Goal: Task Accomplishment & Management: Complete application form

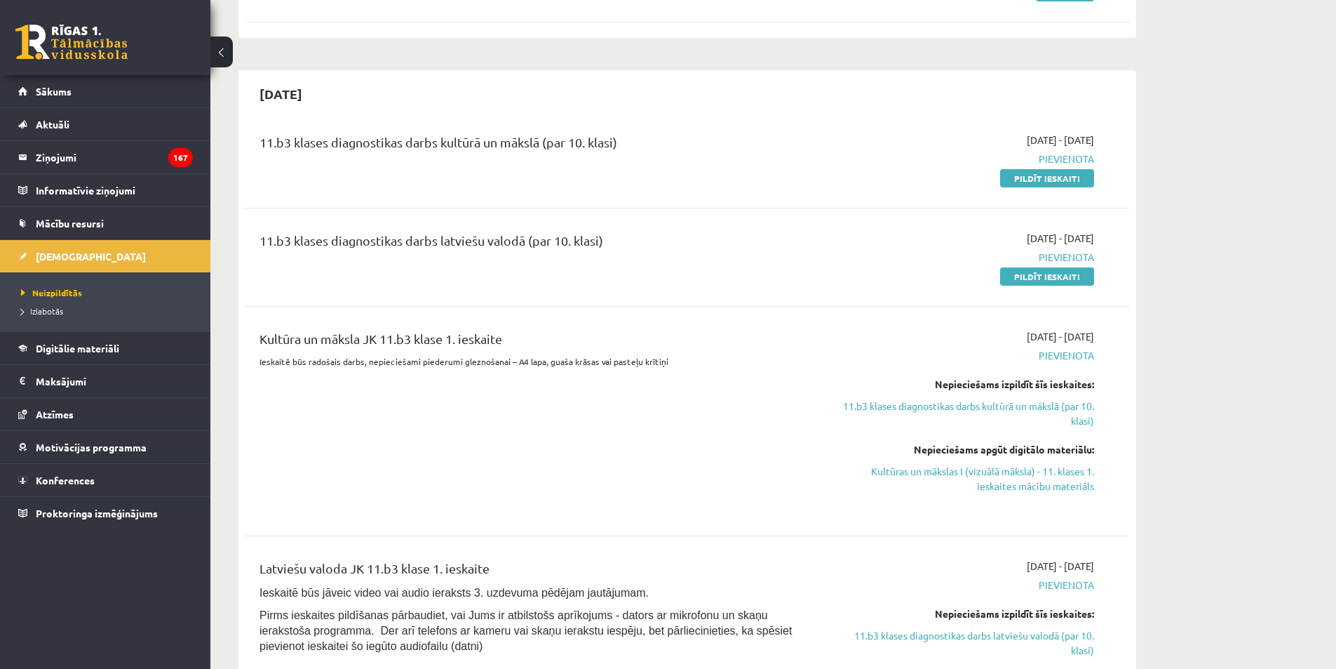
scroll to position [281, 0]
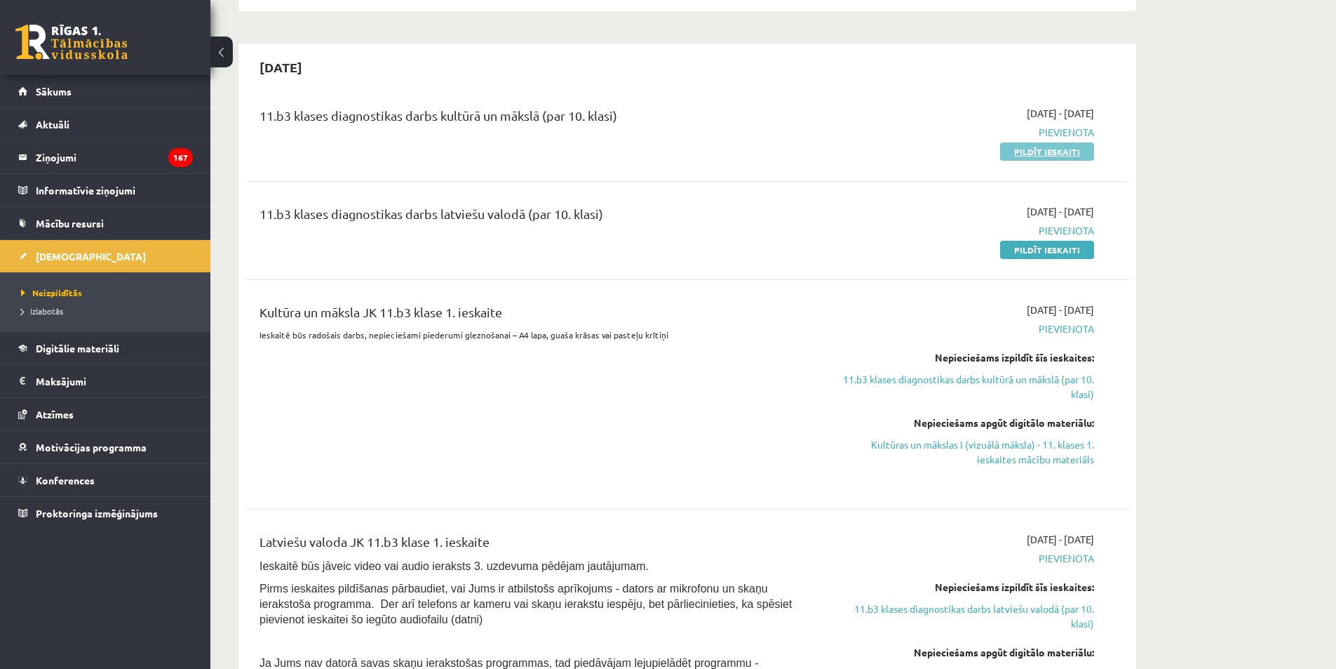
click at [887, 152] on link "Pildīt ieskaiti" at bounding box center [1047, 151] width 94 height 18
click at [887, 156] on link "Pildīt ieskaiti" at bounding box center [1047, 151] width 94 height 18
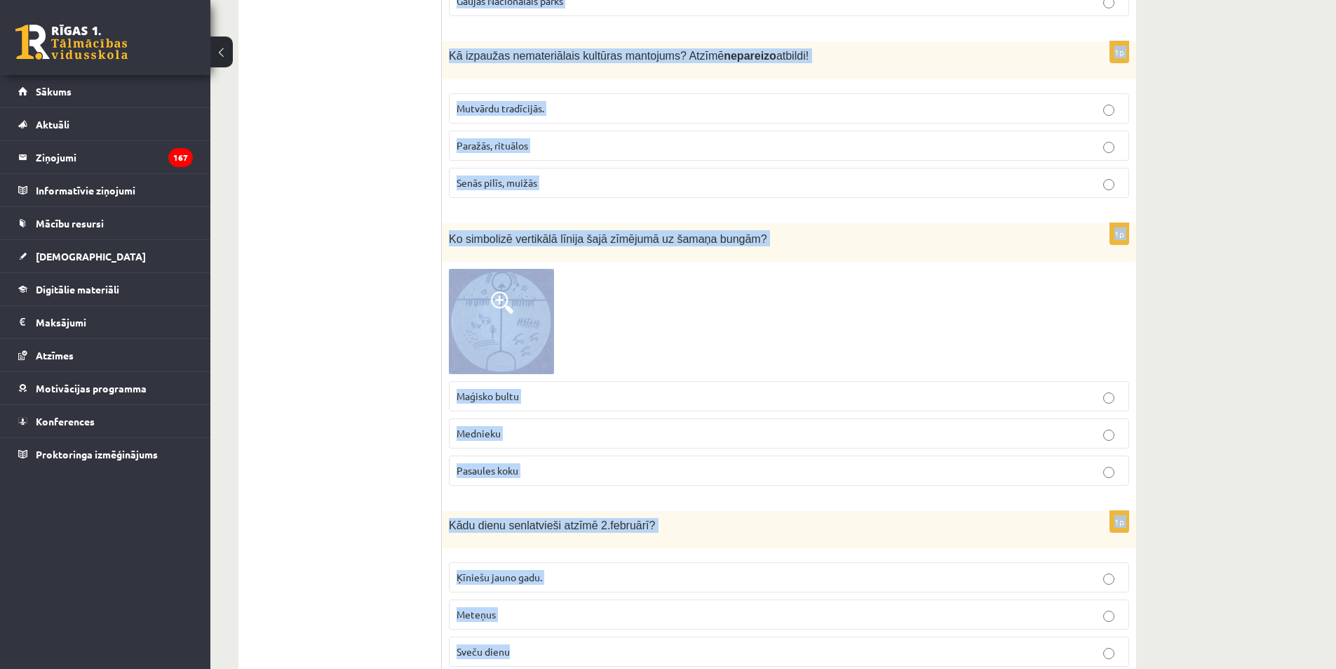
scroll to position [5484, 0]
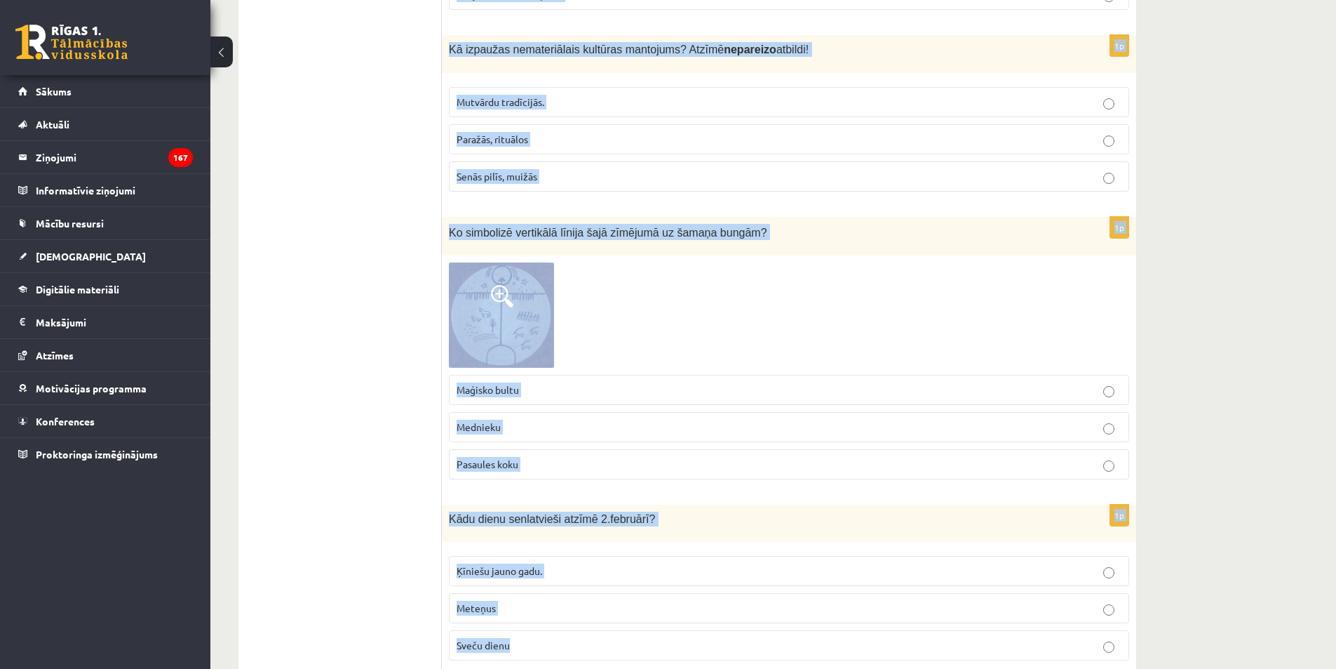
drag, startPoint x: 445, startPoint y: 280, endPoint x: 608, endPoint y: 608, distance: 366.1
copy form "Latvijas mākslinieks, viens no galvenajiem latviešu modernās mākslas veidotājie…"
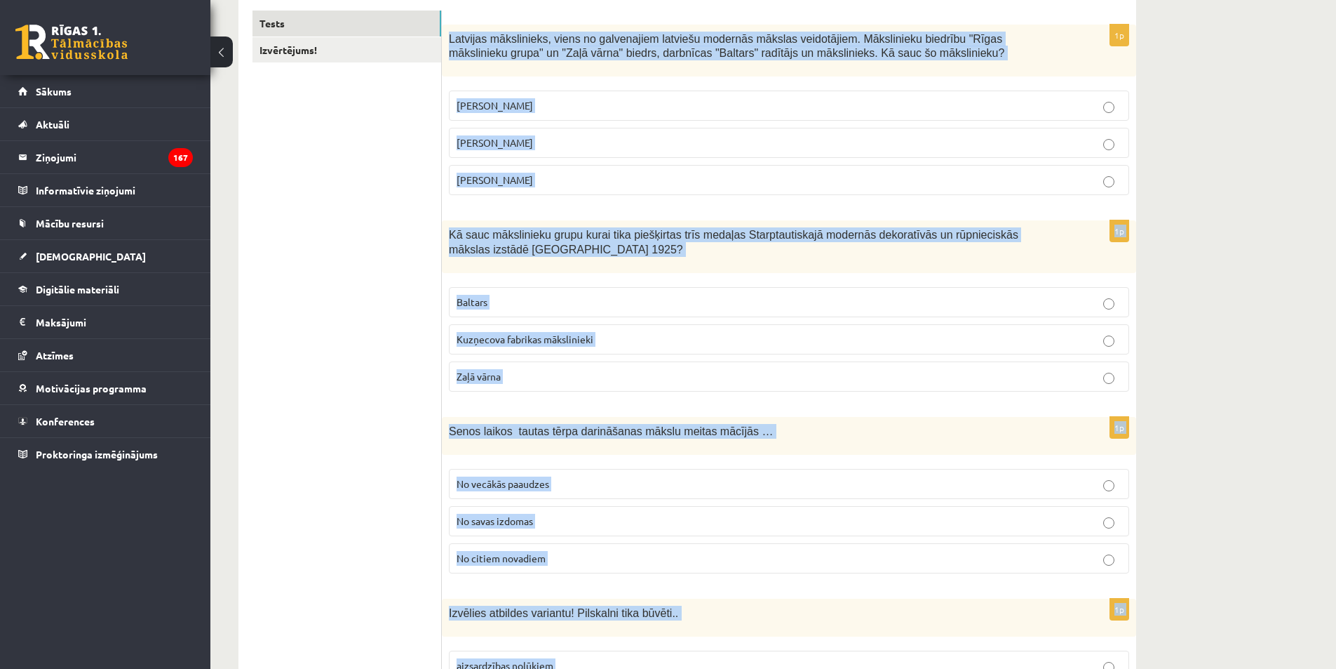
scroll to position [0, 0]
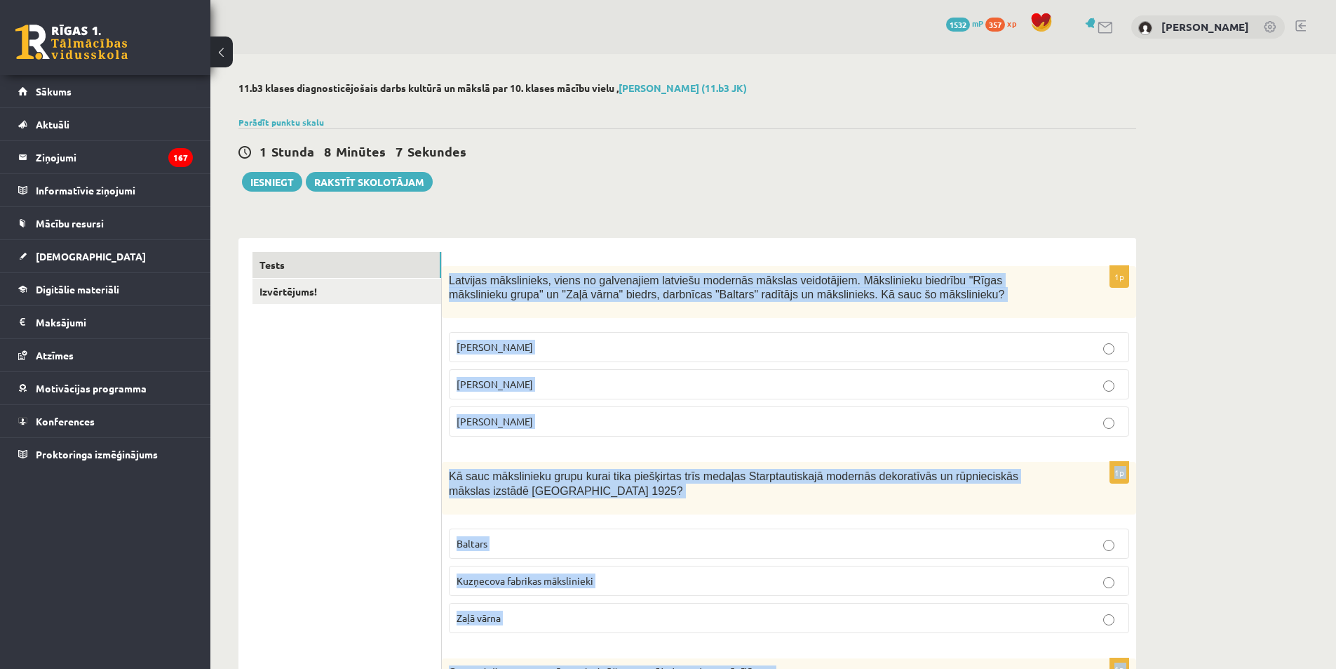
click at [586, 380] on p "Romāns Suta" at bounding box center [789, 384] width 665 height 15
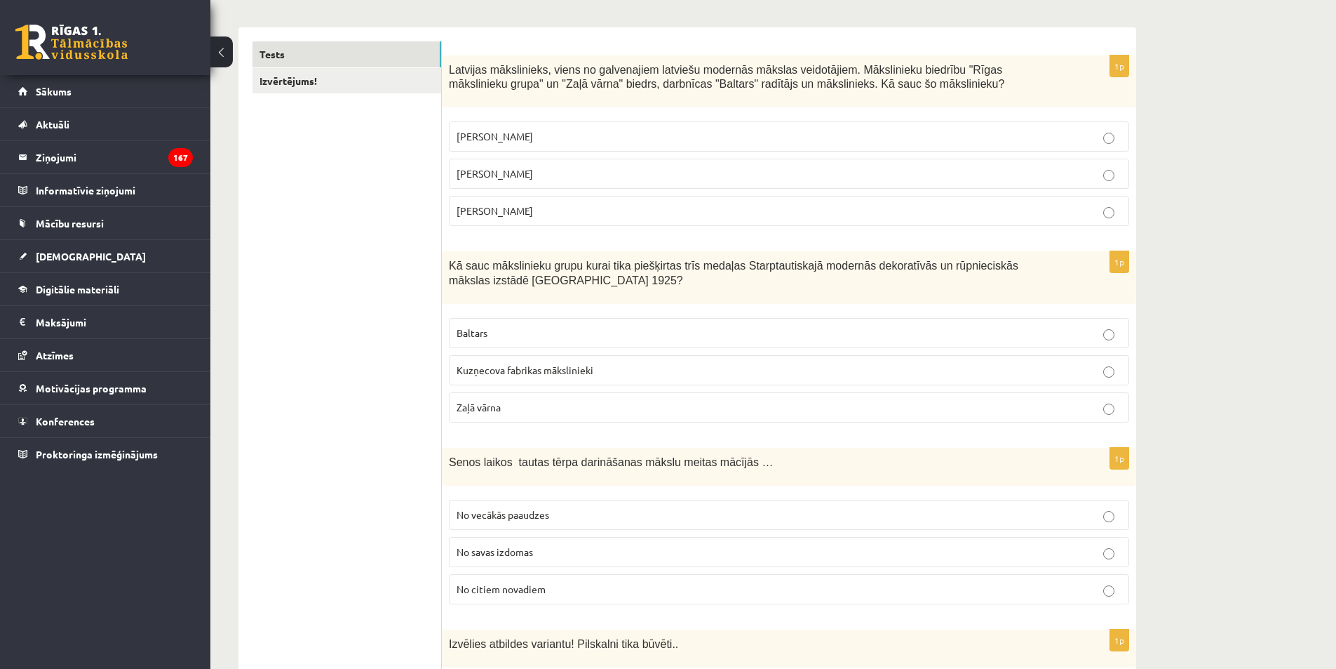
click at [496, 337] on p "Baltars" at bounding box center [789, 333] width 665 height 15
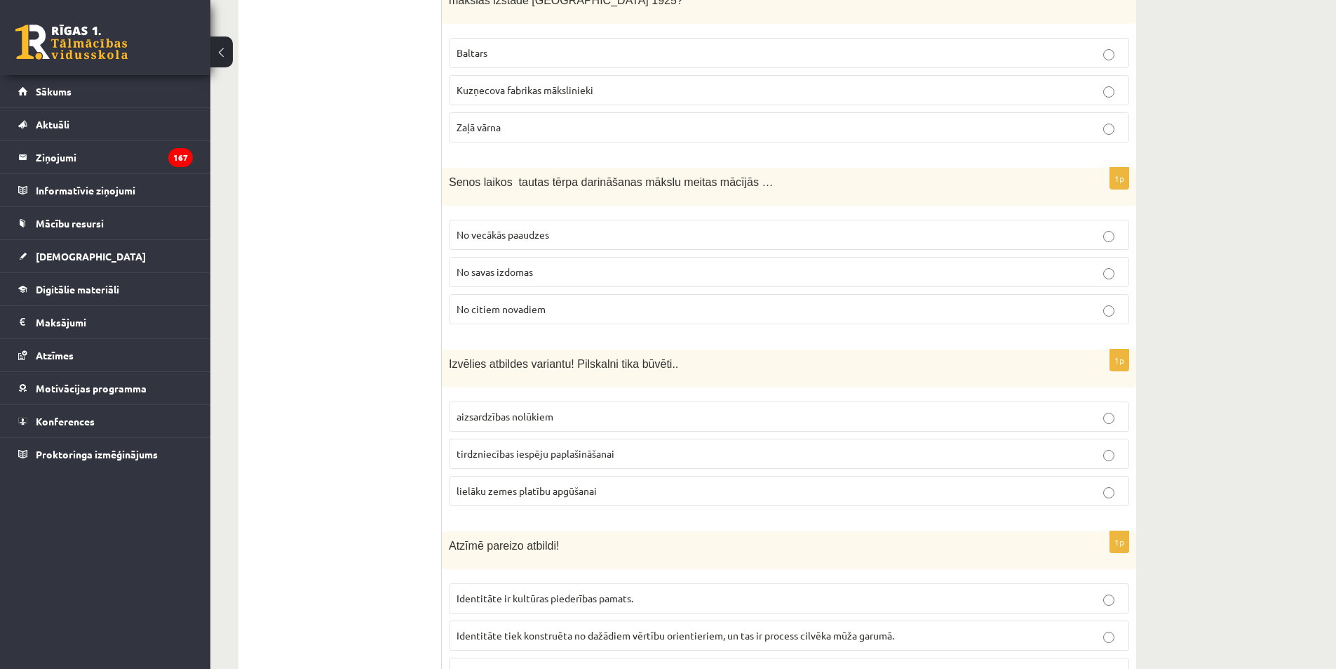
scroll to position [491, 0]
click at [516, 232] on span "No vecākās paaudzes" at bounding box center [503, 233] width 93 height 13
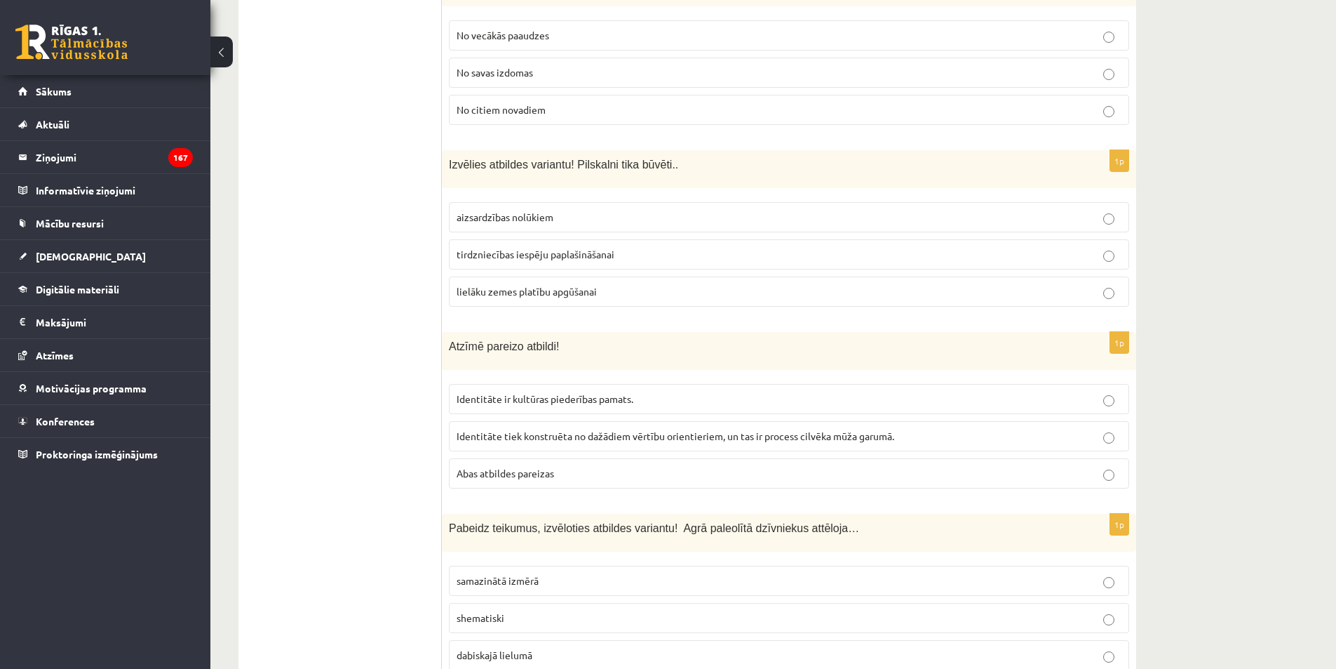
scroll to position [702, 0]
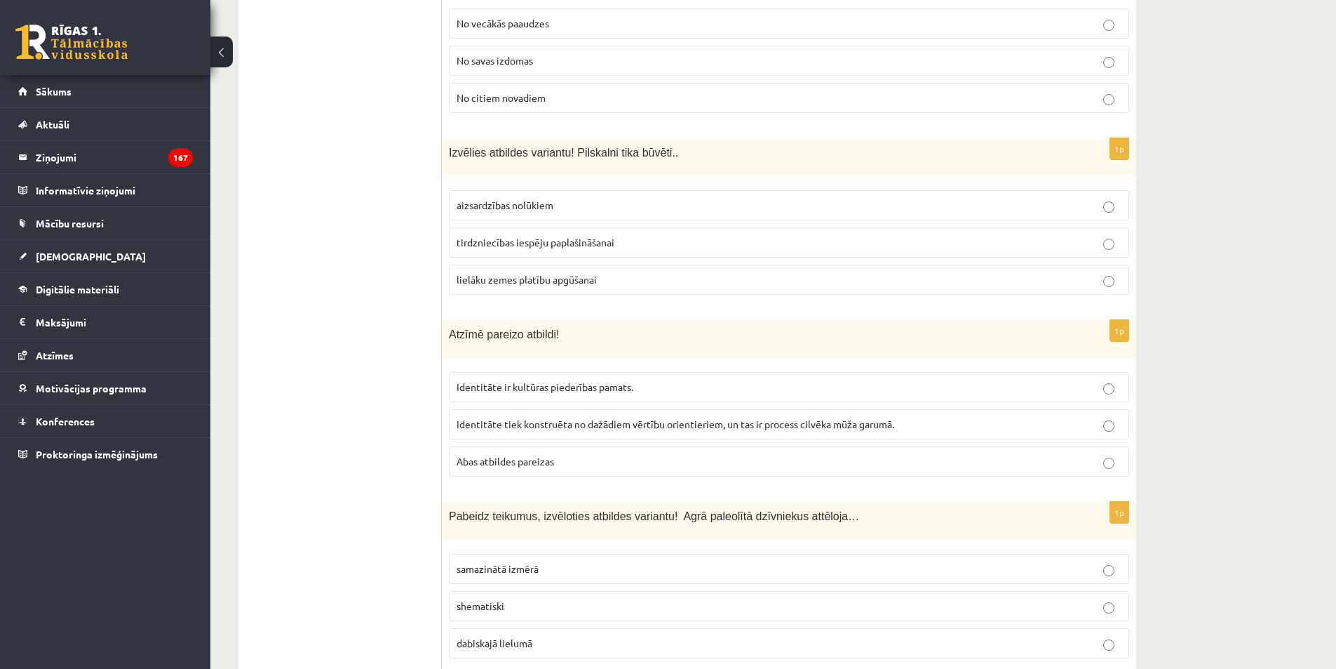
click at [488, 203] on span "aizsardzības nolūkiem" at bounding box center [505, 205] width 97 height 13
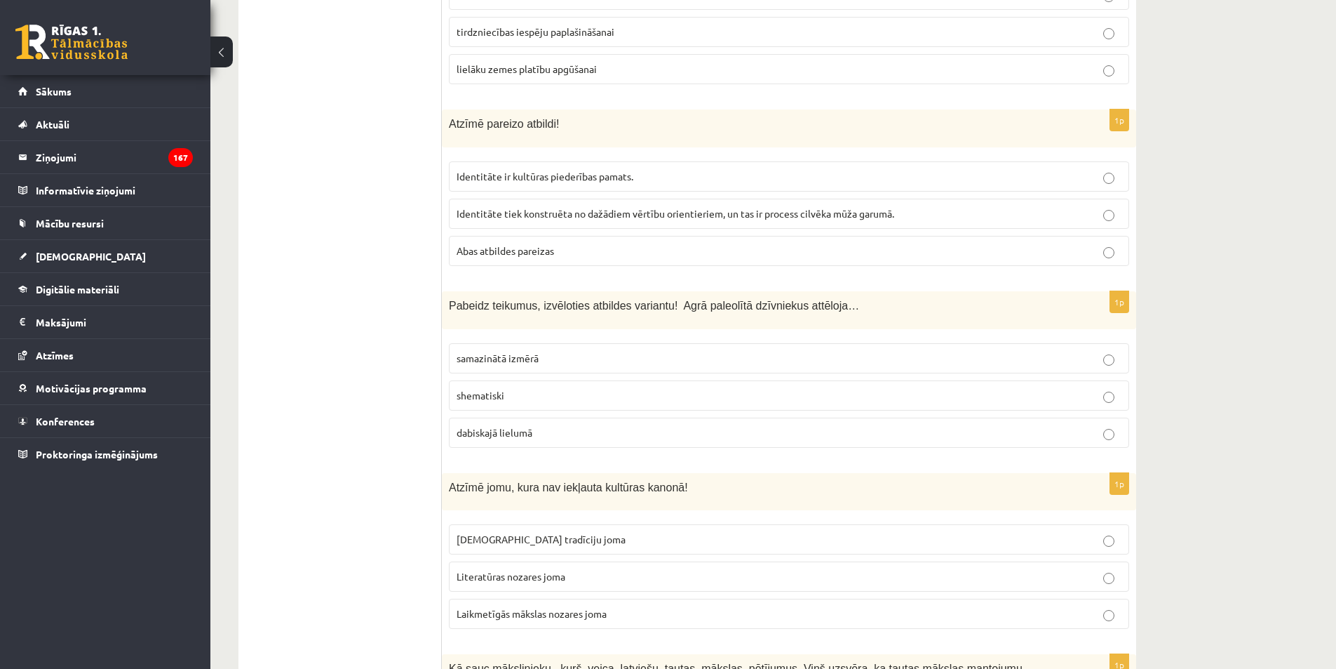
scroll to position [842, 0]
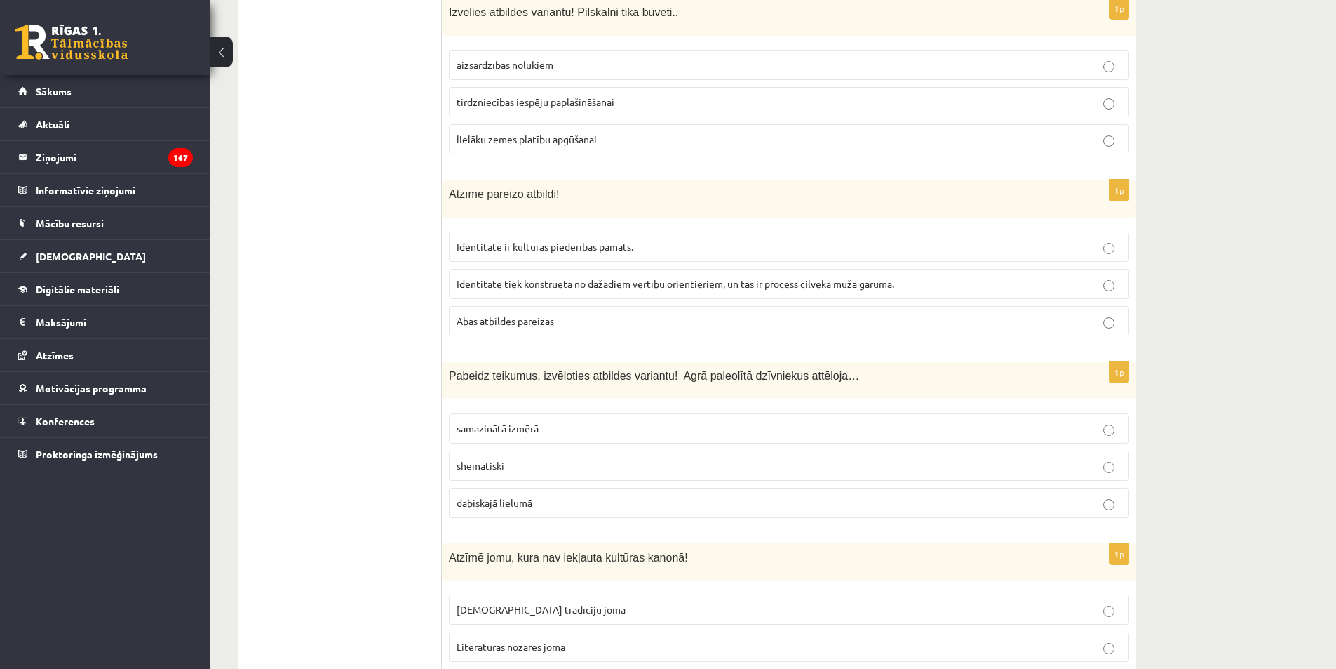
drag, startPoint x: 549, startPoint y: 327, endPoint x: 449, endPoint y: 322, distance: 100.4
click at [549, 327] on p "Abas atbildes pareizas" at bounding box center [789, 321] width 665 height 15
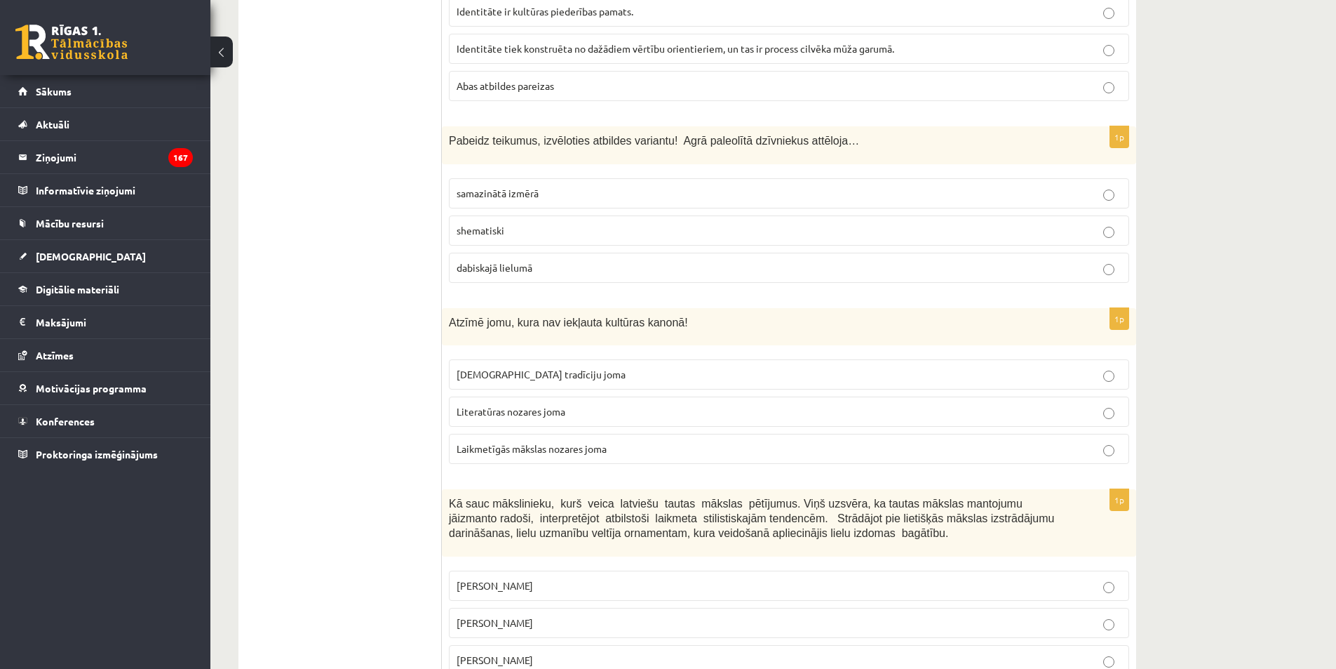
scroll to position [1122, 0]
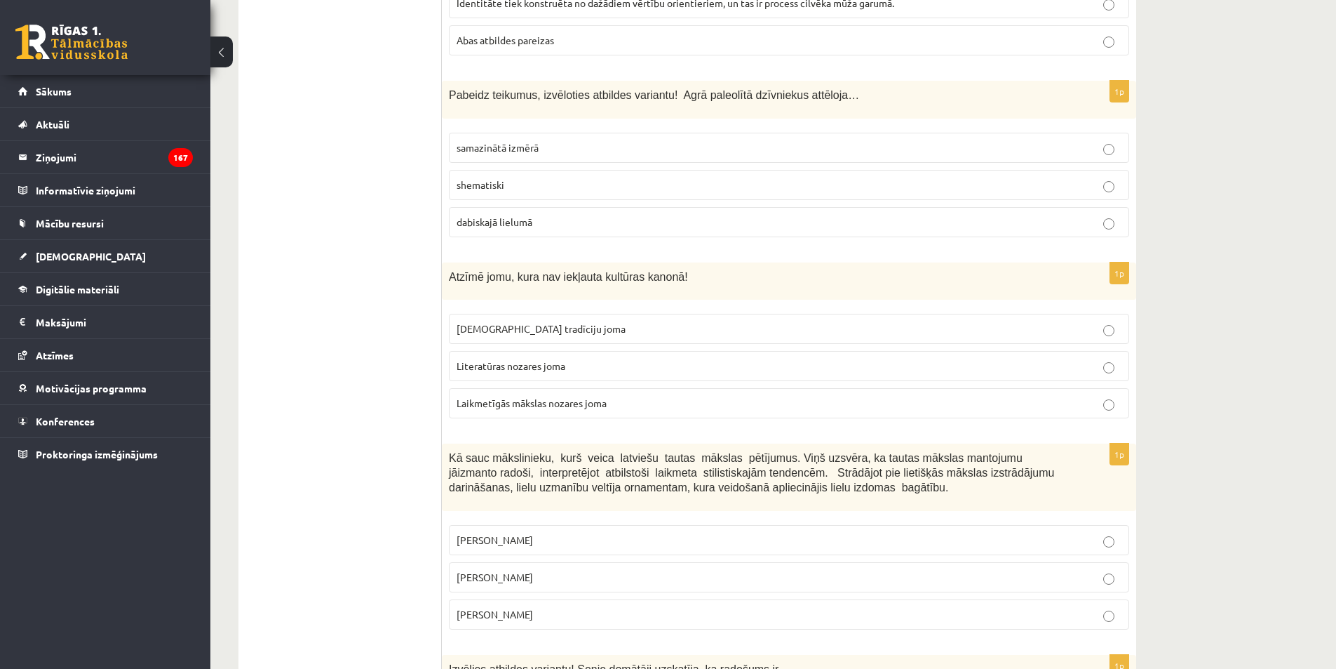
click at [495, 215] on p "dabiskajā lielumā" at bounding box center [789, 222] width 665 height 15
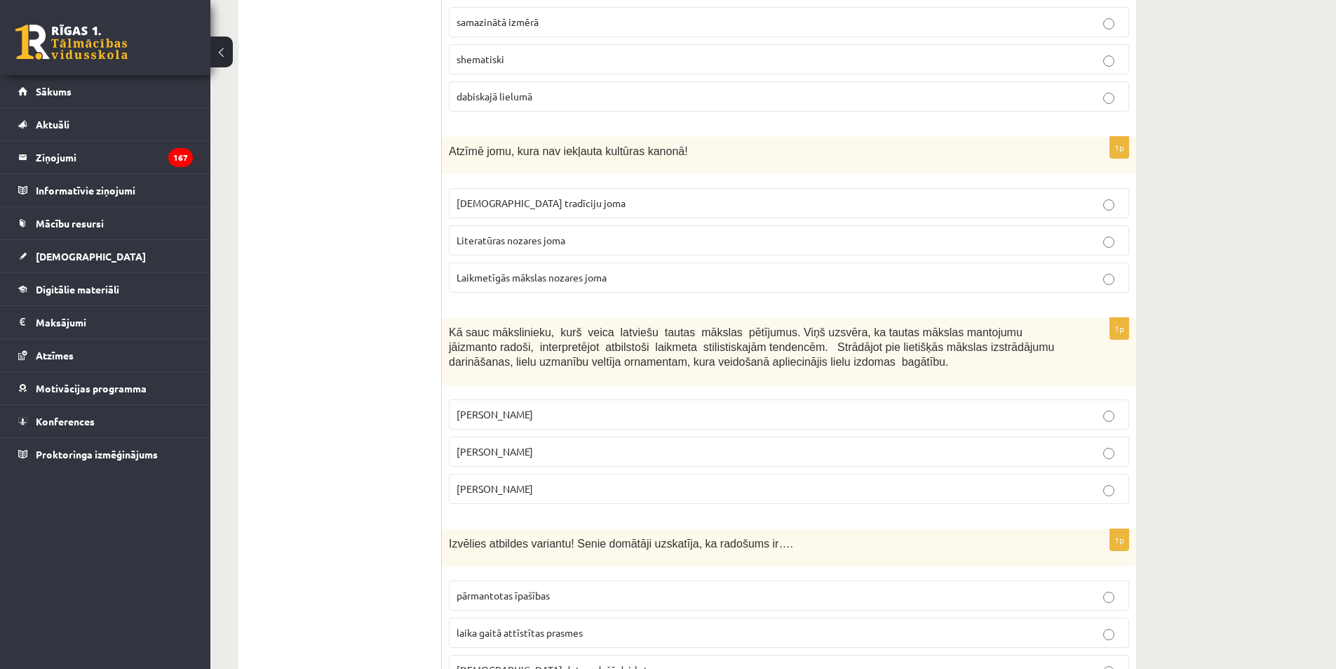
scroll to position [1263, 0]
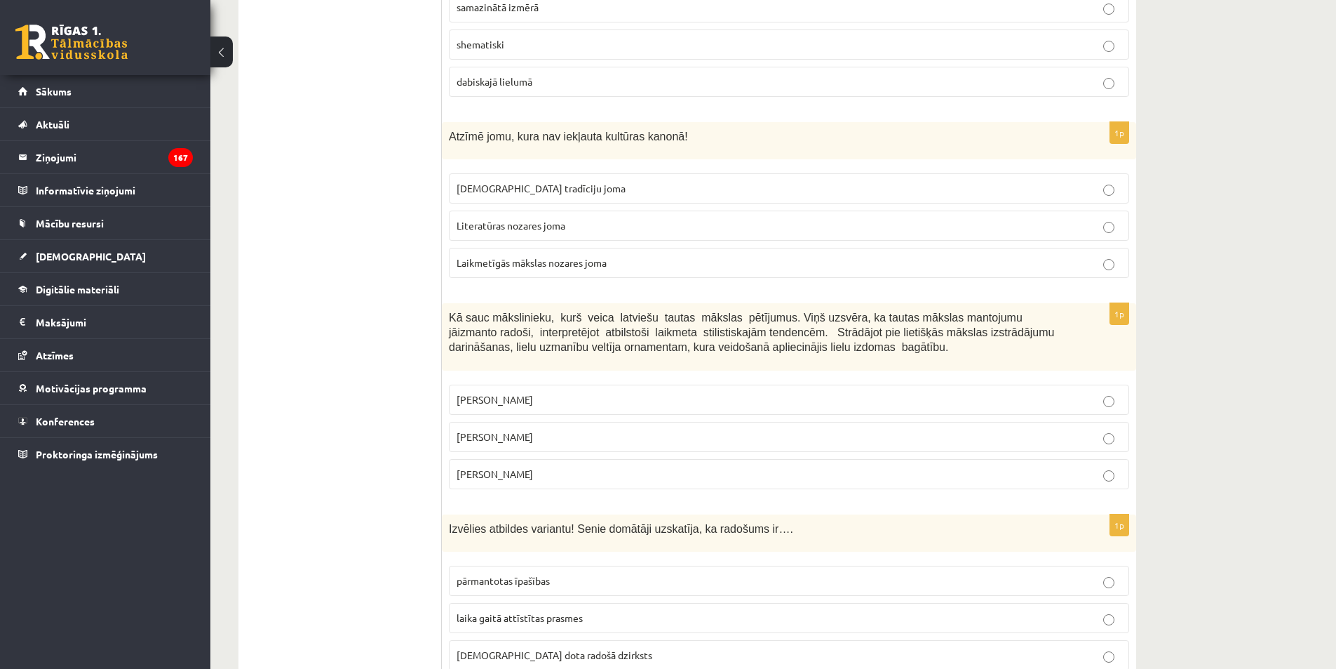
click at [476, 257] on p "Laikmetīgās mākslas nozares joma" at bounding box center [789, 262] width 665 height 15
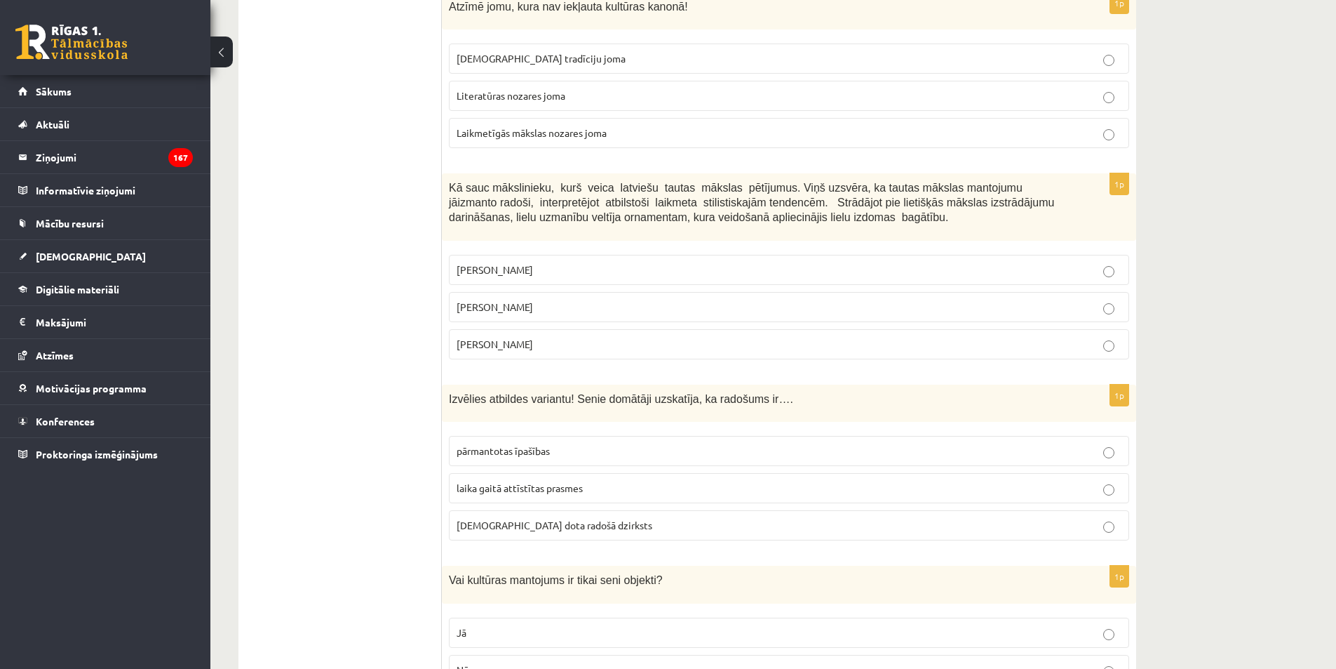
scroll to position [1403, 0]
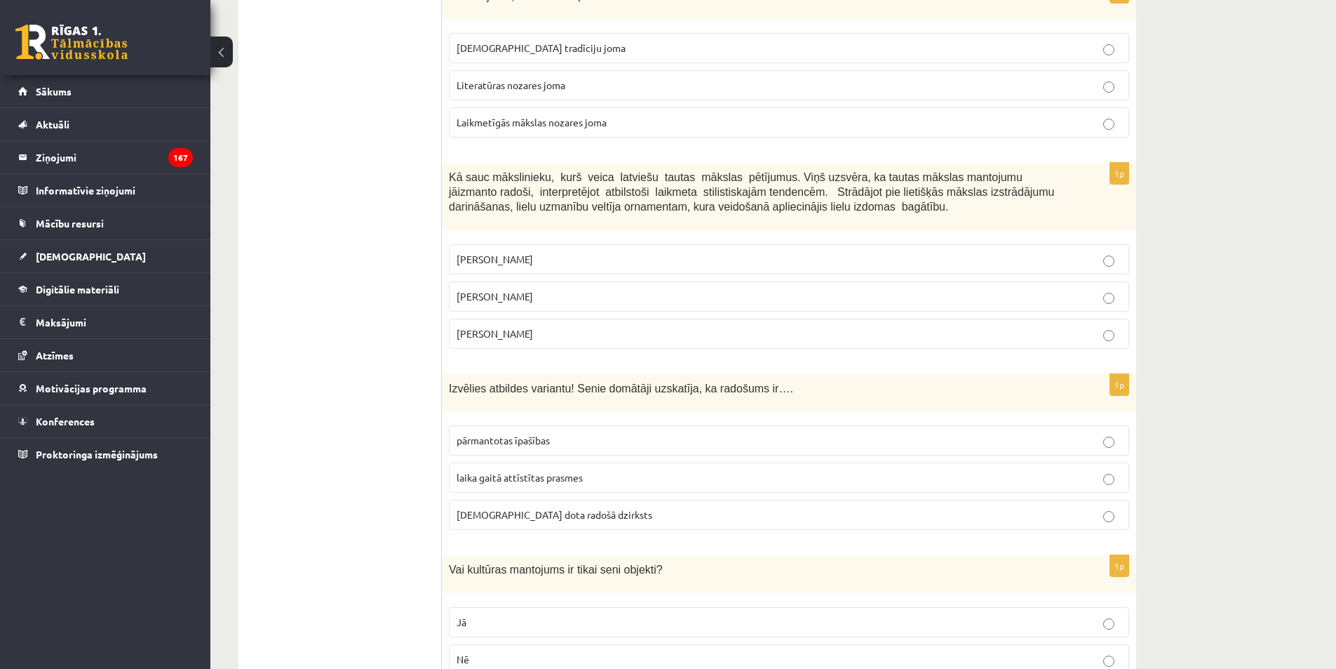
click at [487, 302] on span "Jūlijs Madernieks" at bounding box center [495, 296] width 76 height 13
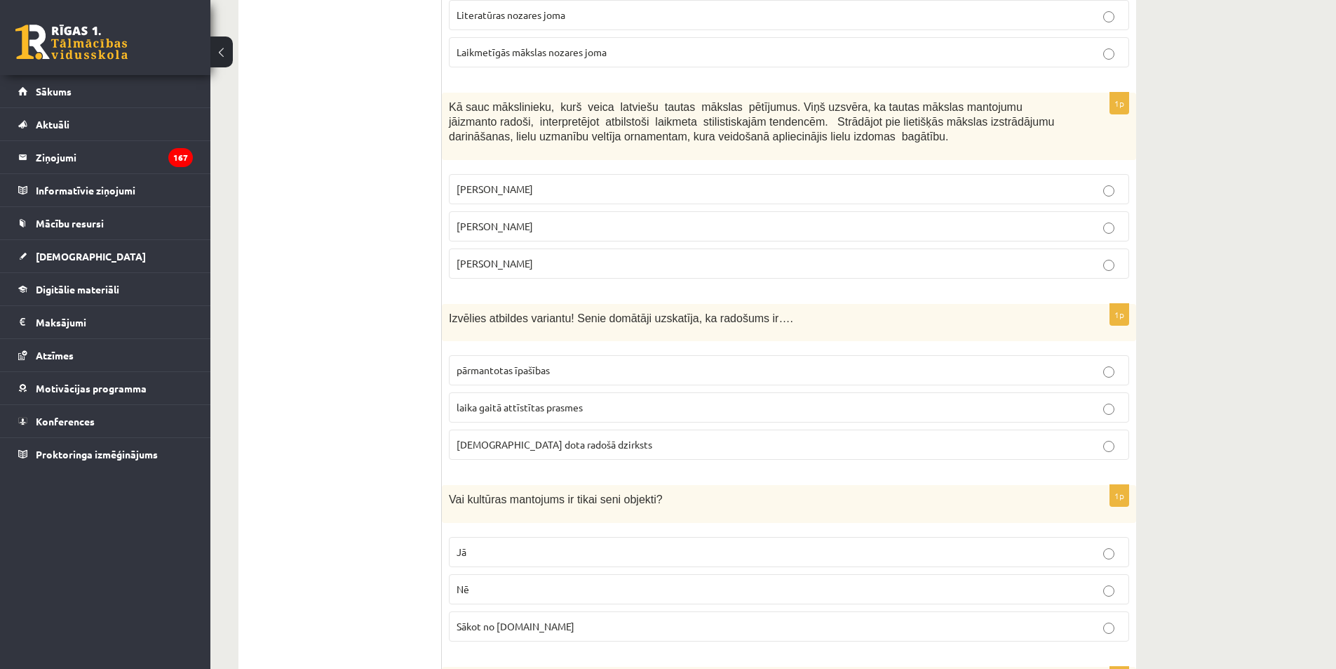
click at [542, 445] on span "dieva dota radošā dzirksts" at bounding box center [555, 444] width 196 height 13
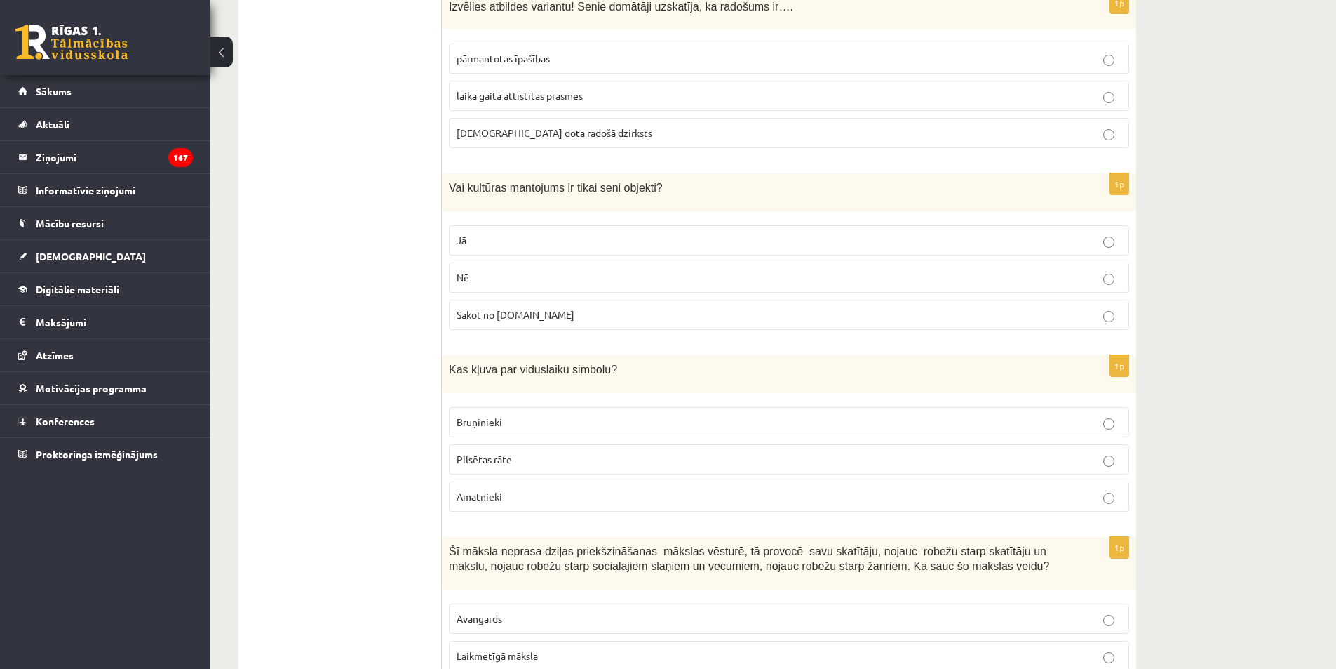
scroll to position [1824, 0]
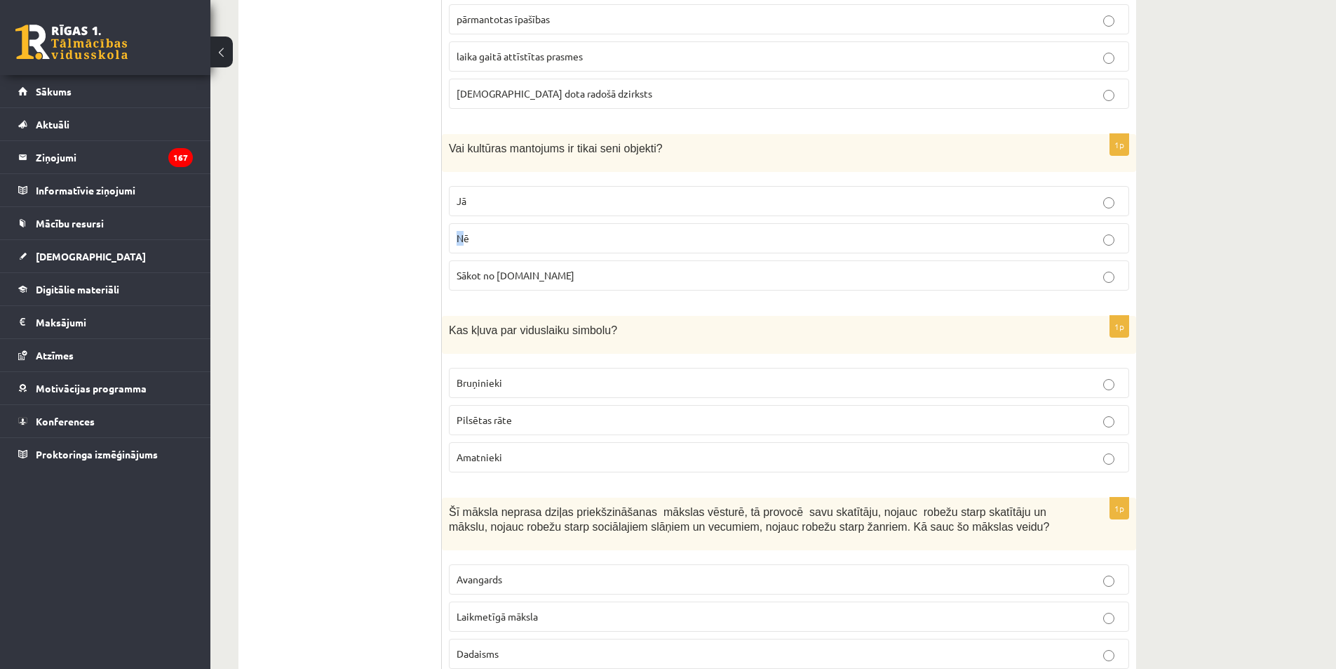
click at [465, 235] on label "Nē" at bounding box center [789, 238] width 680 height 30
click at [551, 251] on label "Nē" at bounding box center [789, 238] width 680 height 30
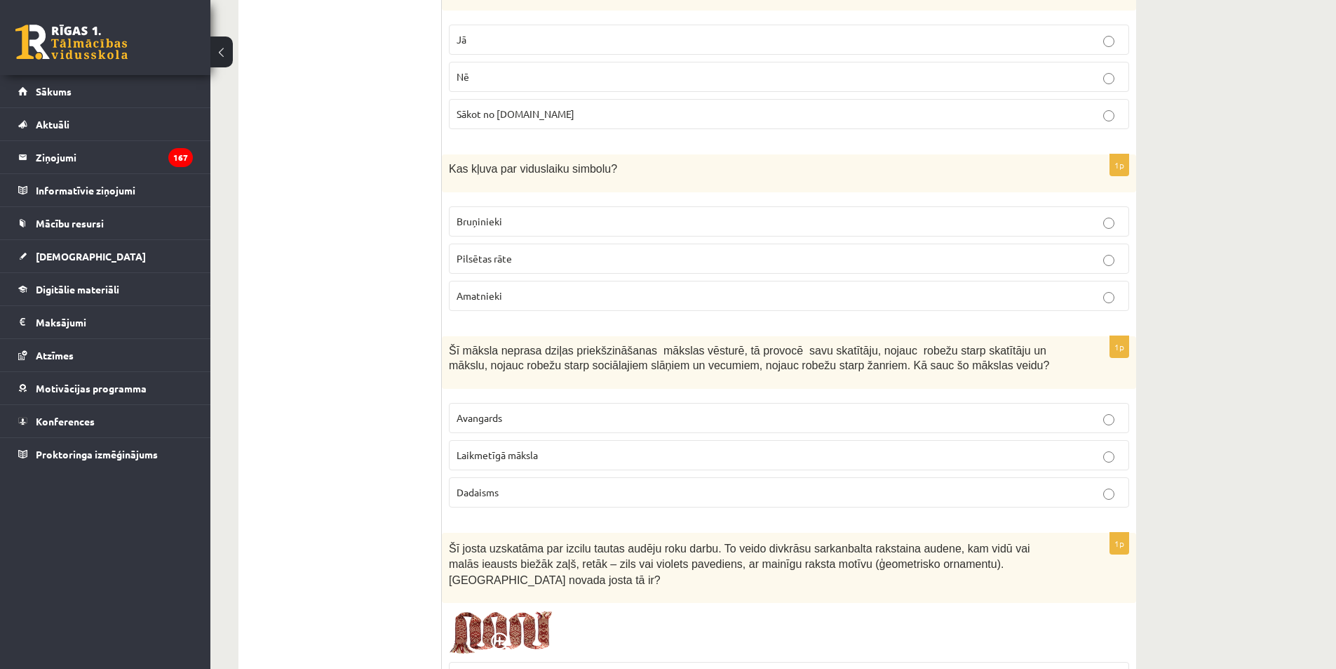
scroll to position [2022, 0]
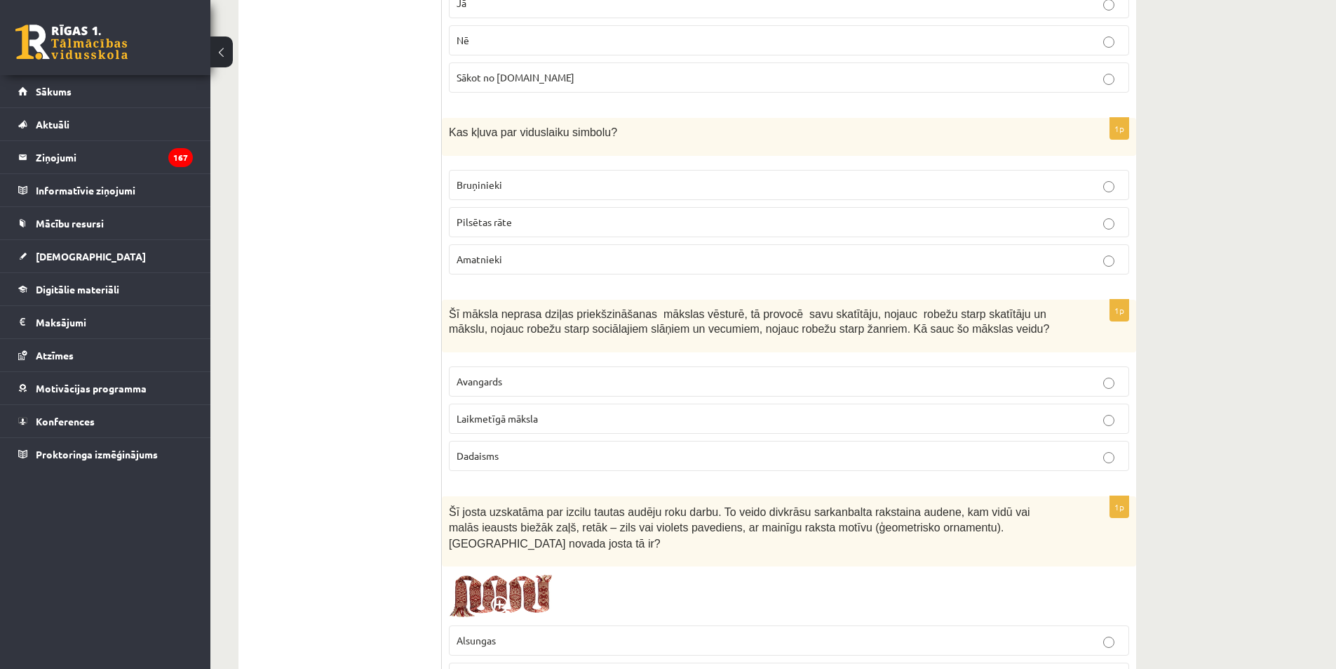
click at [504, 189] on p "Bruņinieki" at bounding box center [789, 184] width 665 height 15
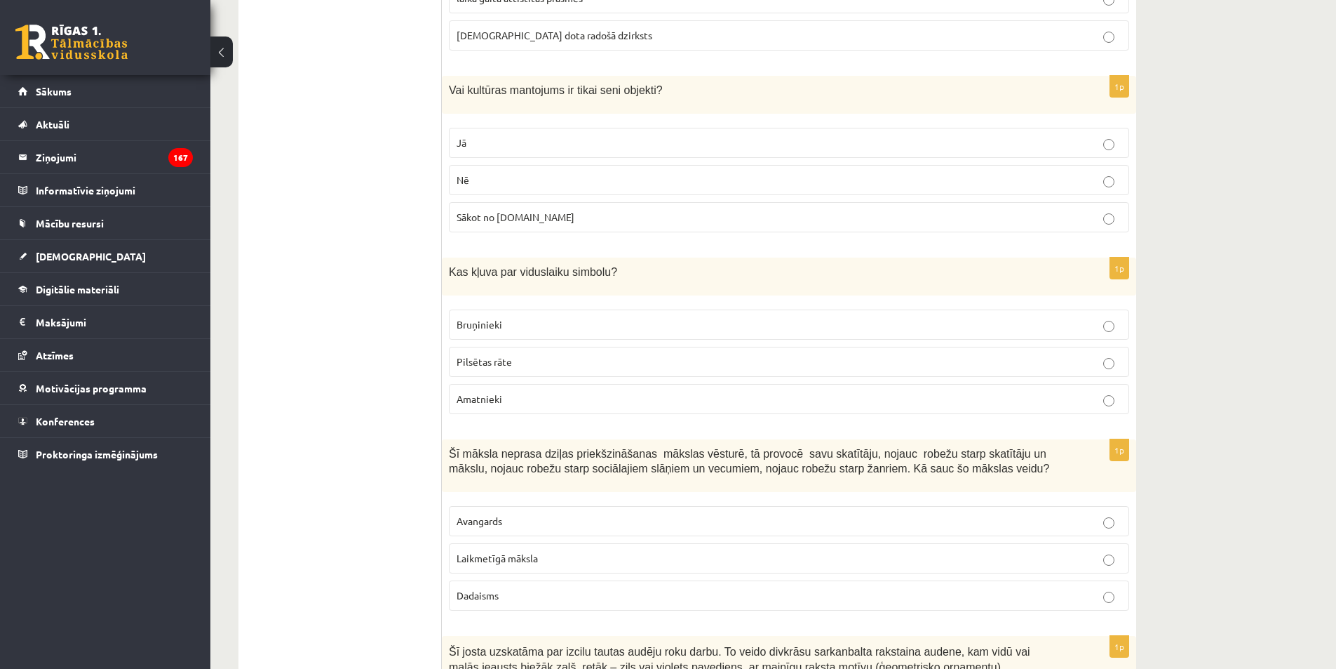
scroll to position [1881, 0]
drag, startPoint x: 383, startPoint y: 417, endPoint x: 377, endPoint y: 435, distance: 18.6
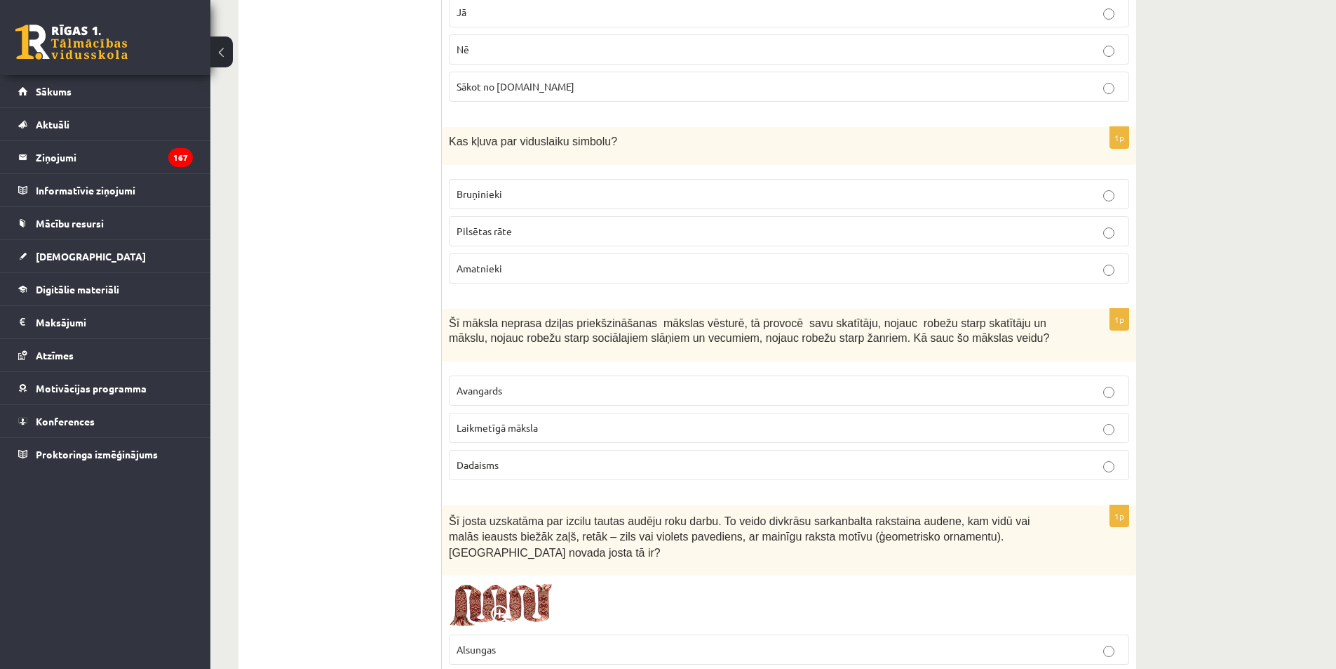
scroll to position [1976, 0]
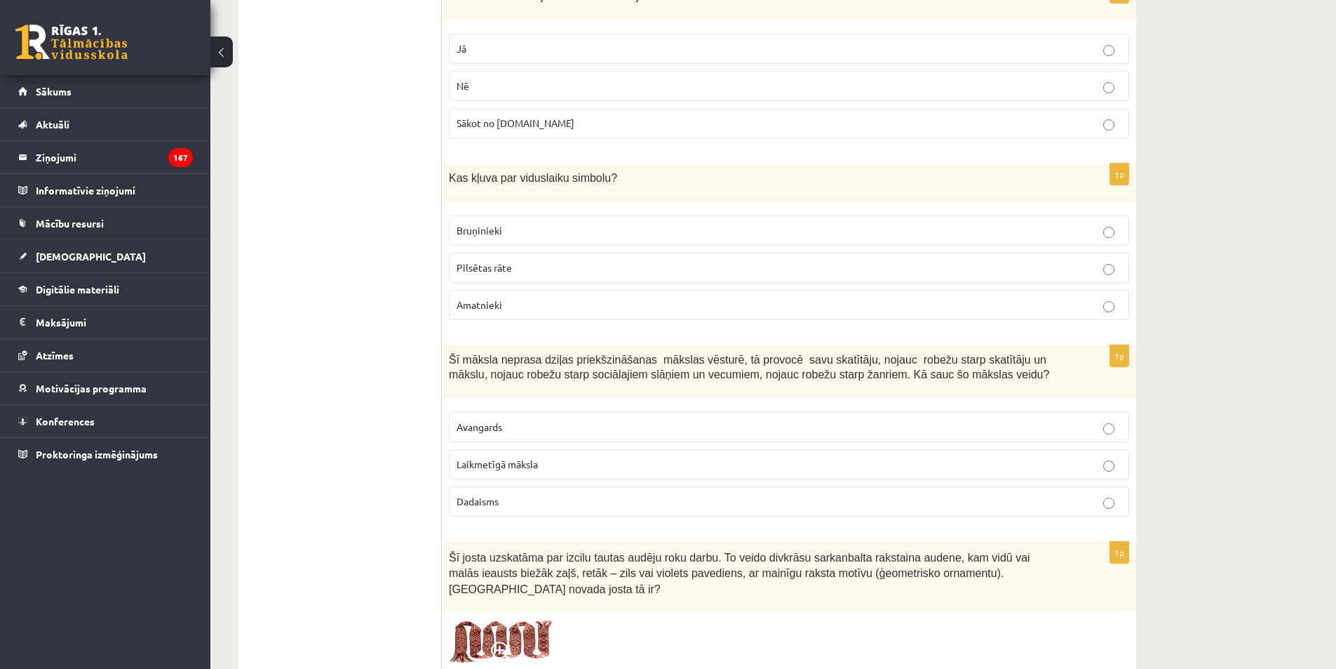
click at [522, 469] on span "Laikmetīgā māksla" at bounding box center [497, 463] width 81 height 13
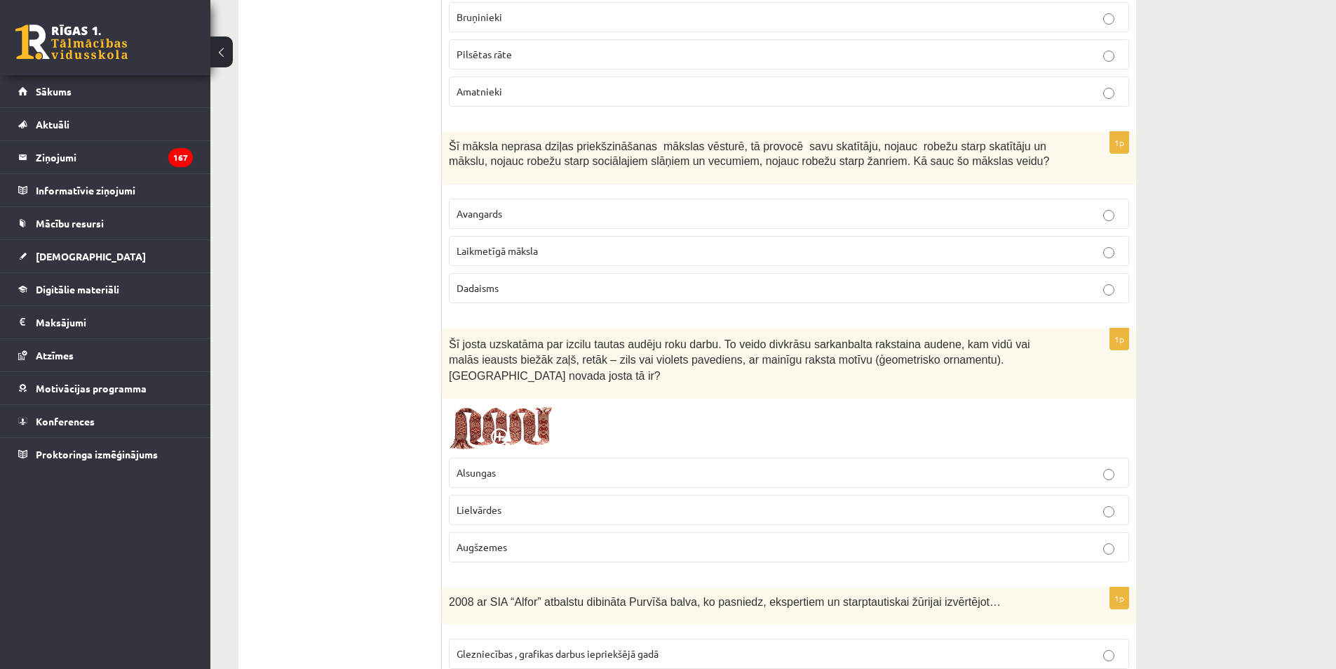
scroll to position [2299, 0]
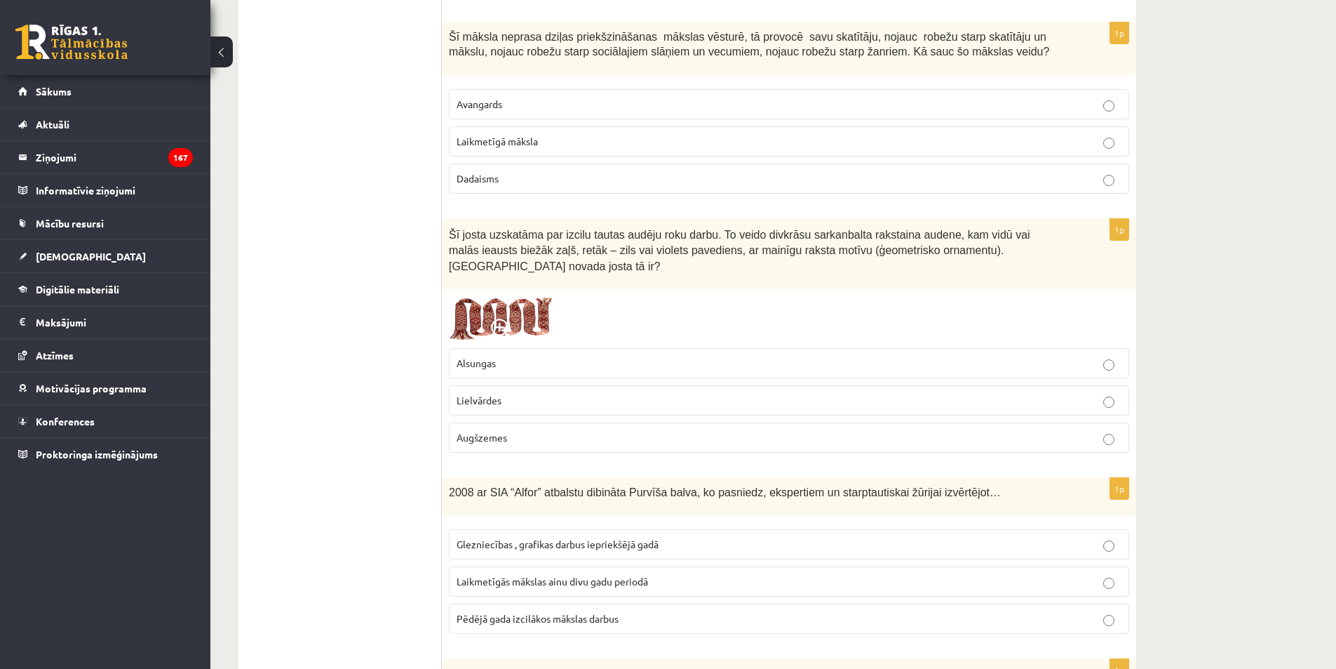
click at [499, 394] on span "Lielvārdes" at bounding box center [479, 400] width 45 height 13
drag, startPoint x: 403, startPoint y: 396, endPoint x: 398, endPoint y: 447, distance: 50.7
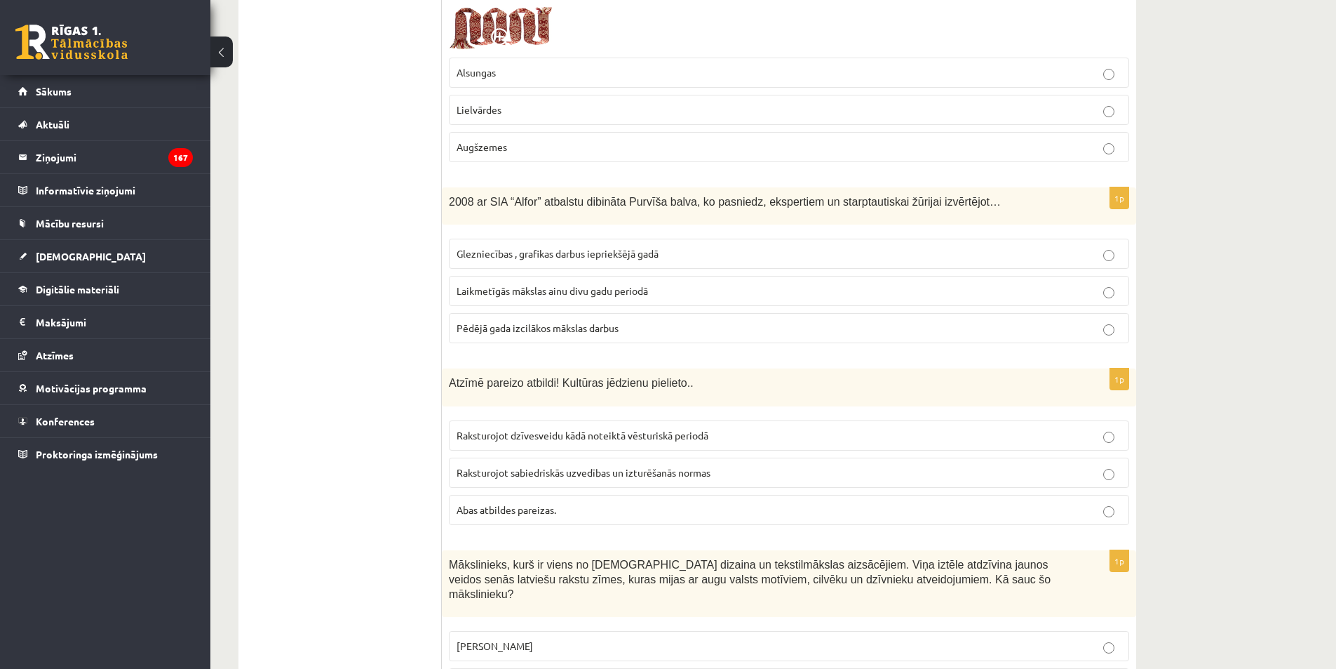
scroll to position [2594, 0]
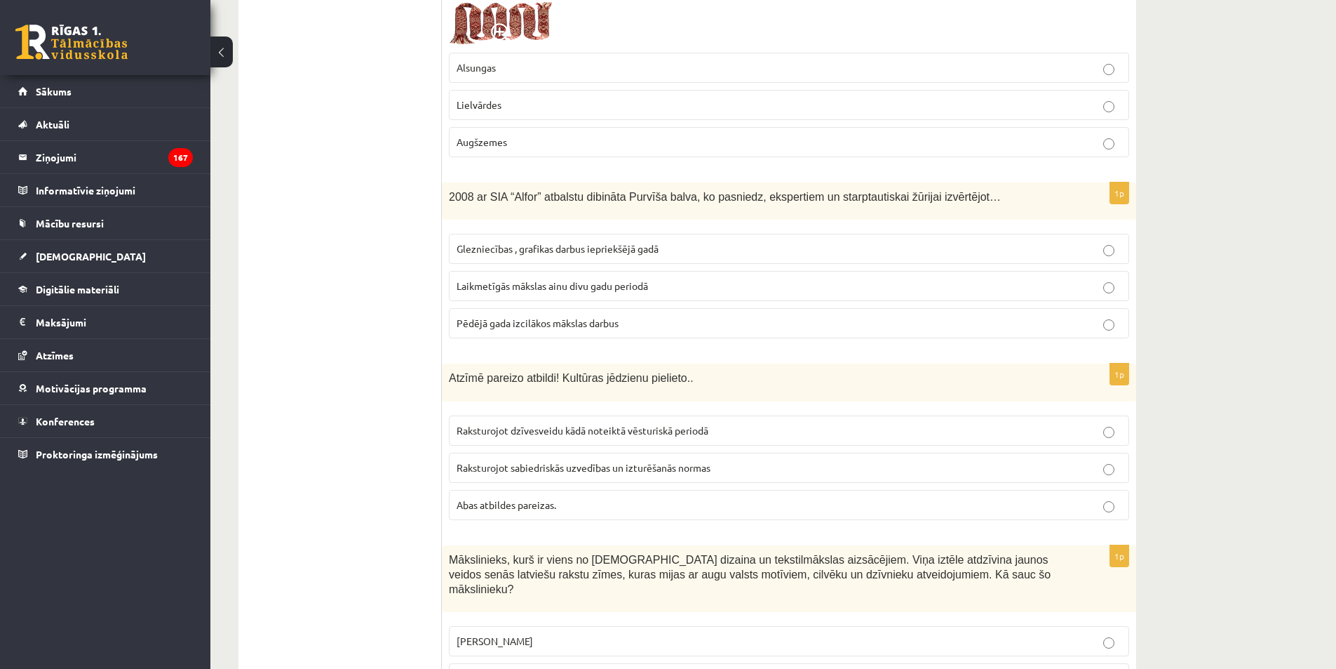
click at [542, 279] on span "Laikmetīgās mākslas ainu divu gadu periodā" at bounding box center [553, 285] width 192 height 13
click at [519, 490] on label "Abas atbildes pareizas." at bounding box center [789, 505] width 680 height 30
click at [479, 498] on span "Abas atbildes pareizas." at bounding box center [507, 504] width 100 height 13
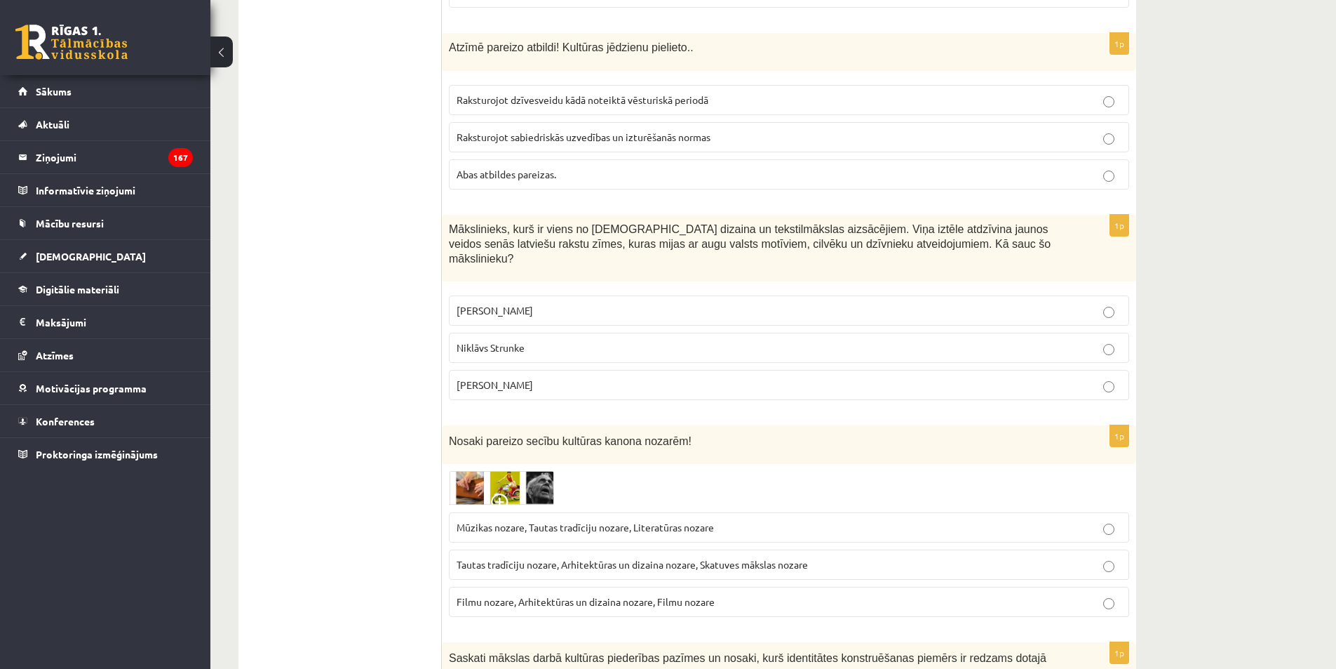
scroll to position [2937, 0]
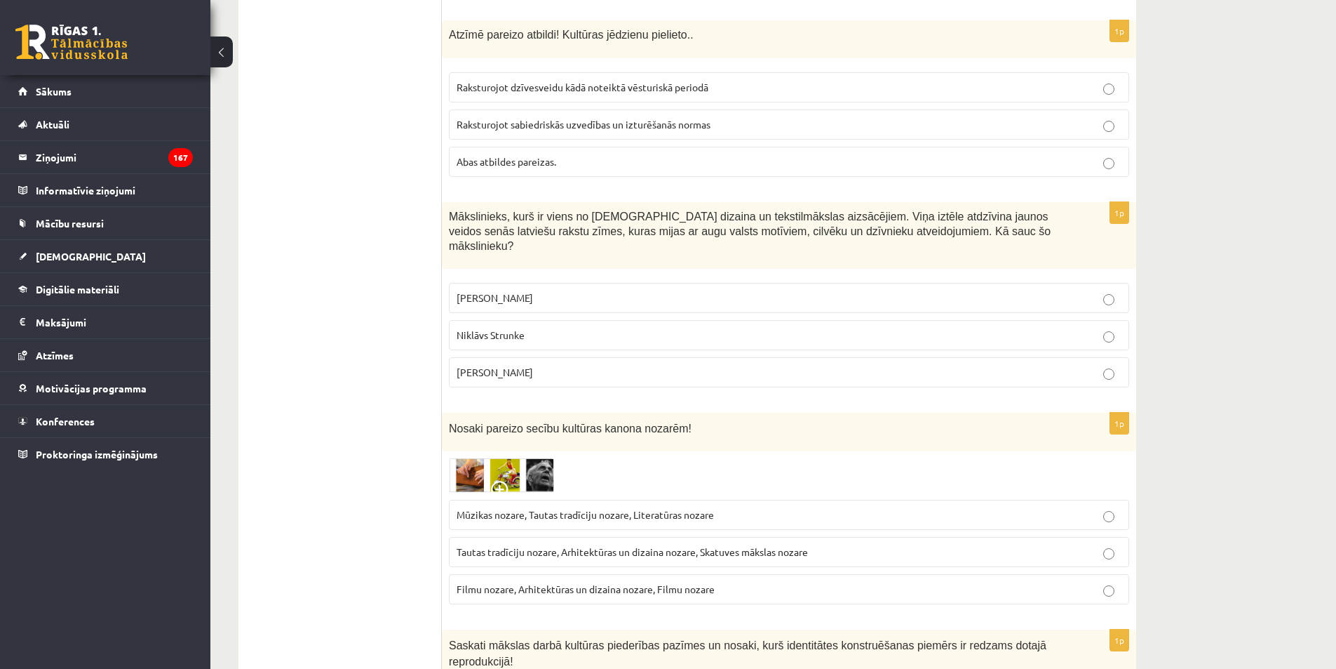
click at [506, 291] on span "Ansis Cīrulis" at bounding box center [495, 297] width 76 height 13
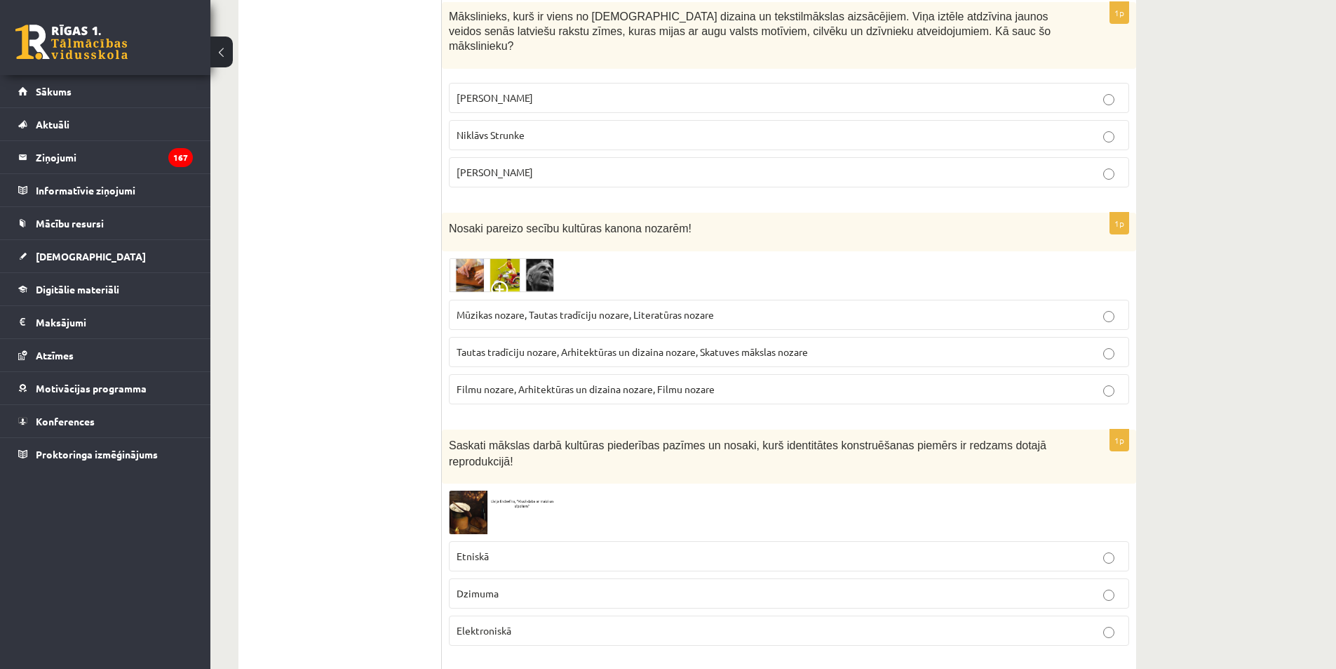
scroll to position [3148, 0]
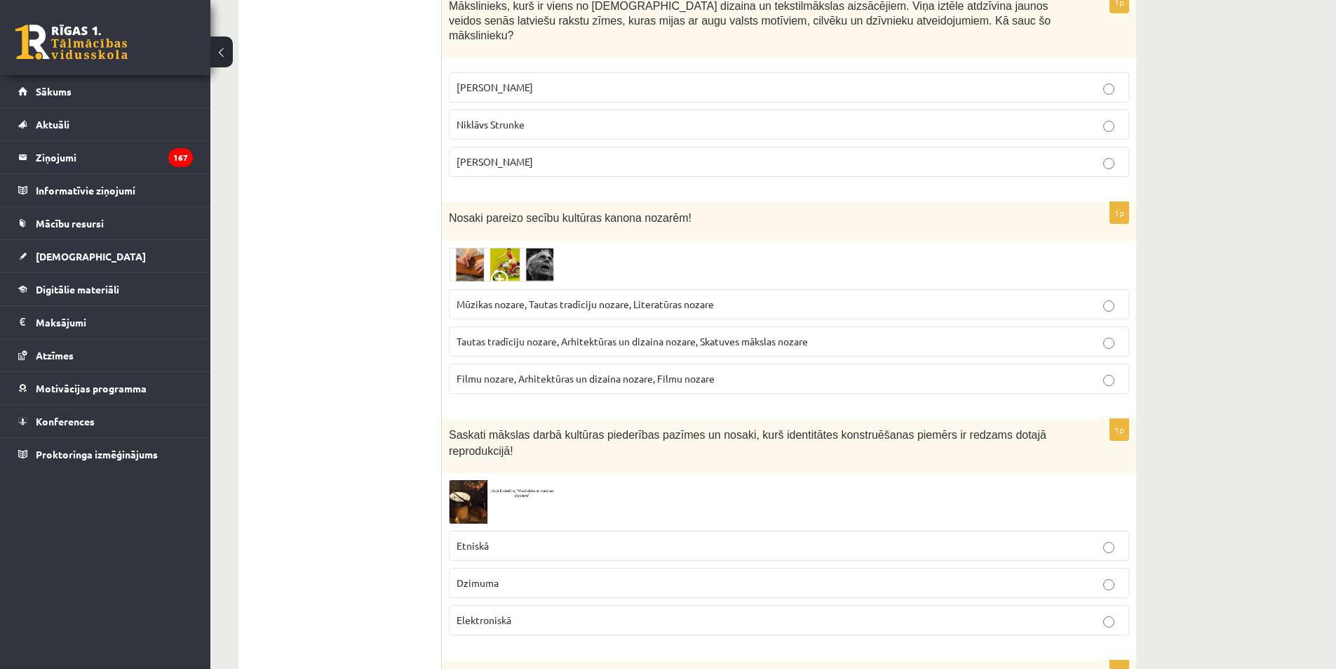
click at [516, 335] on span "Tautas tradīciju nozare, Arhitektūras un dizaina nozare, Skatuves mākslas nozare" at bounding box center [632, 341] width 351 height 13
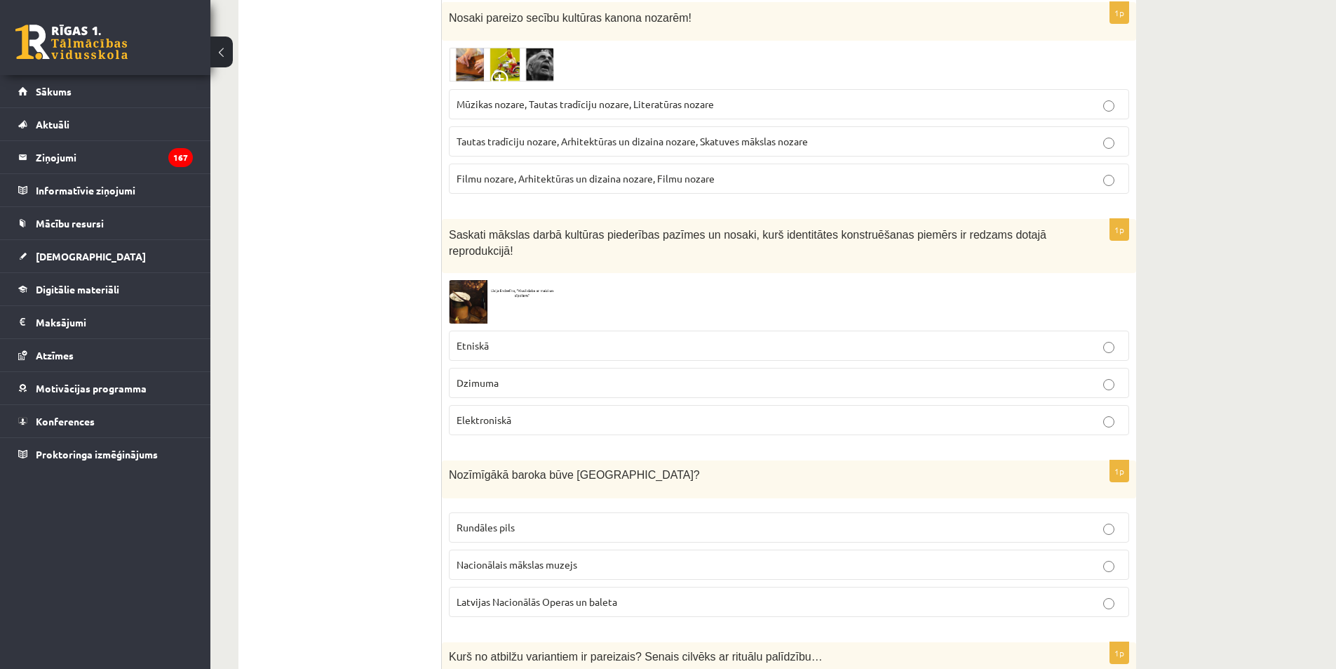
scroll to position [3428, 0]
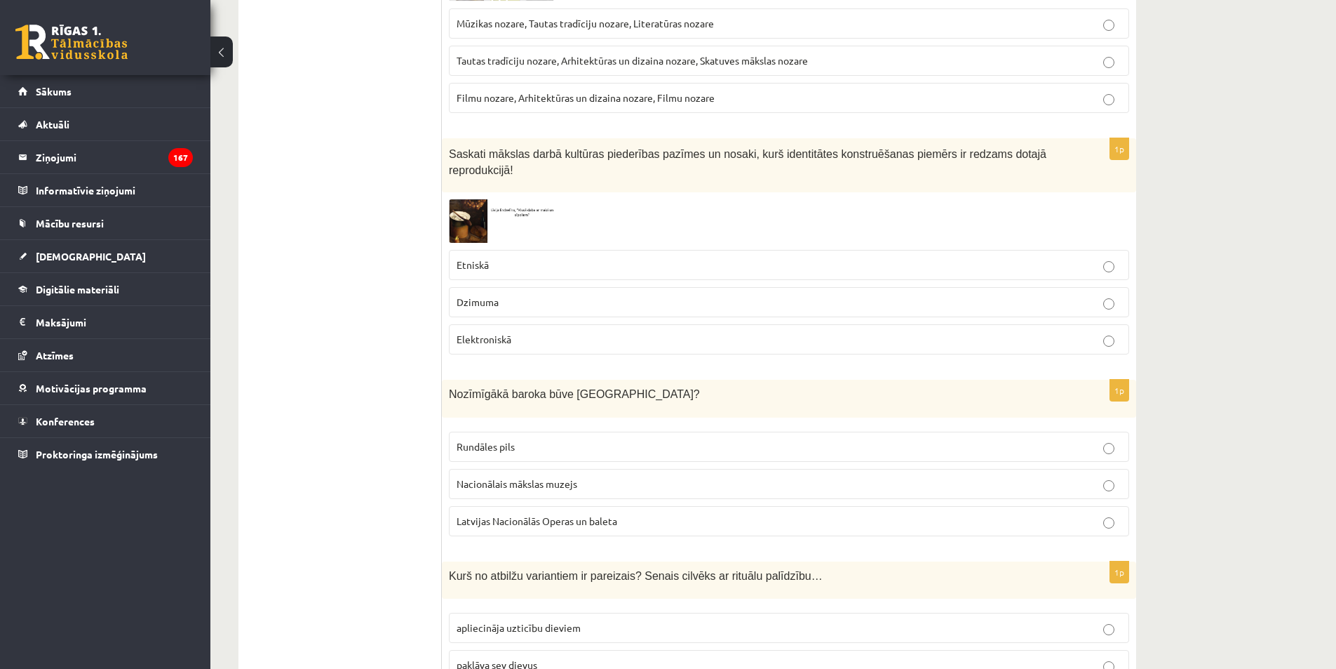
click at [500, 257] on p "Etniskā" at bounding box center [789, 264] width 665 height 15
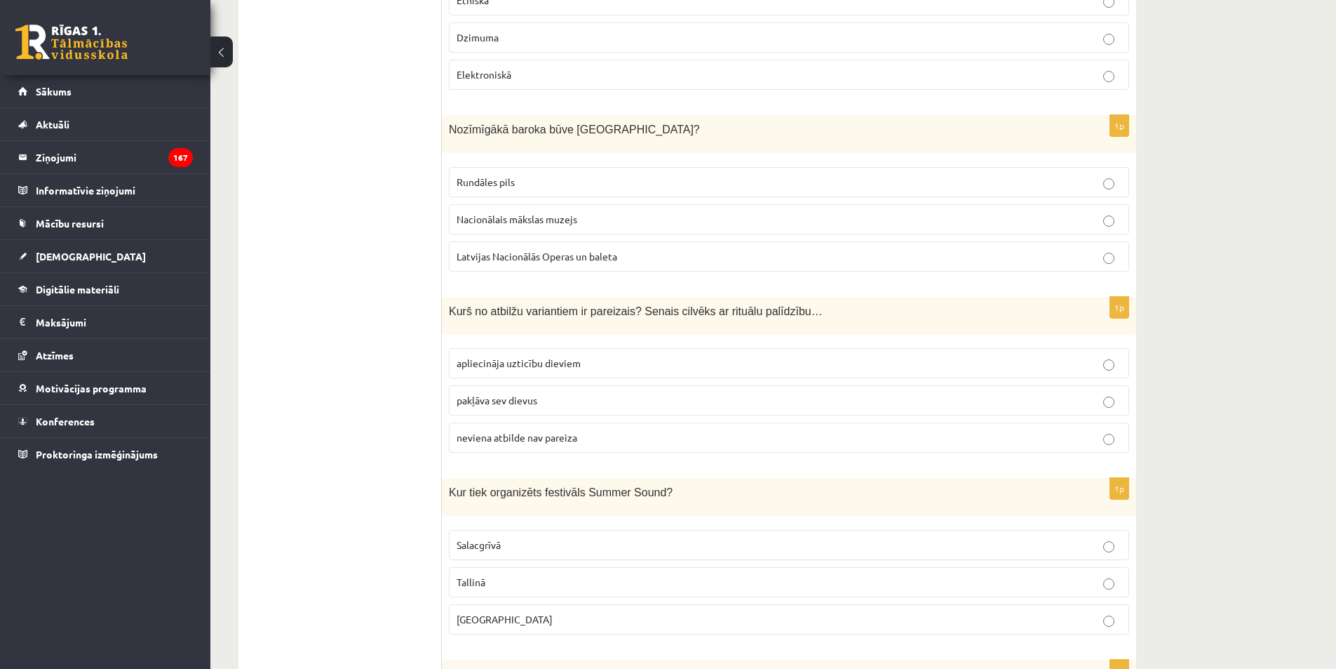
scroll to position [3709, 0]
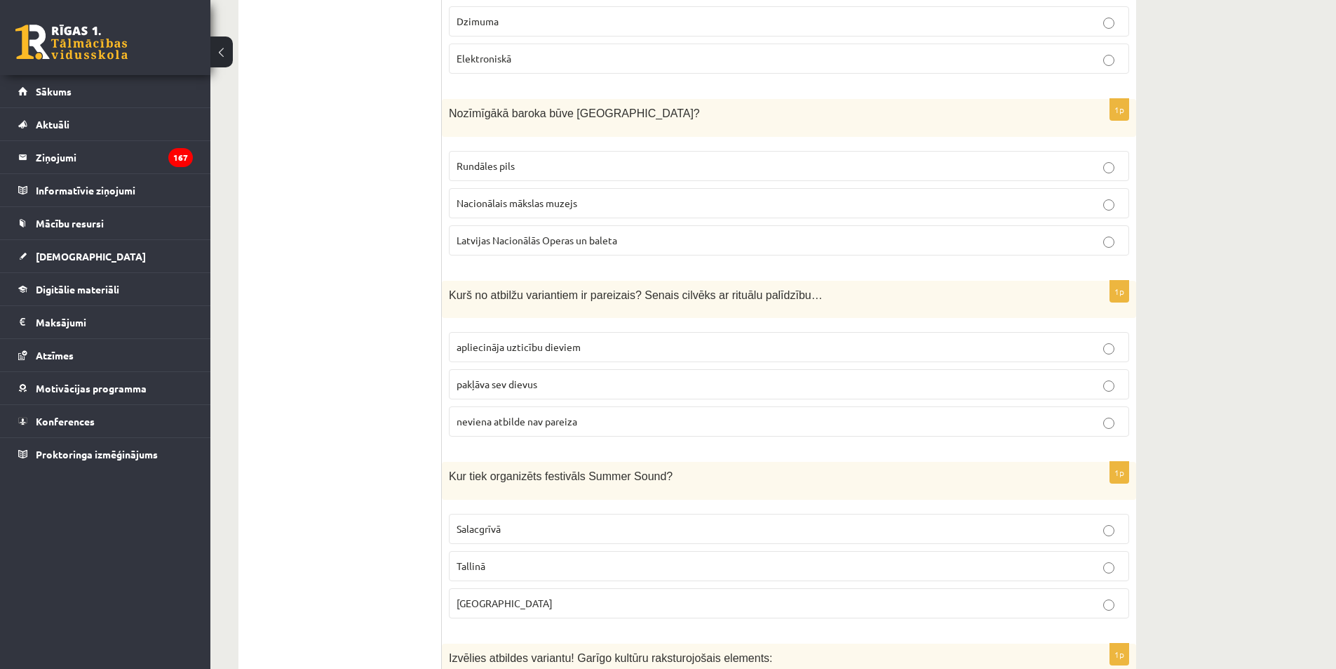
click at [529, 151] on label "Rundāles pils" at bounding box center [789, 166] width 680 height 30
click at [524, 340] on span "apliecināja uzticību dieviem" at bounding box center [519, 346] width 124 height 13
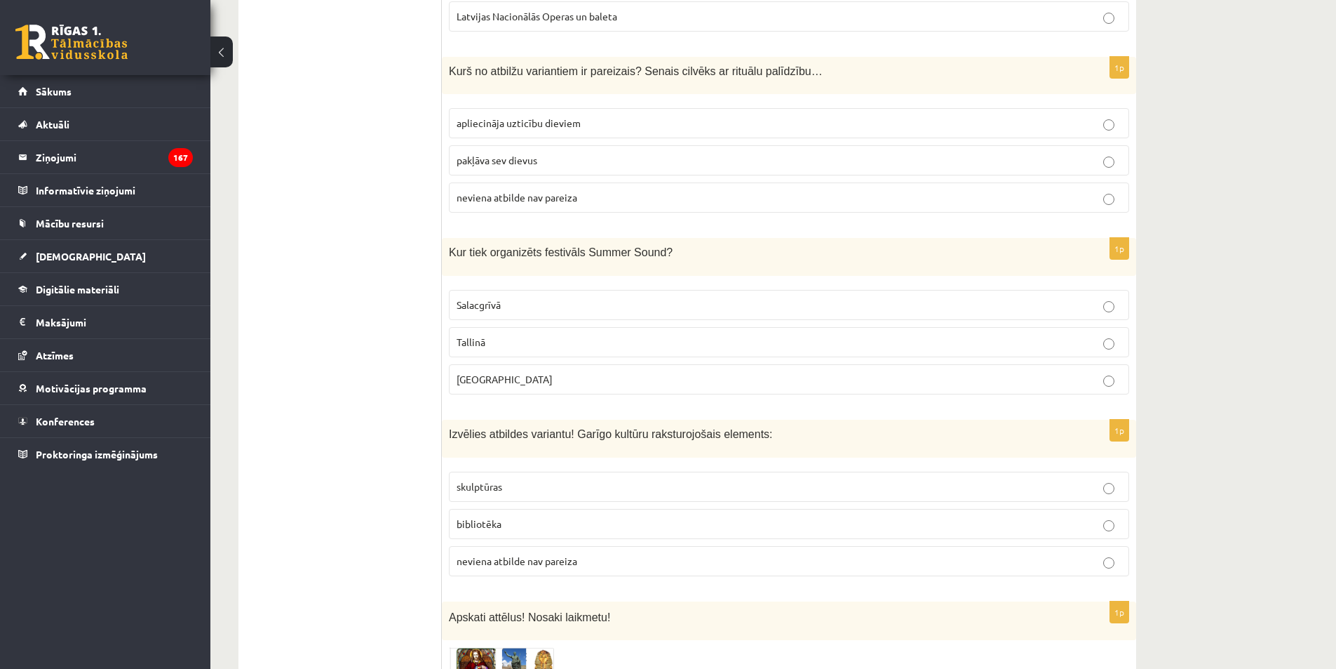
scroll to position [4060, 0]
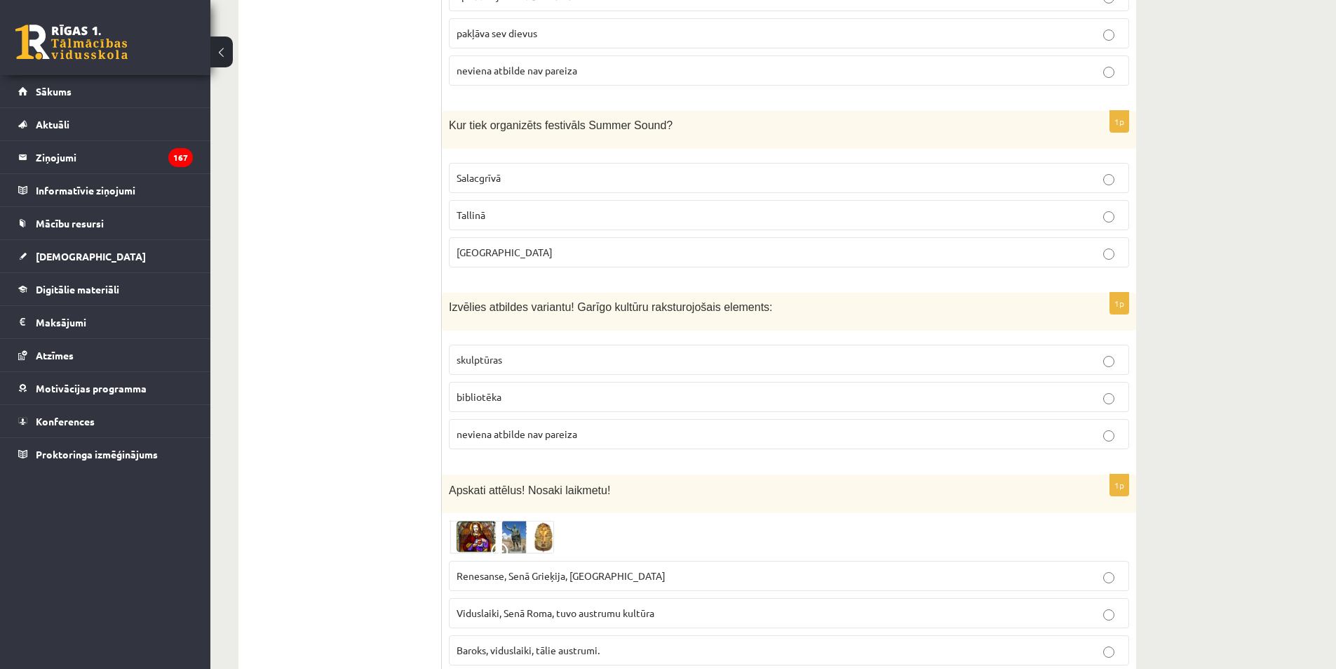
click at [511, 245] on p "Liepājā" at bounding box center [789, 252] width 665 height 15
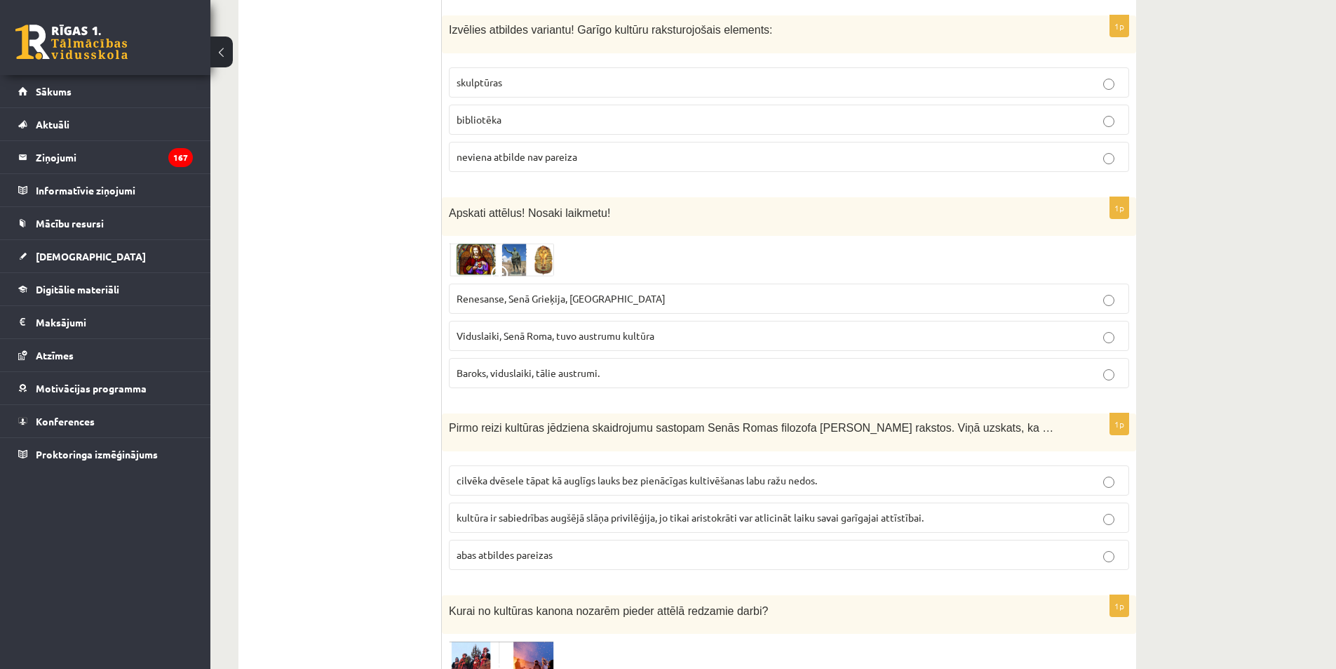
scroll to position [4340, 0]
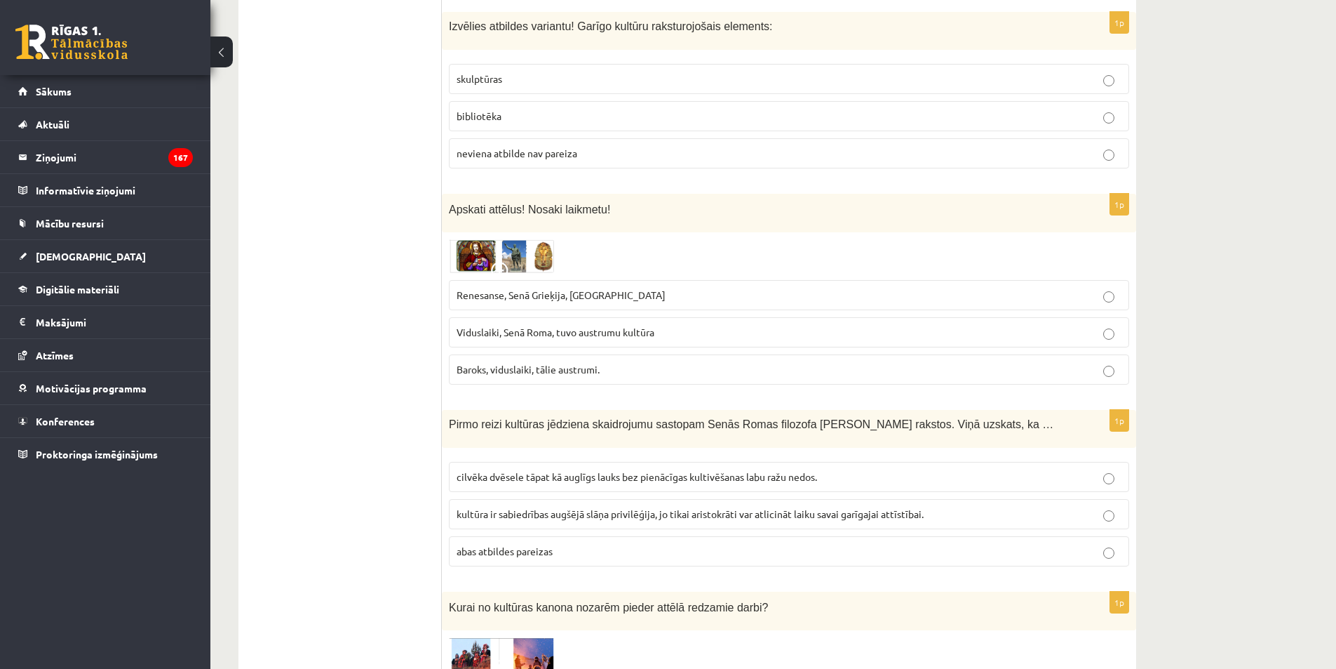
click at [490, 109] on p "bibliotēka" at bounding box center [789, 116] width 665 height 15
click at [514, 288] on span "Renesanse, Senā Grieķija, Ēģipte" at bounding box center [561, 294] width 209 height 13
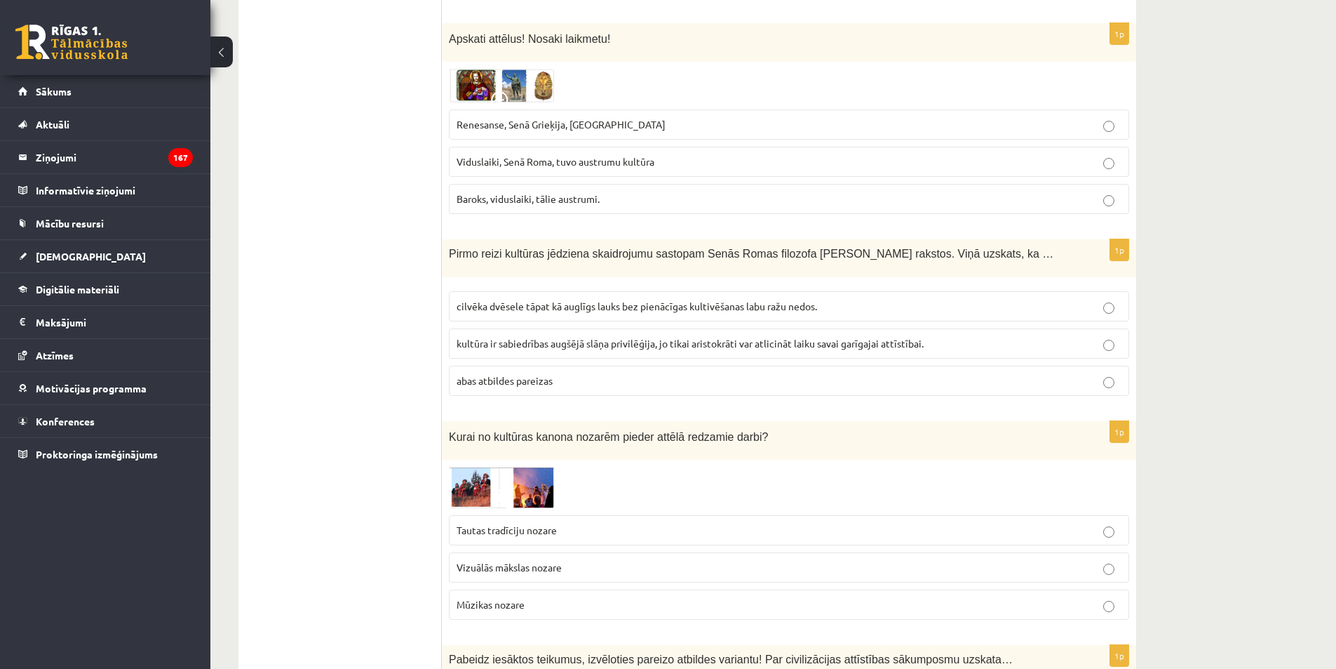
scroll to position [4551, 0]
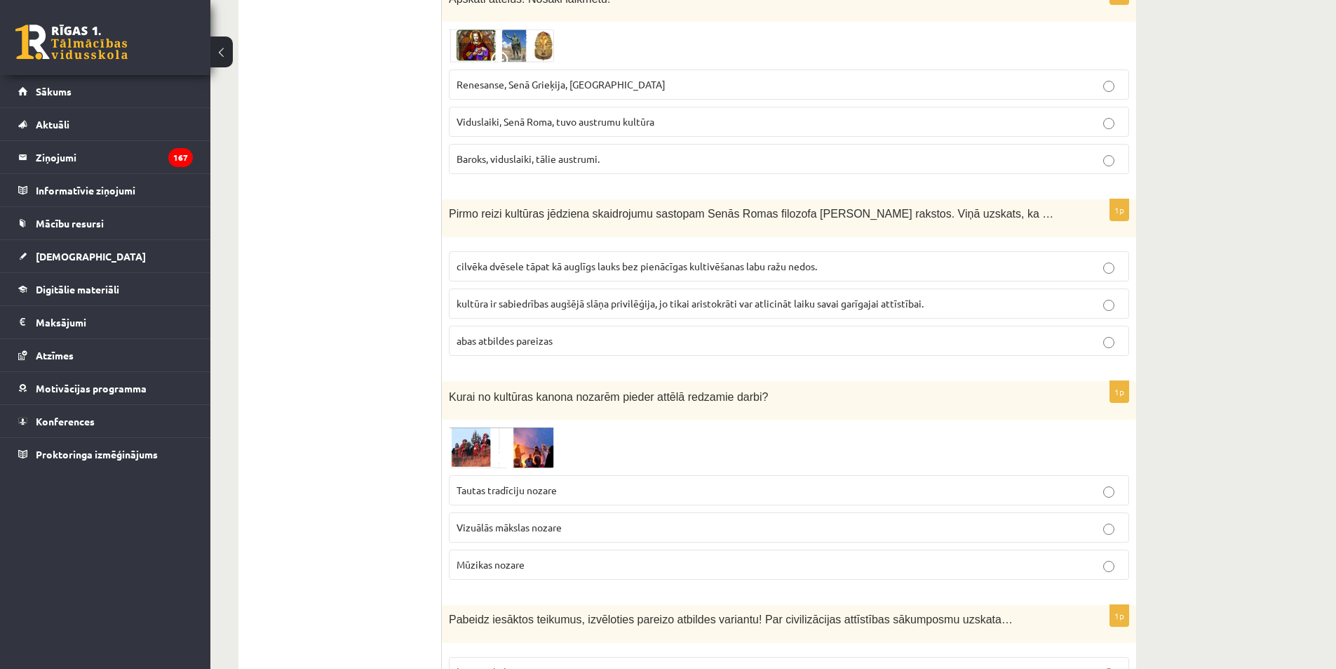
click at [516, 260] on span "cilvēka dvēsele tāpat kā auglīgs lauks bez pienācīgas kultivēšanas labu ražu ne…" at bounding box center [637, 266] width 361 height 13
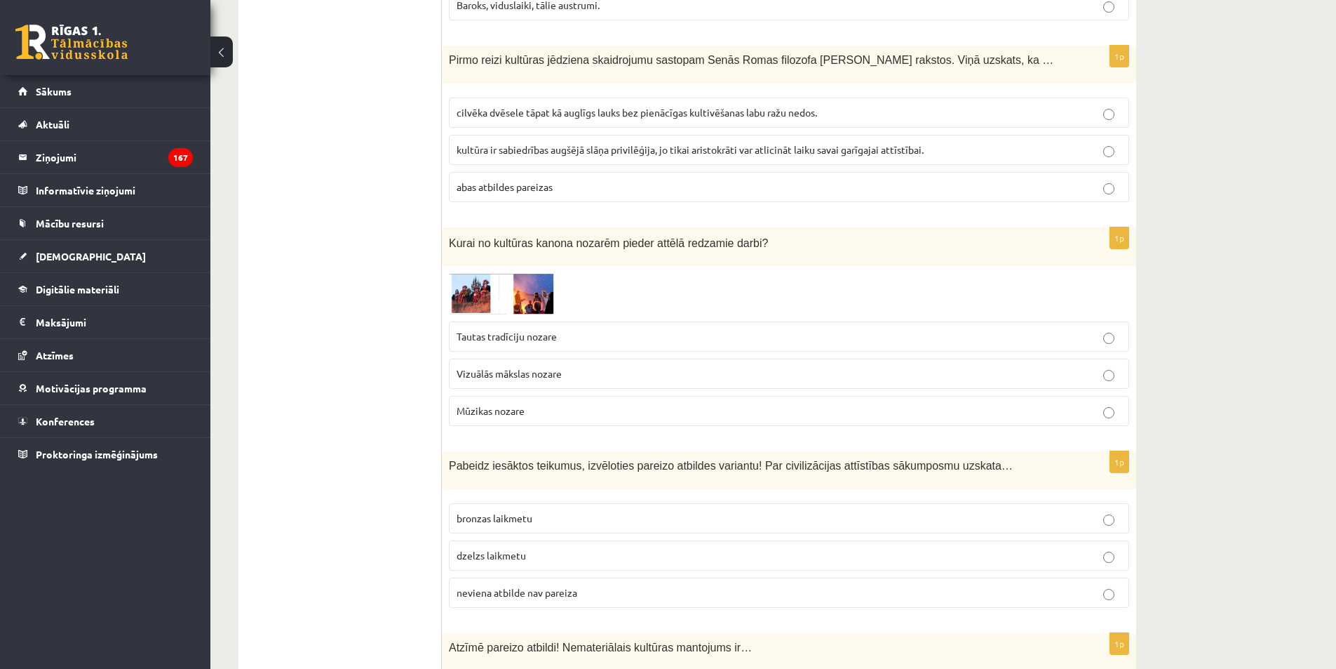
scroll to position [4831, 0]
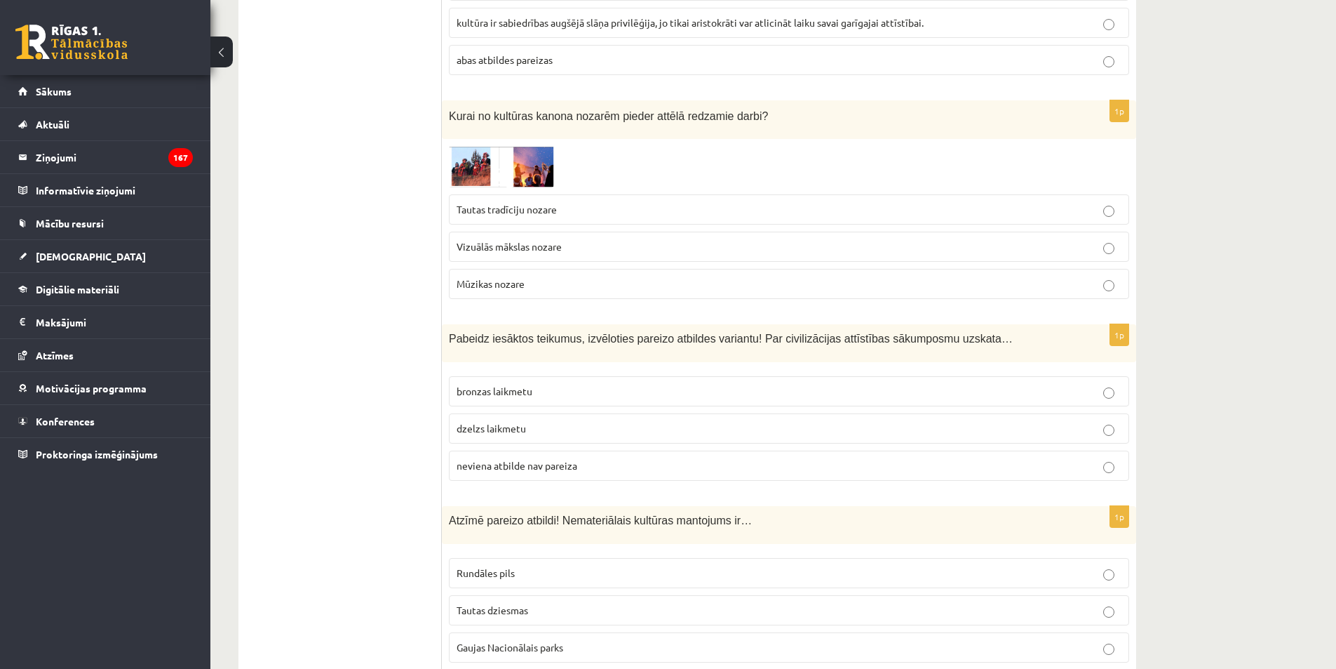
click at [481, 239] on p "Vizuālās mākslas nozare" at bounding box center [789, 246] width 665 height 15
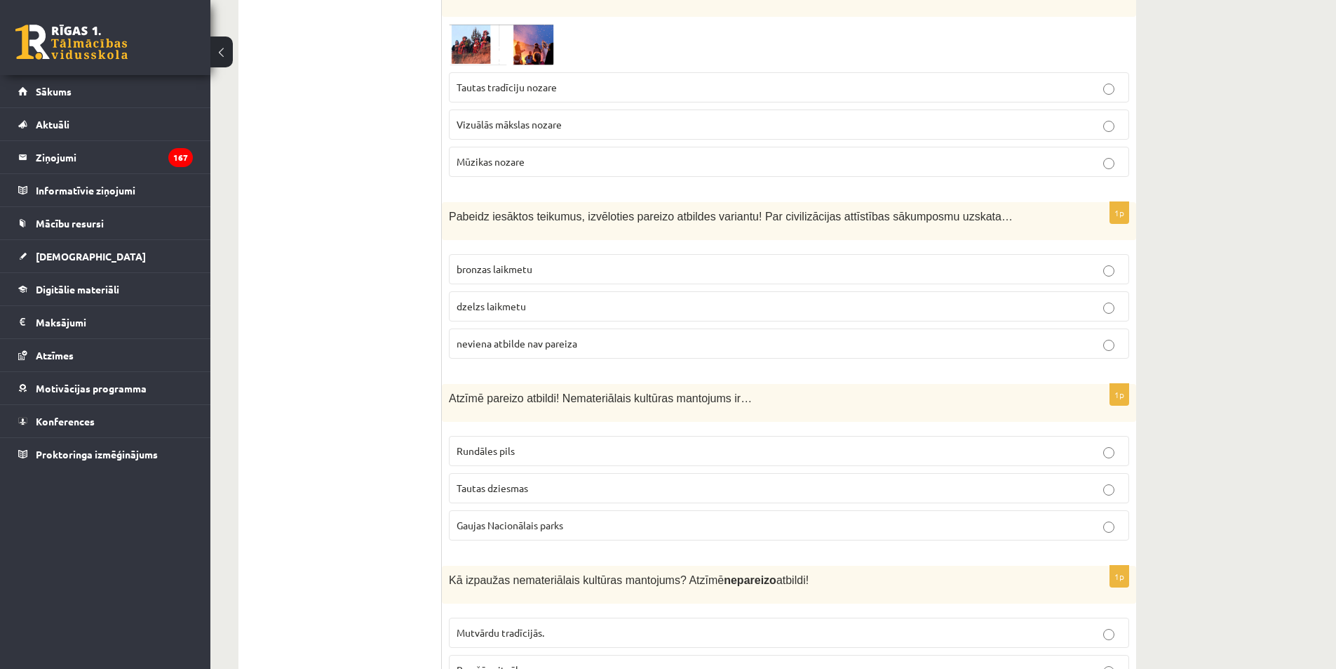
scroll to position [4972, 0]
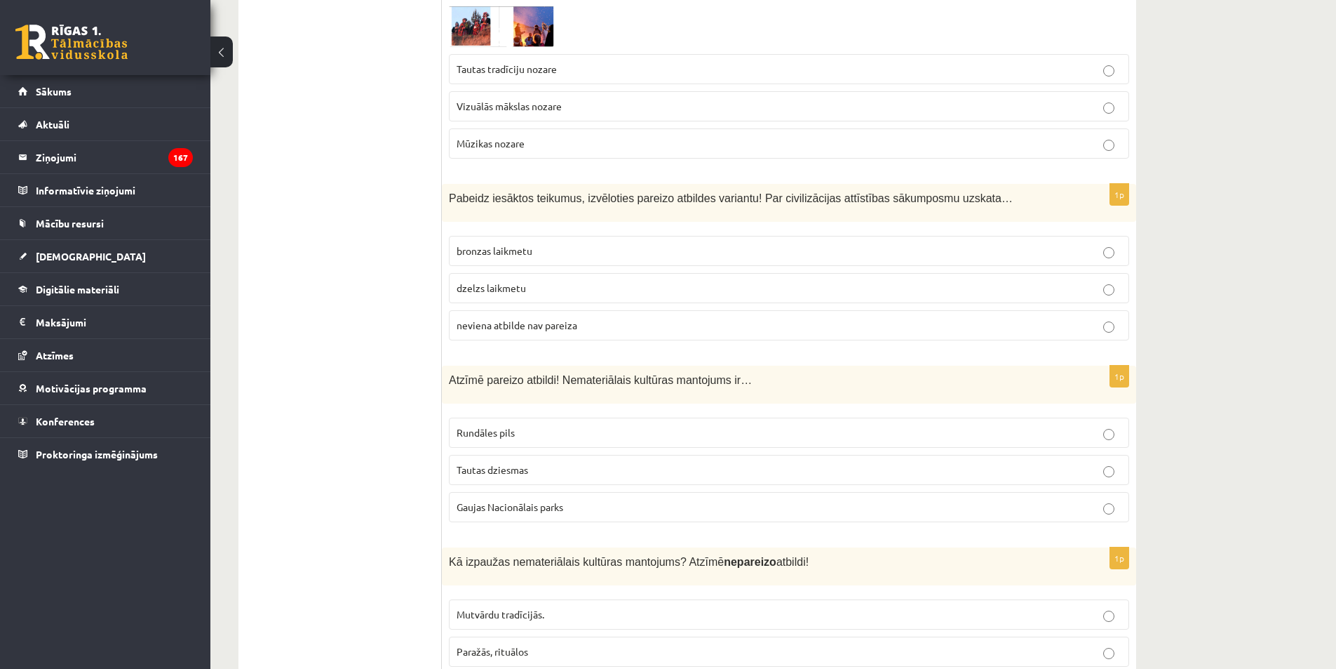
click at [498, 318] on span "neviena atbilde nav pareiza" at bounding box center [517, 324] width 121 height 13
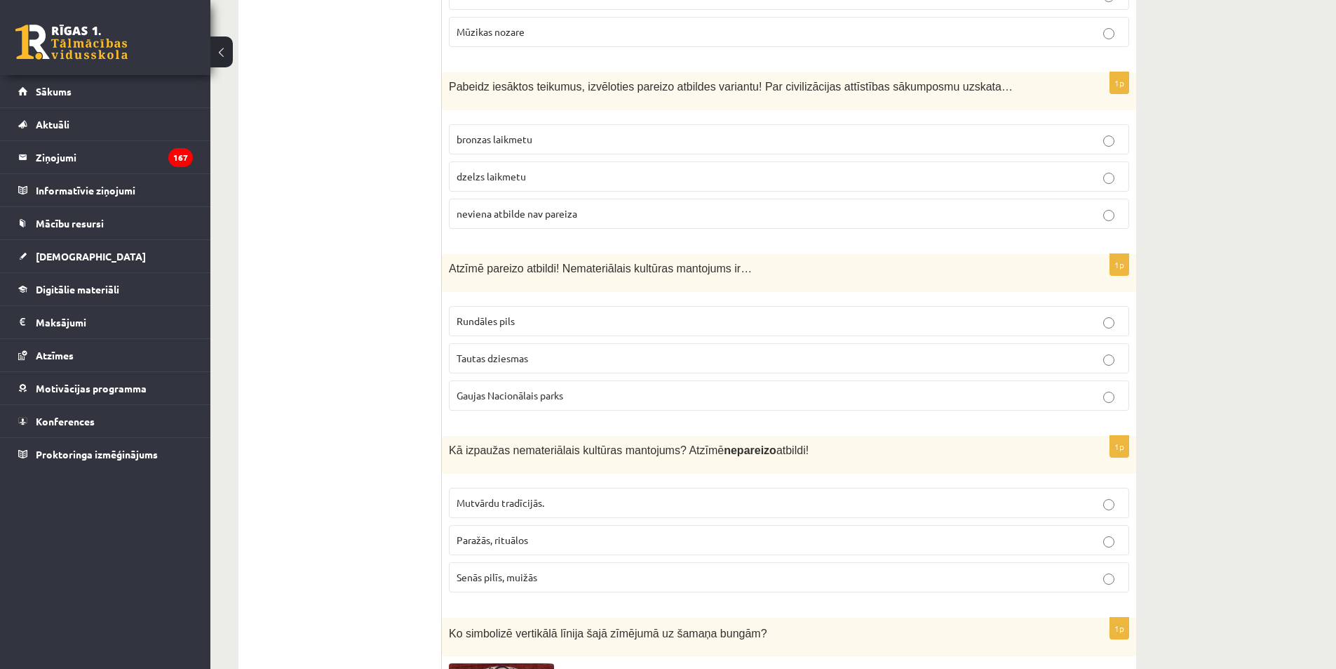
scroll to position [5182, 0]
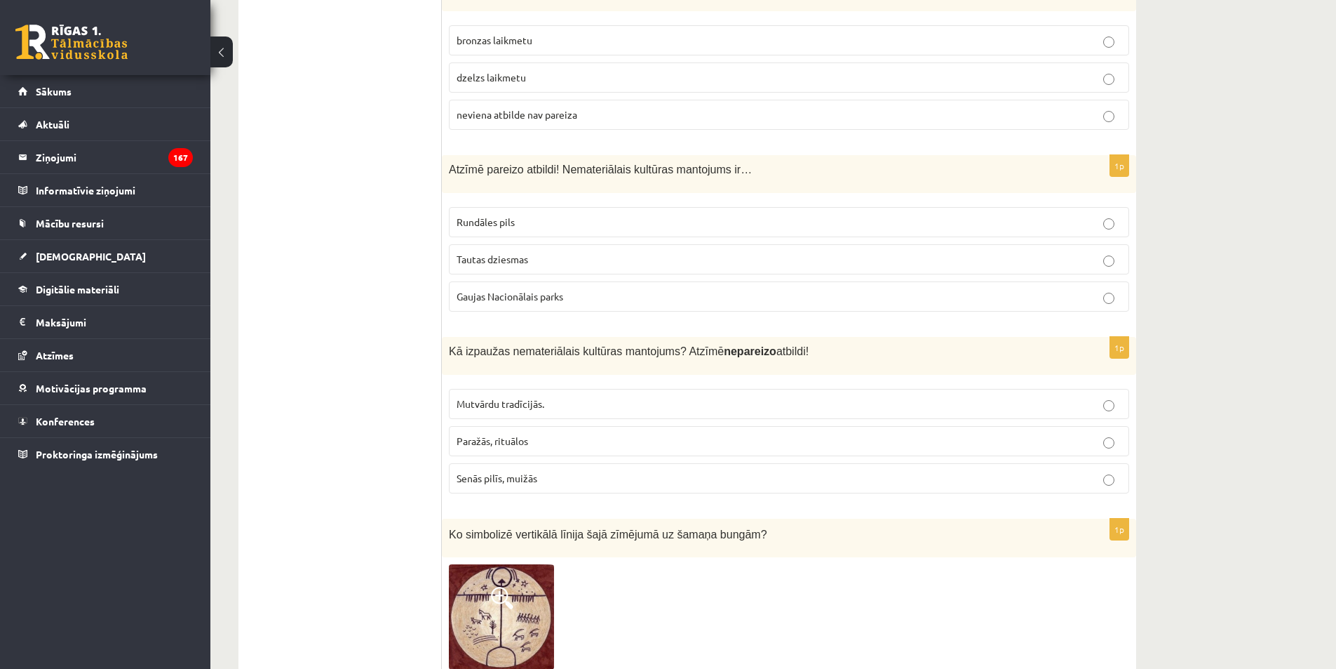
click at [495, 244] on label "Tautas dziesmas" at bounding box center [789, 259] width 680 height 30
click at [519, 471] on span "Senās pilīs, muižās" at bounding box center [497, 477] width 81 height 13
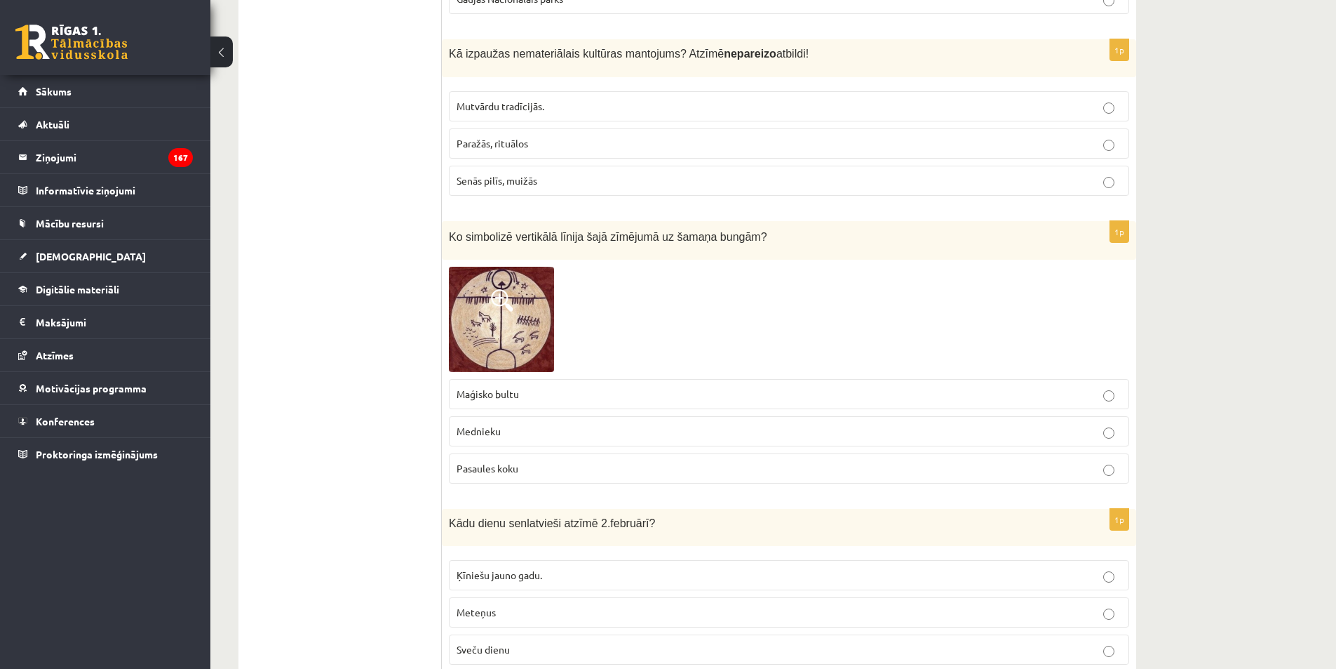
scroll to position [5484, 0]
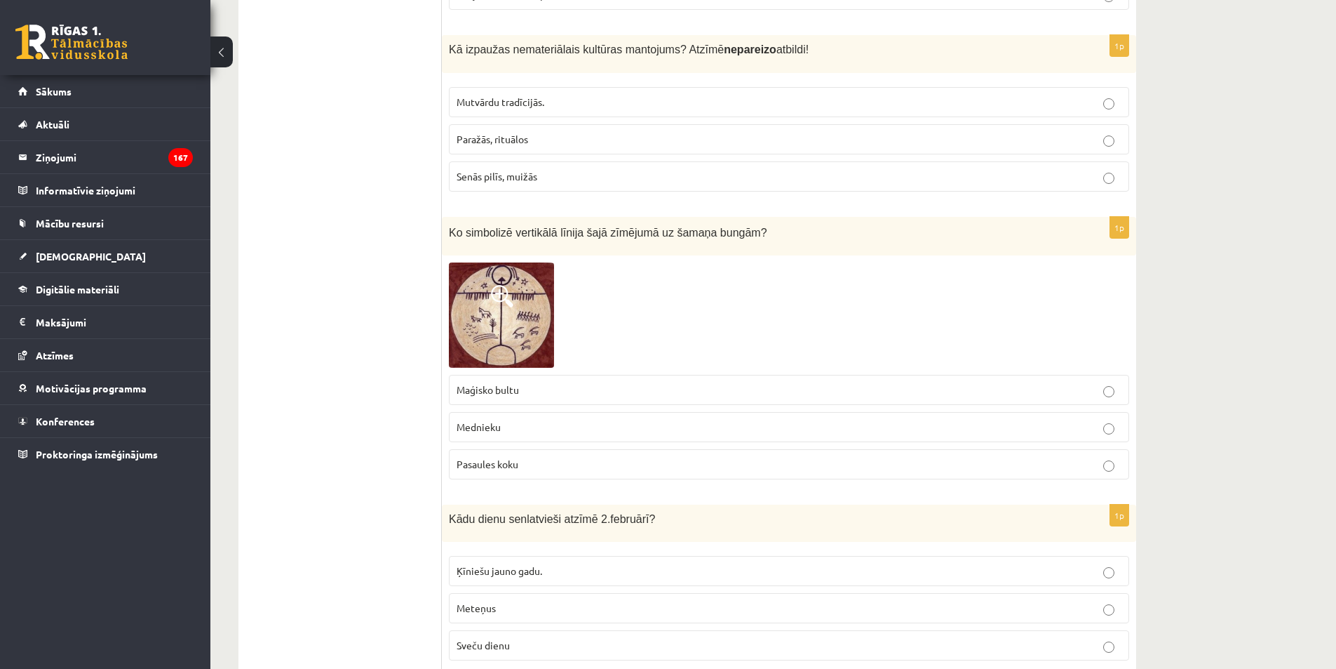
click at [499, 457] on span "Pasaules koku" at bounding box center [488, 463] width 62 height 13
click at [497, 638] on span "Sveču dienu" at bounding box center [483, 644] width 53 height 13
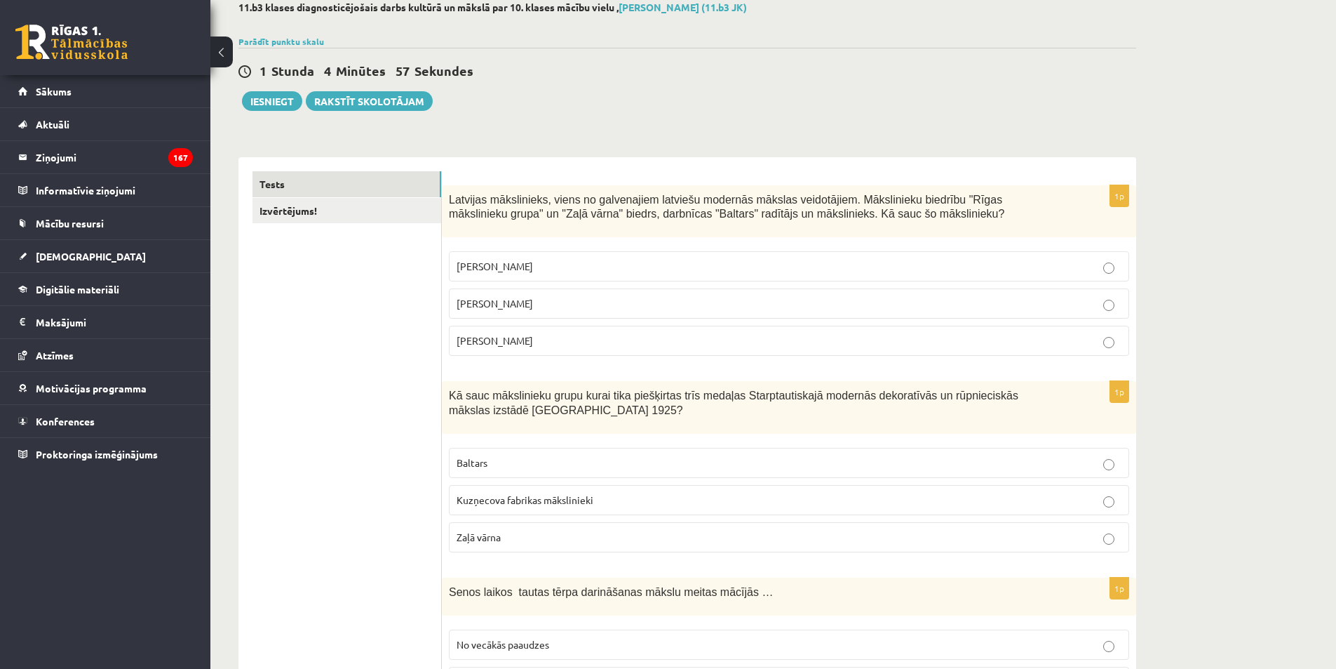
scroll to position [0, 0]
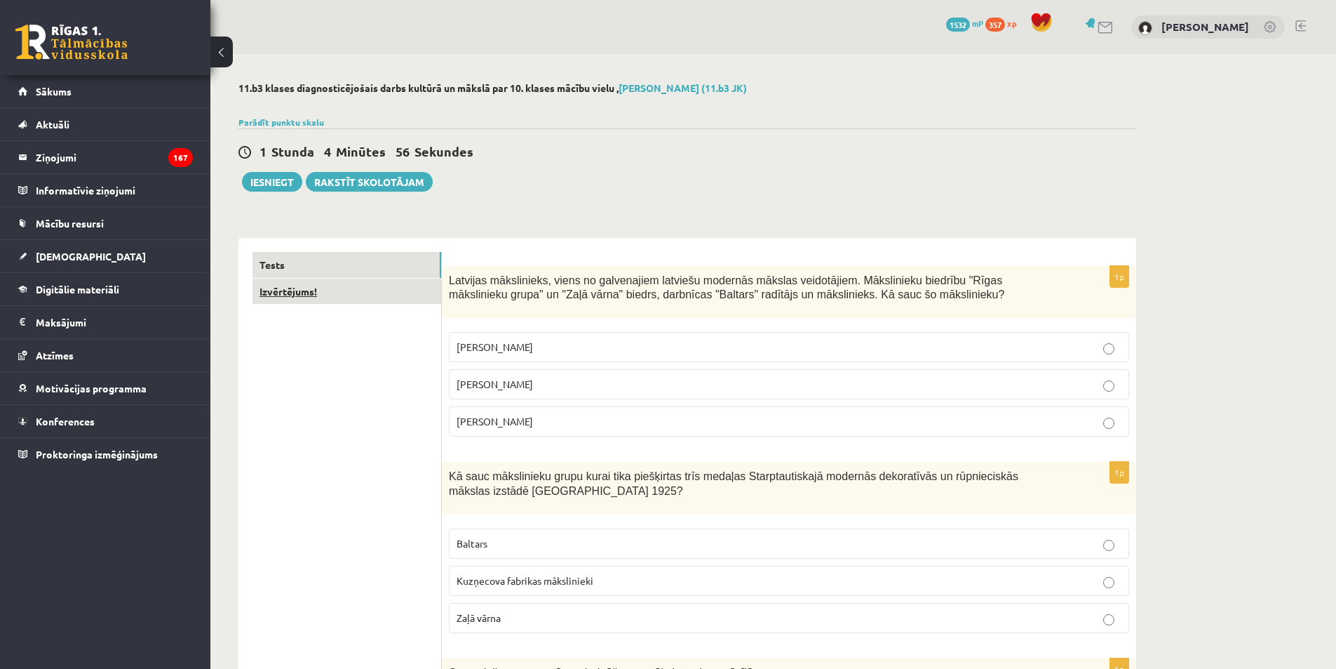
click at [302, 298] on link "Izvērtējums!" at bounding box center [347, 292] width 189 height 26
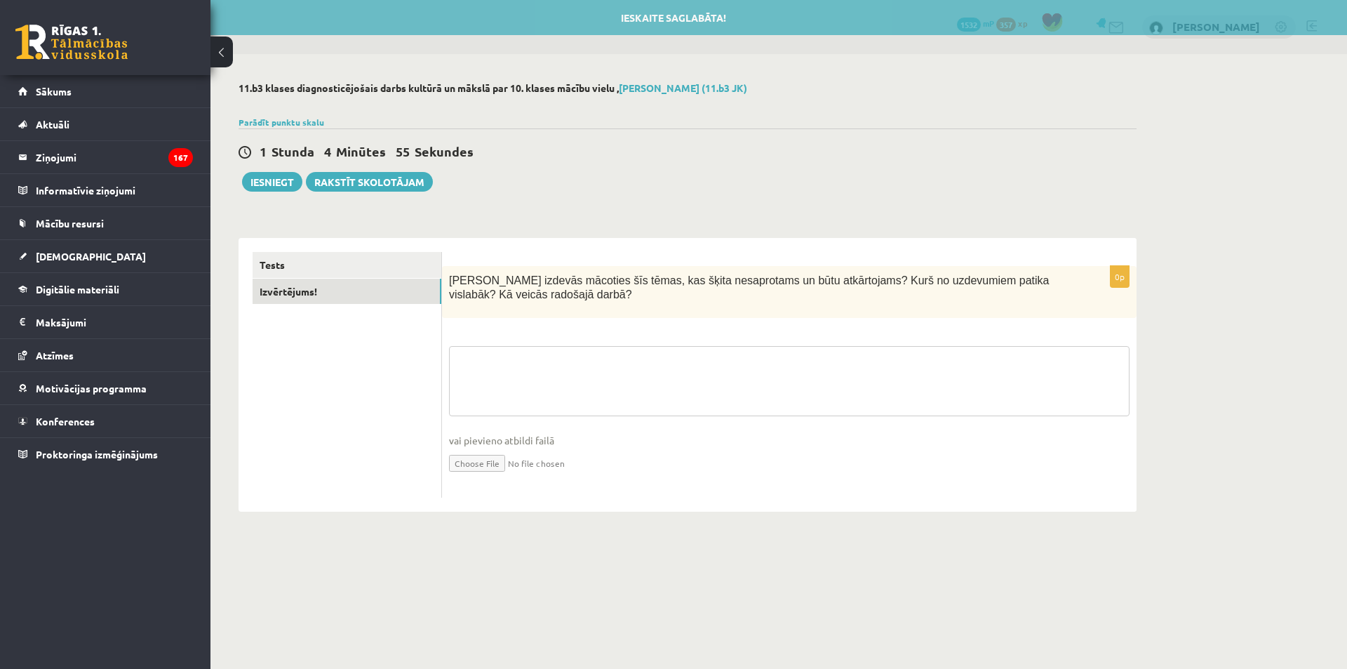
click at [517, 360] on textarea at bounding box center [789, 381] width 680 height 70
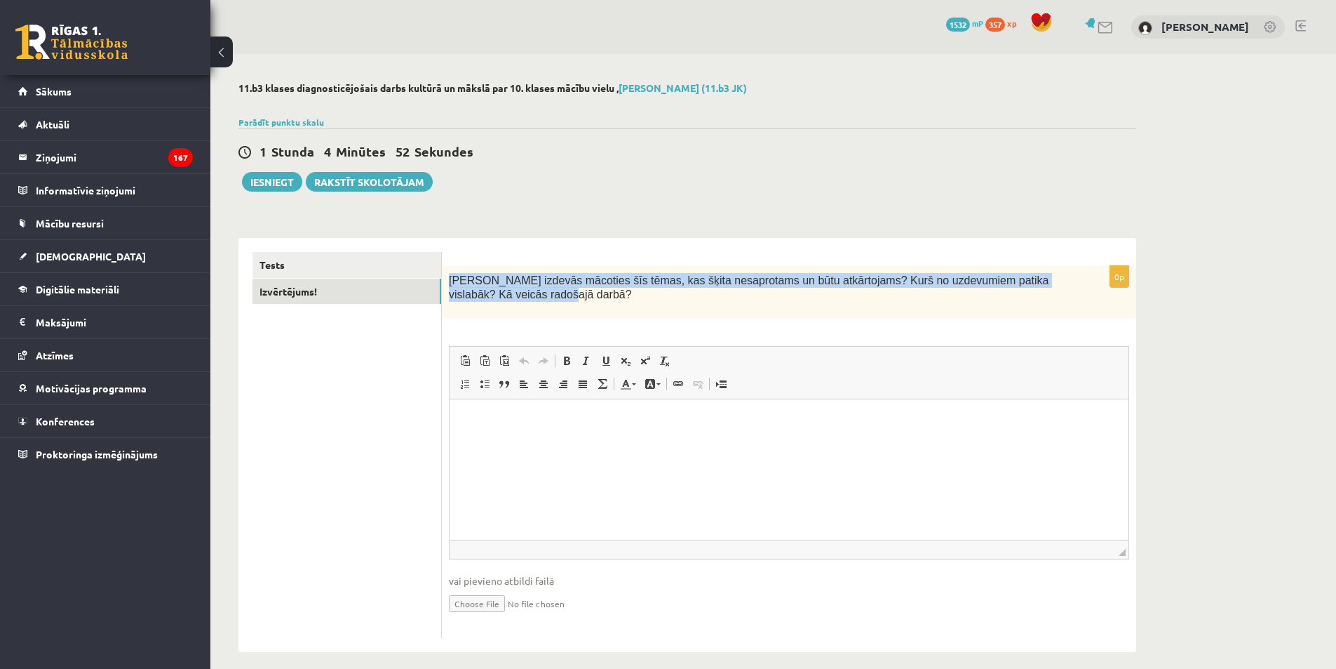
drag, startPoint x: 484, startPoint y: 295, endPoint x: 450, endPoint y: 283, distance: 35.5
click at [450, 283] on p "Kas izdevās mācoties šīs tēmas, kas šķita nesaprotams un būtu atkārtojams? Kurš…" at bounding box center [754, 287] width 610 height 29
click at [281, 174] on button "Iesniegt" at bounding box center [272, 182] width 60 height 20
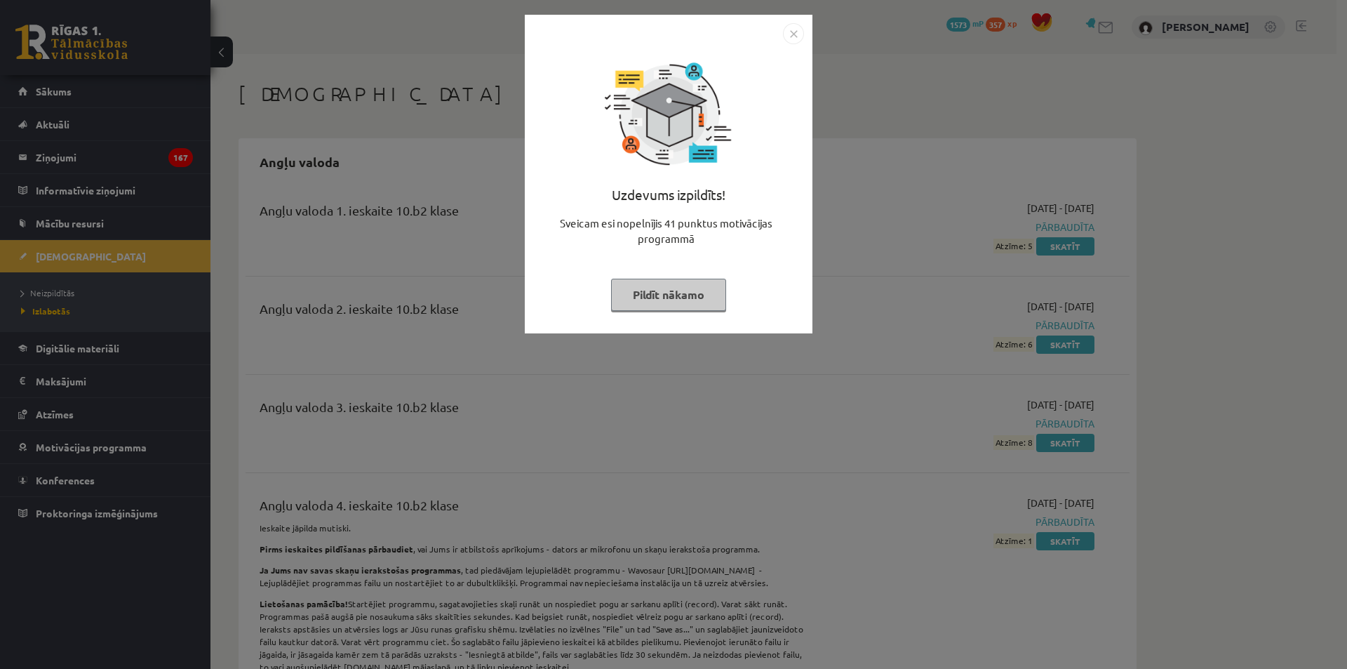
click at [784, 33] on img "Close" at bounding box center [793, 33] width 21 height 21
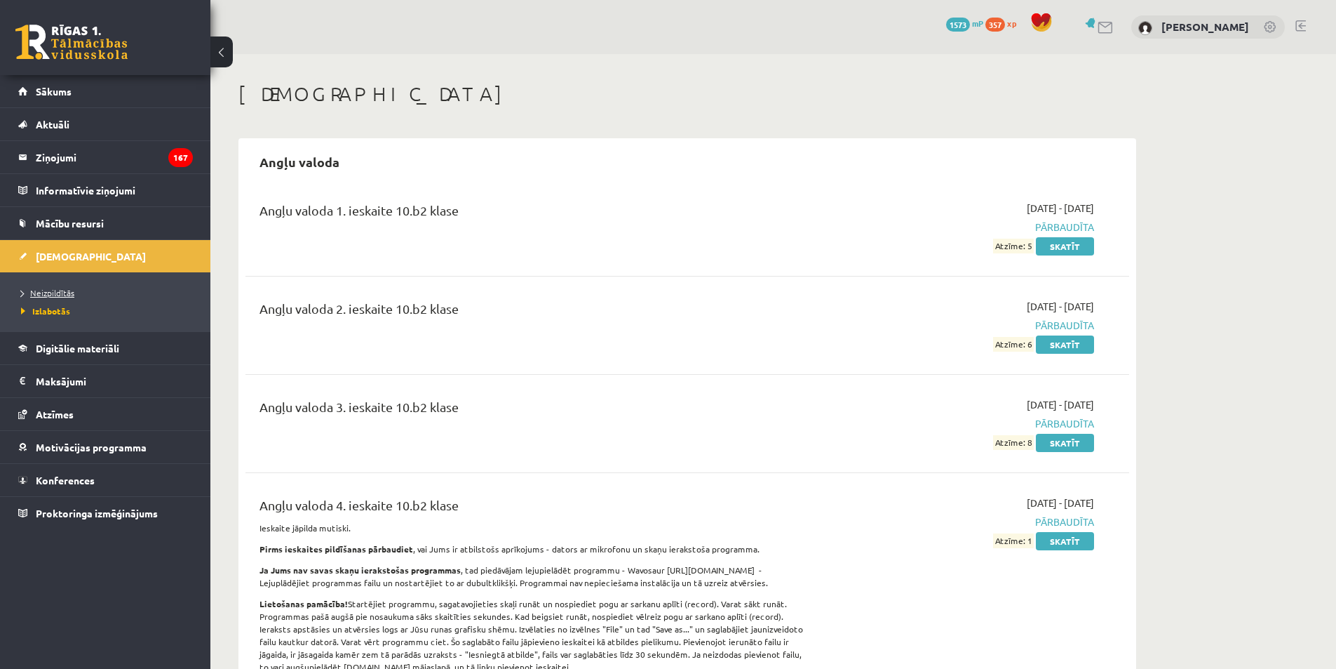
click at [68, 291] on span "Neizpildītās" at bounding box center [47, 292] width 53 height 11
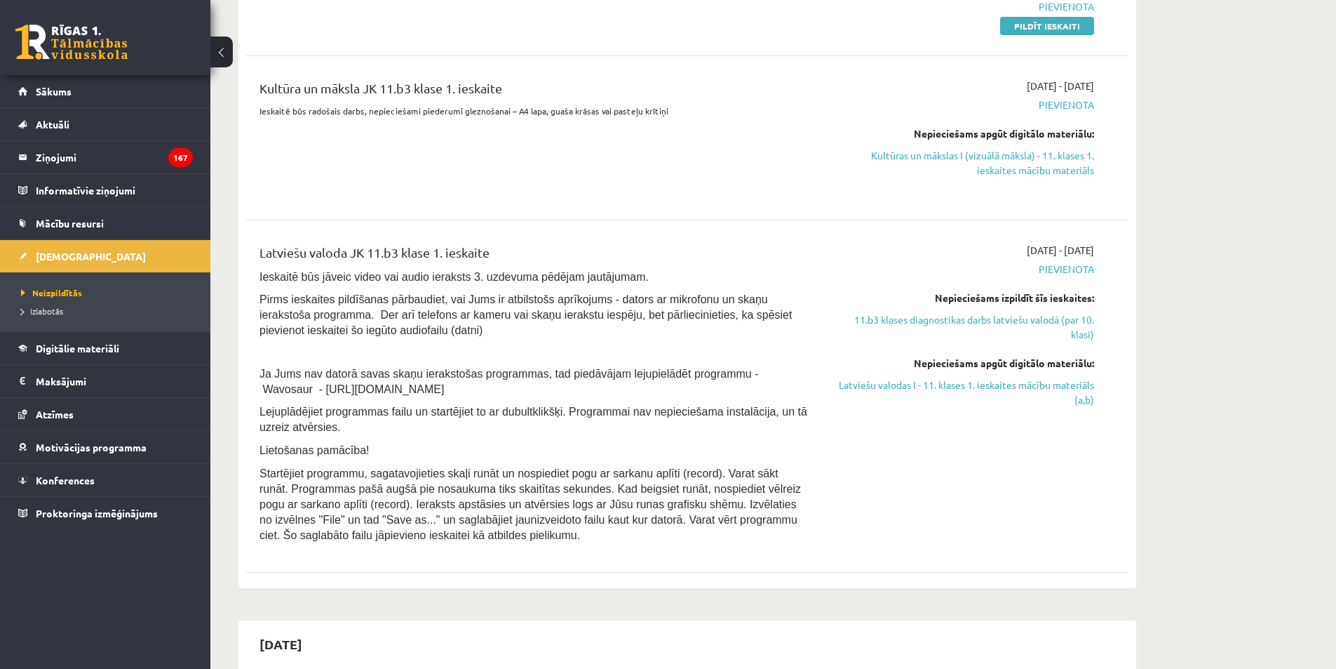
scroll to position [439, 0]
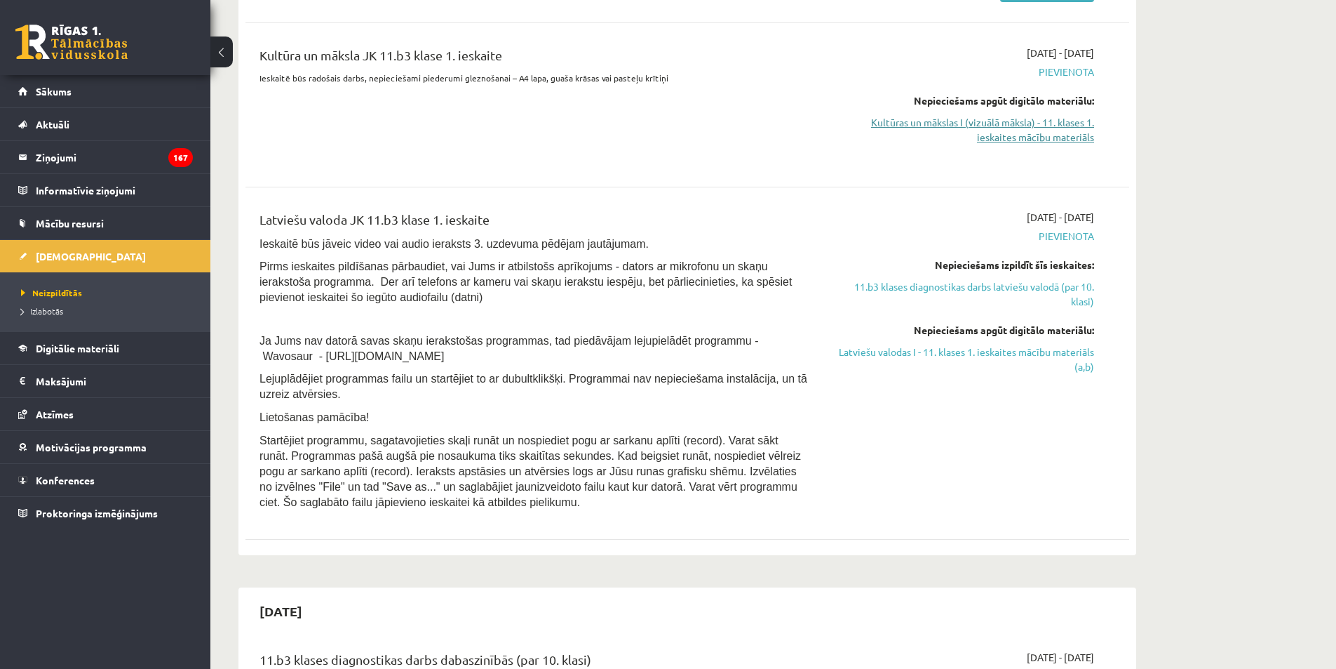
click at [1051, 135] on link "Kultūras un mākslas I (vizuālā māksla) - 11. klases 1. ieskaites mācību materiā…" at bounding box center [962, 129] width 264 height 29
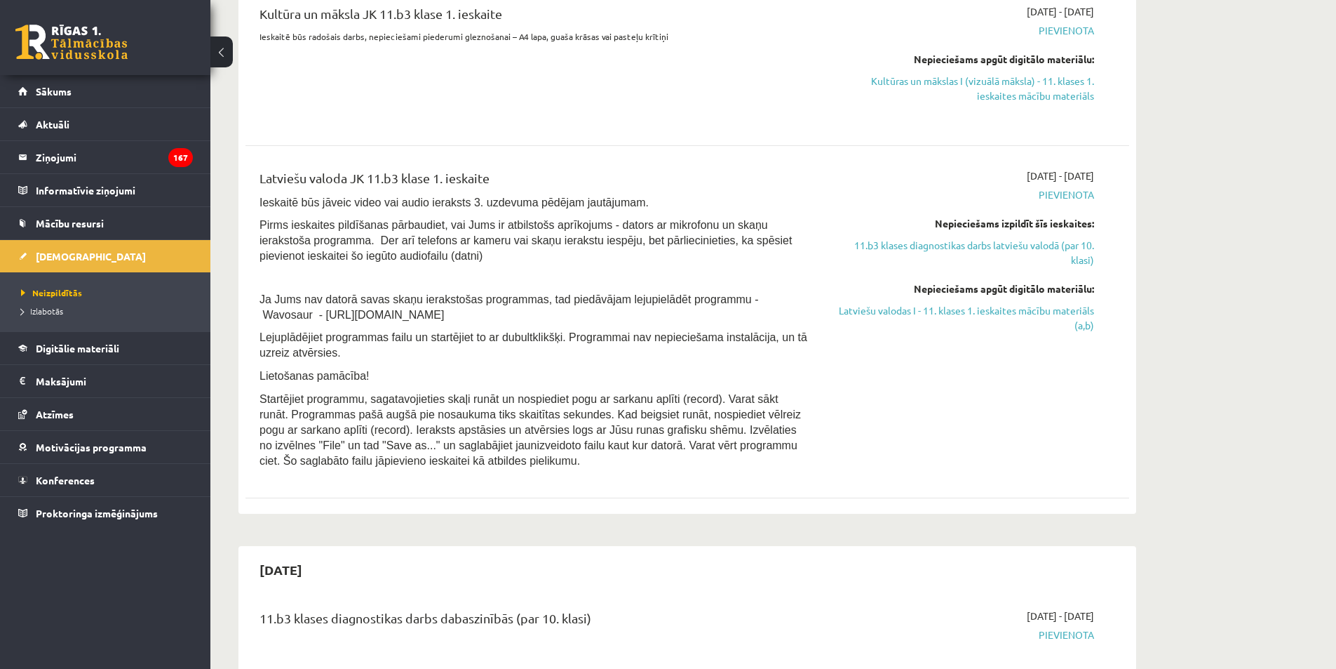
scroll to position [509, 0]
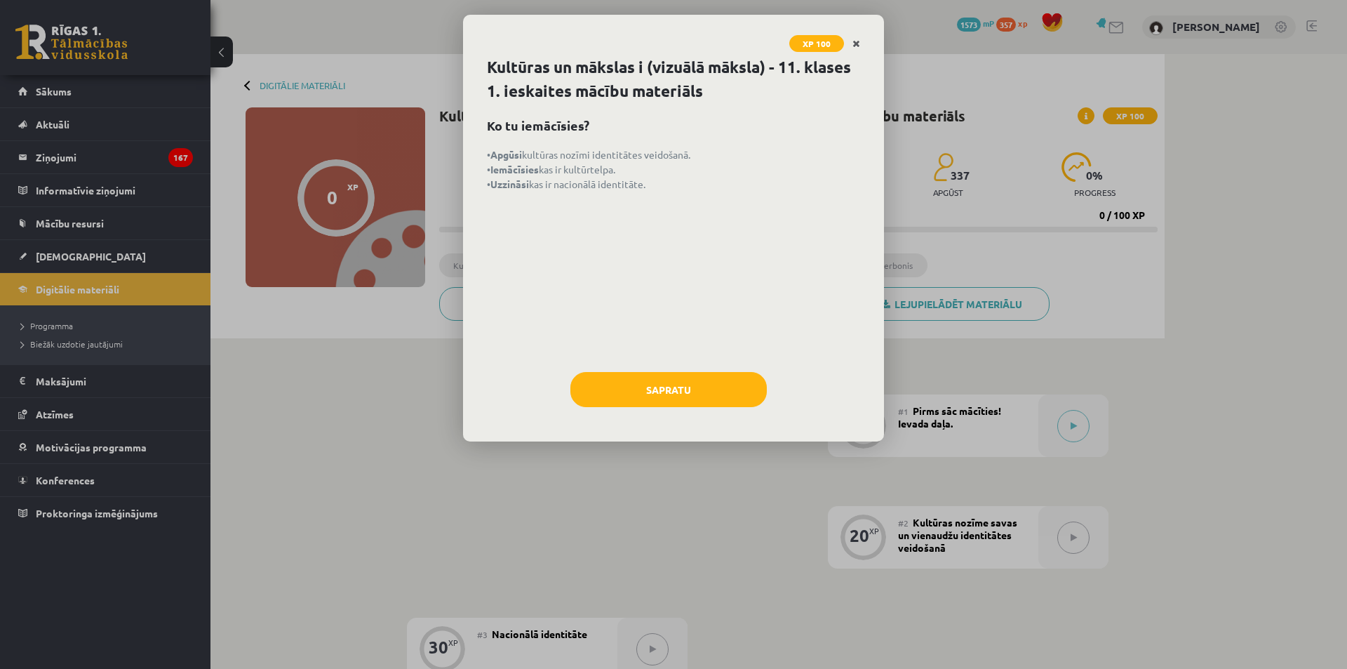
click at [854, 44] on icon "Close" at bounding box center [856, 44] width 8 height 10
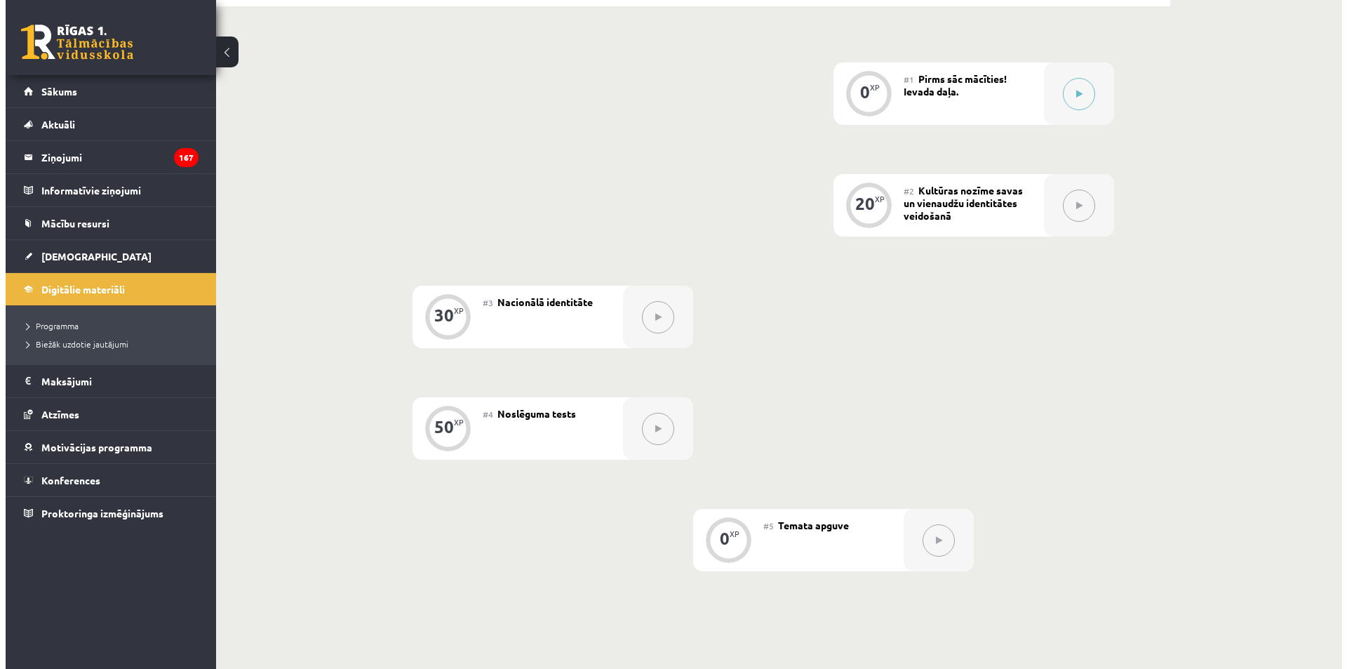
scroll to position [328, 0]
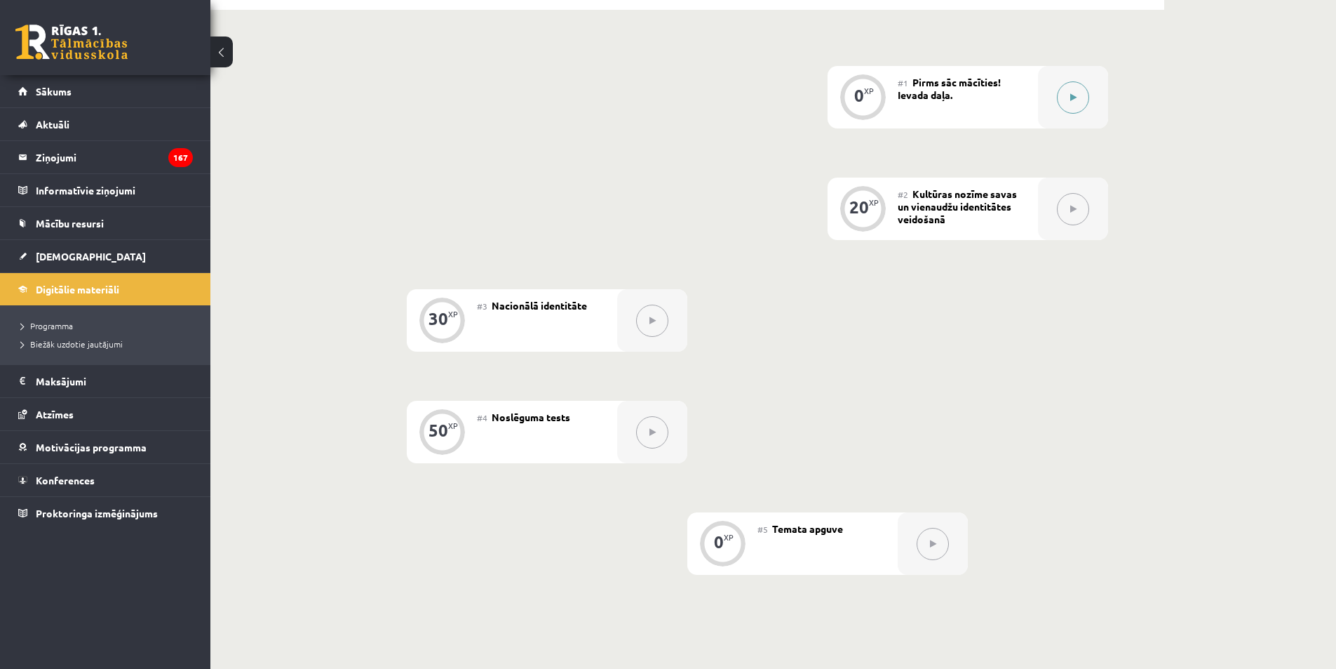
click at [1072, 90] on button at bounding box center [1073, 97] width 32 height 32
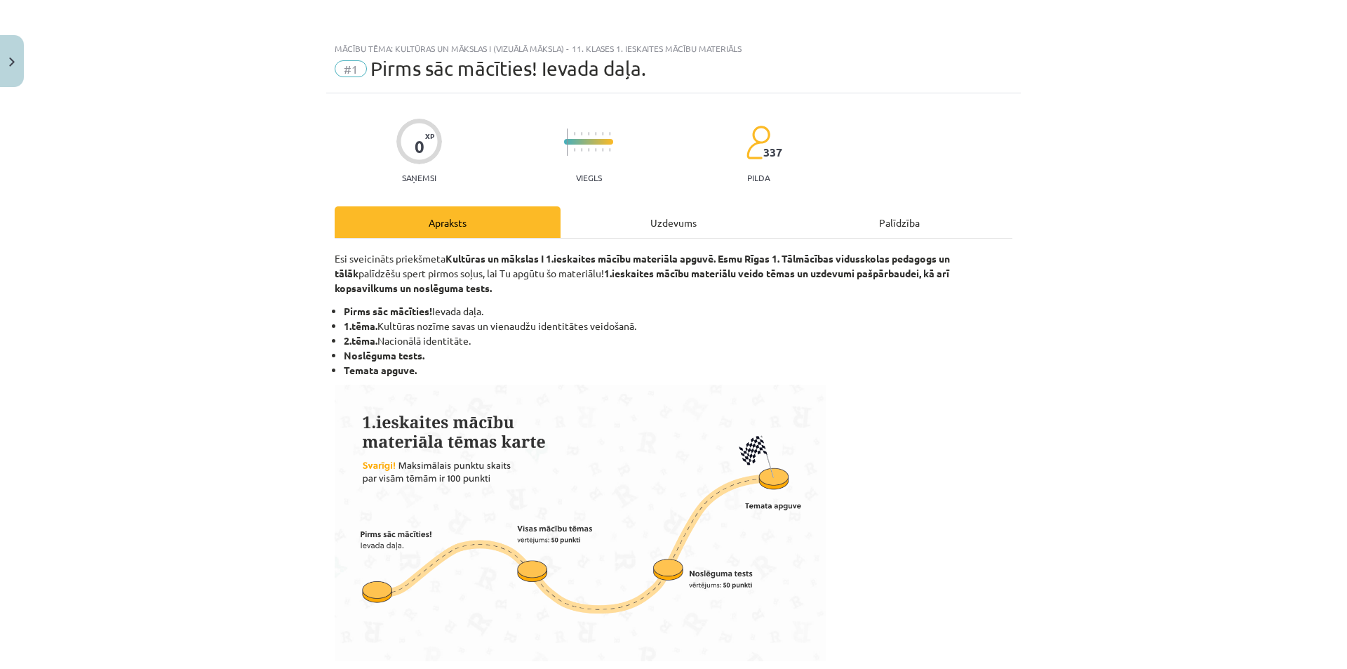
click at [683, 215] on div "Uzdevums" at bounding box center [674, 222] width 226 height 32
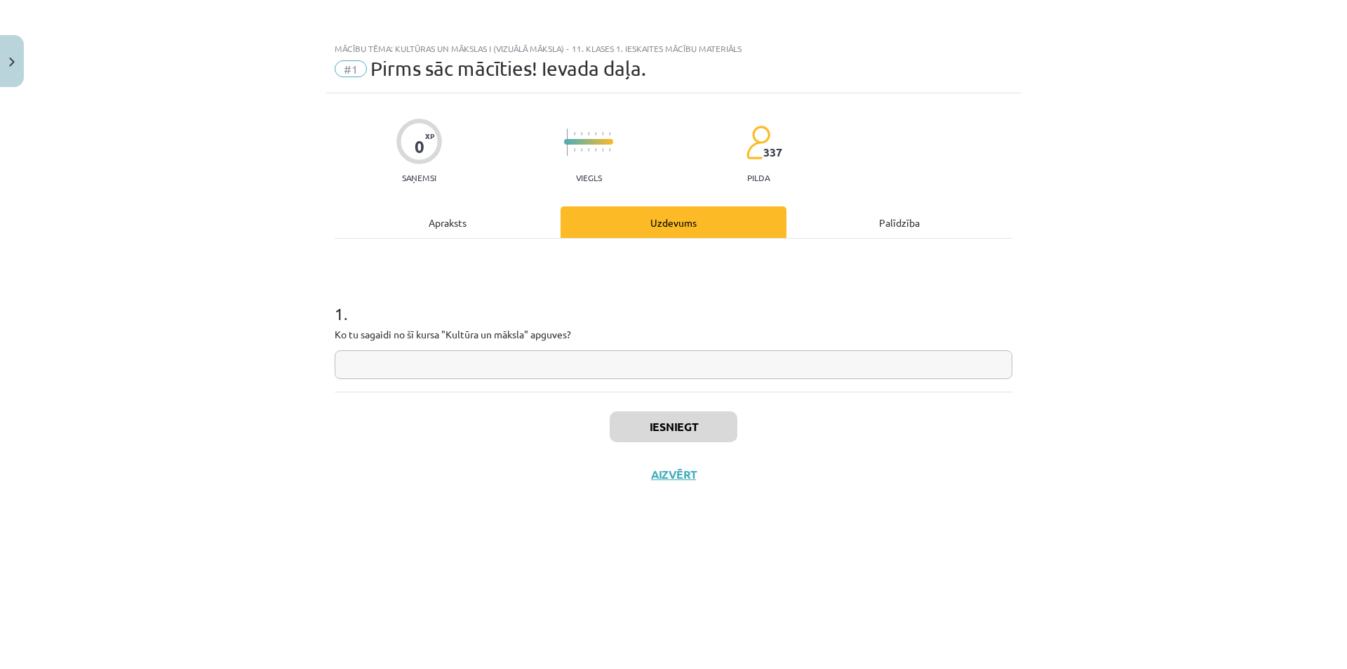
click at [418, 373] on input "text" at bounding box center [674, 364] width 678 height 29
type input "*"
click at [685, 417] on button "Iesniegt" at bounding box center [674, 426] width 128 height 31
click at [666, 485] on button "Nākamā nodarbība" at bounding box center [673, 483] width 137 height 32
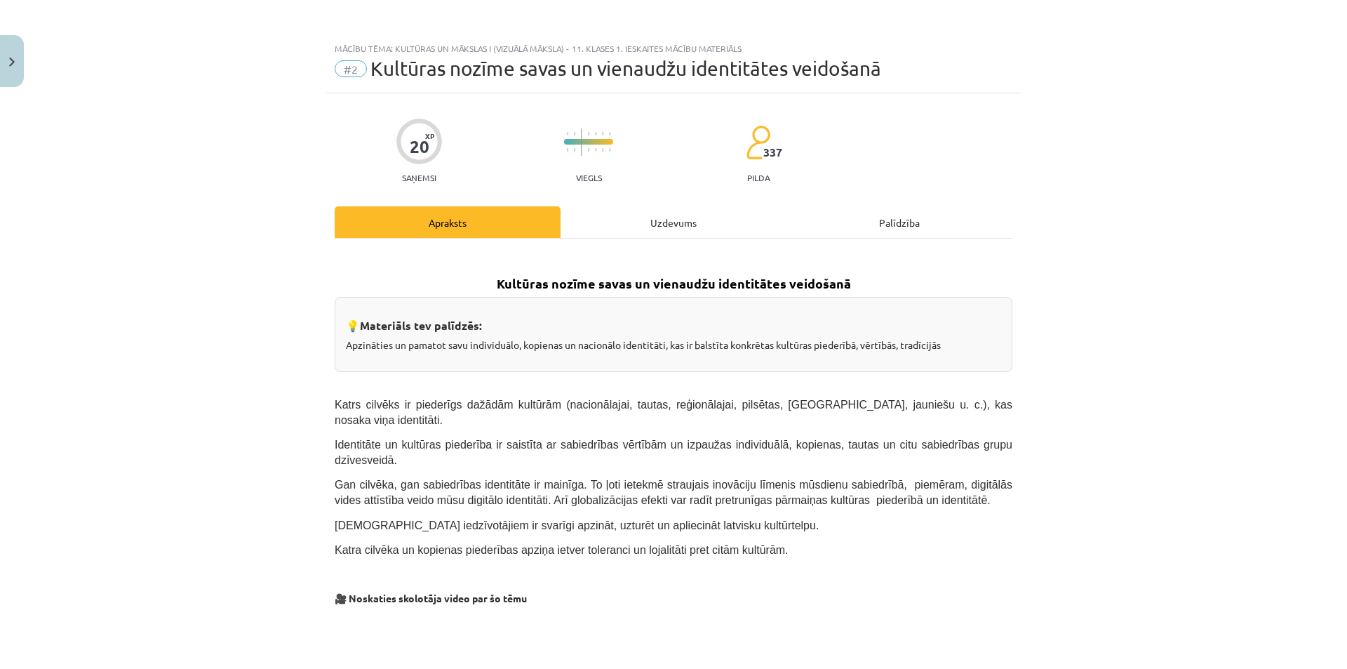
click at [652, 211] on div "Uzdevums" at bounding box center [674, 222] width 226 height 32
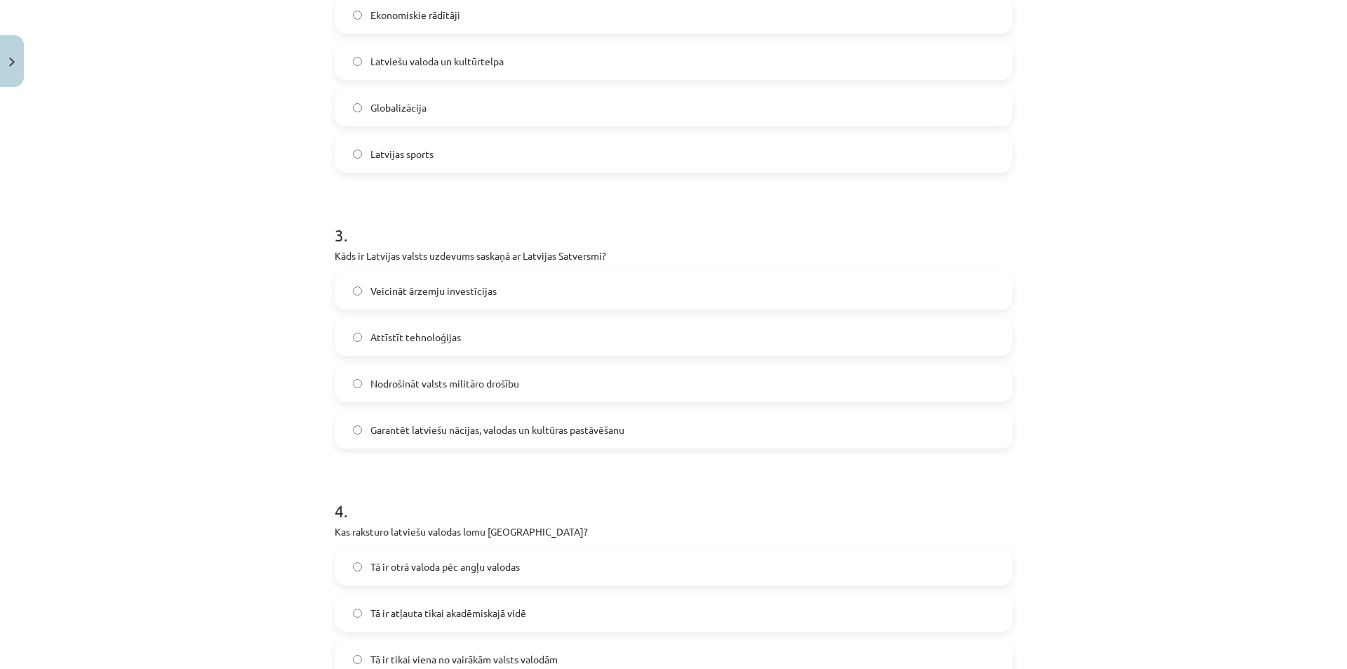
scroll to position [848, 0]
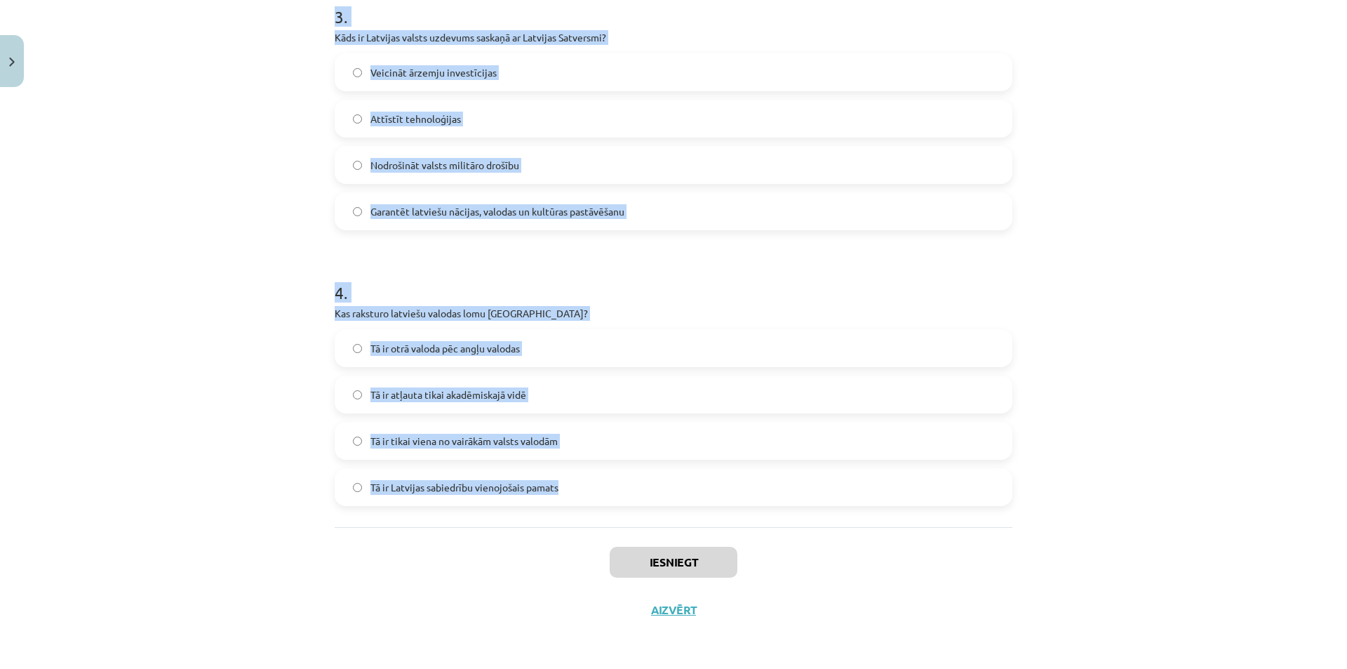
drag, startPoint x: 318, startPoint y: 275, endPoint x: 591, endPoint y: 486, distance: 344.5
click at [591, 486] on div "Mācību tēma: Kultūras un mākslas i (vizuālā māksla) - 11. klases 1. ieskaites m…" at bounding box center [673, 334] width 1347 height 669
copy form "1 . Kas ir kultūras kodi? Simboli, paražas un tradīcijas, kas veido sabiedrības…"
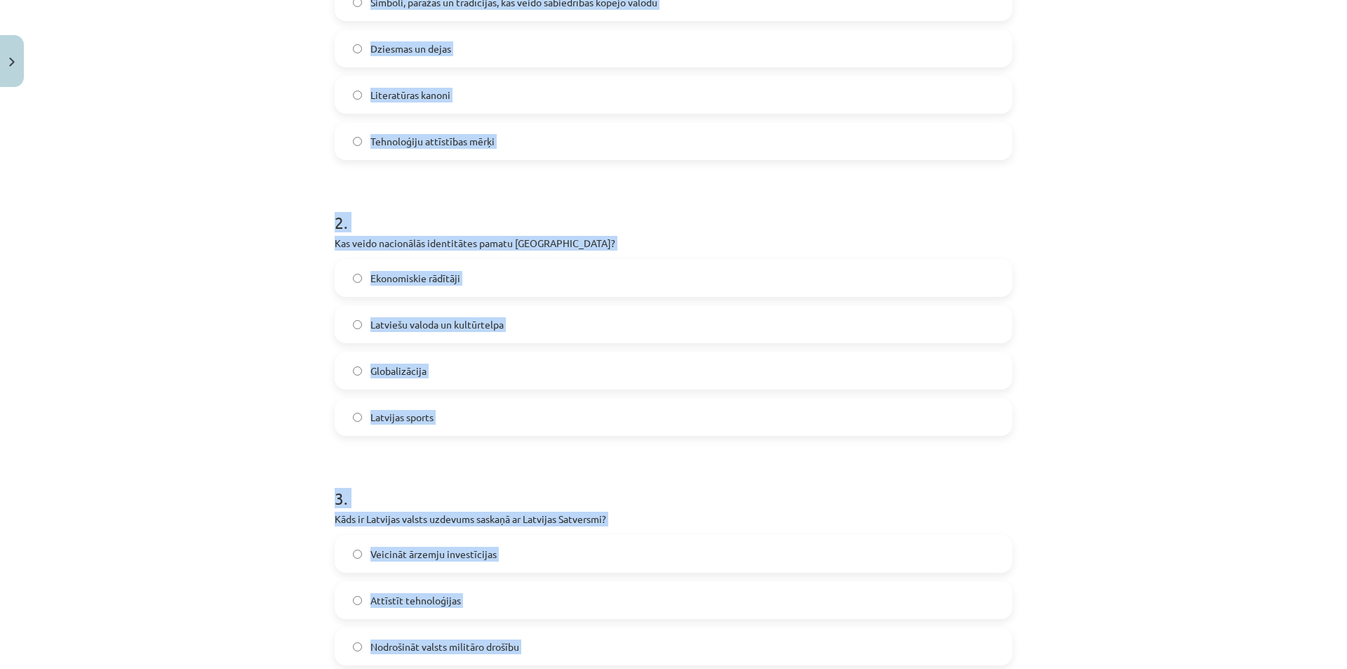
scroll to position [357, 0]
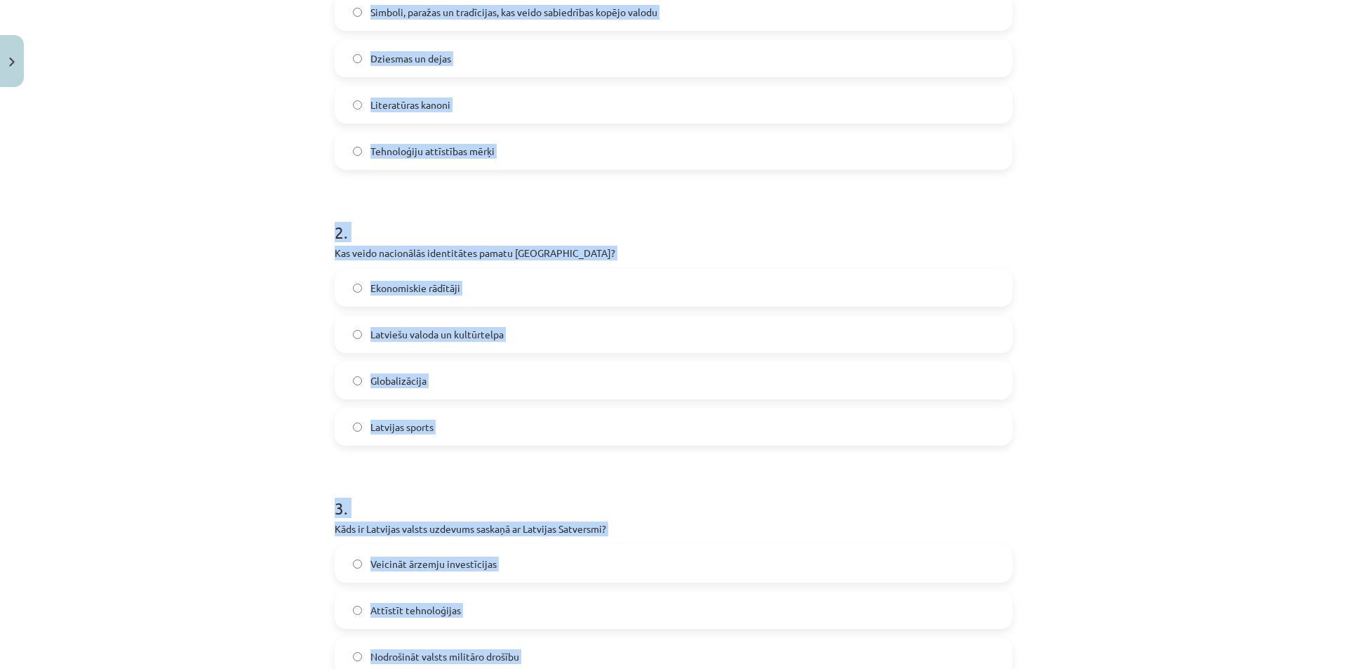
click at [229, 410] on div "Mācību tēma: Kultūras un mākslas i (vizuālā māksla) - 11. klases 1. ieskaites m…" at bounding box center [673, 334] width 1347 height 669
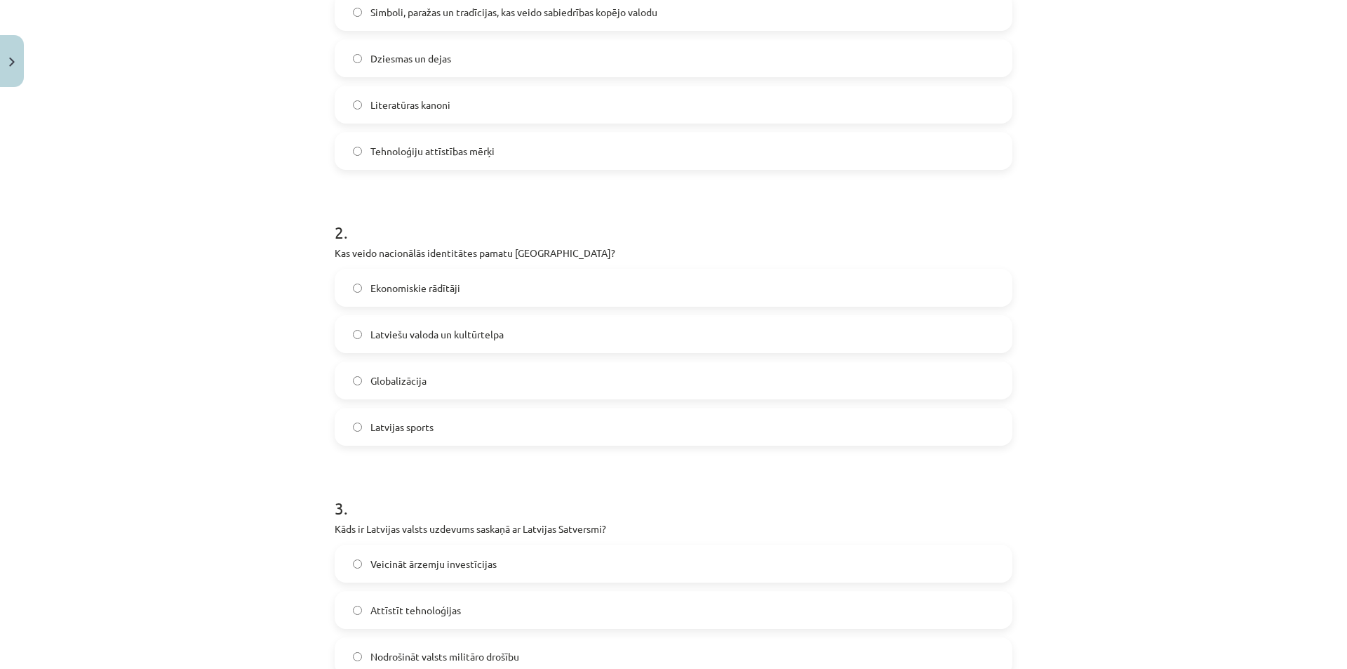
click at [424, 13] on span "Simboli, paražas un tradīcijas, kas veido sabiedrības kopējo valodu" at bounding box center [513, 12] width 287 height 15
click at [399, 334] on span "Latviešu valoda un kultūrtelpa" at bounding box center [436, 334] width 133 height 15
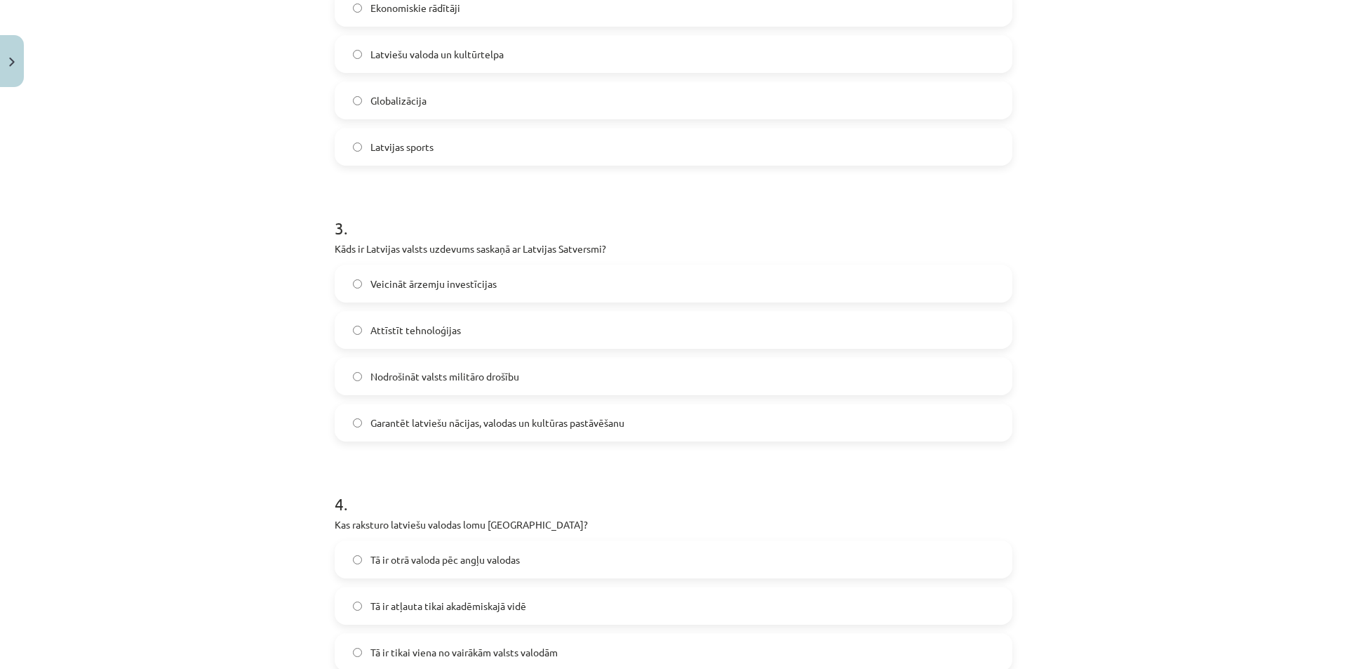
scroll to position [638, 0]
click at [438, 424] on span "Garantēt latviešu nācijas, valodas un kultūras pastāvēšanu" at bounding box center [497, 422] width 254 height 15
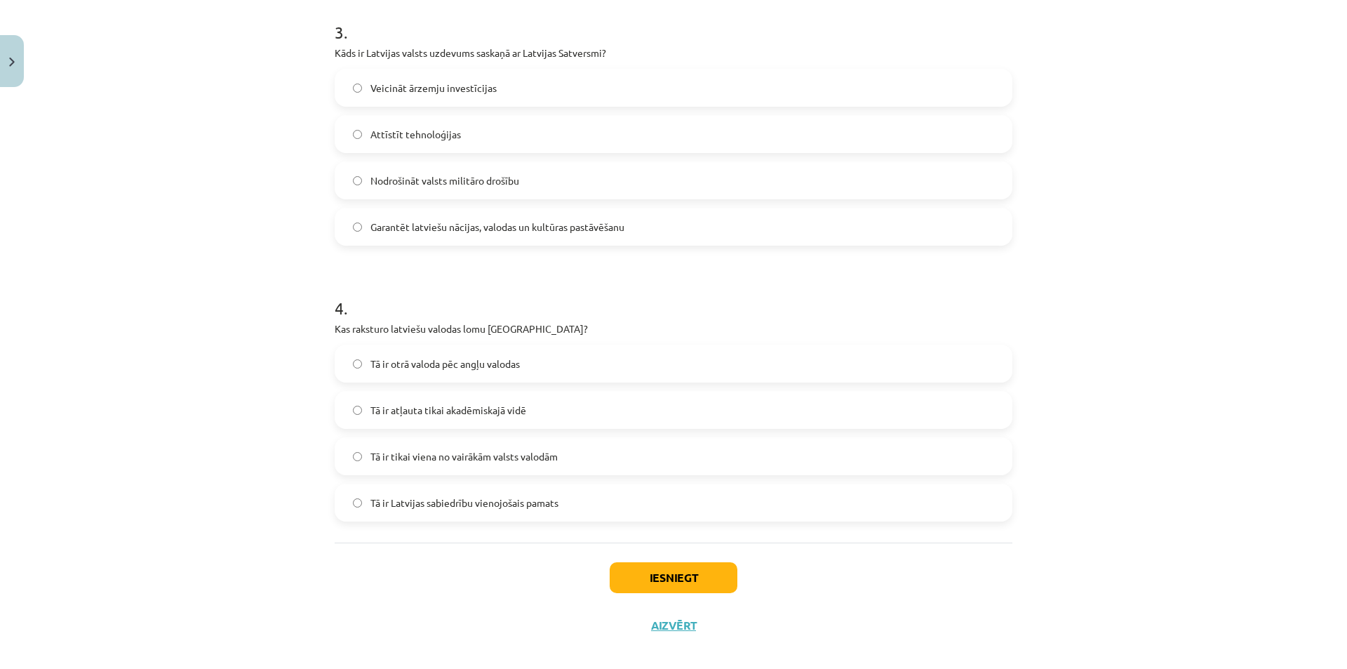
scroll to position [848, 0]
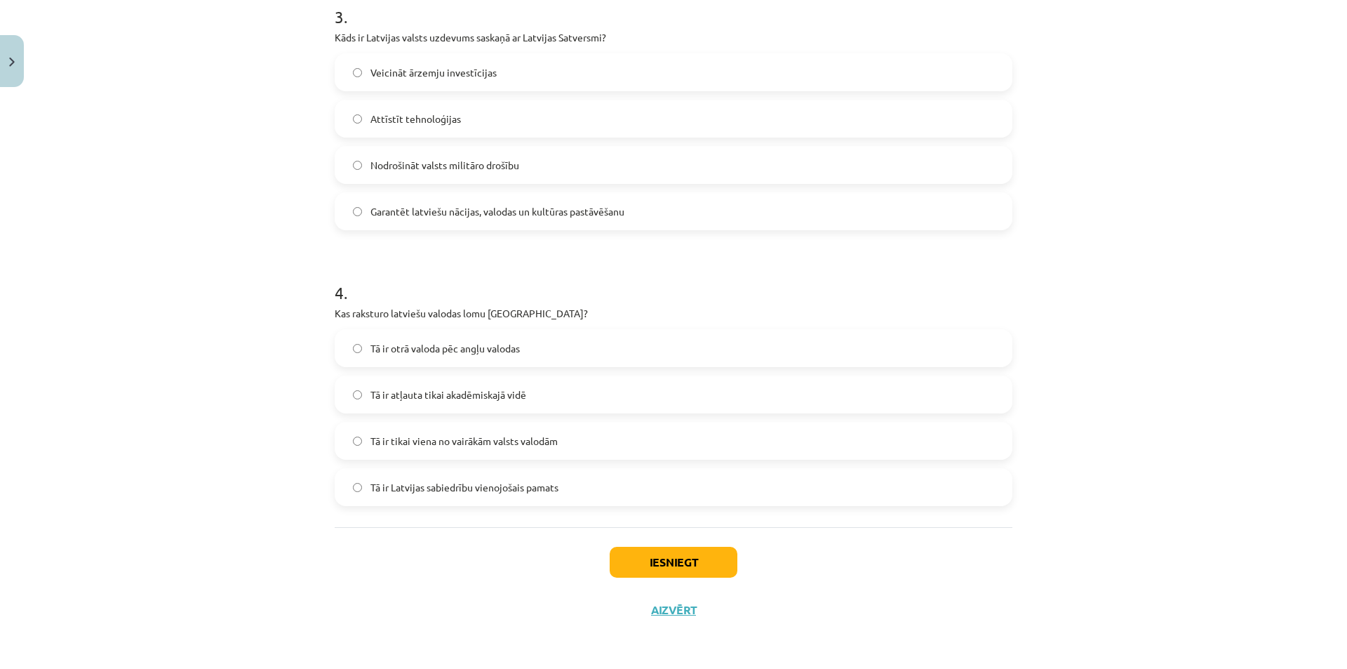
click at [435, 492] on span "Tā ir Latvijas sabiedrību vienojošais pamats" at bounding box center [464, 487] width 188 height 15
click at [685, 551] on button "Iesniegt" at bounding box center [674, 561] width 128 height 31
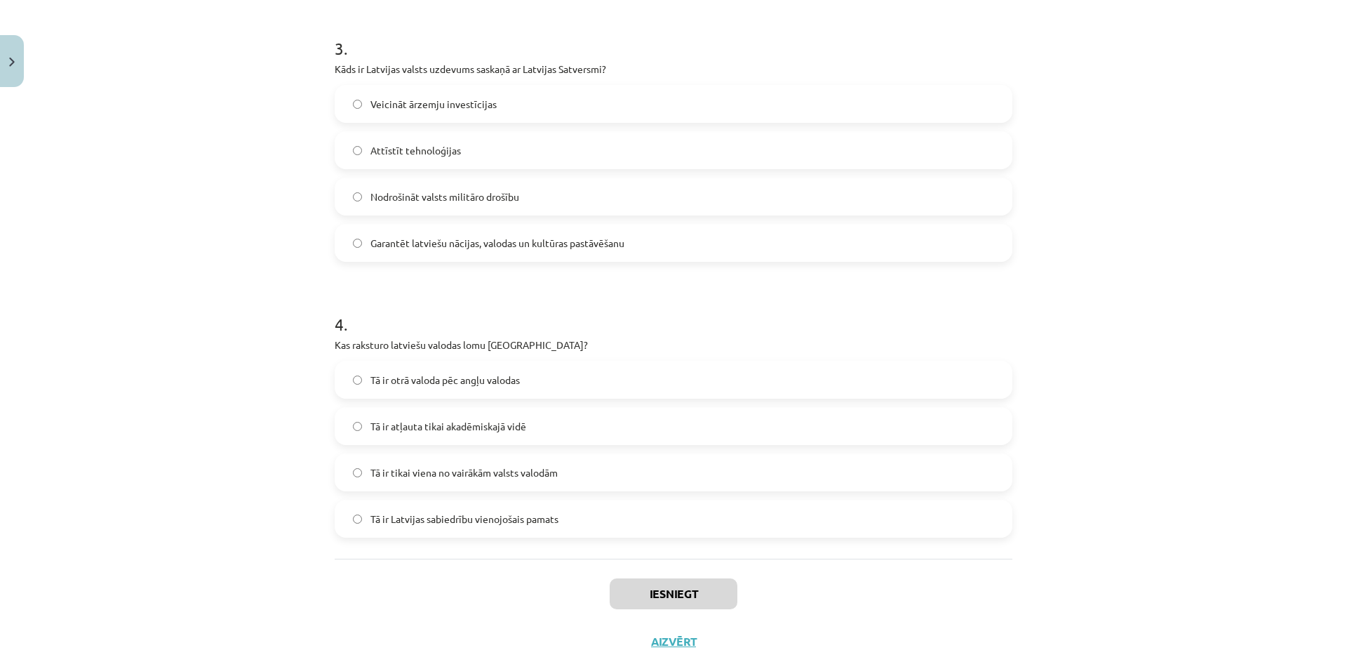
scroll to position [820, 0]
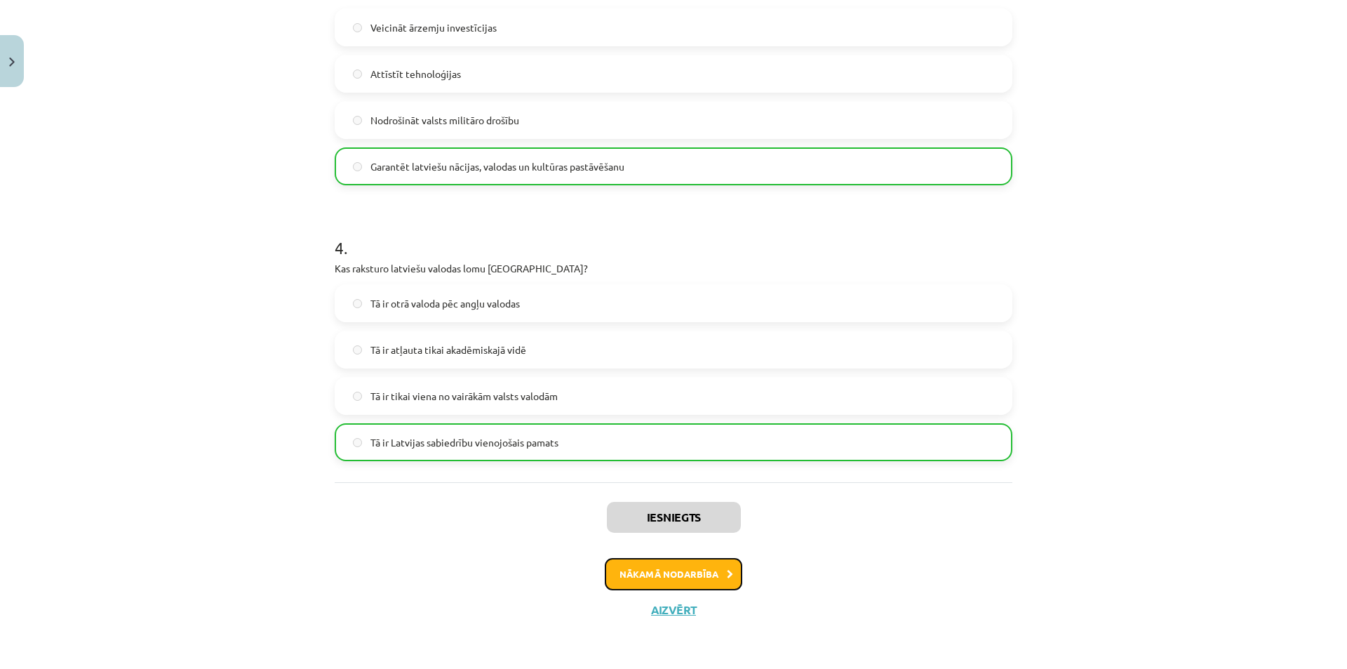
click at [650, 574] on button "Nākamā nodarbība" at bounding box center [673, 574] width 137 height 32
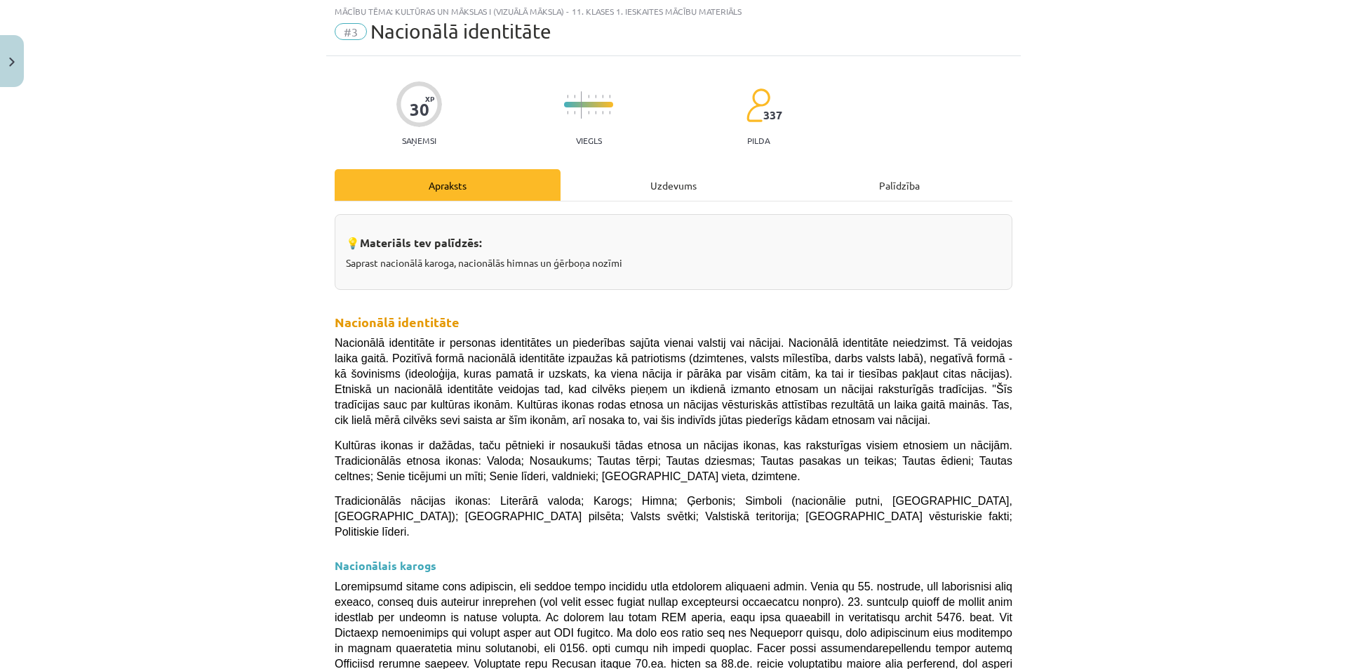
scroll to position [35, 0]
drag, startPoint x: 644, startPoint y: 192, endPoint x: 598, endPoint y: 206, distance: 47.7
click at [643, 192] on div "Uzdevums" at bounding box center [674, 187] width 226 height 32
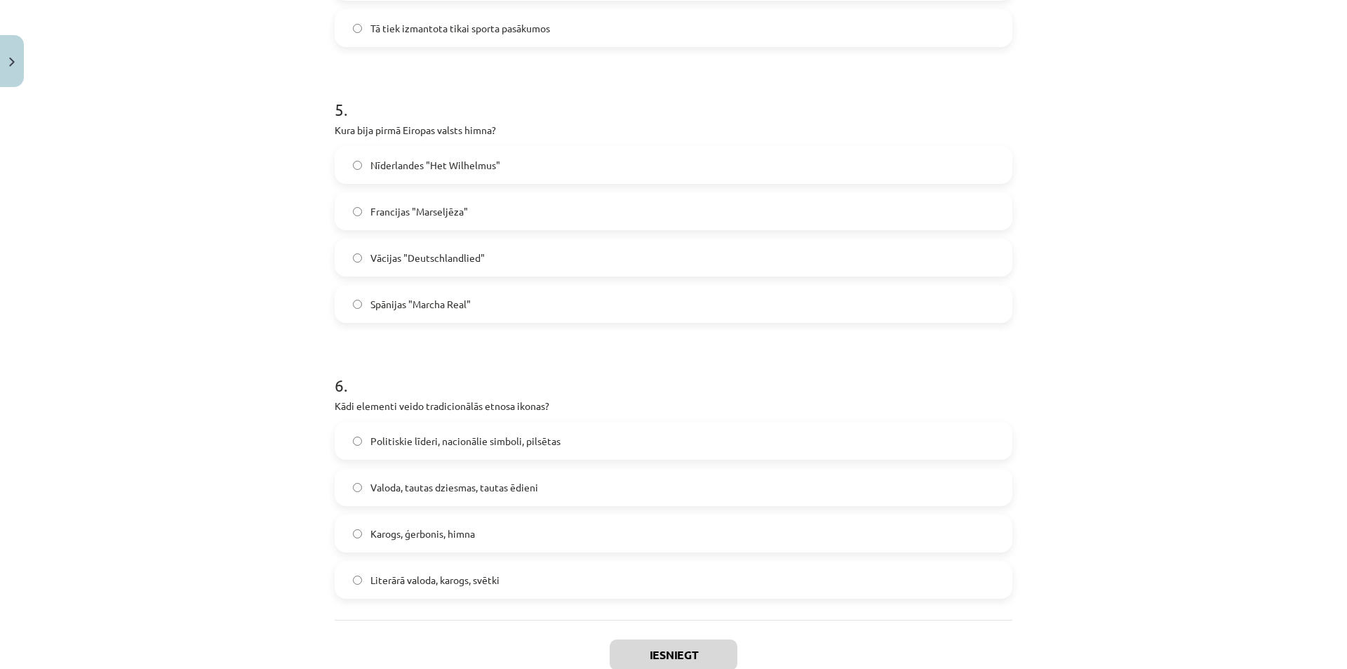
scroll to position [1400, 0]
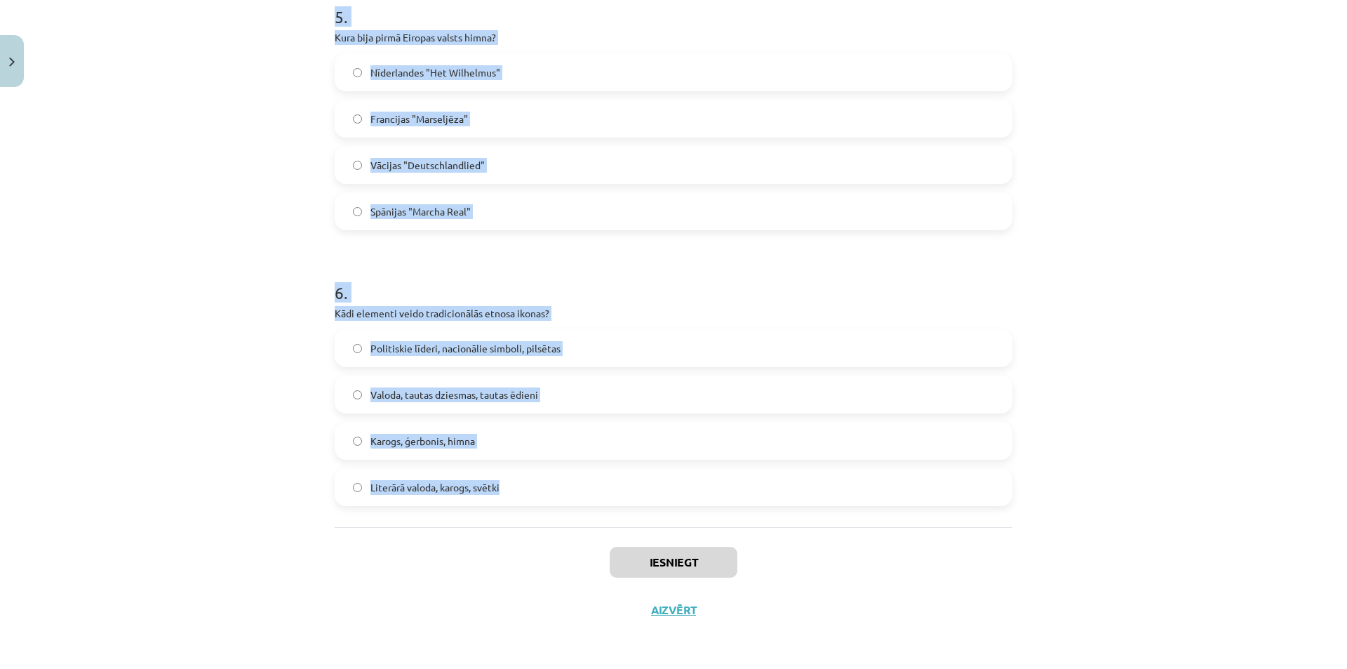
drag, startPoint x: 318, startPoint y: 274, endPoint x: 526, endPoint y: 480, distance: 292.7
click at [526, 480] on div "Mācību tēma: Kultūras un mākslas i (vizuālā māksla) - 11. klases 1. ieskaites m…" at bounding box center [673, 334] width 1347 height 669
copy form "1 . Kas ir nacionālās identitātes pozitīvā izpausme? Patriotisms Separātisms Šo…"
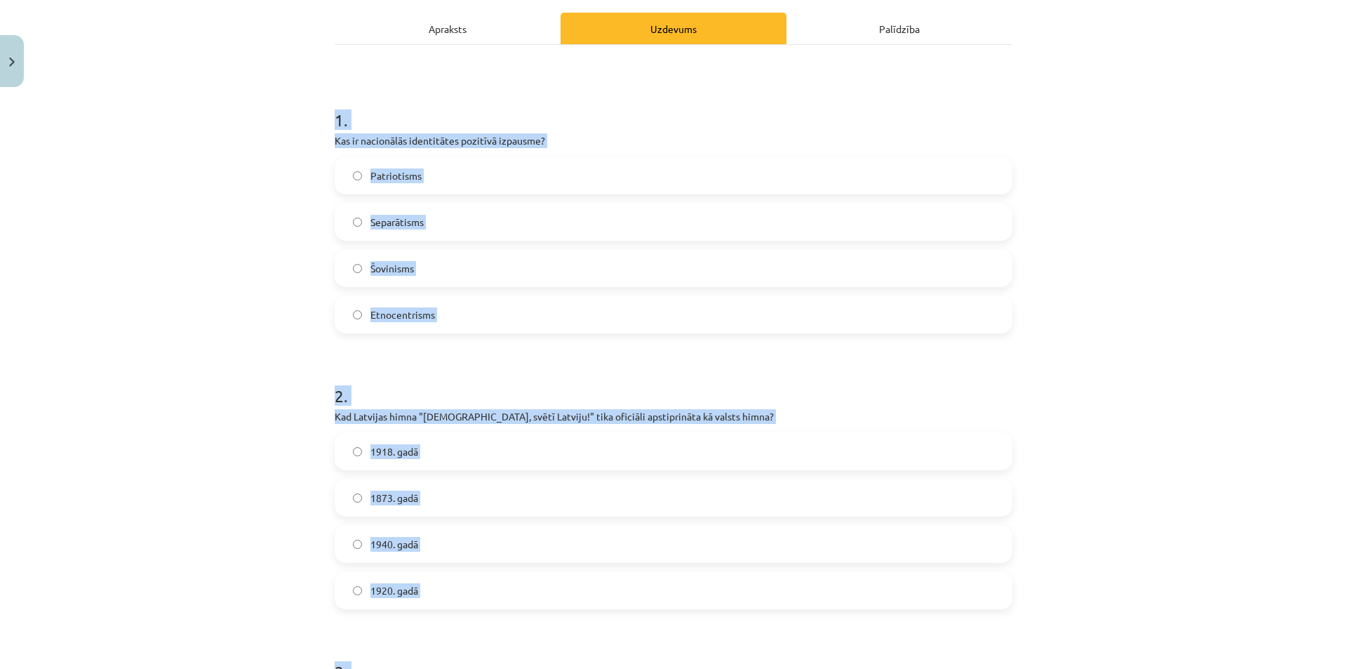
scroll to position [234, 0]
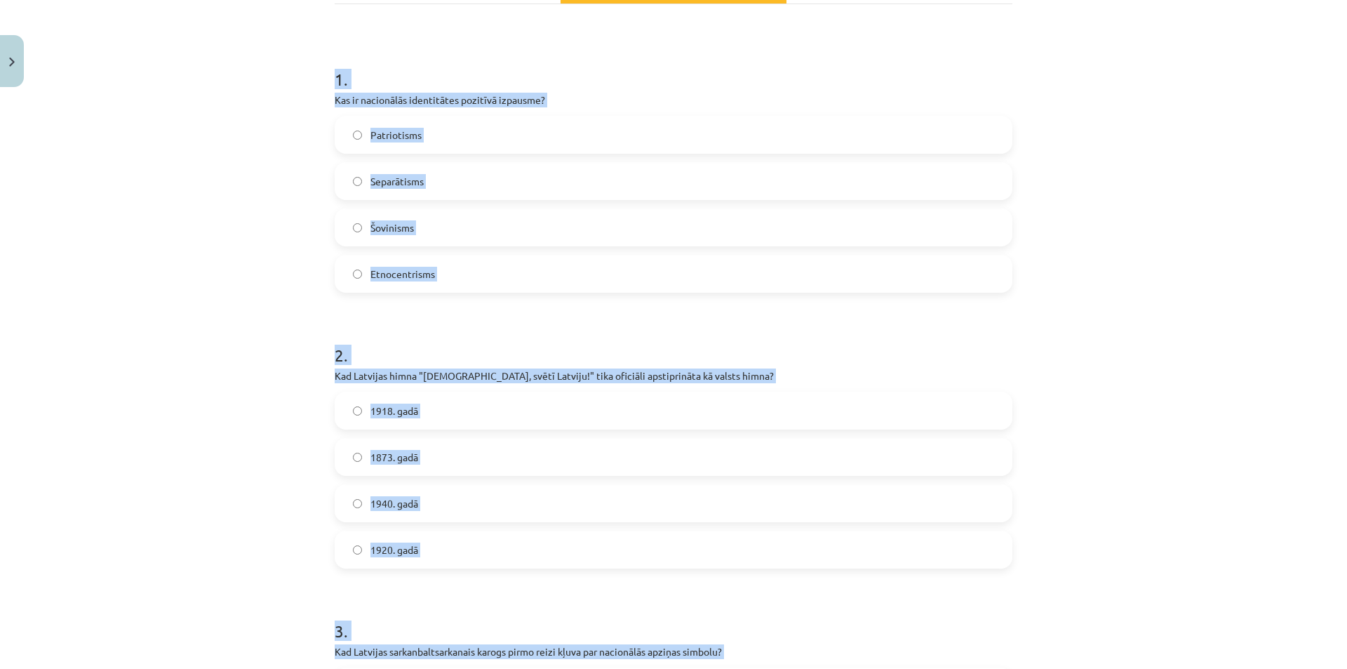
click at [468, 133] on label "Patriotisms" at bounding box center [673, 134] width 675 height 35
click at [241, 222] on div "Mācību tēma: Kultūras un mākslas i (vizuālā māksla) - 11. klases 1. ieskaites m…" at bounding box center [673, 334] width 1347 height 669
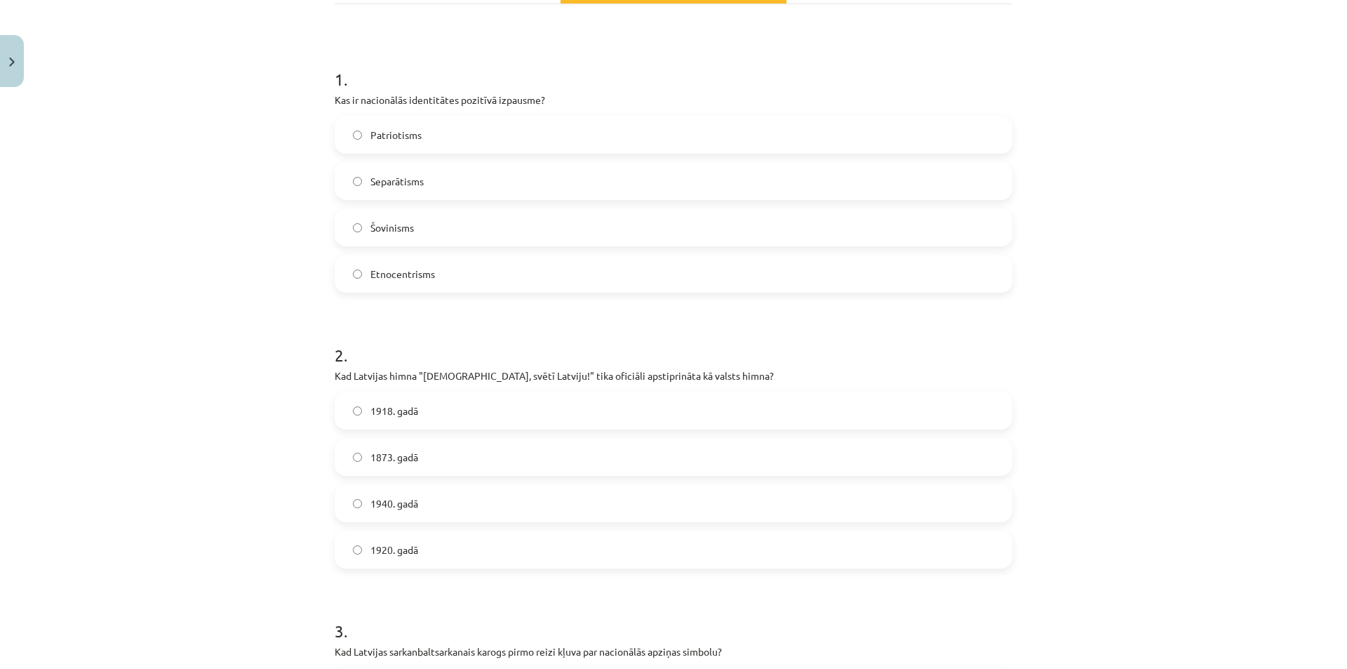
click at [403, 509] on span "1940. gadā" at bounding box center [394, 503] width 48 height 15
click at [403, 544] on span "1920. gadā" at bounding box center [394, 549] width 48 height 15
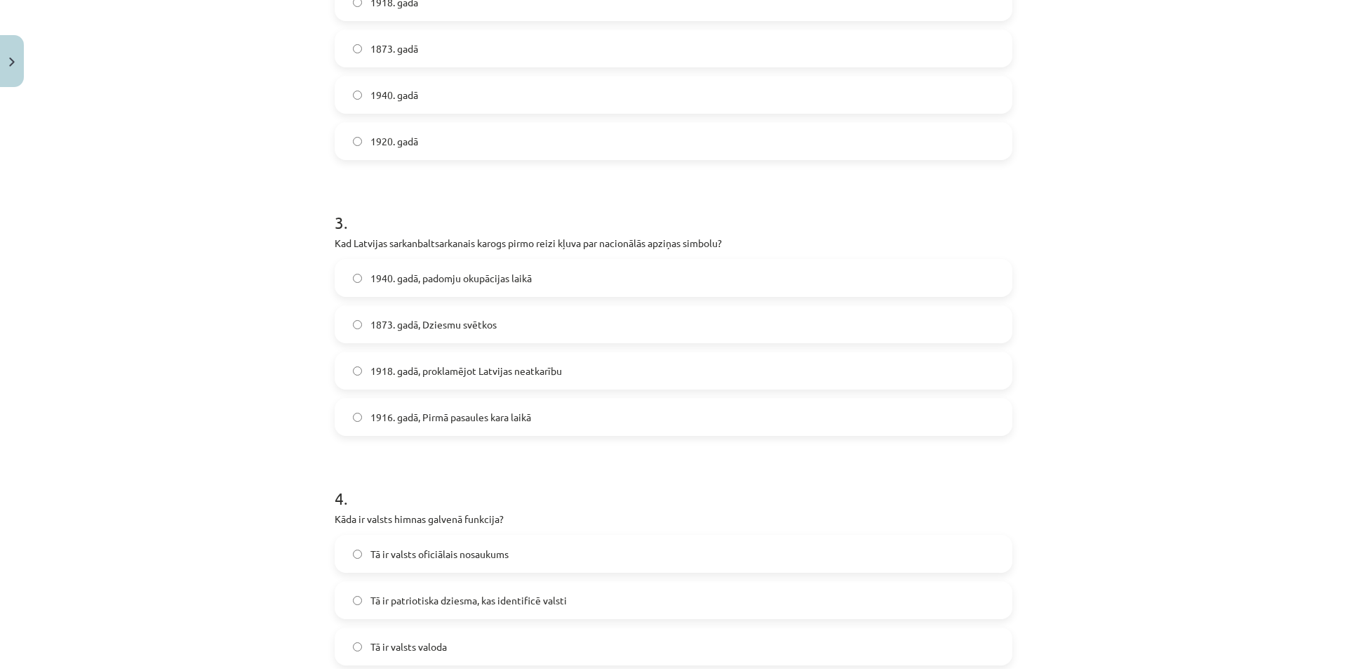
scroll to position [683, 0]
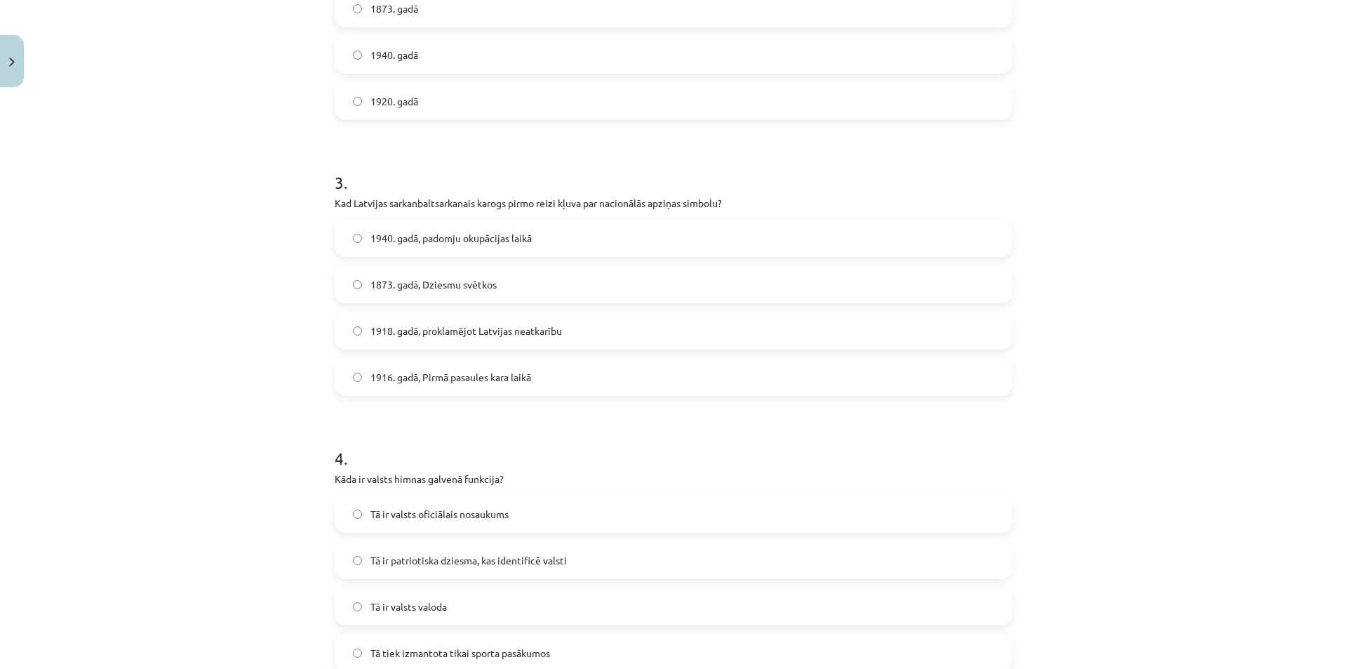
click at [459, 282] on span "1873. gadā, Dziesmu svētkos" at bounding box center [433, 284] width 126 height 15
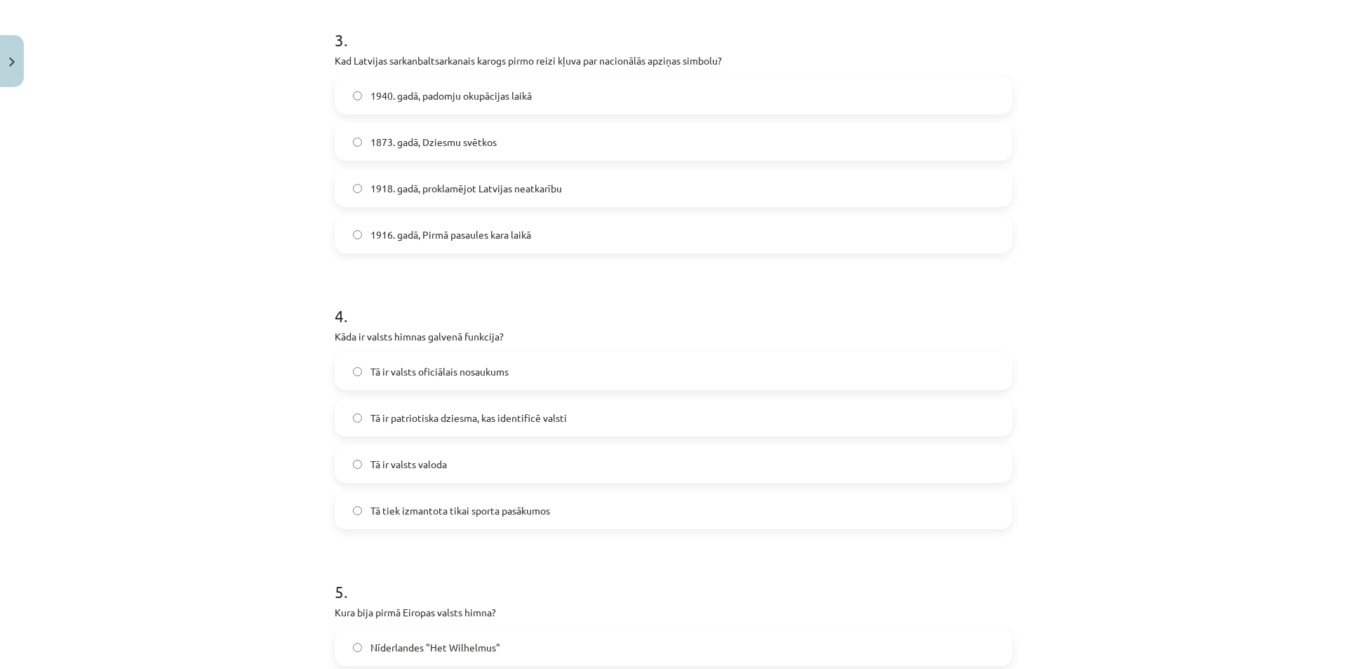
scroll to position [989, 0]
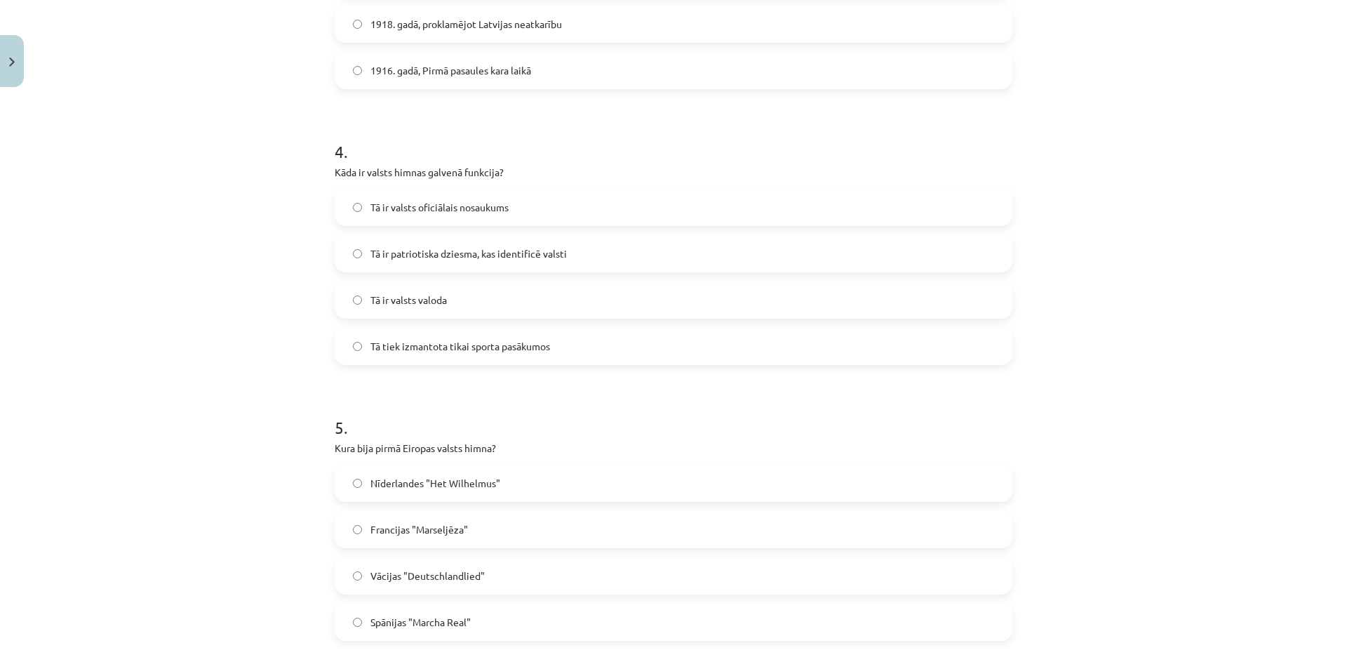
click at [479, 257] on span "Tā ir patriotiska dziesma, kas identificē valsti" at bounding box center [468, 253] width 196 height 15
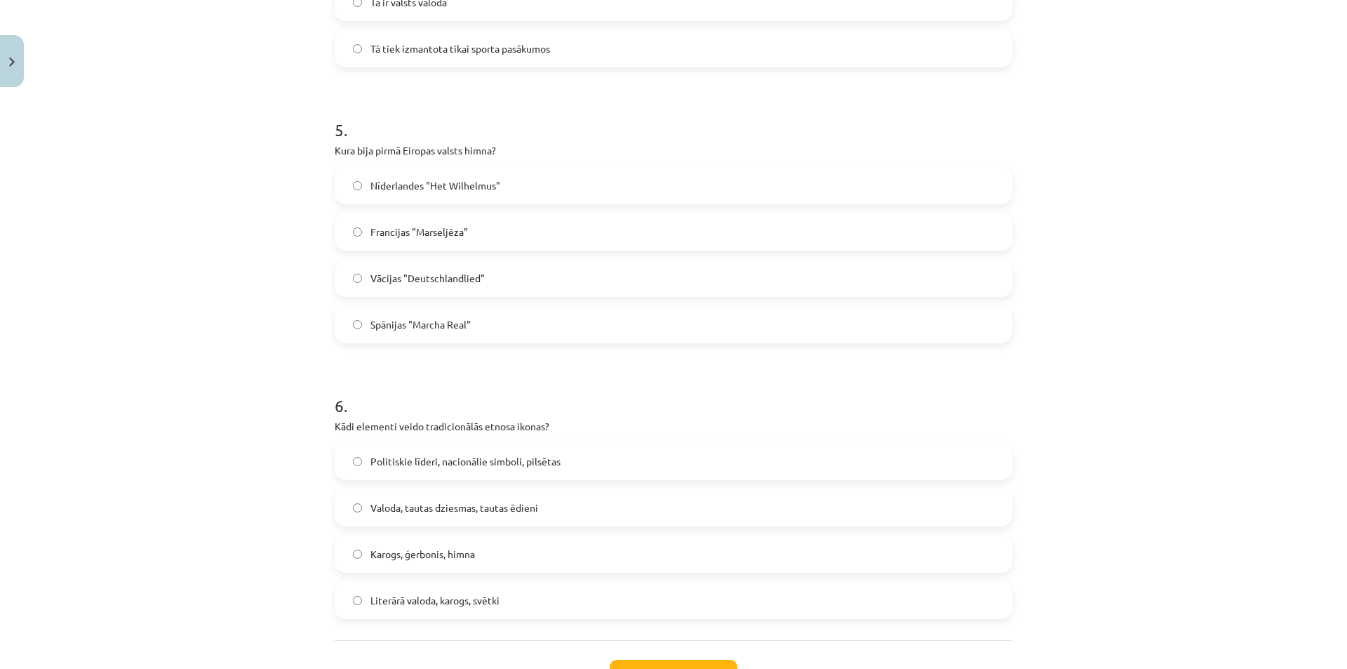
scroll to position [1296, 0]
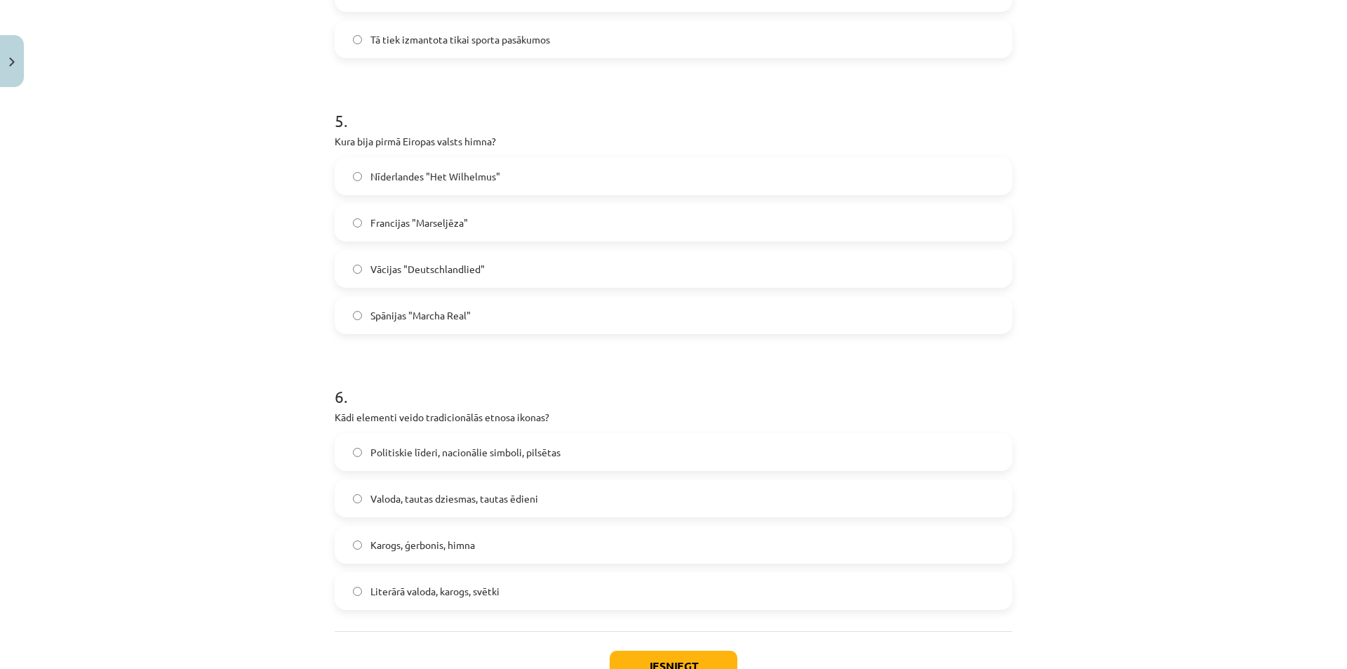
click at [428, 173] on span "Nīderlandes "Het Wilhelmus"" at bounding box center [435, 176] width 130 height 15
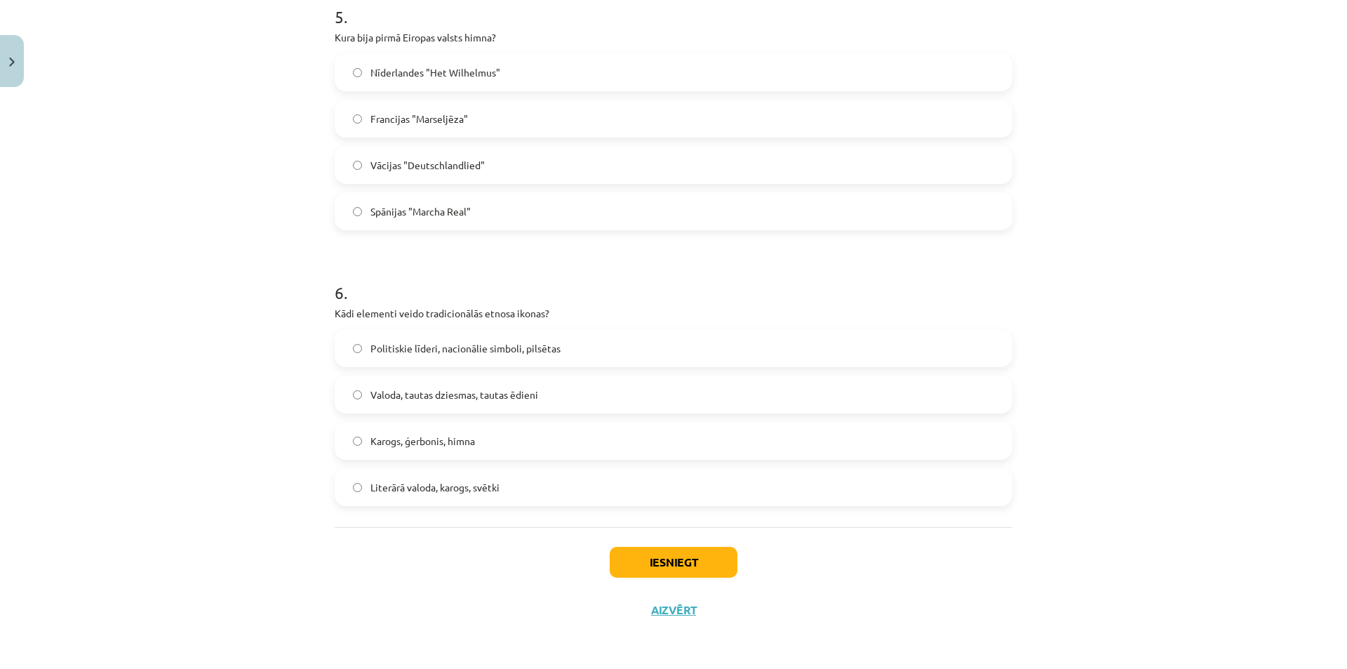
click at [483, 397] on span "Valoda, tautas dziesmas, tautas ēdieni" at bounding box center [454, 394] width 168 height 15
click at [692, 577] on div "Iesniegt Aizvērt" at bounding box center [674, 576] width 678 height 98
click at [692, 575] on button "Iesniegt" at bounding box center [674, 561] width 128 height 31
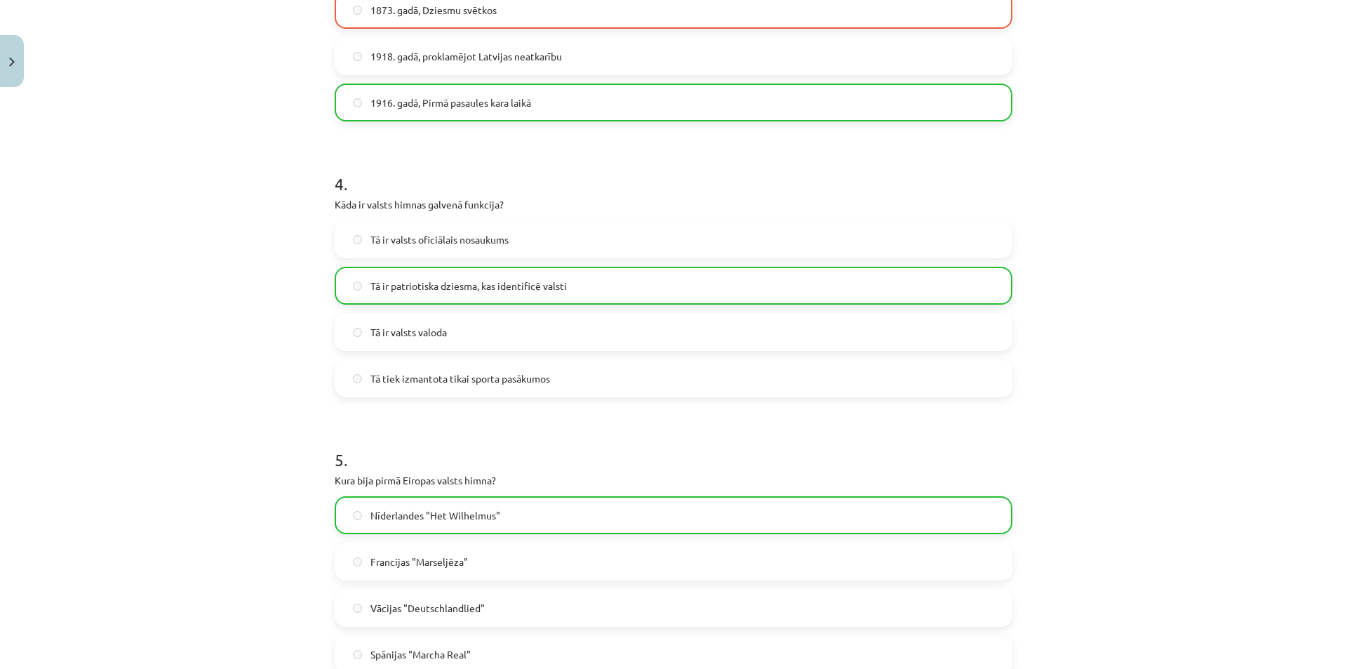
scroll to position [1369, 0]
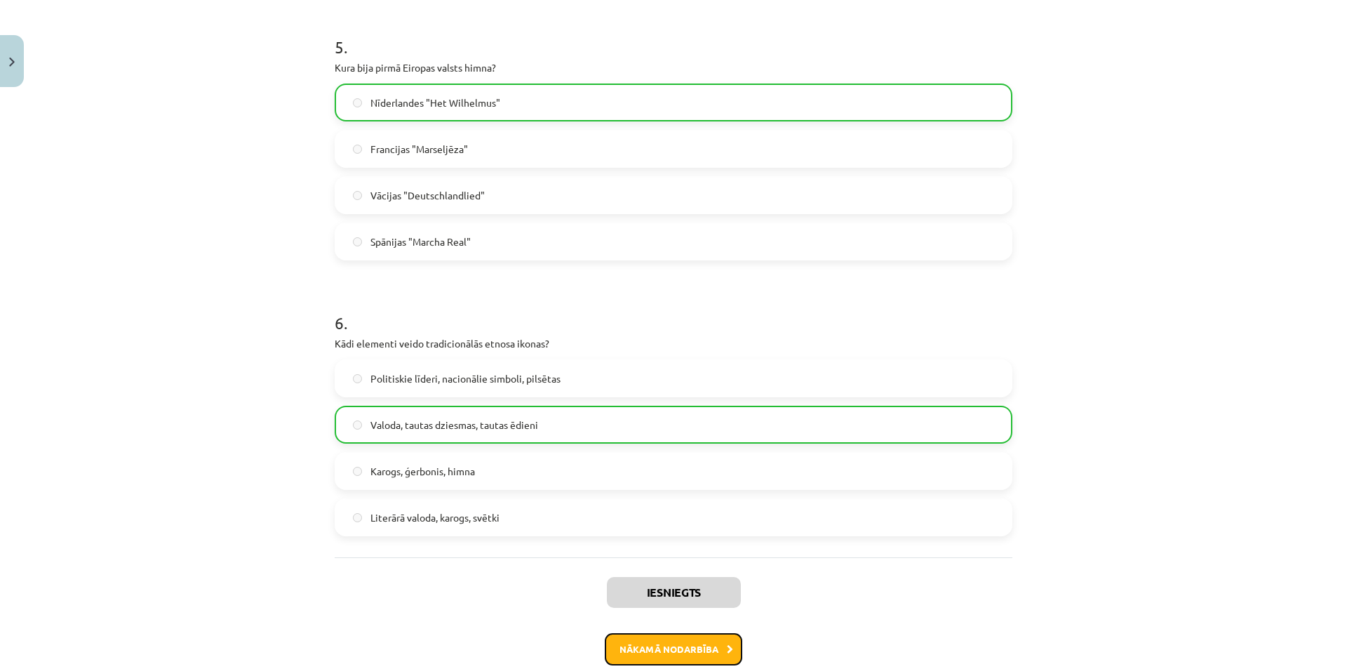
click at [682, 654] on button "Nākamā nodarbība" at bounding box center [673, 649] width 137 height 32
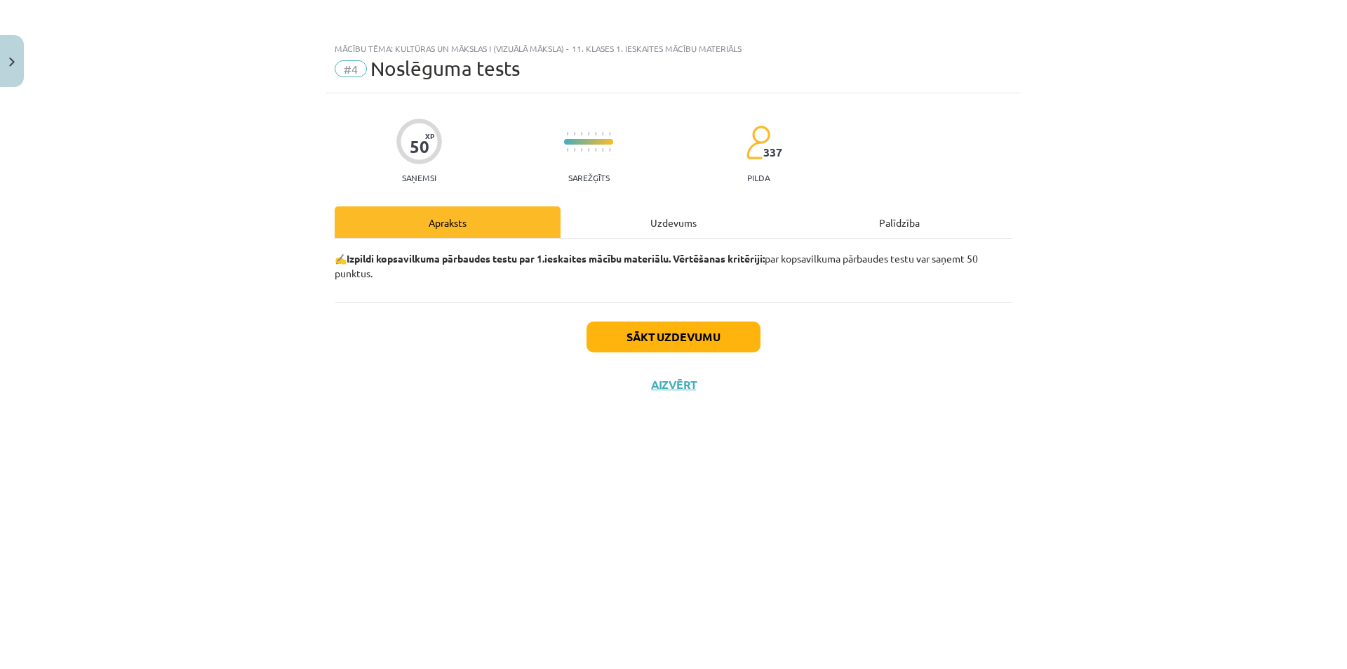
click at [669, 222] on div "Uzdevums" at bounding box center [674, 222] width 226 height 32
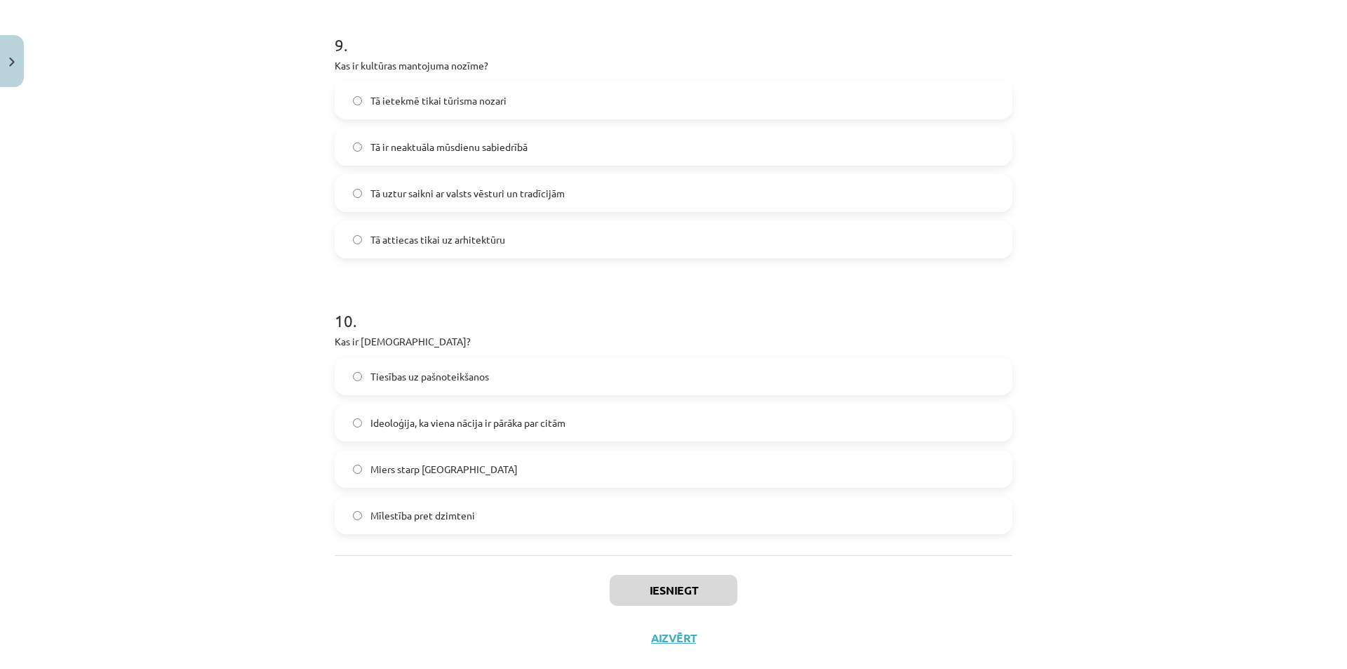
scroll to position [2502, 0]
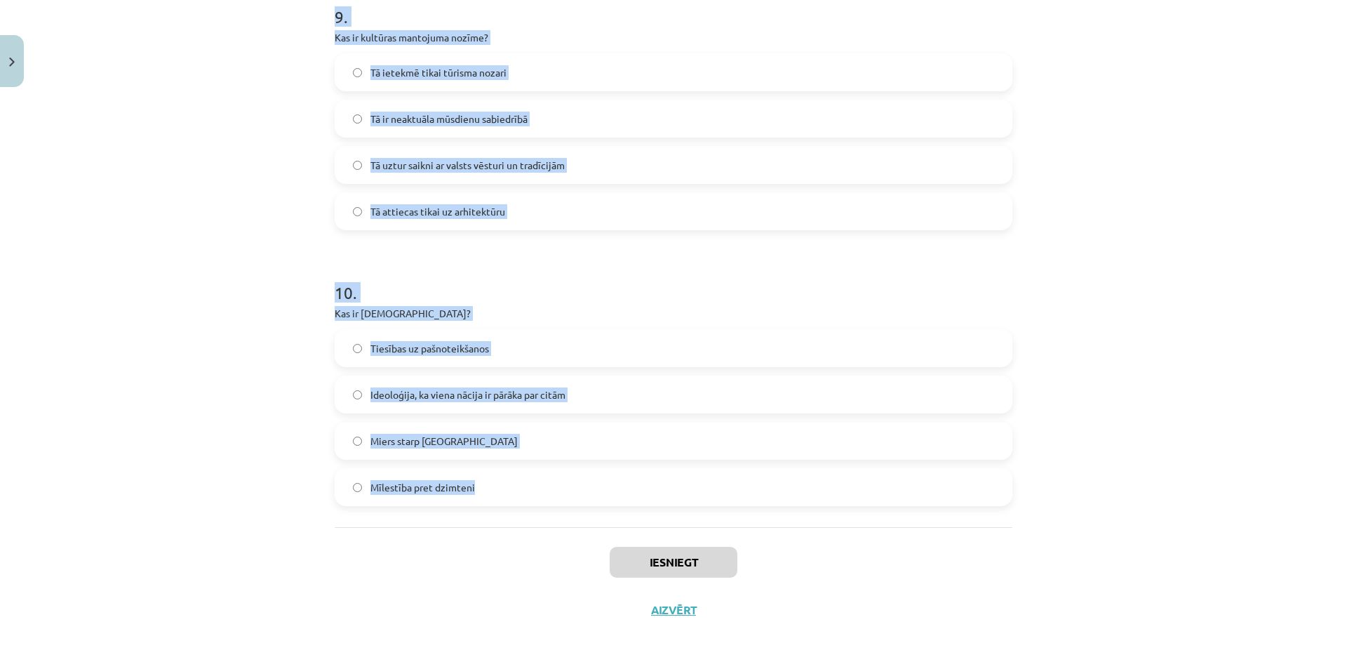
drag, startPoint x: 332, startPoint y: 321, endPoint x: 492, endPoint y: 491, distance: 234.2
copy form "1 . Kā globalizācija ietekmē Latvijas identitāti? Tā nav ietekmējusi Latviju Tā…"
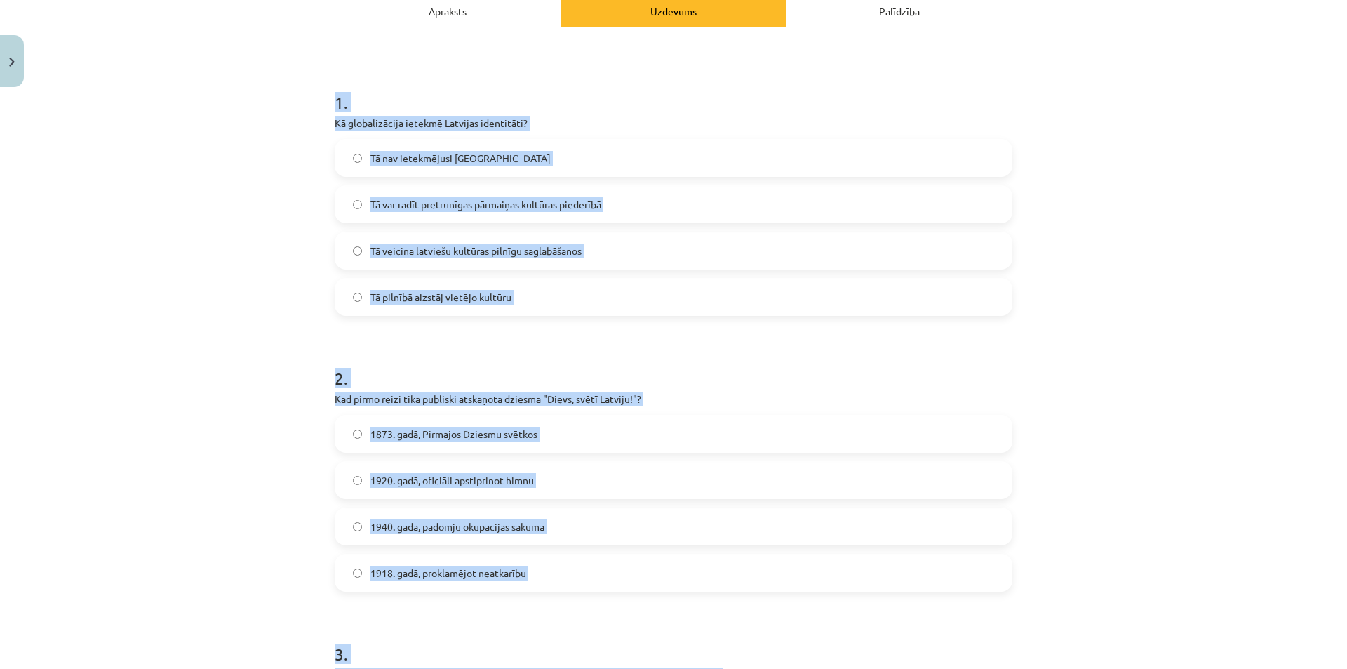
scroll to position [183, 0]
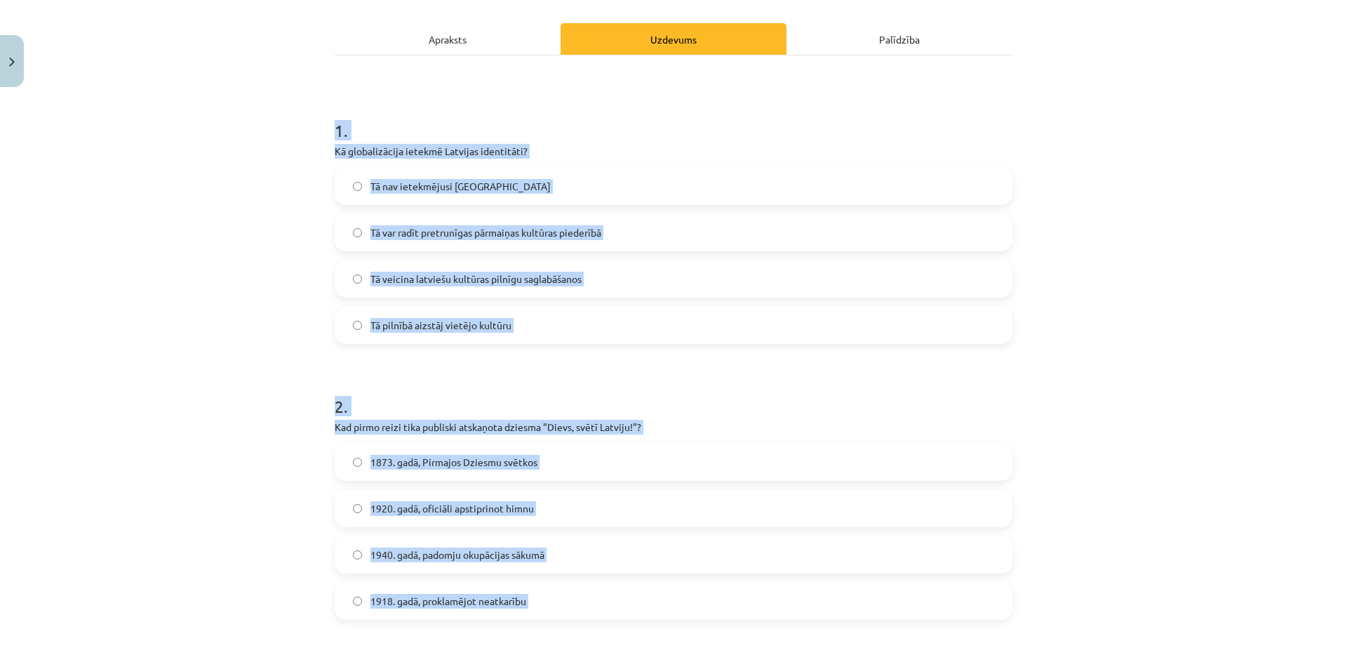
click at [1220, 190] on div "Mācību tēma: Kultūras un mākslas i (vizuālā māksla) - 11. klases 1. ieskaites m…" at bounding box center [673, 334] width 1347 height 669
click at [231, 279] on div "Mācību tēma: Kultūras un mākslas i (vizuālā māksla) - 11. klases 1. ieskaites m…" at bounding box center [673, 334] width 1347 height 669
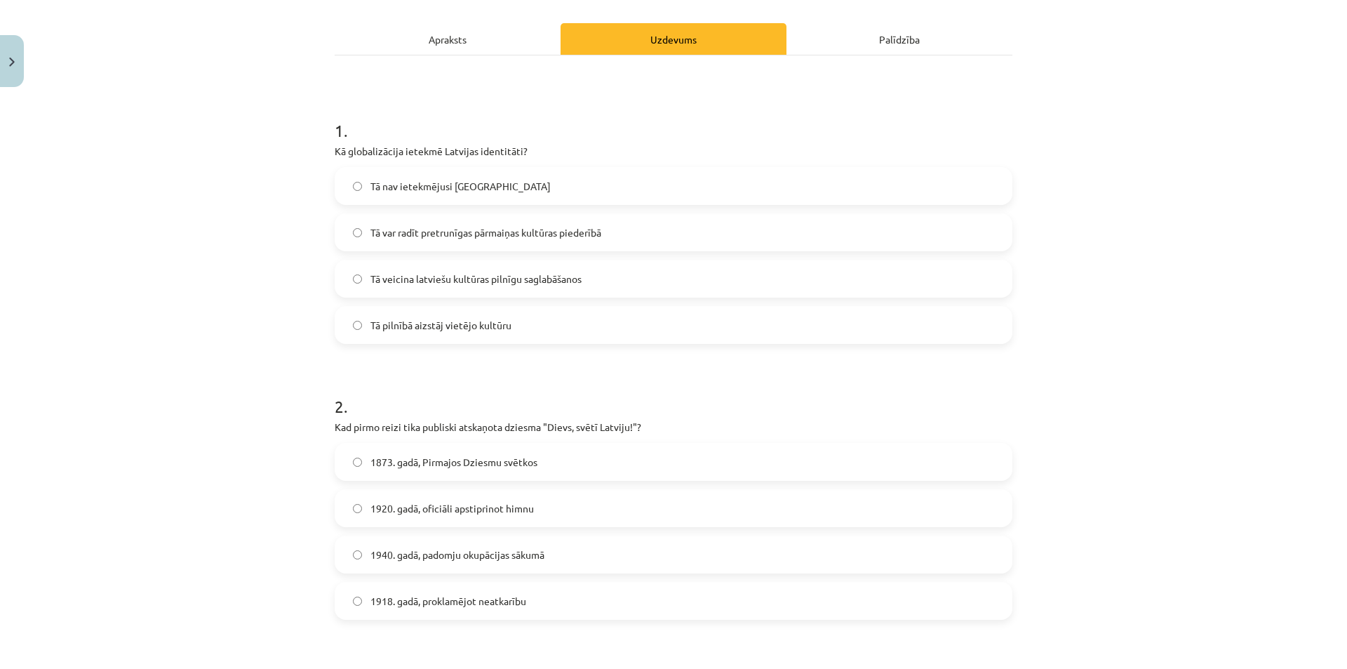
click at [425, 234] on span "Tā var radīt pretrunīgas pārmaiņas kultūras piederībā" at bounding box center [485, 232] width 231 height 15
click at [431, 468] on span "1873. gadā, Pirmajos Dziesmu svētkos" at bounding box center [453, 462] width 167 height 15
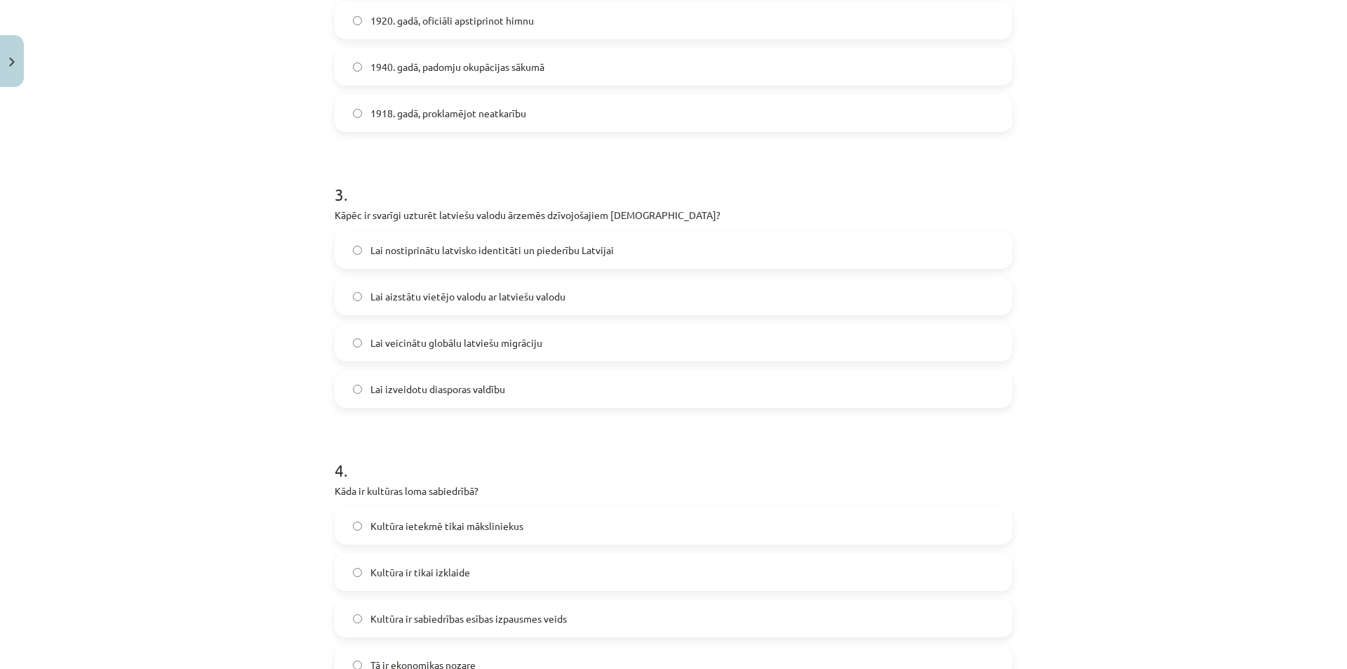
scroll to position [774, 0]
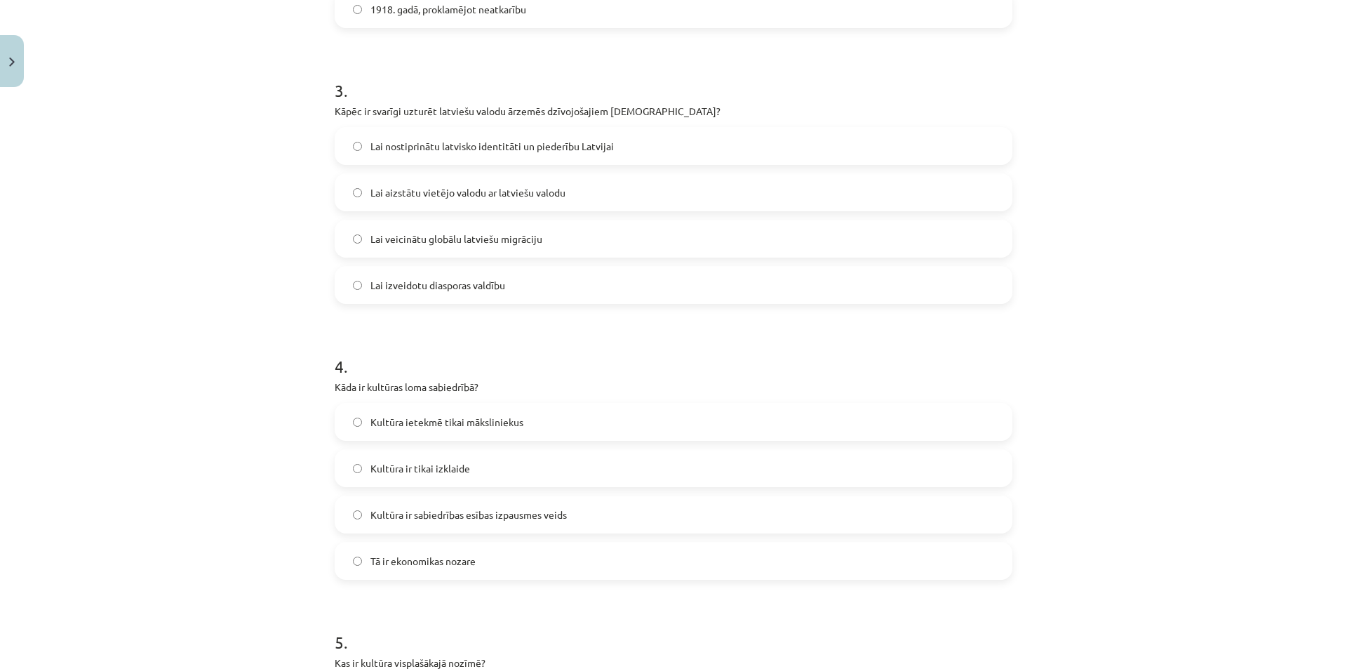
click at [445, 140] on span "Lai nostiprinātu latvisko identitāti un piederību Latvijai" at bounding box center [491, 146] width 243 height 15
click at [485, 520] on span "Kultūra ir sabiedrības esības izpausmes veids" at bounding box center [468, 514] width 196 height 15
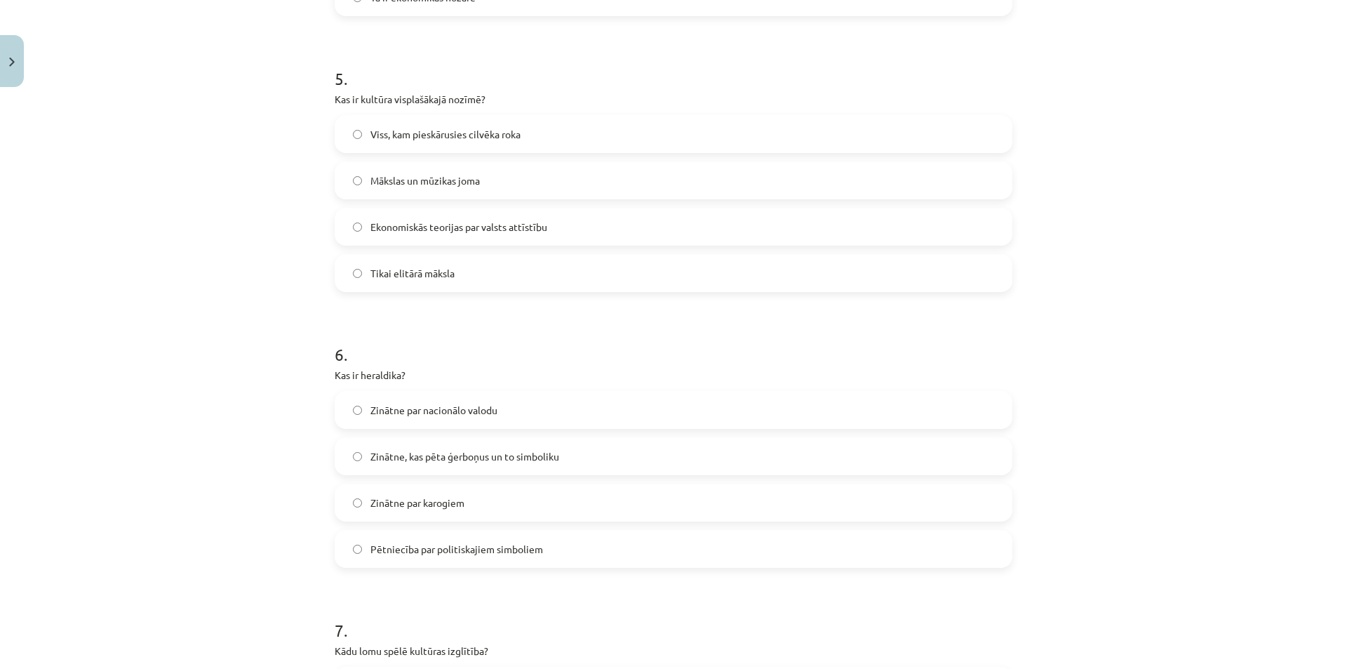
scroll to position [1345, 0]
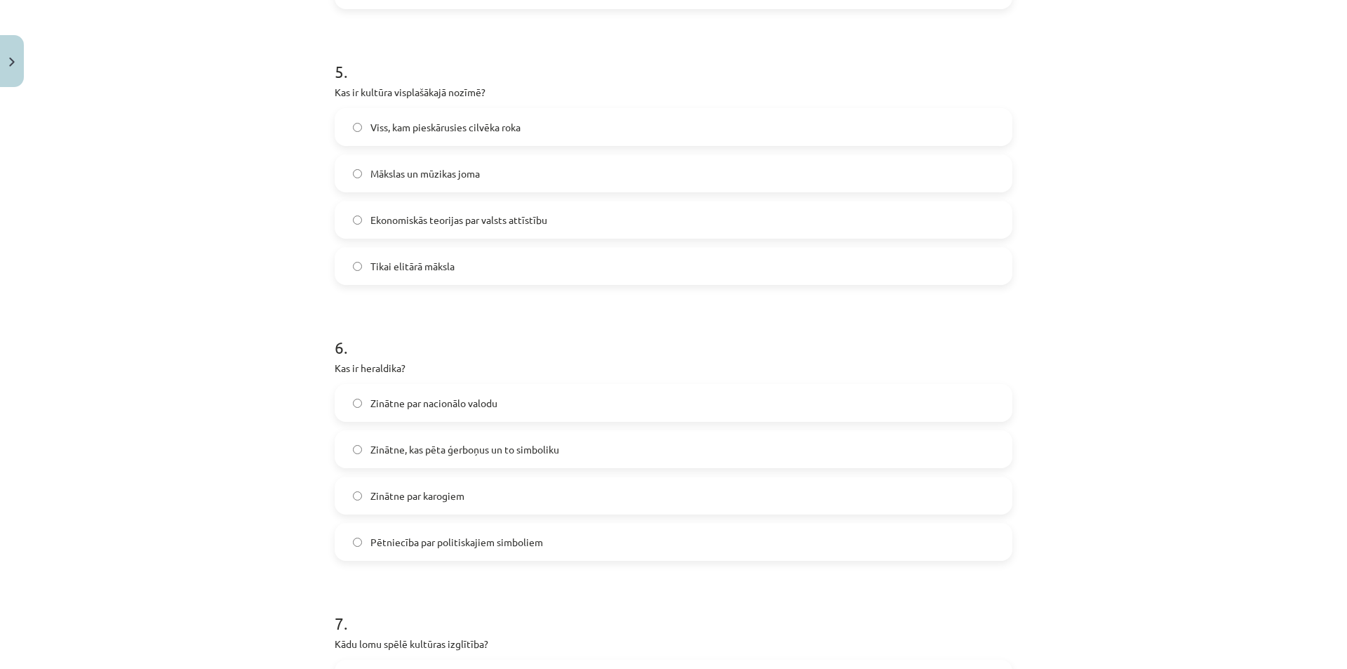
click at [409, 135] on label "Viss, kam pieskārusies cilvēka roka" at bounding box center [673, 126] width 675 height 35
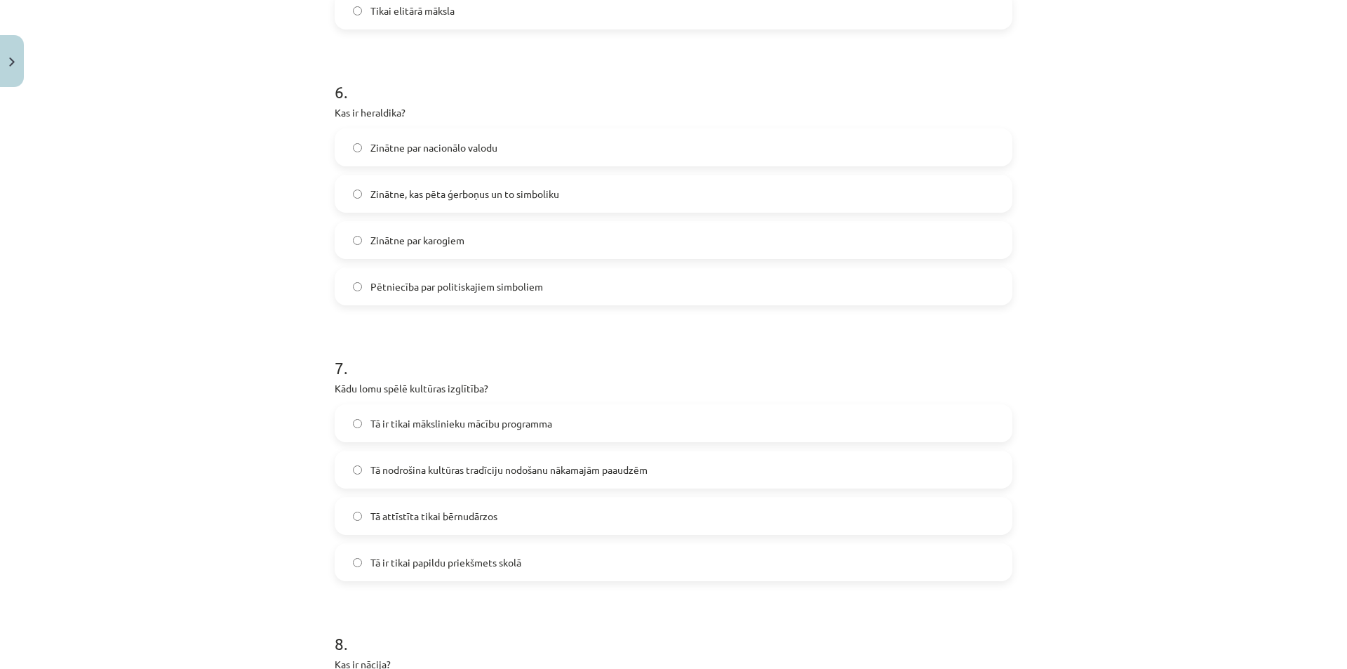
scroll to position [1611, 0]
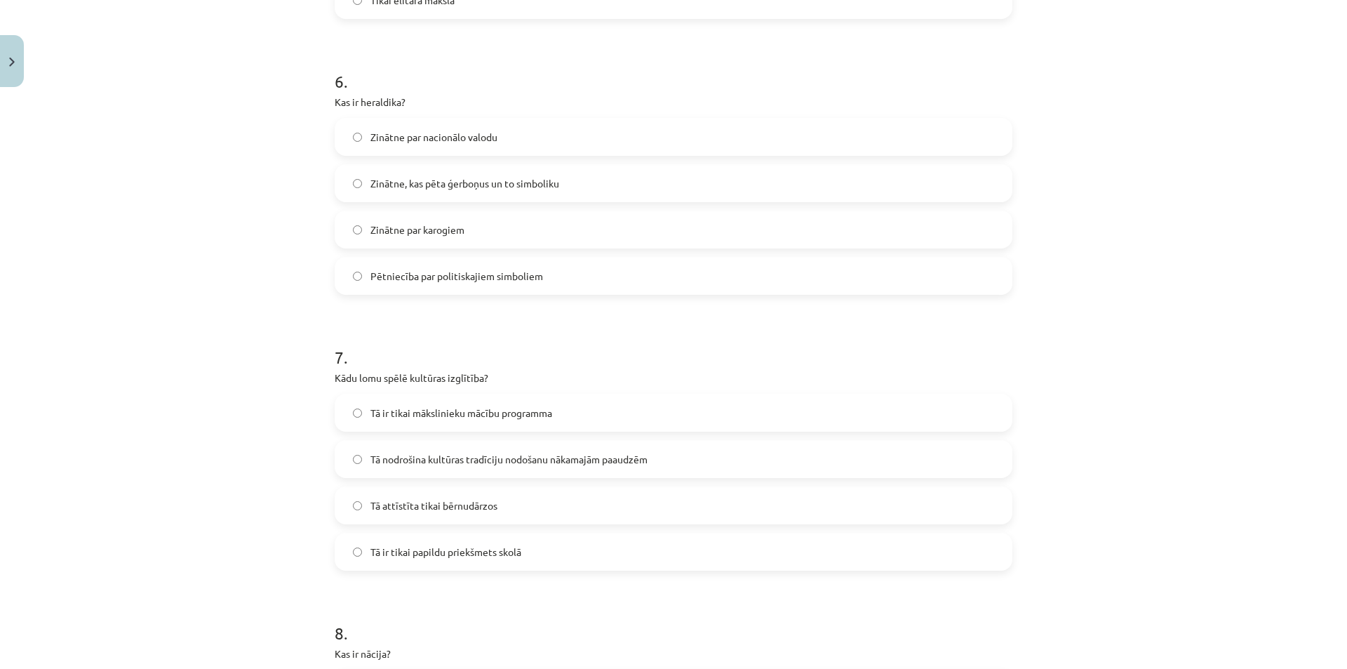
click at [438, 185] on span "Zinātne, kas pēta ģerboņus un to simboliku" at bounding box center [464, 183] width 189 height 15
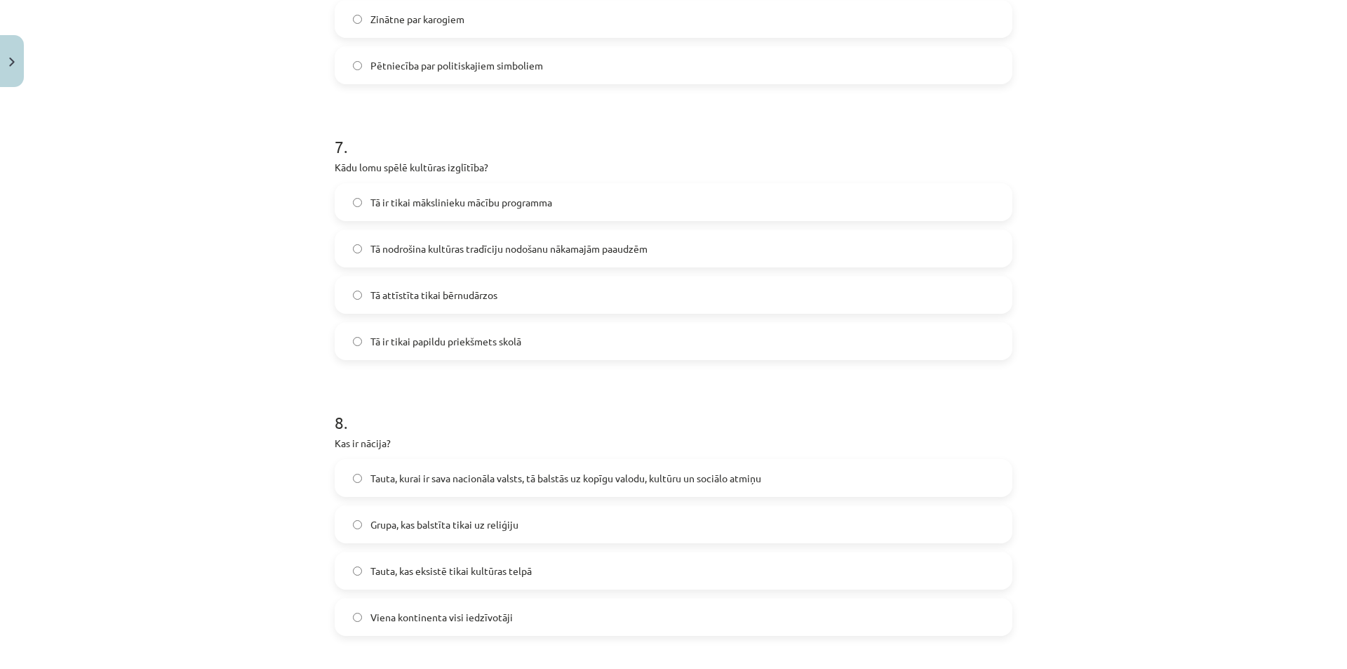
scroll to position [1828, 0]
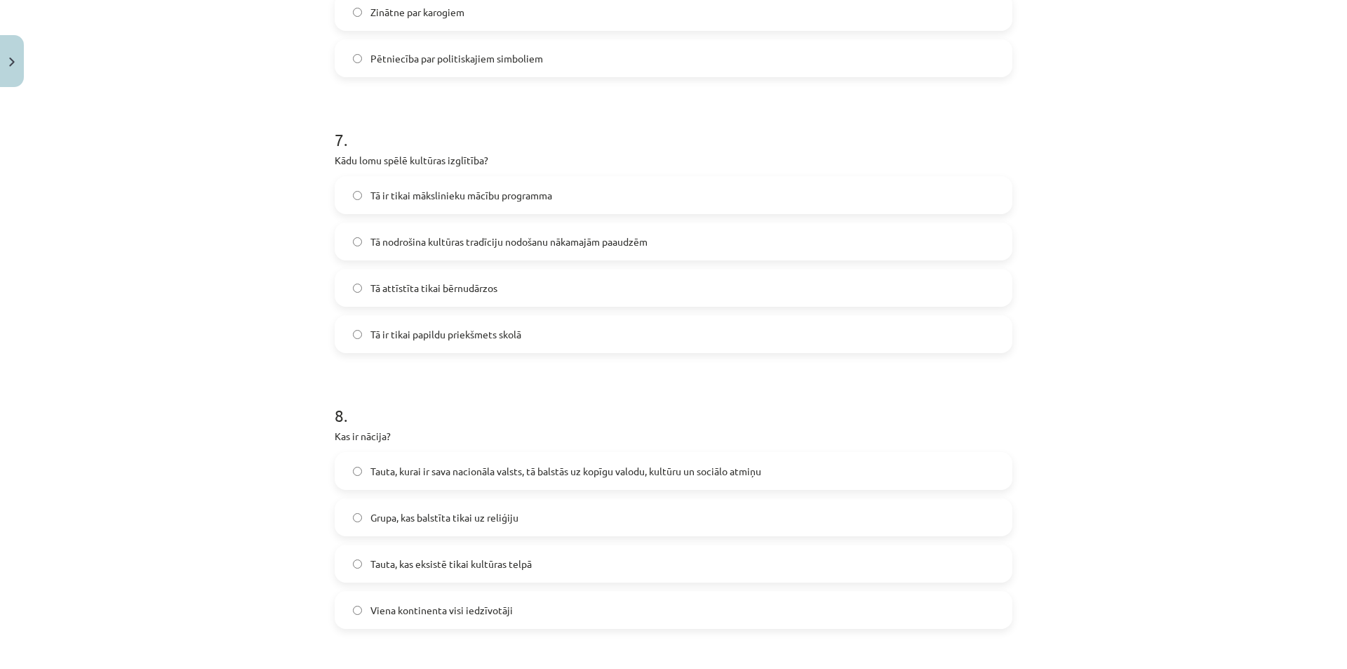
click at [521, 237] on span "Tā nodrošina kultūras tradīciju nodošanu nākamajām paaudzēm" at bounding box center [508, 241] width 277 height 15
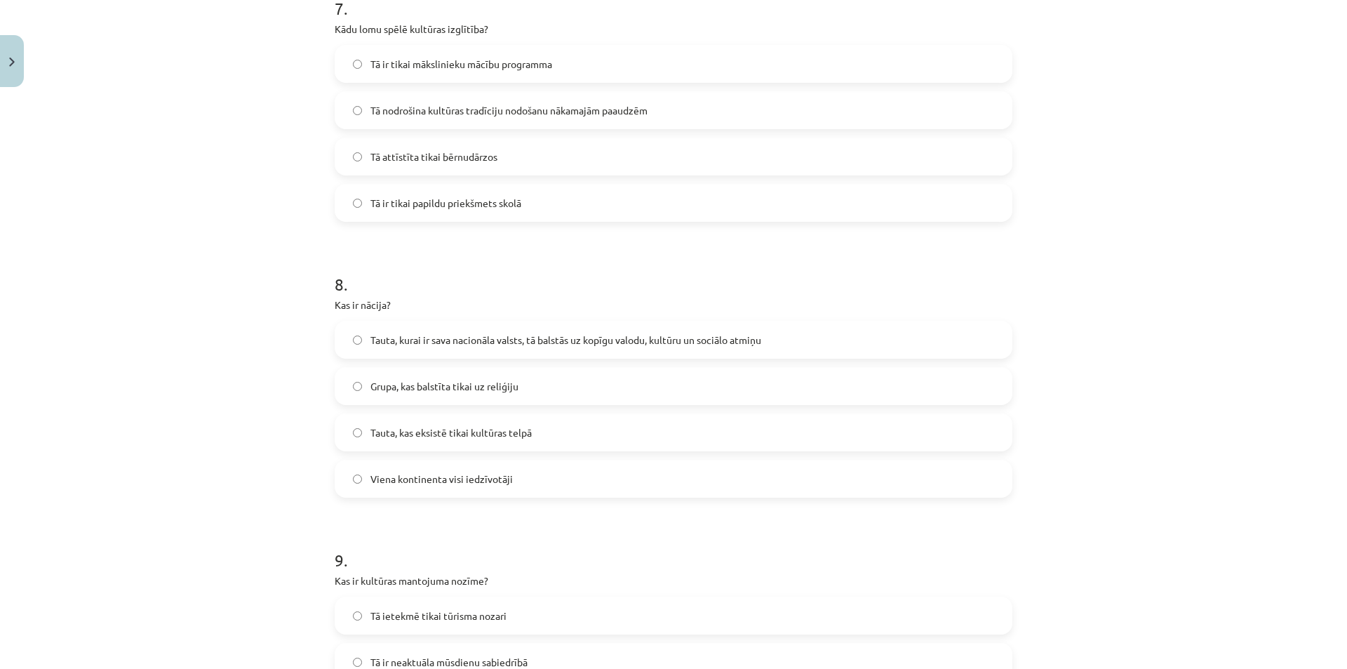
scroll to position [2105, 0]
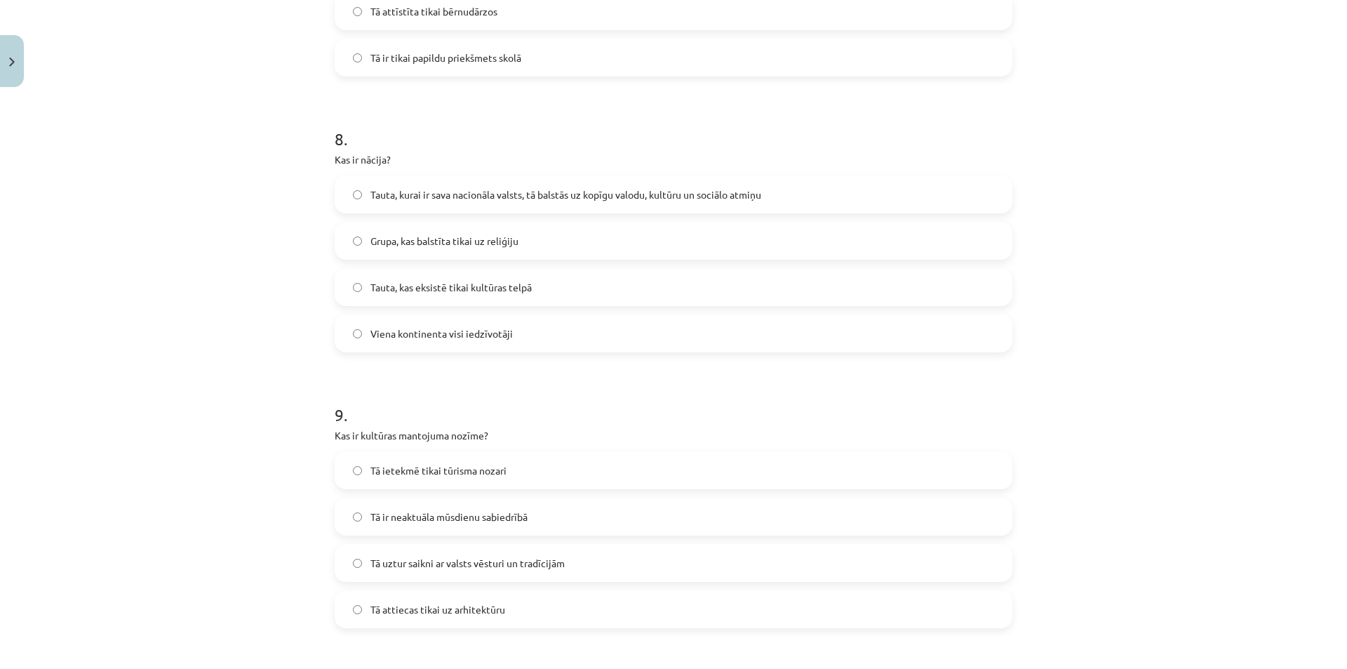
click at [480, 194] on span "Tauta, kurai ir sava nacionāla valsts, tā balstās uz kopīgu valodu, kultūru un …" at bounding box center [565, 194] width 391 height 15
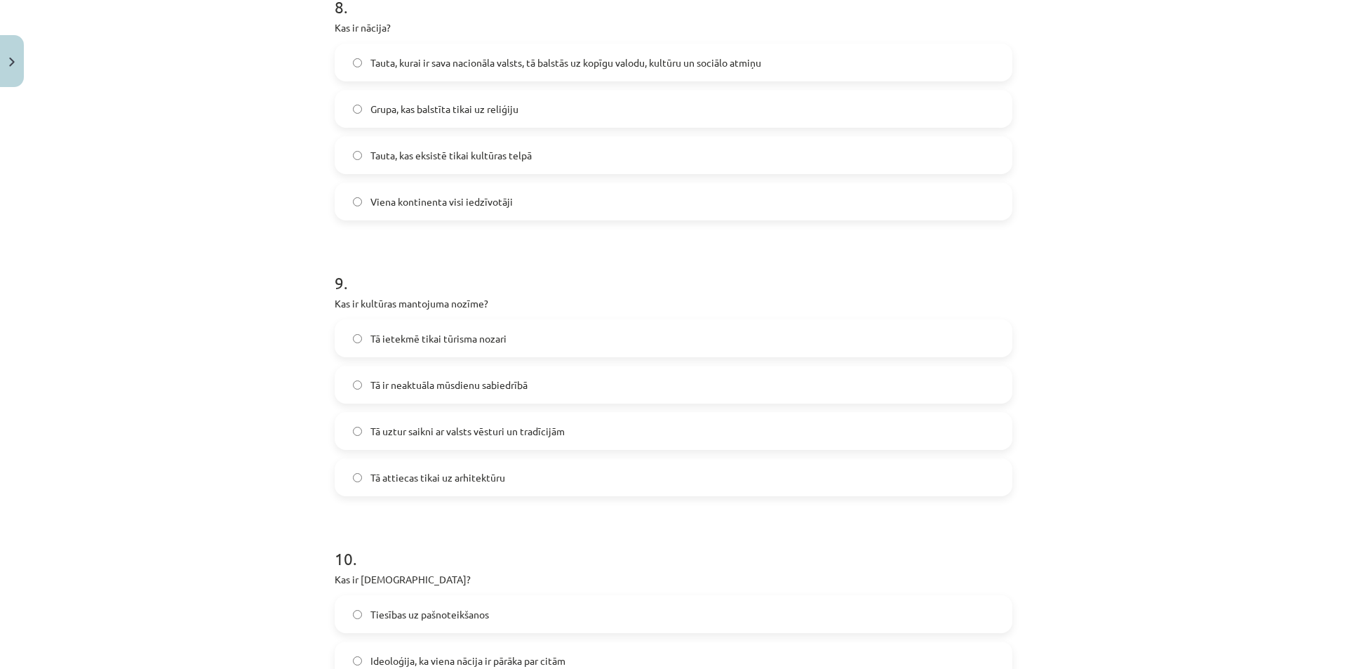
scroll to position [2354, 0]
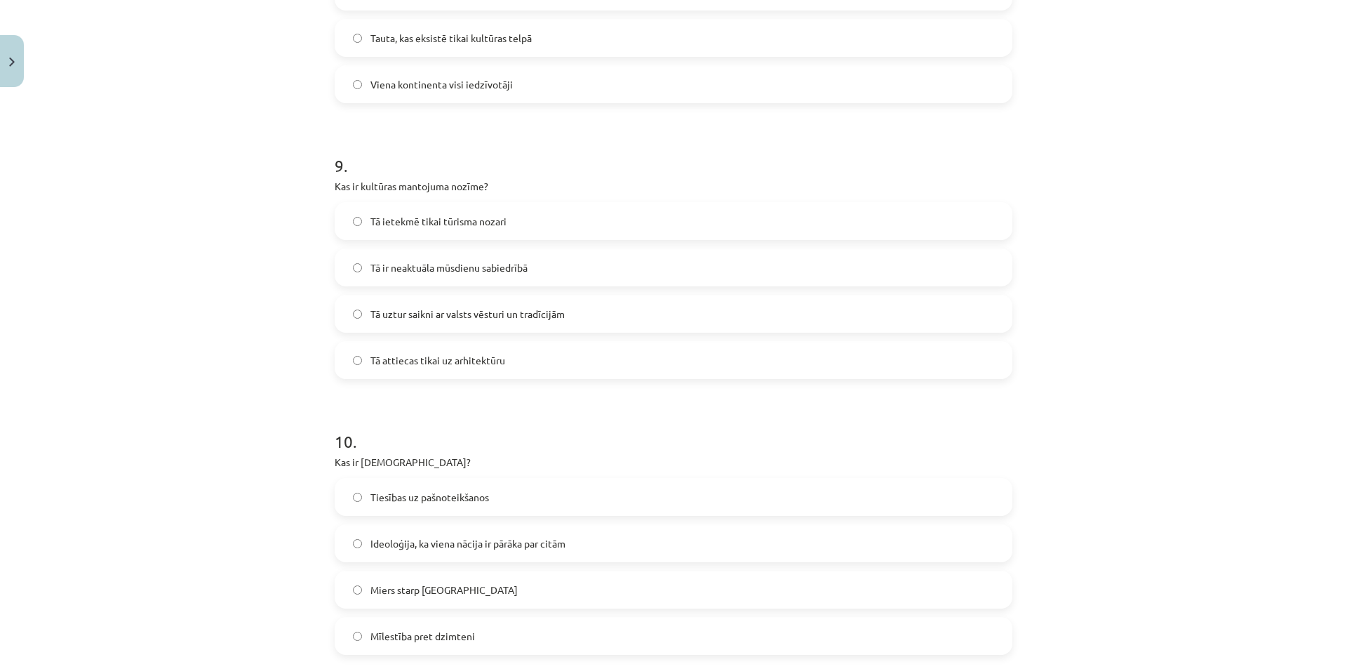
click at [525, 314] on span "Tā uztur saikni ar valsts vēsturi un tradīcijām" at bounding box center [467, 314] width 194 height 15
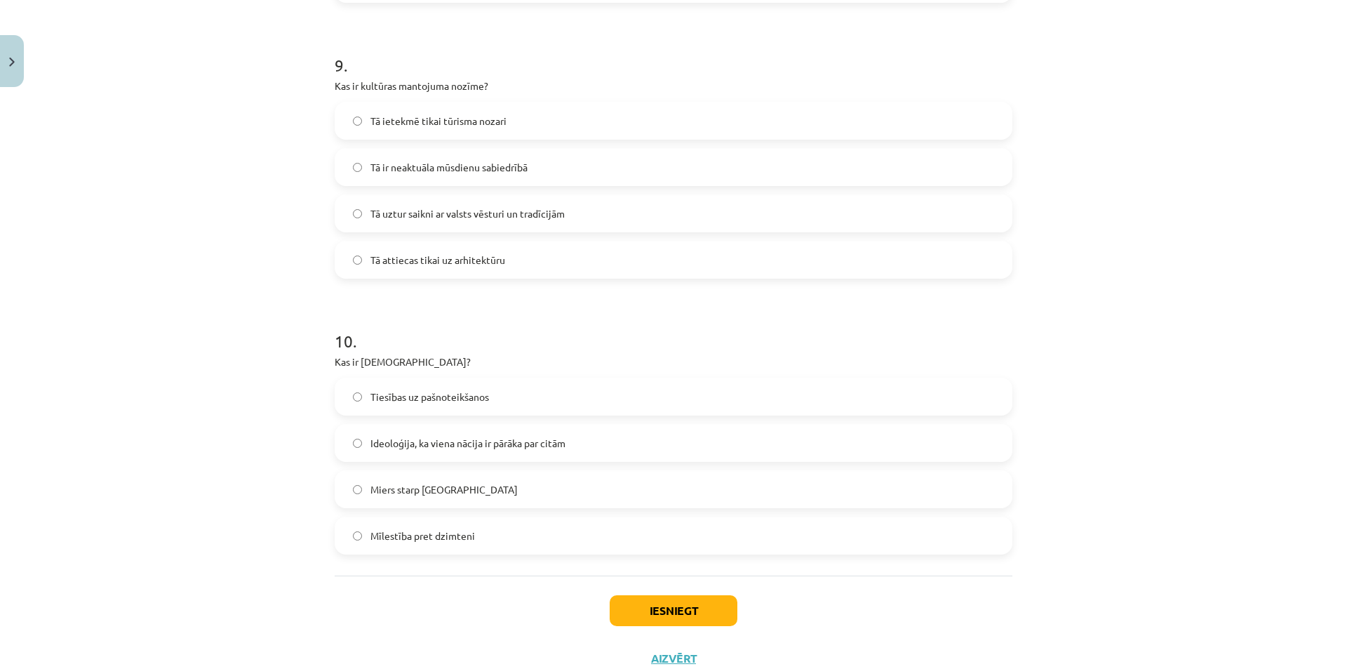
scroll to position [2481, 0]
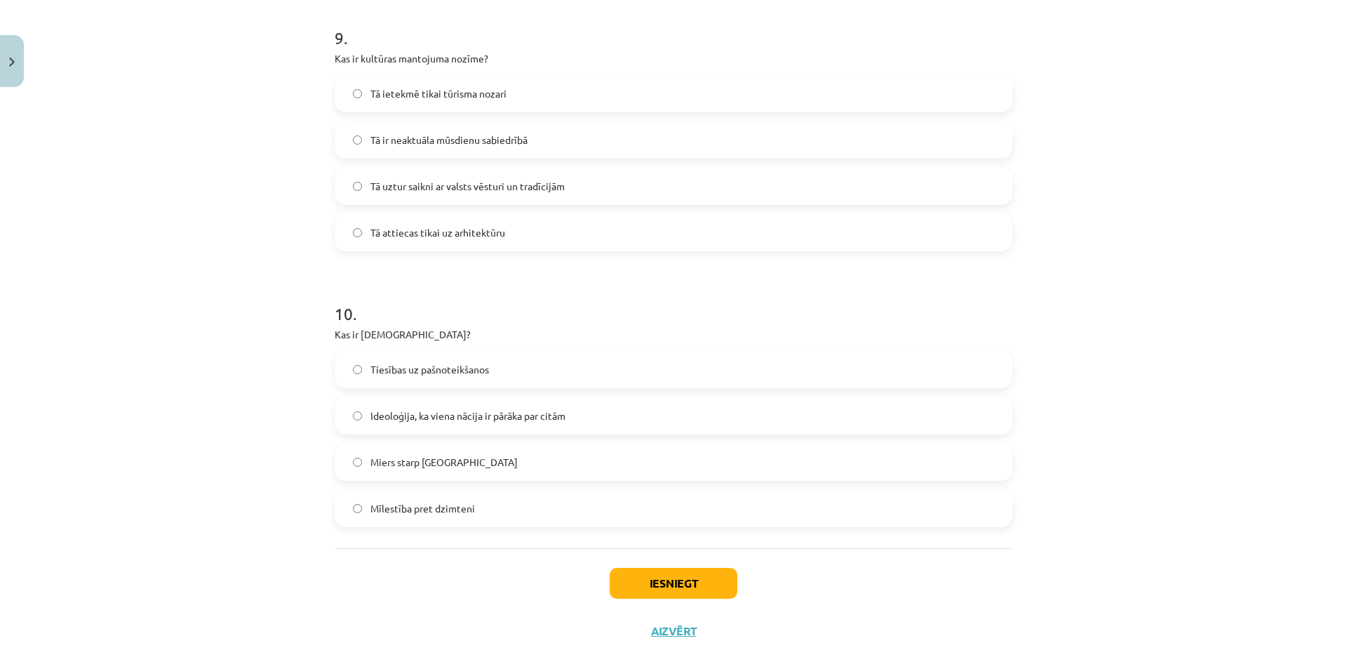
click at [479, 415] on span "Ideoloģija, ka viena nācija ir pārāka par citām" at bounding box center [467, 415] width 195 height 15
click at [675, 585] on button "Iesniegt" at bounding box center [674, 583] width 128 height 31
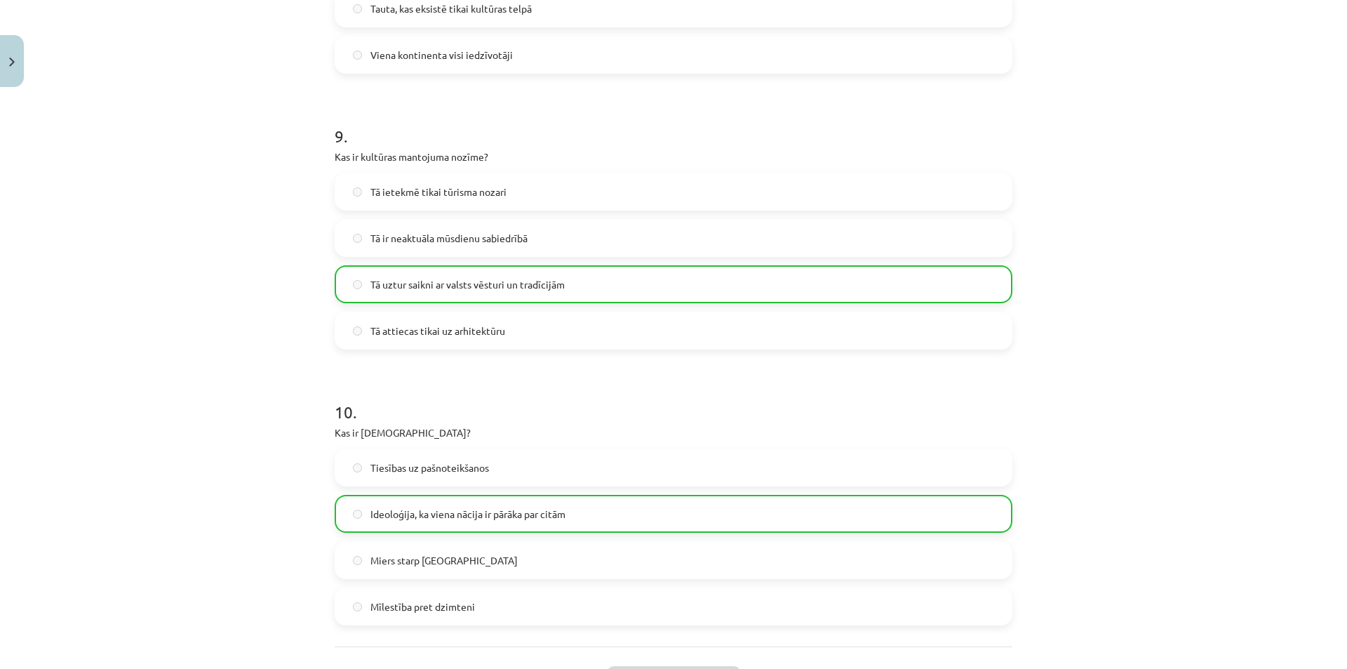
scroll to position [2547, 0]
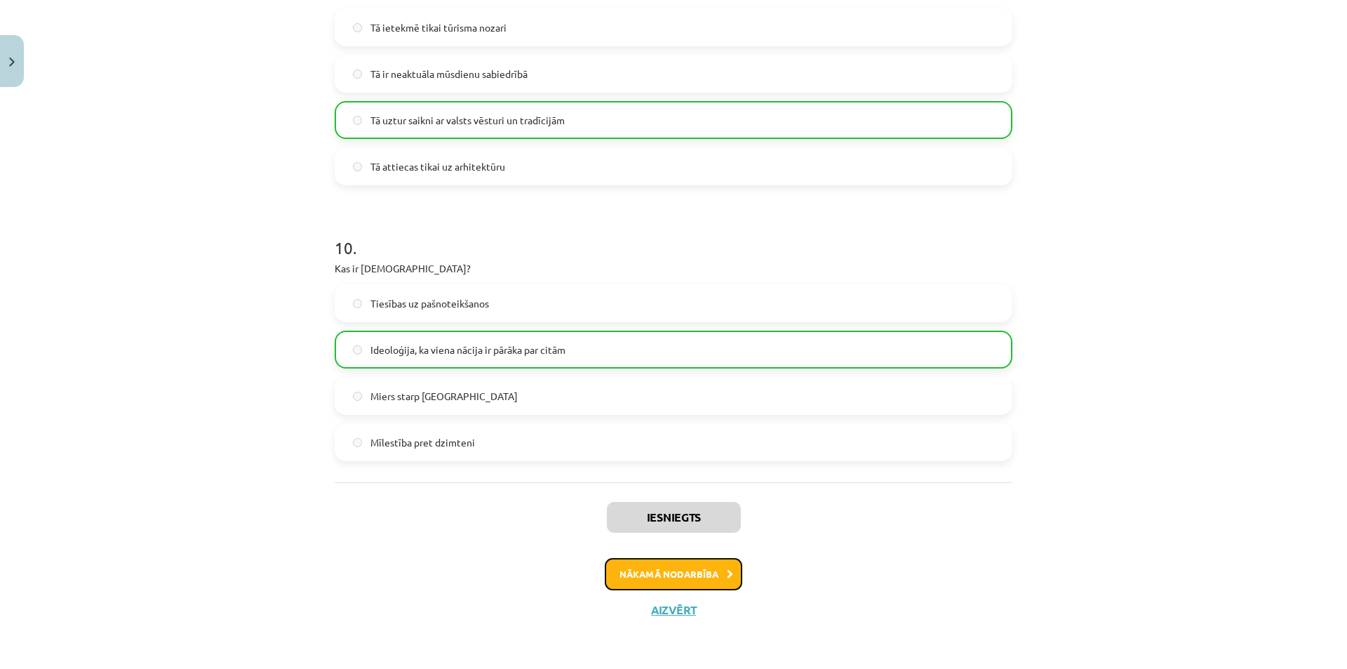
click at [649, 579] on button "Nākamā nodarbība" at bounding box center [673, 574] width 137 height 32
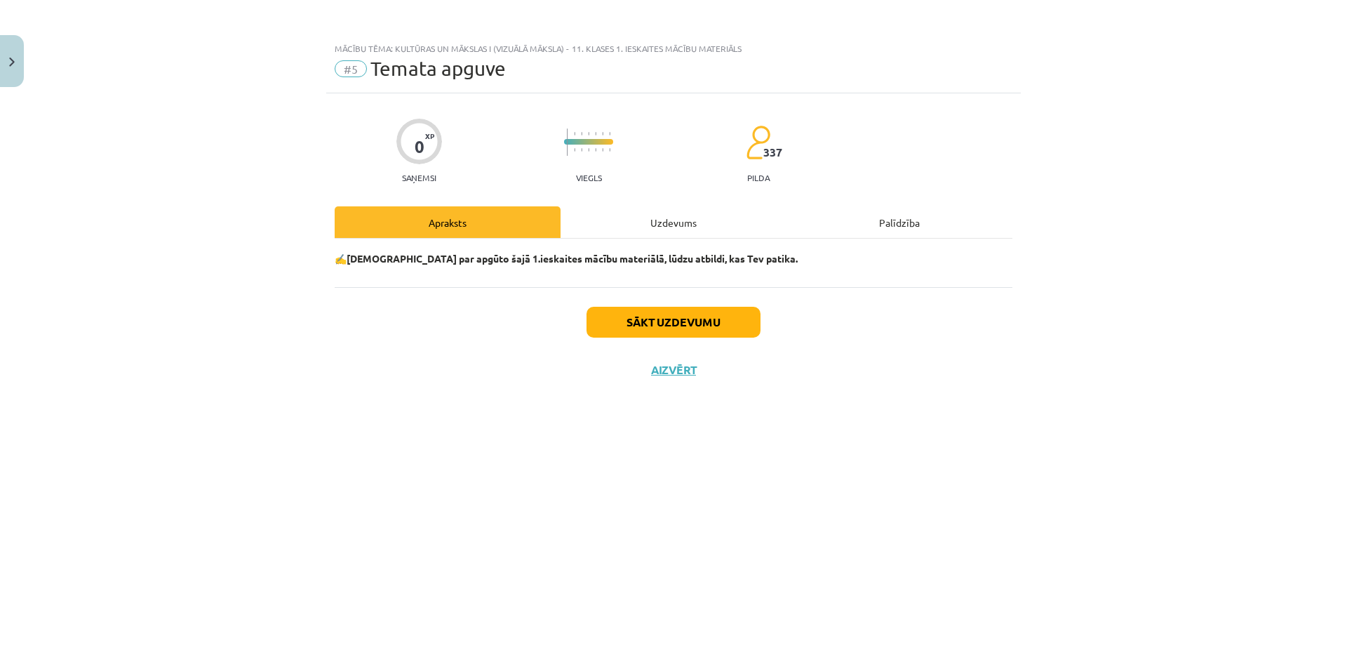
scroll to position [0, 0]
click at [631, 314] on button "Sākt uzdevumu" at bounding box center [673, 322] width 174 height 31
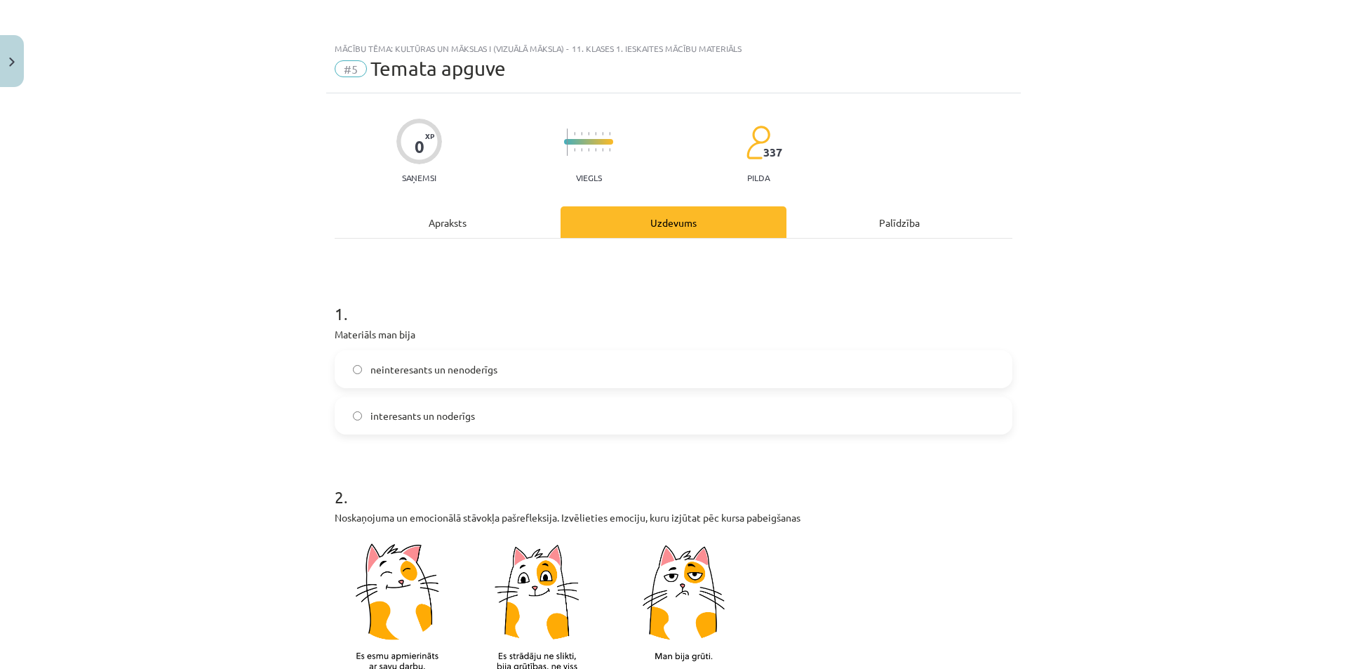
click at [471, 420] on label "interesants un noderīgs" at bounding box center [673, 415] width 675 height 35
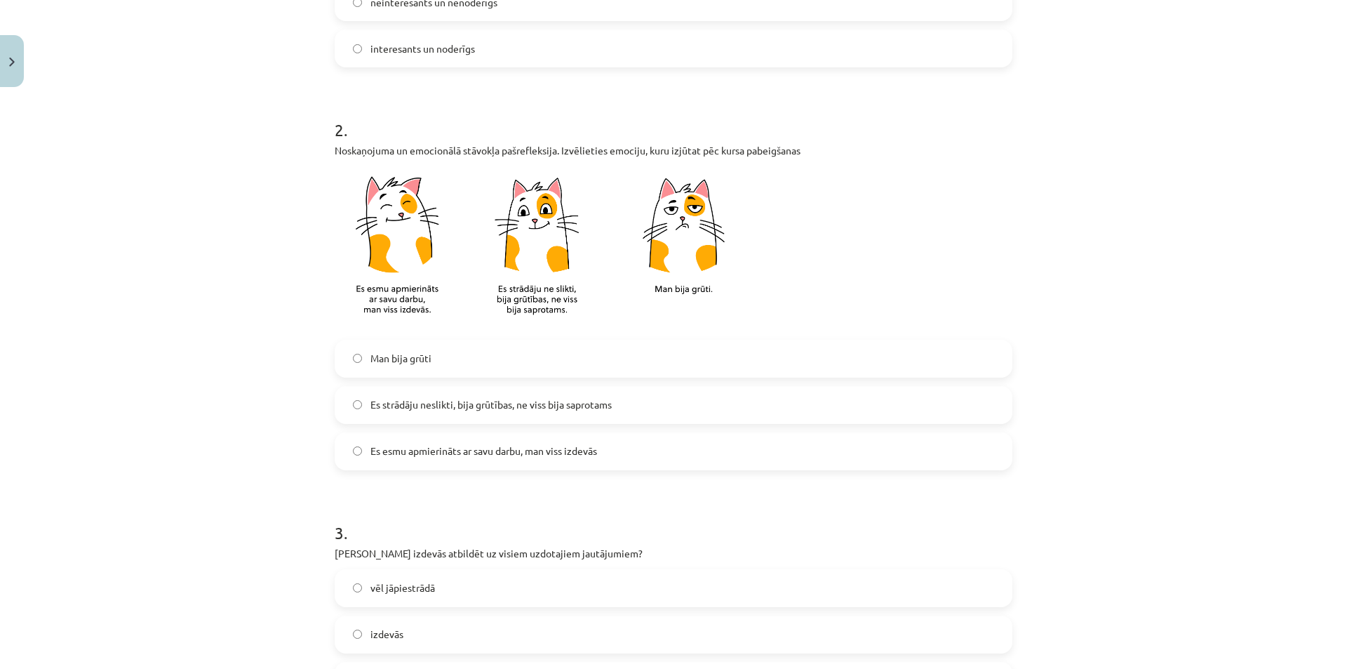
scroll to position [474, 0]
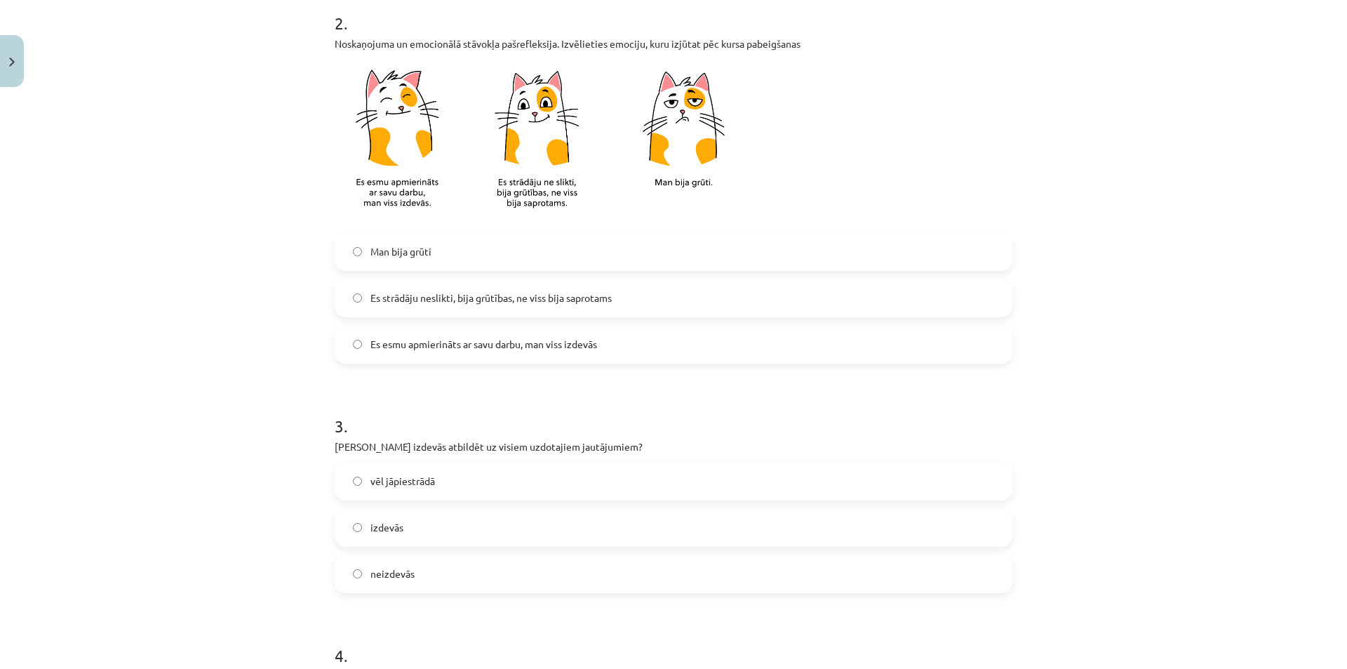
drag, startPoint x: 478, startPoint y: 345, endPoint x: 529, endPoint y: 347, distance: 50.6
click at [479, 345] on span "Es esmu apmierināts ar savu darbu, man viss izdevās" at bounding box center [483, 344] width 227 height 15
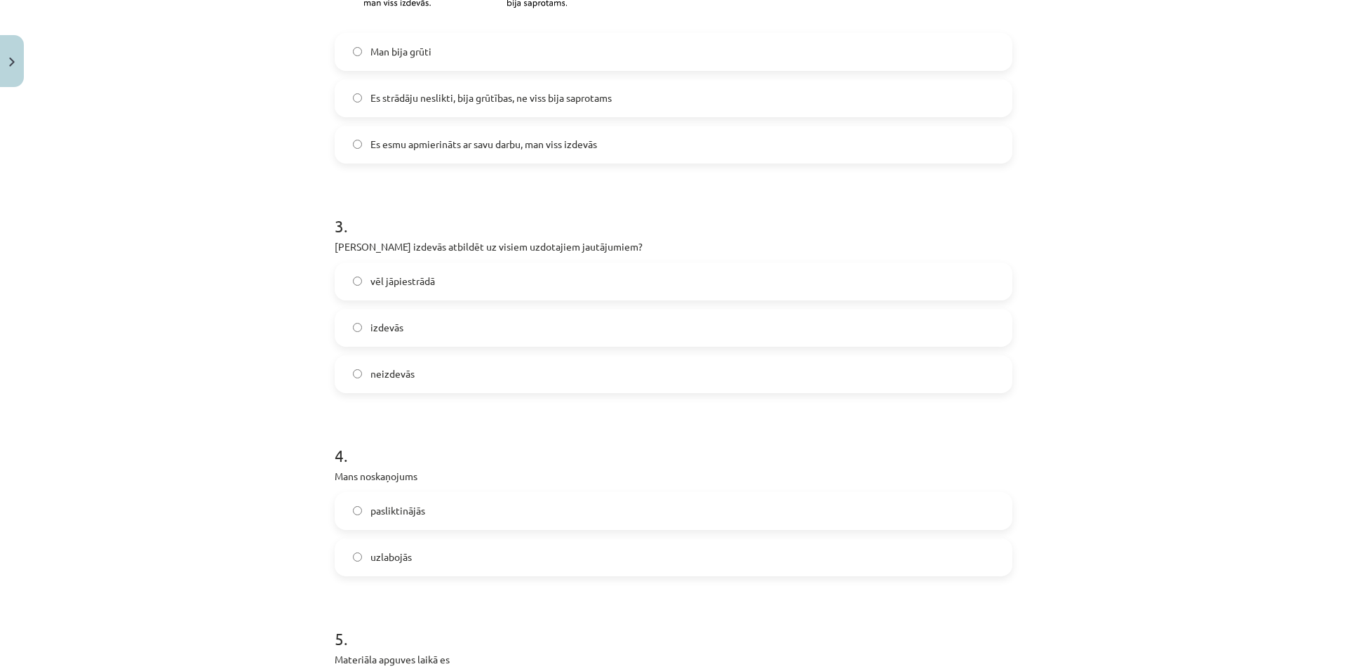
scroll to position [730, 0]
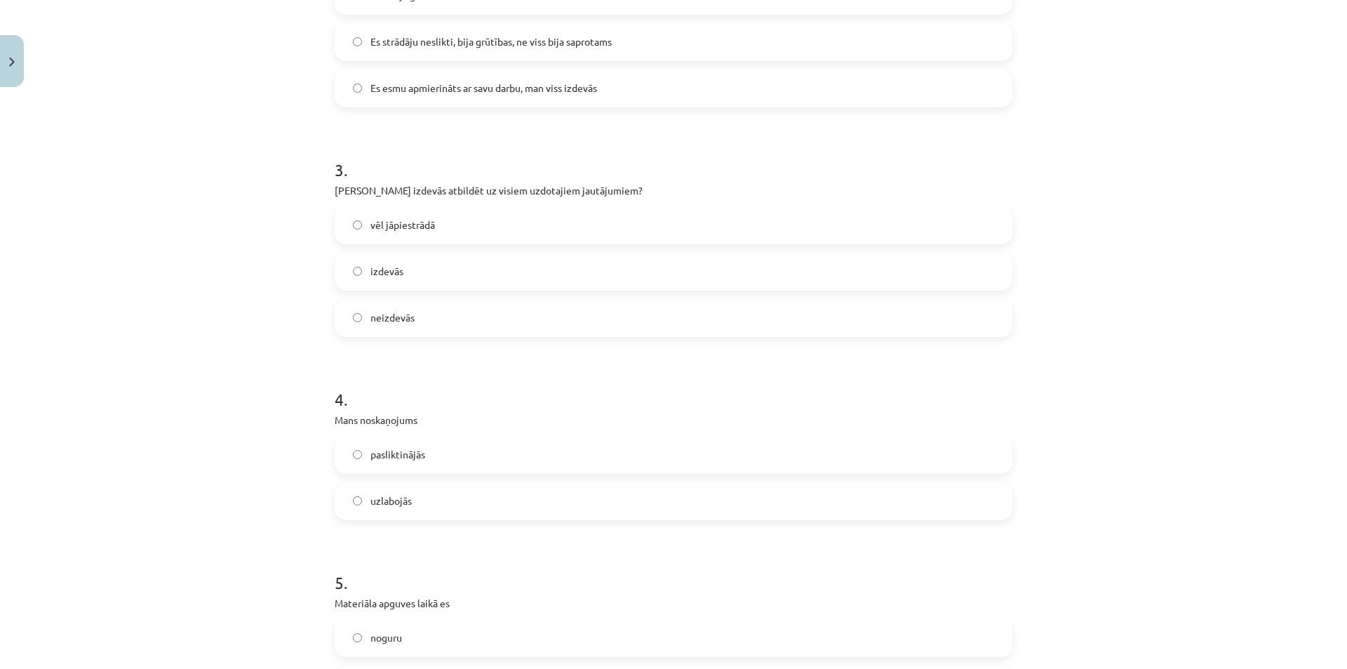
click at [431, 269] on label "izdevās" at bounding box center [673, 271] width 675 height 35
click at [429, 495] on label "uzlabojās" at bounding box center [673, 500] width 675 height 35
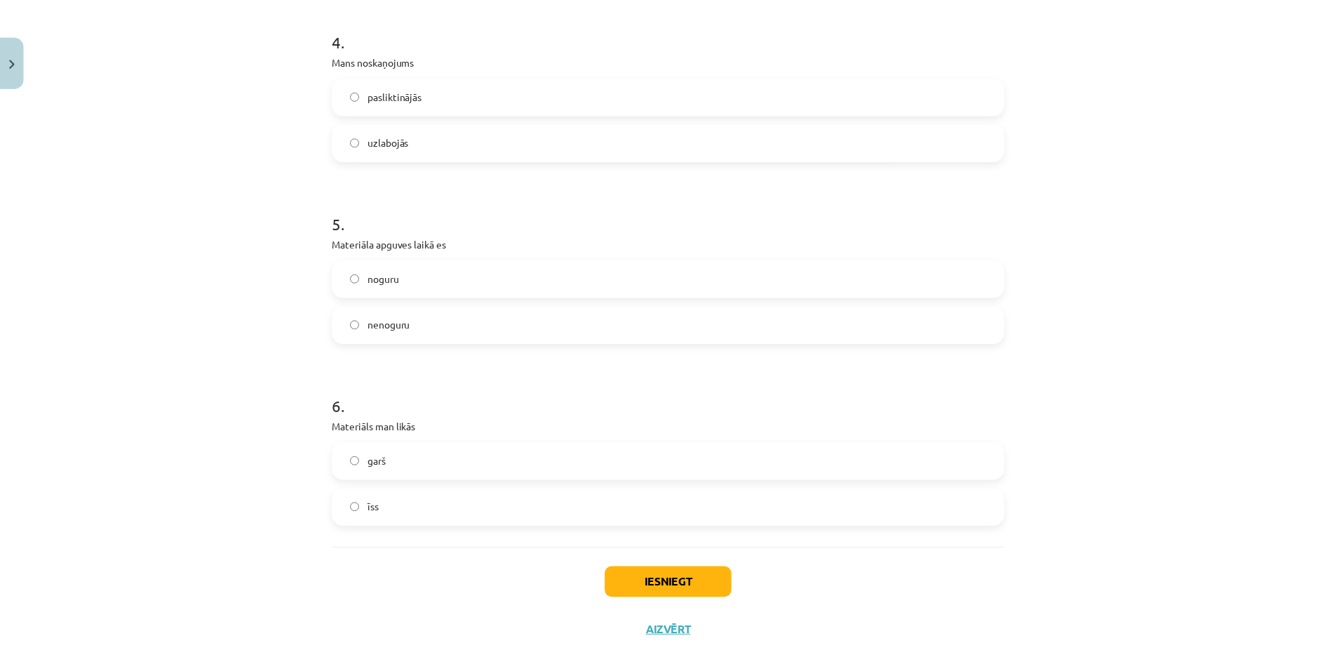
scroll to position [1110, 0]
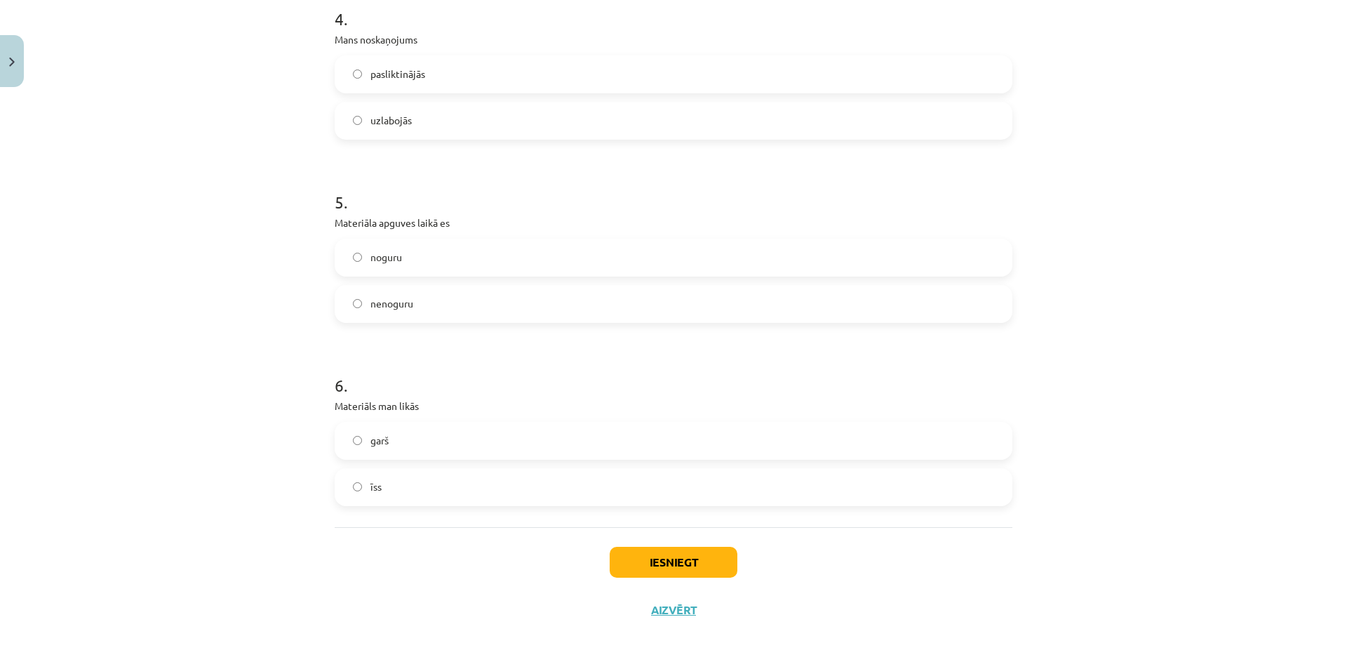
drag, startPoint x: 408, startPoint y: 305, endPoint x: 468, endPoint y: 421, distance: 130.2
click at [409, 305] on label "nenoguru" at bounding box center [673, 303] width 675 height 35
click at [481, 490] on label "īss" at bounding box center [673, 486] width 675 height 35
click at [715, 562] on button "Iesniegt" at bounding box center [674, 561] width 128 height 31
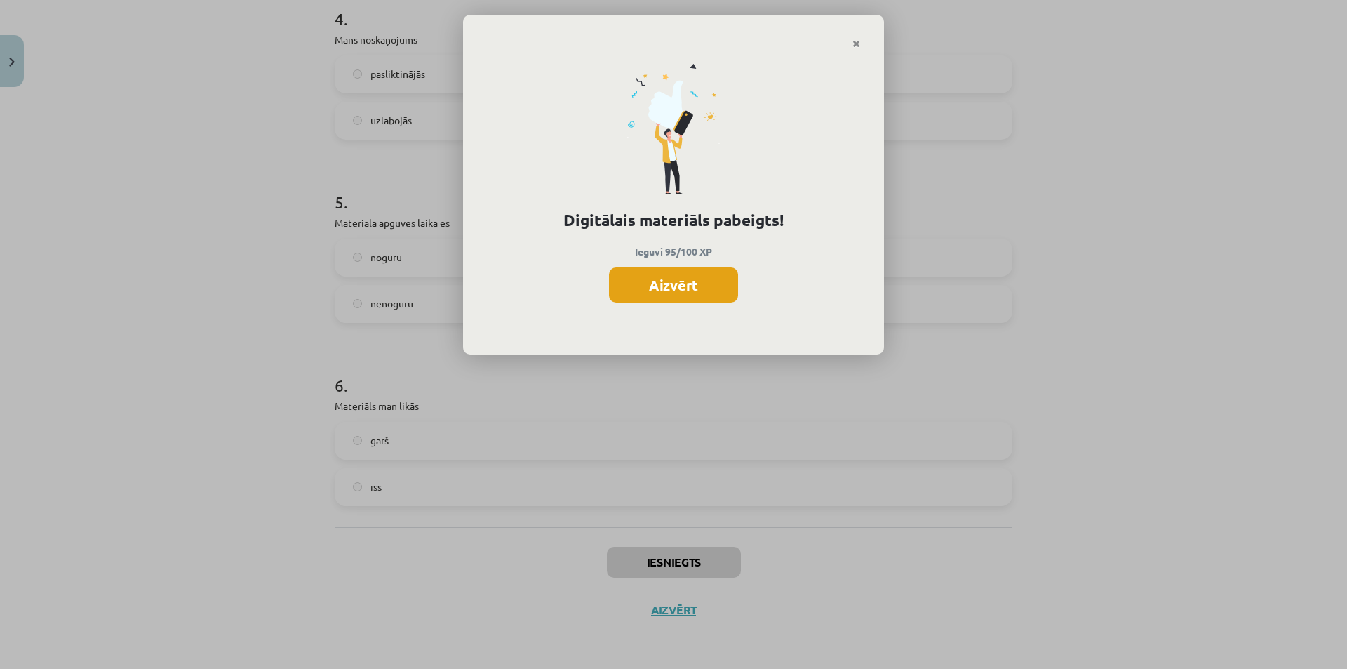
click at [676, 286] on button "Aizvērt" at bounding box center [673, 284] width 129 height 35
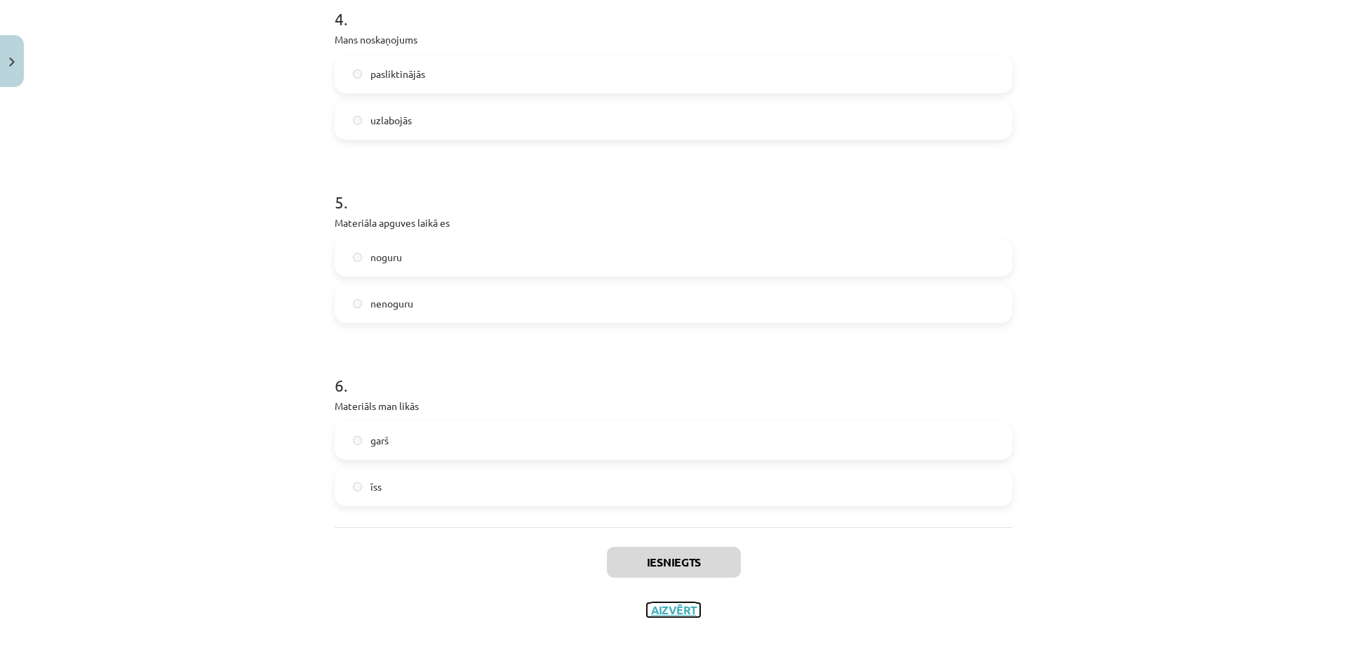
click at [672, 611] on button "Aizvērt" at bounding box center [673, 610] width 53 height 14
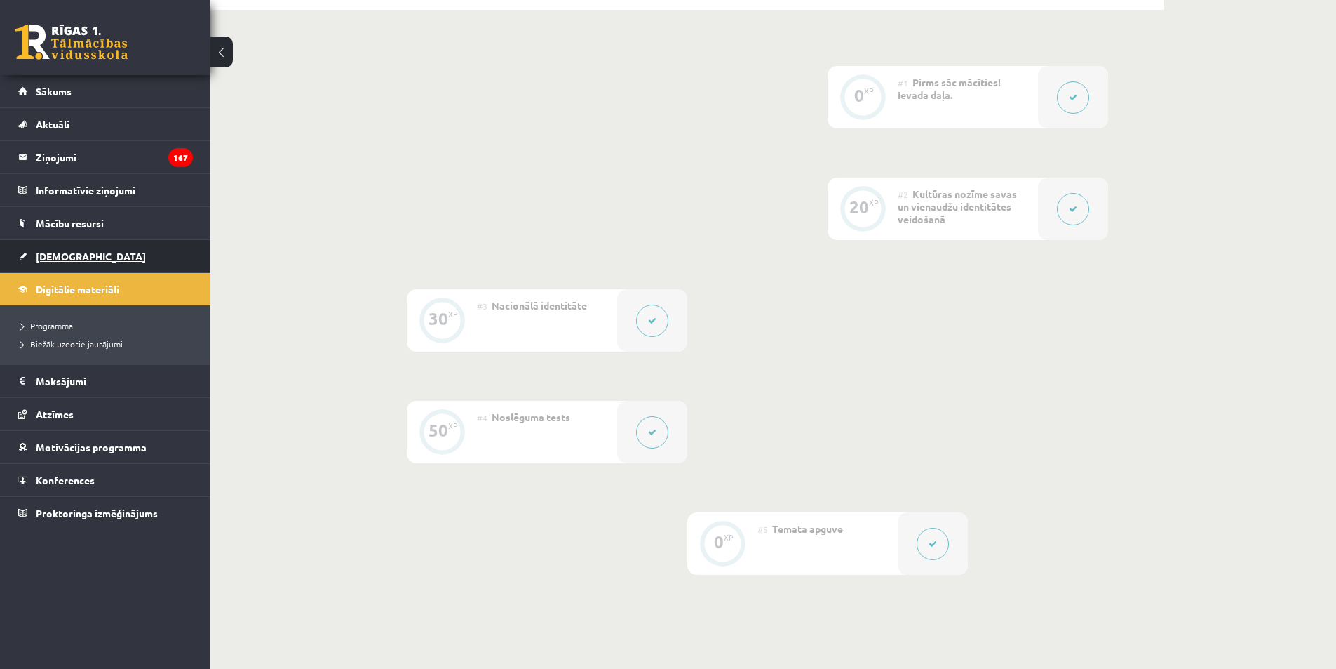
click at [49, 262] on link "[DEMOGRAPHIC_DATA]" at bounding box center [105, 256] width 175 height 32
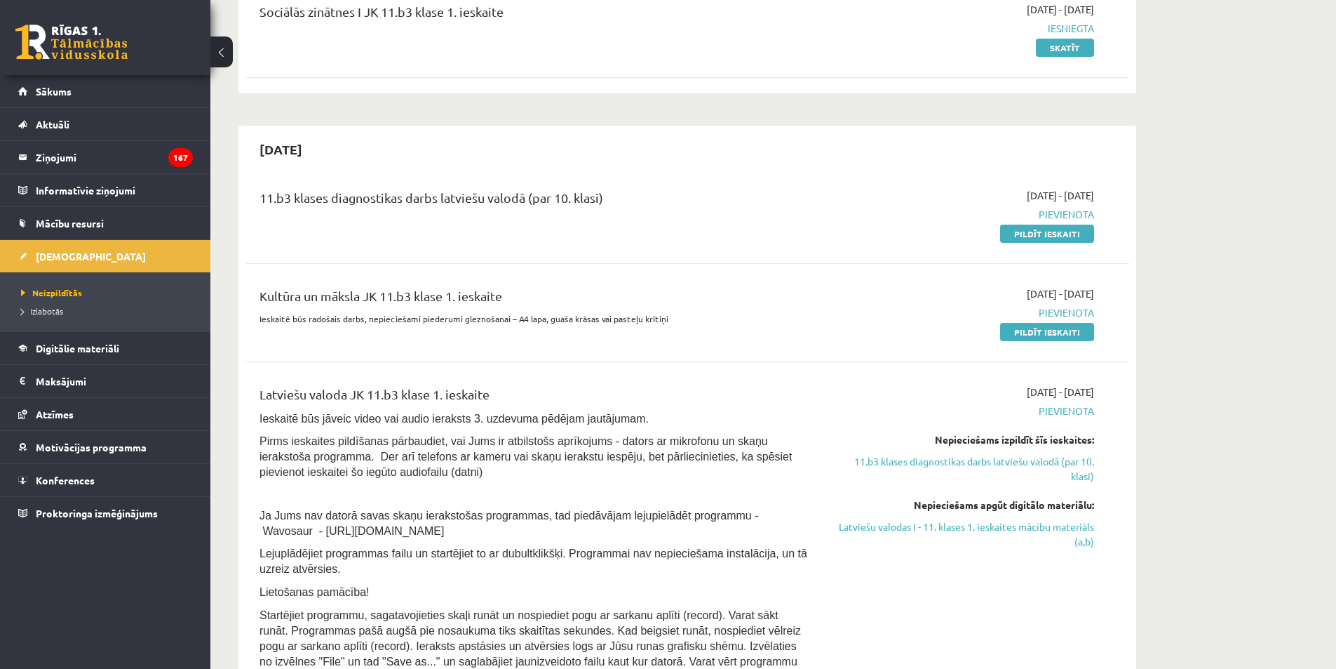
scroll to position [210, 0]
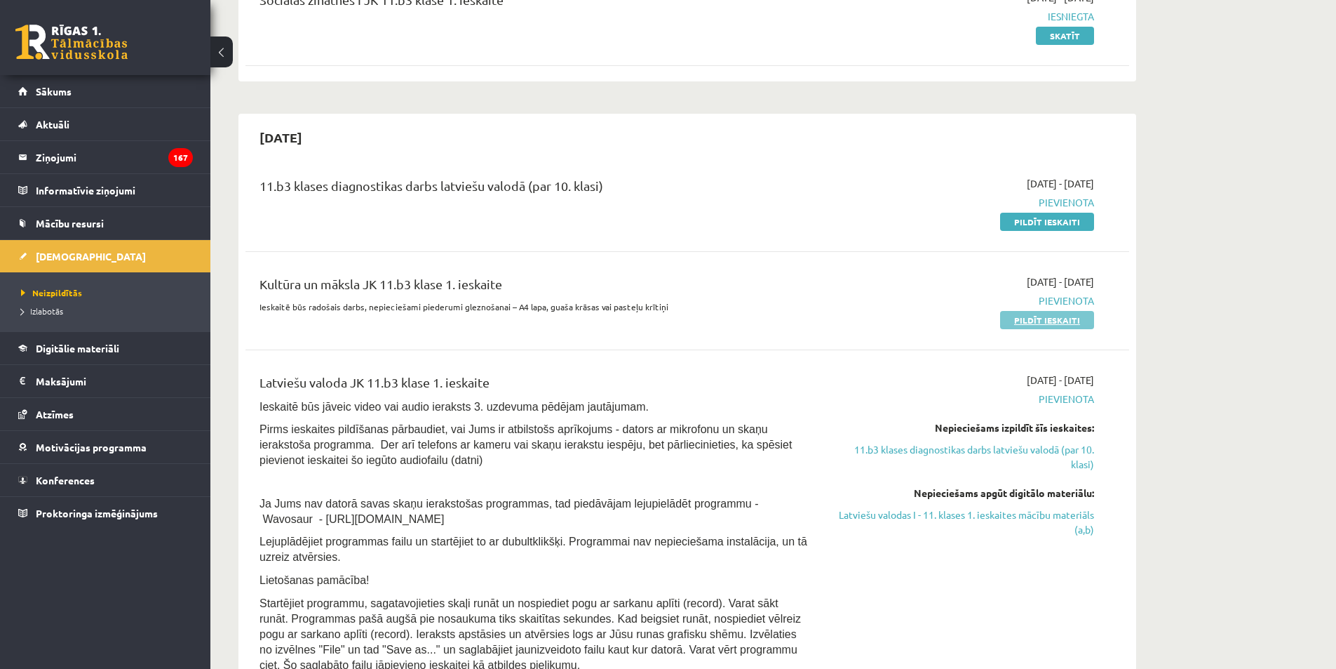
click at [1048, 326] on link "Pildīt ieskaiti" at bounding box center [1047, 320] width 94 height 18
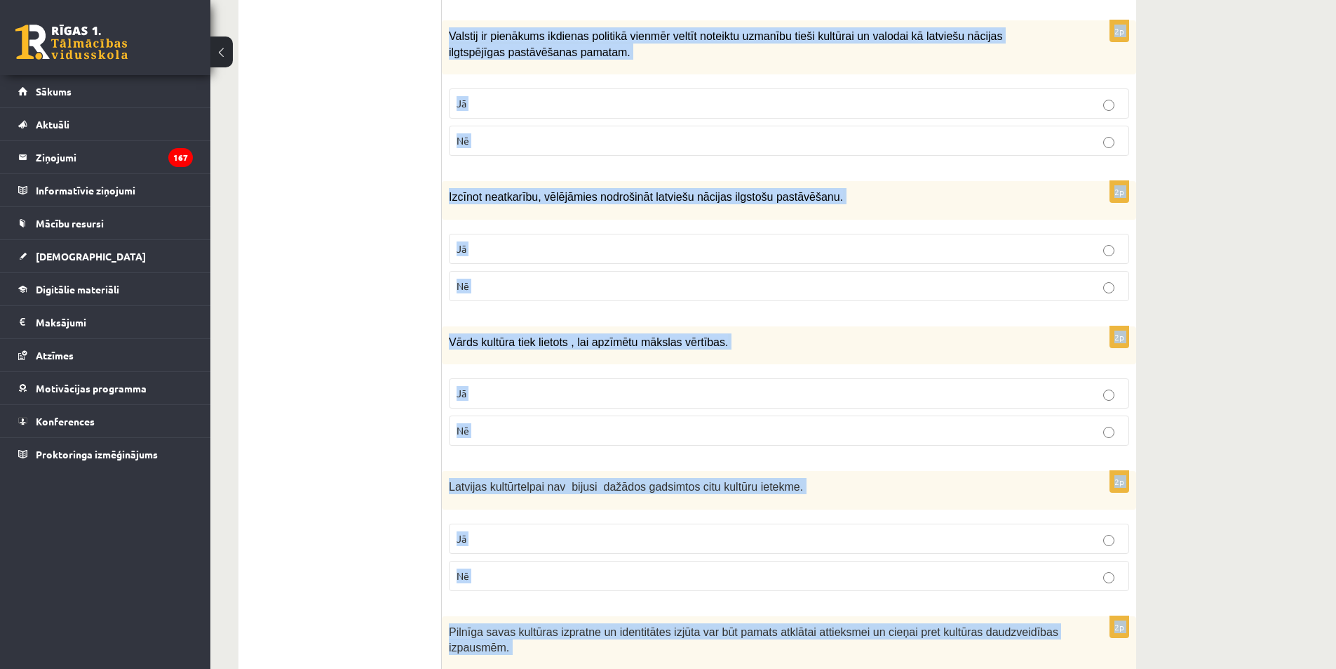
scroll to position [1877, 0]
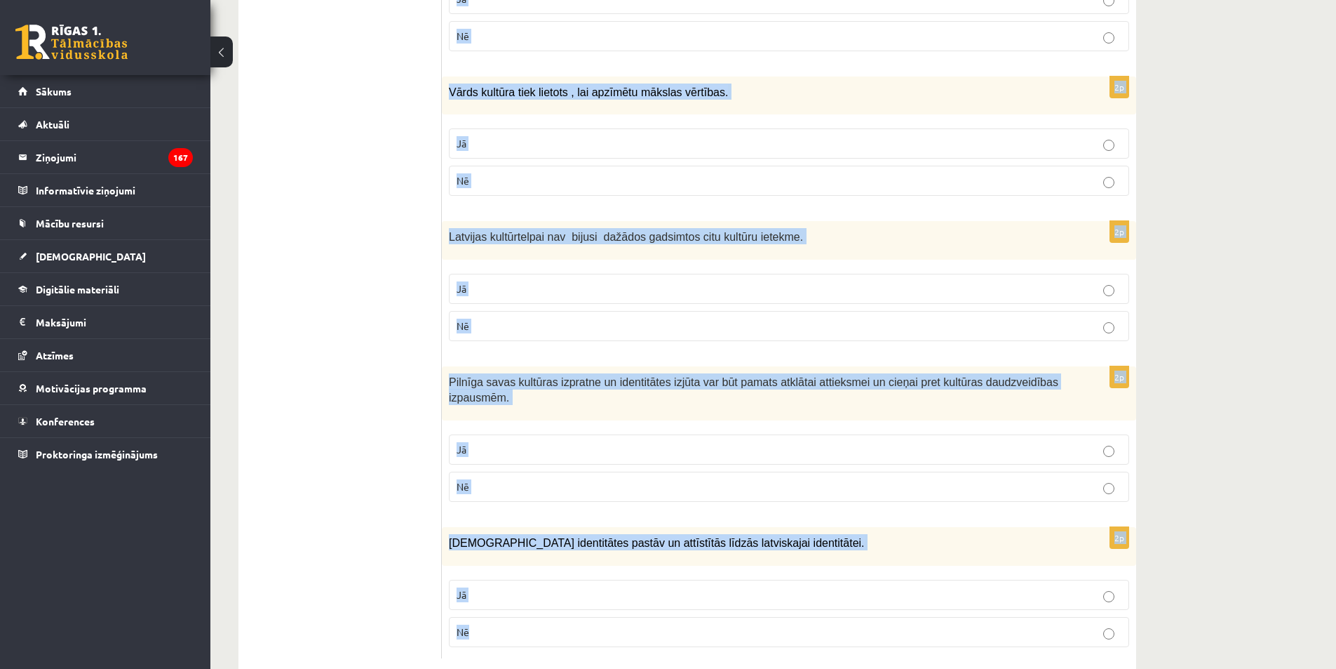
drag, startPoint x: 445, startPoint y: 223, endPoint x: 584, endPoint y: 589, distance: 391.4
copy form "Loremipsu dolors am consecte adipi elitseddoei temporin utlabore. Et Do 6m Aliq…"
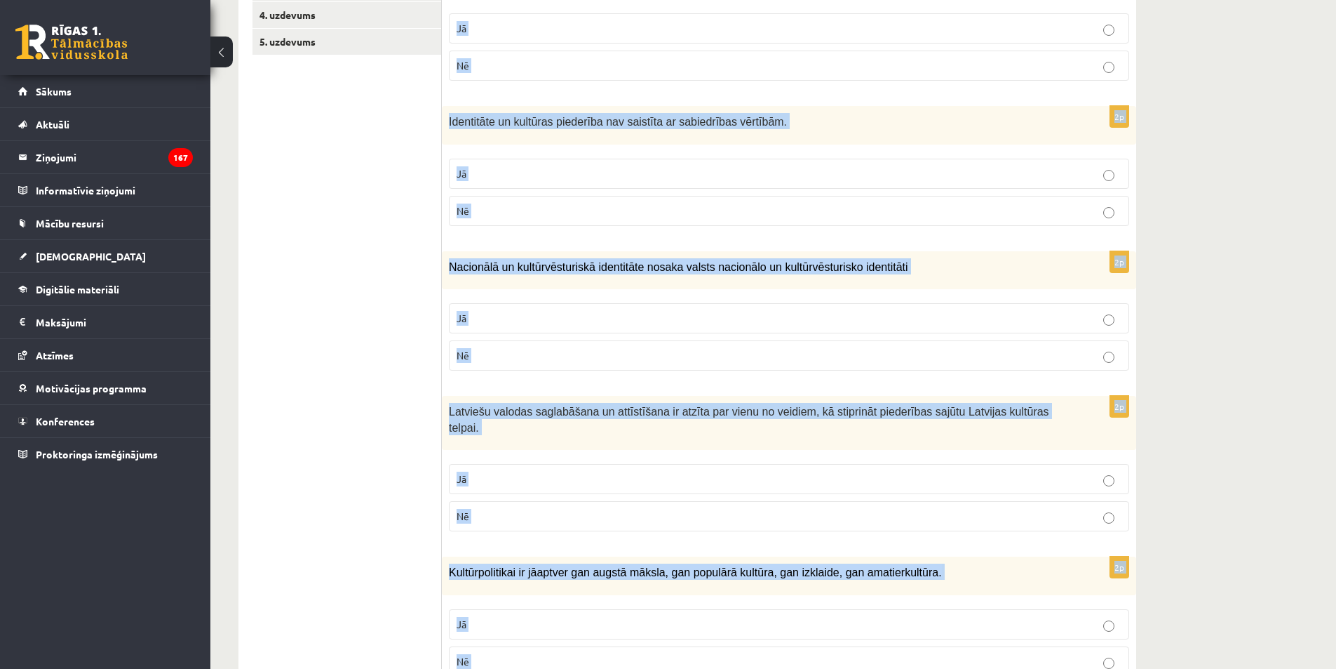
scroll to position [153, 0]
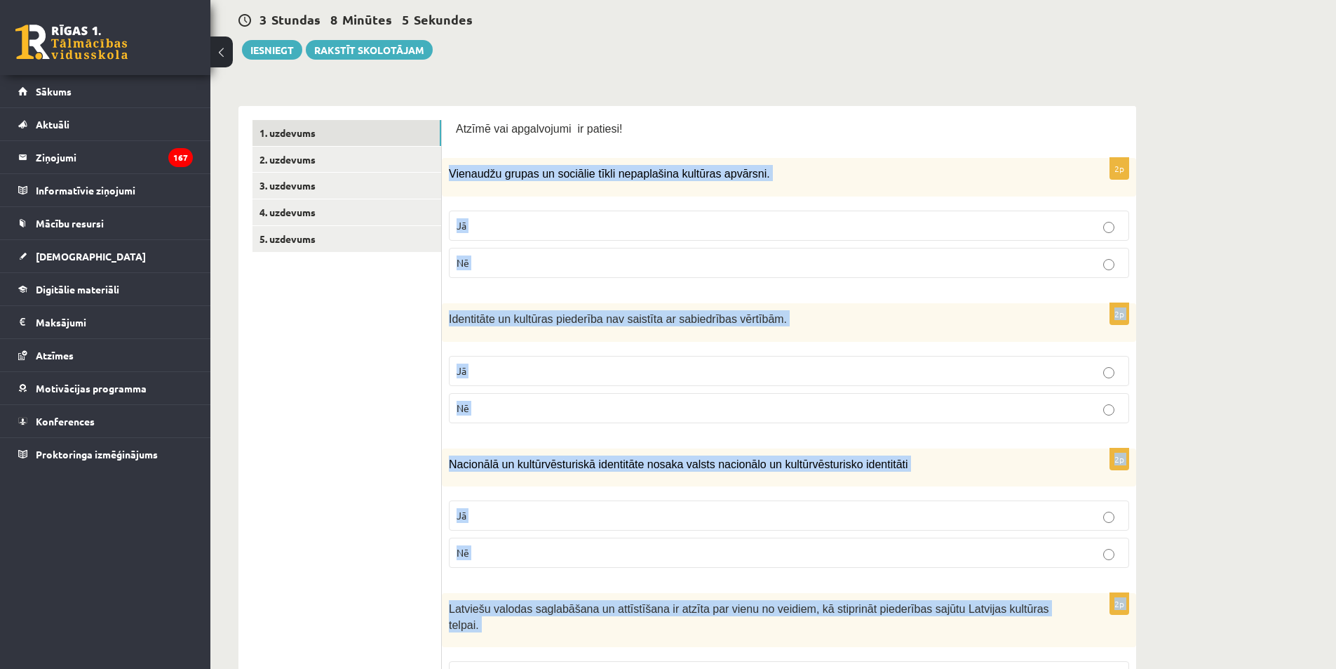
drag, startPoint x: 455, startPoint y: 401, endPoint x: 453, endPoint y: 387, distance: 13.5
click at [454, 400] on label "Nē" at bounding box center [789, 408] width 680 height 30
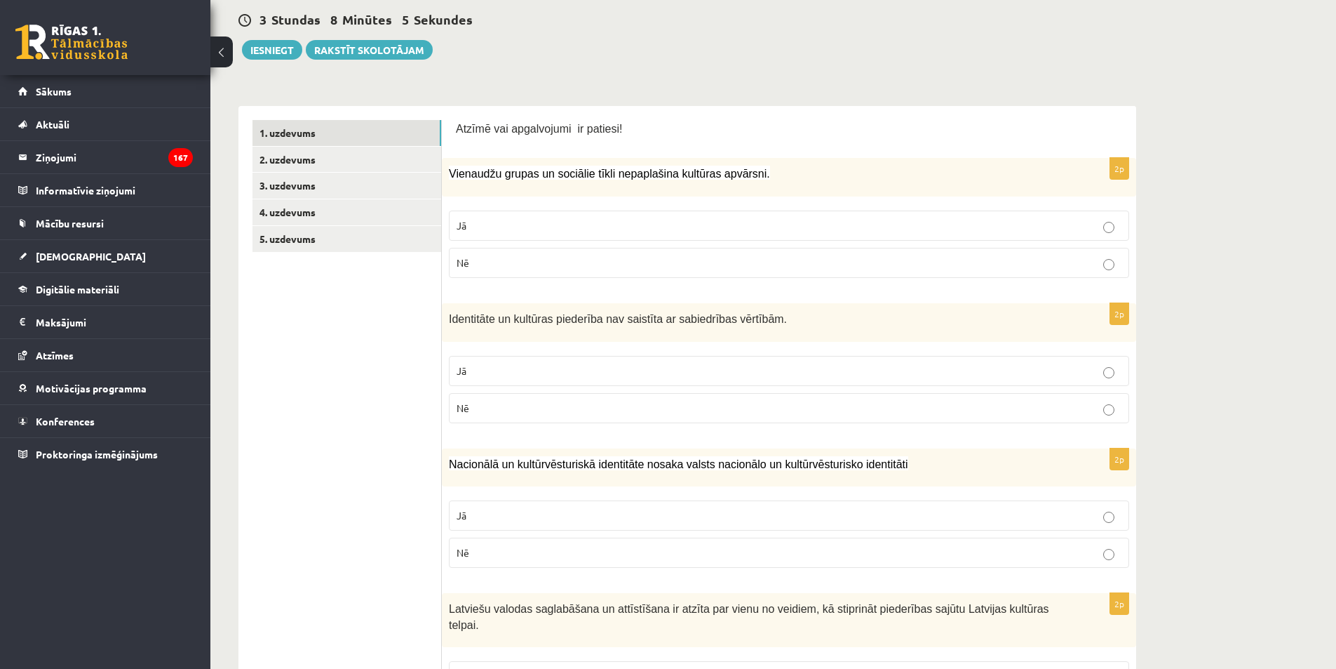
click at [512, 255] on label "Nē" at bounding box center [789, 263] width 680 height 30
click at [500, 409] on p "Nē" at bounding box center [789, 408] width 665 height 15
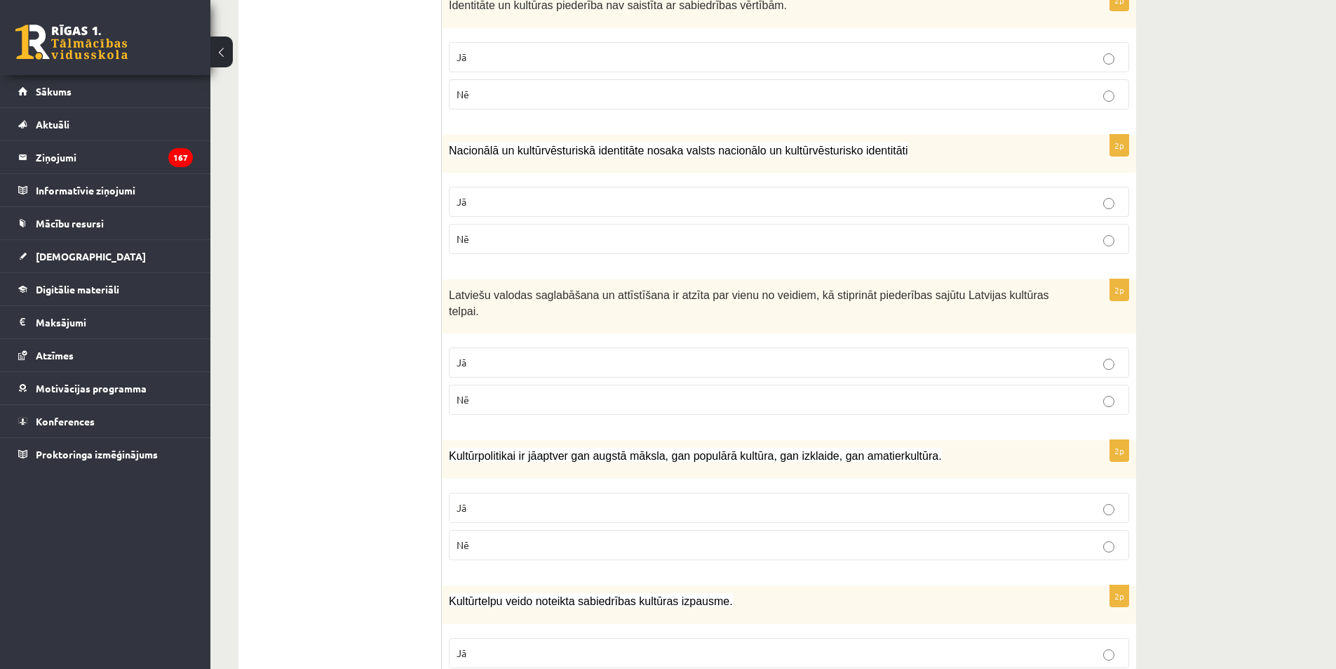
scroll to position [488, 0]
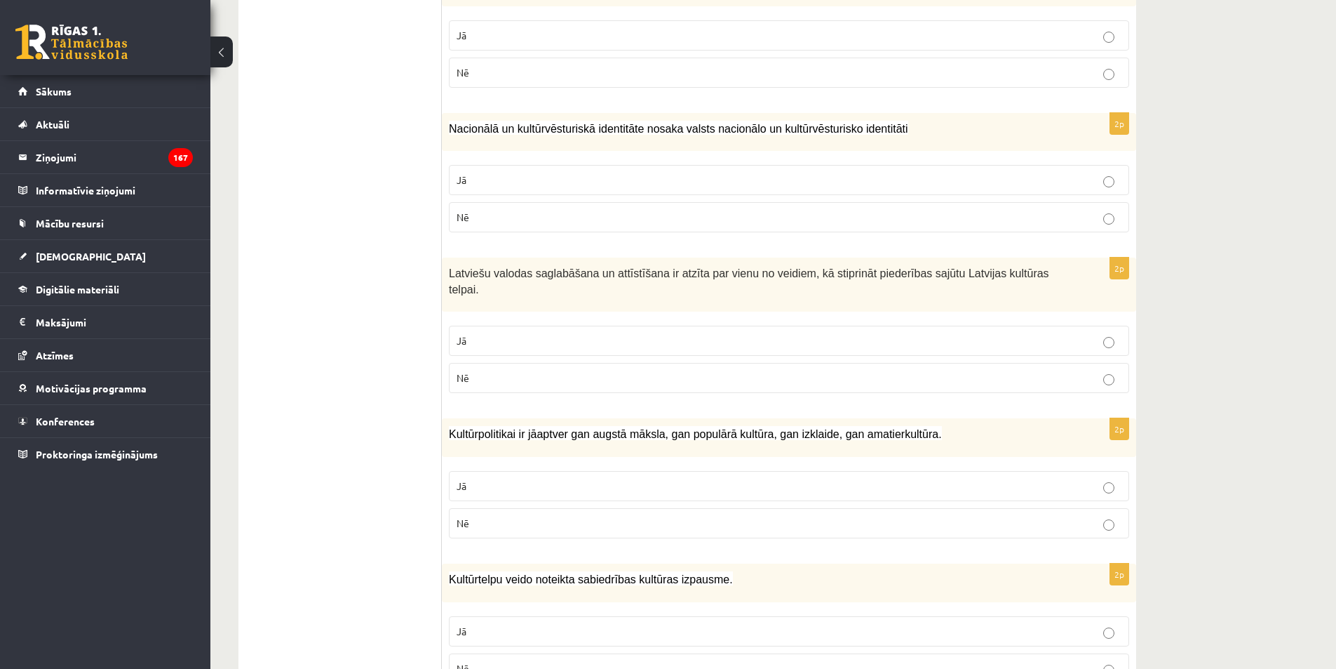
click at [857, 170] on label "Jā" at bounding box center [789, 180] width 680 height 30
click at [561, 333] on p "Jā" at bounding box center [789, 340] width 665 height 15
drag, startPoint x: 554, startPoint y: 478, endPoint x: 591, endPoint y: 565, distance: 94.3
click at [553, 478] on p "Jā" at bounding box center [789, 485] width 665 height 15
click at [631, 624] on p "Jā" at bounding box center [789, 631] width 665 height 15
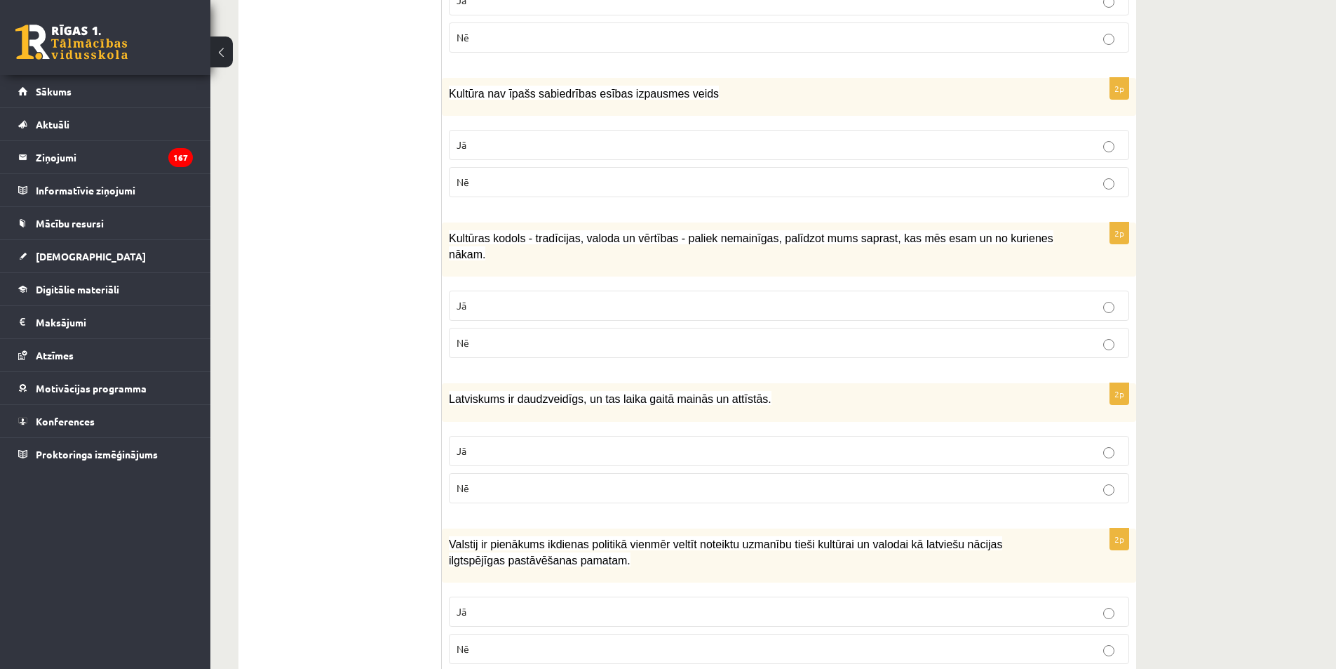
scroll to position [1132, 0]
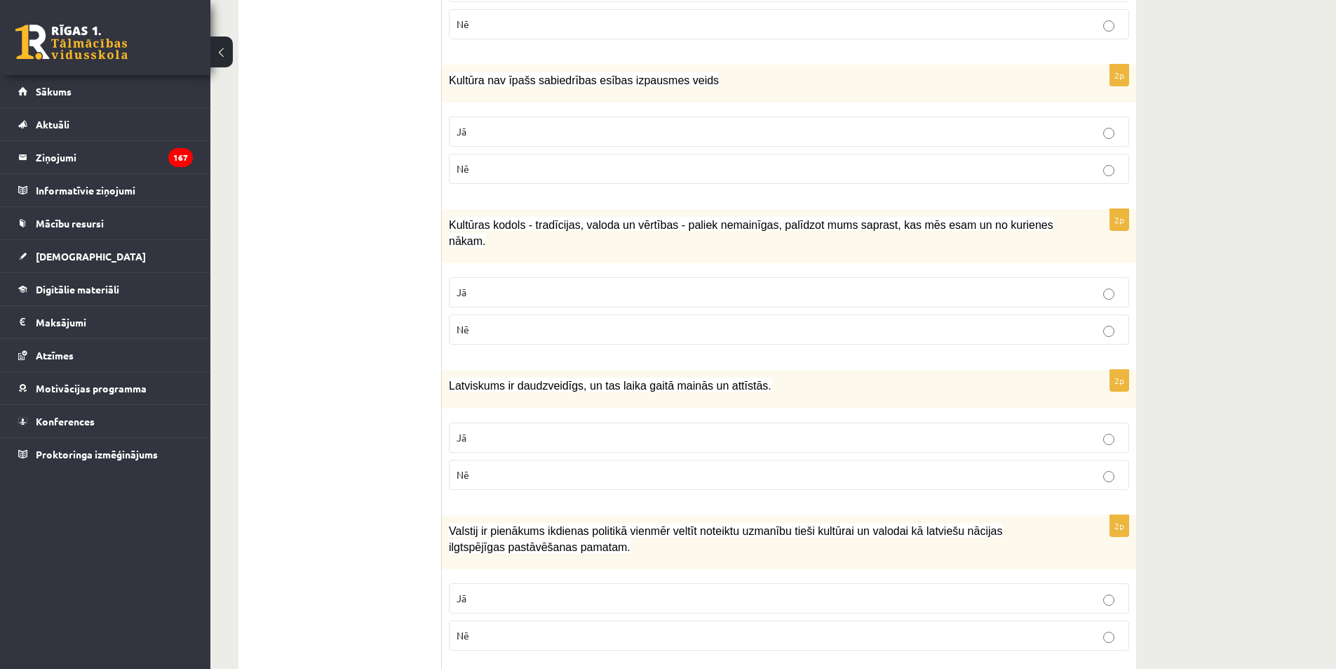
click at [507, 161] on p "Nē" at bounding box center [789, 168] width 665 height 15
click at [511, 285] on p "Jā" at bounding box center [789, 292] width 665 height 15
click at [508, 430] on p "Jā" at bounding box center [789, 437] width 665 height 15
click at [542, 591] on p "Jā" at bounding box center [789, 598] width 665 height 15
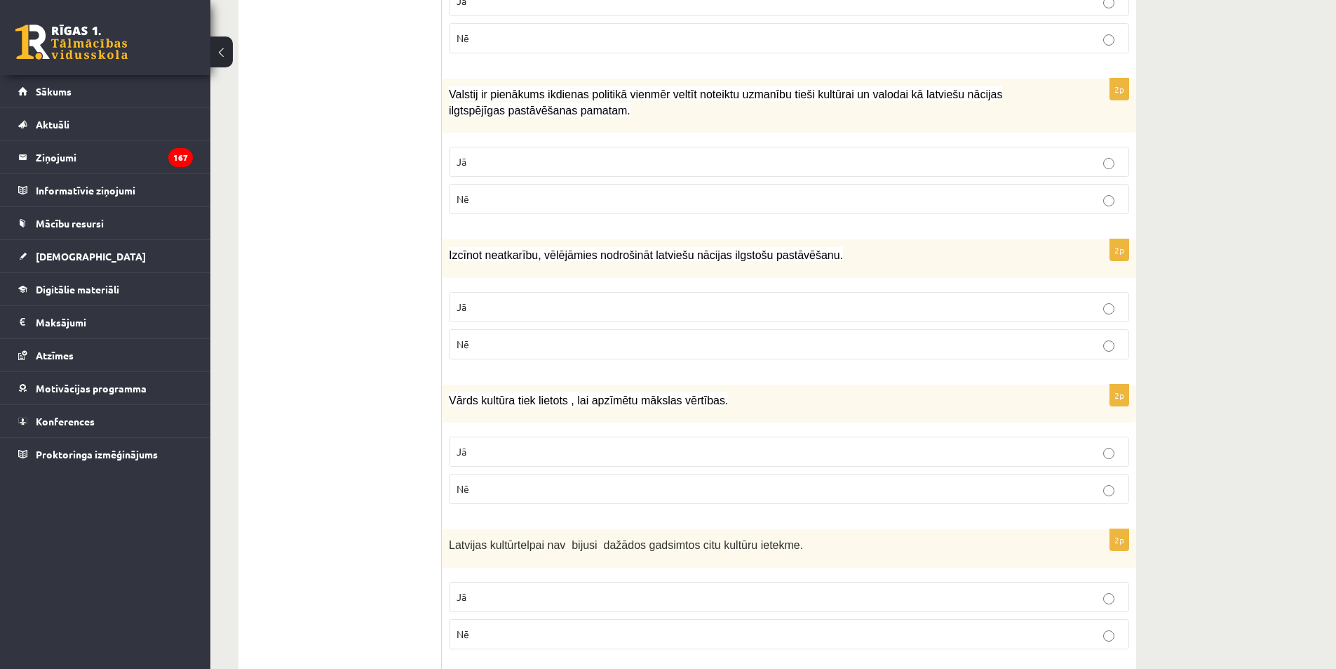
scroll to position [1571, 0]
click at [914, 297] on p "Jā" at bounding box center [789, 304] width 665 height 15
click at [535, 441] on p "Jā" at bounding box center [789, 448] width 665 height 15
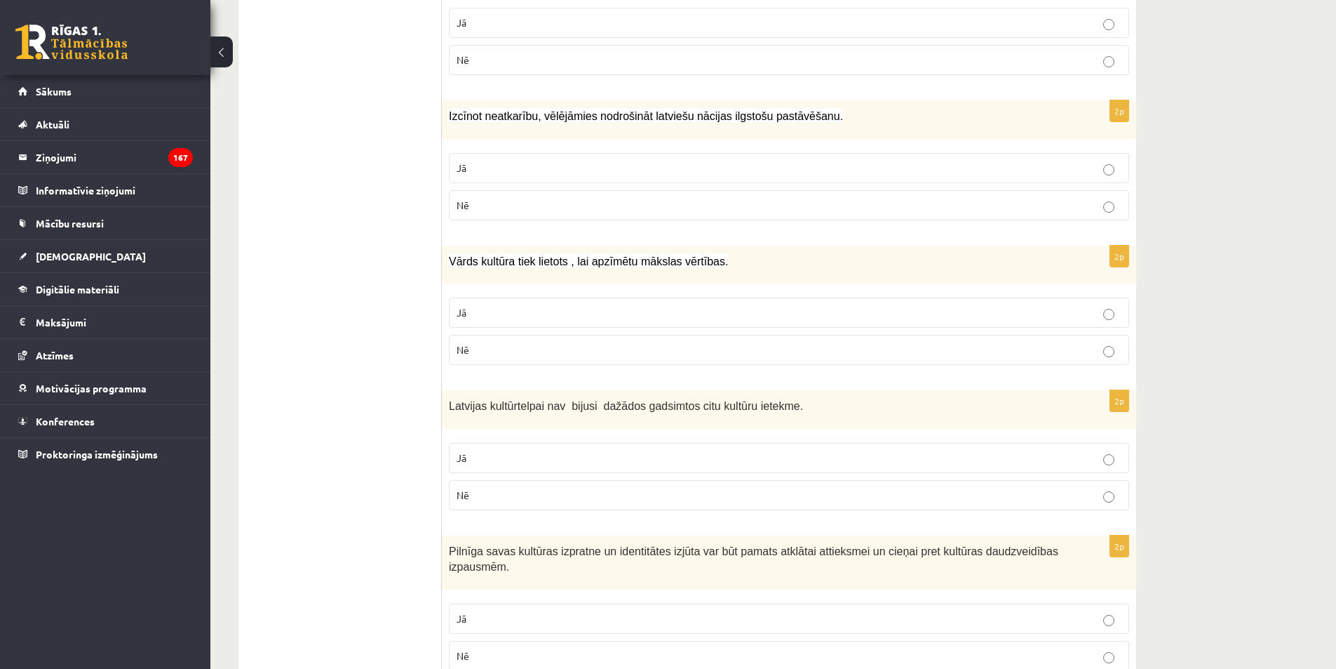
scroll to position [1846, 0]
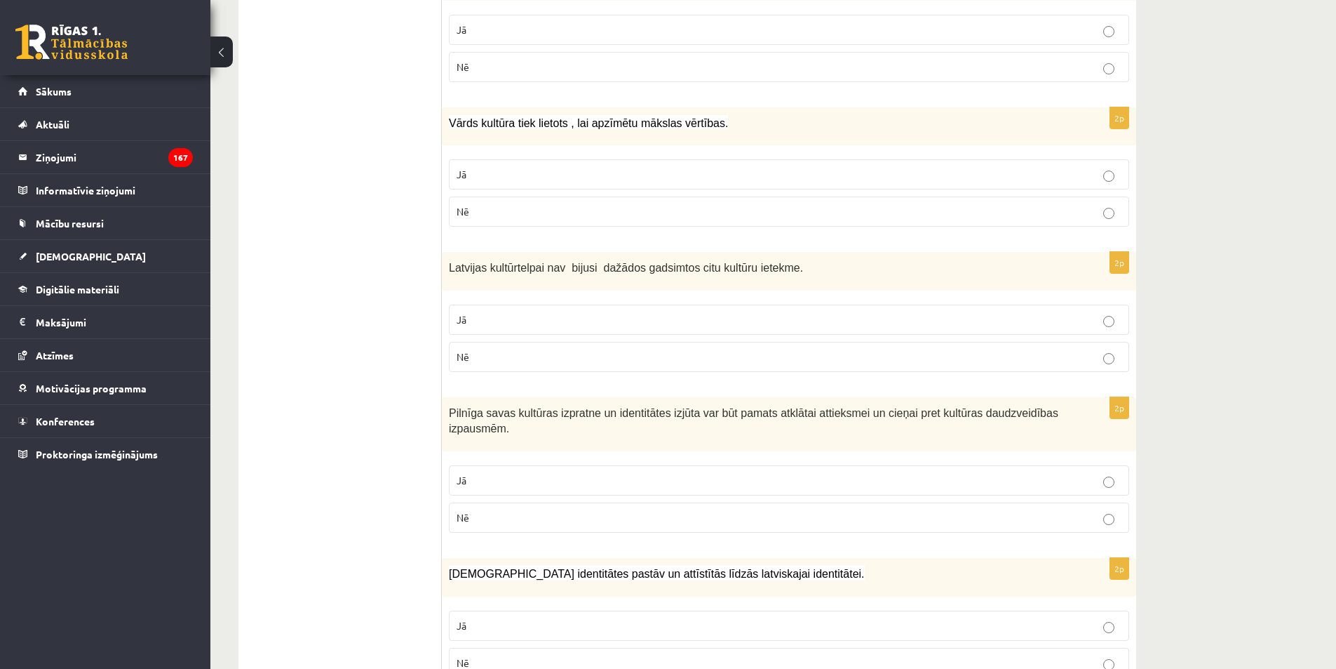
click at [569, 502] on label "Nē" at bounding box center [789, 517] width 680 height 30
click at [617, 349] on p "Nē" at bounding box center [789, 356] width 665 height 15
click at [689, 469] on fieldset "Jā Nē" at bounding box center [789, 497] width 680 height 79
drag, startPoint x: 754, startPoint y: 453, endPoint x: 724, endPoint y: 562, distance: 112.8
click at [753, 473] on p "Jā" at bounding box center [789, 480] width 665 height 15
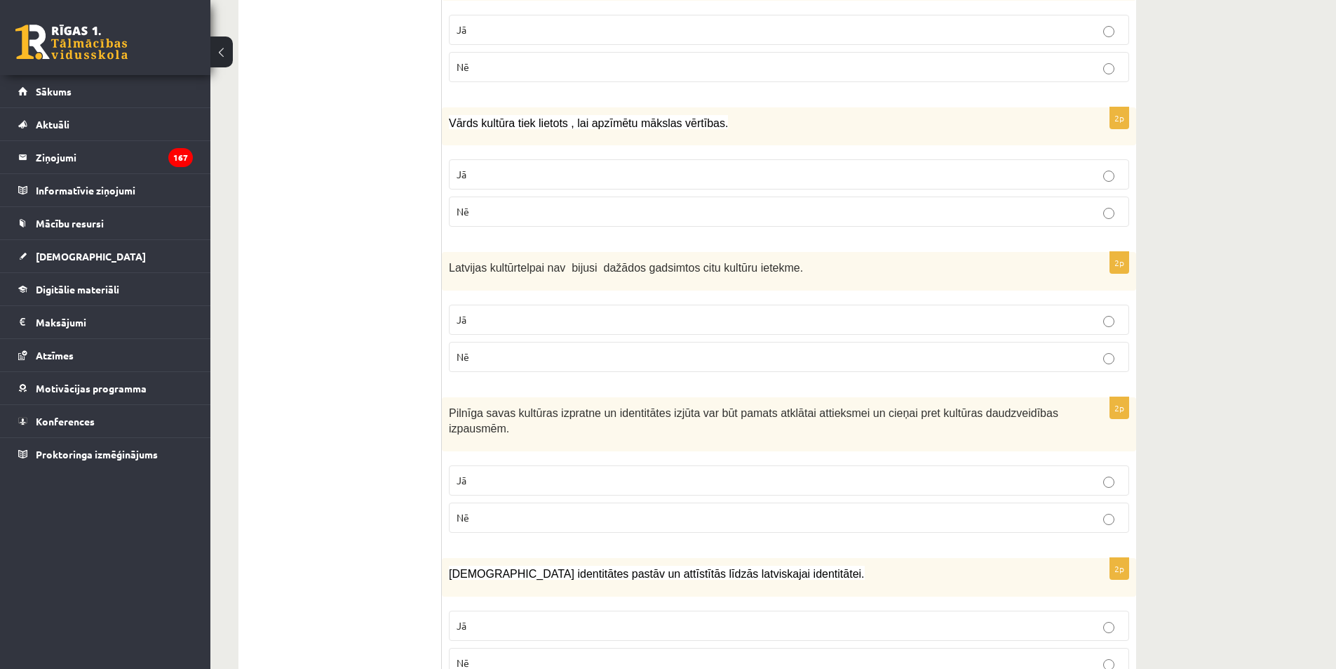
drag, startPoint x: 715, startPoint y: 592, endPoint x: 951, endPoint y: 561, distance: 238.5
click at [716, 618] on p "Jā" at bounding box center [789, 625] width 665 height 15
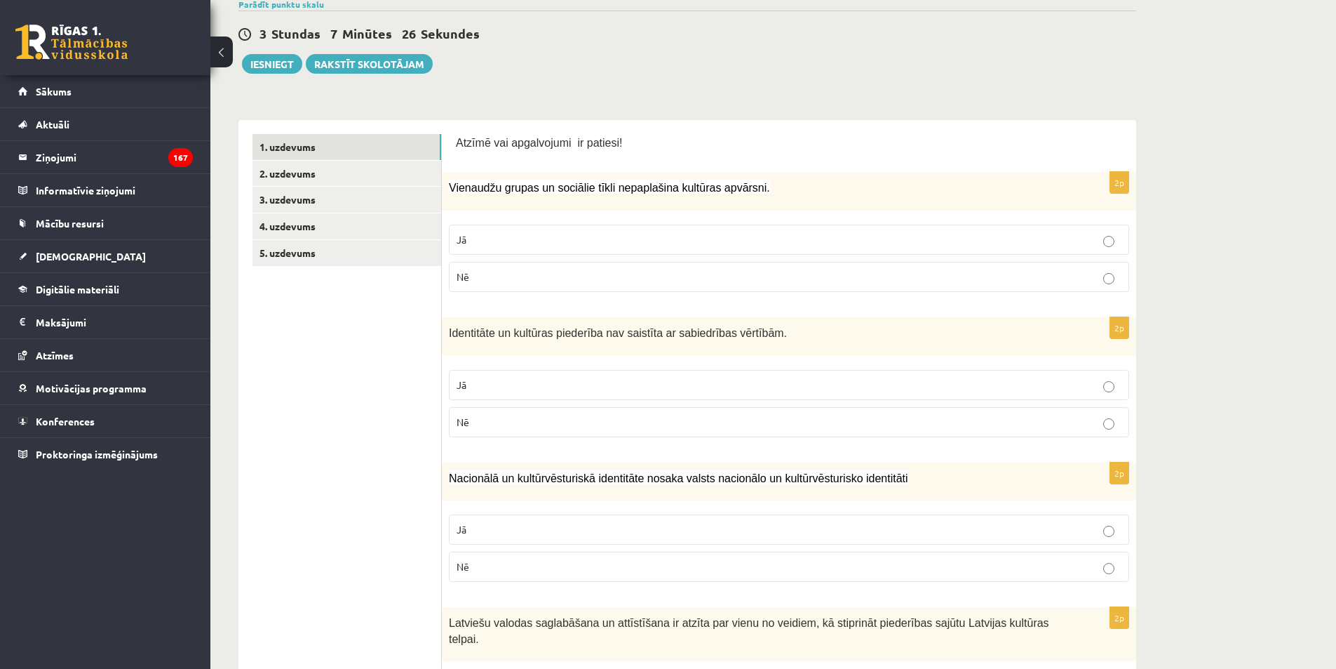
scroll to position [0, 0]
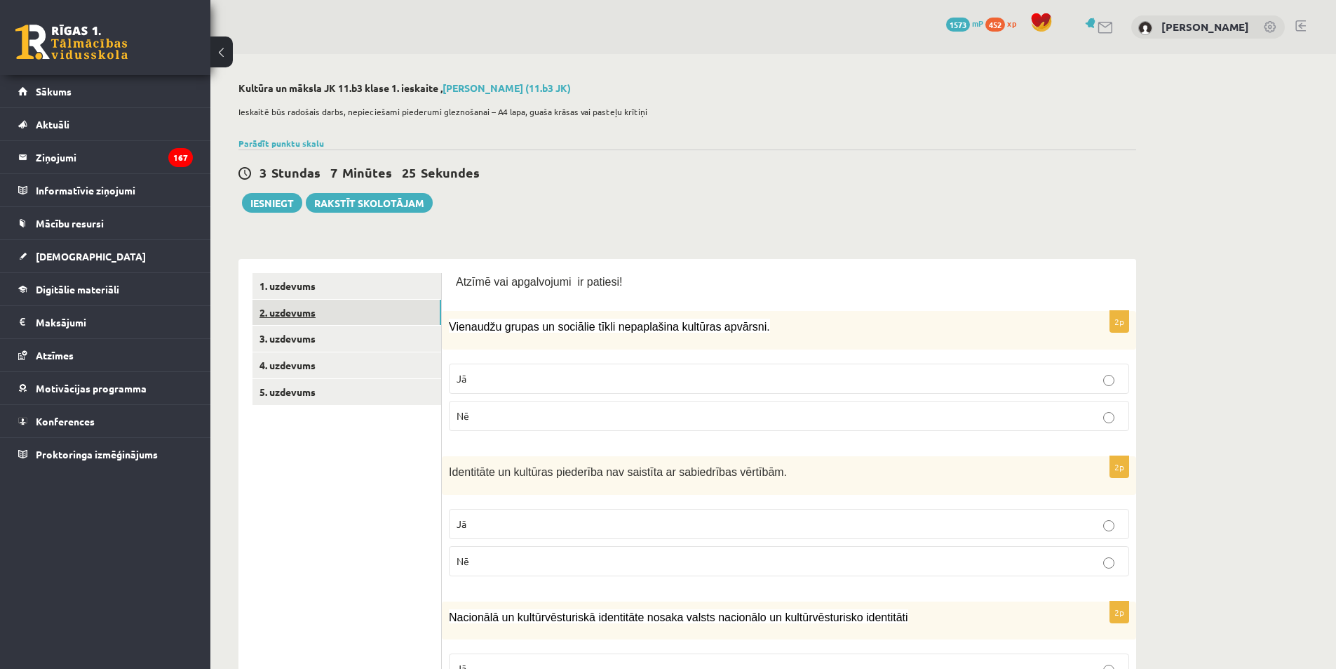
click at [342, 312] on link "2. uzdevums" at bounding box center [347, 313] width 189 height 26
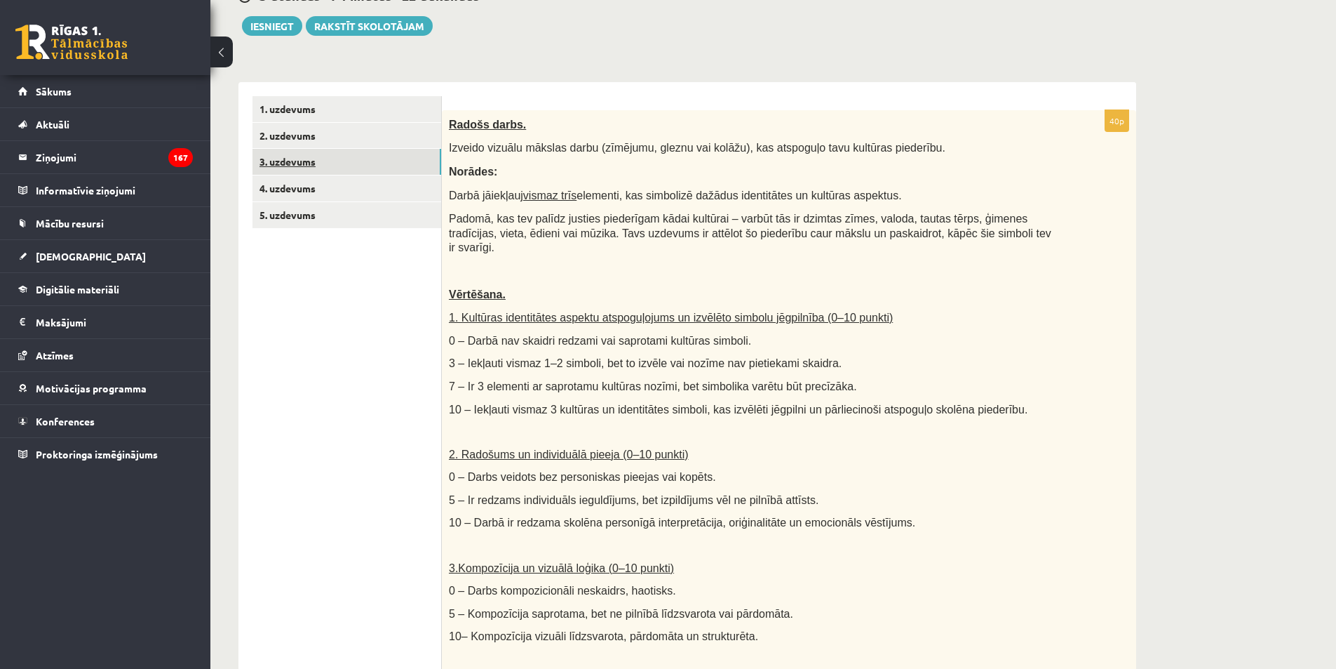
click at [310, 159] on link "3. uzdevums" at bounding box center [347, 162] width 189 height 26
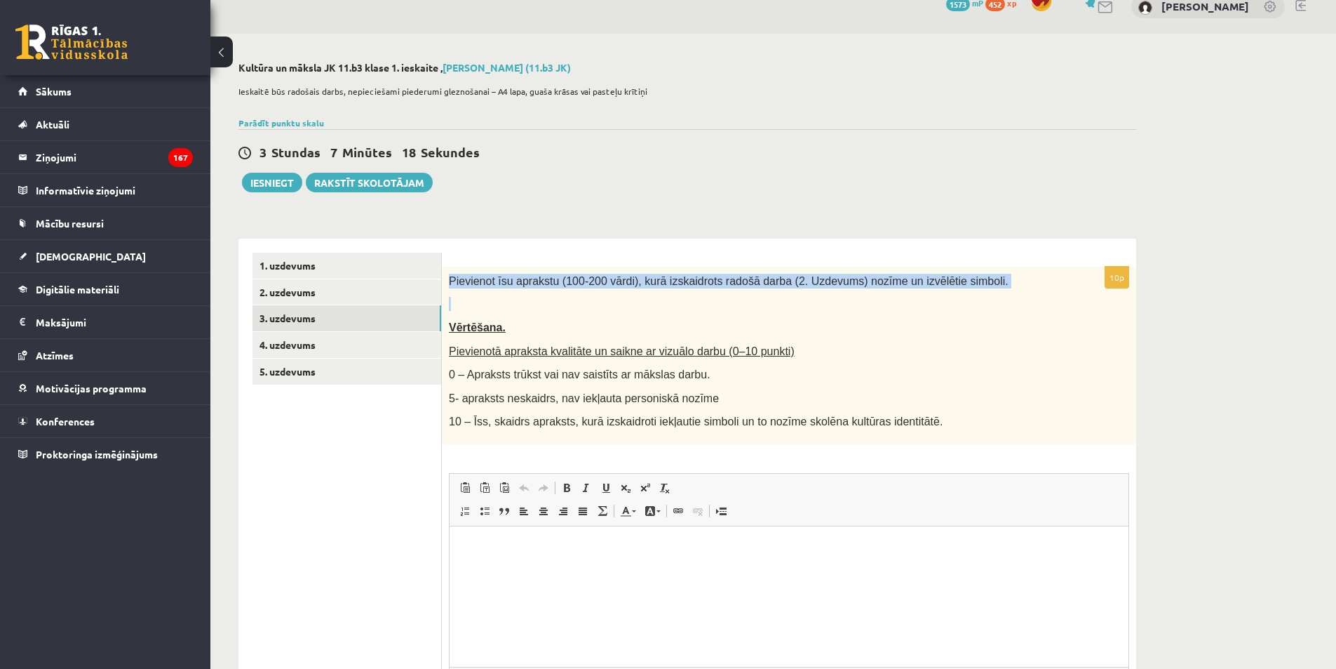
drag, startPoint x: 447, startPoint y: 281, endPoint x: 677, endPoint y: 297, distance: 230.7
click at [677, 297] on div "Pievienot īsu aprakstu (100-200 vārdi), kurā izskaidrots radošā darba (2. Uzdev…" at bounding box center [789, 356] width 694 height 178
click at [681, 307] on p at bounding box center [754, 304] width 610 height 14
drag, startPoint x: 965, startPoint y: 286, endPoint x: 450, endPoint y: 288, distance: 514.9
click at [450, 288] on p "Pievienot īsu aprakstu (100-200 vārdi), kurā izskaidrots radošā darba (2. Uzdev…" at bounding box center [754, 281] width 610 height 15
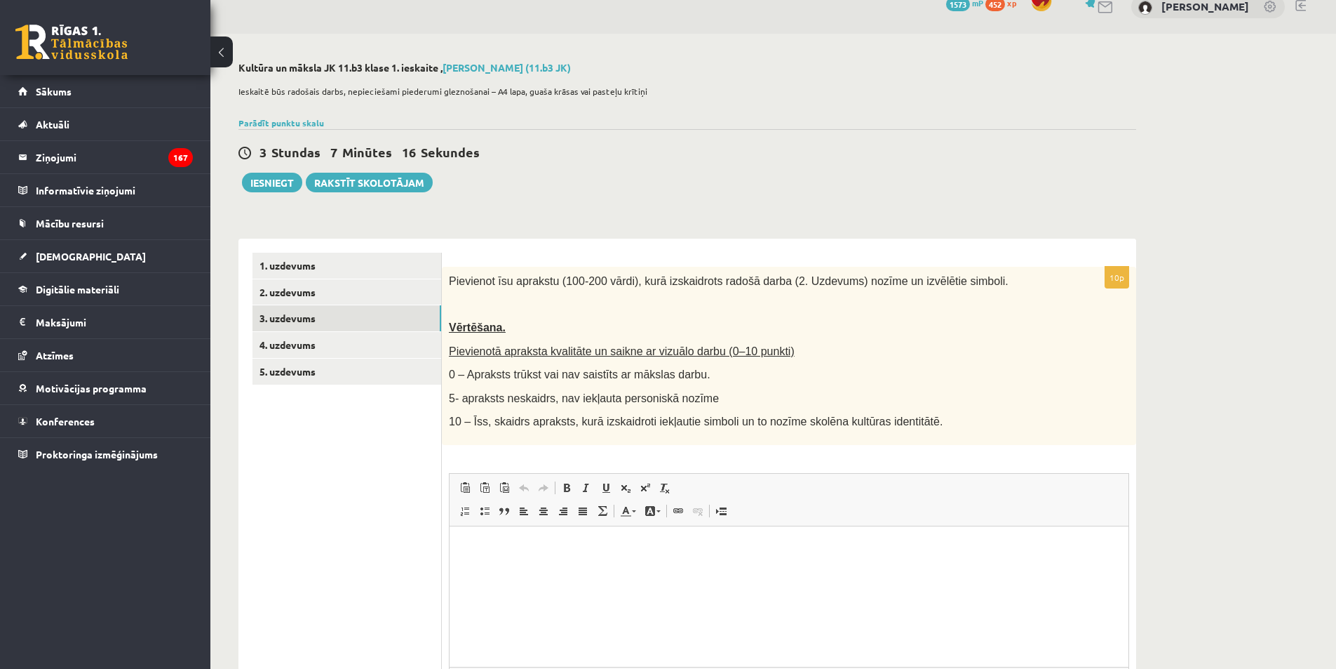
click at [541, 318] on div "Pievienot īsu aprakstu (100-200 vārdi), kurā izskaidrots radošā darba (2. Uzdev…" at bounding box center [789, 356] width 694 height 178
click at [334, 347] on link "4. uzdevums" at bounding box center [347, 345] width 189 height 26
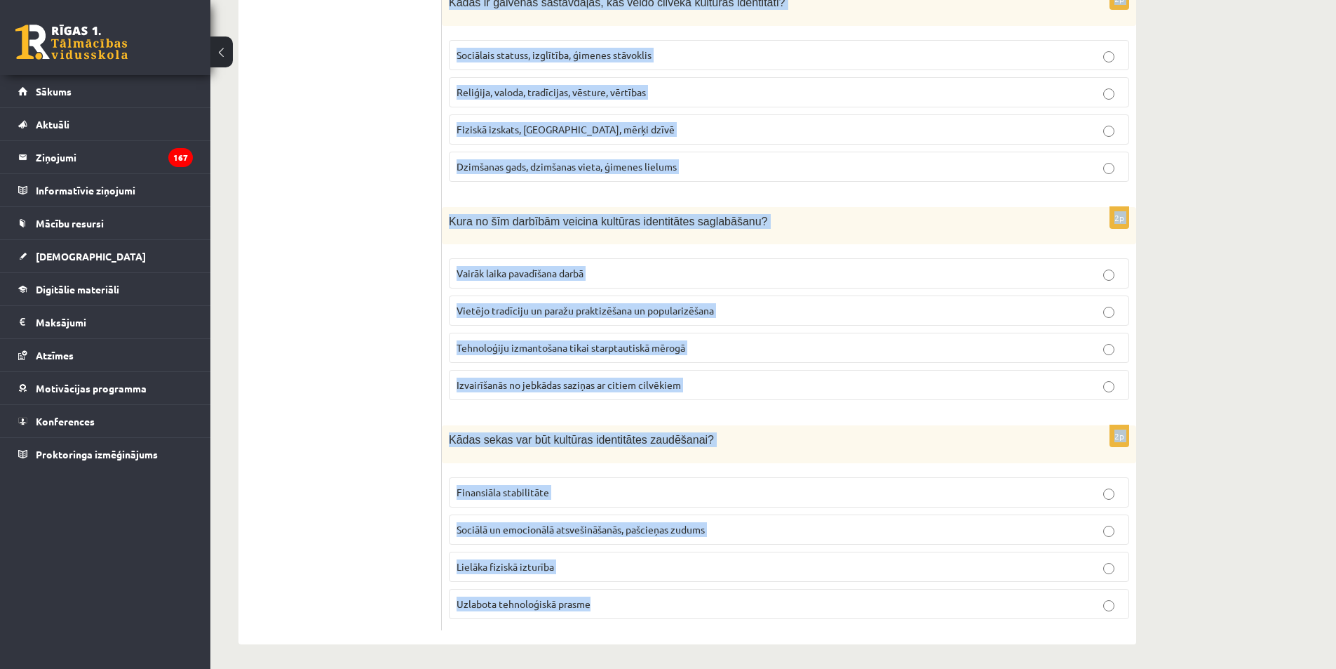
scroll to position [1836, 0]
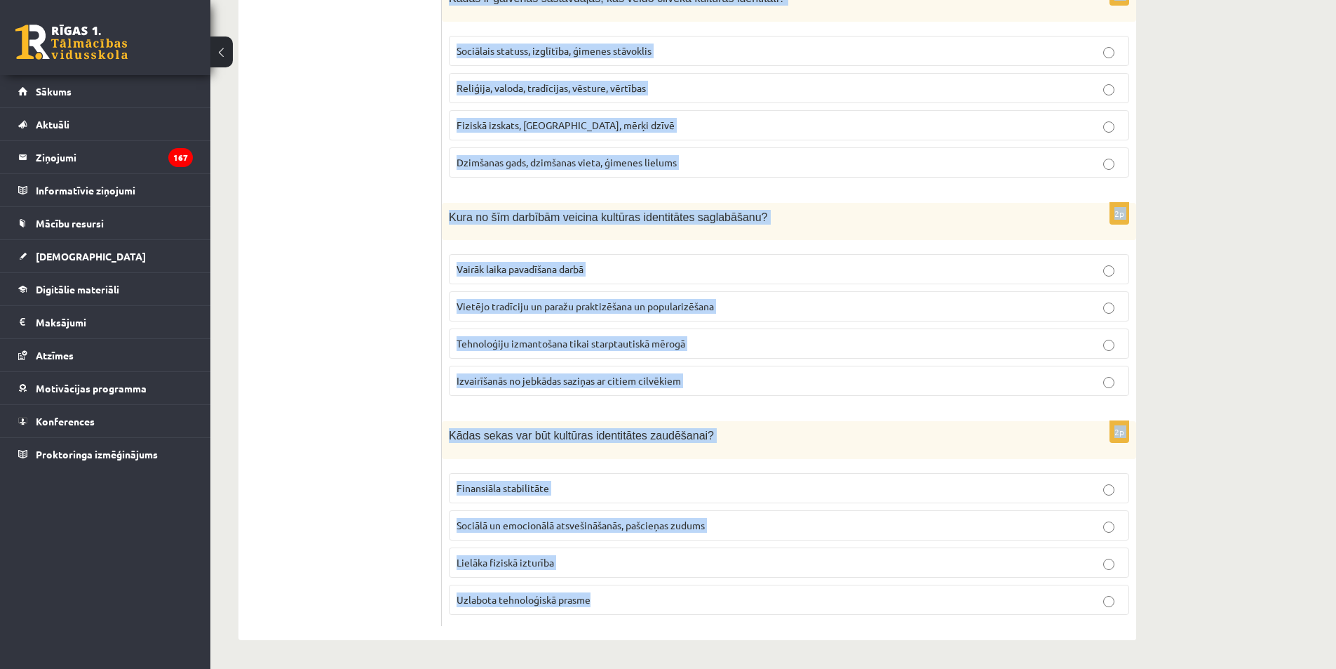
drag, startPoint x: 451, startPoint y: 281, endPoint x: 657, endPoint y: 600, distance: 380.0
copy form "Kā globalizācija var ietekmēt kultūras identitāti? Globalizācija vienmēr saglab…"
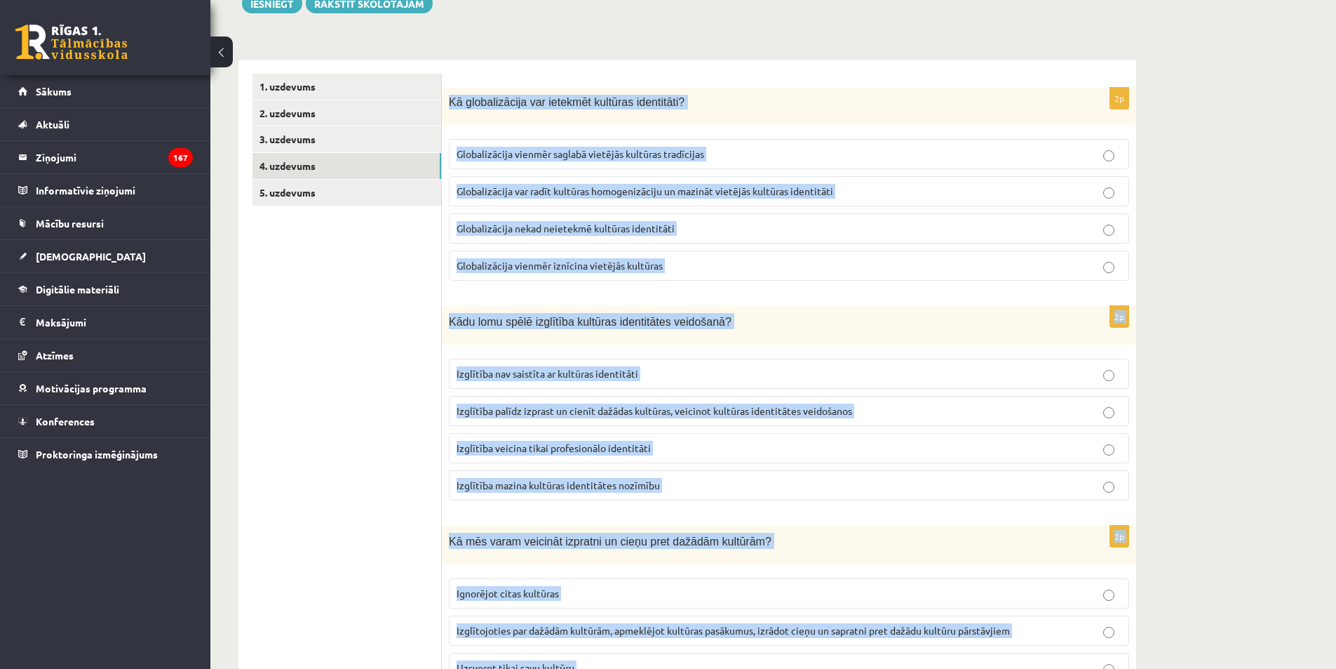
scroll to position [159, 0]
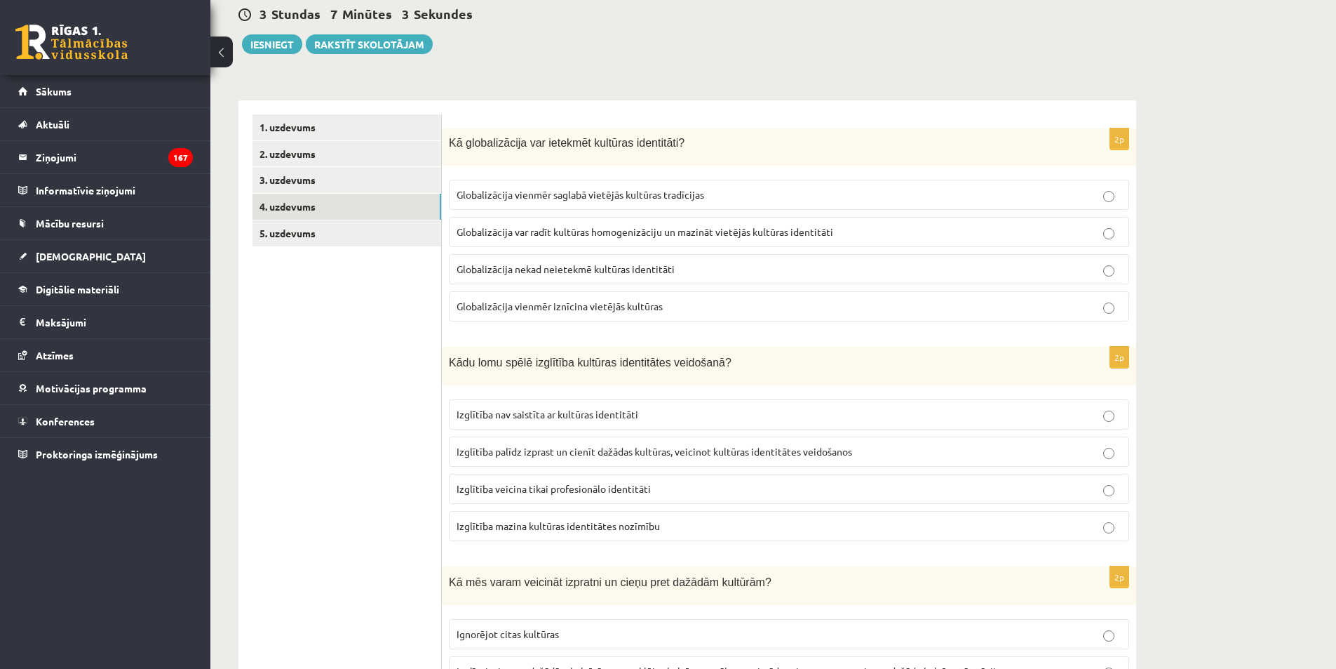
click at [523, 239] on p "Globalizācija var radīt kultūras homogenizāciju un mazināt vietējās kultūras id…" at bounding box center [789, 231] width 665 height 15
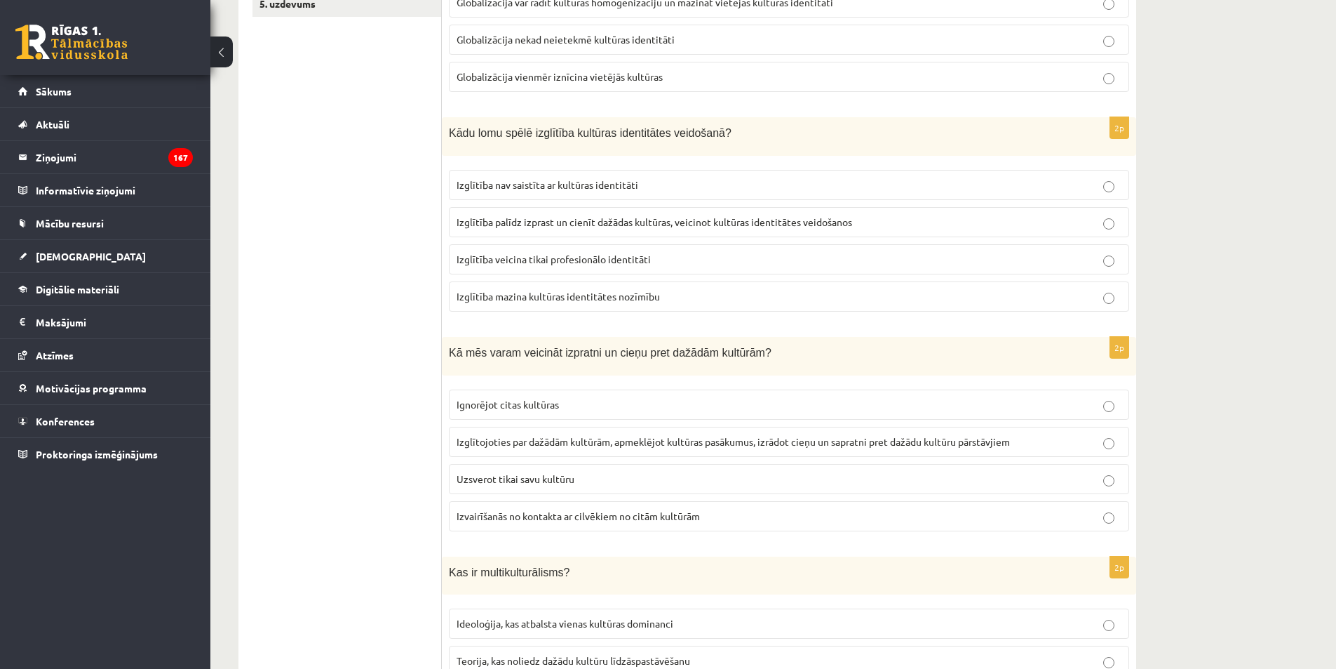
scroll to position [396, 0]
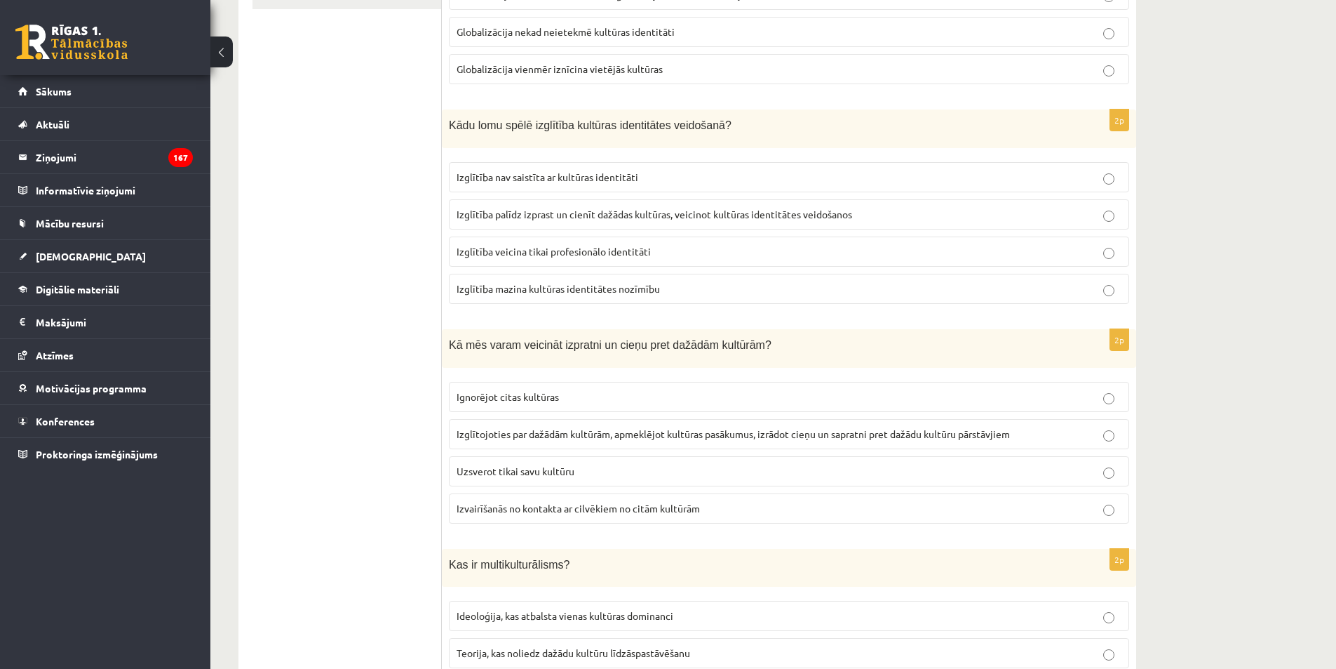
click at [584, 213] on span "Izglītība palīdz izprast un cienīt dažādas kultūras, veicinot kultūras identitā…" at bounding box center [655, 214] width 396 height 13
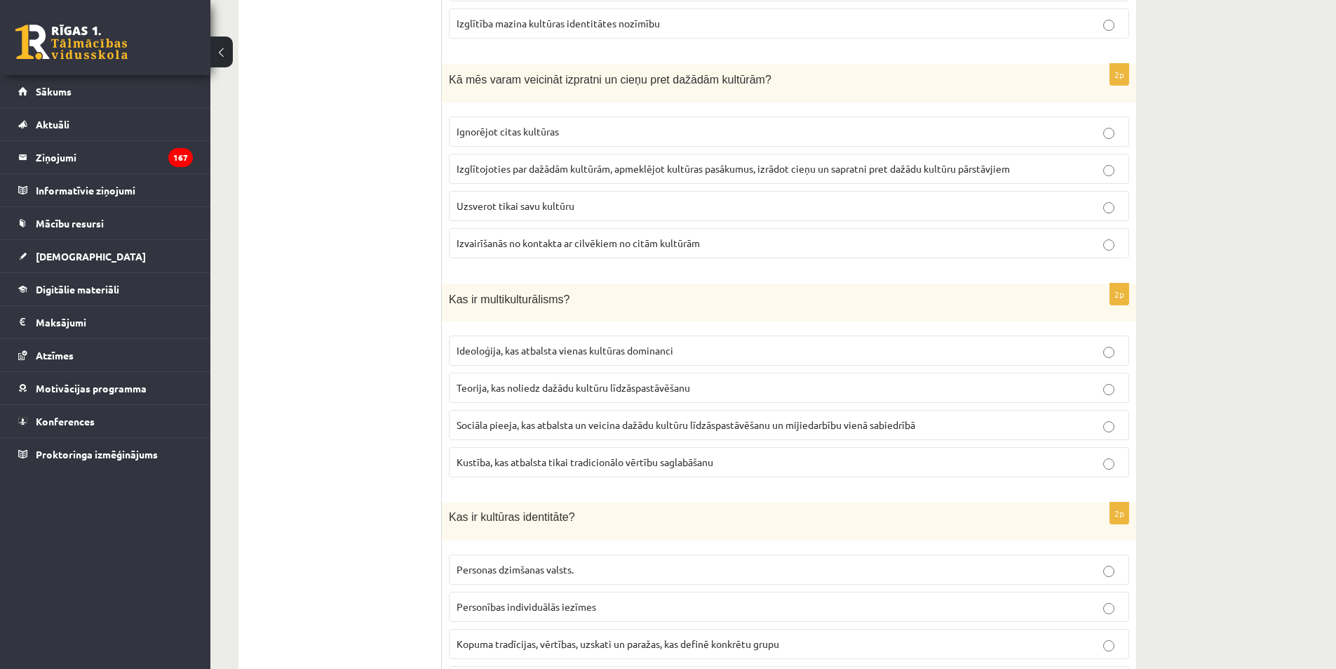
scroll to position [672, 0]
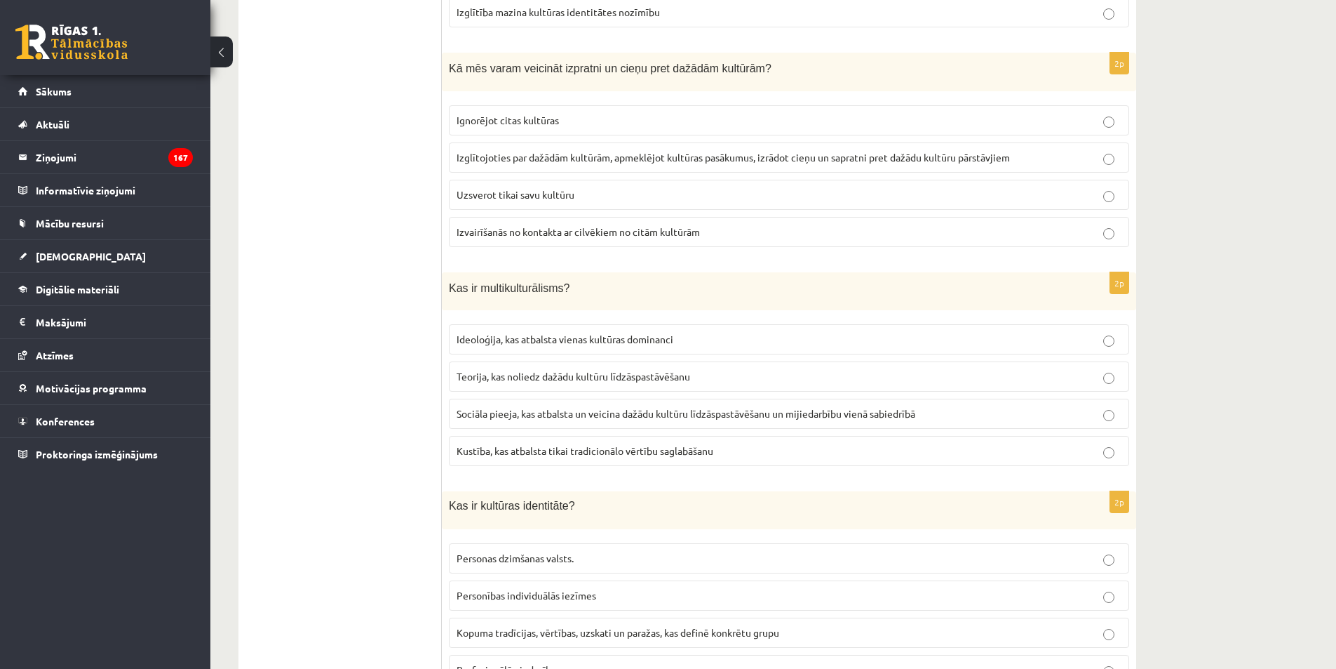
click at [511, 147] on label "Izglītojoties par dažādām kultūrām, apmeklējot kultūras pasākumus, izrādot cieņ…" at bounding box center [789, 157] width 680 height 30
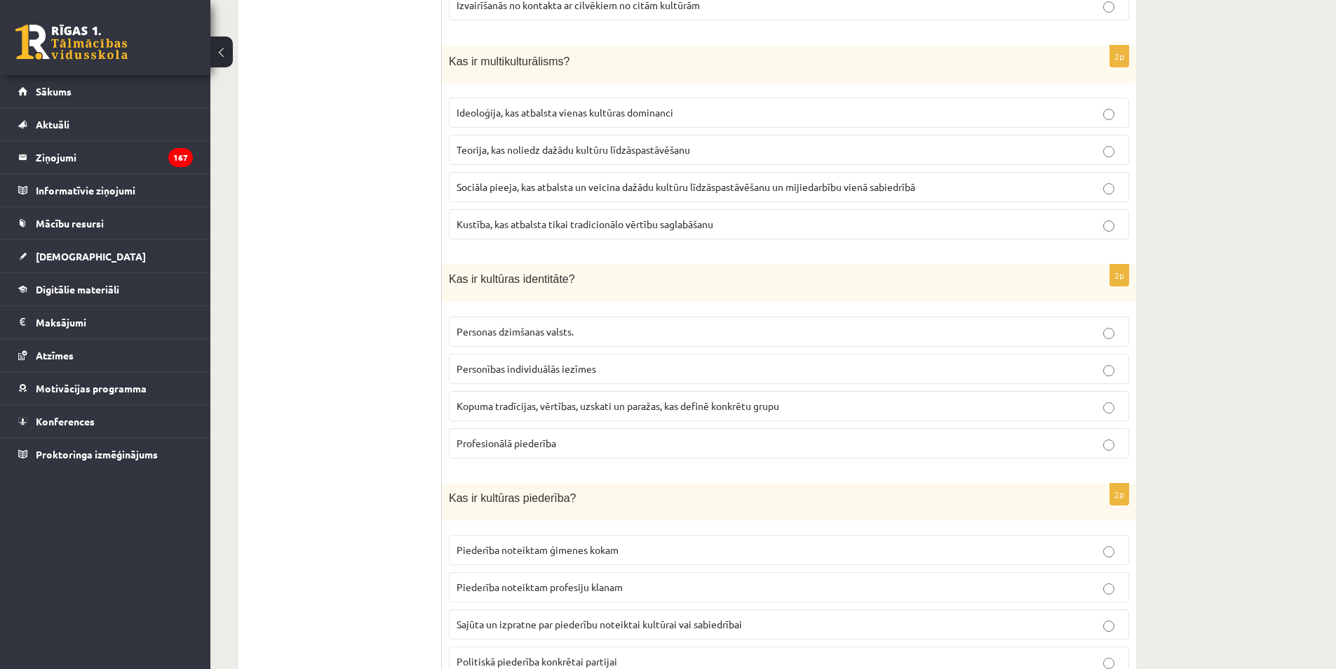
scroll to position [863, 0]
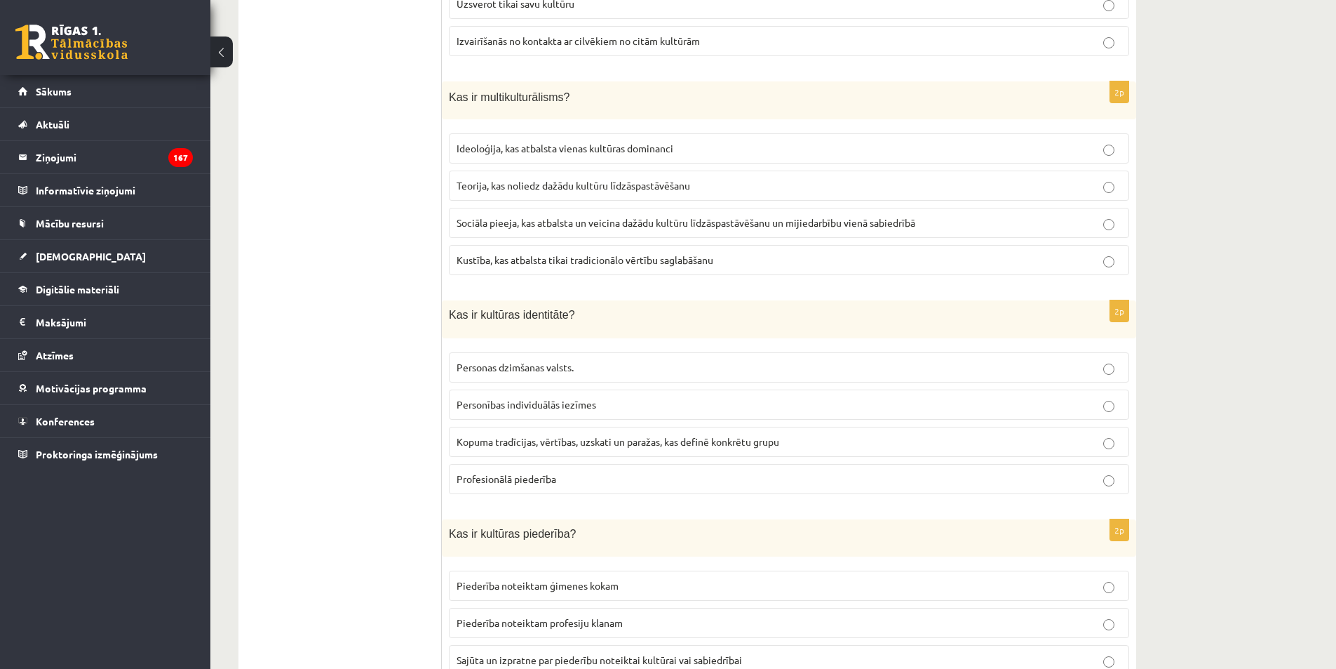
drag, startPoint x: 519, startPoint y: 230, endPoint x: 1110, endPoint y: 330, distance: 599.7
click at [520, 230] on p "Sociāla pieeja, kas atbalsta un veicina dažādu kultūru līdzāspastāvēšanu un mij…" at bounding box center [789, 222] width 665 height 15
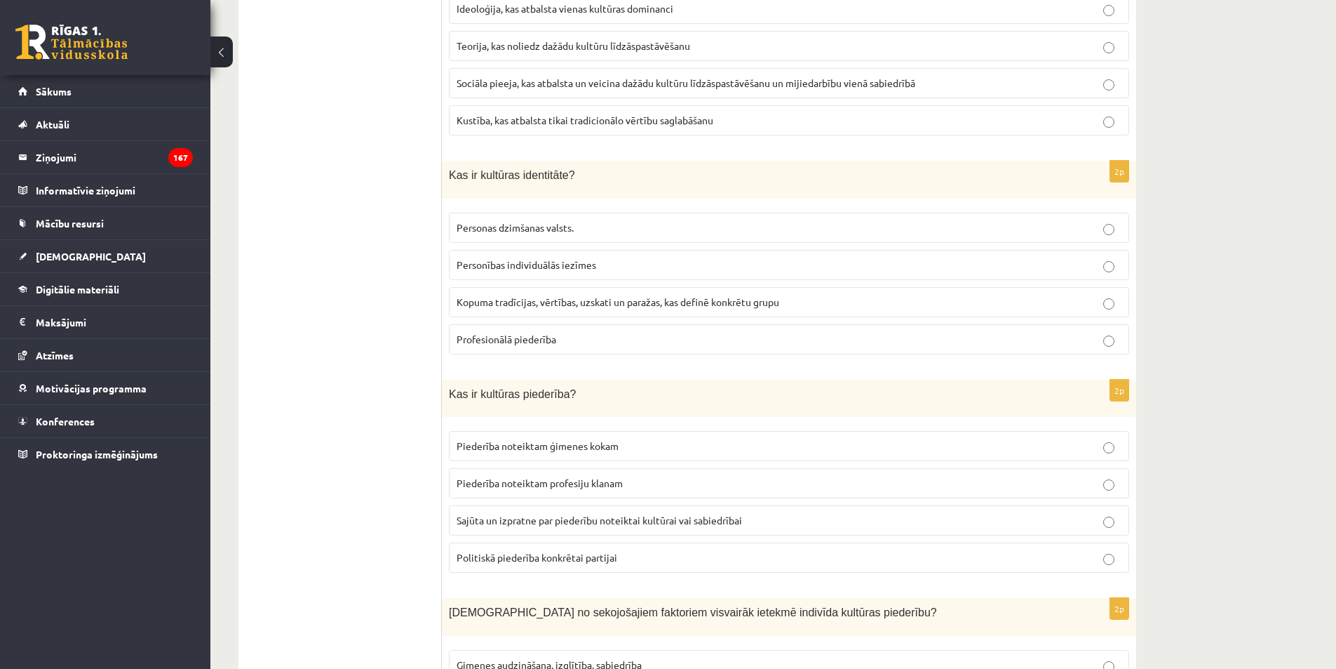
scroll to position [1027, 0]
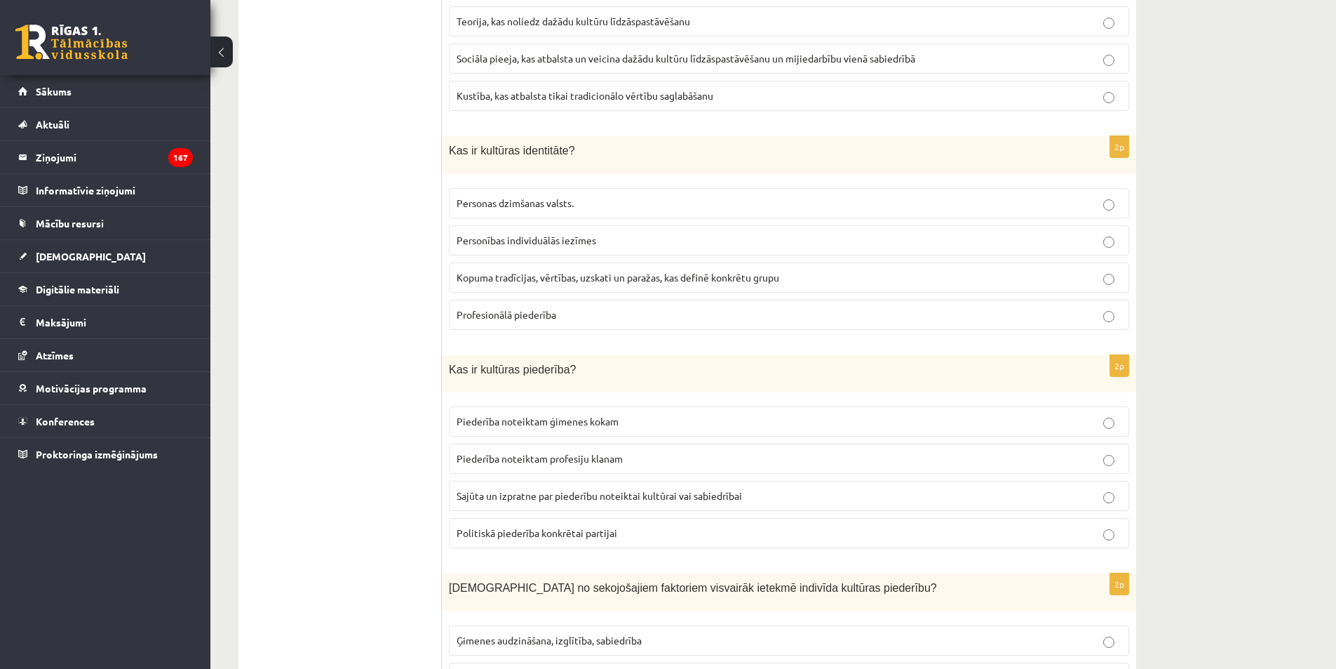
click at [539, 274] on span "Kopuma tradīcijas, vērtības, uzskati un paražas, kas definē konkrētu grupu" at bounding box center [618, 277] width 323 height 13
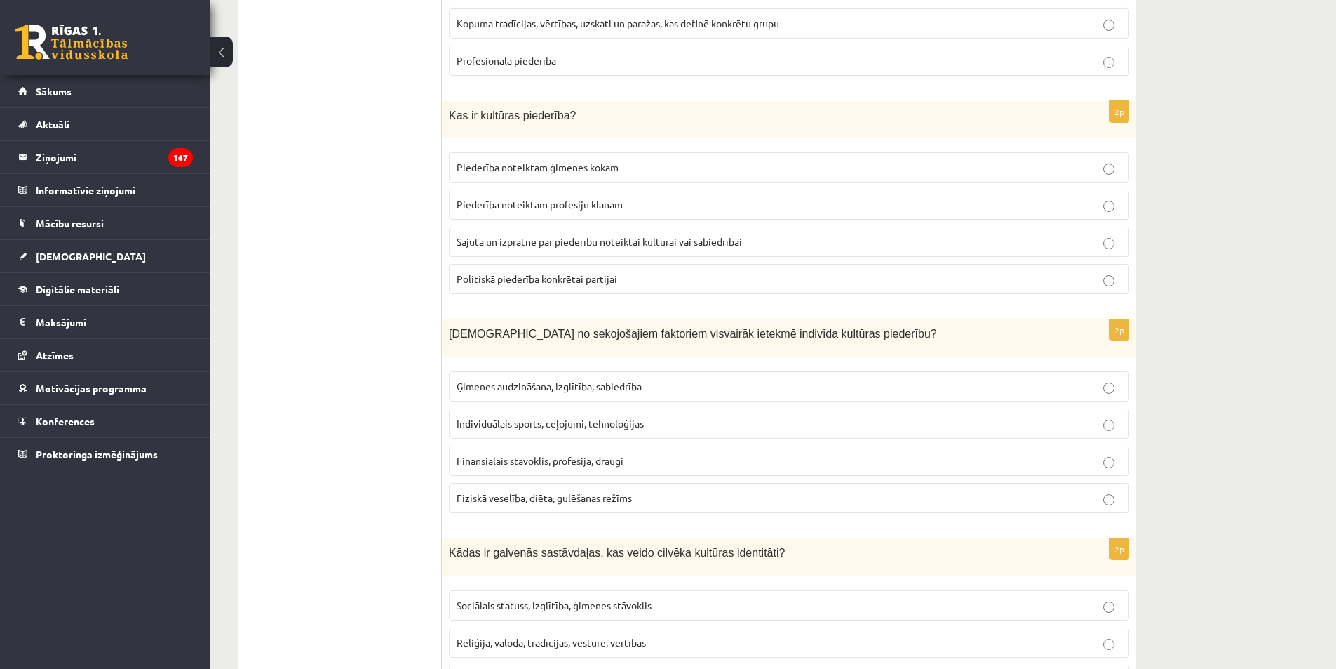
scroll to position [1284, 0]
click at [542, 239] on span "Sajūta un izpratne par piederību noteiktai kultūrai vai sabiedrībai" at bounding box center [600, 238] width 286 height 13
click at [503, 231] on label "Sajūta un izpratne par piederību noteiktai kultūrai vai sabiedrībai" at bounding box center [789, 239] width 680 height 30
click at [549, 380] on span "Ģimenes audzināšana, izglītība, sabiedrība" at bounding box center [549, 383] width 185 height 13
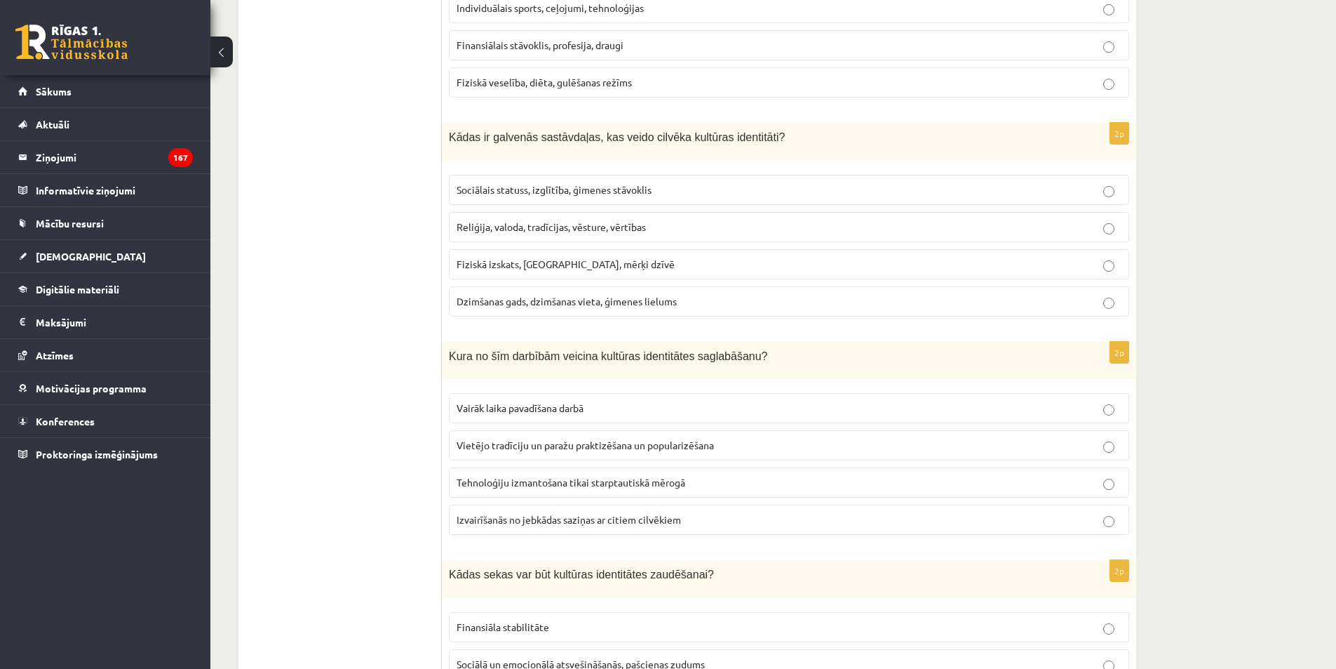
scroll to position [1704, 0]
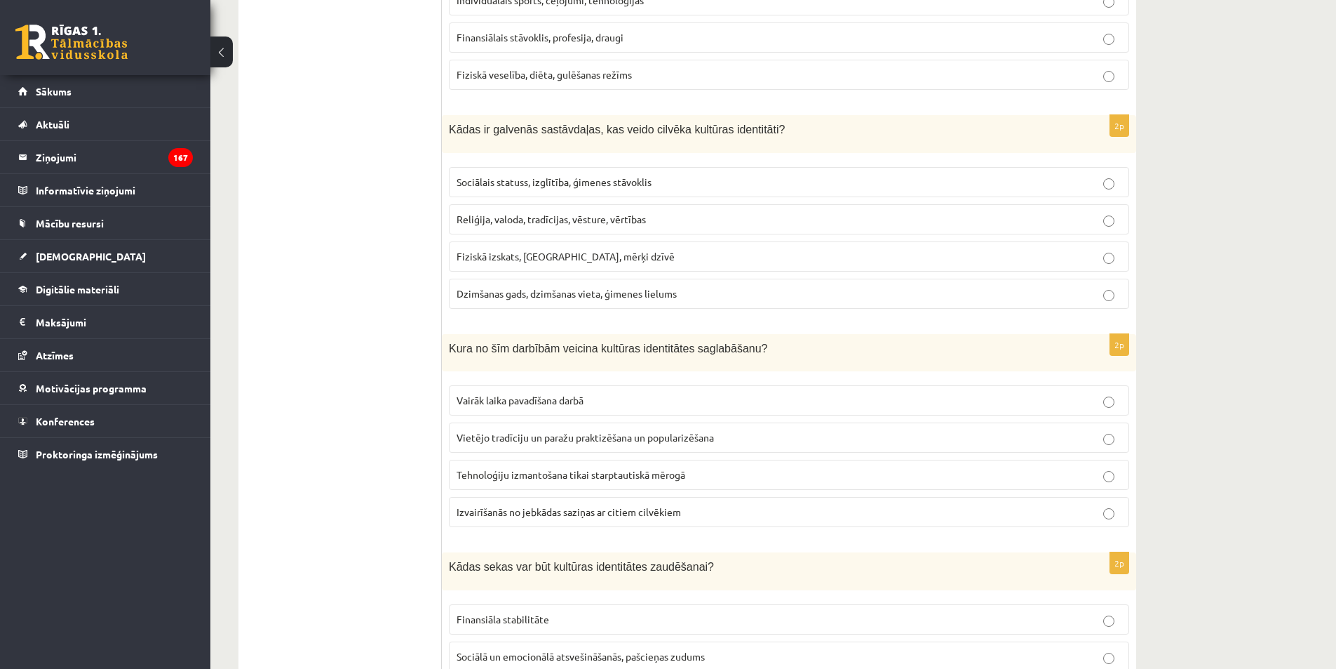
click at [531, 223] on span "Reliģija, valoda, tradīcijas, vēsture, vērtības" at bounding box center [551, 219] width 189 height 13
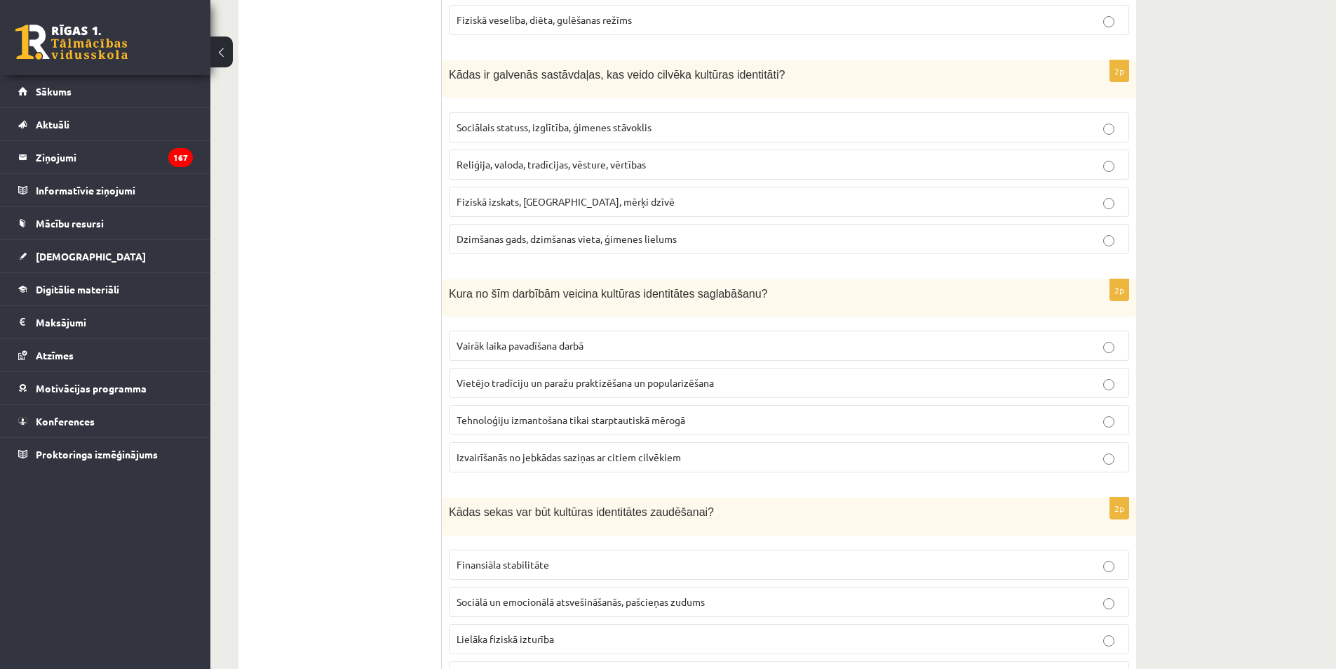
scroll to position [1836, 0]
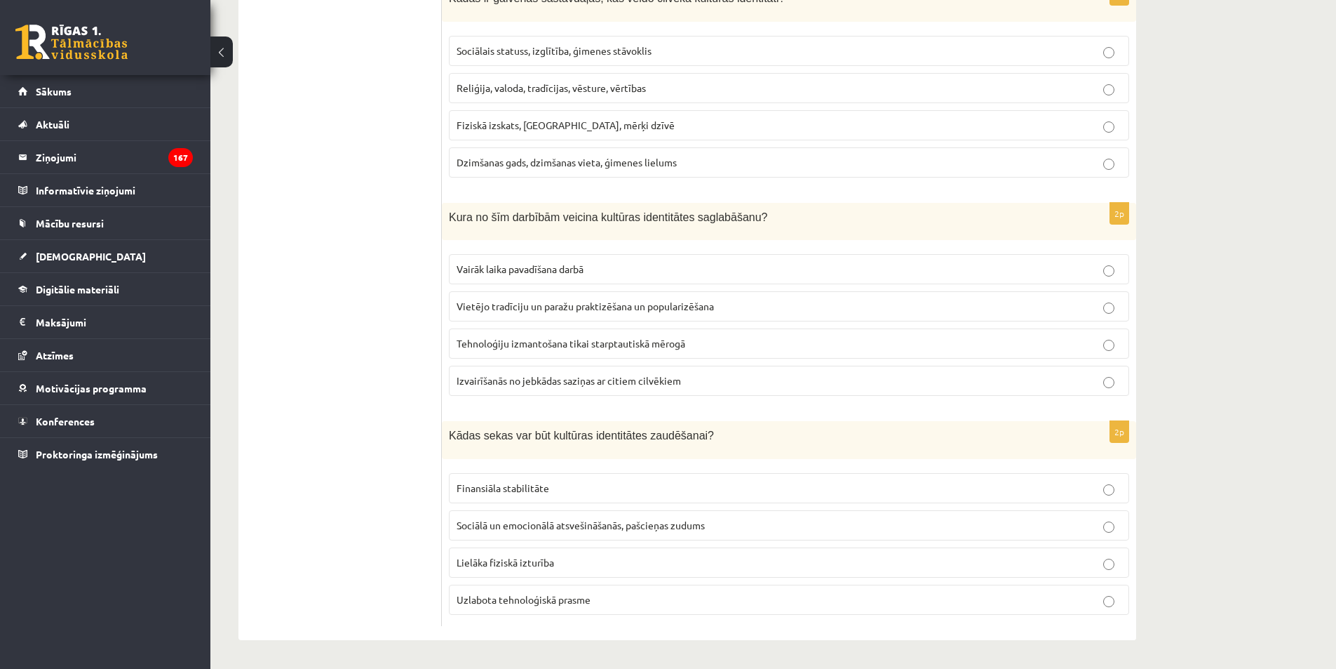
click at [579, 307] on span "Vietējo tradīciju un paražu praktizēšana un popularizēšana" at bounding box center [585, 306] width 257 height 13
click at [532, 529] on span "Sociālā un emocionālā atsvešināšanās, pašcieņas zudums" at bounding box center [581, 524] width 248 height 13
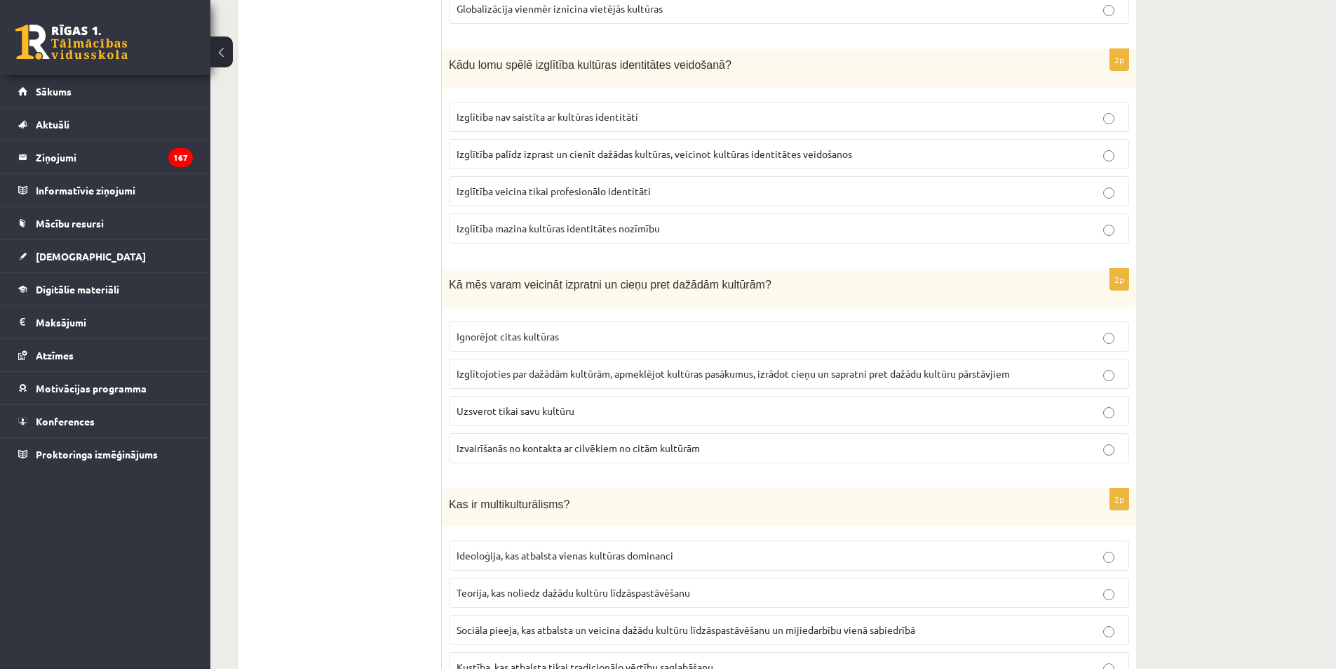
scroll to position [0, 0]
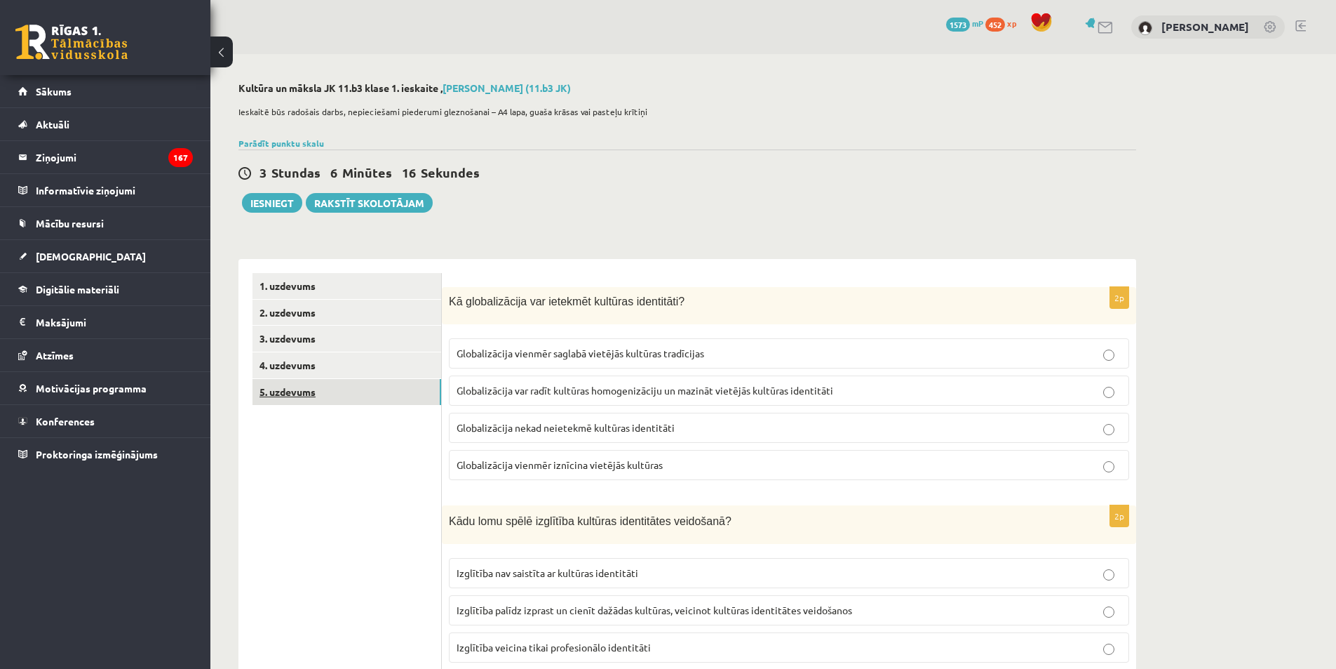
click at [289, 390] on link "5. uzdevums" at bounding box center [347, 392] width 189 height 26
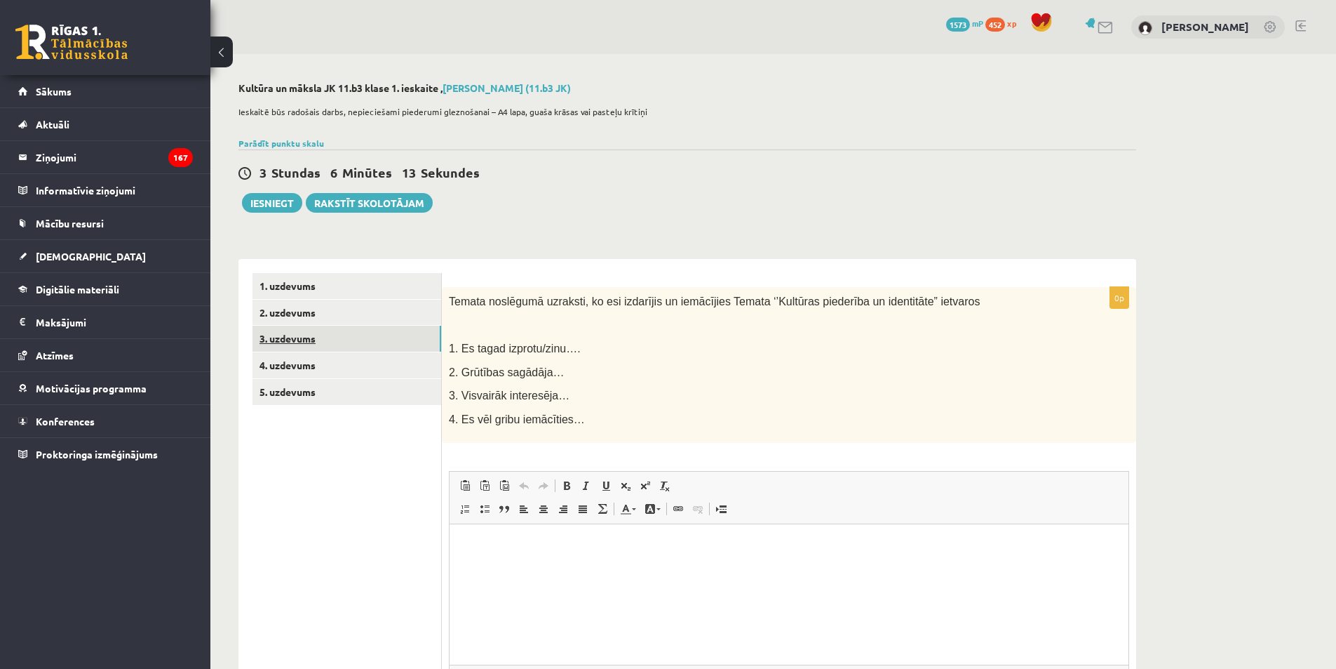
click at [293, 342] on link "3. uzdevums" at bounding box center [347, 339] width 189 height 26
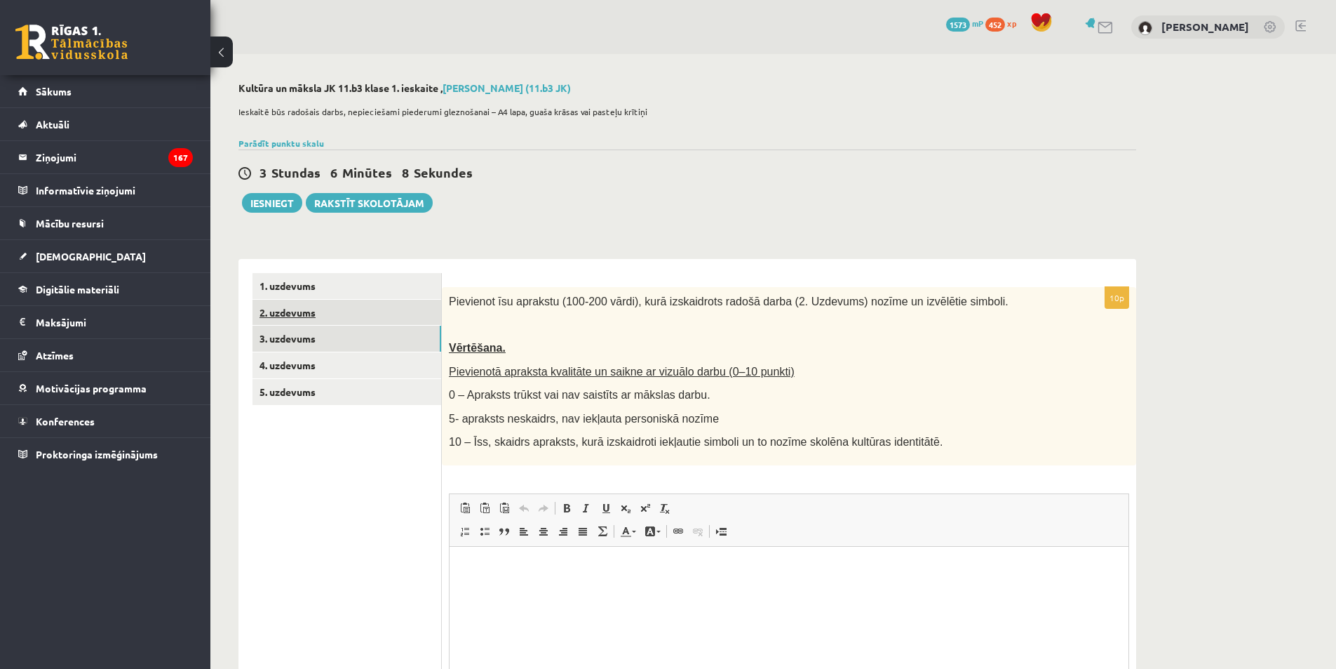
click at [325, 311] on link "2. uzdevums" at bounding box center [347, 313] width 189 height 26
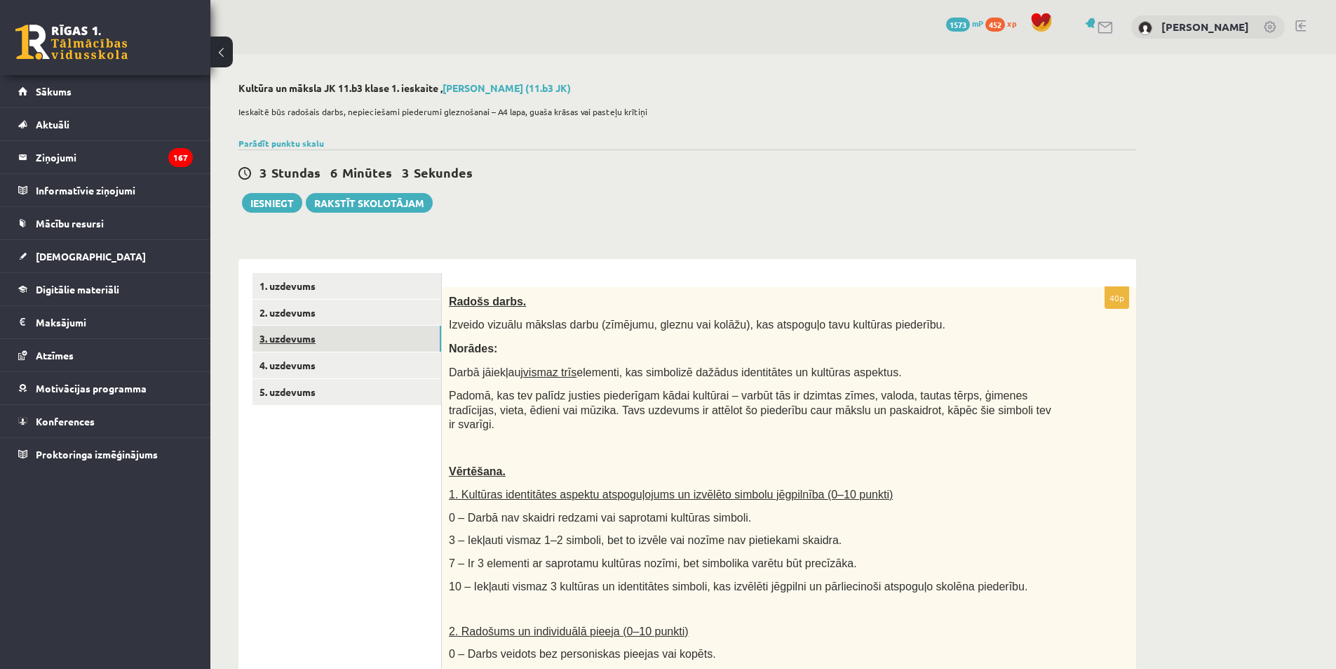
click at [304, 335] on link "3. uzdevums" at bounding box center [347, 339] width 189 height 26
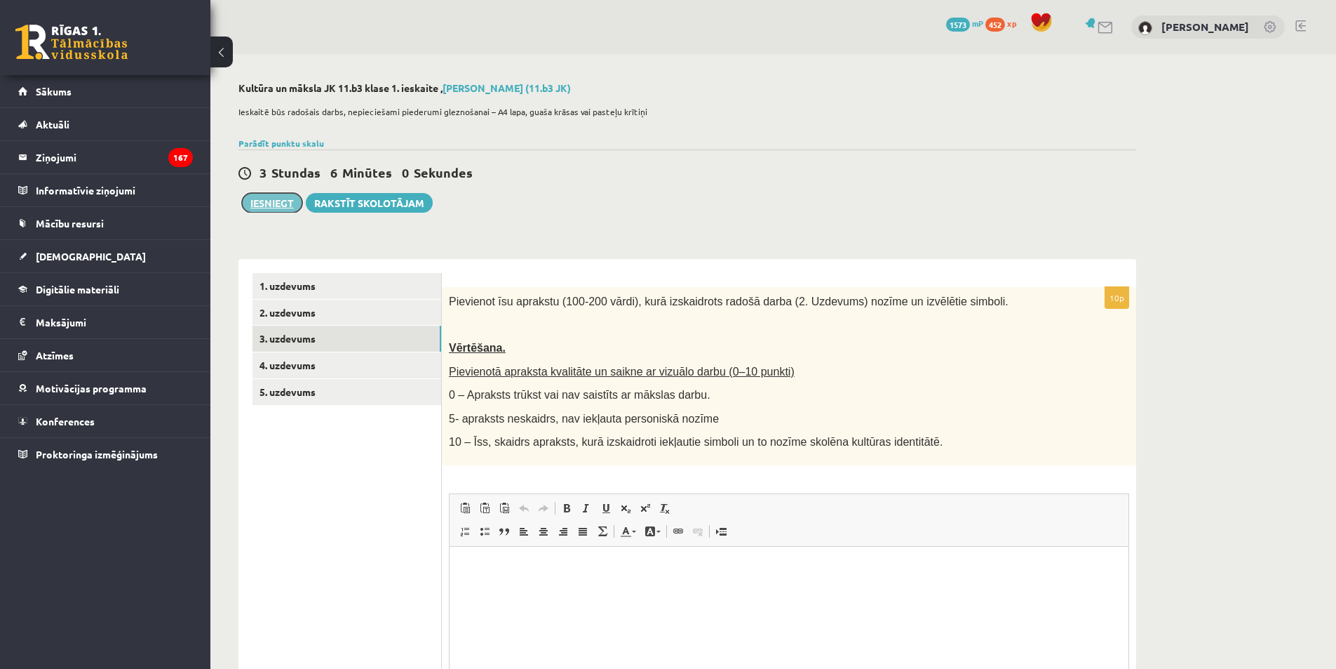
click at [269, 207] on button "Iesniegt" at bounding box center [272, 203] width 60 height 20
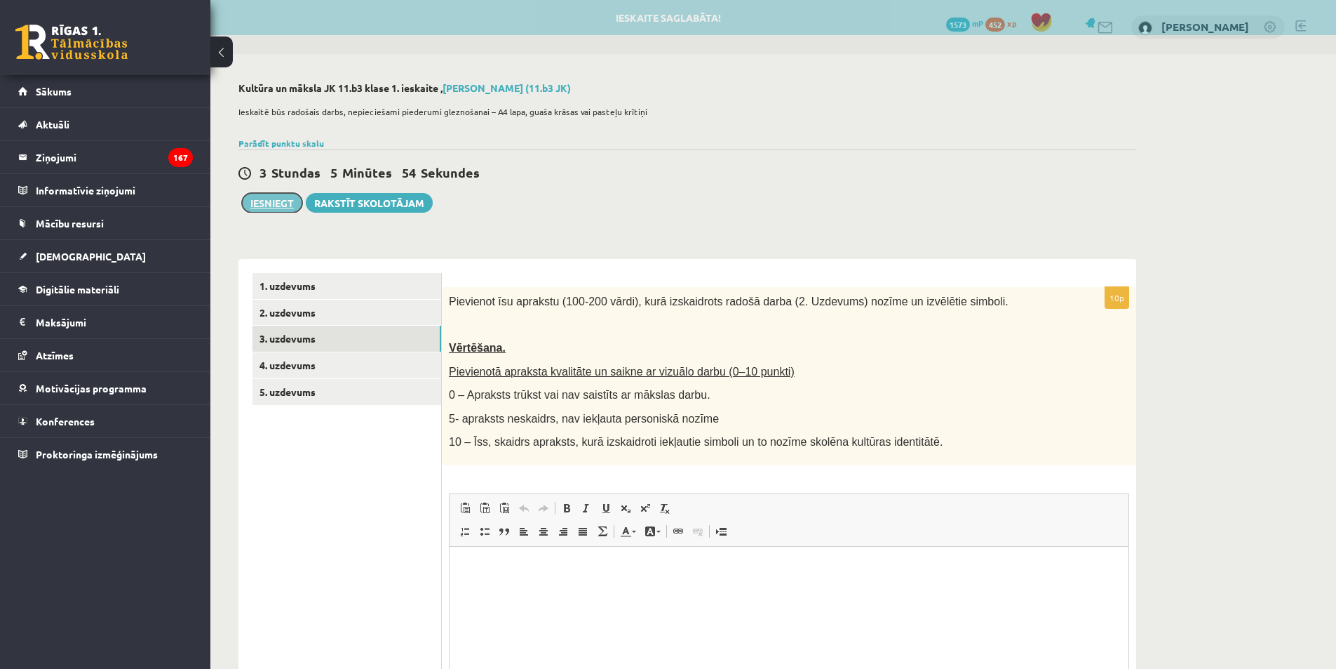
click at [264, 202] on button "Iesniegt" at bounding box center [272, 203] width 60 height 20
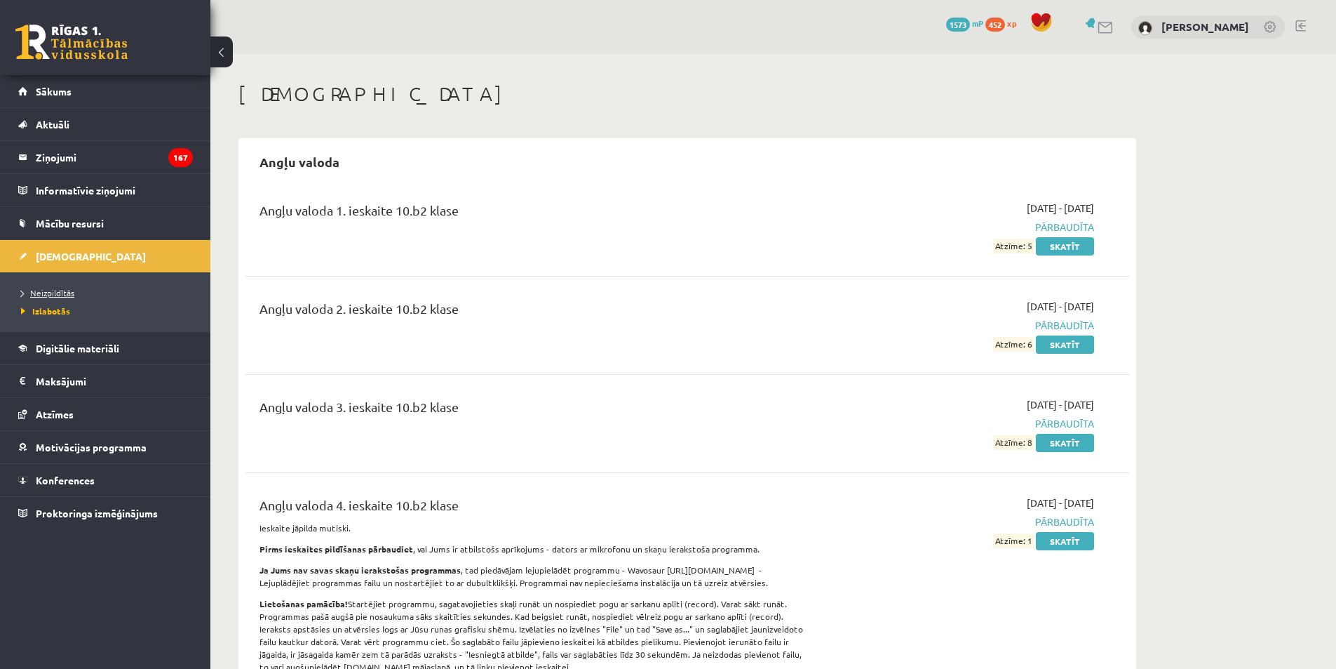
click at [58, 297] on link "Neizpildītās" at bounding box center [108, 292] width 175 height 13
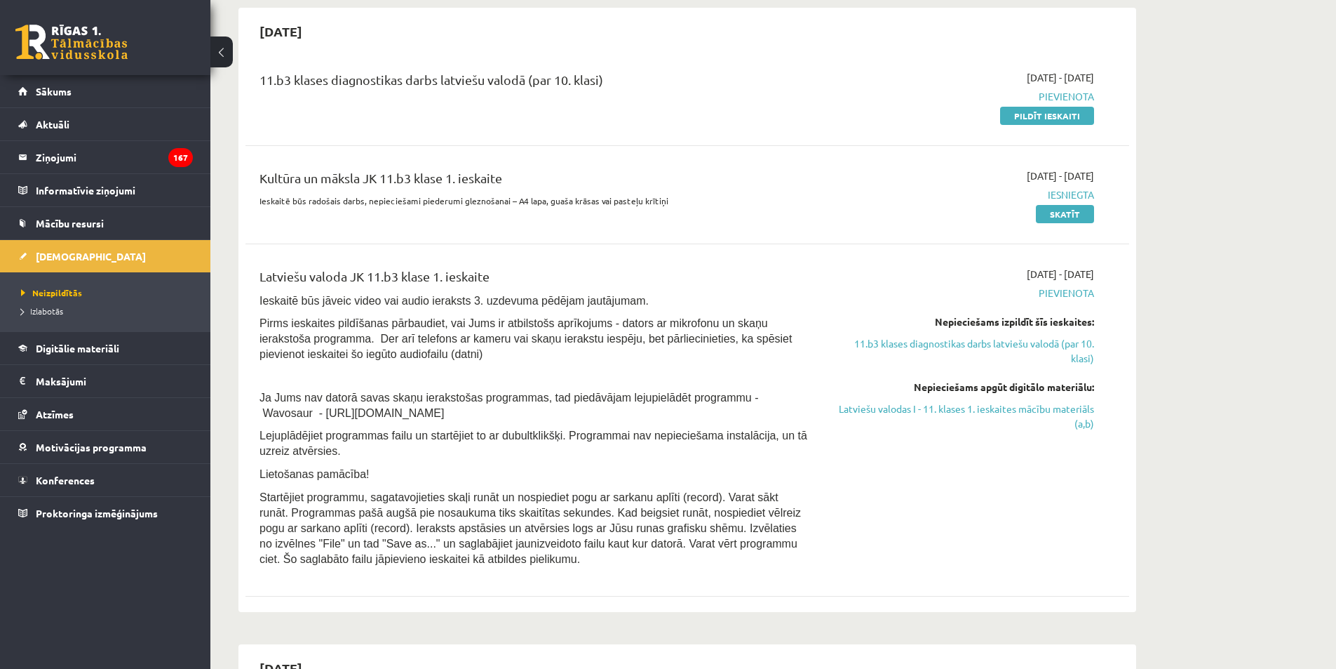
scroll to position [305, 0]
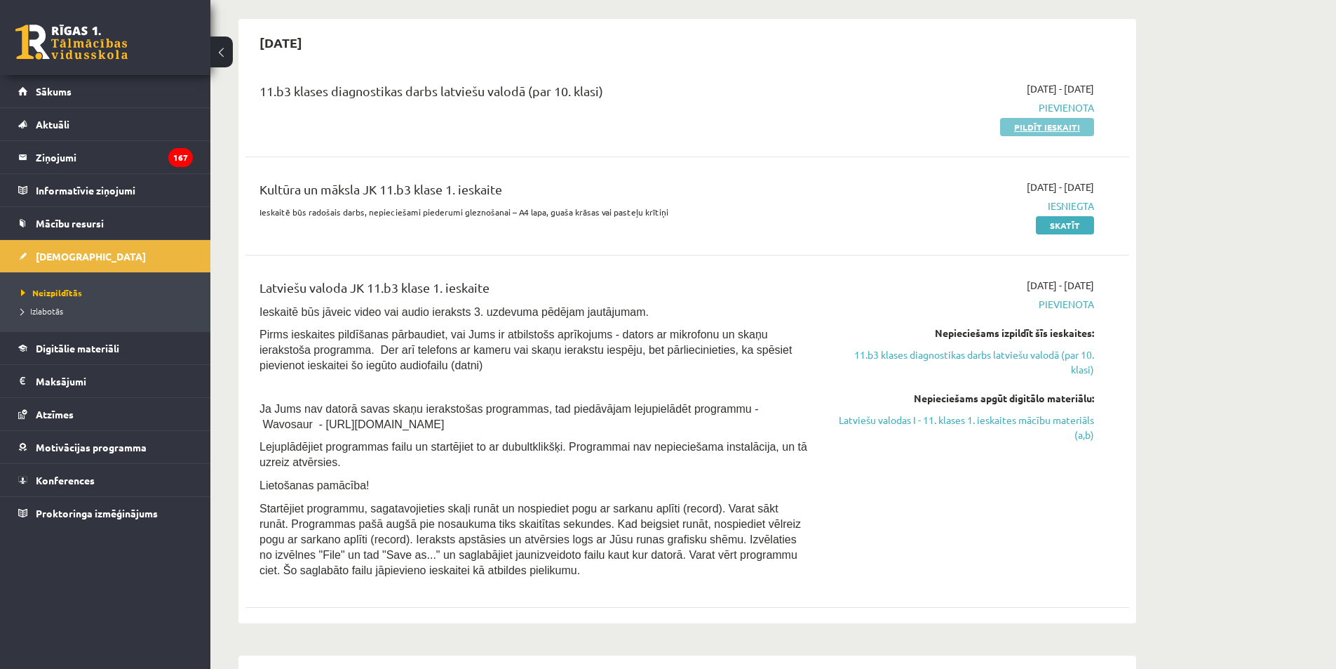
click at [1081, 129] on link "Pildīt ieskaiti" at bounding box center [1047, 127] width 94 height 18
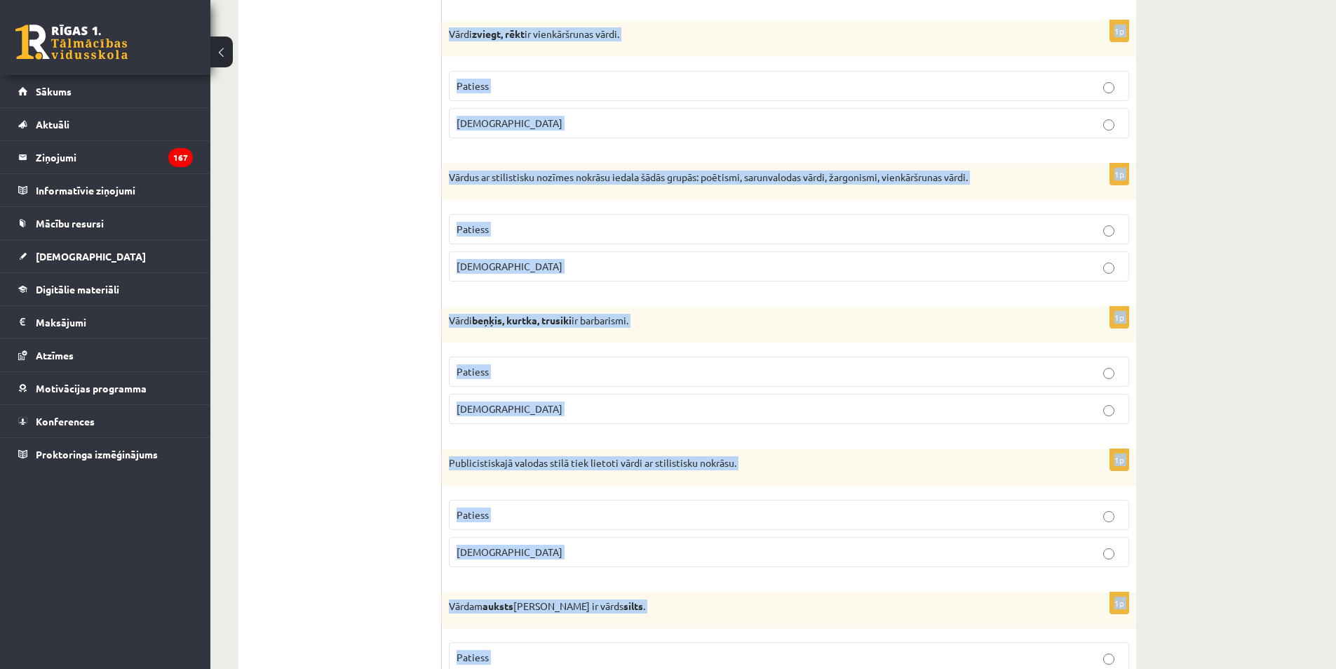
scroll to position [3977, 0]
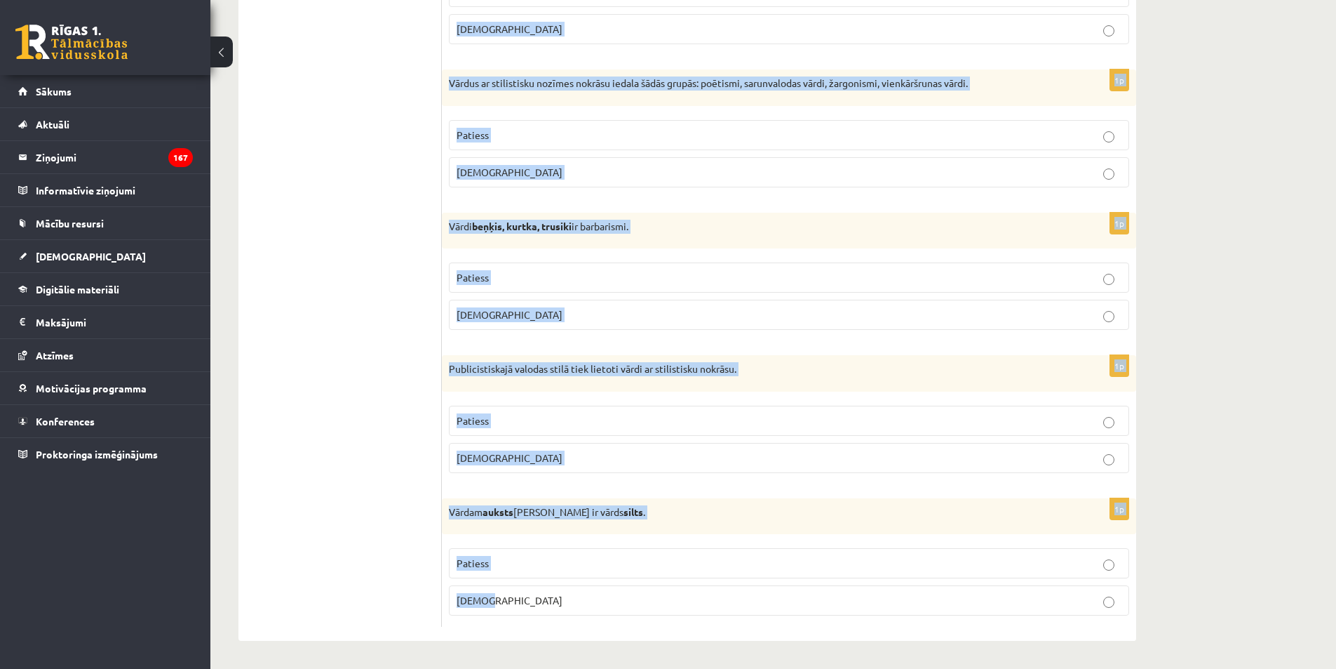
drag, startPoint x: 514, startPoint y: 322, endPoint x: 673, endPoint y: 591, distance: 313.3
copy form "Loremipsumdol si ametc, adi elitsed do eiusmo tempori. Utlabor Etdolo 2m Aliqua…"
drag, startPoint x: 1186, startPoint y: 443, endPoint x: 1180, endPoint y: 411, distance: 32.9
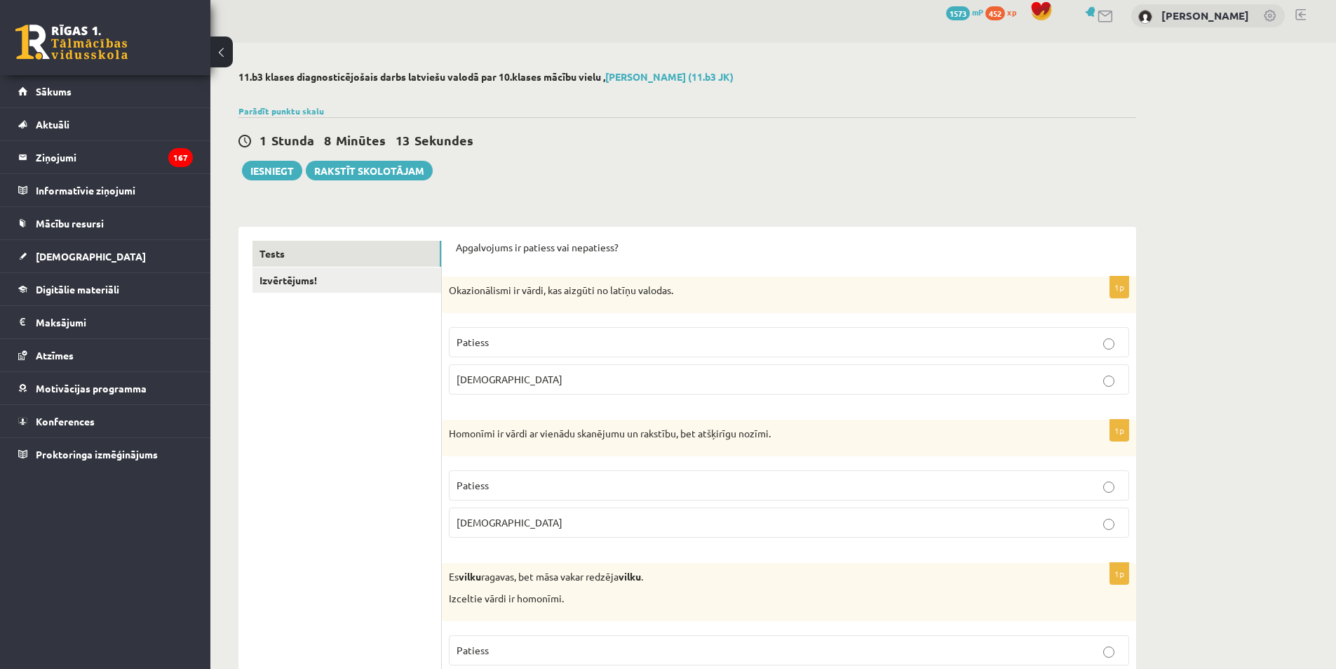
scroll to position [0, 0]
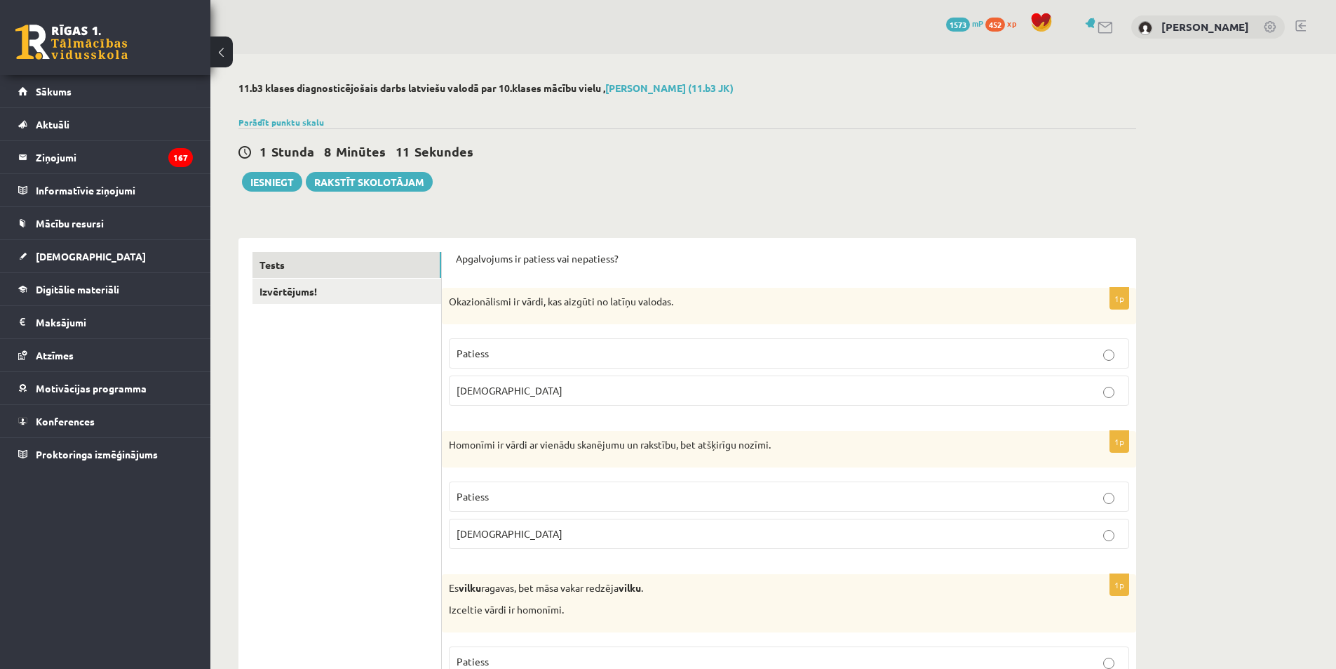
click at [496, 410] on div "1p Okazionālismi ir vārdi, kas aizgūti no latīņu valodas. Patiess [DEMOGRAPHIC_…" at bounding box center [789, 352] width 694 height 129
click at [511, 404] on label "[DEMOGRAPHIC_DATA]" at bounding box center [789, 390] width 680 height 30
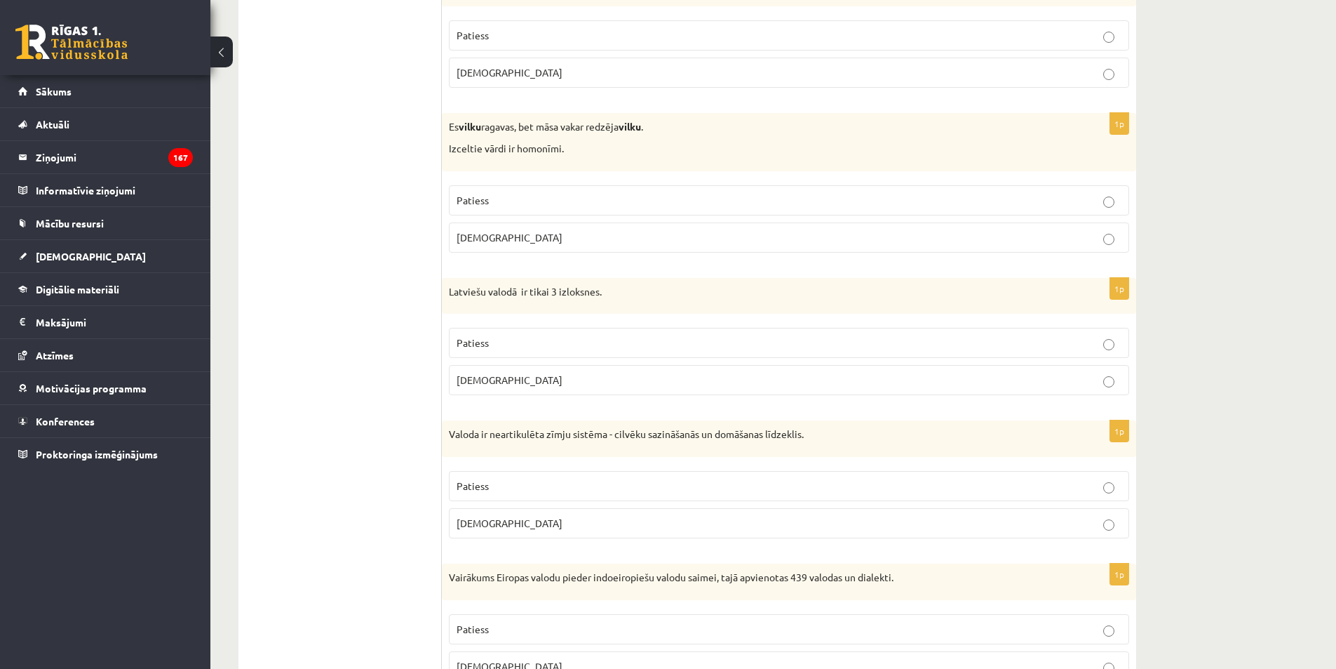
scroll to position [360, 0]
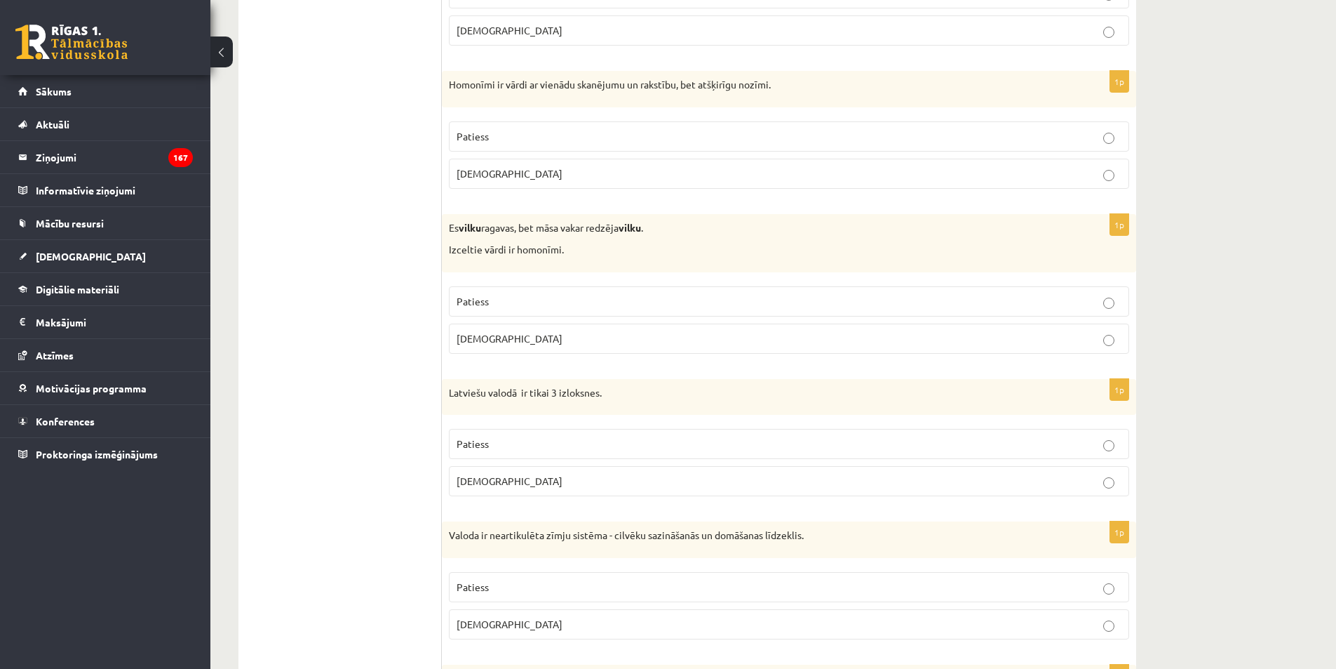
click at [491, 137] on p "Patiess" at bounding box center [789, 136] width 665 height 15
click at [493, 309] on p "Patiess" at bounding box center [789, 301] width 665 height 15
click at [495, 300] on p "Patiess" at bounding box center [789, 301] width 665 height 15
click at [543, 446] on p "Patiess" at bounding box center [789, 443] width 665 height 15
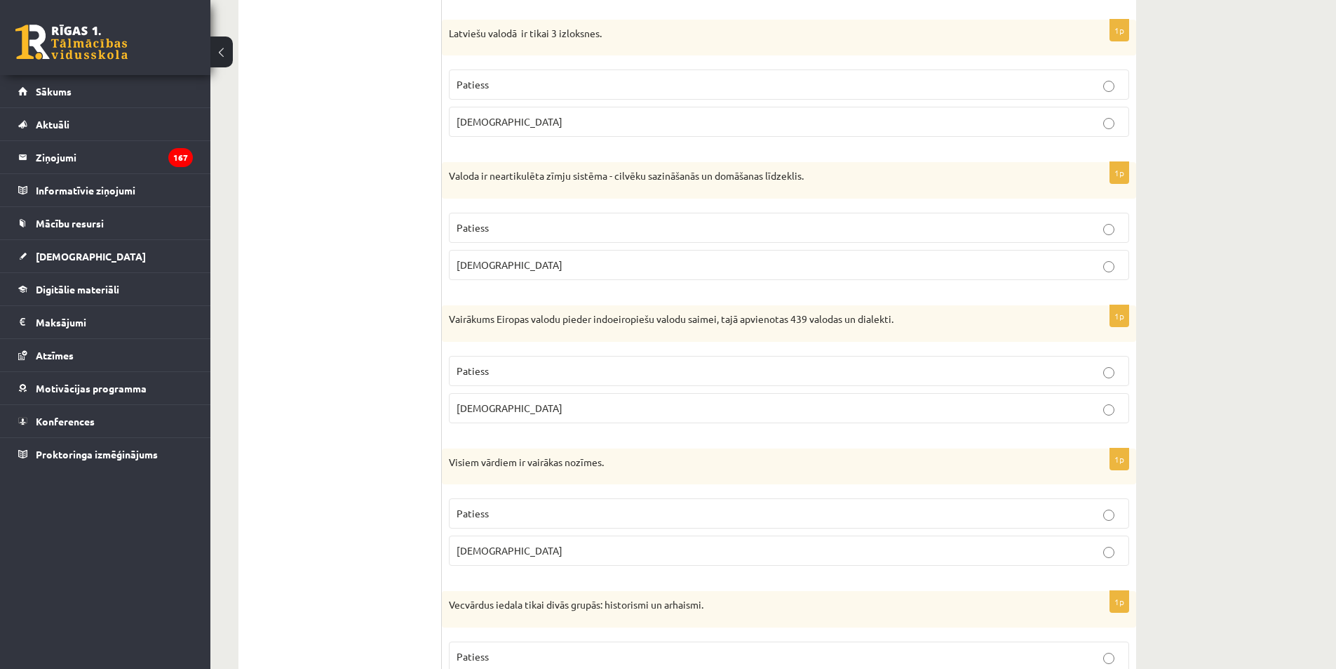
scroll to position [780, 0]
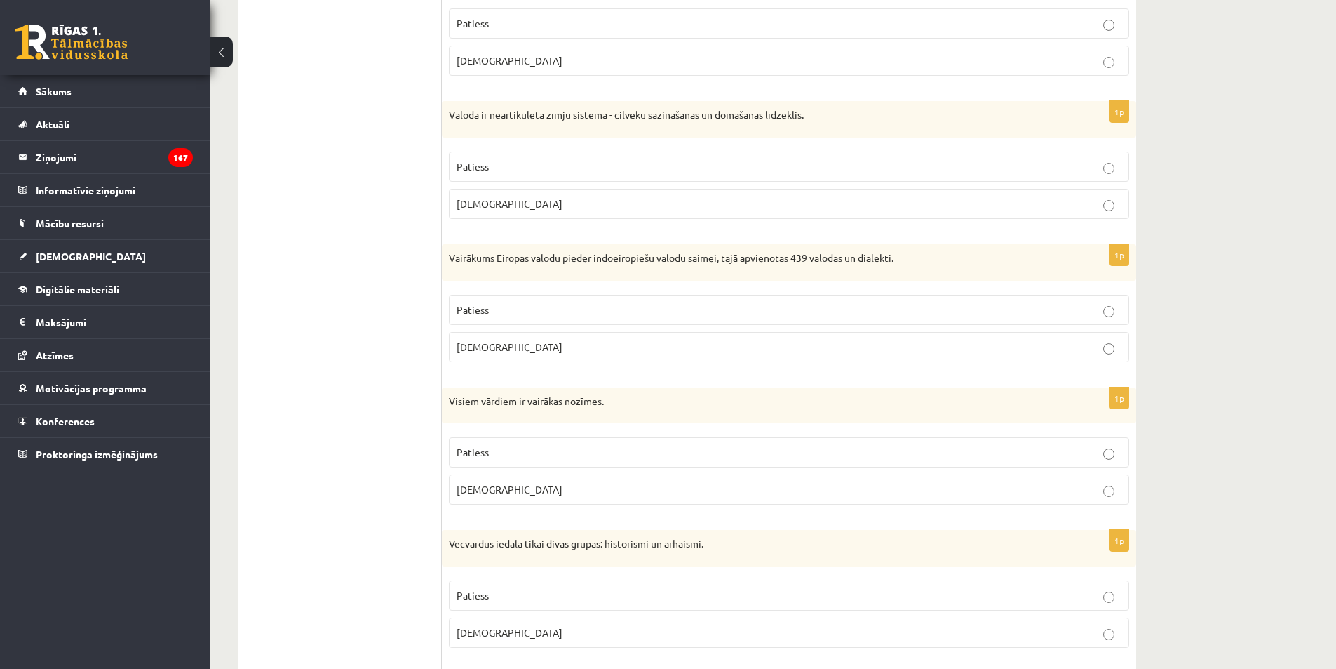
click at [518, 351] on p "[DEMOGRAPHIC_DATA]" at bounding box center [789, 347] width 665 height 15
click at [586, 195] on label "[DEMOGRAPHIC_DATA]" at bounding box center [789, 204] width 680 height 30
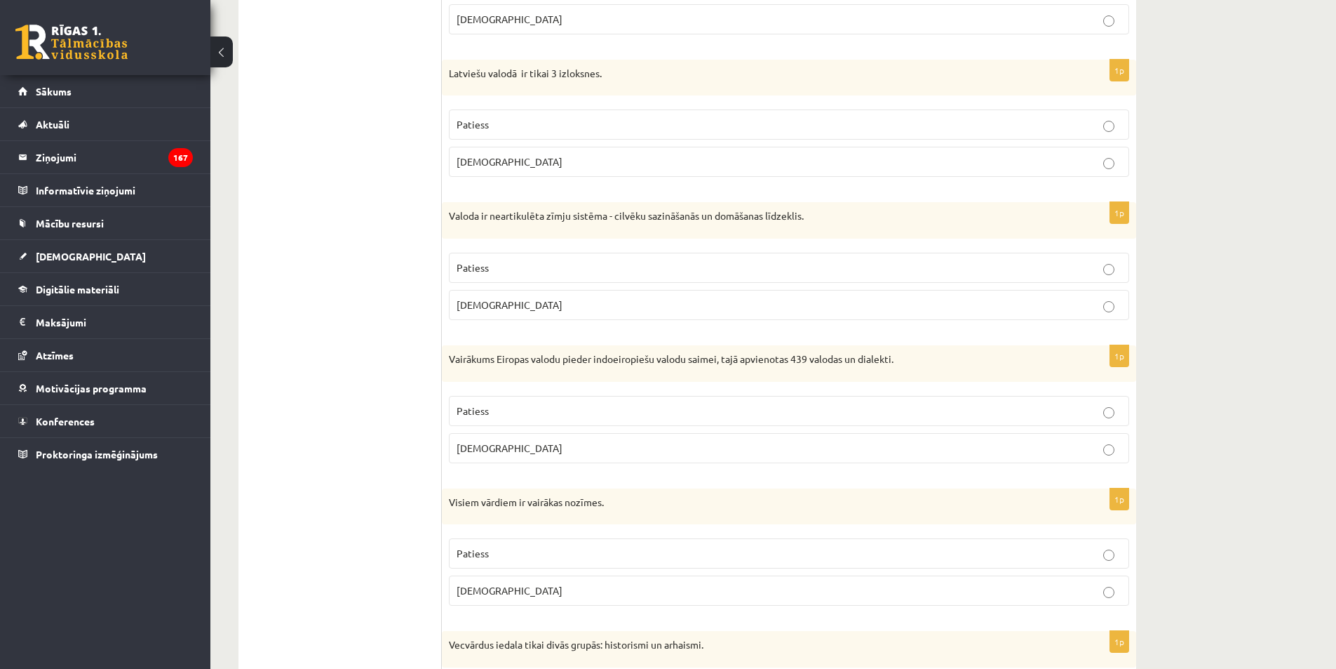
scroll to position [760, 0]
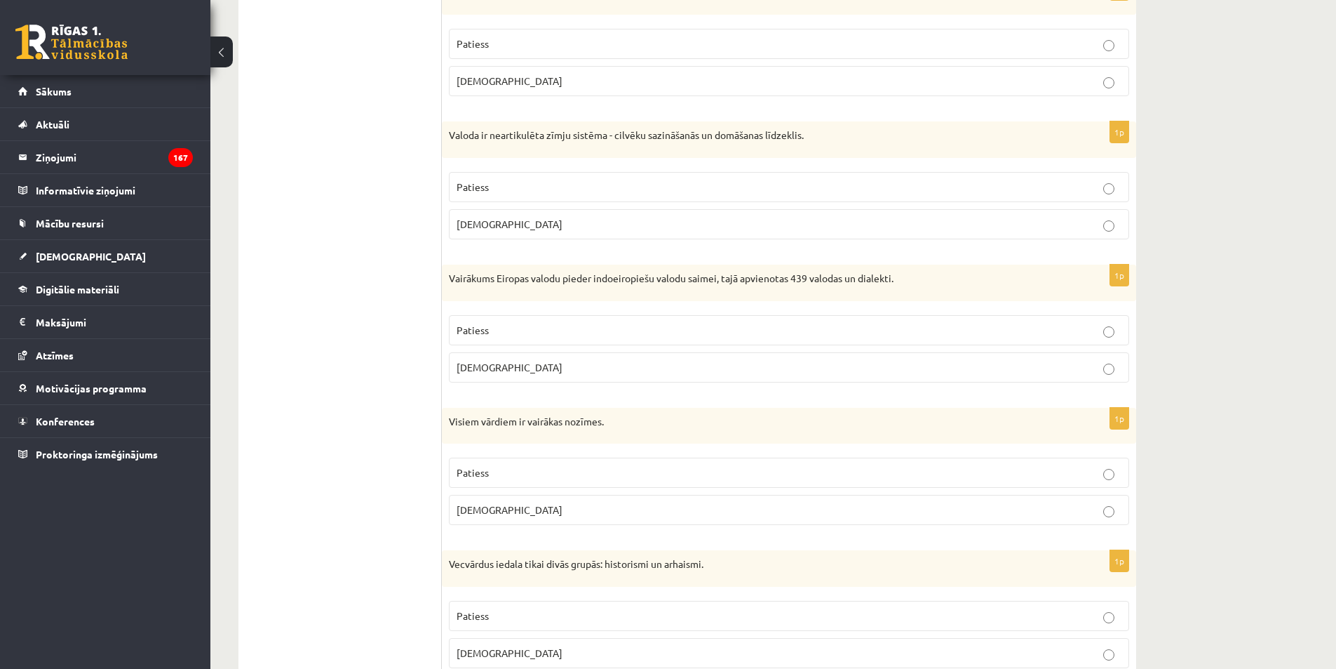
click at [518, 330] on p "Patiess" at bounding box center [789, 330] width 665 height 15
click at [518, 521] on label "[DEMOGRAPHIC_DATA]" at bounding box center [789, 510] width 680 height 30
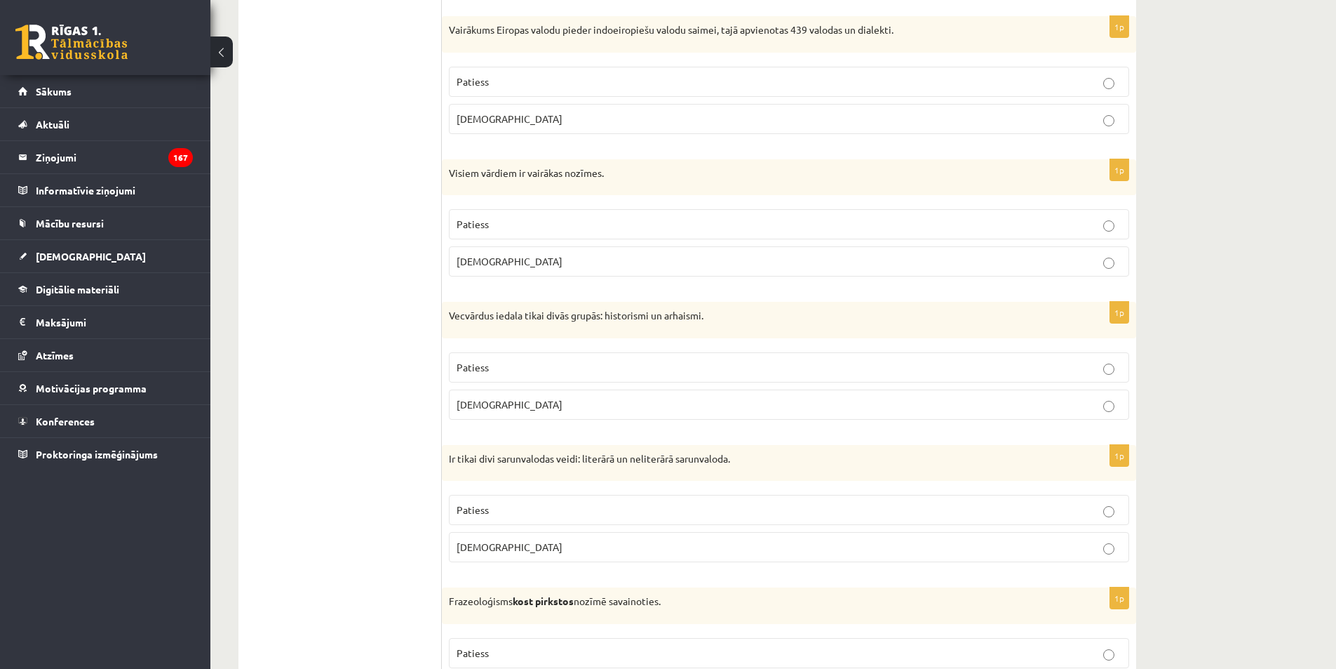
scroll to position [1089, 0]
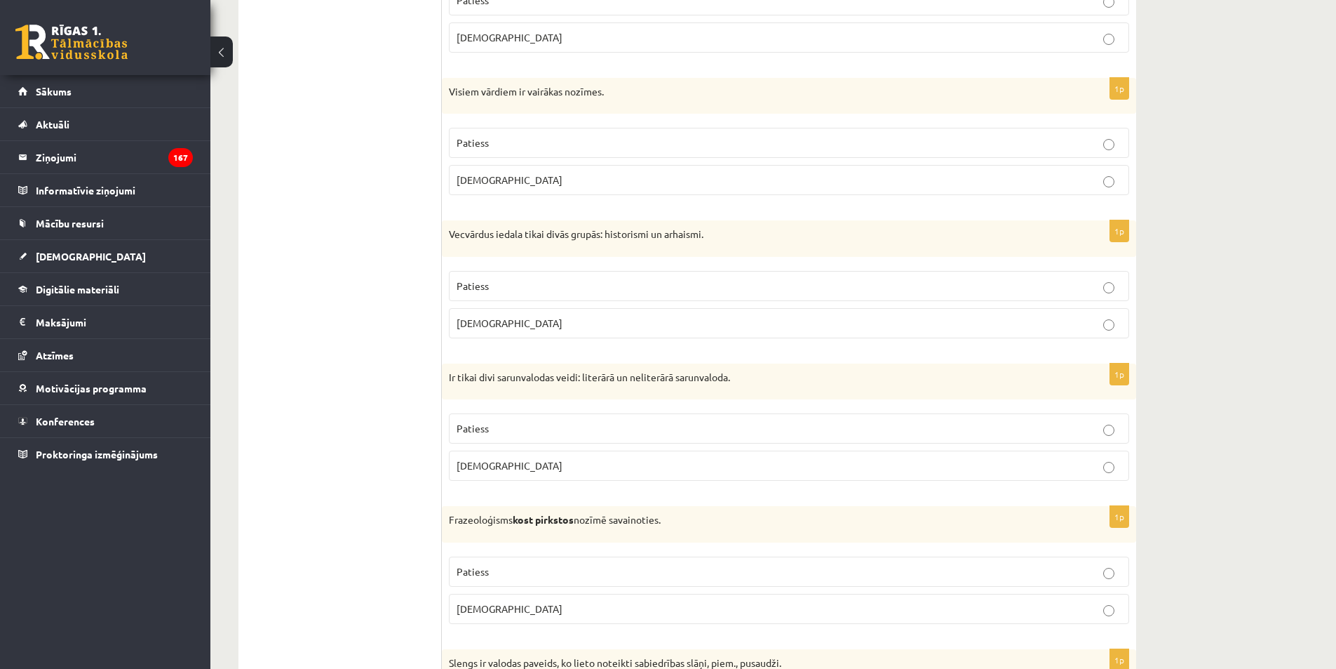
click at [569, 287] on p "Patiess" at bounding box center [789, 286] width 665 height 15
click at [518, 429] on p "Patiess" at bounding box center [789, 428] width 665 height 15
click at [510, 615] on p "[DEMOGRAPHIC_DATA]" at bounding box center [789, 608] width 665 height 15
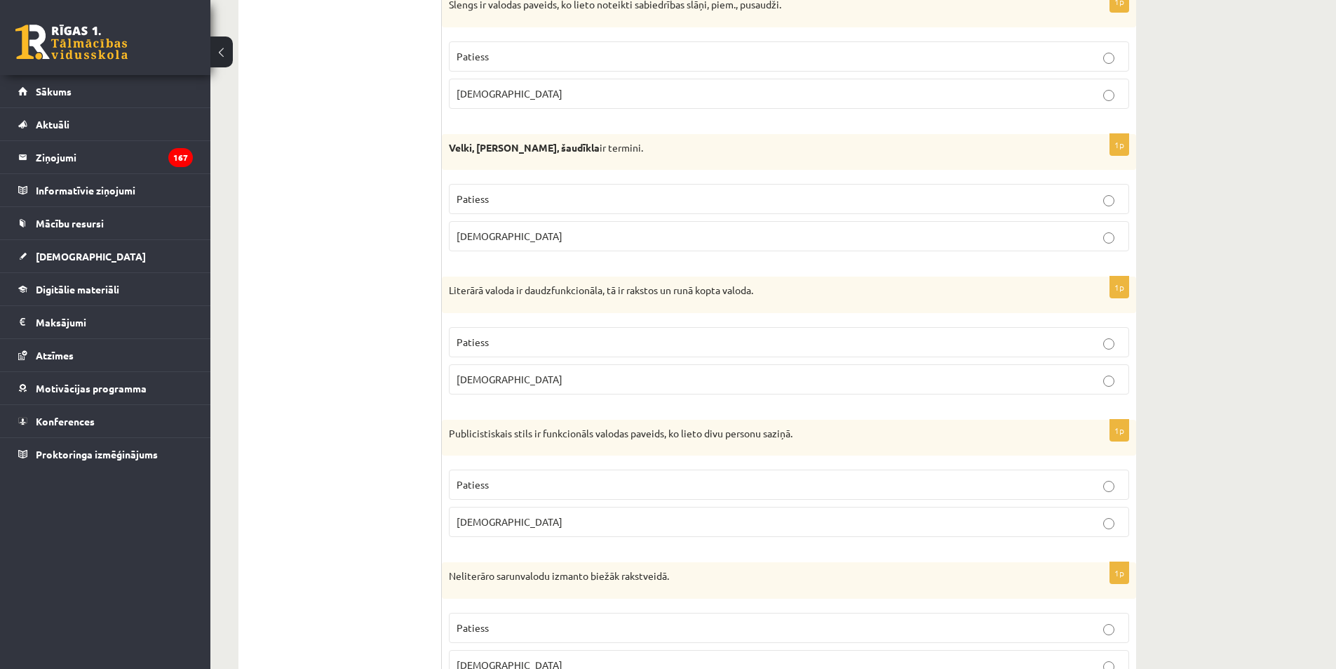
scroll to position [1753, 0]
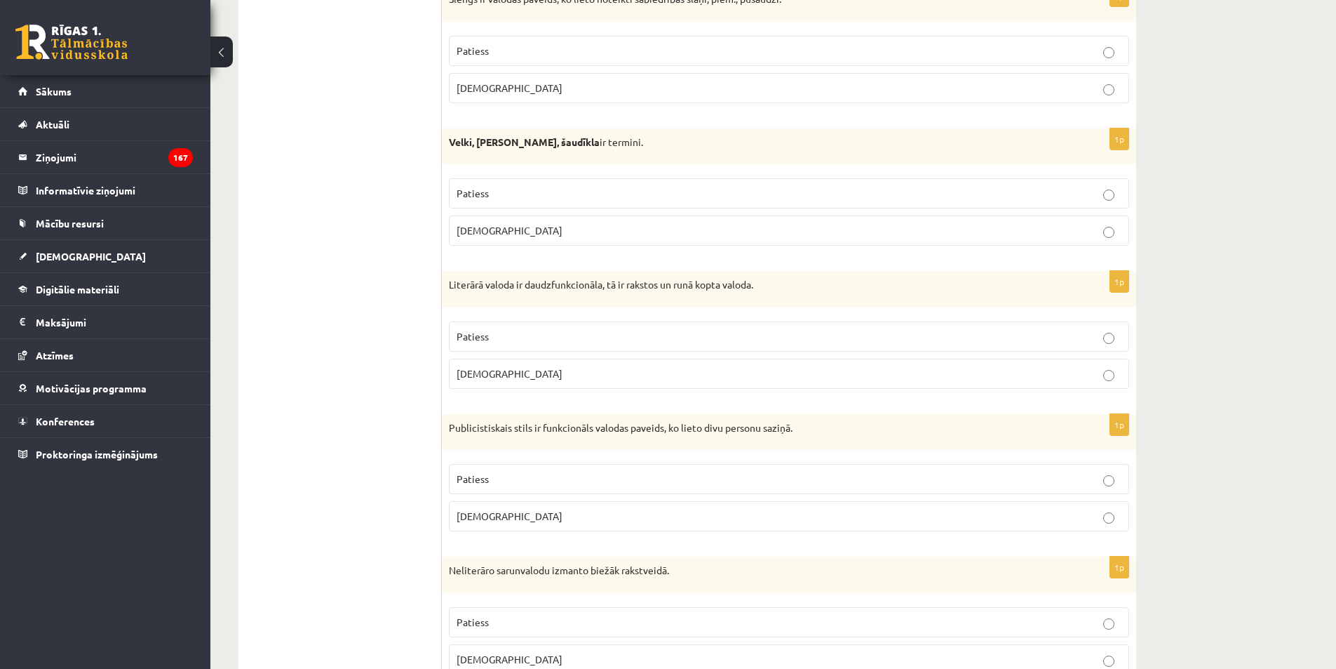
drag, startPoint x: 510, startPoint y: 53, endPoint x: 491, endPoint y: 128, distance: 78.1
click at [509, 53] on p "Patiess" at bounding box center [789, 50] width 665 height 15
click at [480, 234] on span "[DEMOGRAPHIC_DATA]" at bounding box center [510, 230] width 106 height 13
click at [526, 342] on p "Patiess" at bounding box center [789, 336] width 665 height 15
drag, startPoint x: 517, startPoint y: 522, endPoint x: 538, endPoint y: 566, distance: 49.0
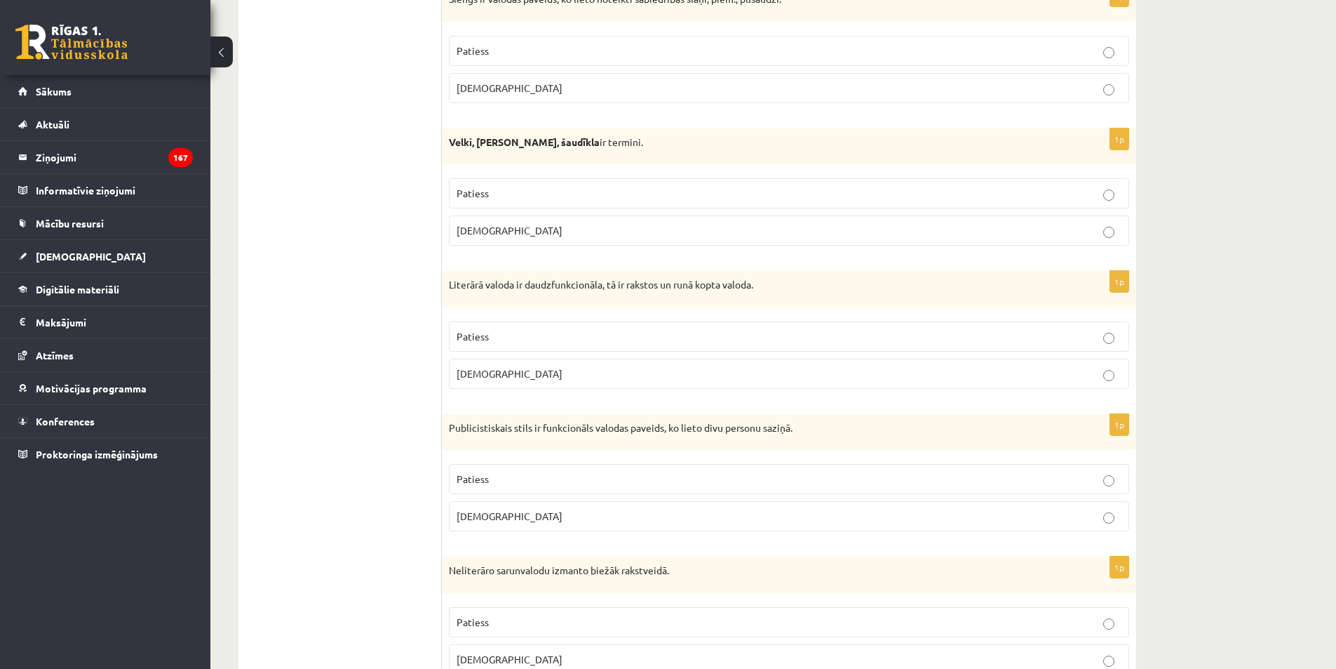
click at [518, 522] on p "[DEMOGRAPHIC_DATA]" at bounding box center [789, 516] width 665 height 15
click at [549, 656] on p "[DEMOGRAPHIC_DATA]" at bounding box center [789, 659] width 665 height 15
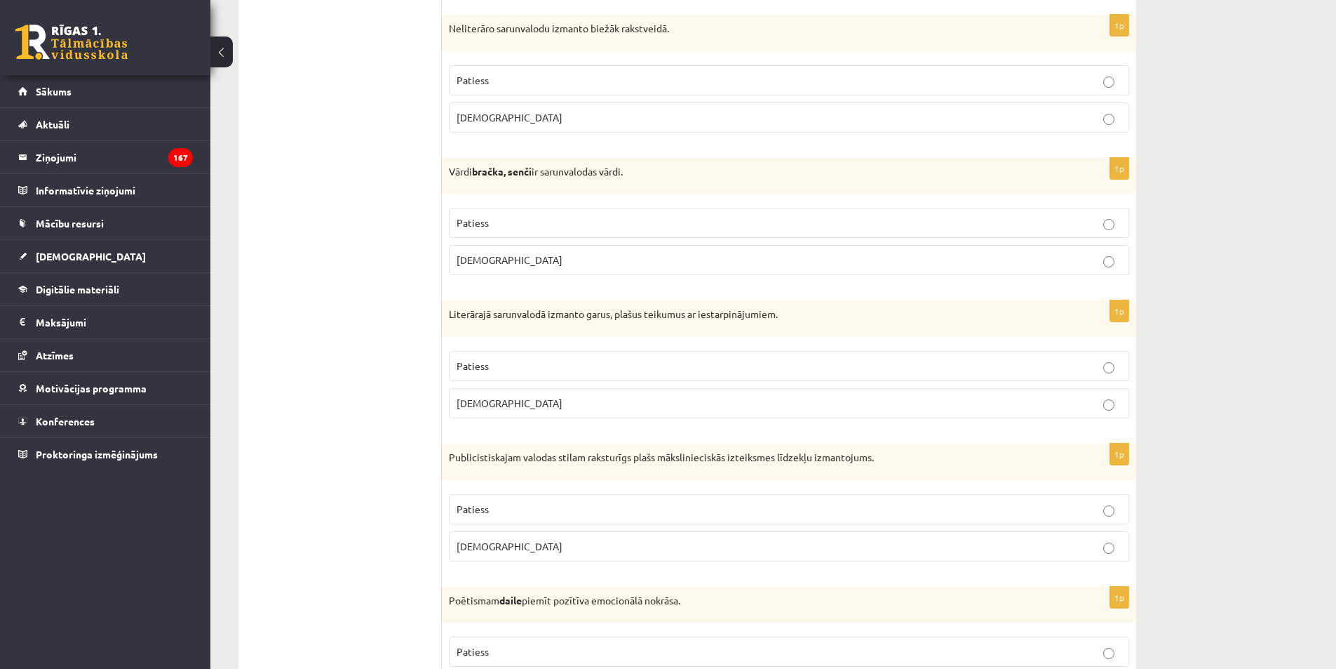
scroll to position [2310, 0]
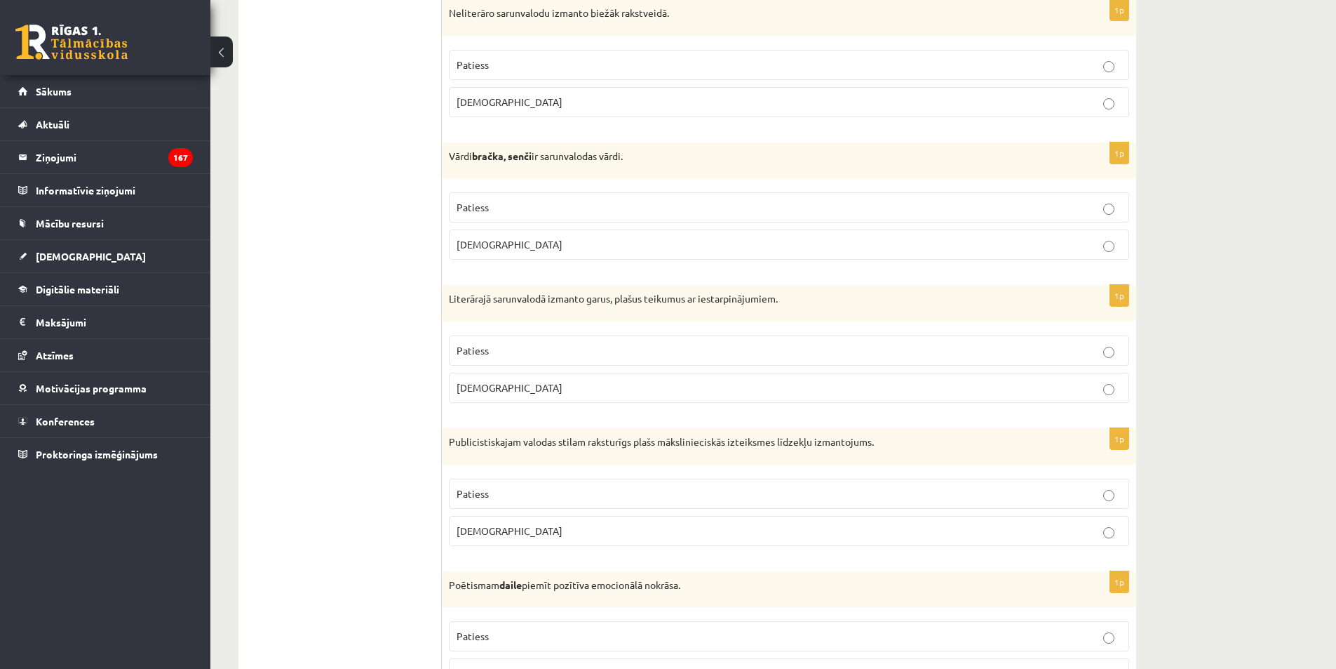
click at [472, 202] on span "Patiess" at bounding box center [473, 207] width 32 height 13
click at [497, 391] on p "[DEMOGRAPHIC_DATA]" at bounding box center [789, 387] width 665 height 15
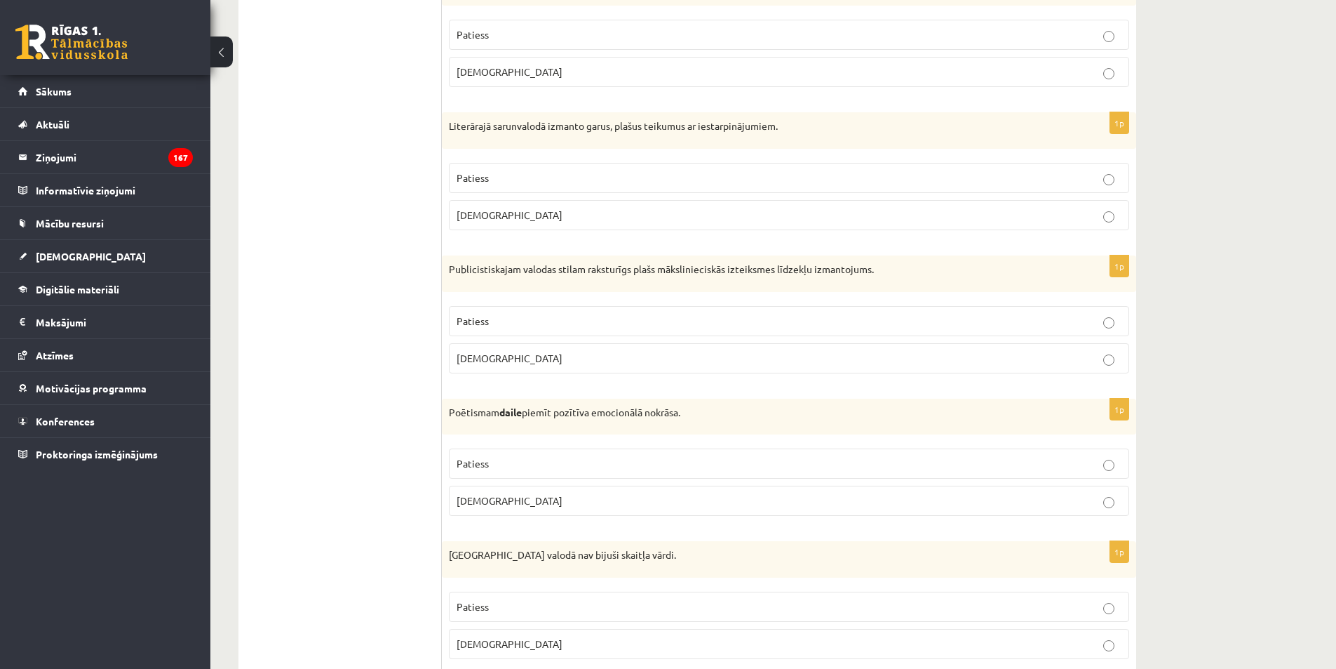
scroll to position [2538, 0]
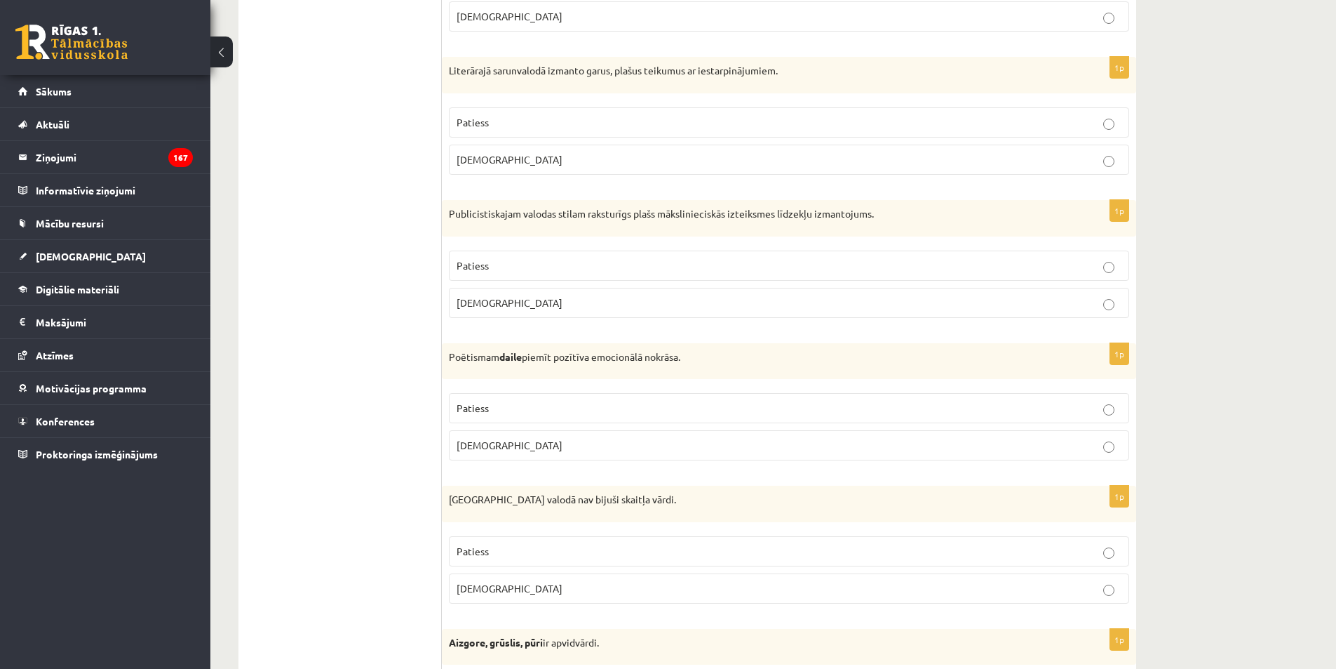
click at [528, 267] on p "Patiess" at bounding box center [789, 265] width 665 height 15
click at [501, 407] on p "Patiess" at bounding box center [789, 408] width 665 height 15
click at [535, 561] on label "Patiess" at bounding box center [789, 551] width 680 height 30
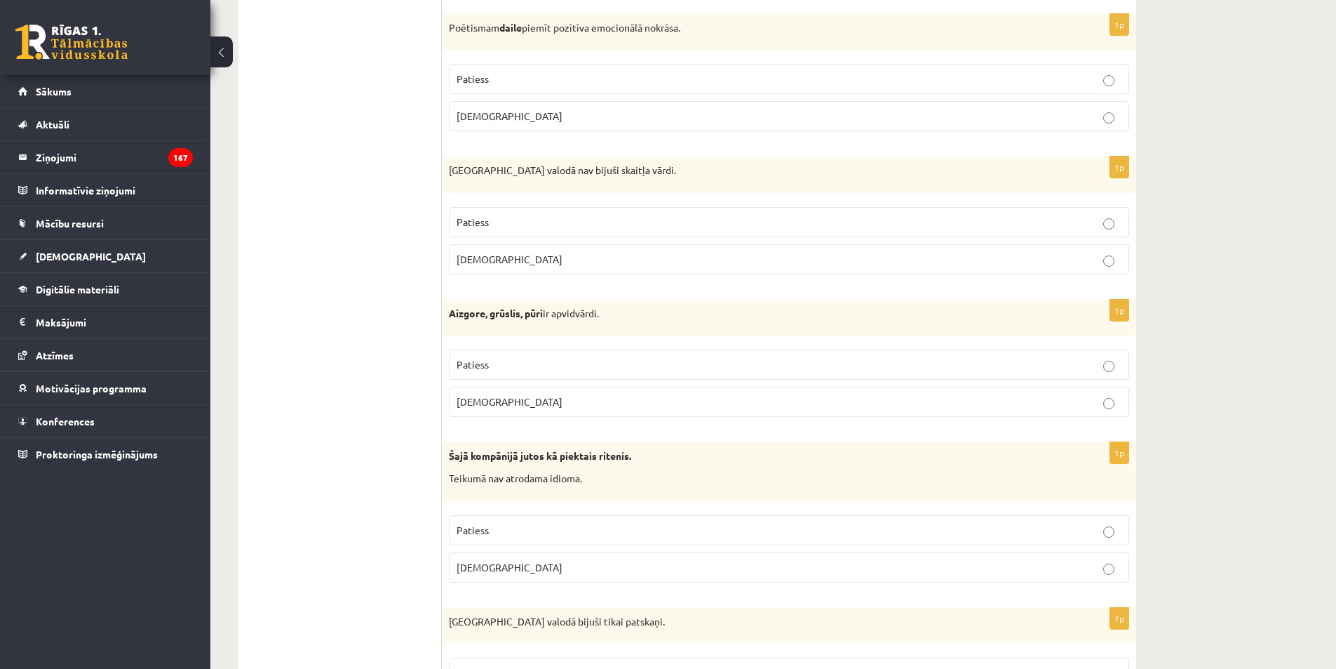
scroll to position [3024, 0]
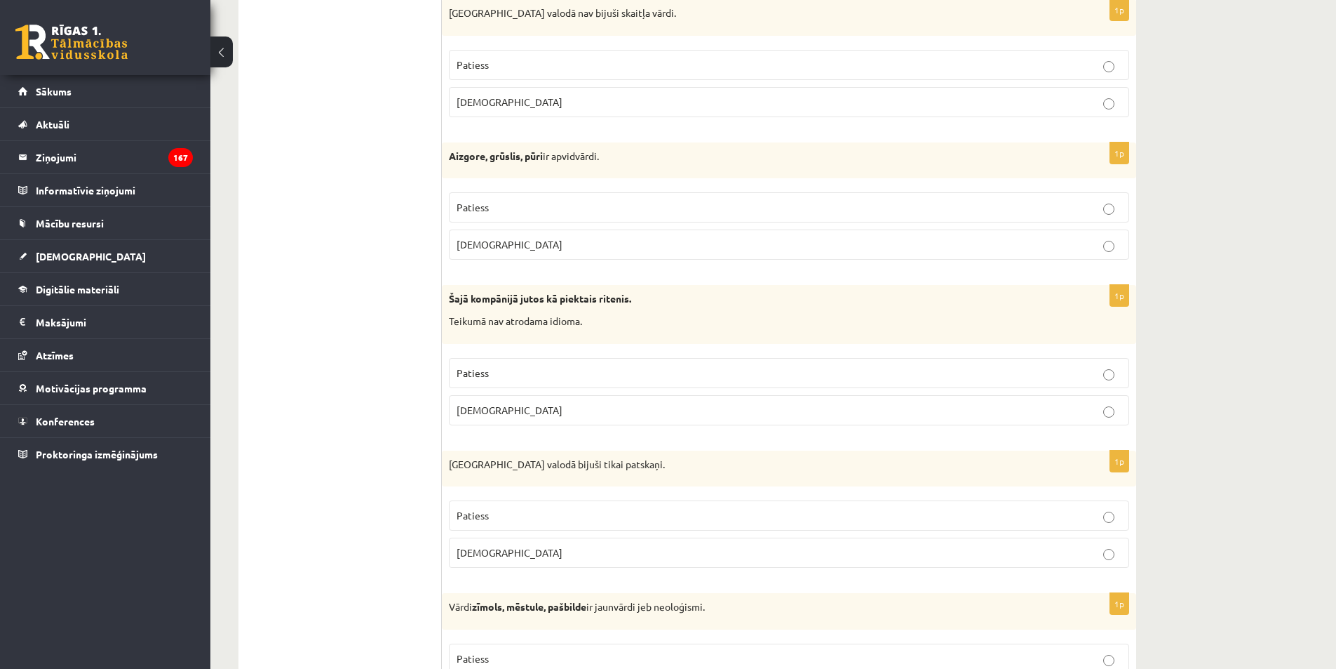
click at [605, 208] on p "Patiess" at bounding box center [789, 207] width 665 height 15
drag, startPoint x: 520, startPoint y: 413, endPoint x: 548, endPoint y: 447, distance: 43.8
click at [521, 413] on p "[DEMOGRAPHIC_DATA]" at bounding box center [789, 410] width 665 height 15
click at [644, 568] on label "[DEMOGRAPHIC_DATA]" at bounding box center [789, 552] width 680 height 30
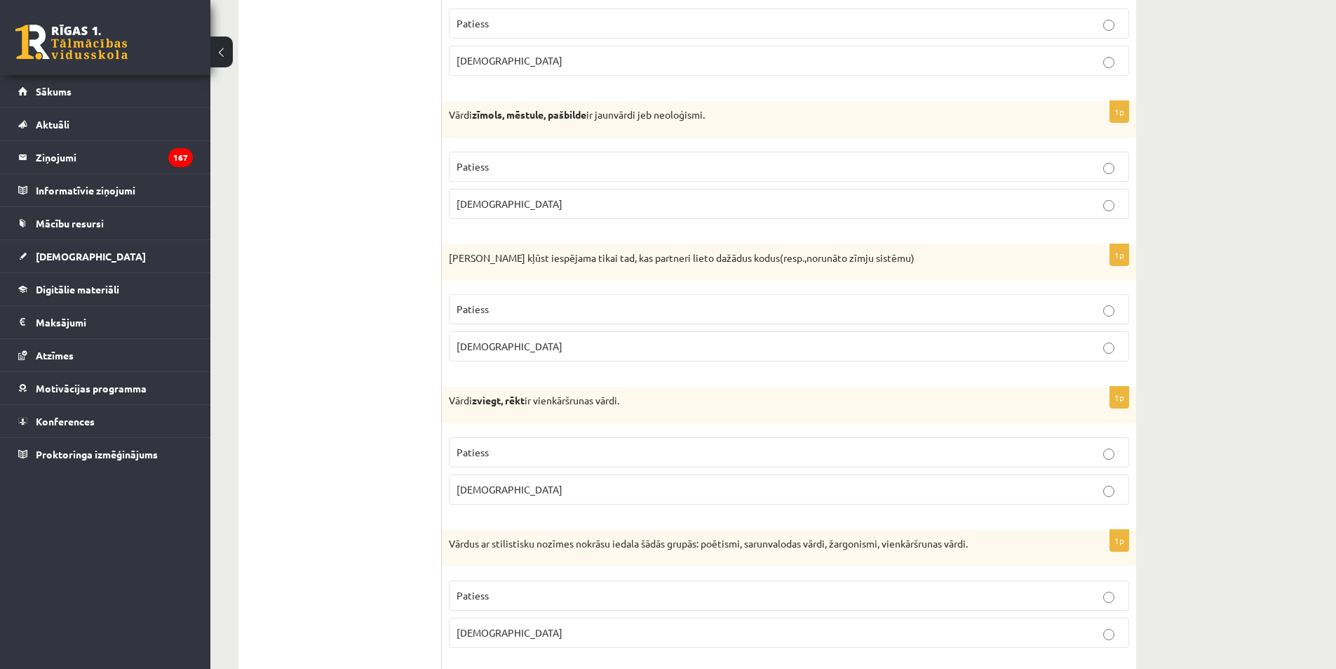
scroll to position [3511, 0]
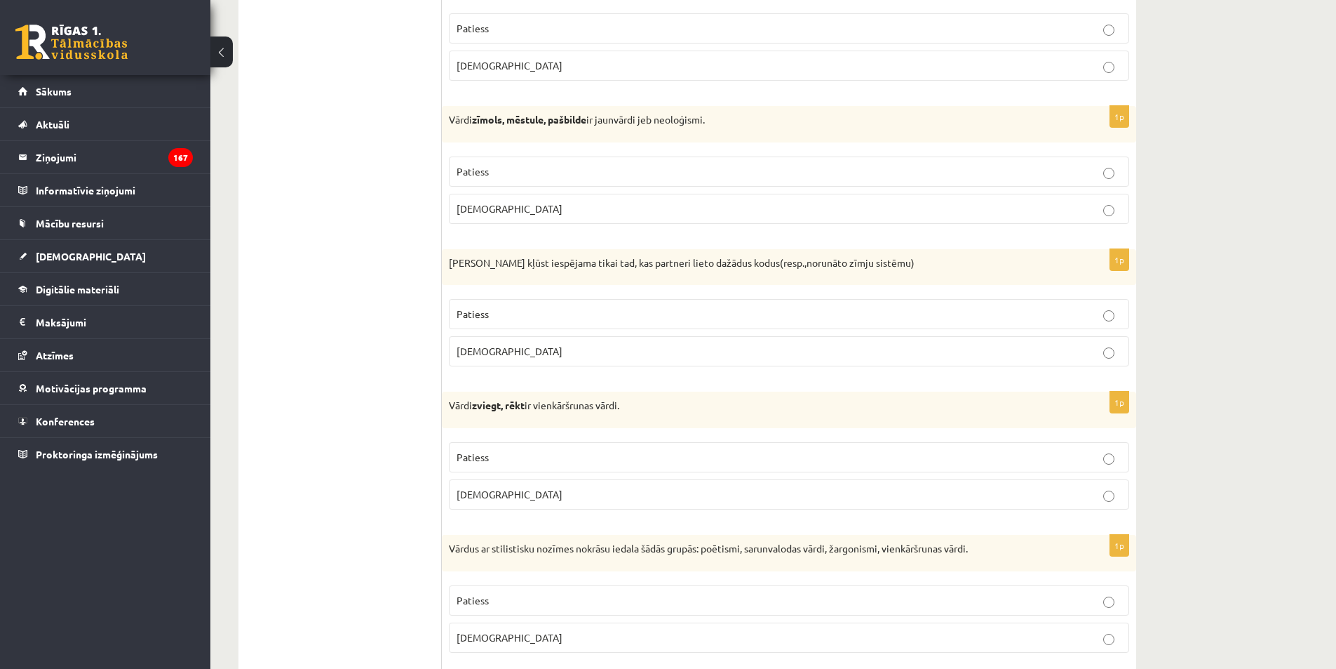
click at [606, 179] on label "Patiess" at bounding box center [789, 171] width 680 height 30
click at [561, 351] on p "[DEMOGRAPHIC_DATA]" at bounding box center [789, 351] width 665 height 15
drag, startPoint x: 521, startPoint y: 454, endPoint x: 631, endPoint y: 540, distance: 139.9
click at [523, 456] on p "Patiess" at bounding box center [789, 457] width 665 height 15
click at [906, 612] on label "Patiess" at bounding box center [789, 600] width 680 height 30
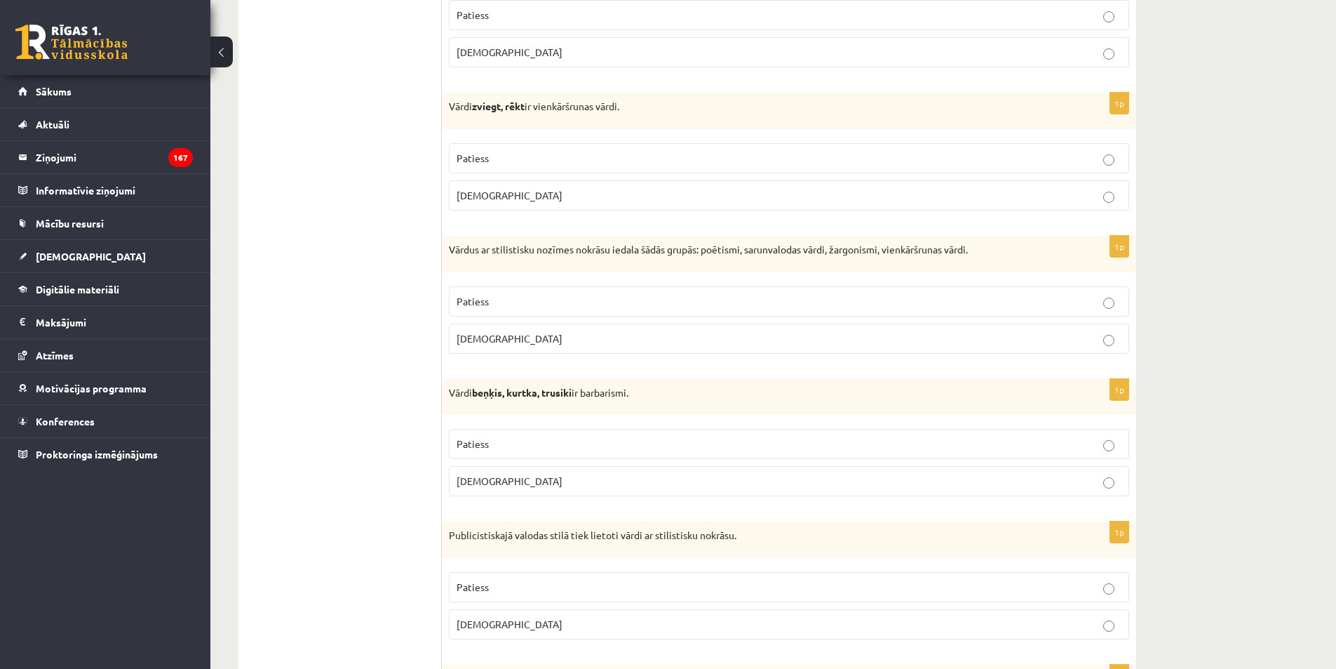
scroll to position [3977, 0]
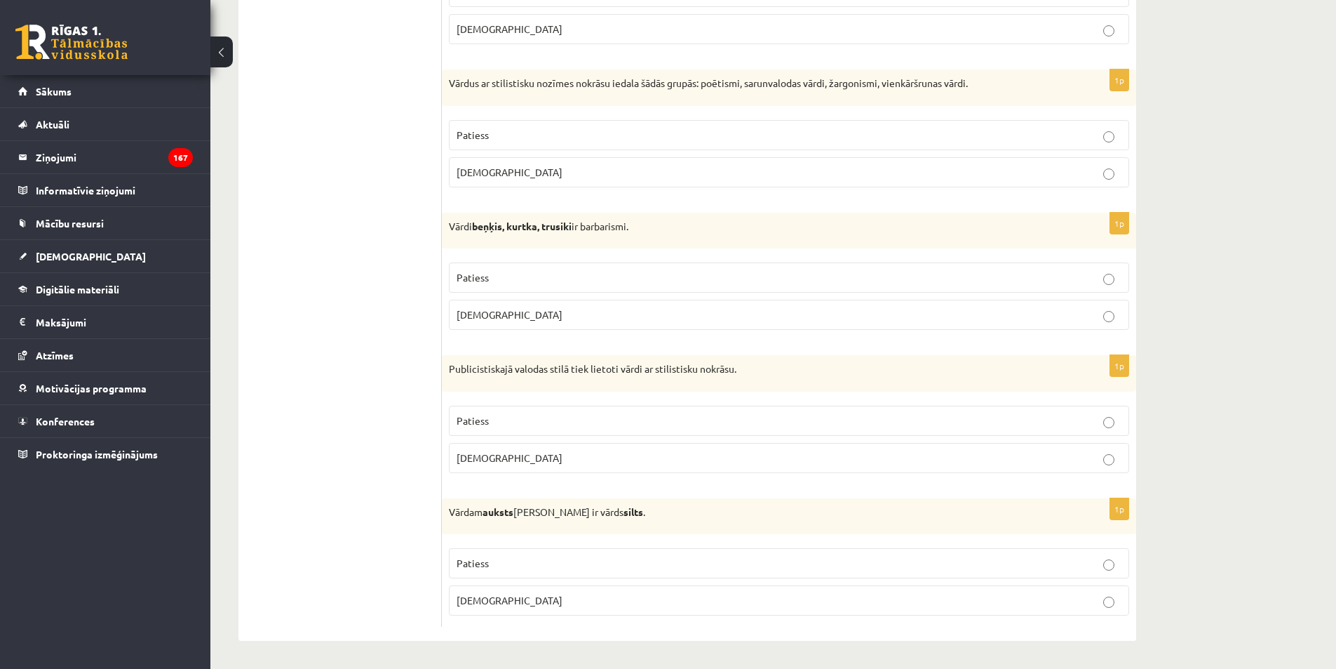
drag, startPoint x: 988, startPoint y: 268, endPoint x: 995, endPoint y: 286, distance: 18.6
click at [989, 271] on label "Patiess" at bounding box center [789, 277] width 680 height 30
click at [991, 427] on label "Patiess" at bounding box center [789, 420] width 680 height 30
click at [765, 598] on p "[DEMOGRAPHIC_DATA]" at bounding box center [789, 600] width 665 height 15
drag, startPoint x: 1103, startPoint y: 592, endPoint x: 1310, endPoint y: 604, distance: 207.3
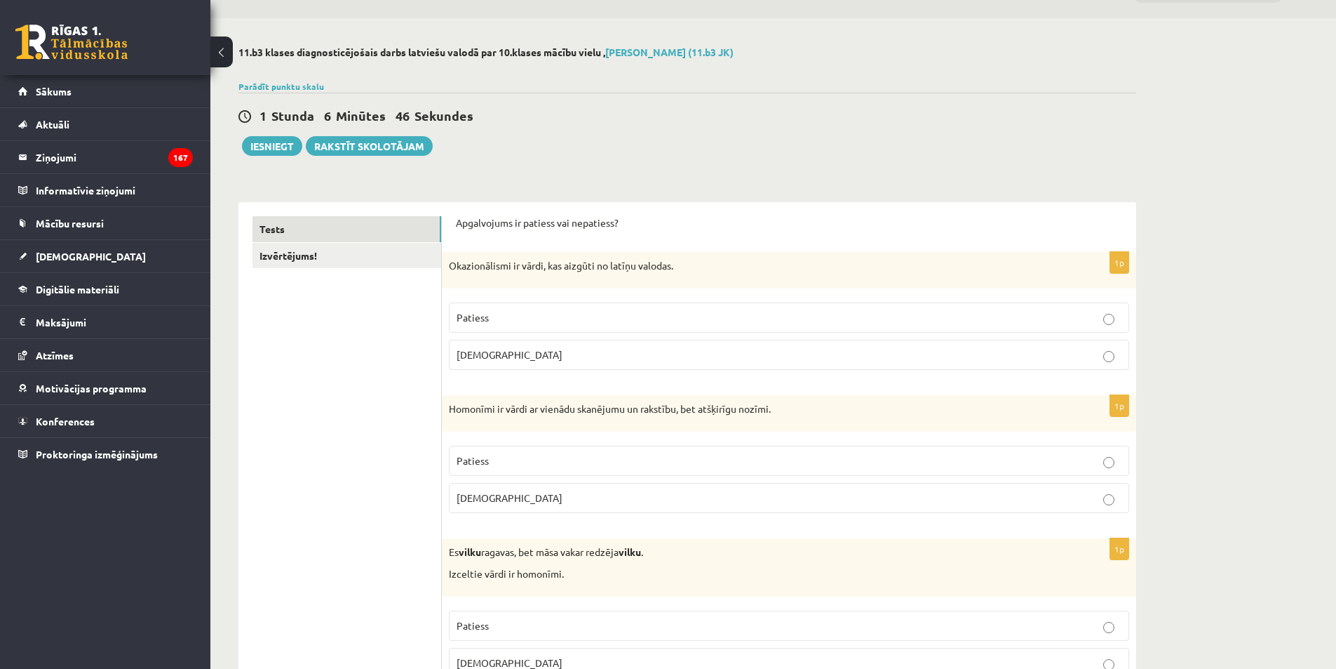
scroll to position [0, 0]
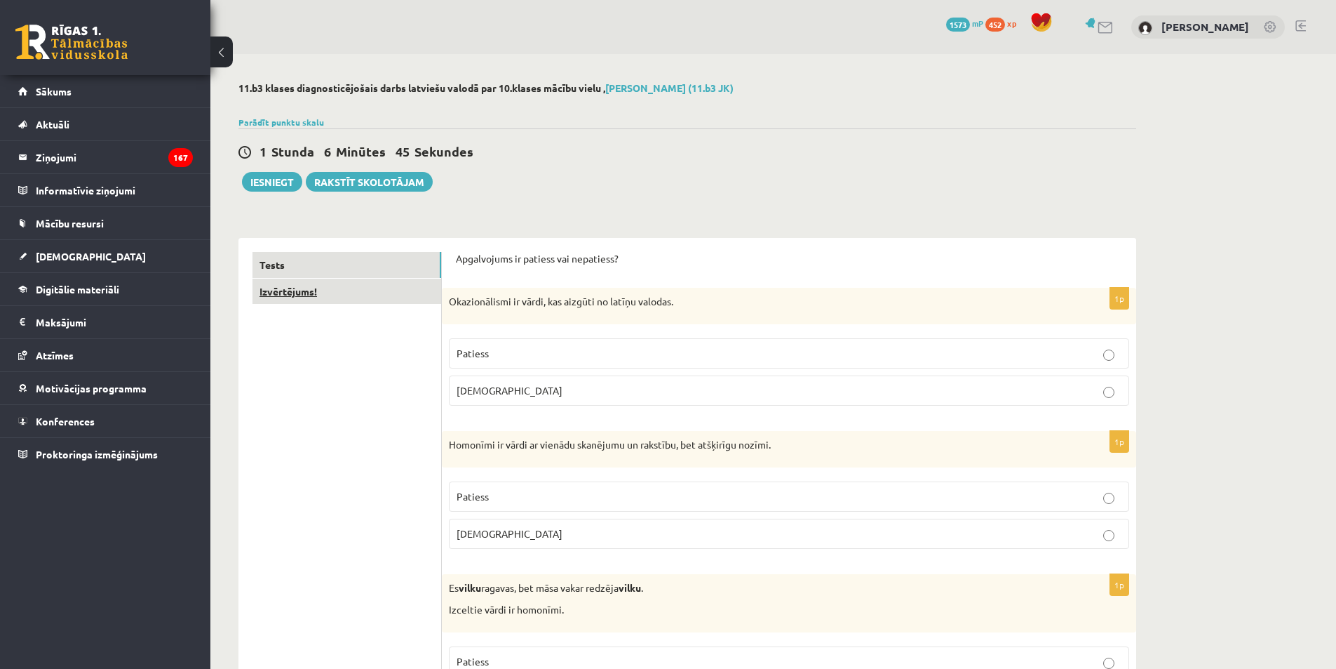
click at [300, 286] on link "Izvērtējums!" at bounding box center [347, 292] width 189 height 26
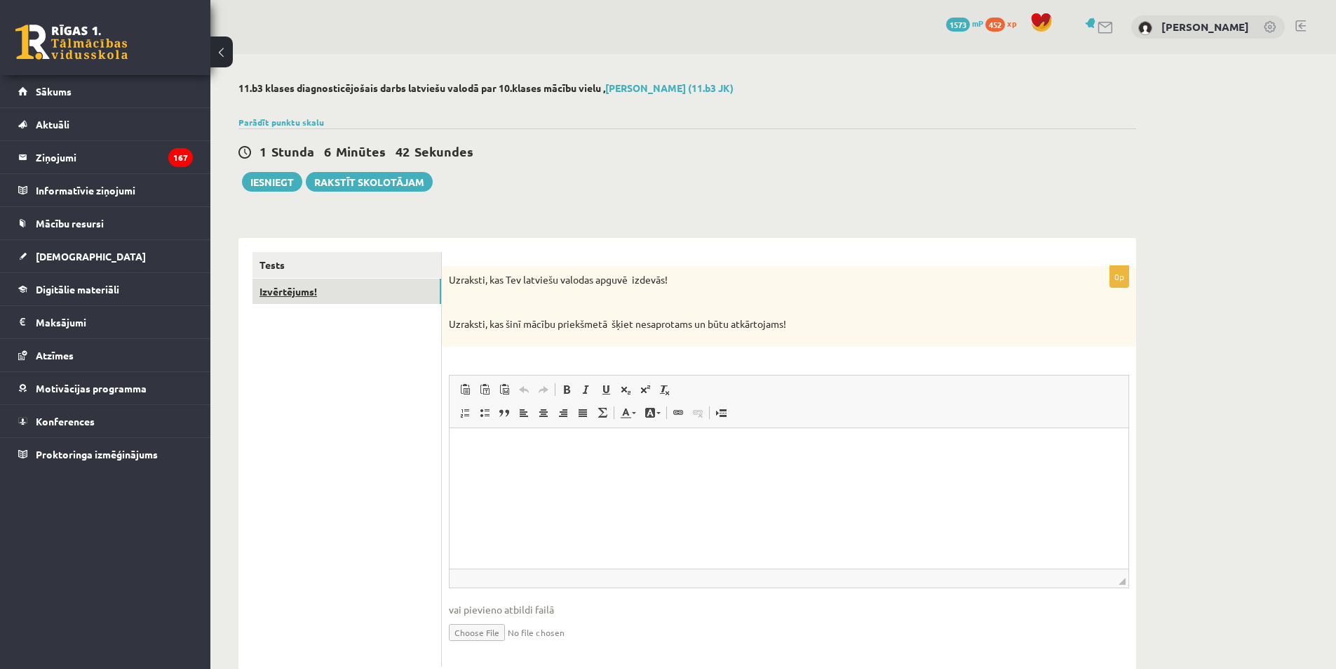
drag, startPoint x: 821, startPoint y: 338, endPoint x: 434, endPoint y: 279, distance: 391.7
click at [434, 279] on div "**********" at bounding box center [688, 459] width 898 height 443
click at [266, 178] on button "Iesniegt" at bounding box center [272, 182] width 60 height 20
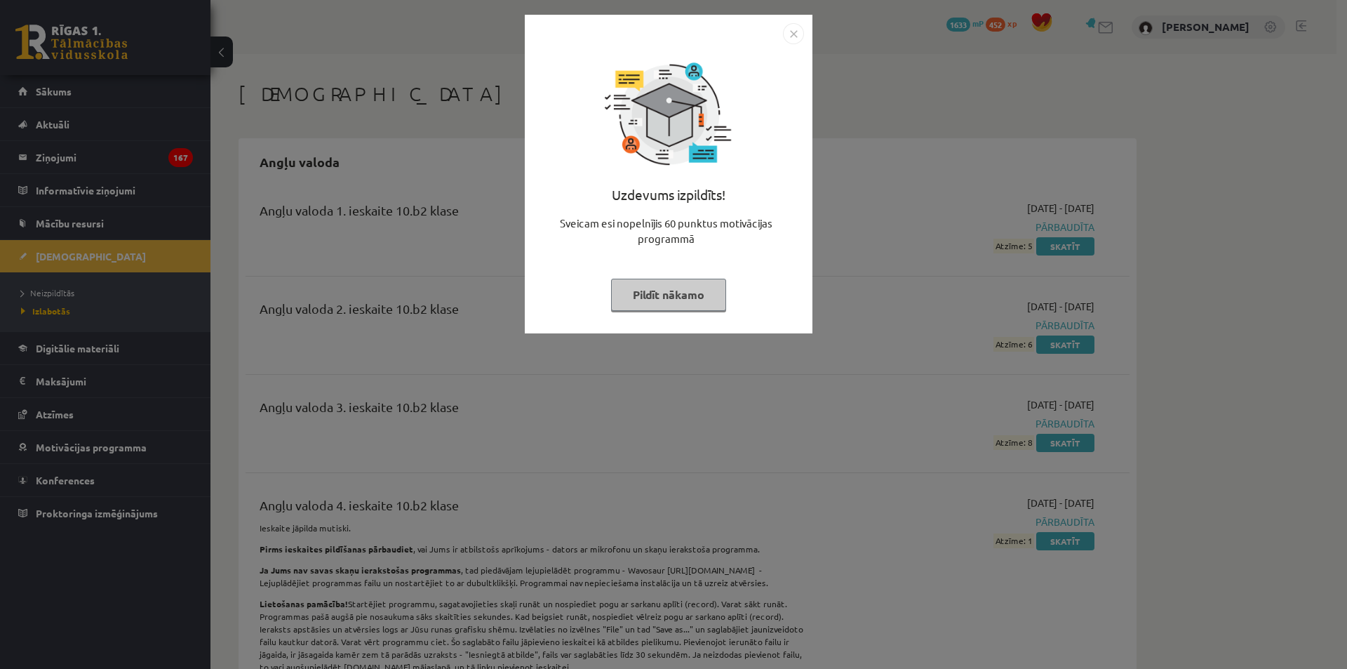
click at [788, 34] on img "Close" at bounding box center [793, 33] width 21 height 21
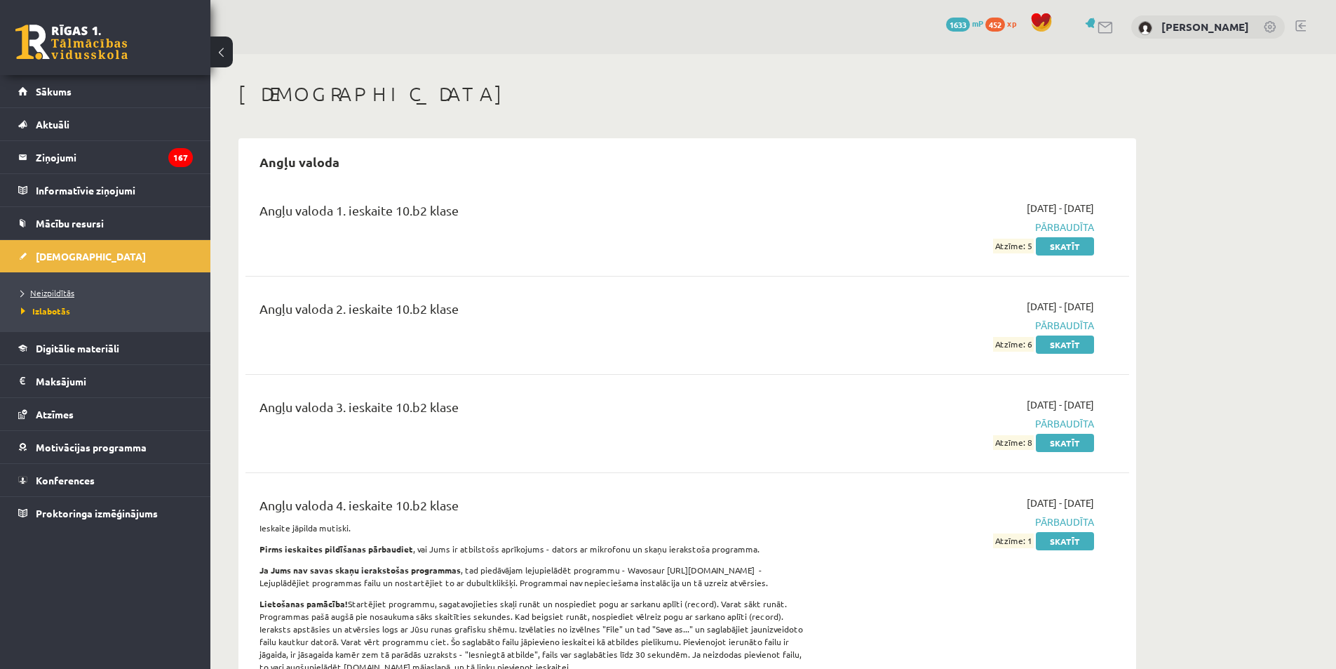
click at [75, 295] on link "Neizpildītās" at bounding box center [108, 292] width 175 height 13
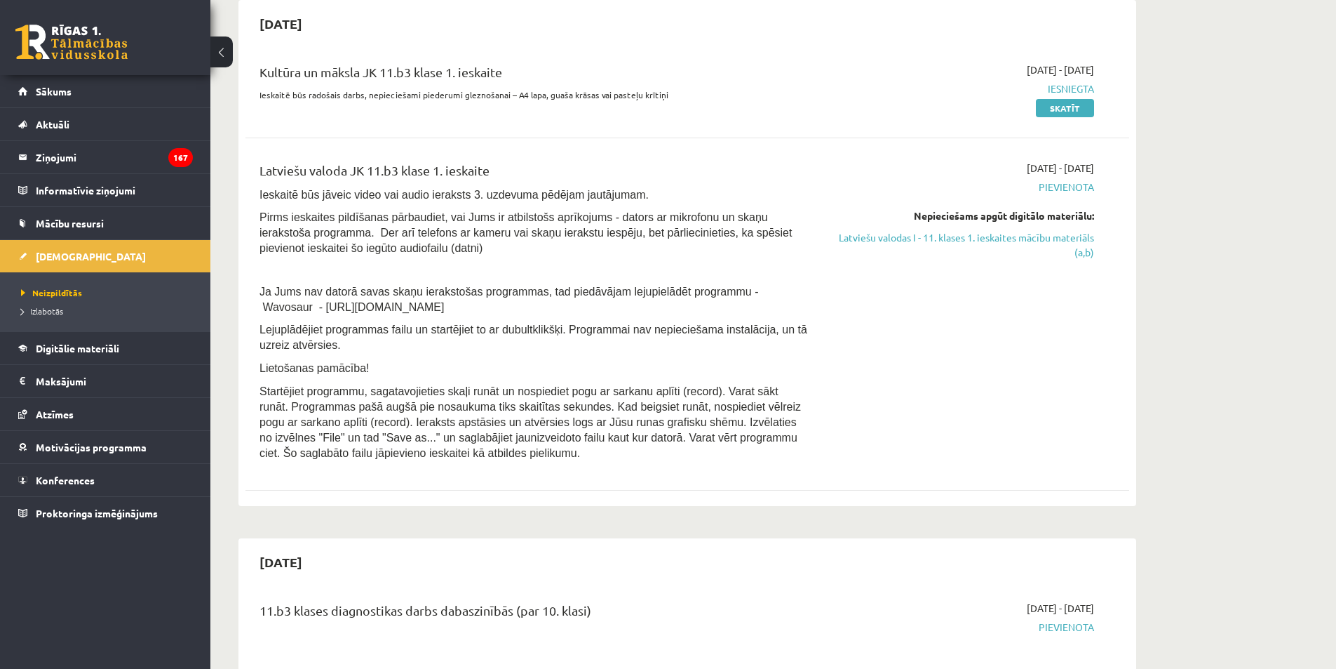
scroll to position [313, 0]
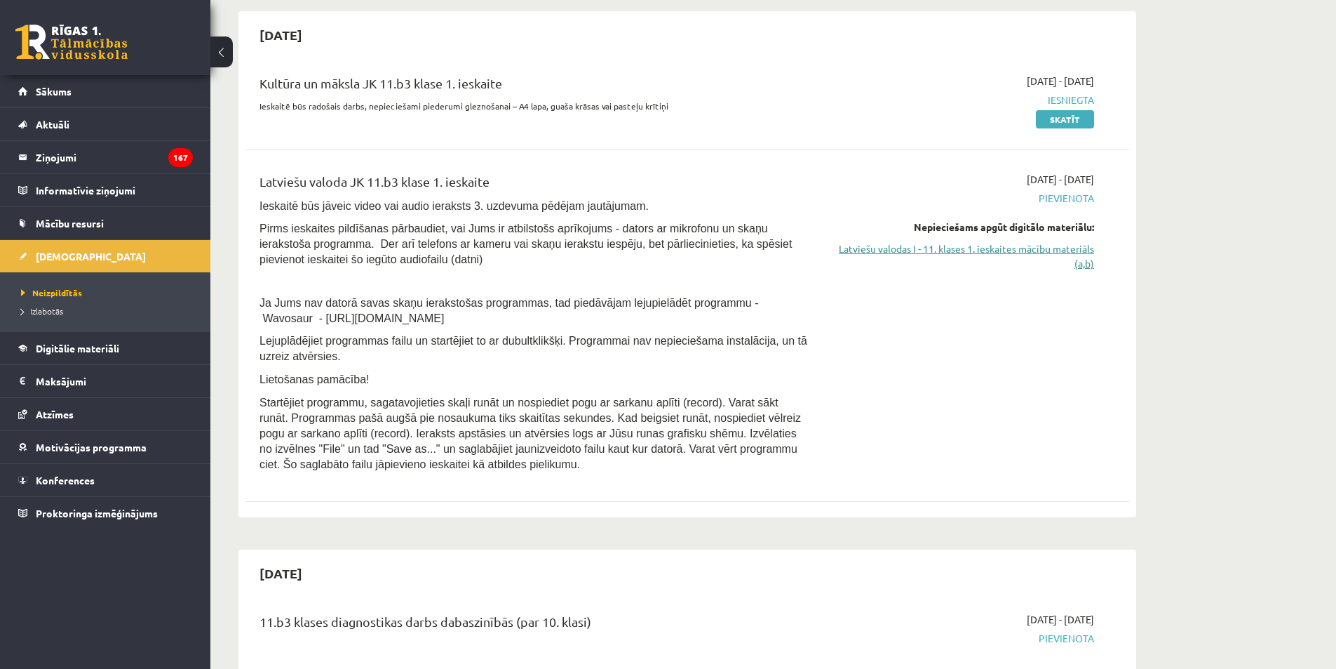
click at [1001, 248] on link "Latviešu valodas I - 11. klases 1. ieskaites mācību materiāls (a,b)" at bounding box center [962, 255] width 264 height 29
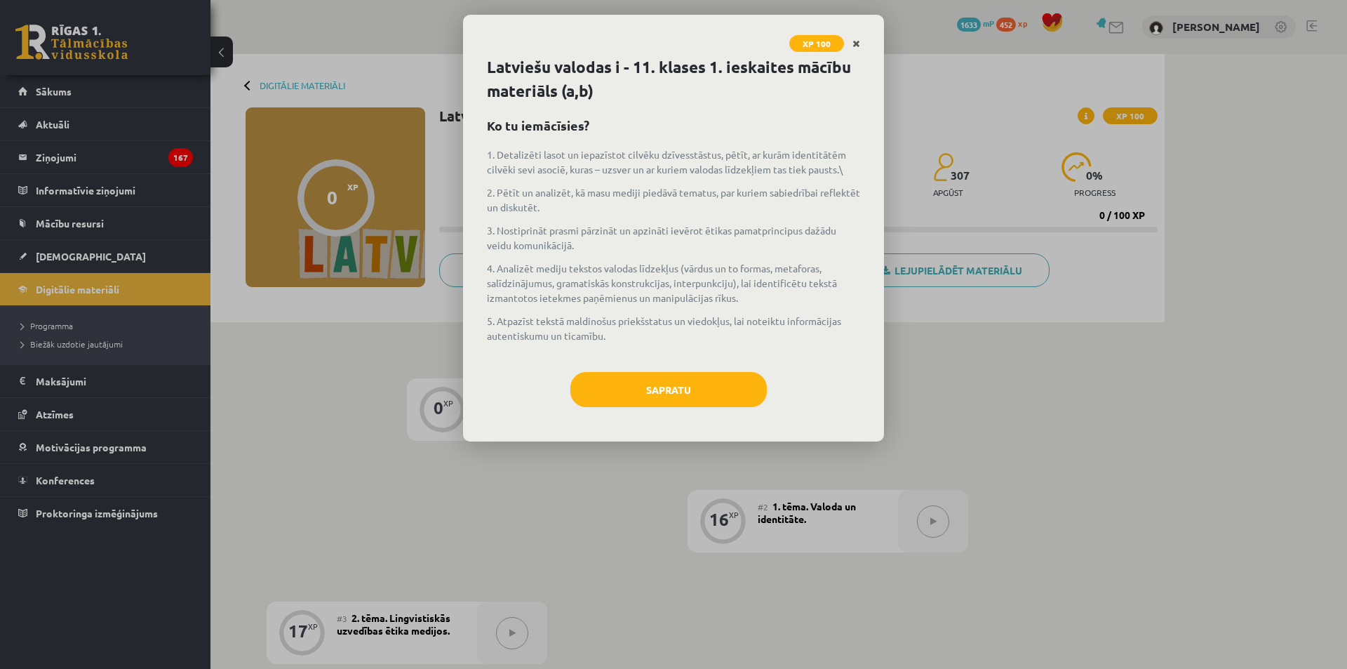
click at [858, 41] on icon "Close" at bounding box center [856, 44] width 8 height 10
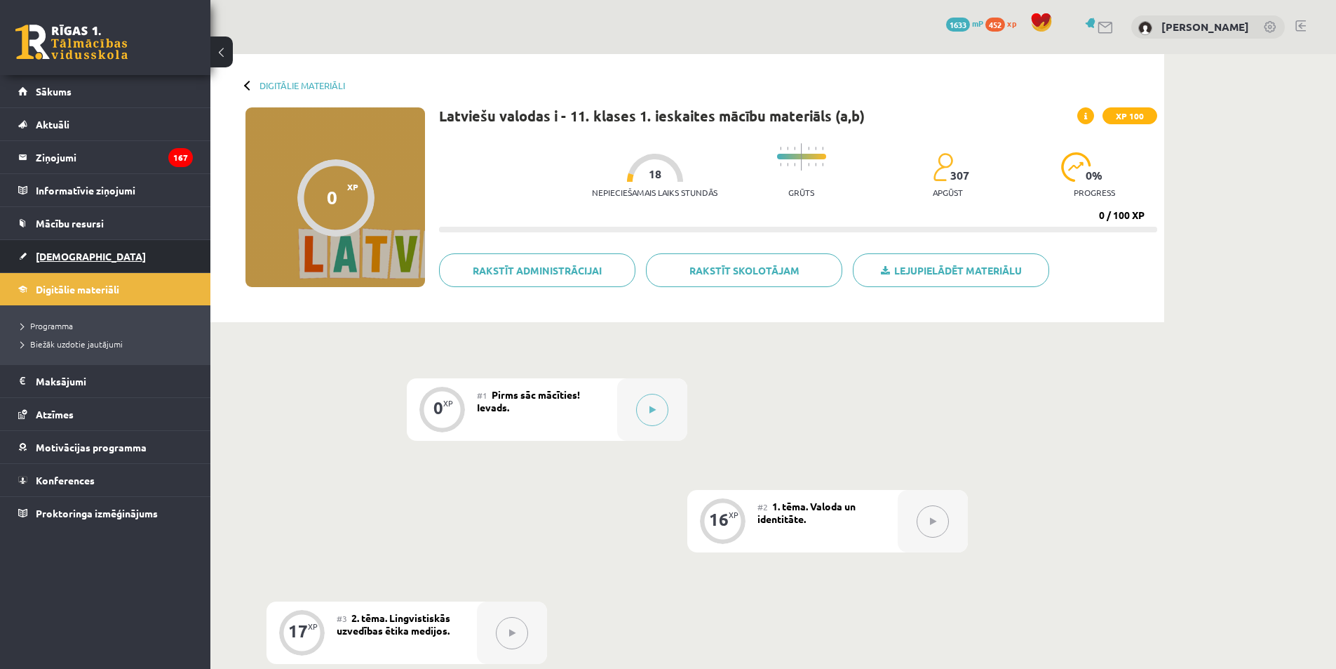
click at [67, 257] on span "[DEMOGRAPHIC_DATA]" at bounding box center [91, 256] width 110 height 13
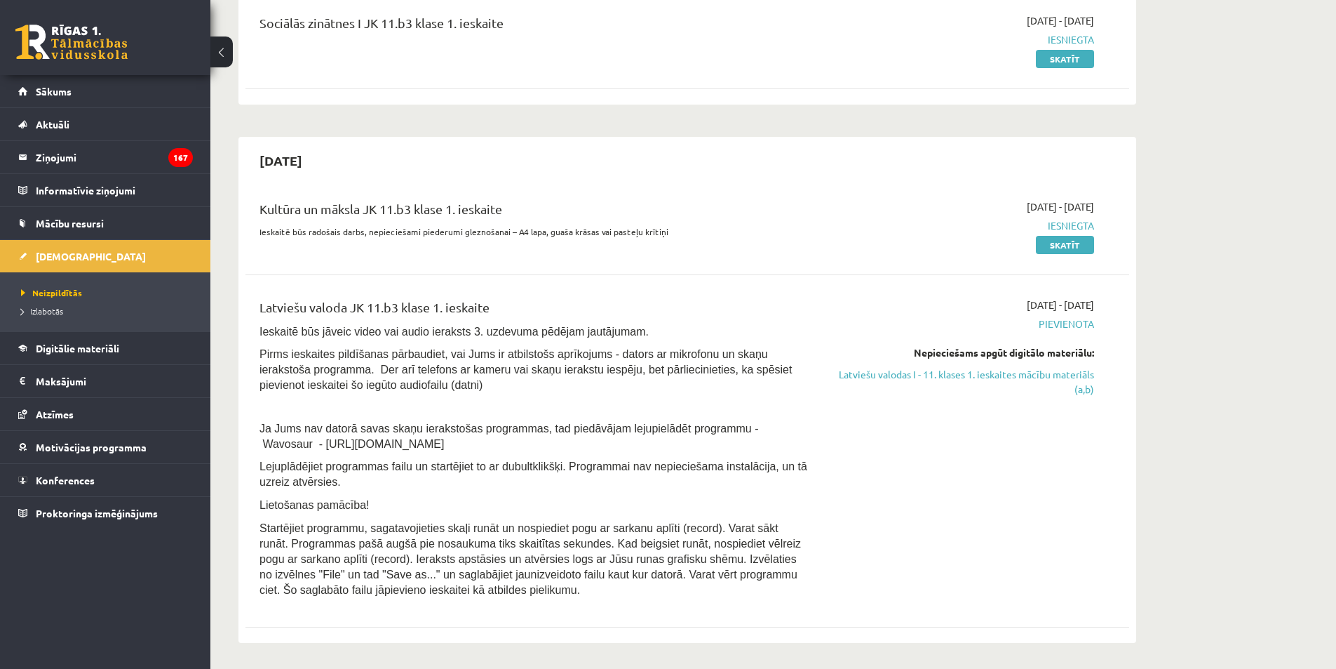
scroll to position [210, 0]
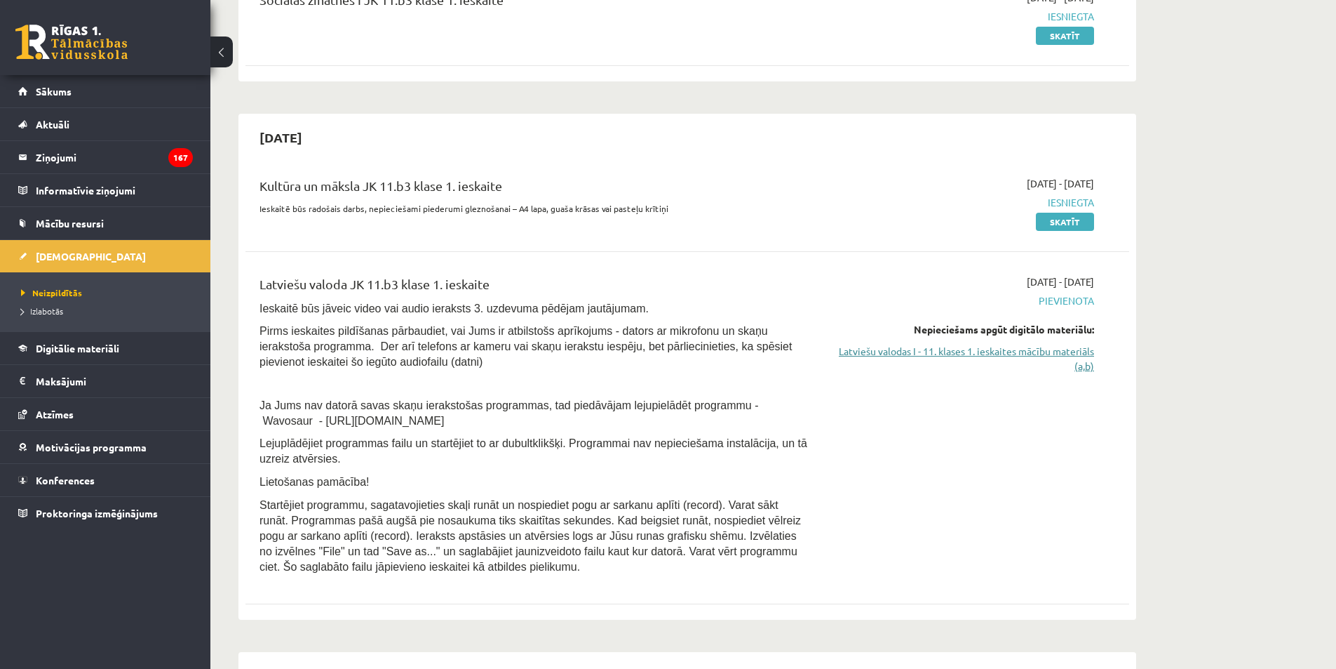
click at [1040, 350] on link "Latviešu valodas I - 11. klases 1. ieskaites mācību materiāls (a,b)" at bounding box center [962, 358] width 264 height 29
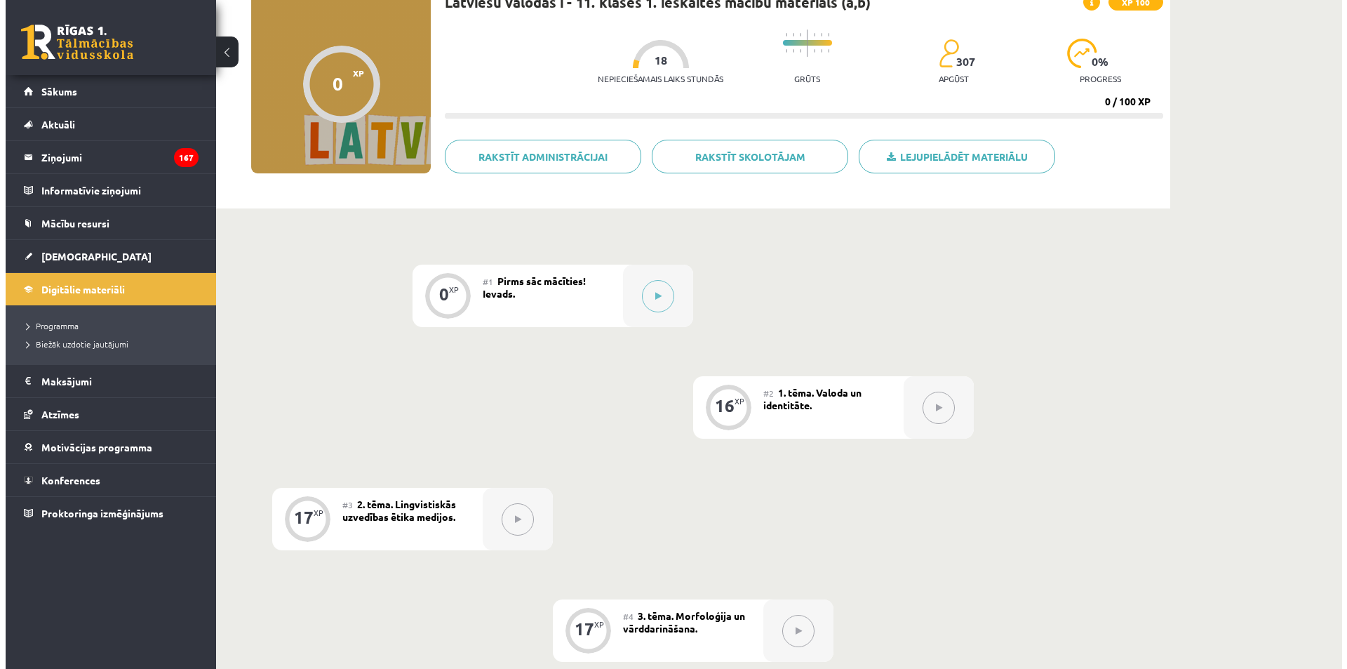
scroll to position [260, 0]
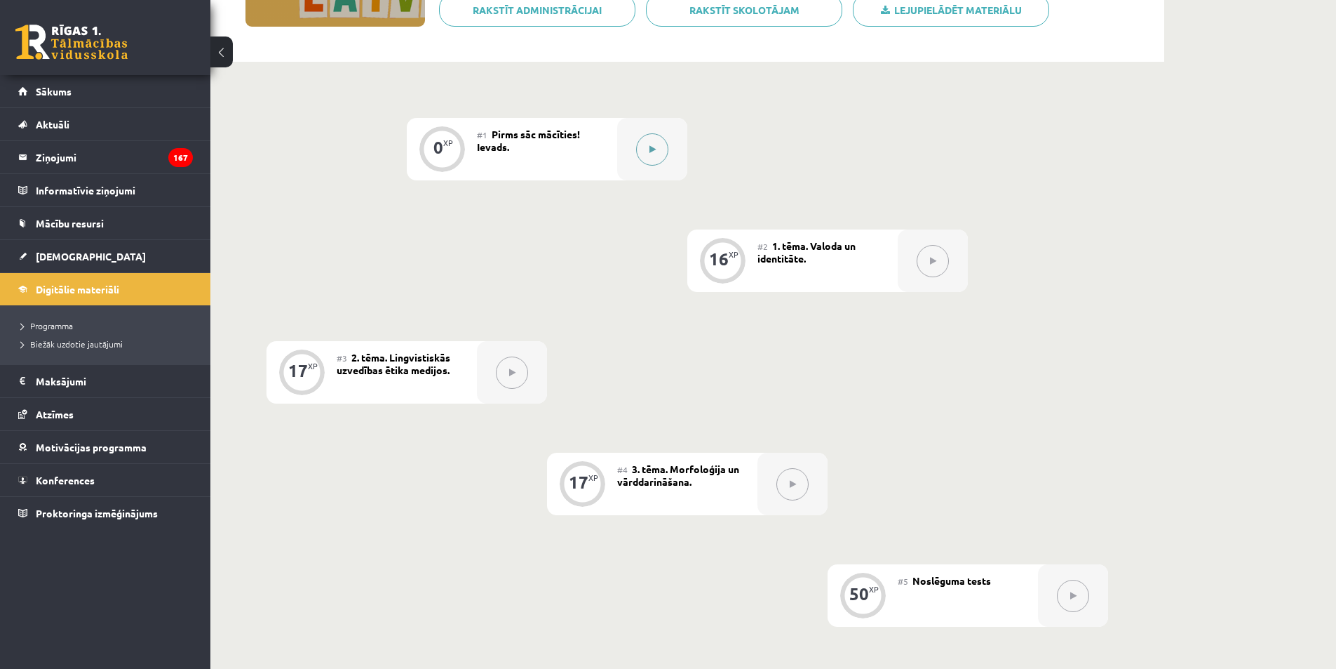
click at [655, 149] on icon at bounding box center [653, 149] width 6 height 8
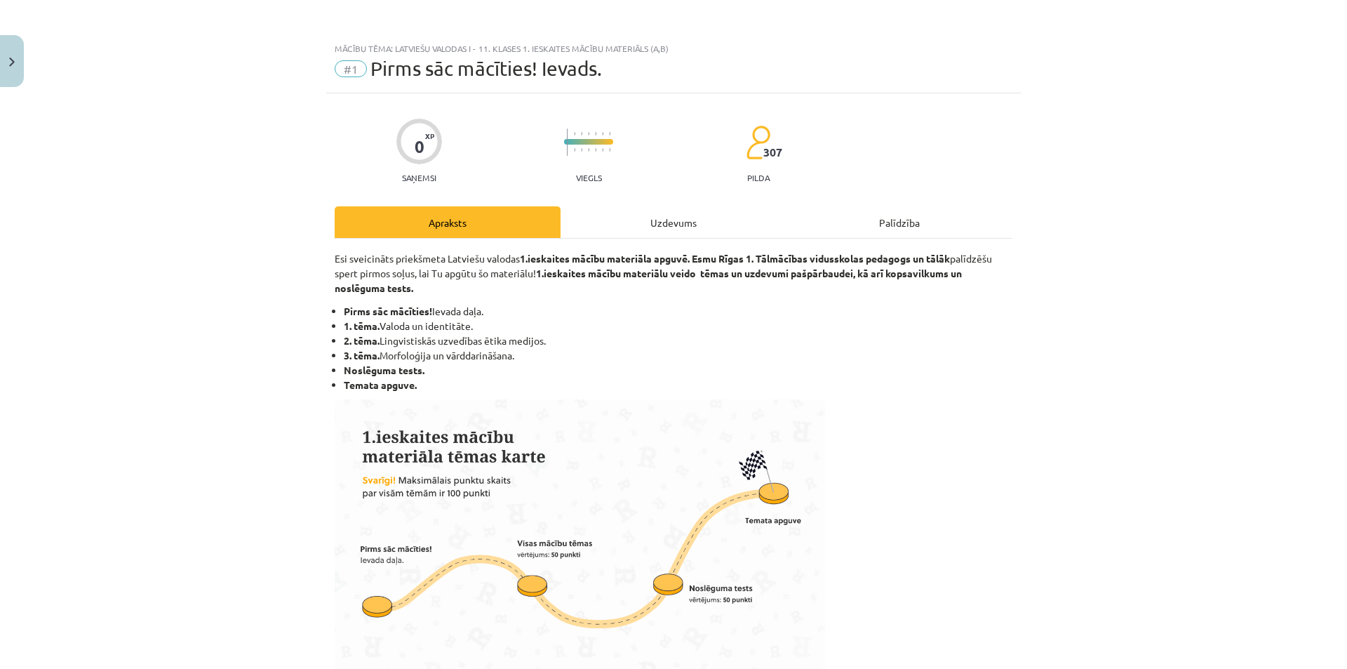
click at [694, 227] on div "Uzdevums" at bounding box center [674, 222] width 226 height 32
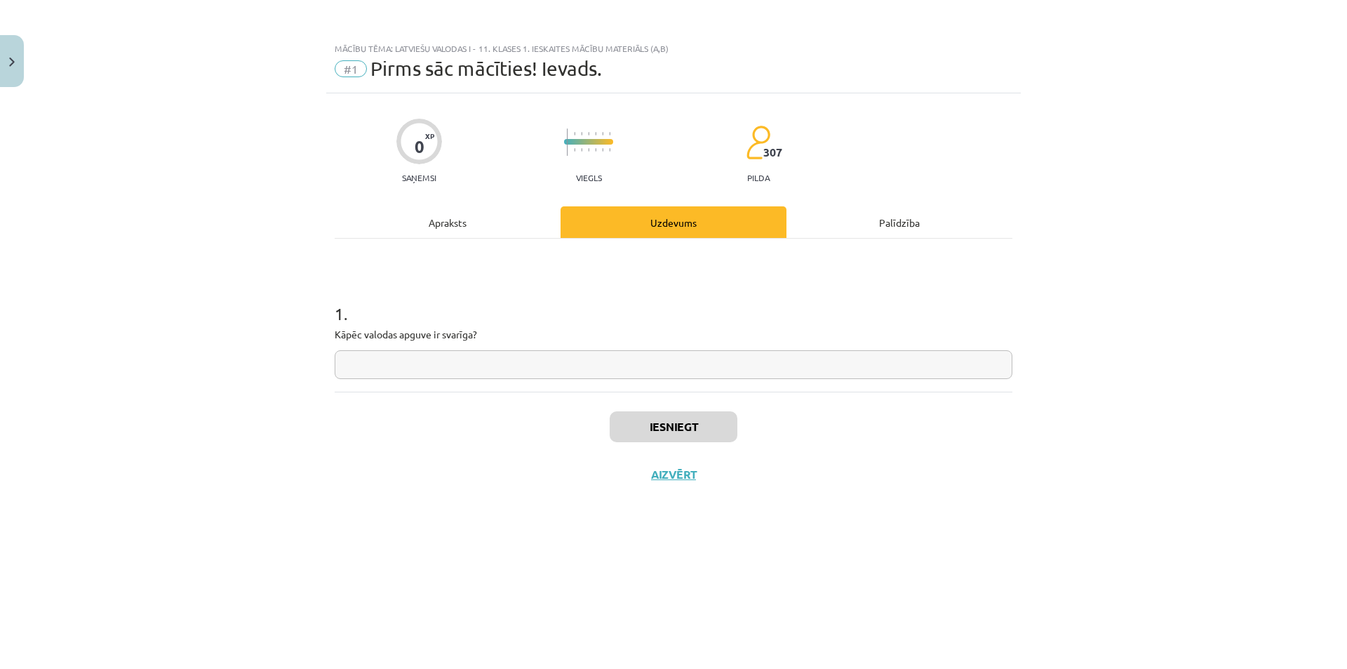
click at [485, 368] on input "text" at bounding box center [674, 364] width 678 height 29
type input "*"
click at [724, 431] on button "Iesniegt" at bounding box center [674, 426] width 128 height 31
click at [706, 482] on button "Nākamā nodarbība" at bounding box center [673, 483] width 137 height 32
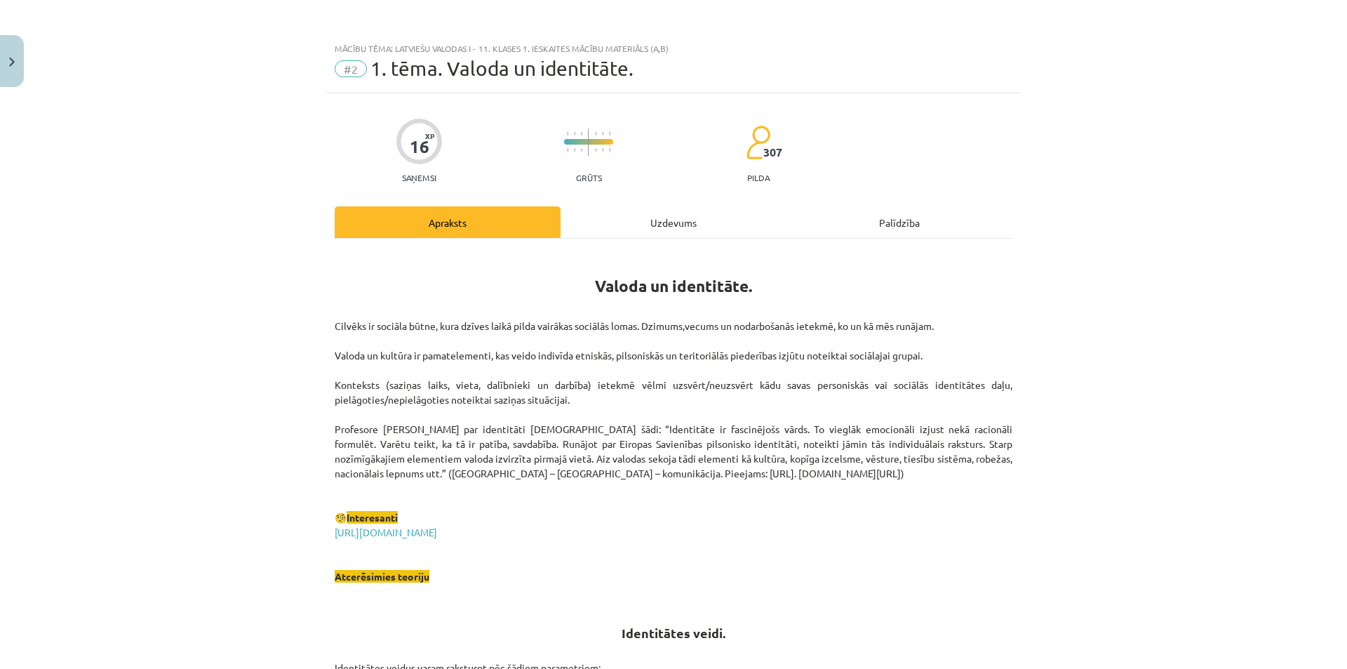
click at [649, 227] on div "Uzdevums" at bounding box center [674, 222] width 226 height 32
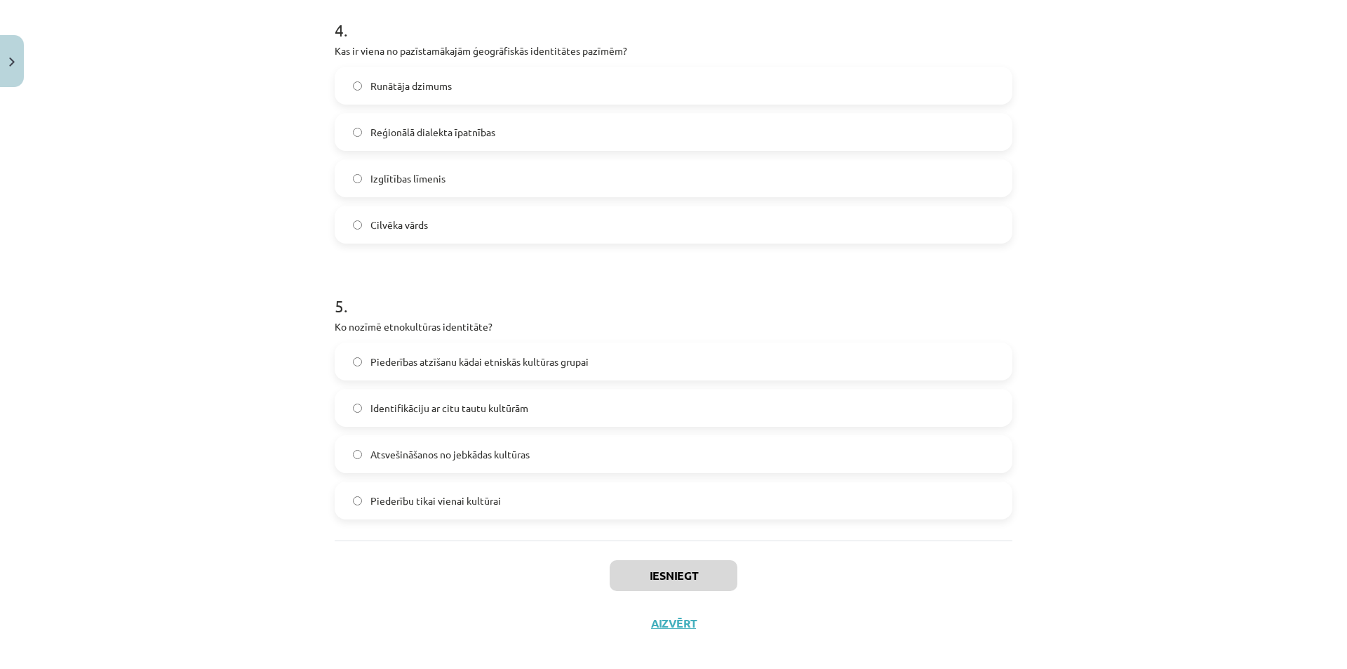
scroll to position [1124, 0]
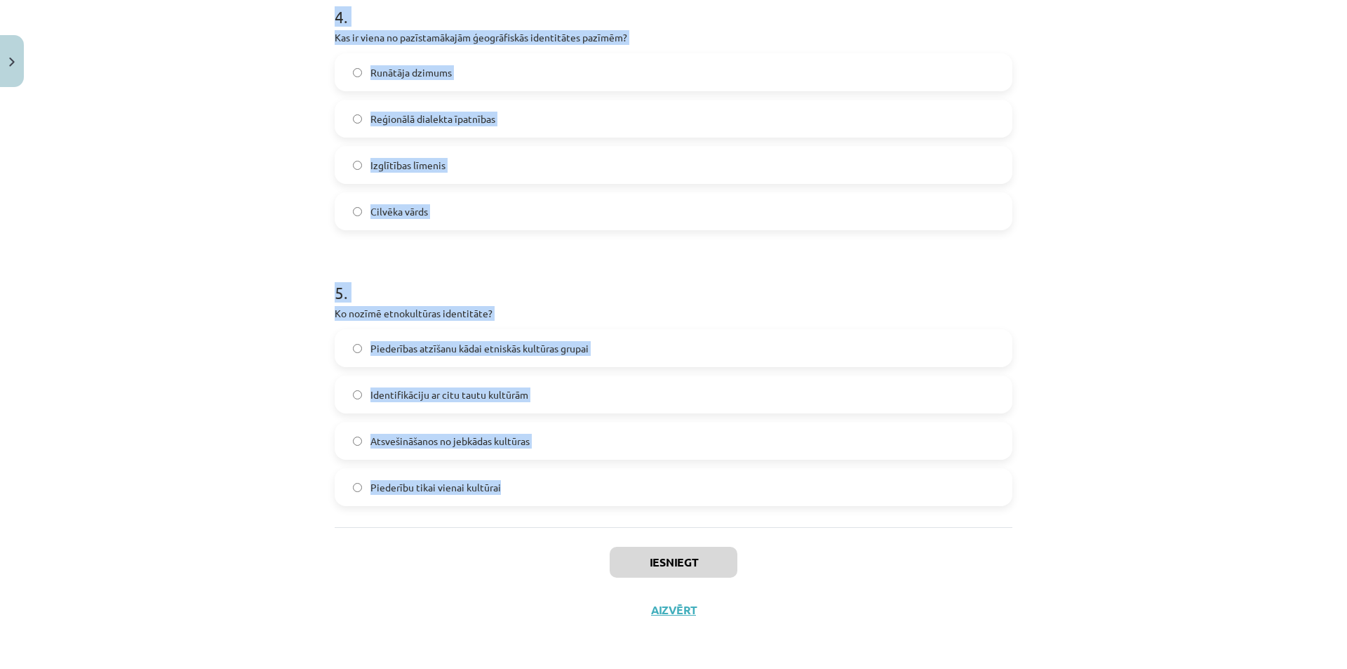
drag, startPoint x: 327, startPoint y: 281, endPoint x: 582, endPoint y: 481, distance: 324.7
copy form "9 . Lor ipsu dolorsita con adipisc elitsedd eiusmod temporincid utlabore? Etd m…"
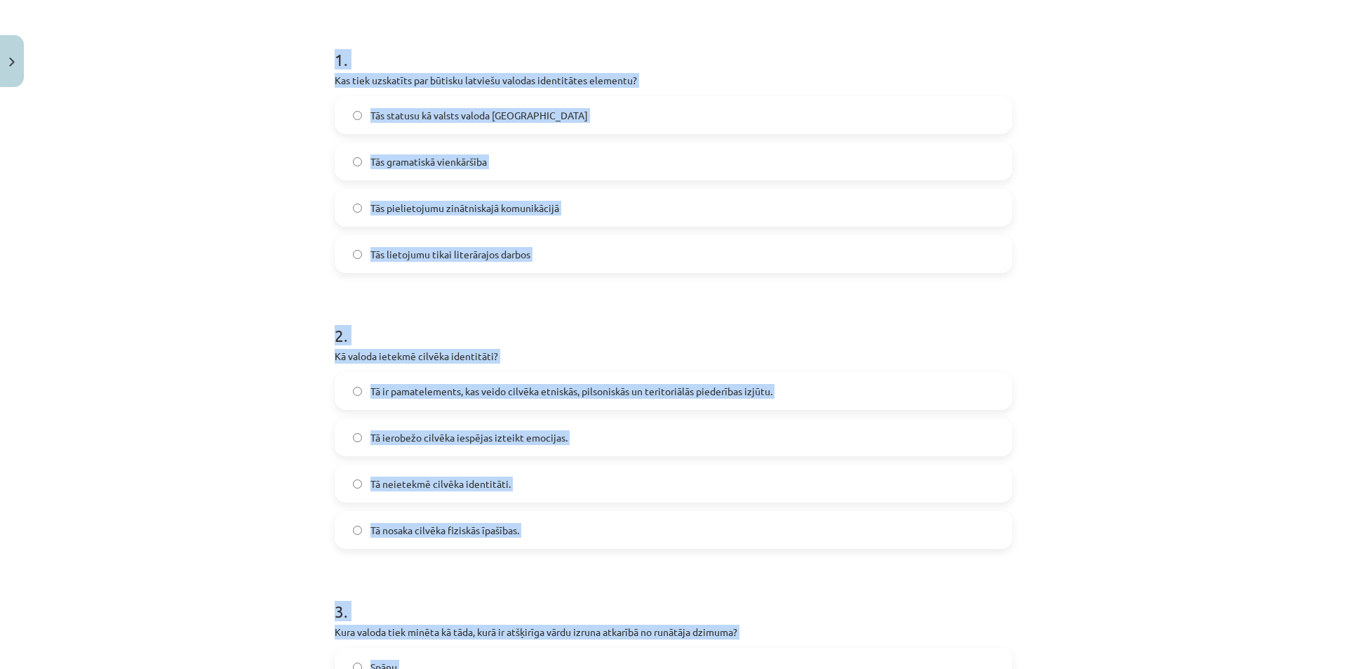
scroll to position [248, 0]
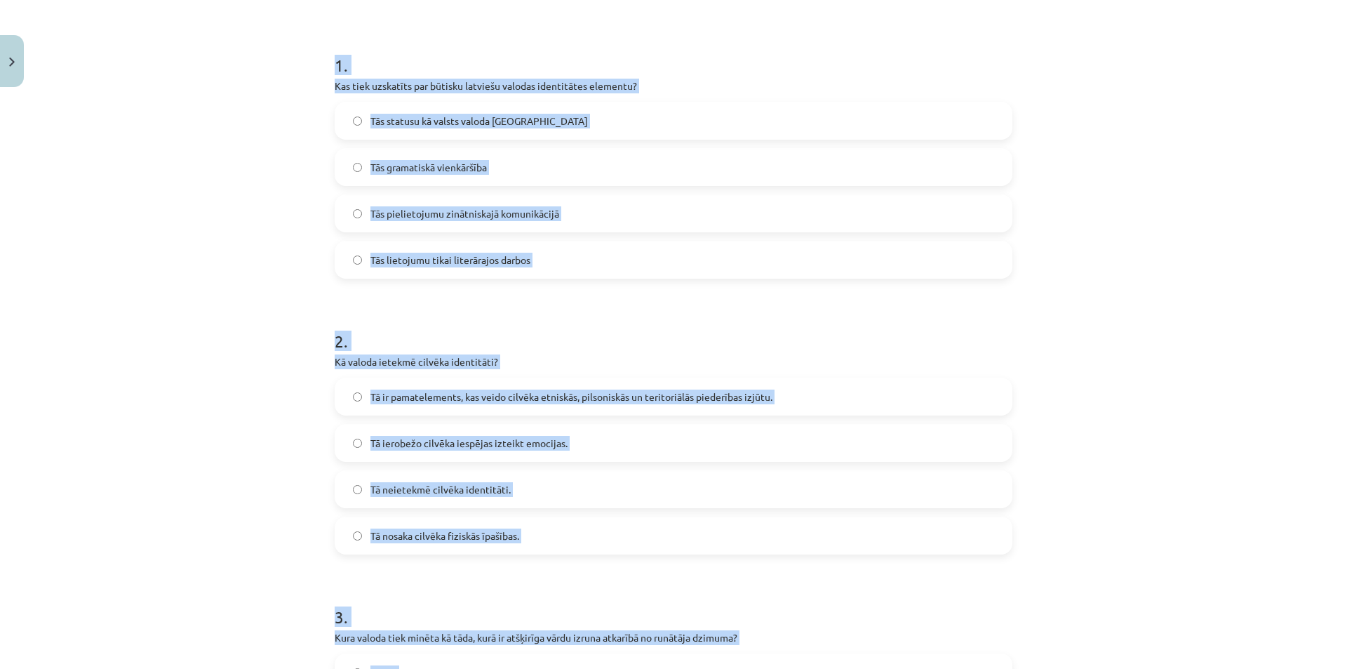
click at [182, 162] on div "Mācību tēma: Latviešu valodas i - 11. klases 1. ieskaites mācību materiāls (a,b…" at bounding box center [673, 334] width 1347 height 669
click at [276, 137] on div "Mācību tēma: Latviešu valodas i - 11. klases 1. ieskaites mācību materiāls (a,b…" at bounding box center [673, 334] width 1347 height 669
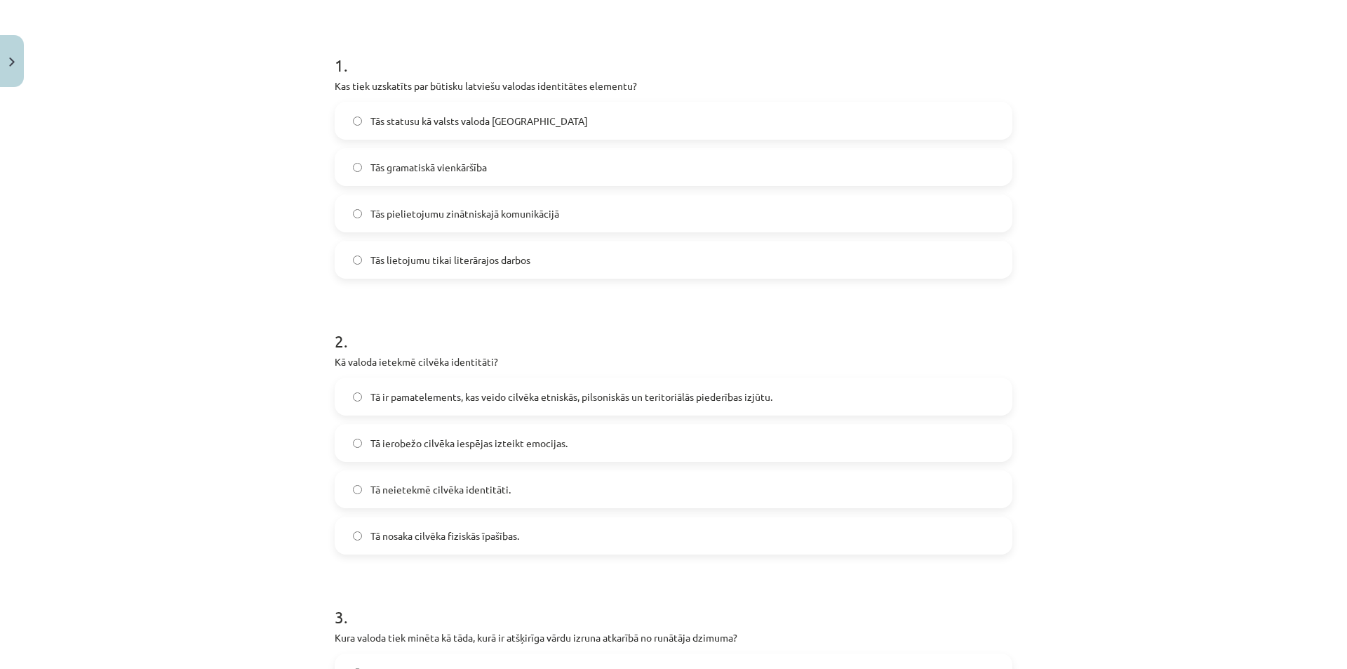
click at [438, 118] on span "Tās statusu kā valsts valoda Latvijā" at bounding box center [478, 121] width 217 height 15
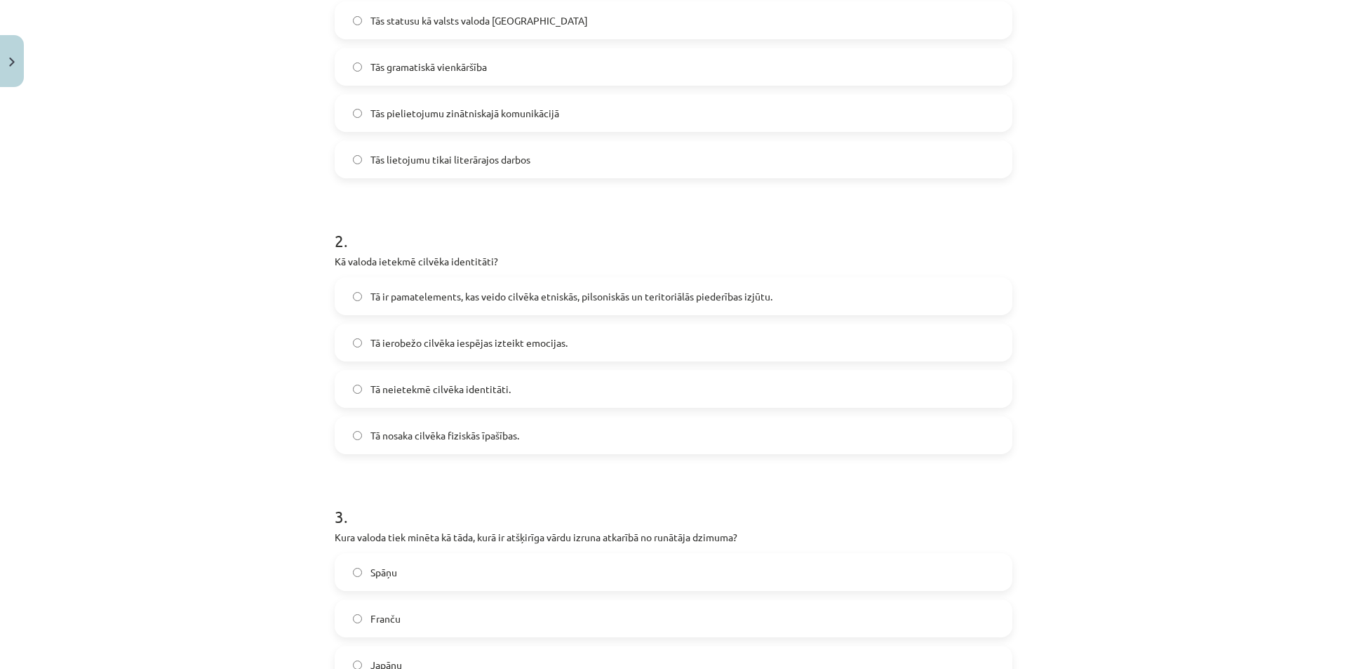
scroll to position [389, 0]
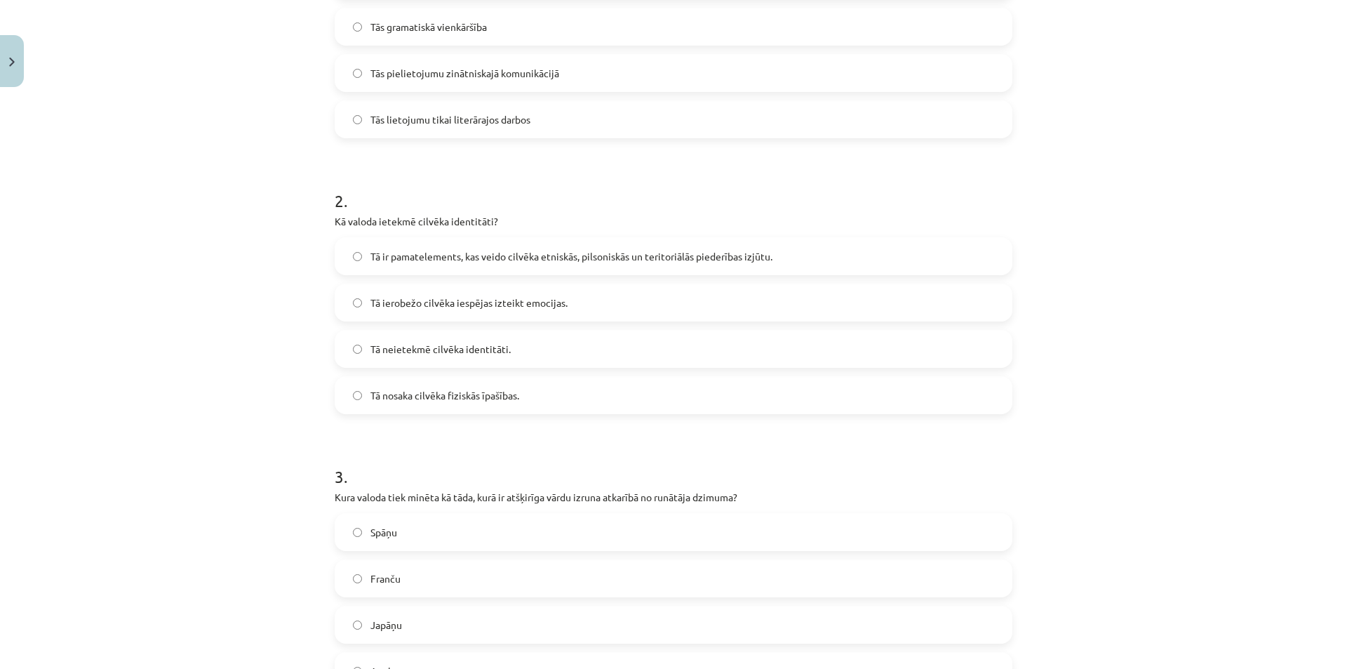
click at [402, 262] on span "Tā ir pamatelements, kas veido cilvēka etniskās, pilsoniskās un teritoriālās pi…" at bounding box center [571, 256] width 402 height 15
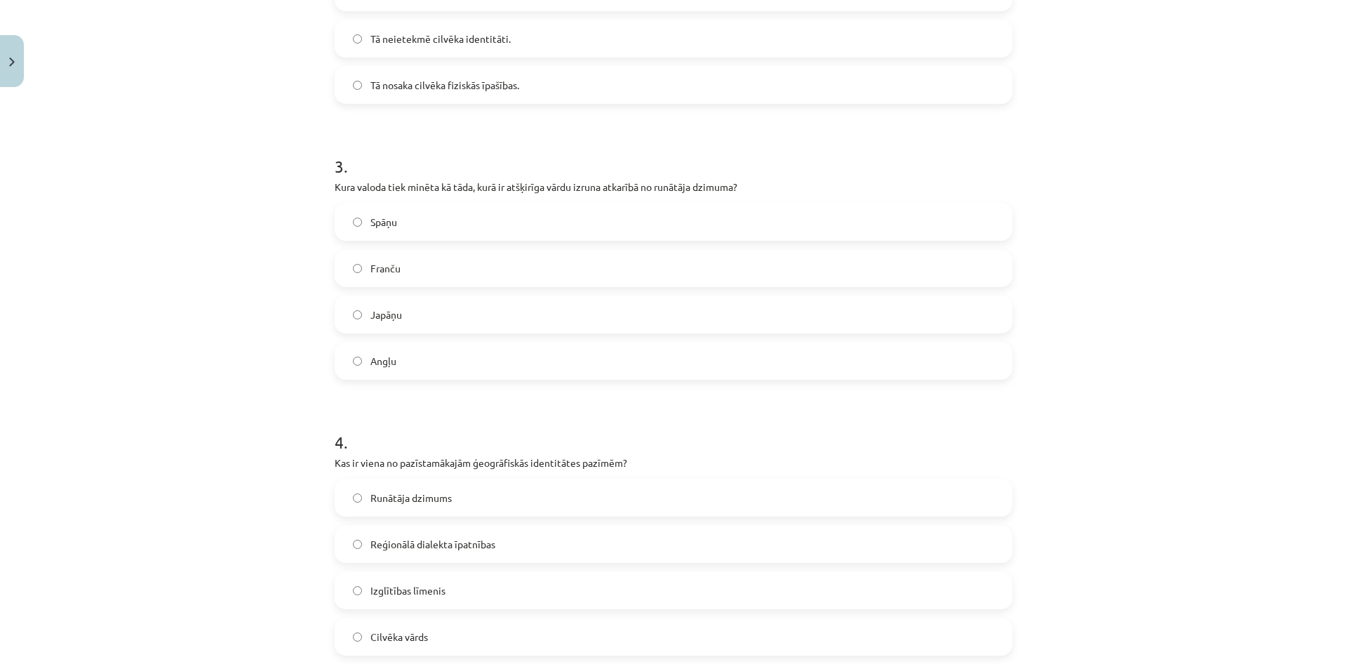
scroll to position [739, 0]
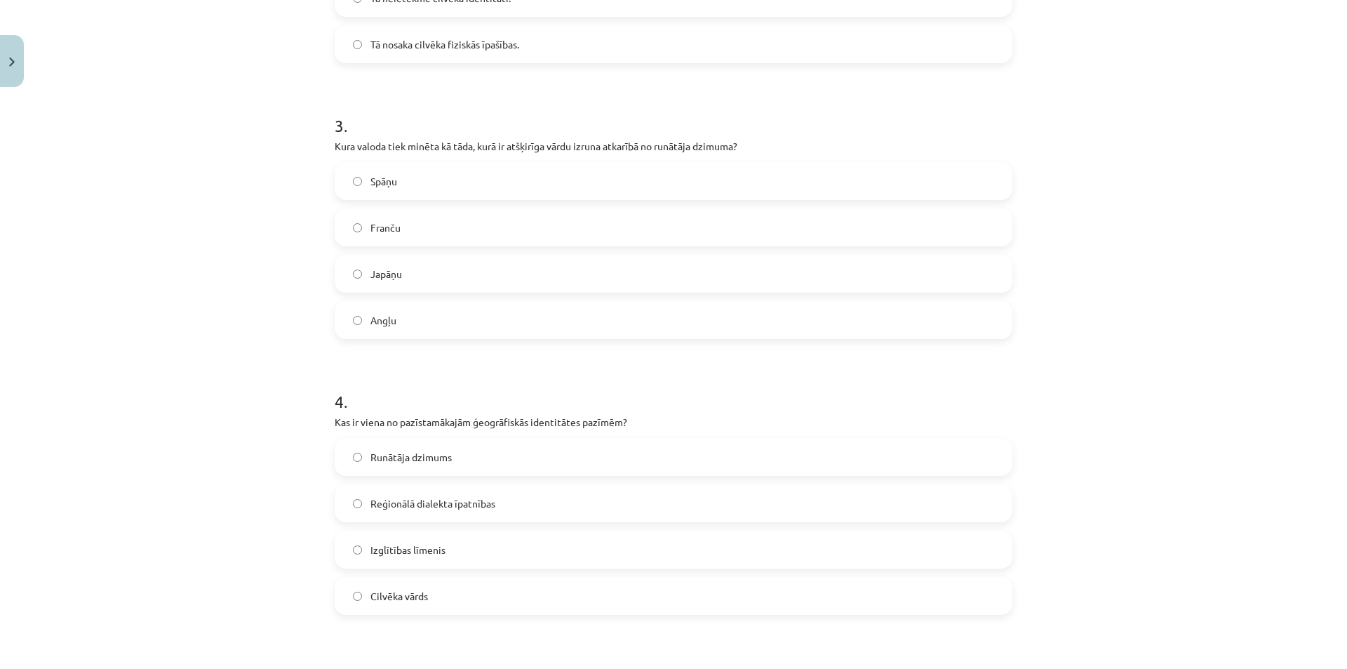
click at [409, 279] on label "Japāņu" at bounding box center [673, 273] width 675 height 35
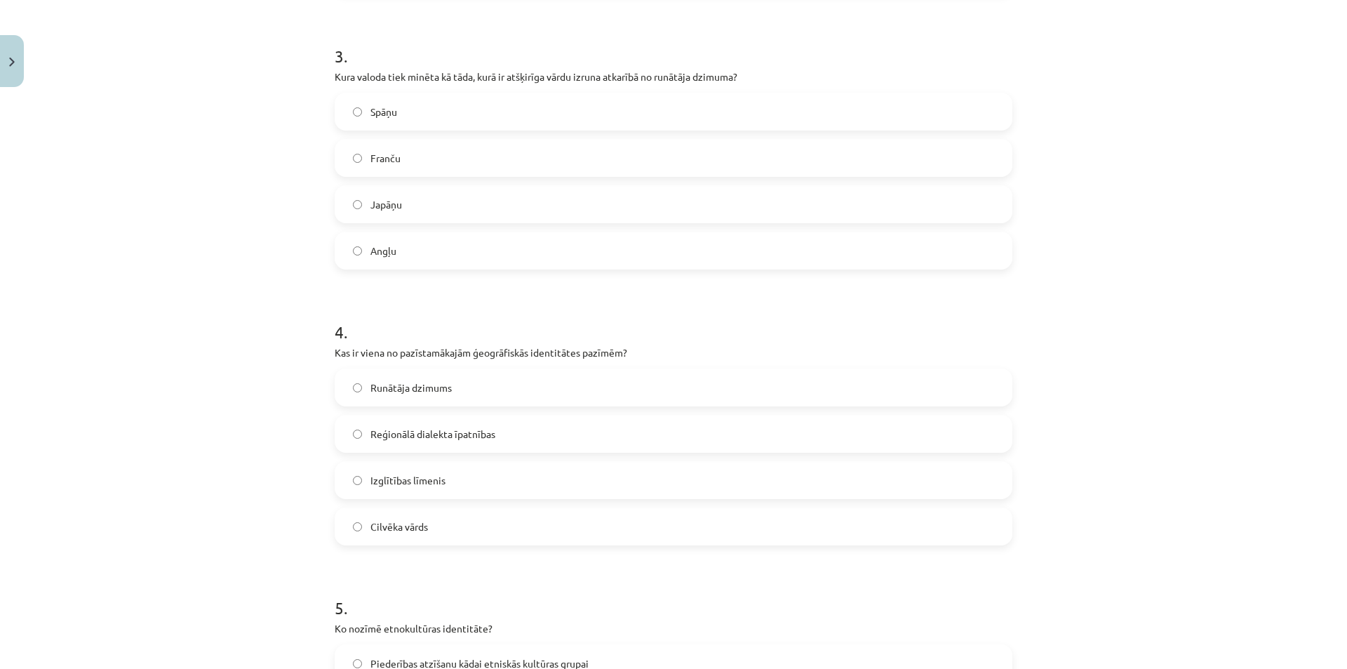
scroll to position [810, 0]
click at [415, 436] on span "Reģionālā dialekta īpatnības" at bounding box center [432, 433] width 125 height 15
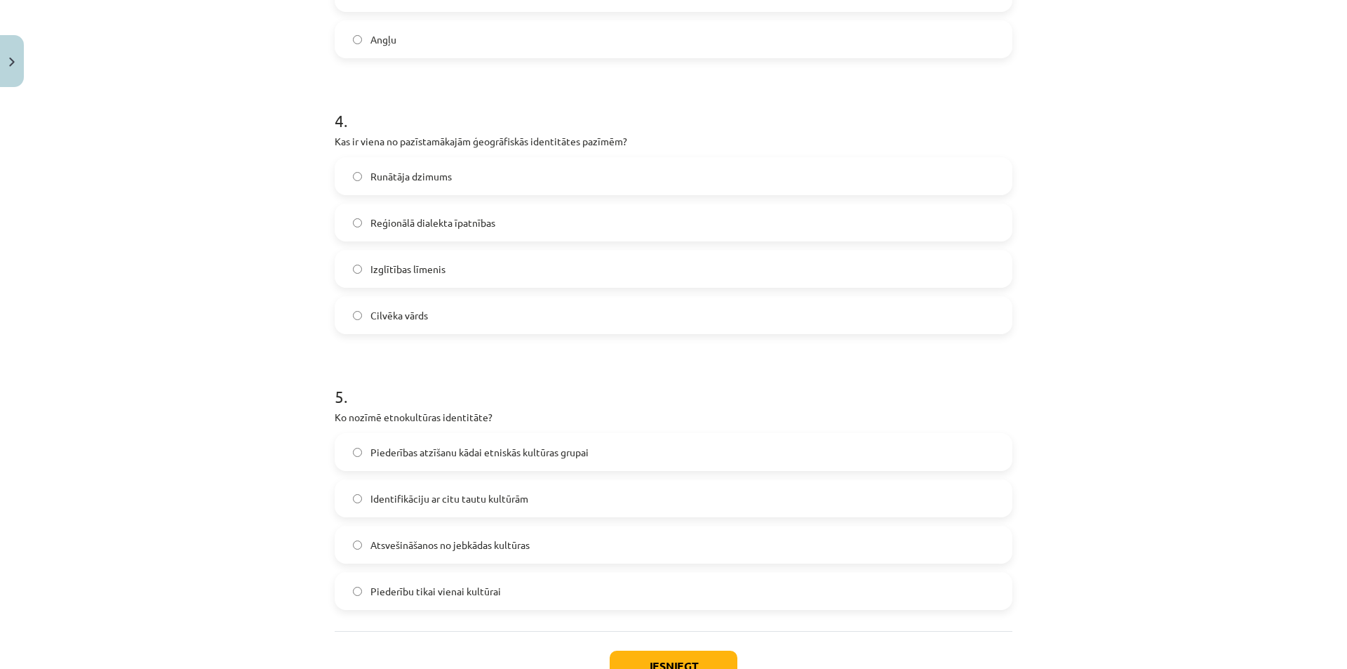
scroll to position [1090, 0]
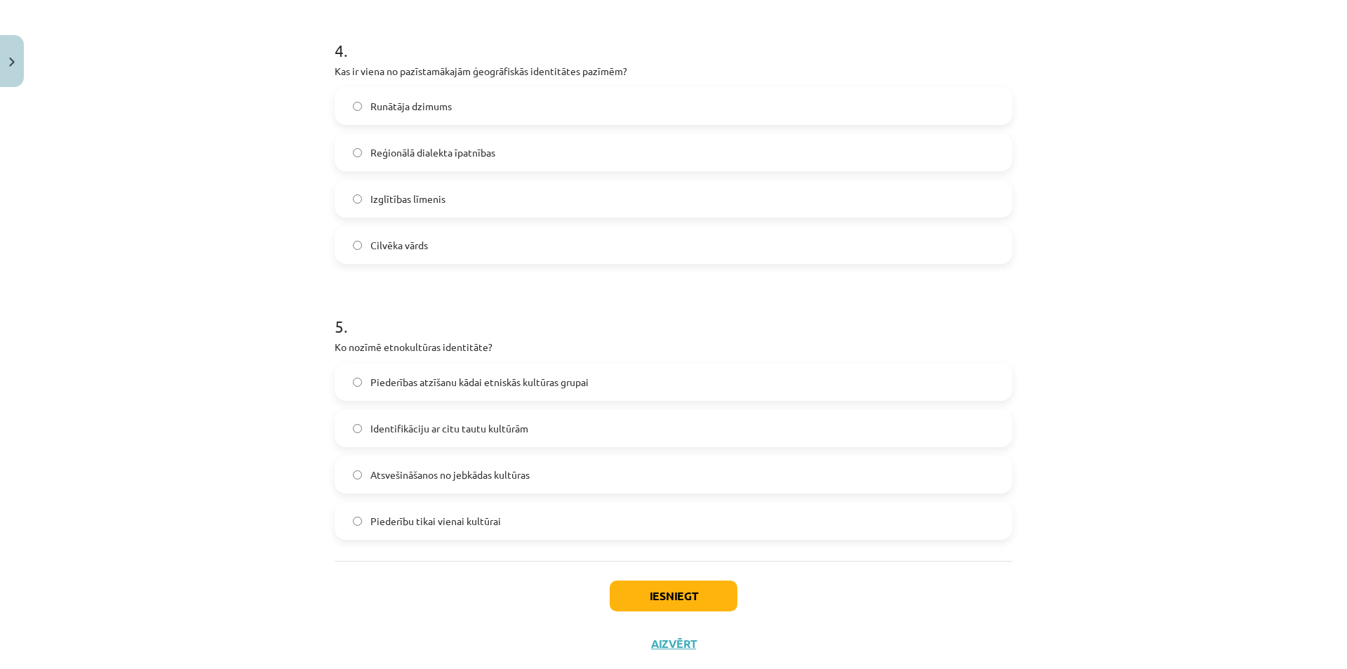
click at [412, 381] on span "Piederības atzīšanu kādai etniskās kultūras grupai" at bounding box center [479, 382] width 218 height 15
click at [639, 594] on button "Iesniegt" at bounding box center [674, 595] width 128 height 31
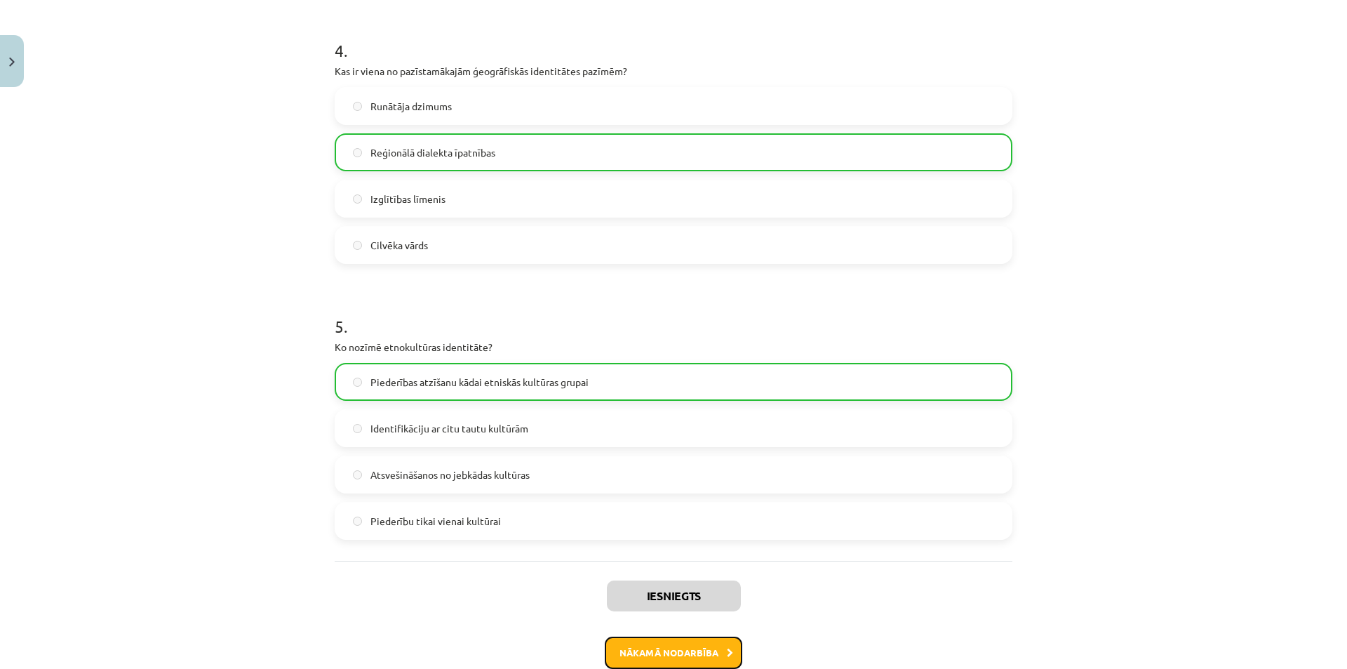
click at [687, 655] on button "Nākamā nodarbība" at bounding box center [673, 652] width 137 height 32
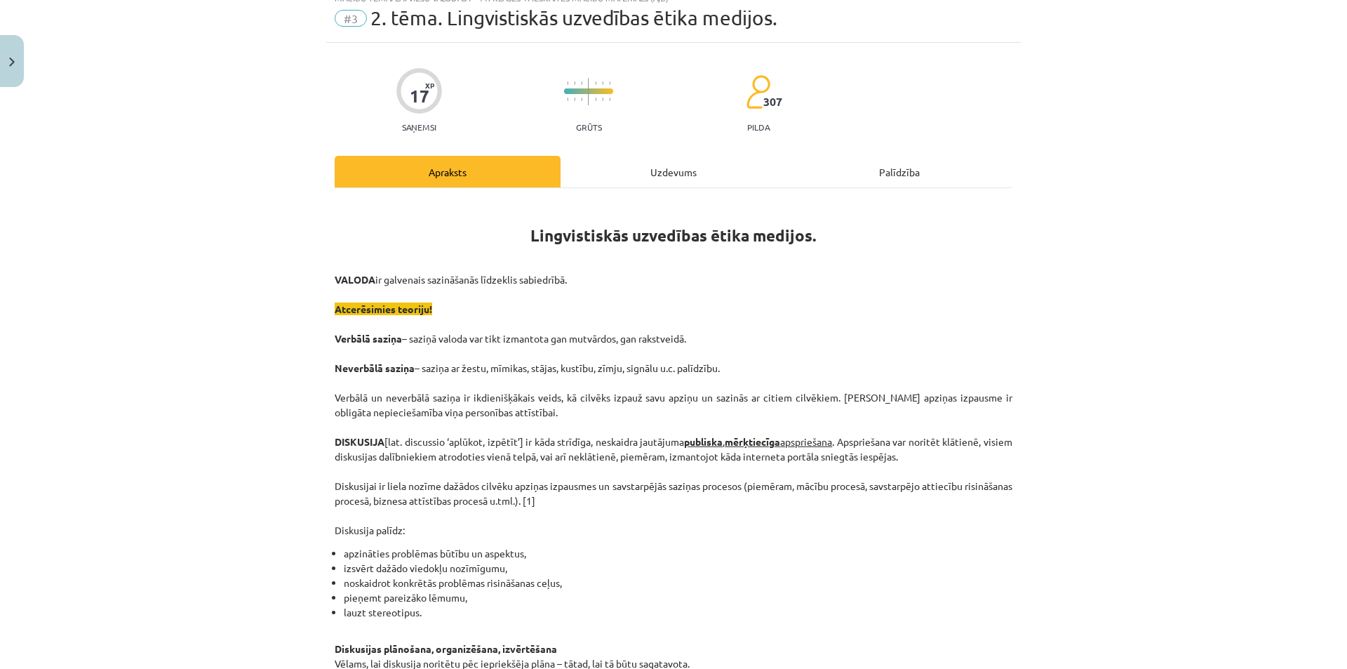
scroll to position [35, 0]
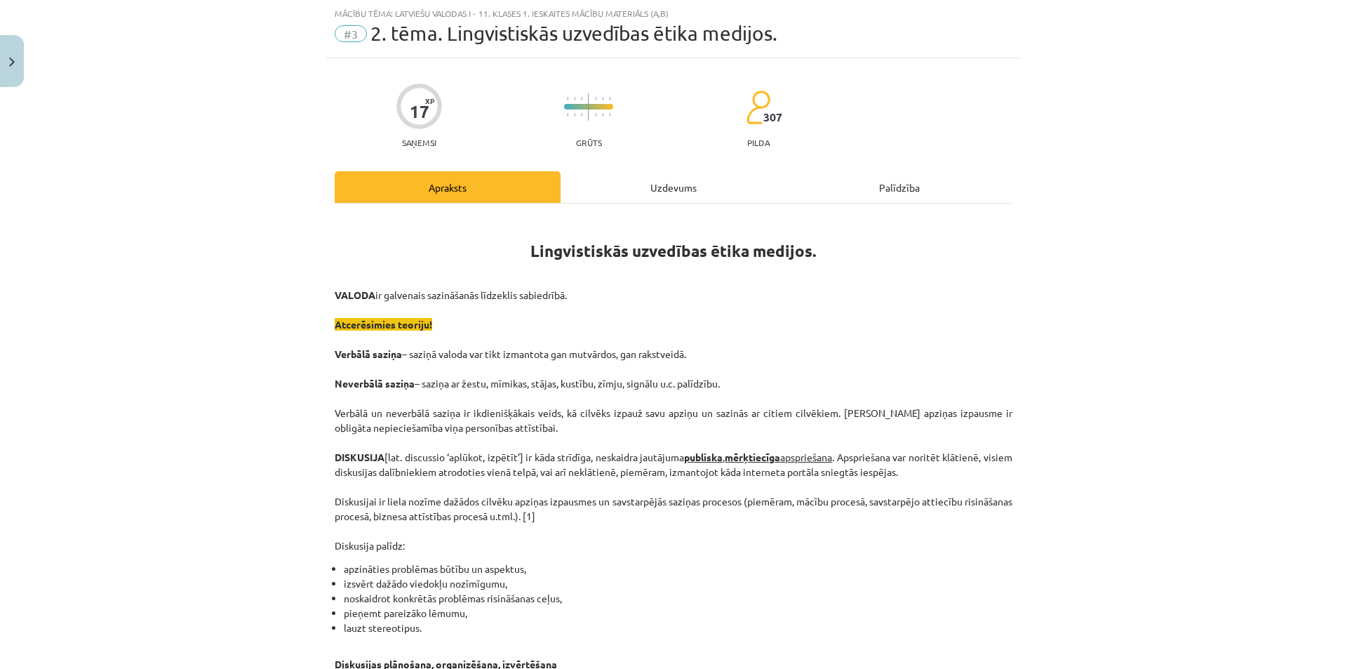
click at [655, 185] on div "Uzdevums" at bounding box center [674, 187] width 226 height 32
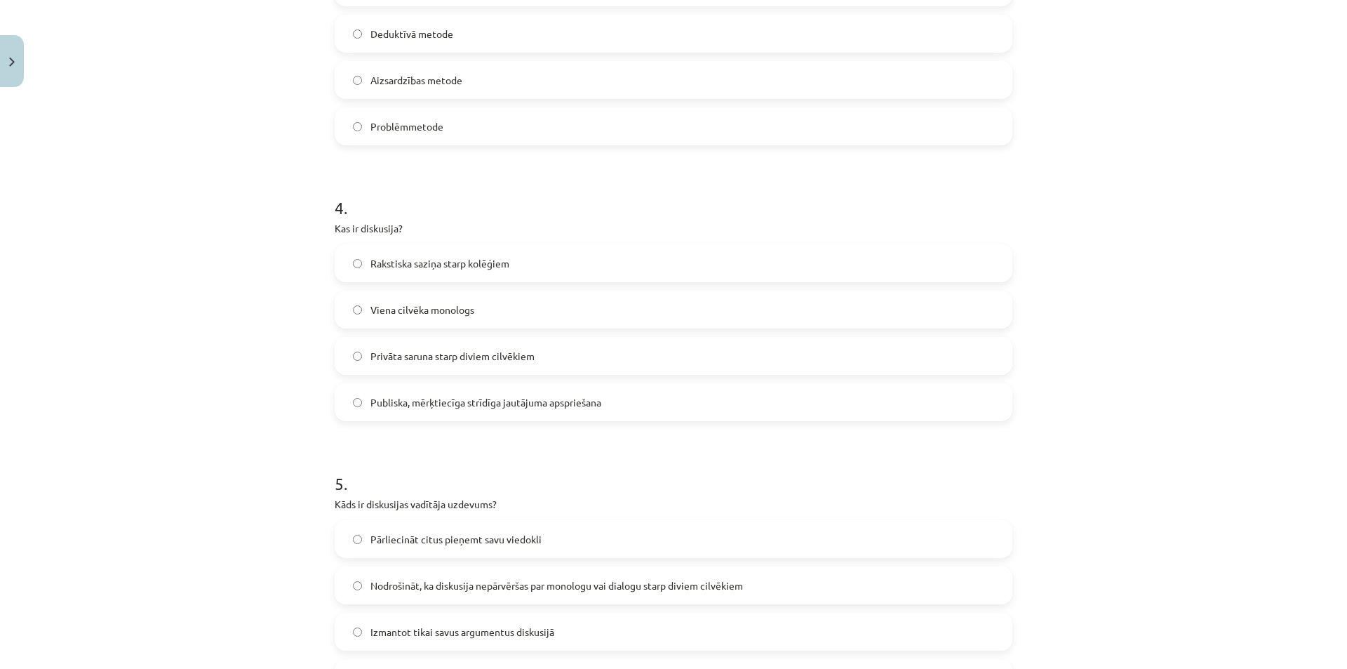
scroll to position [1124, 0]
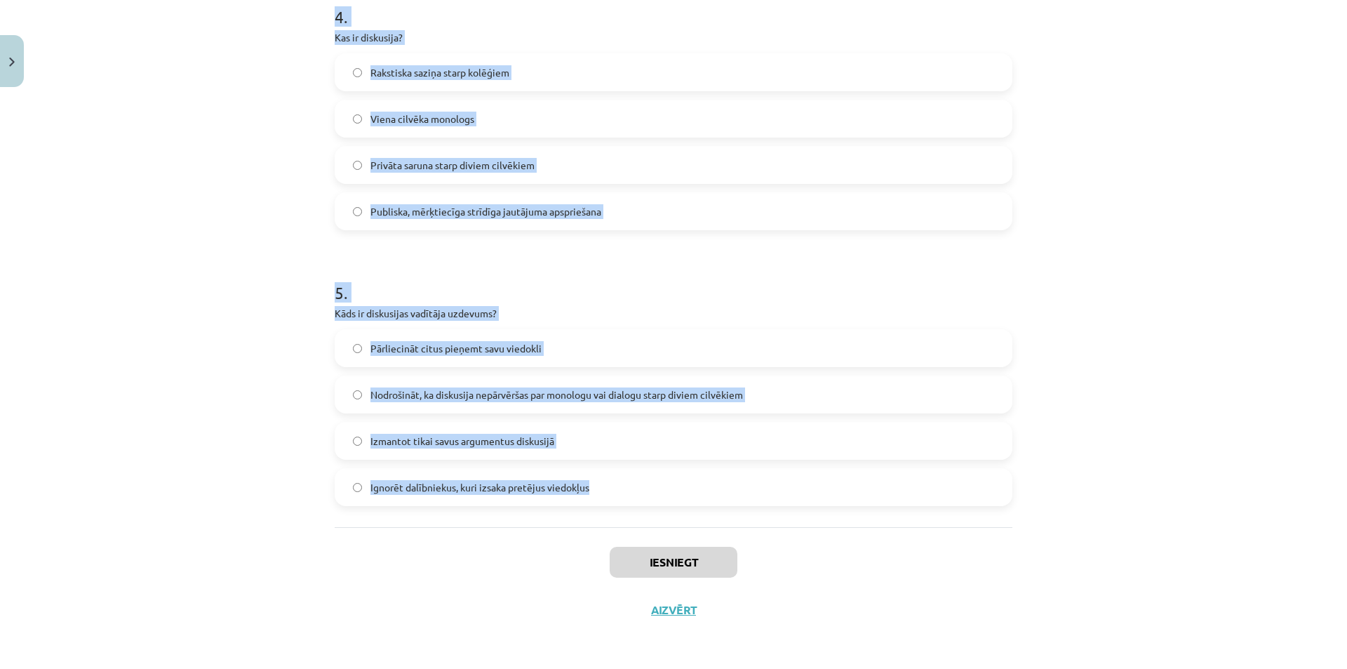
drag, startPoint x: 424, startPoint y: 334, endPoint x: 605, endPoint y: 489, distance: 238.3
click at [605, 489] on div "Mācību tēma: Latviešu valodas i - 11. klases 1. ieskaites mācību materiāls (a,b…" at bounding box center [673, 334] width 1347 height 669
copy form "1 . Kura metode tiek izmantota, lai fiksētu pretrunas oponenta viedoklī un tās …"
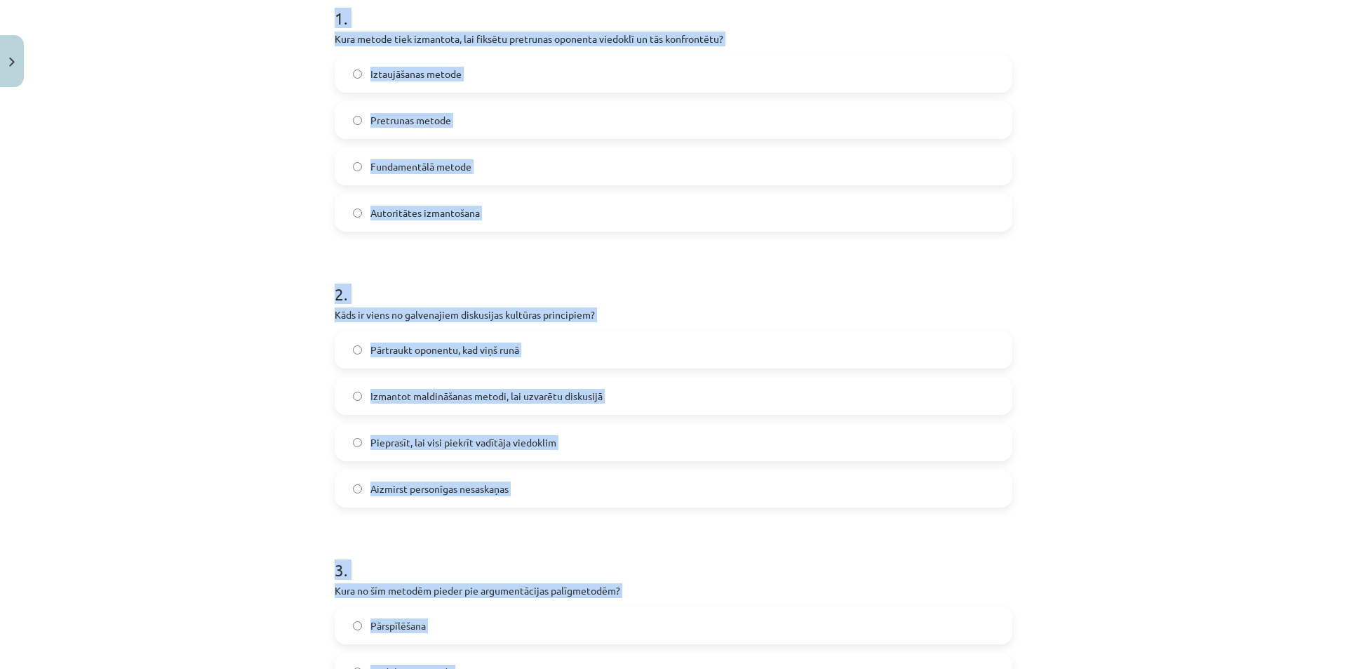
scroll to position [293, 0]
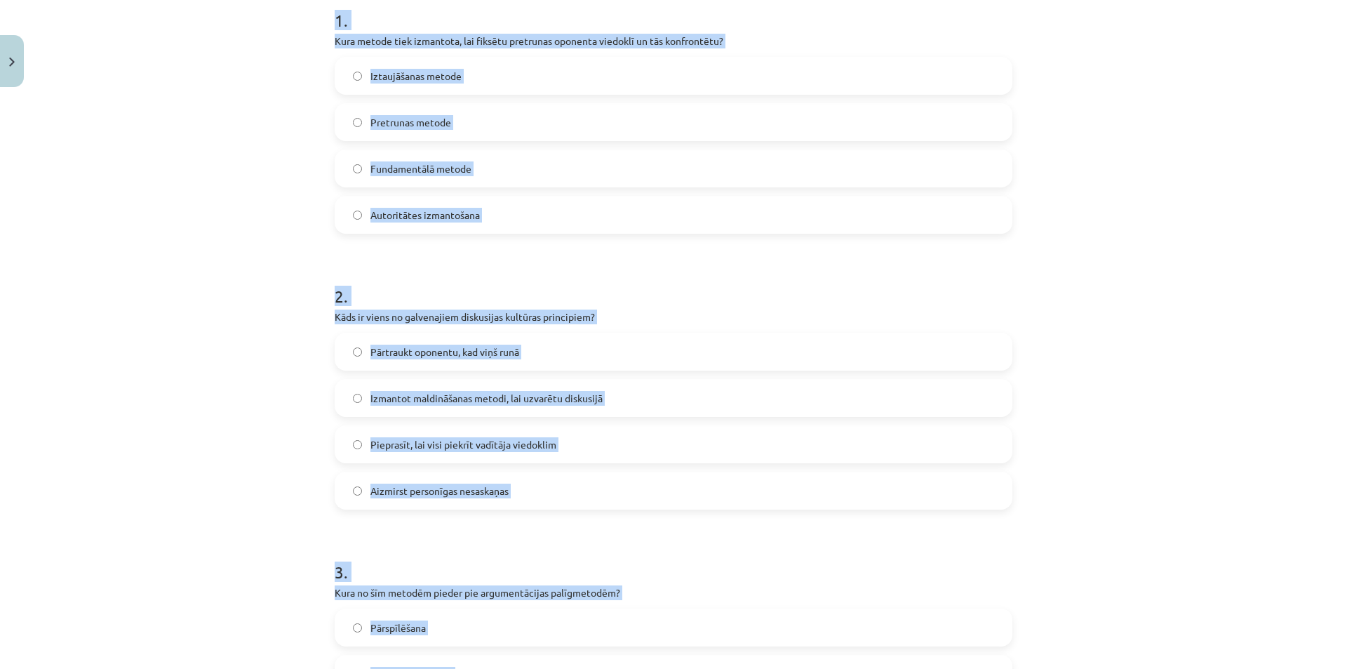
click at [1190, 316] on div "Mācību tēma: Latviešu valodas i - 11. klases 1. ieskaites mācību materiāls (a,b…" at bounding box center [673, 334] width 1347 height 669
click at [878, 135] on label "Pretrunas metode" at bounding box center [673, 122] width 675 height 35
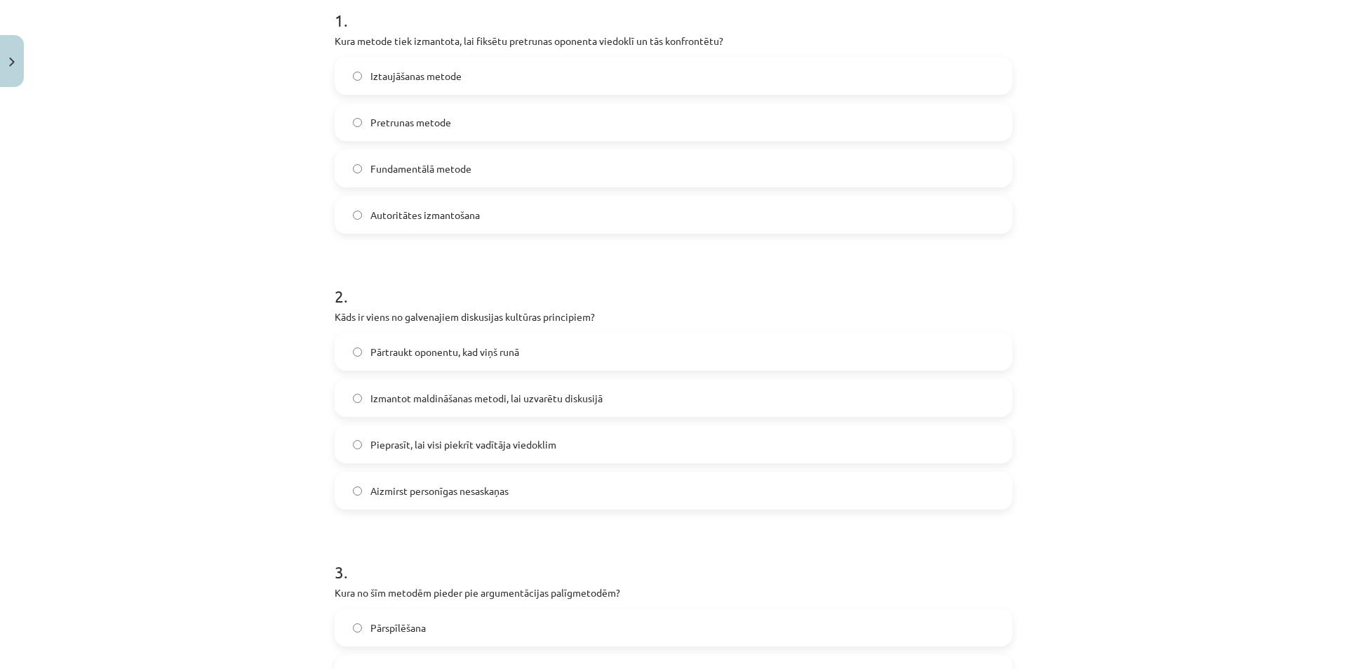
click at [428, 126] on span "Pretrunas metode" at bounding box center [410, 122] width 81 height 15
click at [392, 486] on span "Aizmirst personīgas nesaskaņas" at bounding box center [439, 490] width 138 height 15
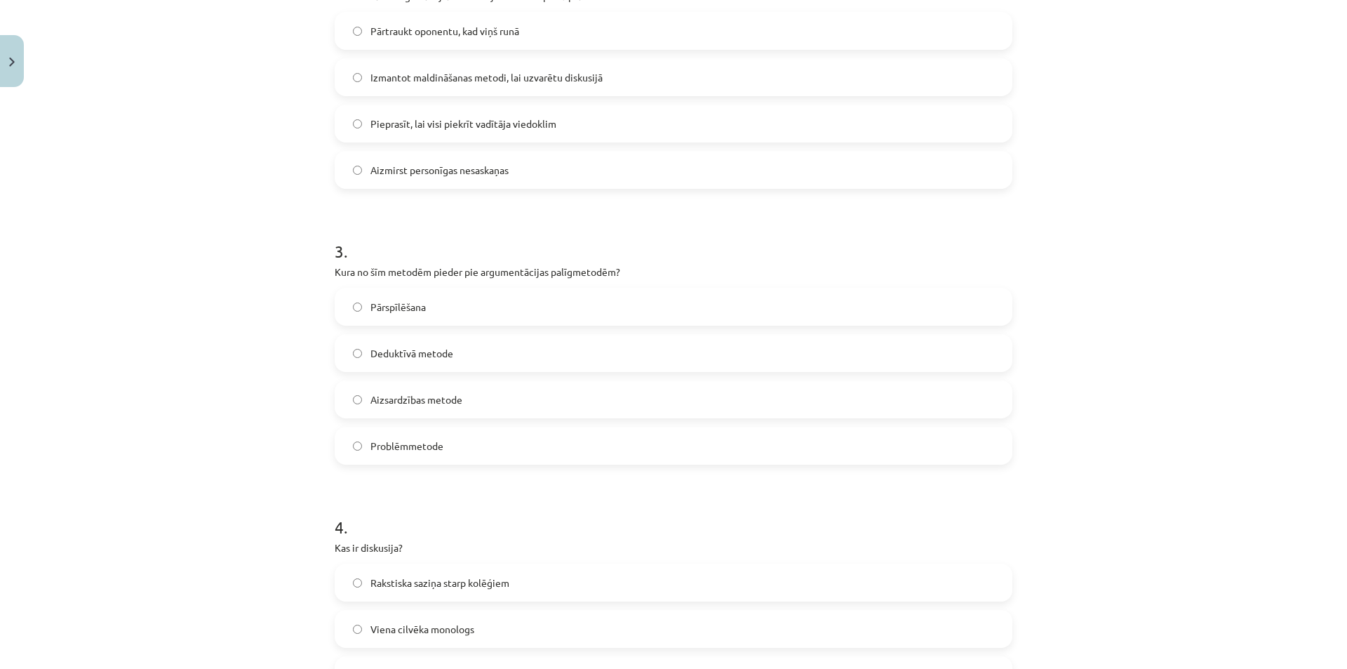
scroll to position [666, 0]
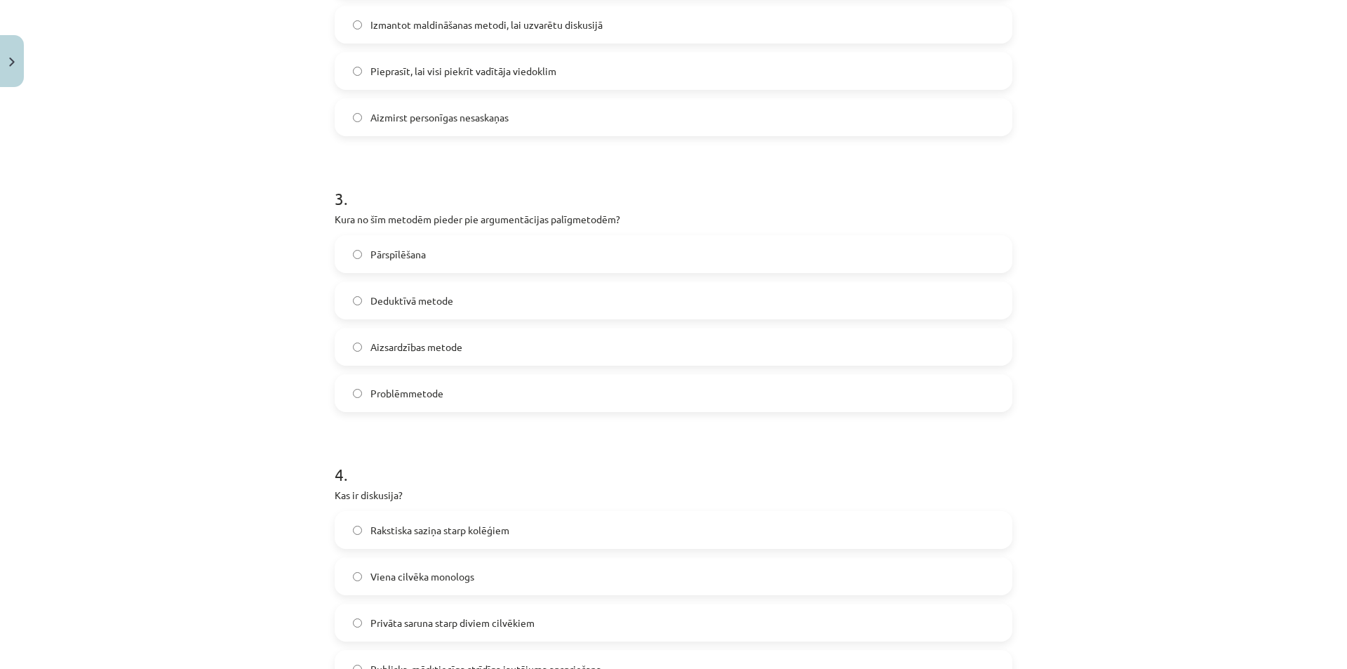
click at [431, 408] on label "Problēmmetode" at bounding box center [673, 392] width 675 height 35
click at [432, 257] on label "Pārspīlēšana" at bounding box center [673, 253] width 675 height 35
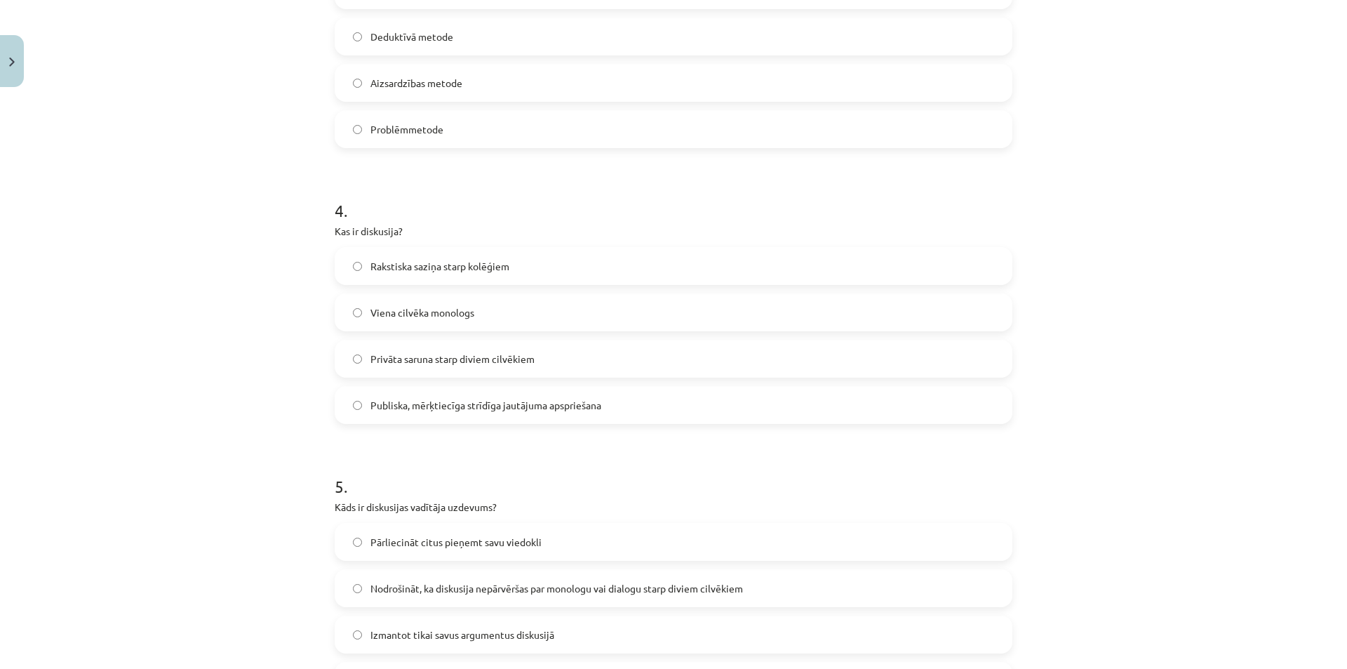
scroll to position [946, 0]
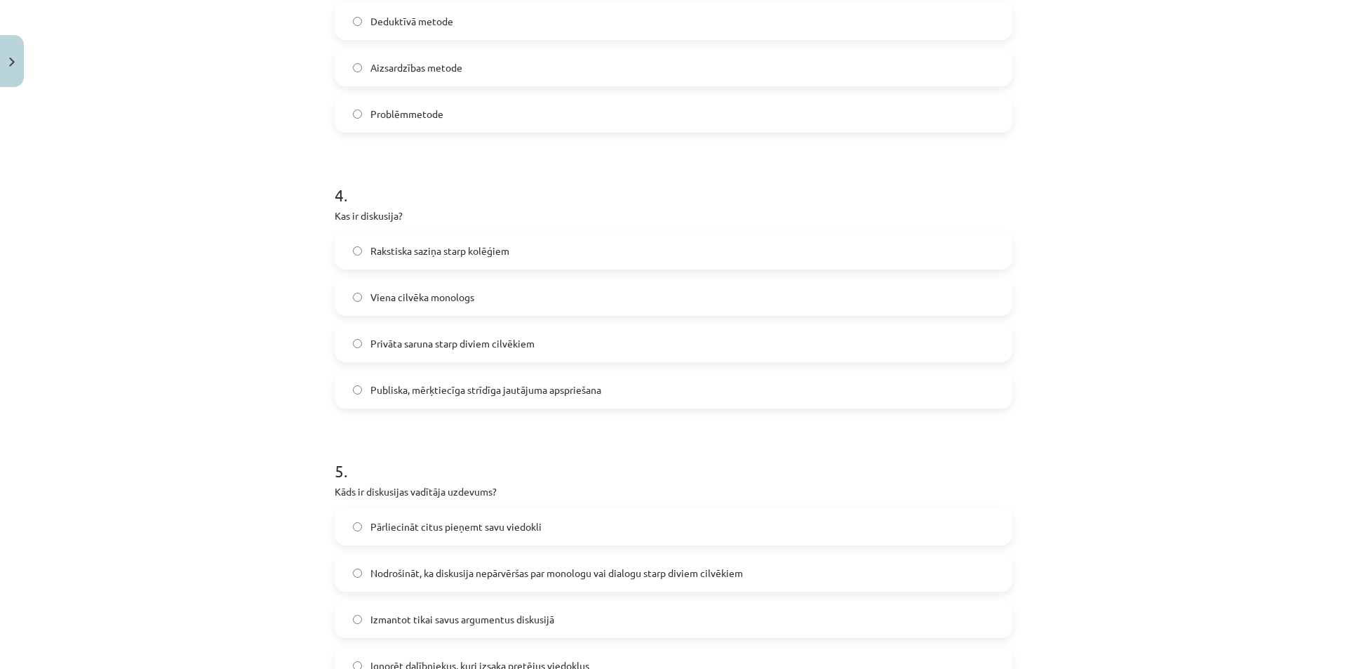
click at [491, 402] on label "Publiska, mērķtiecīga strīdīga jautājuma apspriešana" at bounding box center [673, 389] width 675 height 35
click at [1303, 365] on div "Mācību tēma: Latviešu valodas i - 11. klases 1. ieskaites mācību materiāls (a,b…" at bounding box center [673, 334] width 1347 height 669
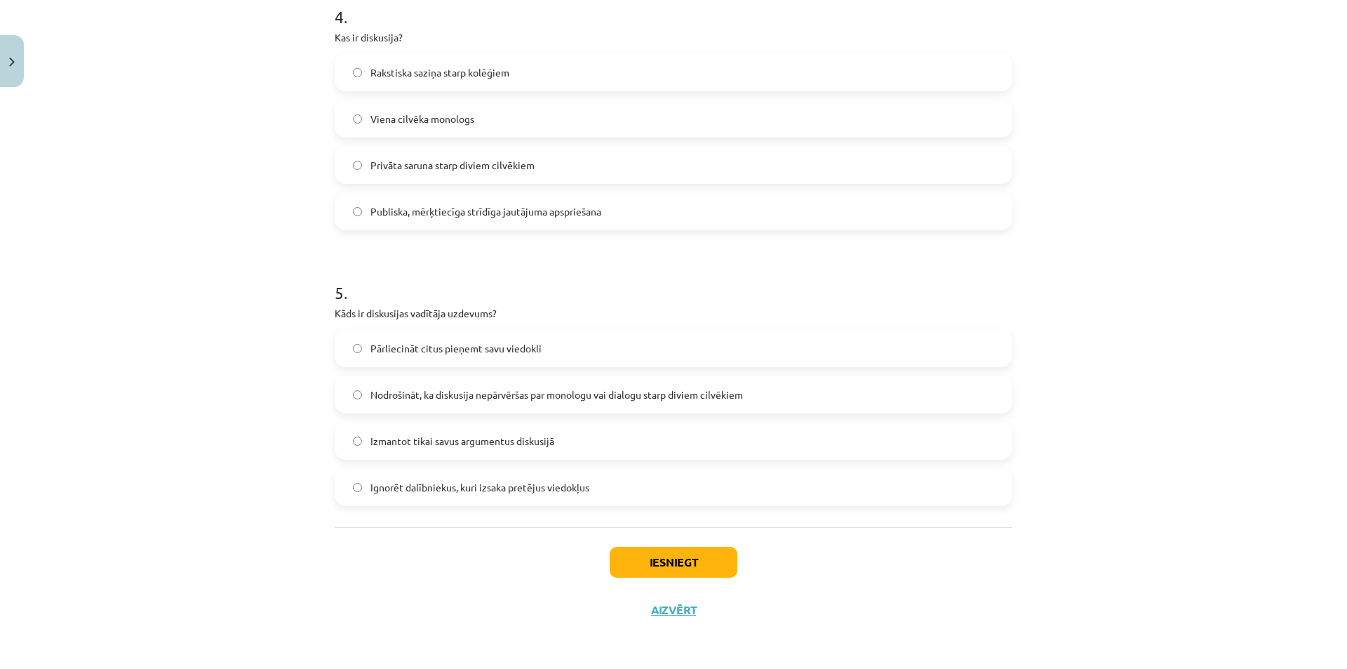
click at [422, 382] on label "Nodrošināt, ka diskusija nepārvēršas par monologu vai dialogu starp diviem cilv…" at bounding box center [673, 394] width 675 height 35
click at [667, 553] on button "Iesniegt" at bounding box center [674, 561] width 128 height 31
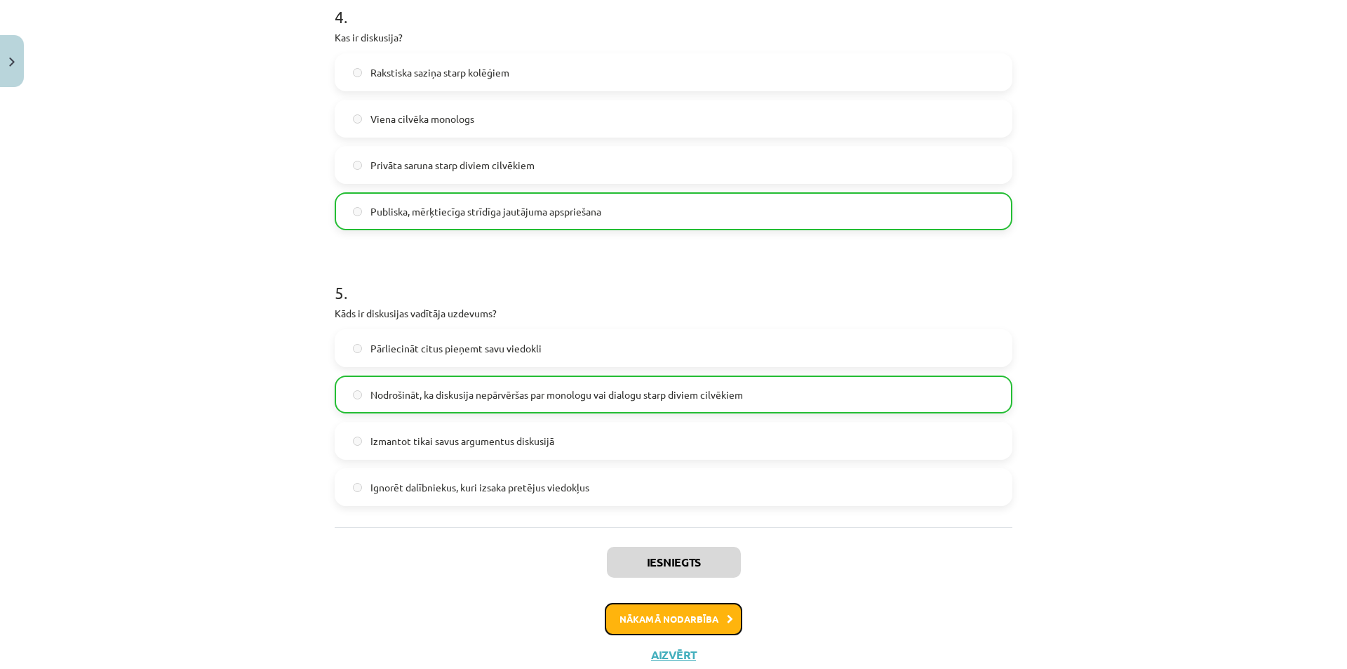
click at [692, 622] on button "Nākamā nodarbība" at bounding box center [673, 619] width 137 height 32
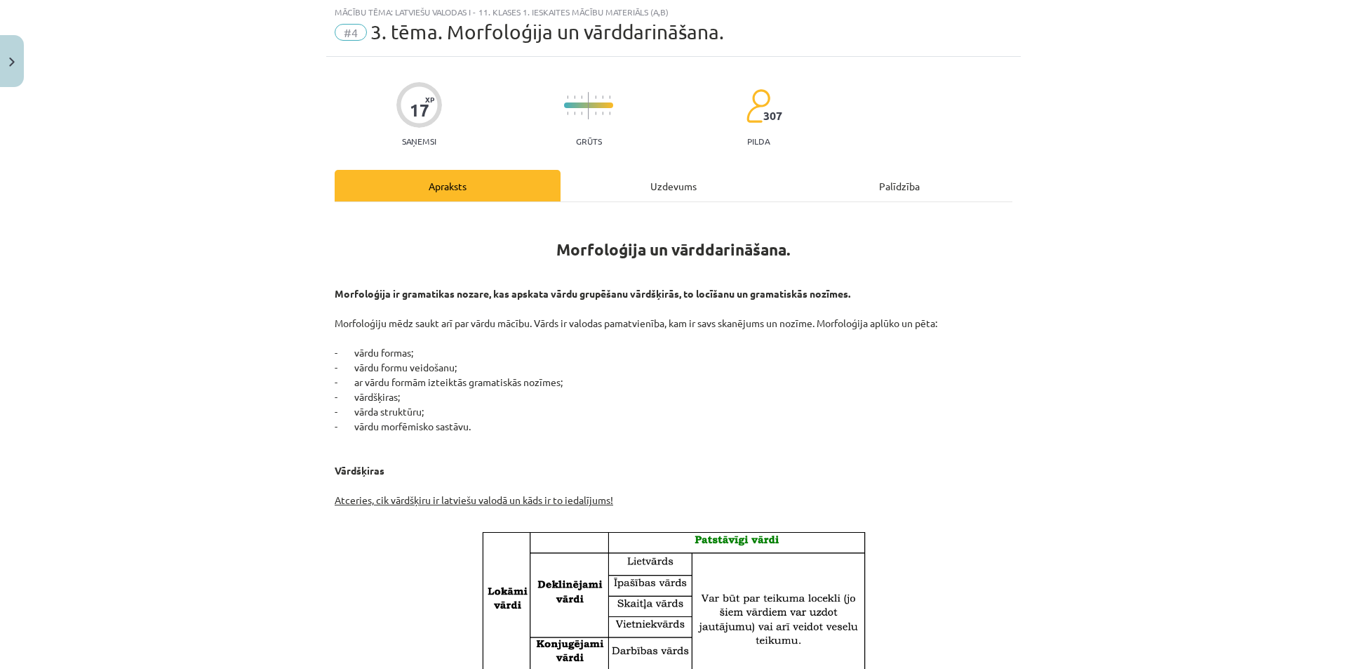
scroll to position [35, 0]
click at [632, 189] on div "Uzdevums" at bounding box center [674, 187] width 226 height 32
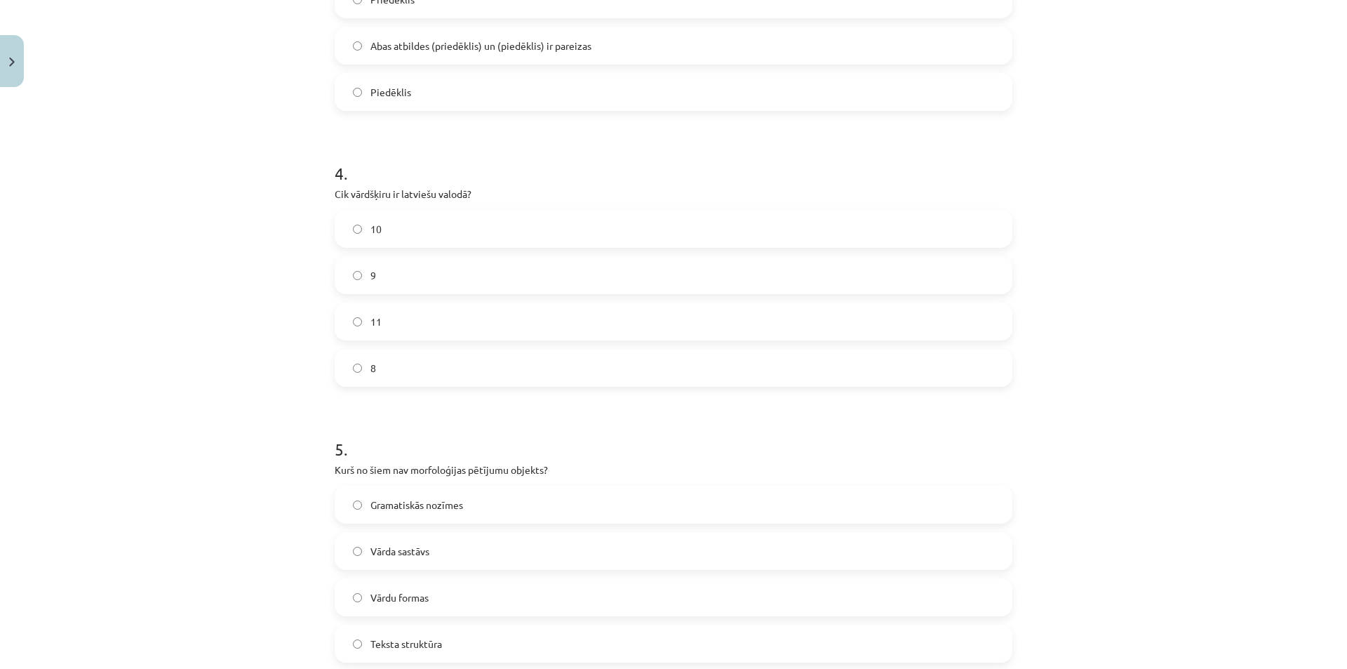
scroll to position [1124, 0]
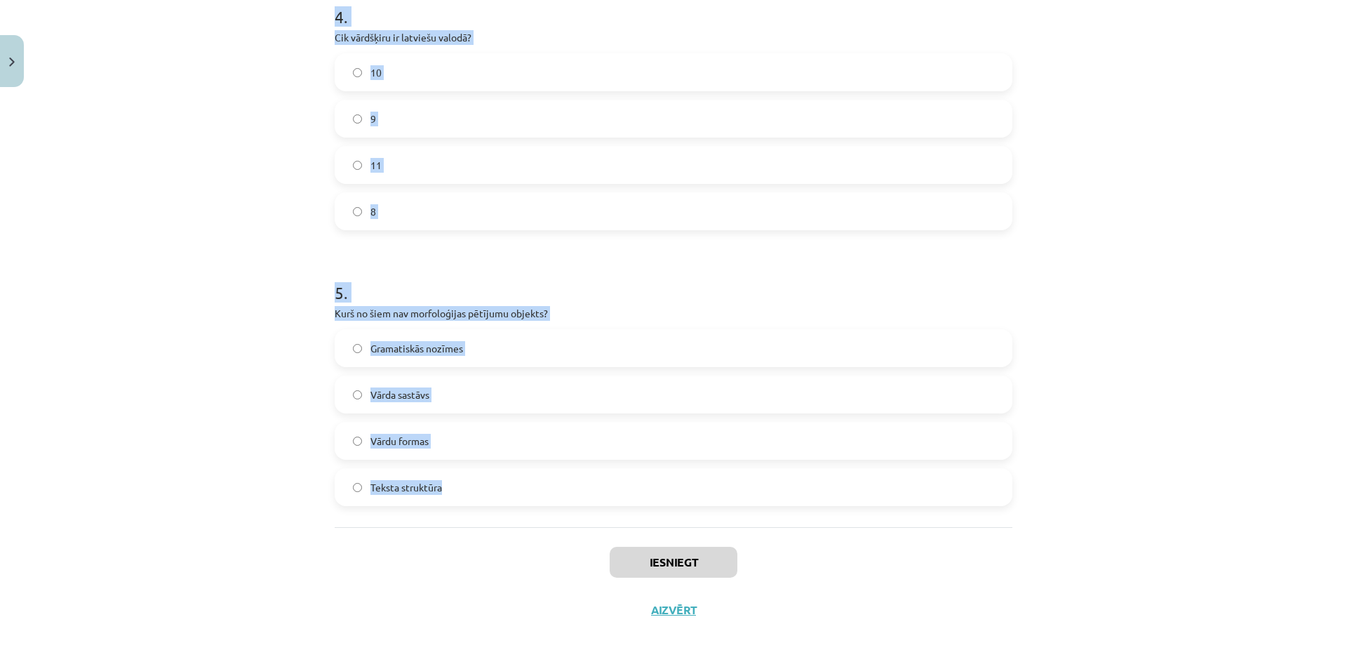
drag, startPoint x: 323, startPoint y: 274, endPoint x: 478, endPoint y: 476, distance: 255.2
copy form "1 . Kurš no šiem vārdiem ir atvasināts vārds? Pārskrējiens Ūdens Zem Māja 2 . K…"
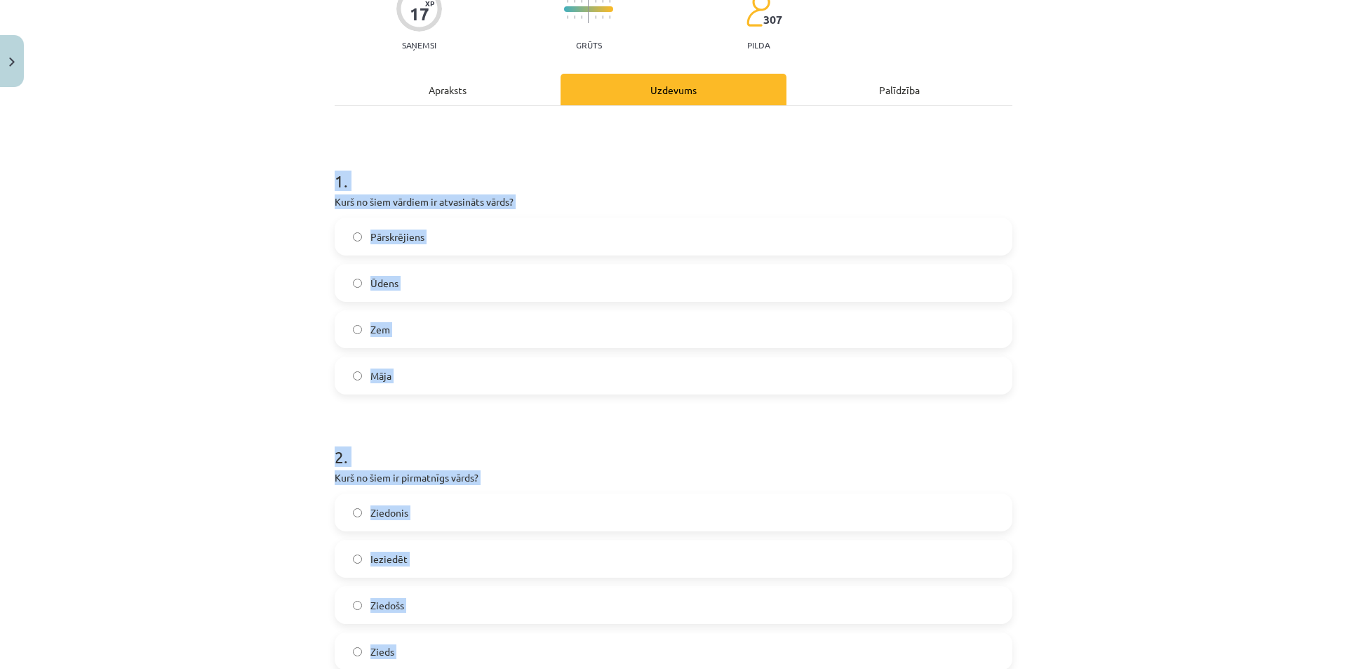
scroll to position [127, 0]
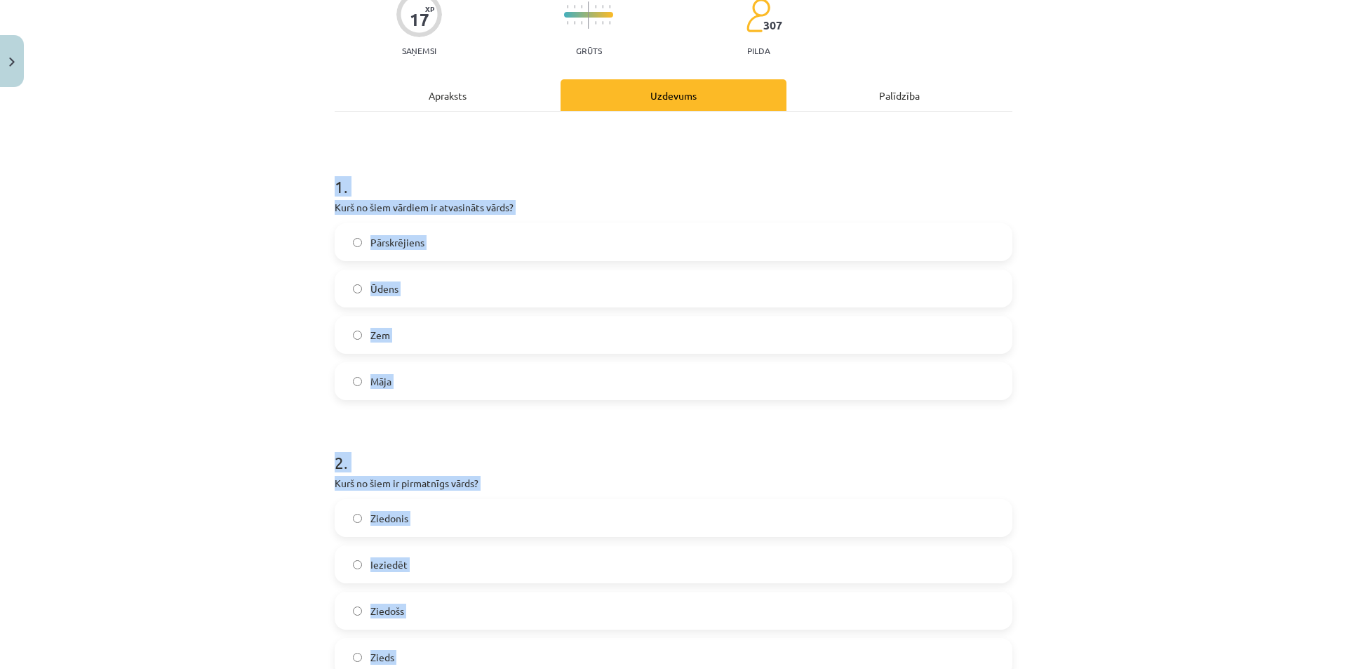
click at [1243, 307] on div "Mācību tēma: Latviešu valodas i - 11. klases 1. ieskaites mācību materiāls (a,b…" at bounding box center [673, 334] width 1347 height 669
click at [462, 230] on label "Pārskrējiens" at bounding box center [673, 241] width 675 height 35
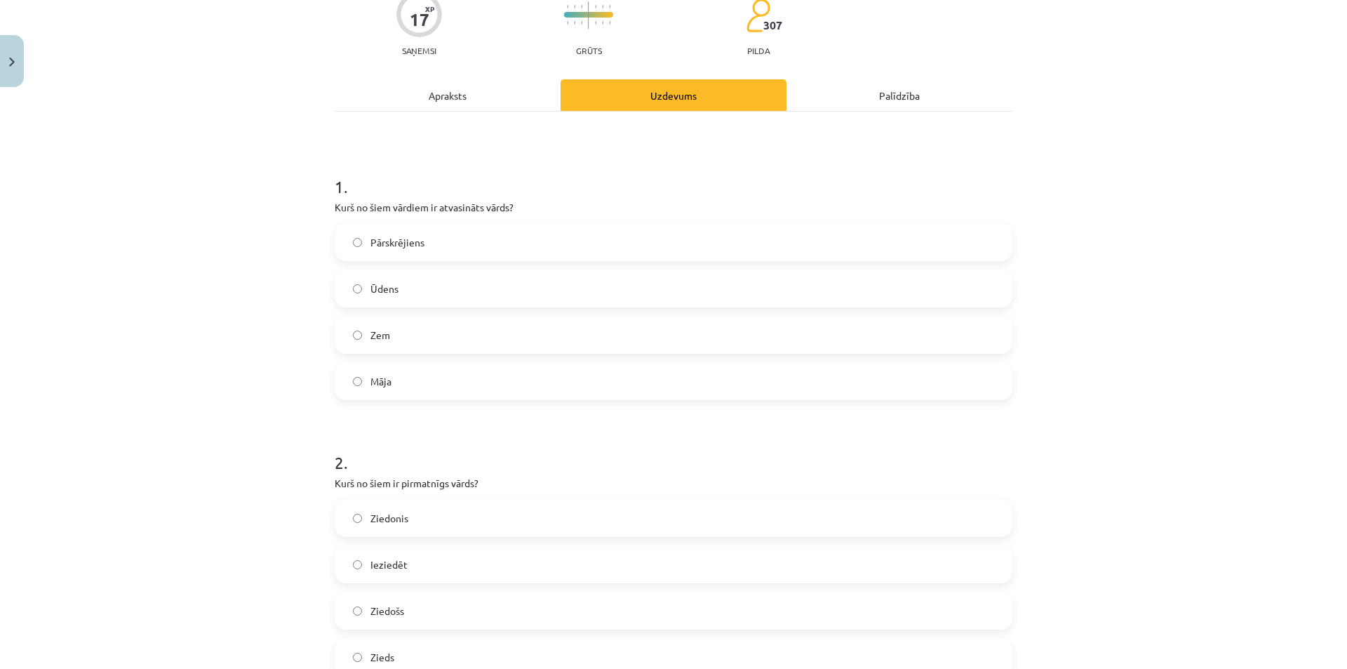
click at [394, 656] on label "Zieds" at bounding box center [673, 656] width 675 height 35
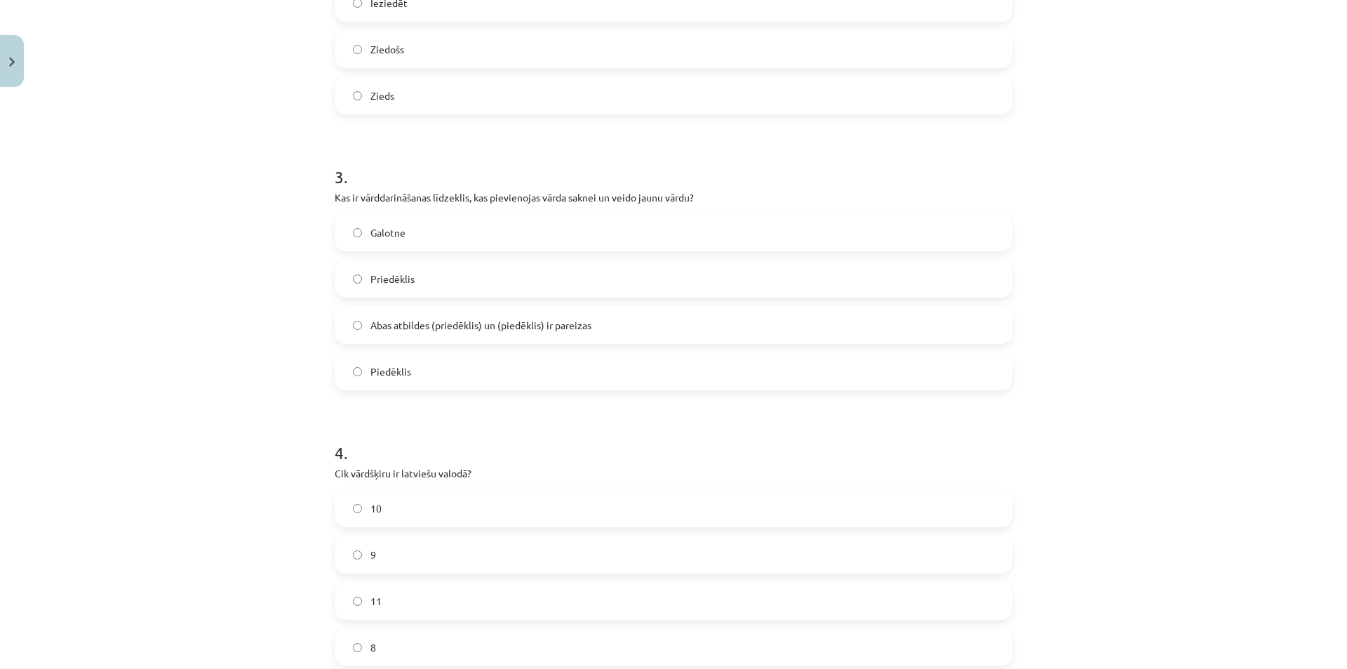
scroll to position [774, 0]
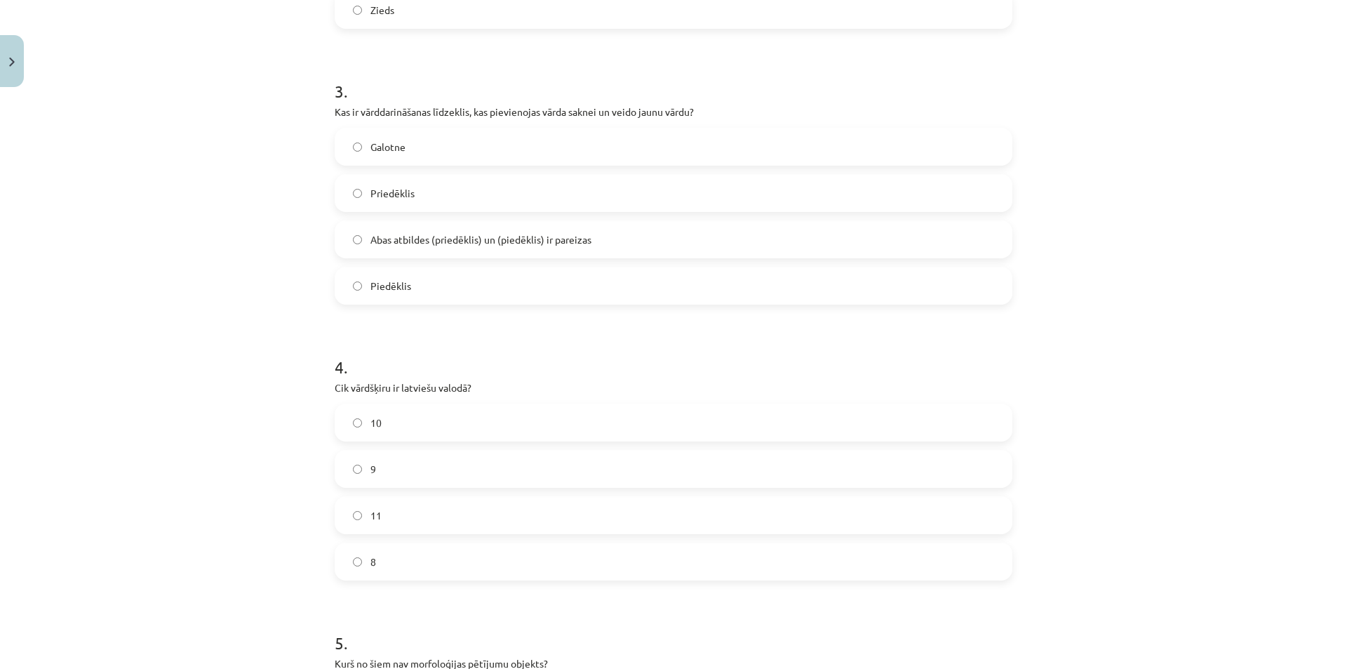
click at [427, 229] on label "Abas atbildes (priedēklis) un (piedēklis) ir pareizas" at bounding box center [673, 239] width 675 height 35
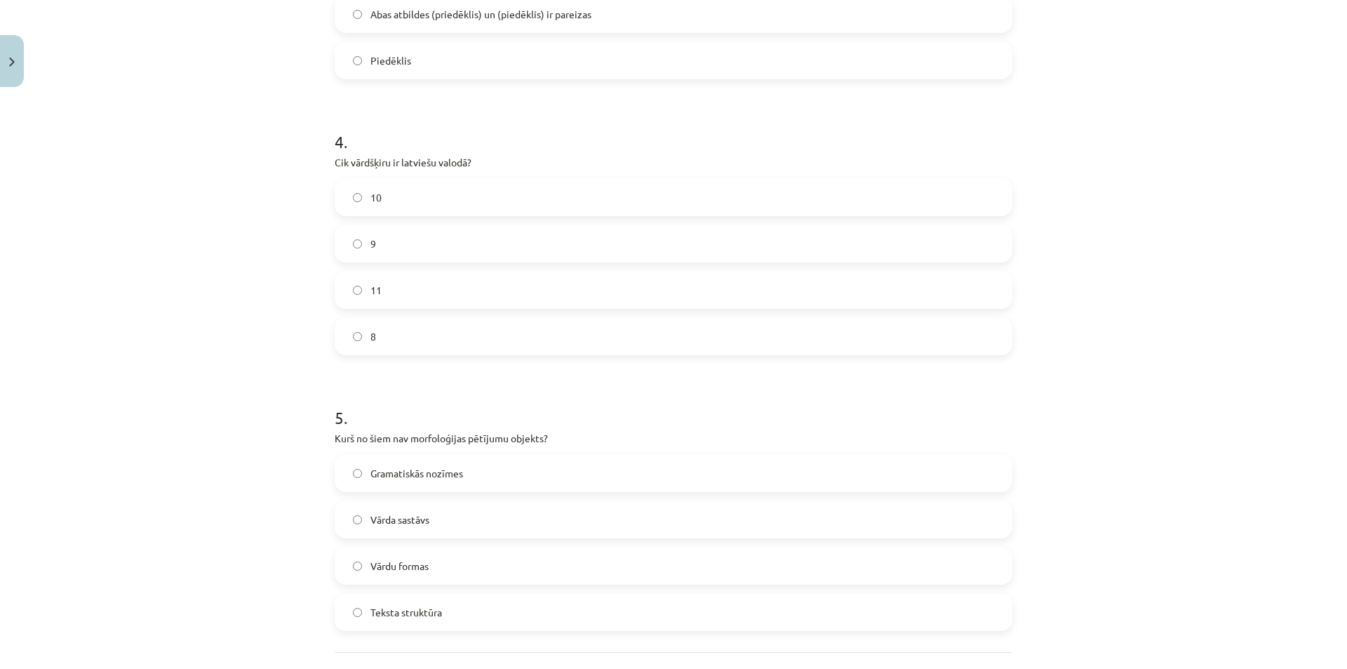
scroll to position [1016, 0]
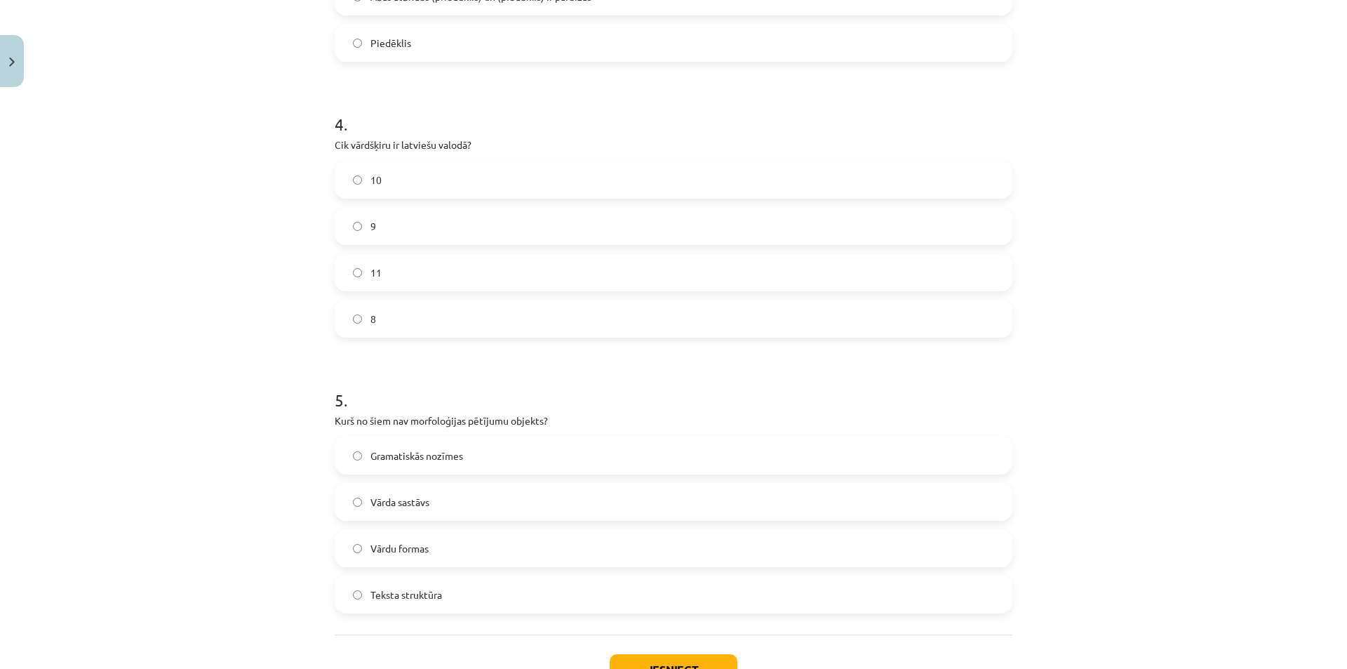
click at [455, 276] on label "11" at bounding box center [673, 272] width 675 height 35
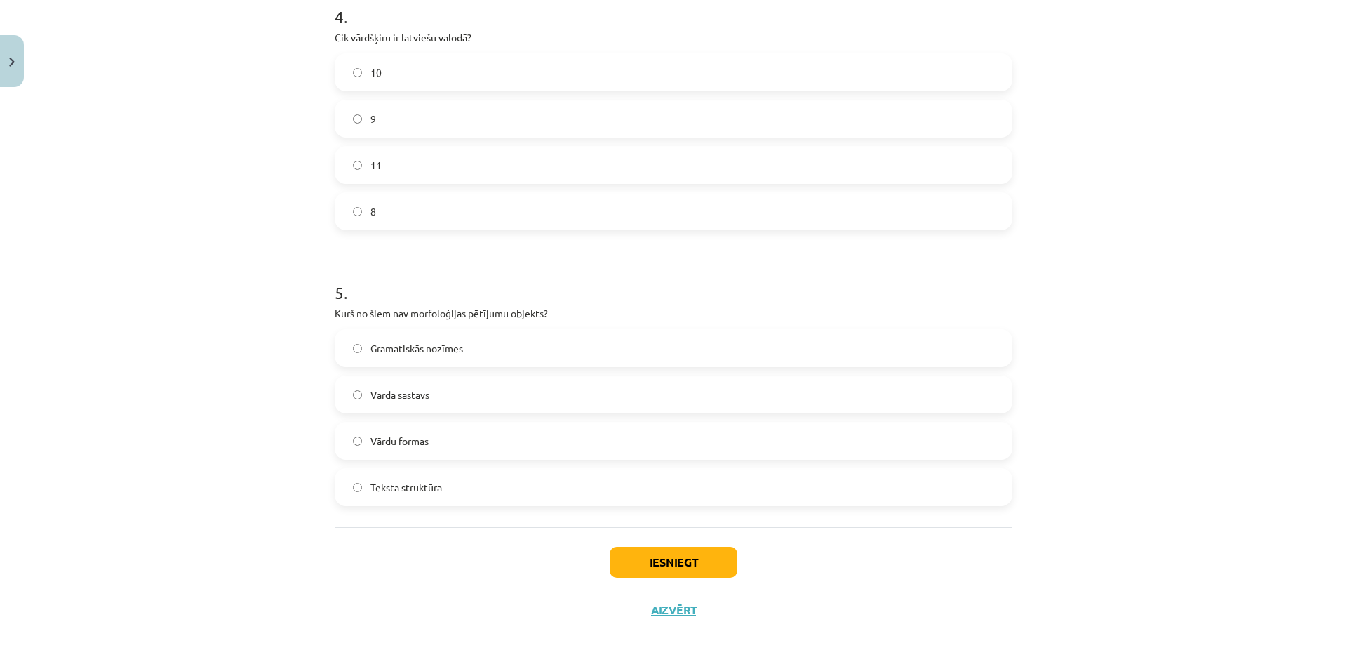
drag, startPoint x: 457, startPoint y: 504, endPoint x: 471, endPoint y: 505, distance: 14.8
click at [457, 504] on label "Teksta struktūra" at bounding box center [673, 486] width 675 height 35
click at [664, 555] on button "Iesniegt" at bounding box center [674, 561] width 128 height 31
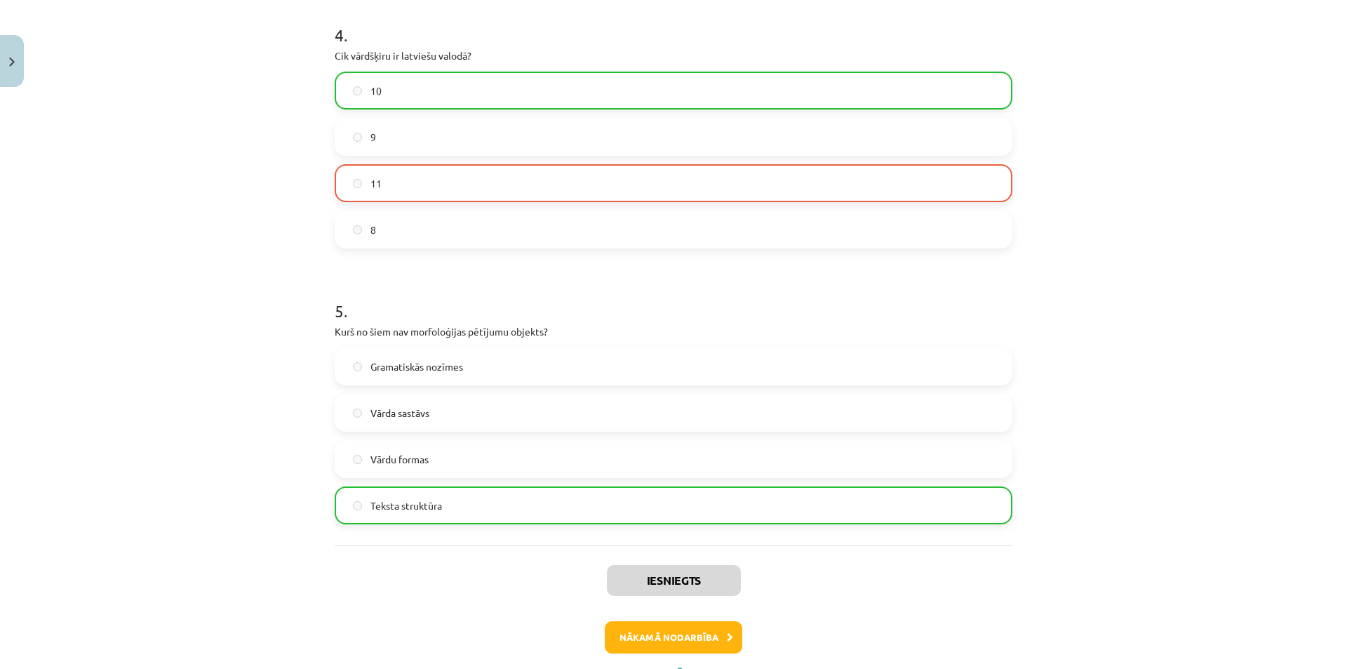
scroll to position [1169, 0]
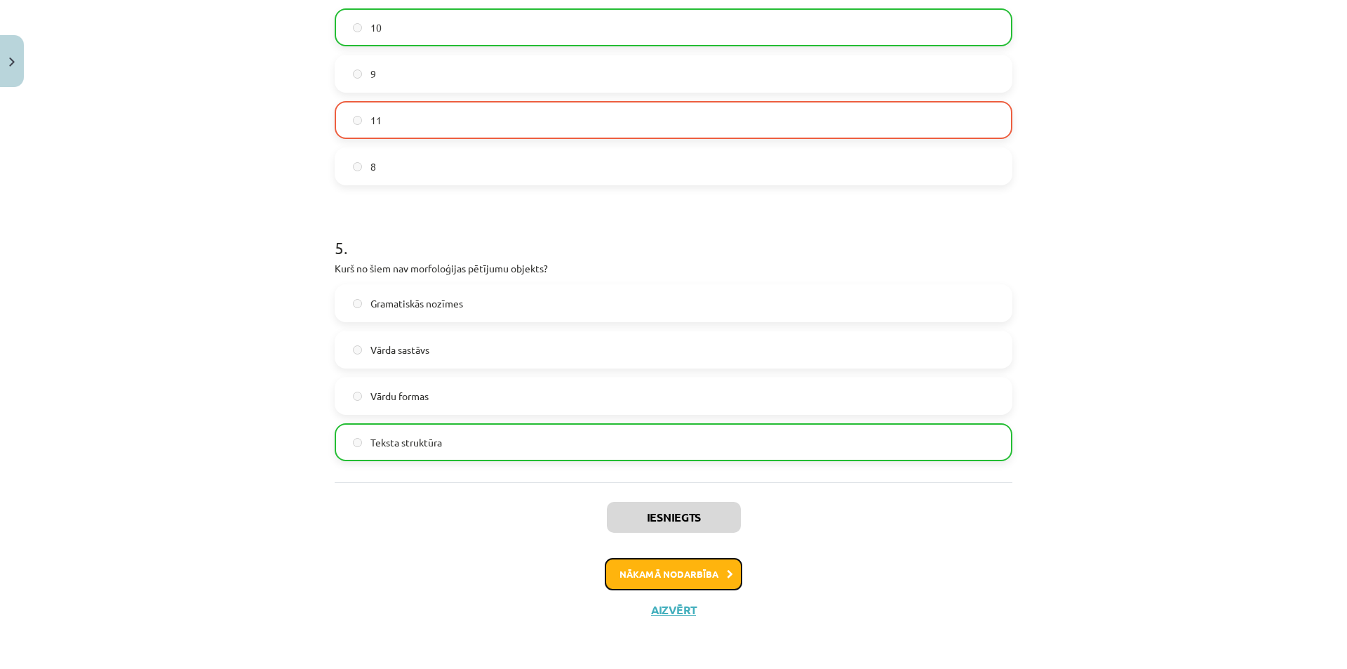
click at [717, 582] on button "Nākamā nodarbība" at bounding box center [673, 574] width 137 height 32
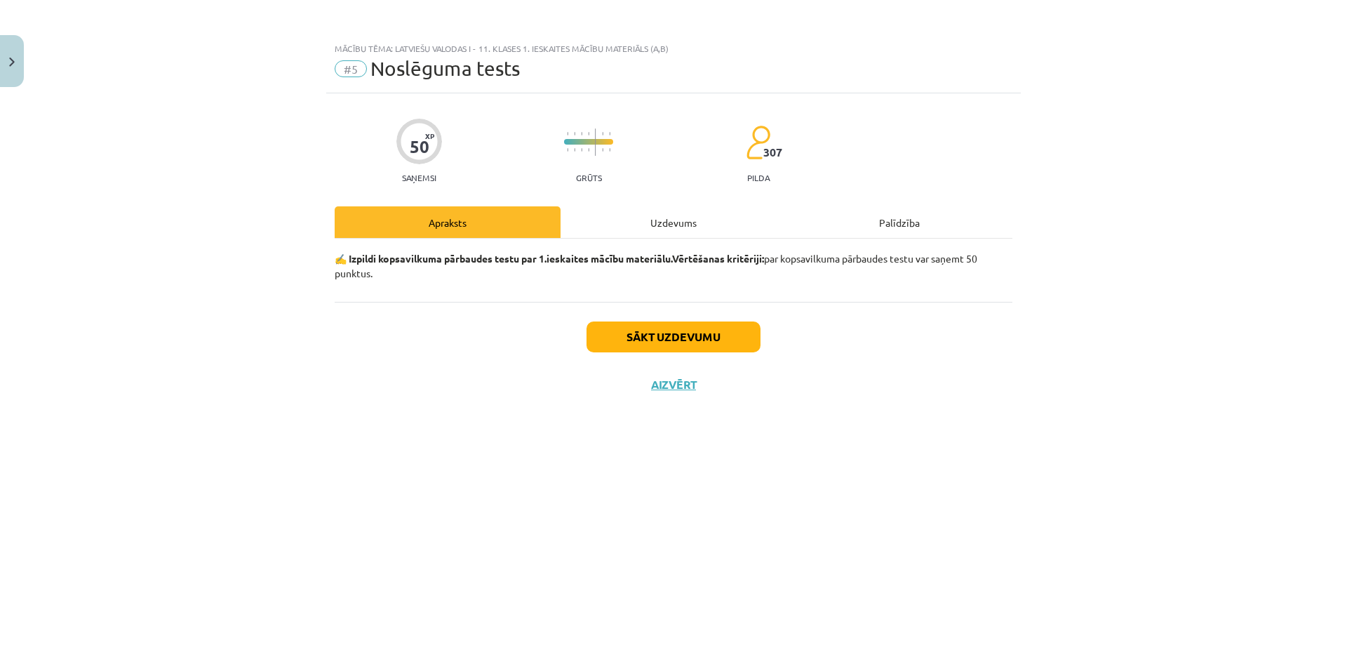
click at [657, 215] on div "Uzdevums" at bounding box center [674, 222] width 226 height 32
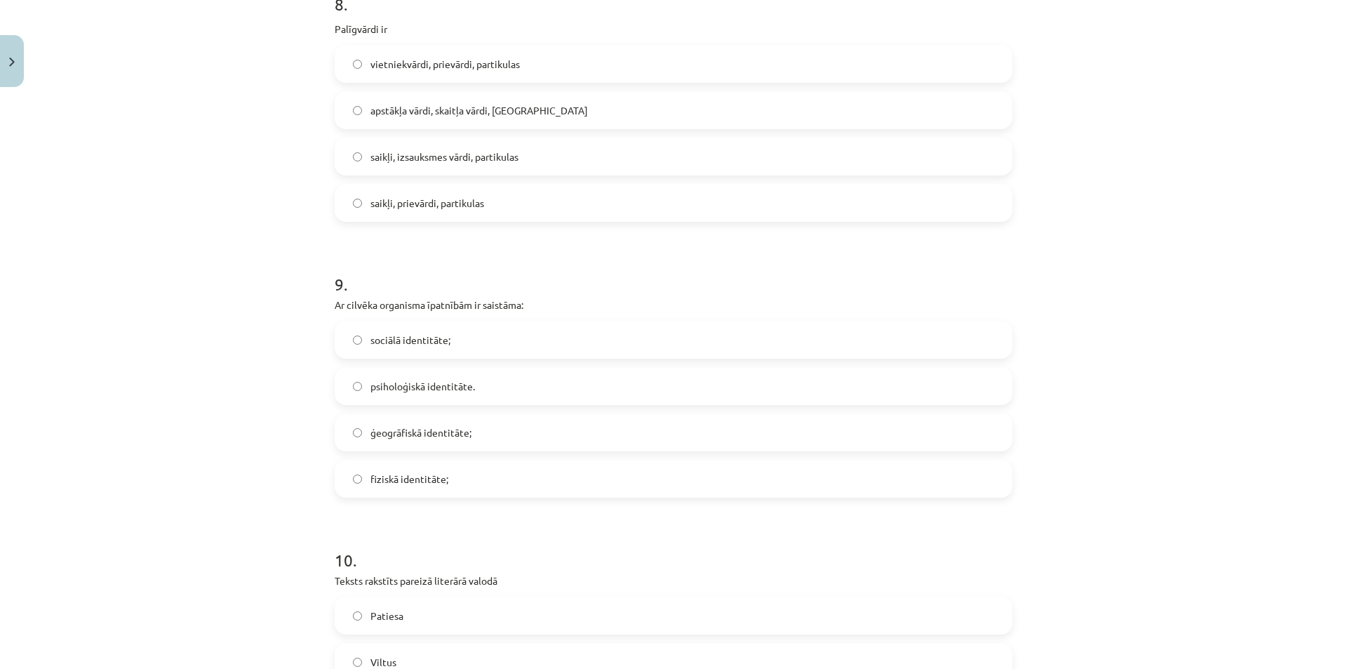
scroll to position [2283, 0]
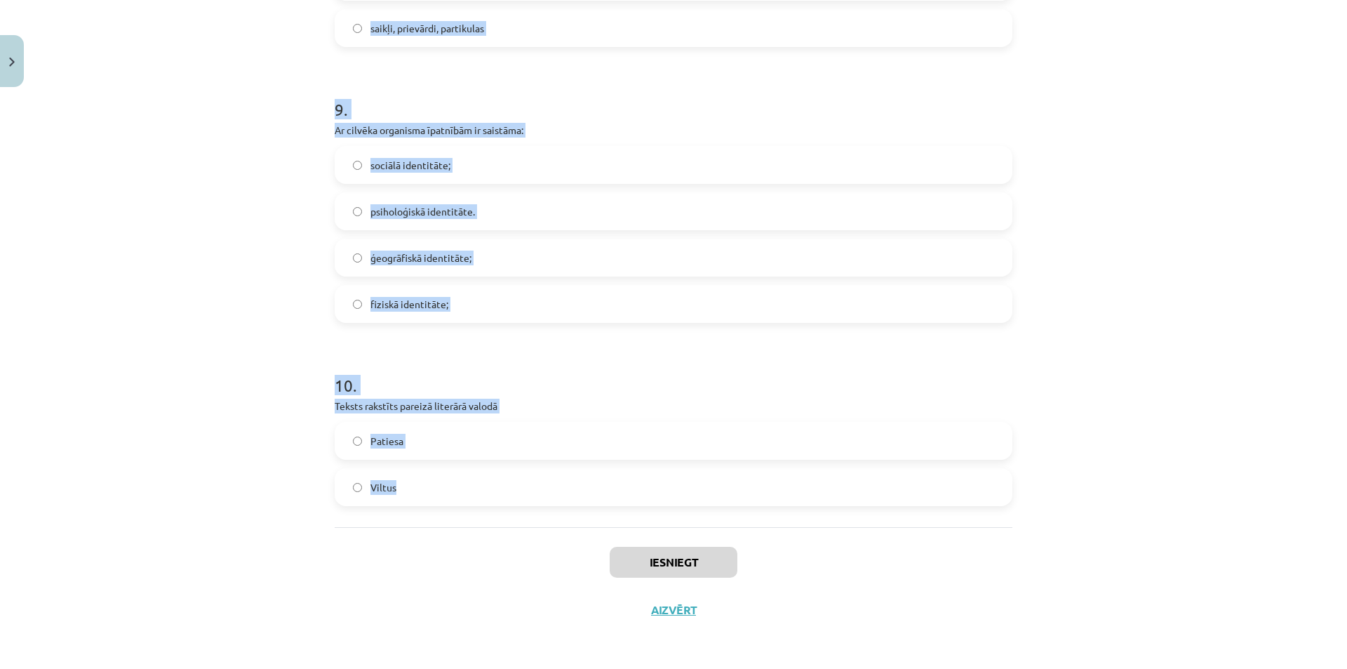
drag, startPoint x: 334, startPoint y: 313, endPoint x: 475, endPoint y: 491, distance: 227.2
copy form "1 . Kura vārdšķira parasti ir patstāvīgs vārds? Partikulas Prievārdi Saikļi Lie…"
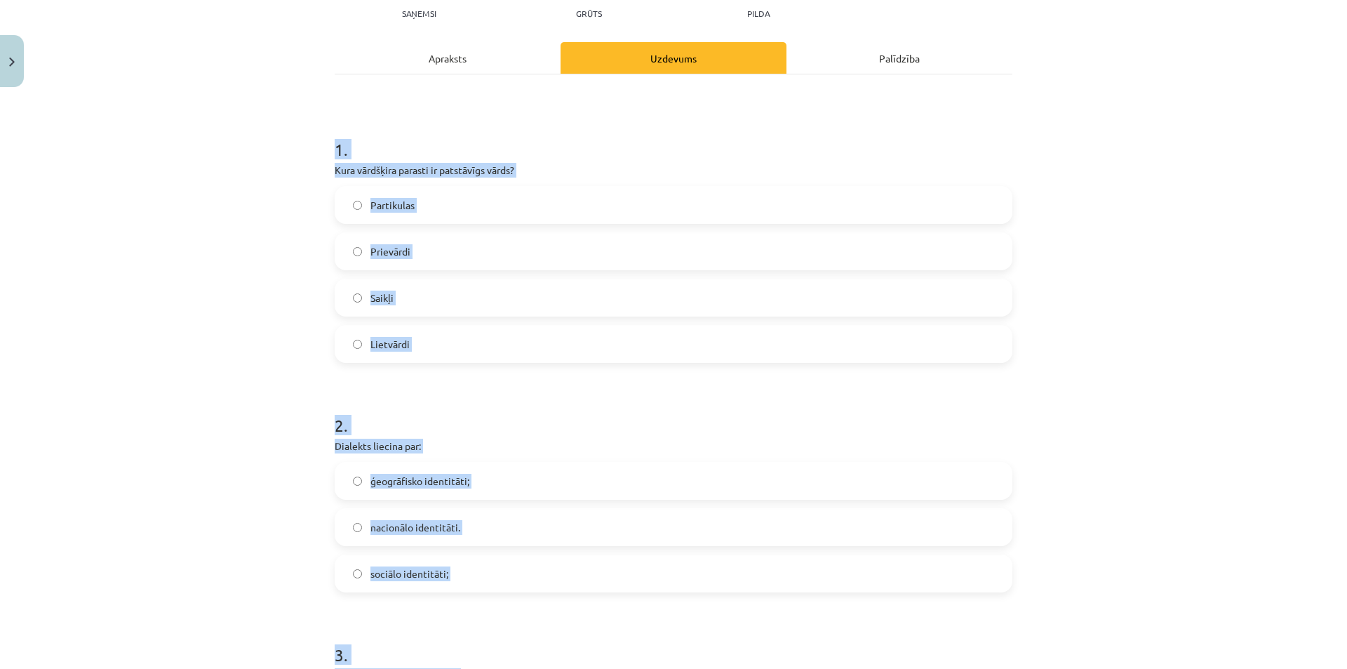
scroll to position [142, 0]
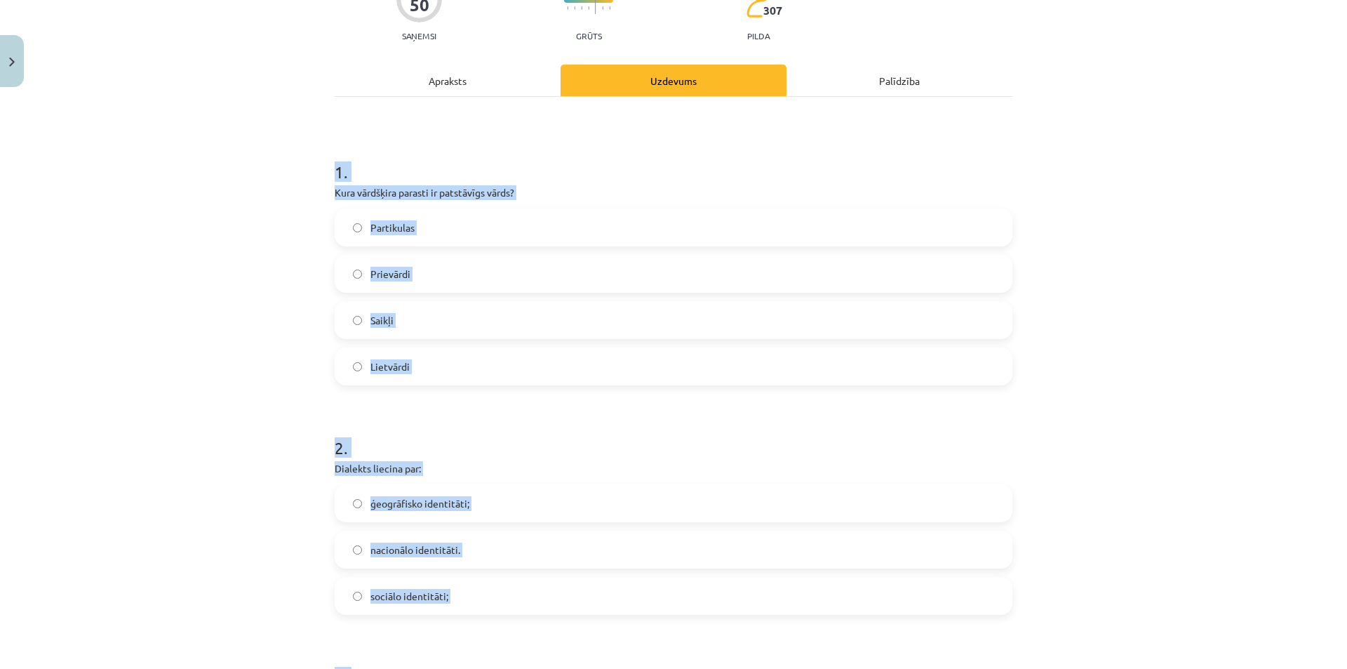
click at [1165, 178] on div "Mācību tēma: Latviešu valodas i - 11. klases 1. ieskaites mācību materiāls (a,b…" at bounding box center [673, 334] width 1347 height 669
click at [337, 201] on div "1 . Kura vārdšķira parasti ir patstāvīgs vārds? Partikulas Prievārdi Saikļi Lie…" at bounding box center [674, 261] width 678 height 248
click at [357, 190] on p "Kura vārdšķira parasti ir patstāvīgs vārds?" at bounding box center [674, 192] width 678 height 15
click at [373, 194] on p "Kura vārdšķira parasti ir patstāvīgs vārds?" at bounding box center [674, 192] width 678 height 15
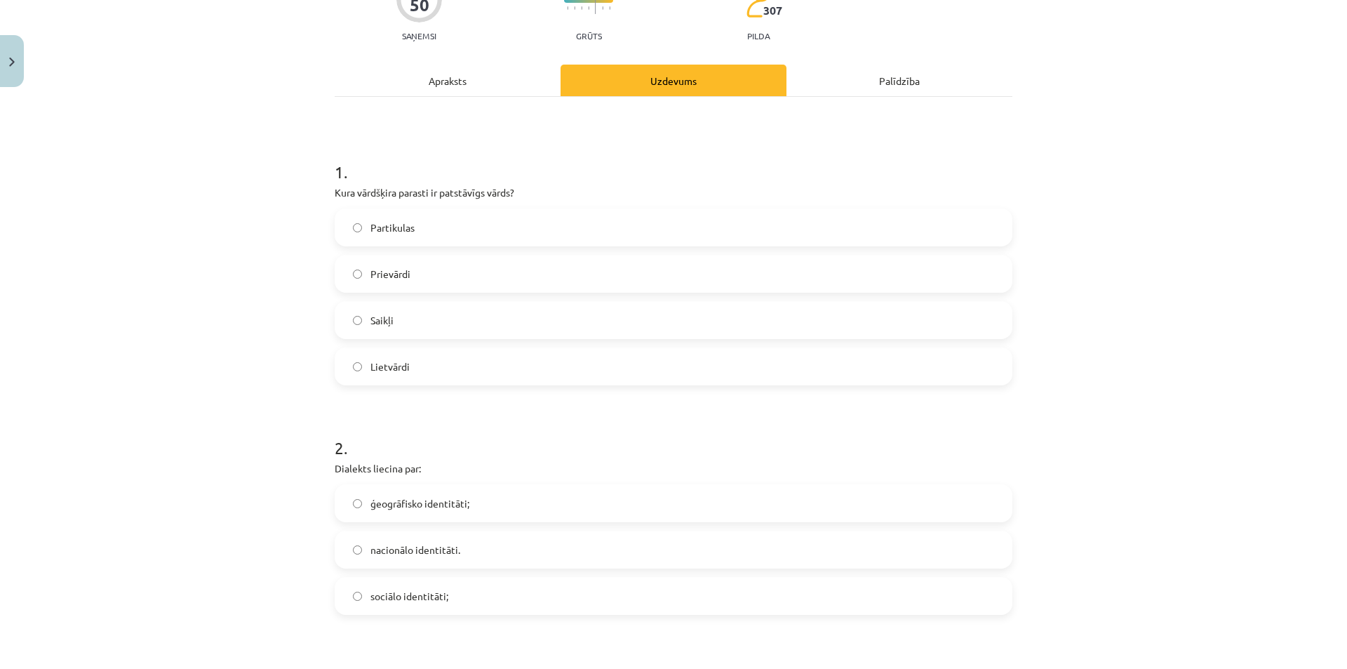
click at [382, 370] on span "Lietvārdi" at bounding box center [389, 366] width 39 height 15
click at [438, 504] on span "ģeogrāfisko identitāti;" at bounding box center [419, 503] width 99 height 15
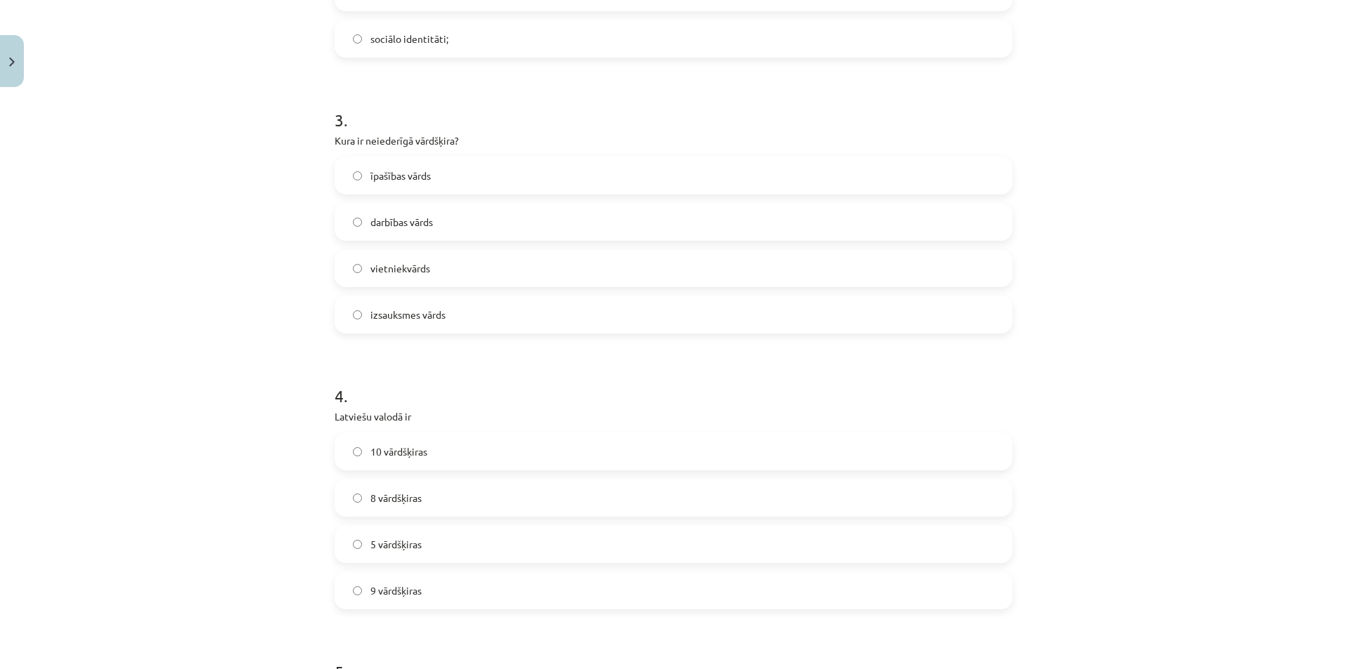
scroll to position [709, 0]
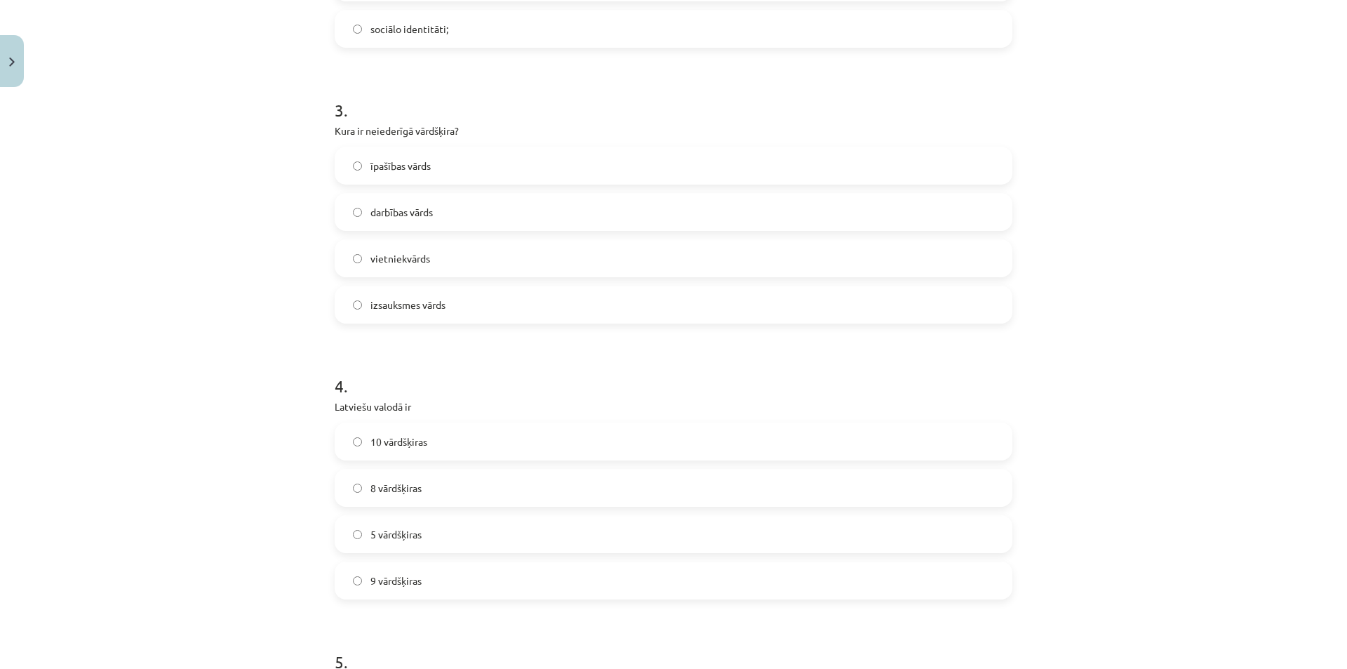
click at [401, 309] on span "izsauksmes vārds" at bounding box center [407, 304] width 75 height 15
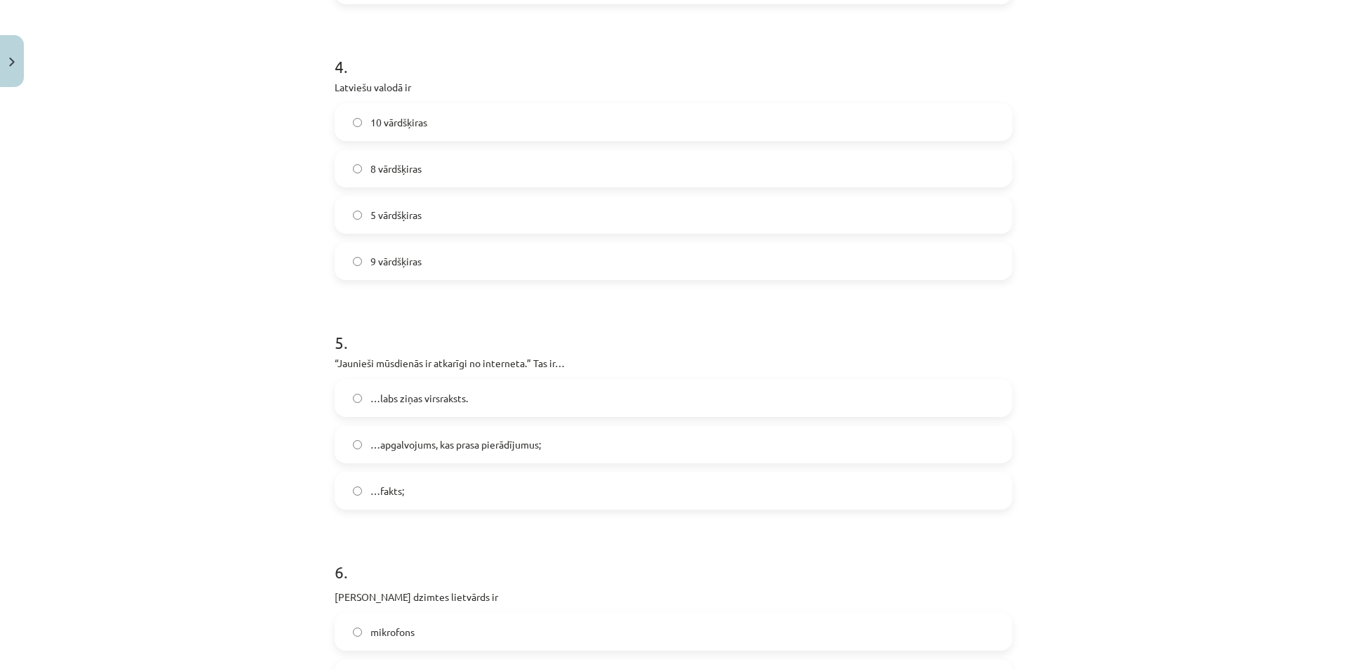
scroll to position [1034, 0]
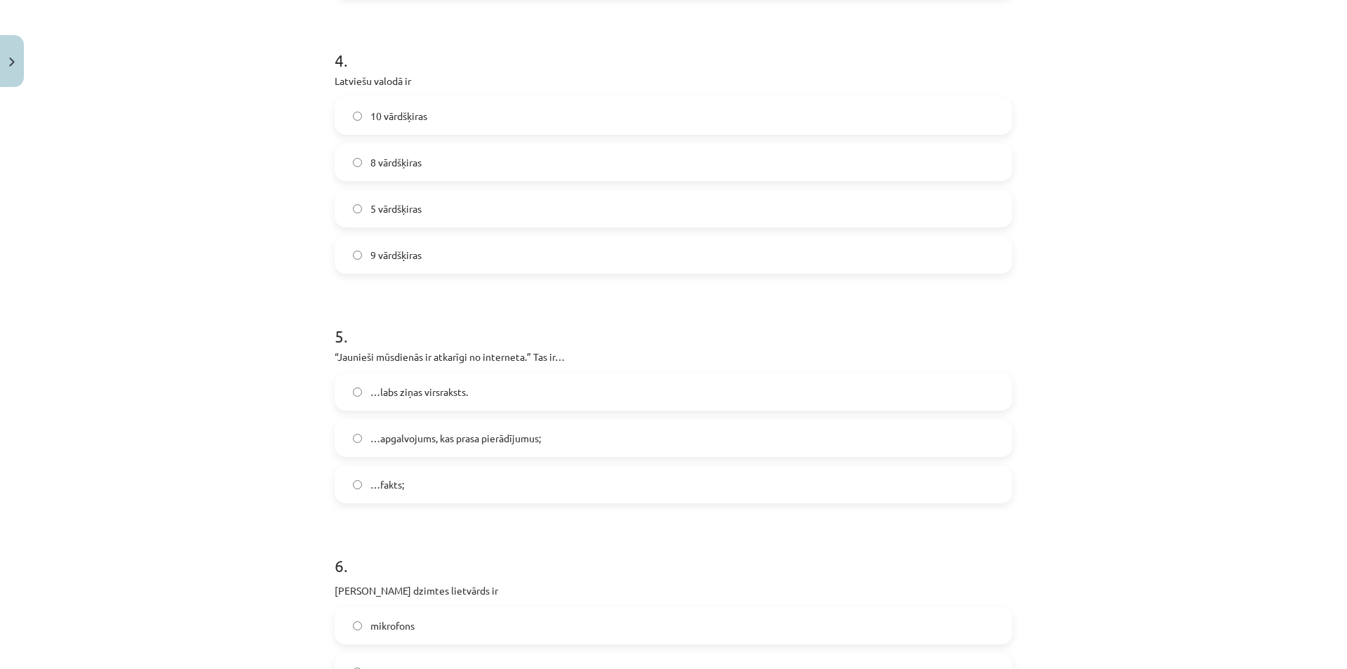
click at [420, 115] on span "10 vārdšķiras" at bounding box center [398, 116] width 57 height 15
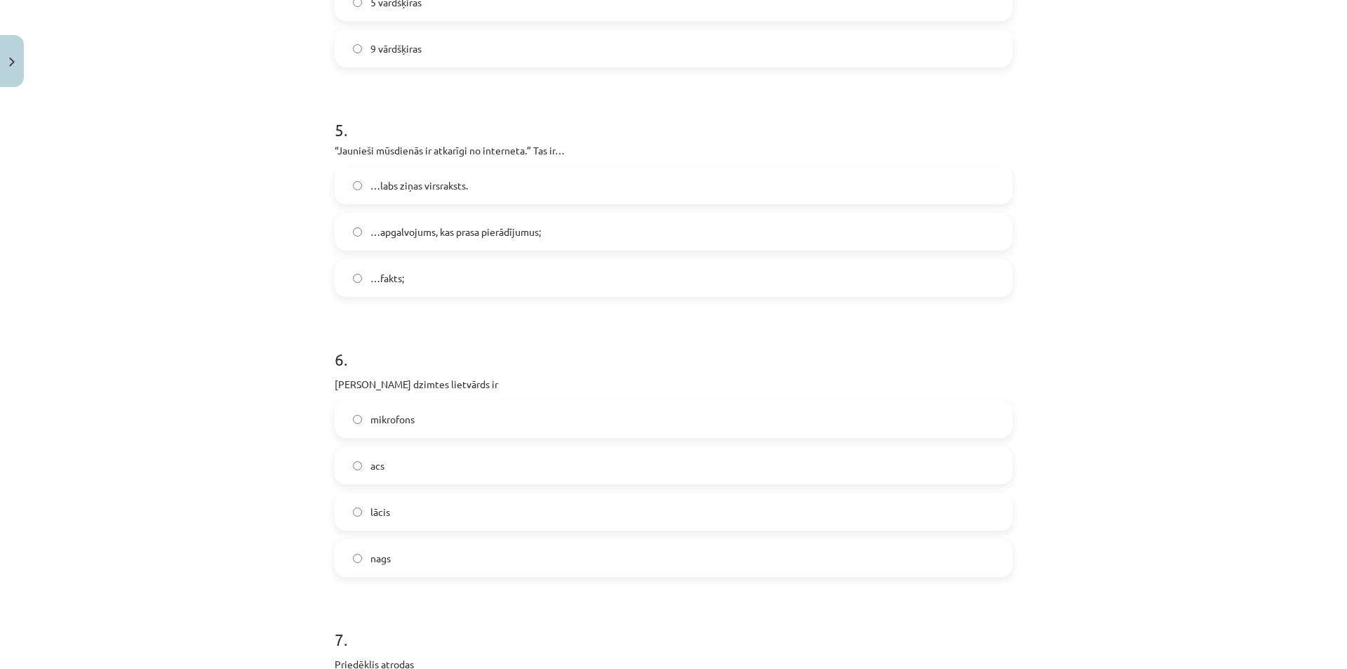
scroll to position [1311, 0]
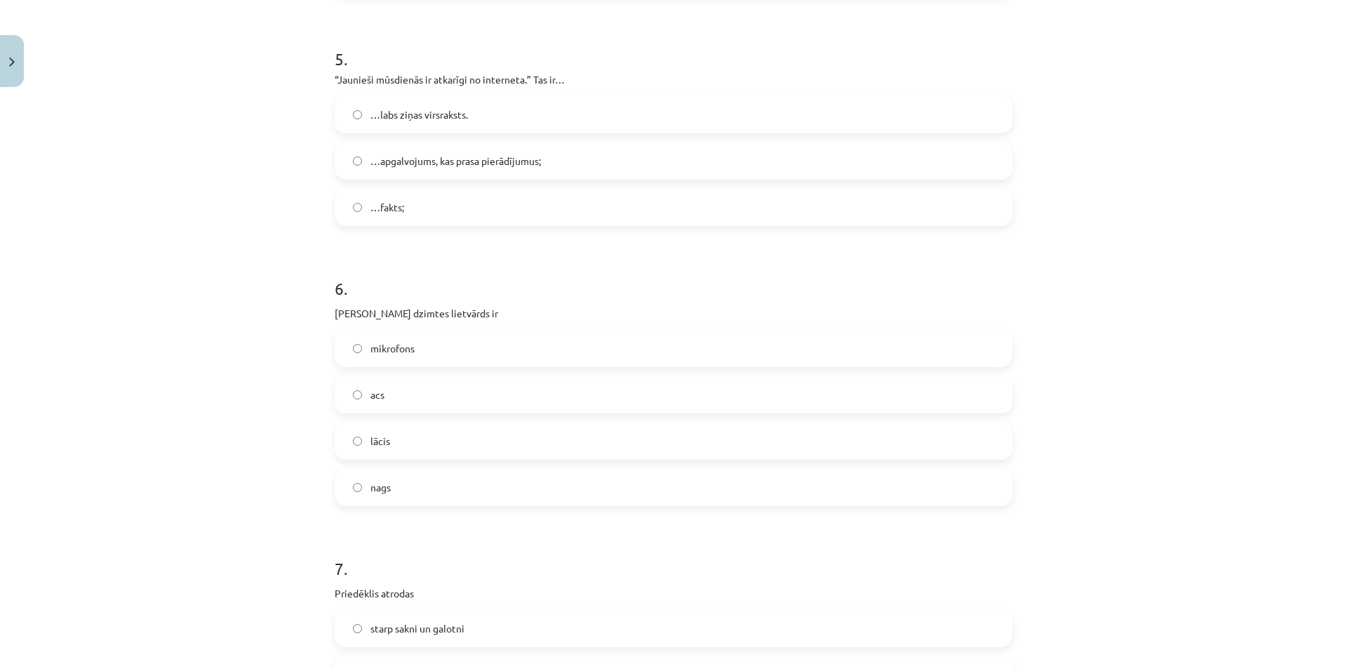
click at [420, 155] on span "…apgalvojums, kas prasa pierādījumus;" at bounding box center [455, 161] width 170 height 15
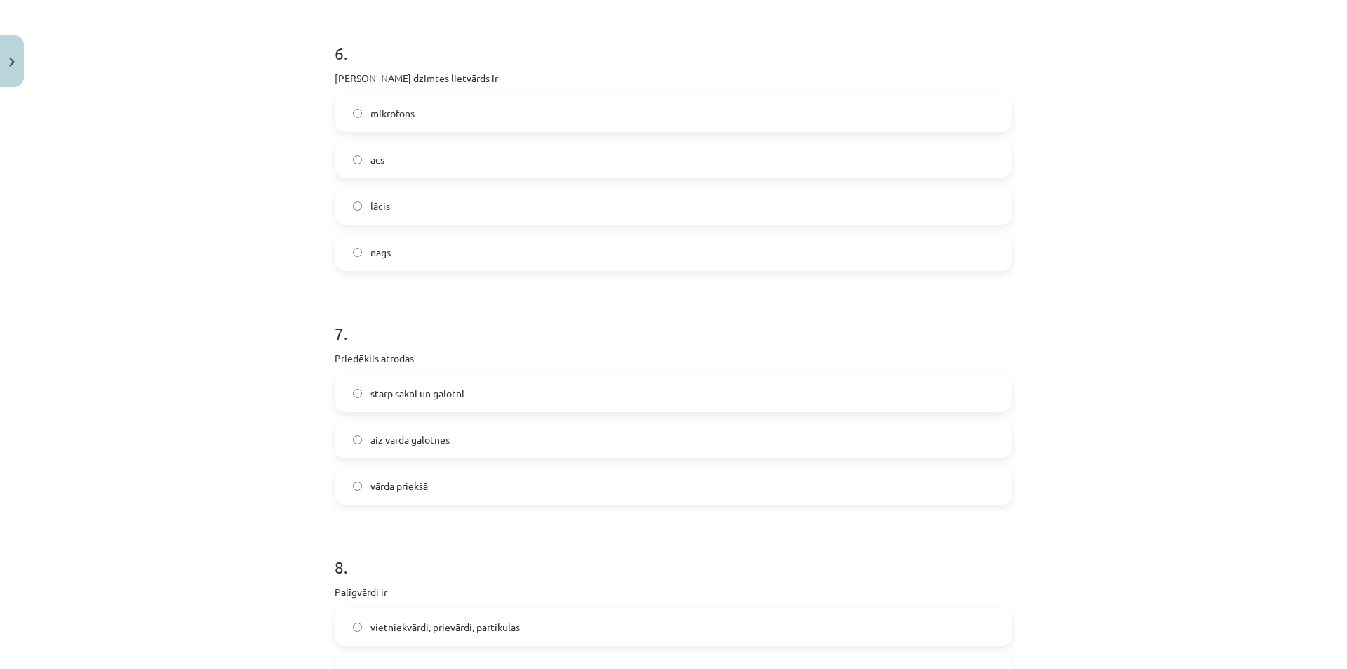
scroll to position [1549, 0]
click at [394, 156] on label "acs" at bounding box center [673, 156] width 675 height 35
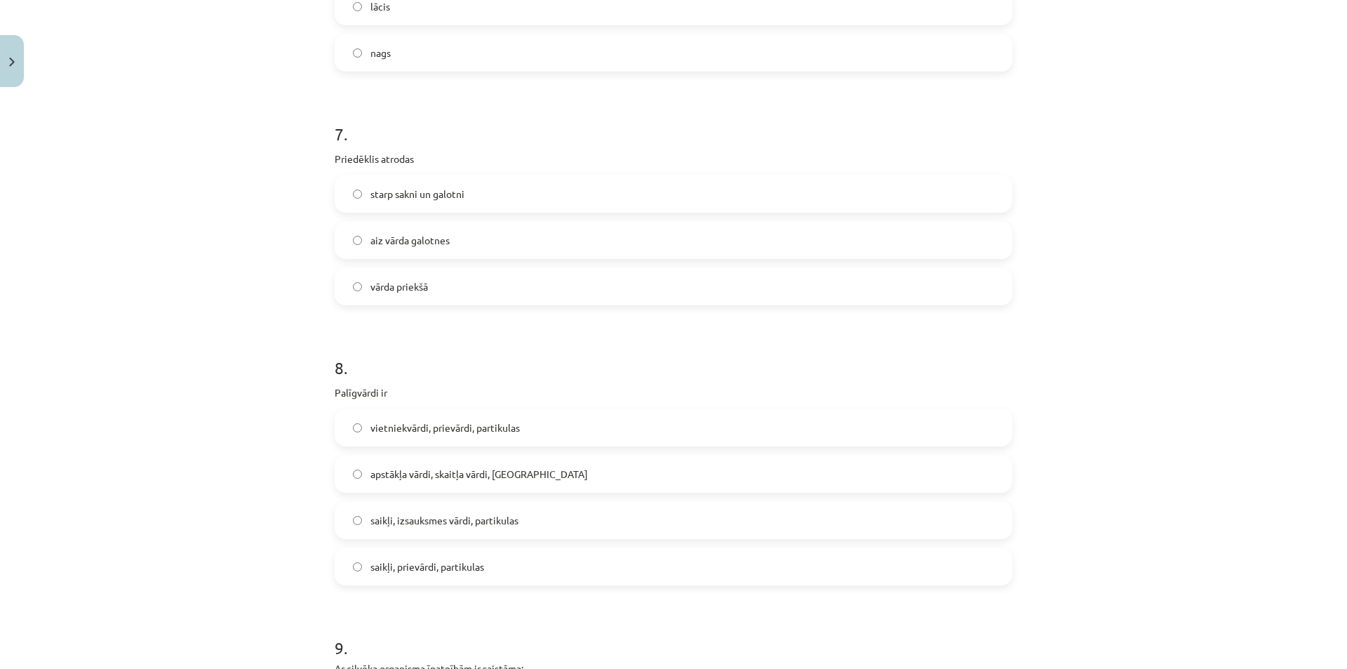
scroll to position [1794, 0]
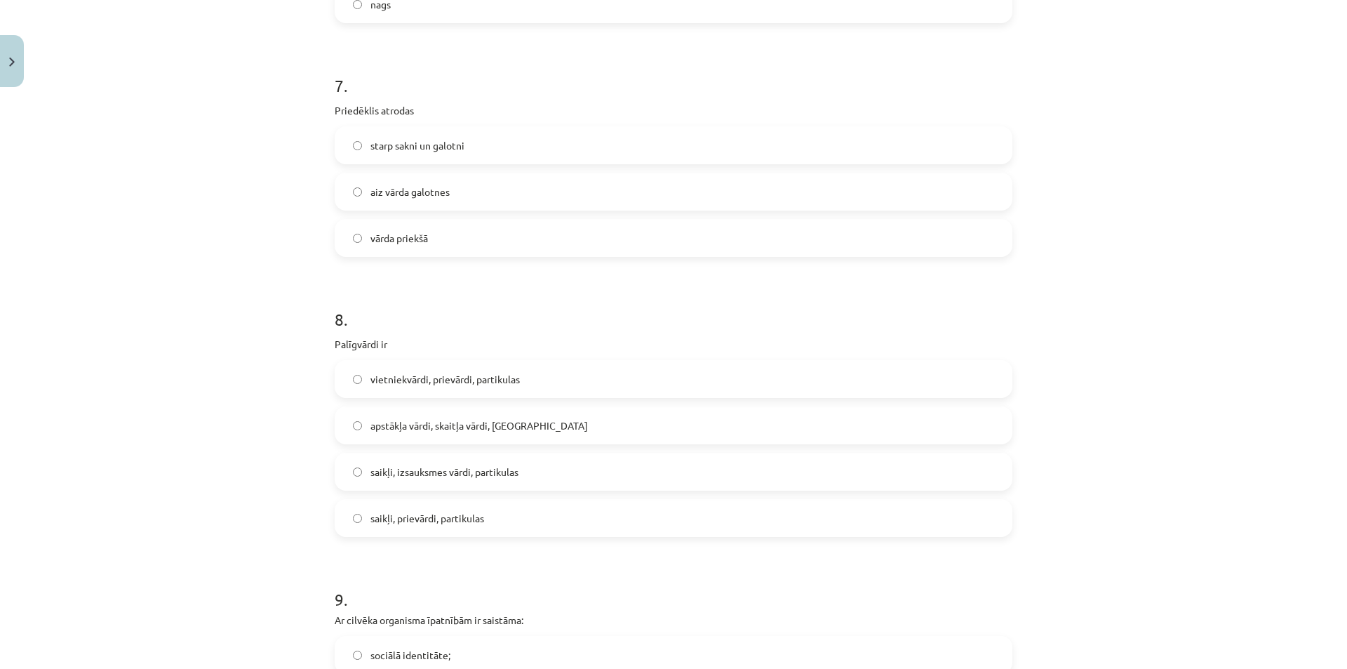
click at [428, 242] on label "vārda priekšā" at bounding box center [673, 237] width 675 height 35
click at [432, 474] on span "saikļi, izsauksmes vārdi, partikulas" at bounding box center [444, 471] width 148 height 15
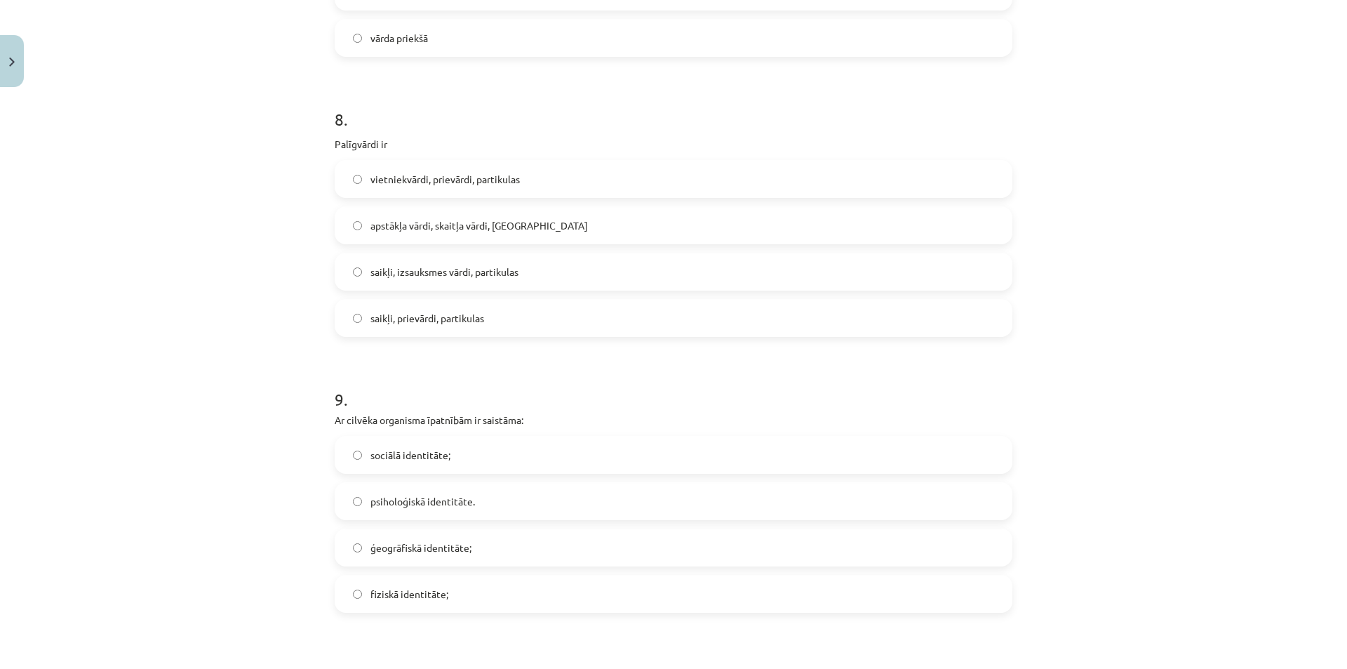
scroll to position [2035, 0]
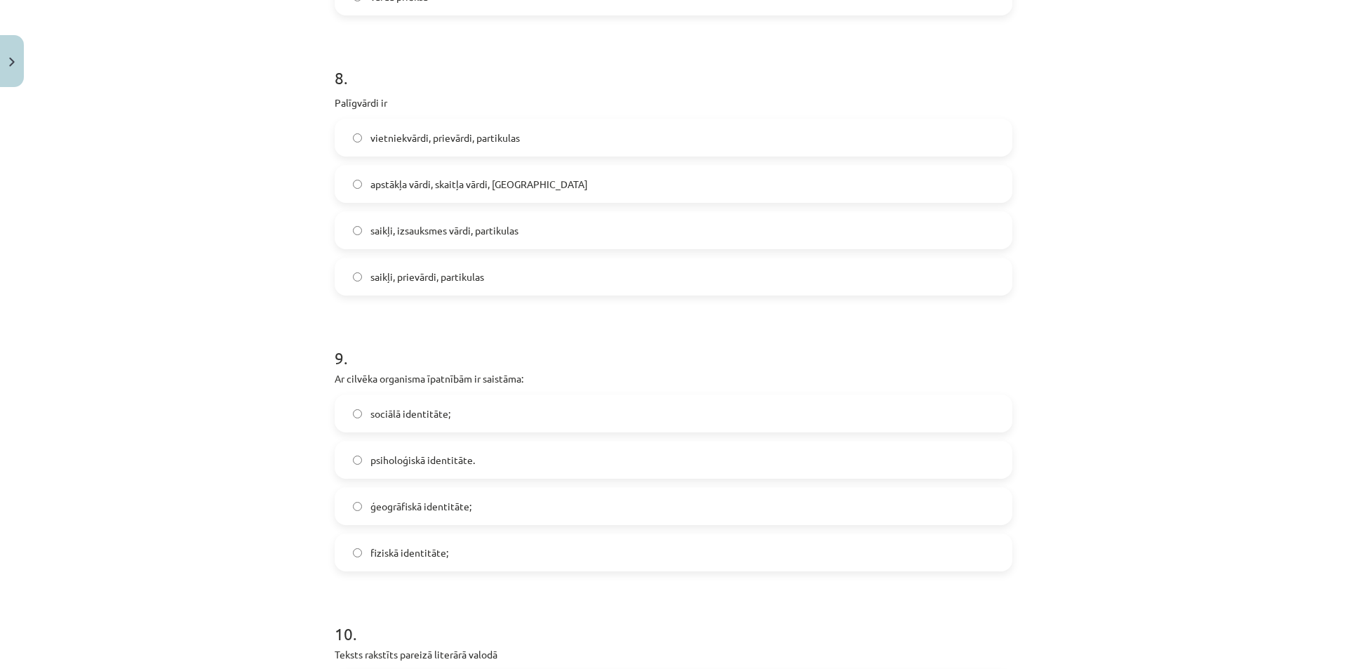
click at [424, 274] on span "saikļi, prievārdi, partikulas" at bounding box center [427, 276] width 114 height 15
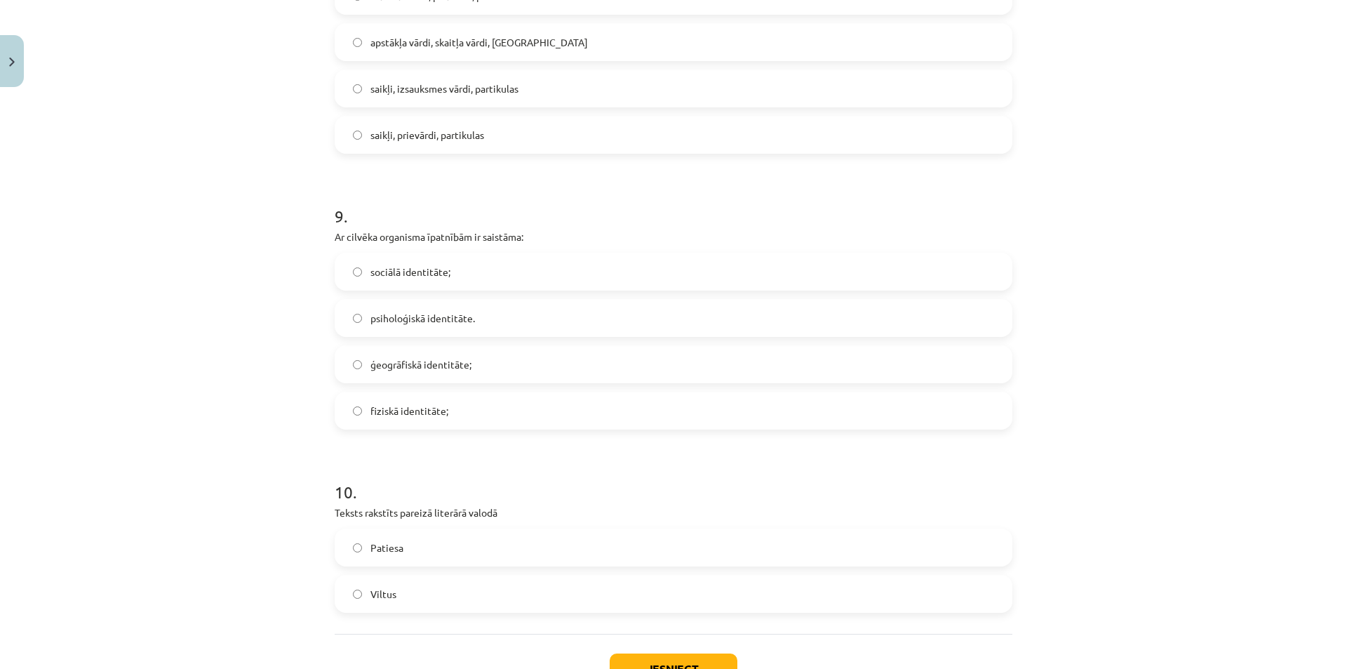
scroll to position [2193, 0]
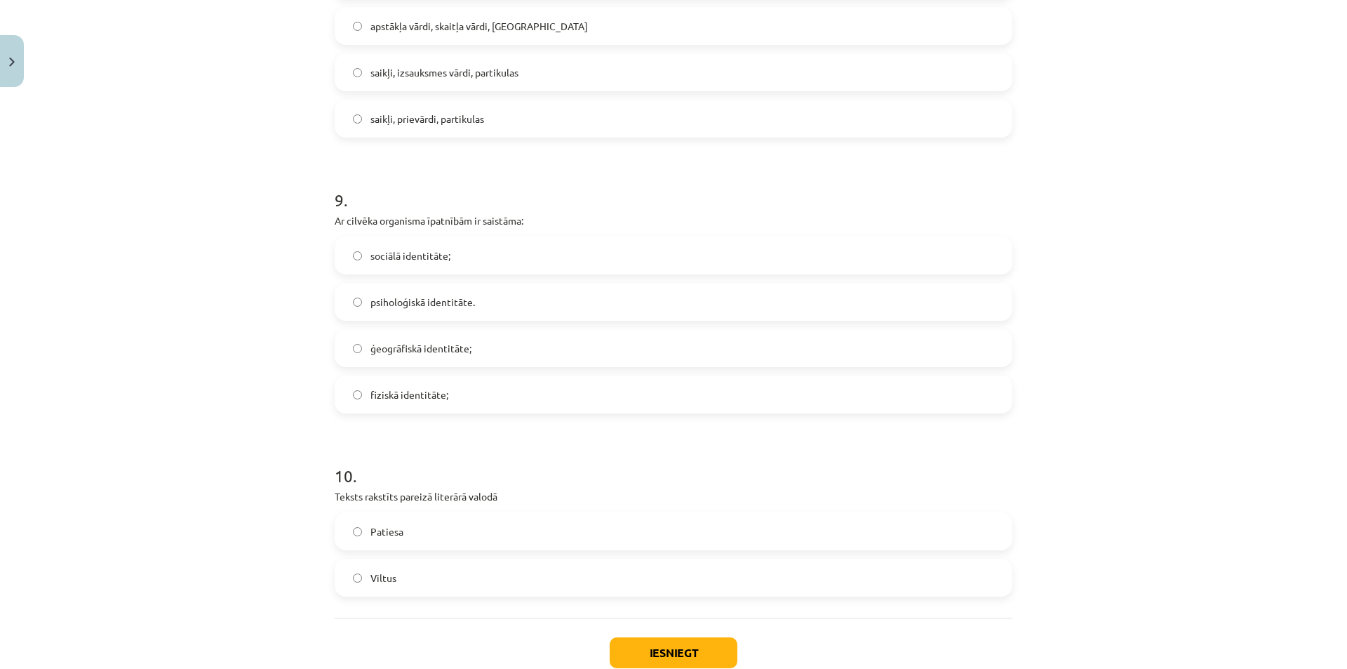
click at [435, 397] on span "fiziskā identitāte;" at bounding box center [409, 394] width 78 height 15
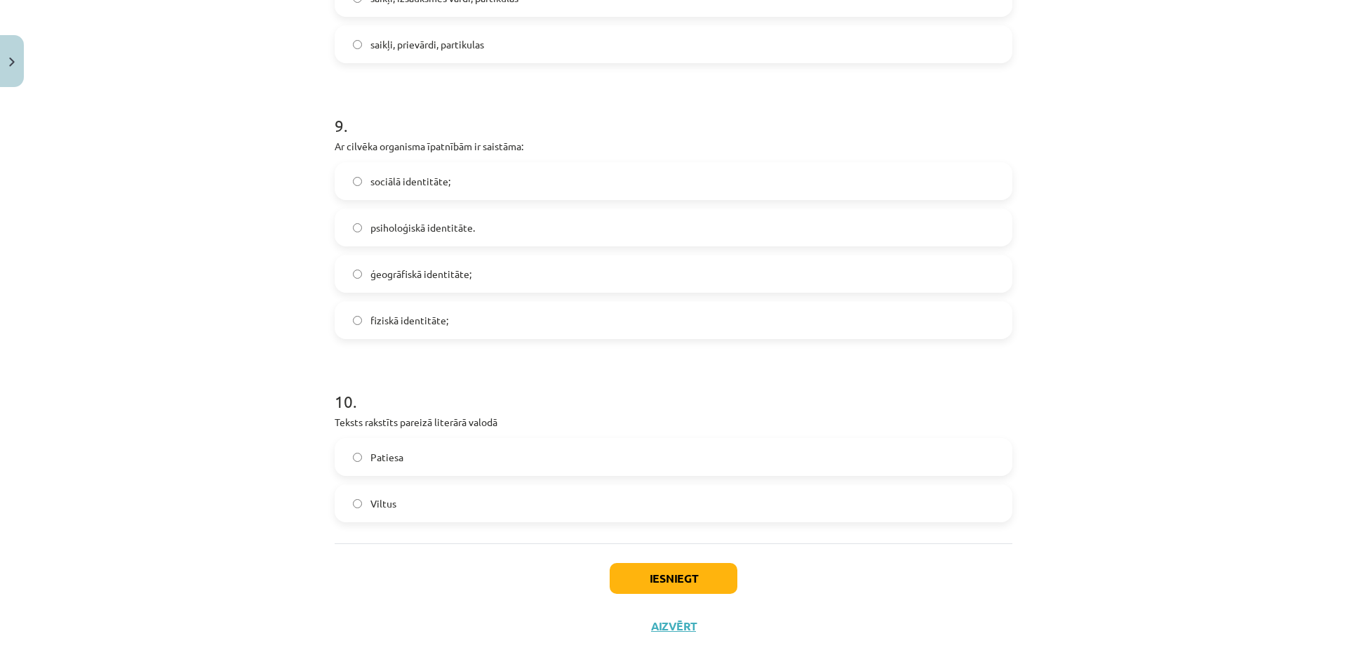
scroll to position [2271, 0]
click at [435, 455] on label "Patiesa" at bounding box center [673, 453] width 675 height 35
click at [655, 570] on button "Iesniegt" at bounding box center [674, 574] width 128 height 31
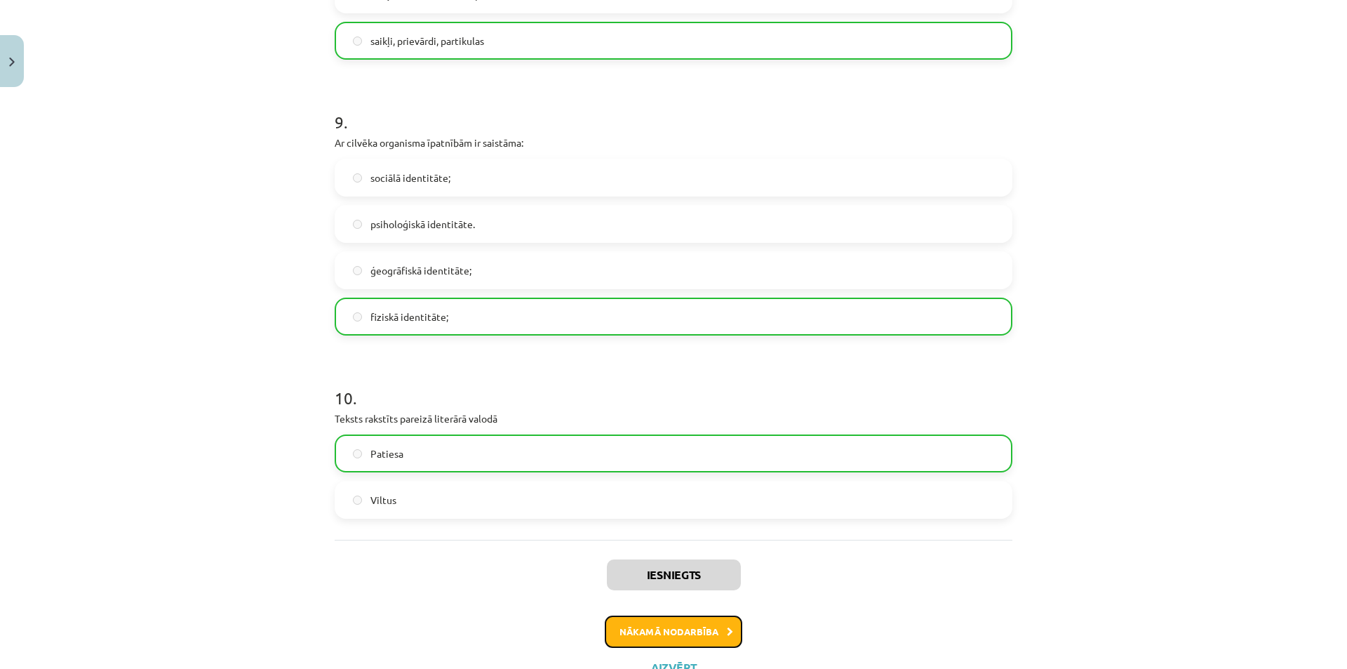
click at [657, 625] on button "Nākamā nodarbība" at bounding box center [673, 631] width 137 height 32
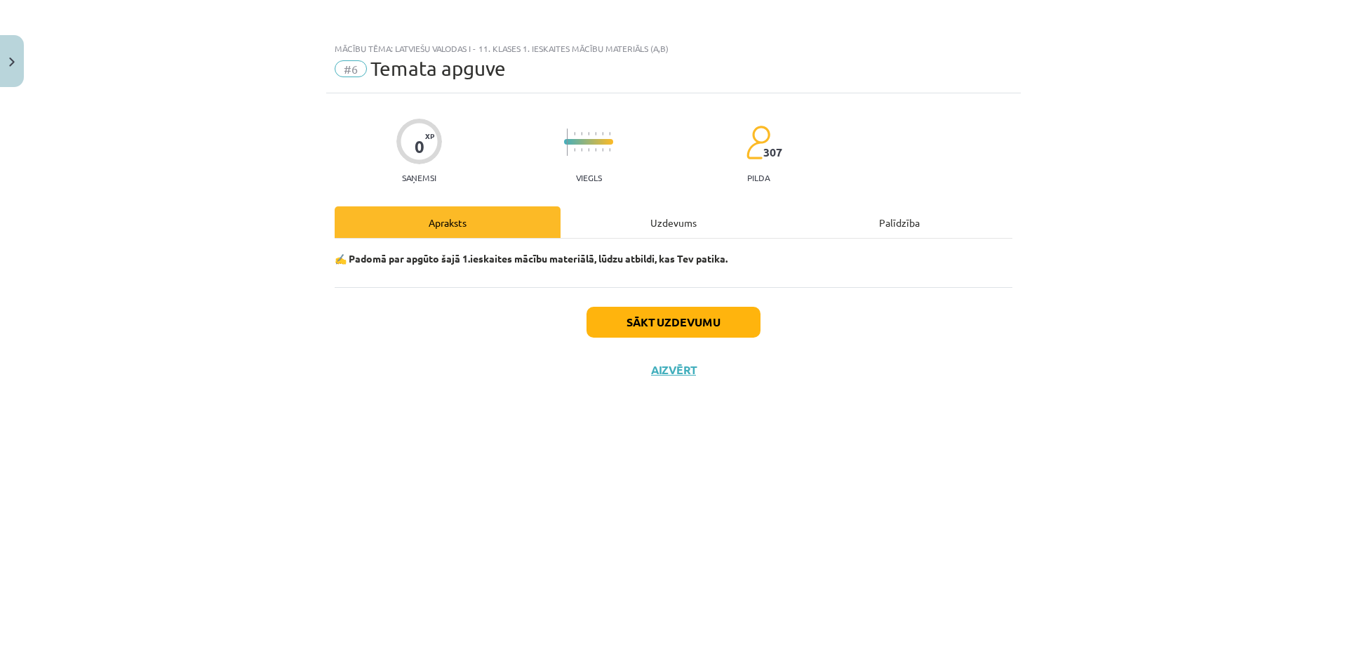
click at [643, 220] on div "Uzdevums" at bounding box center [674, 222] width 226 height 32
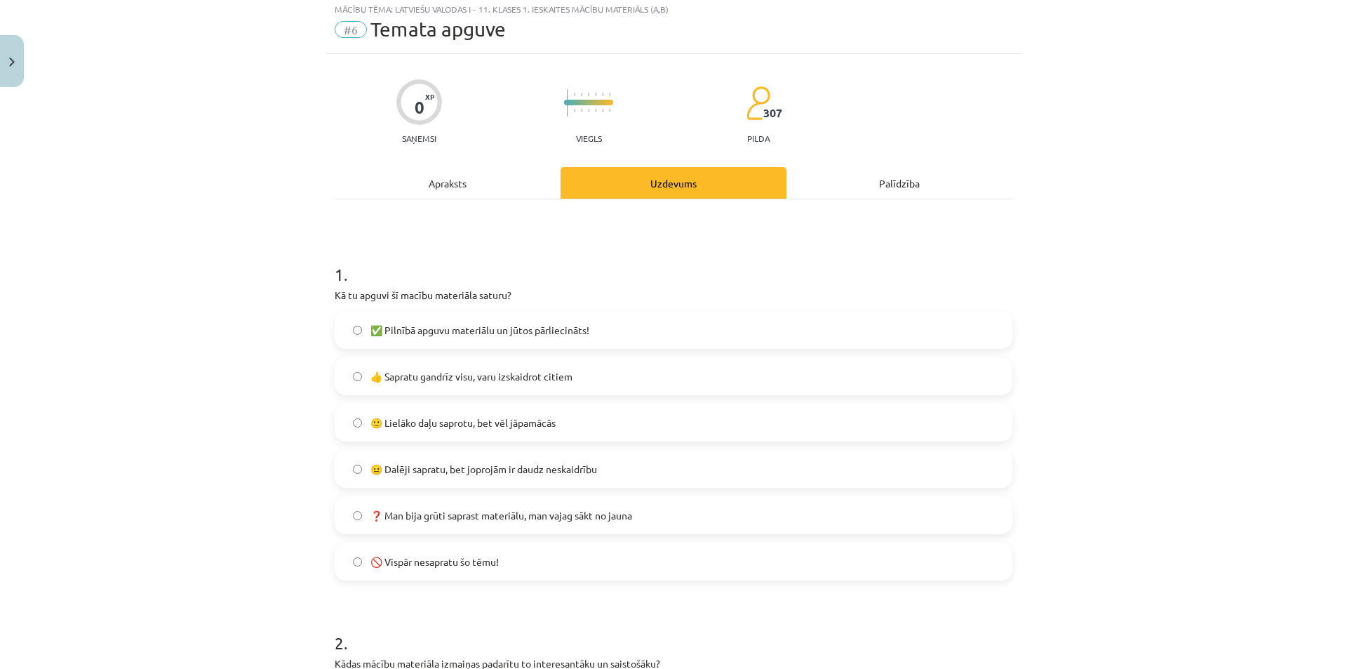
scroll to position [70, 0]
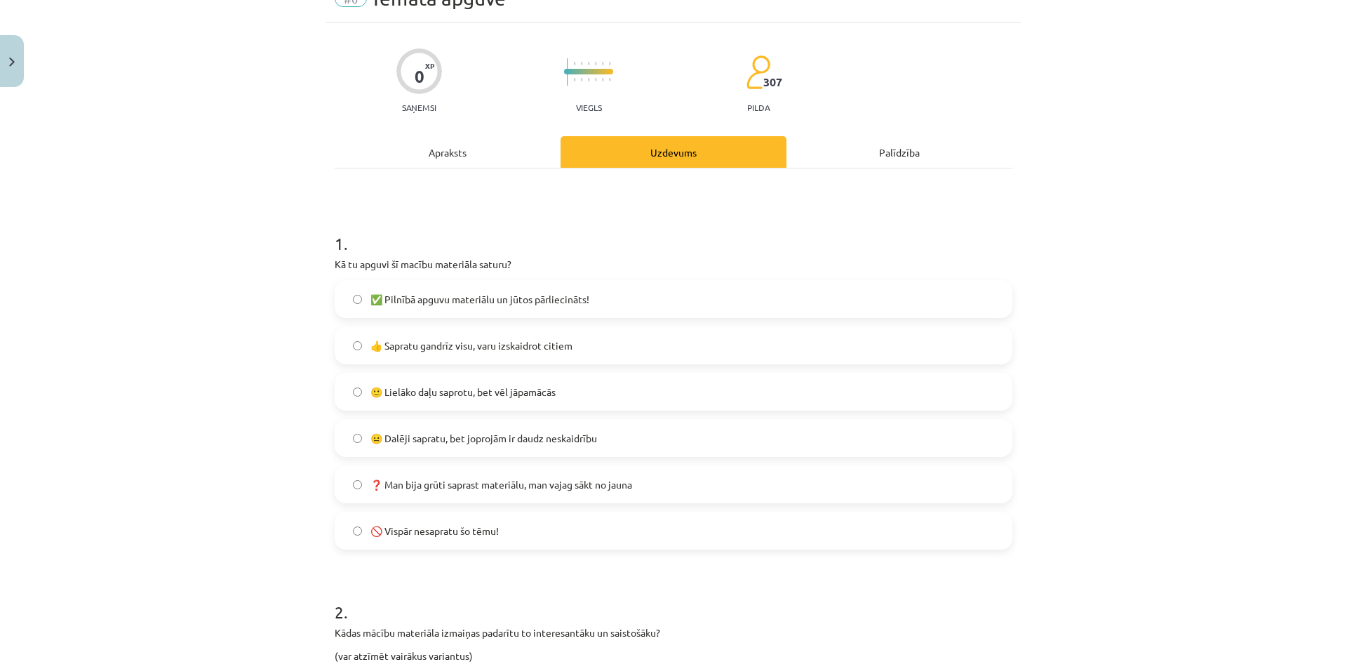
click at [488, 302] on span "✅ Pilnībā apguvu materiālu un jūtos pārliecināts!" at bounding box center [479, 299] width 219 height 15
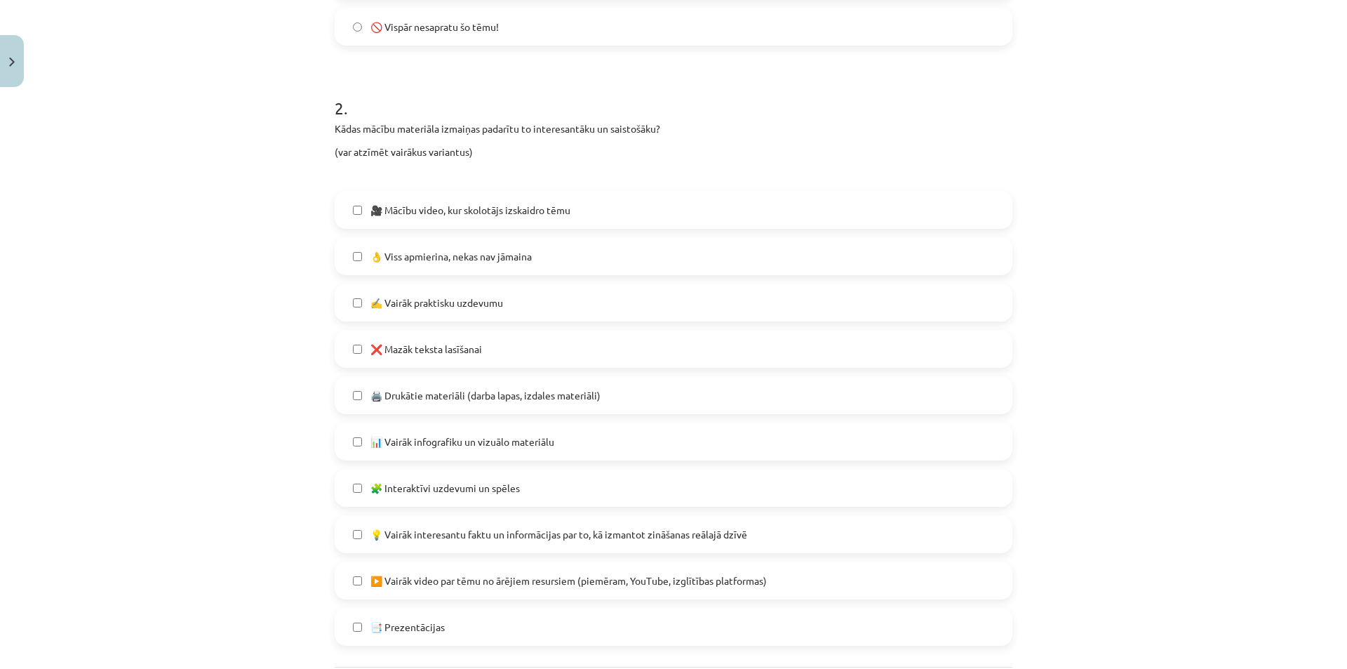
scroll to position [622, 0]
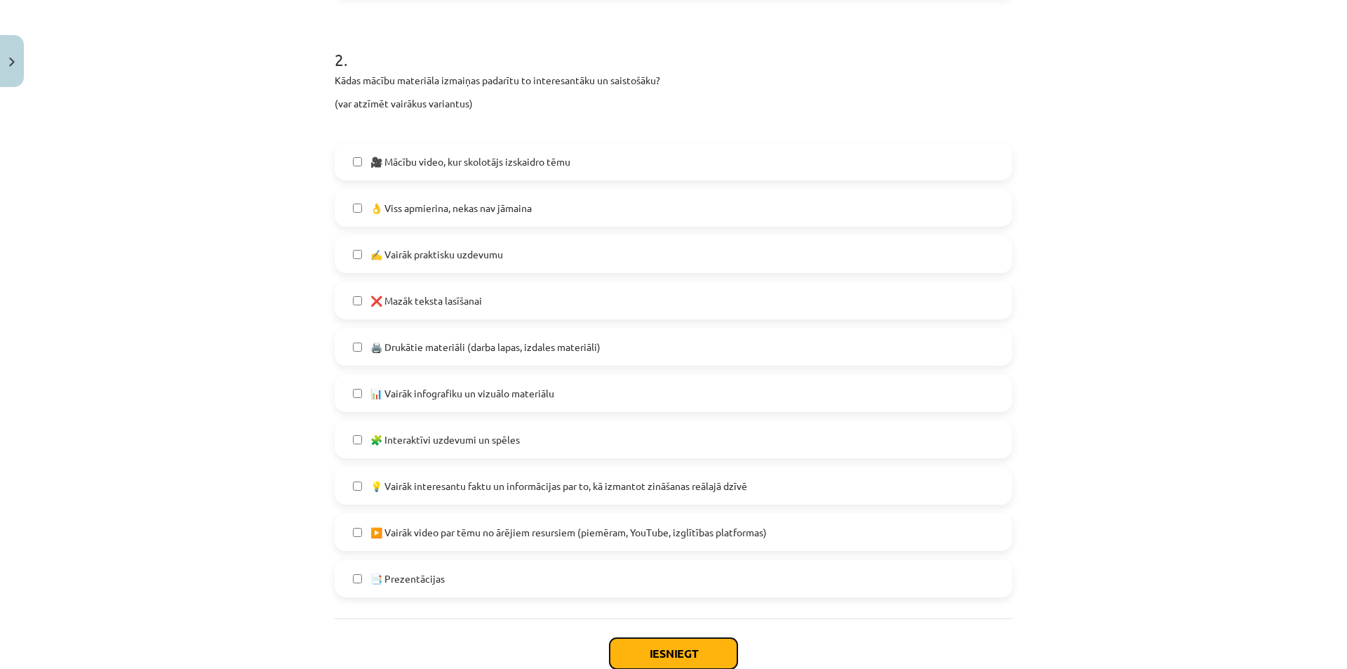
click at [694, 654] on button "Iesniegt" at bounding box center [674, 653] width 128 height 31
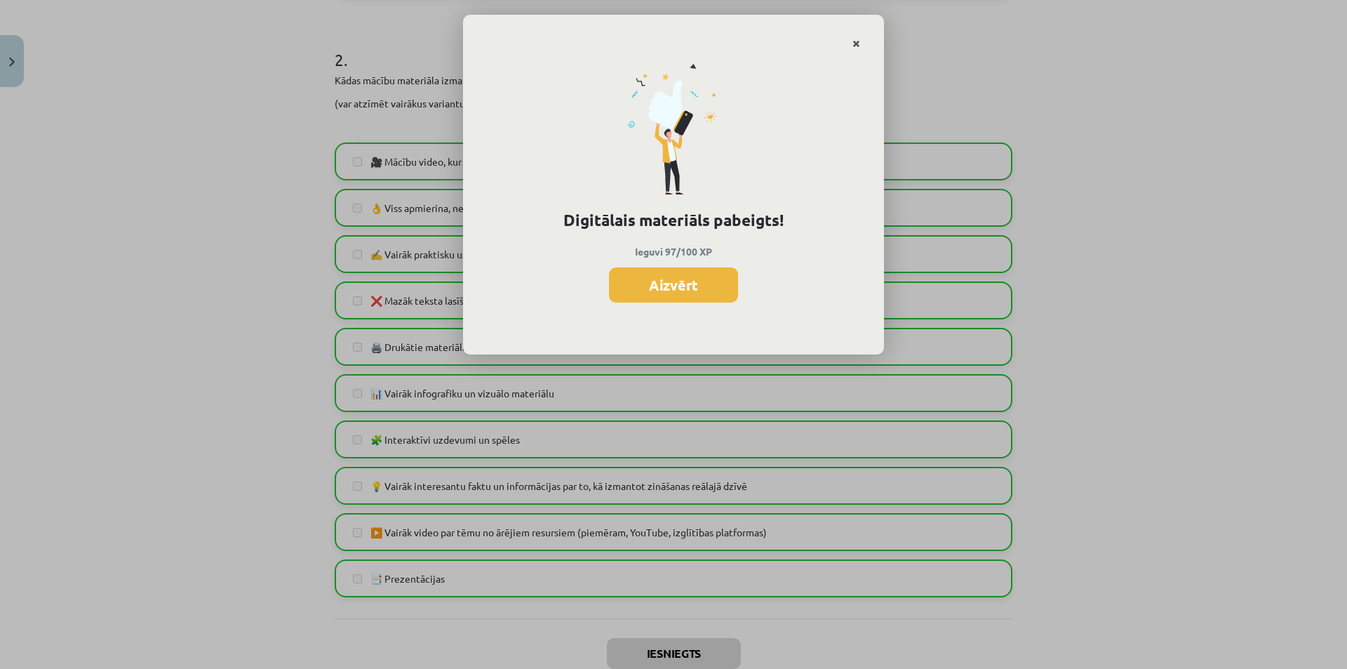
click at [858, 43] on icon "Close" at bounding box center [856, 44] width 8 height 10
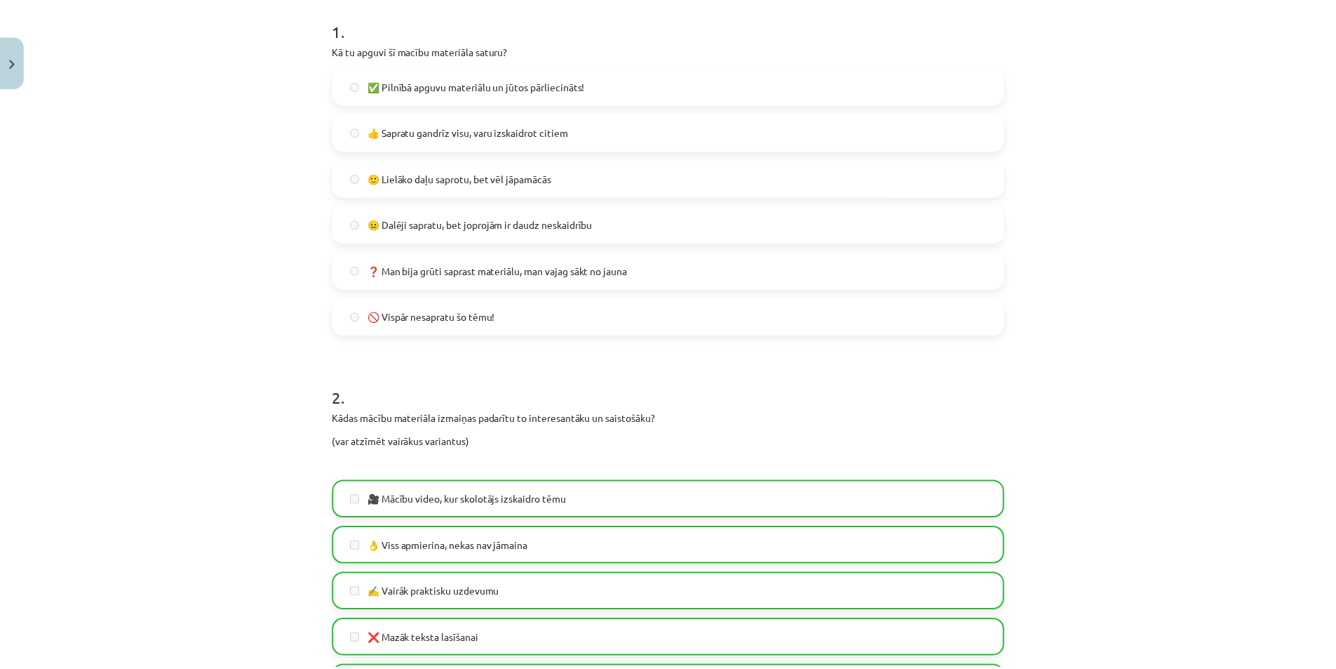
scroll to position [0, 0]
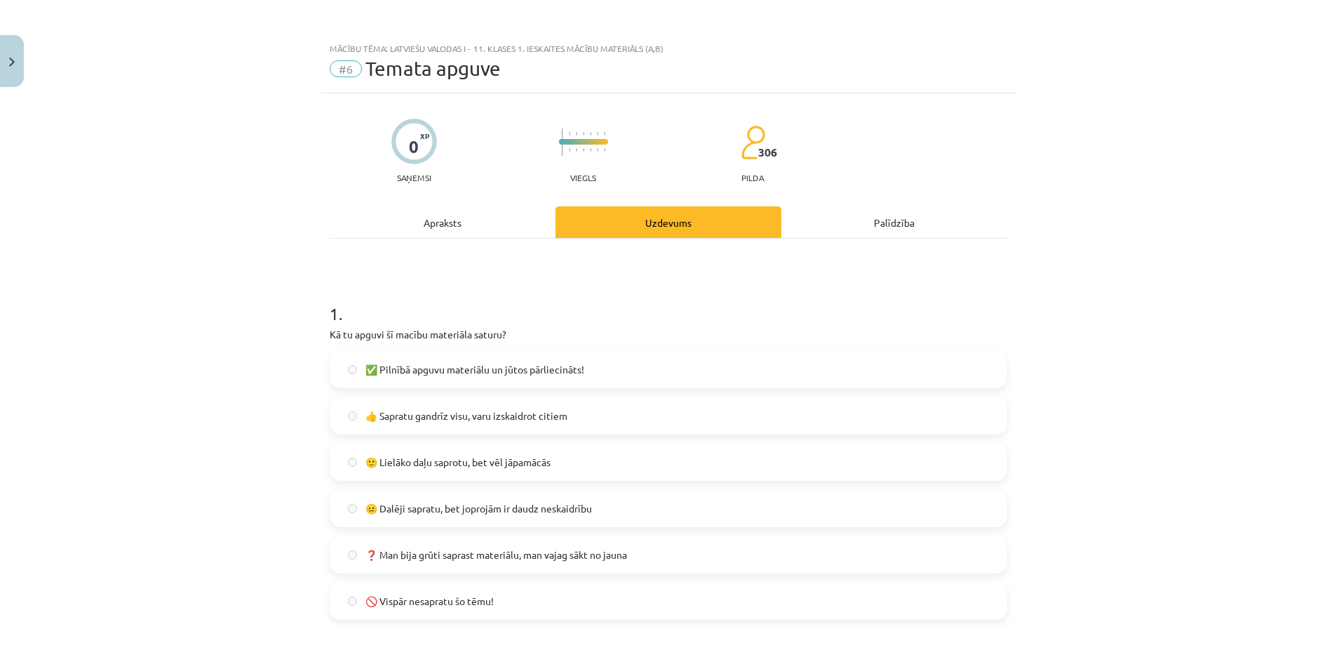
click at [27, 55] on div "Mācību tēma: Latviešu valodas i - 11. klases 1. ieskaites mācību materiāls (a,b…" at bounding box center [668, 334] width 1336 height 669
click at [8, 66] on button "Close" at bounding box center [12, 61] width 24 height 52
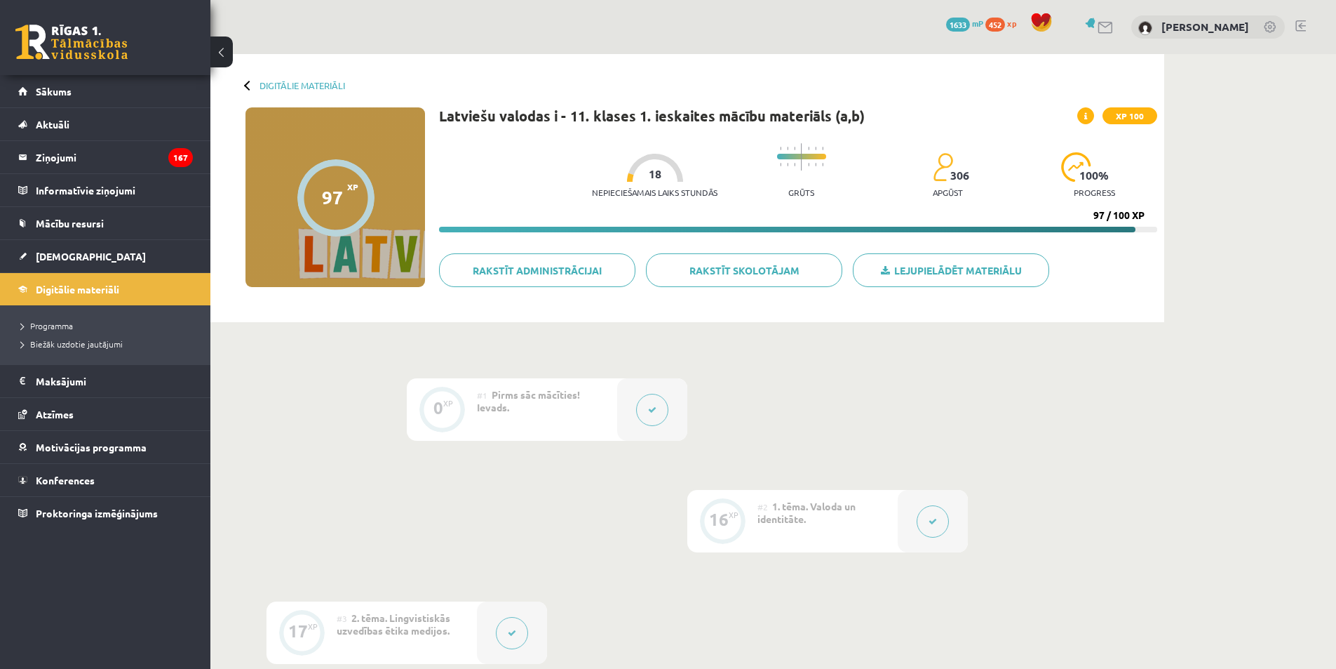
click at [964, 23] on span "1633" at bounding box center [958, 25] width 24 height 14
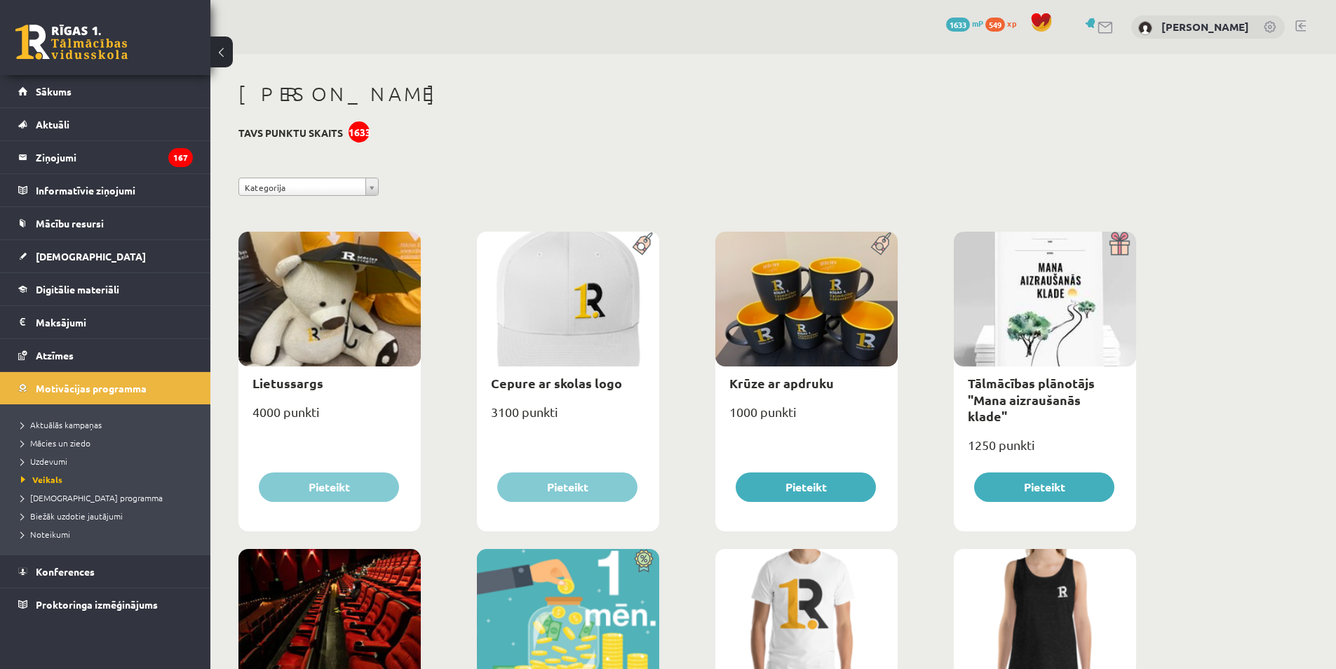
click at [1015, 18] on div "549 xp" at bounding box center [1005, 23] width 38 height 15
click at [1002, 18] on span "549" at bounding box center [996, 25] width 20 height 14
click at [1002, 22] on span "549" at bounding box center [996, 25] width 20 height 14
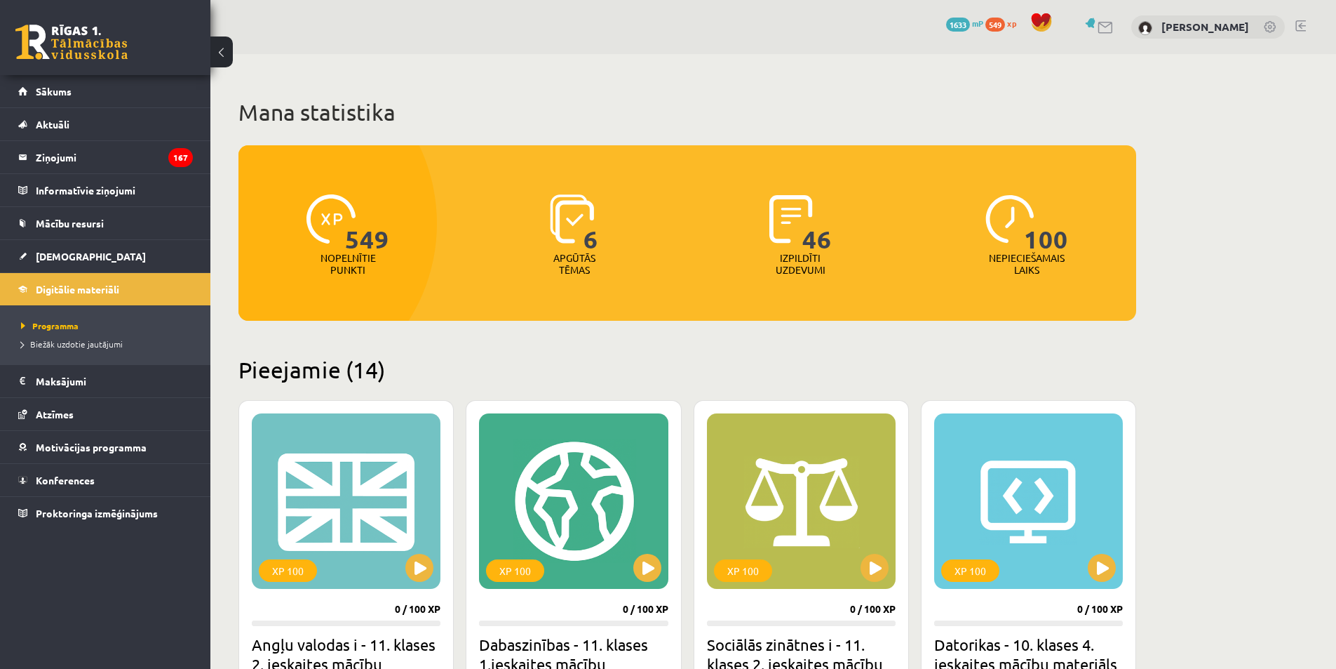
click at [955, 22] on span "1633" at bounding box center [958, 25] width 24 height 14
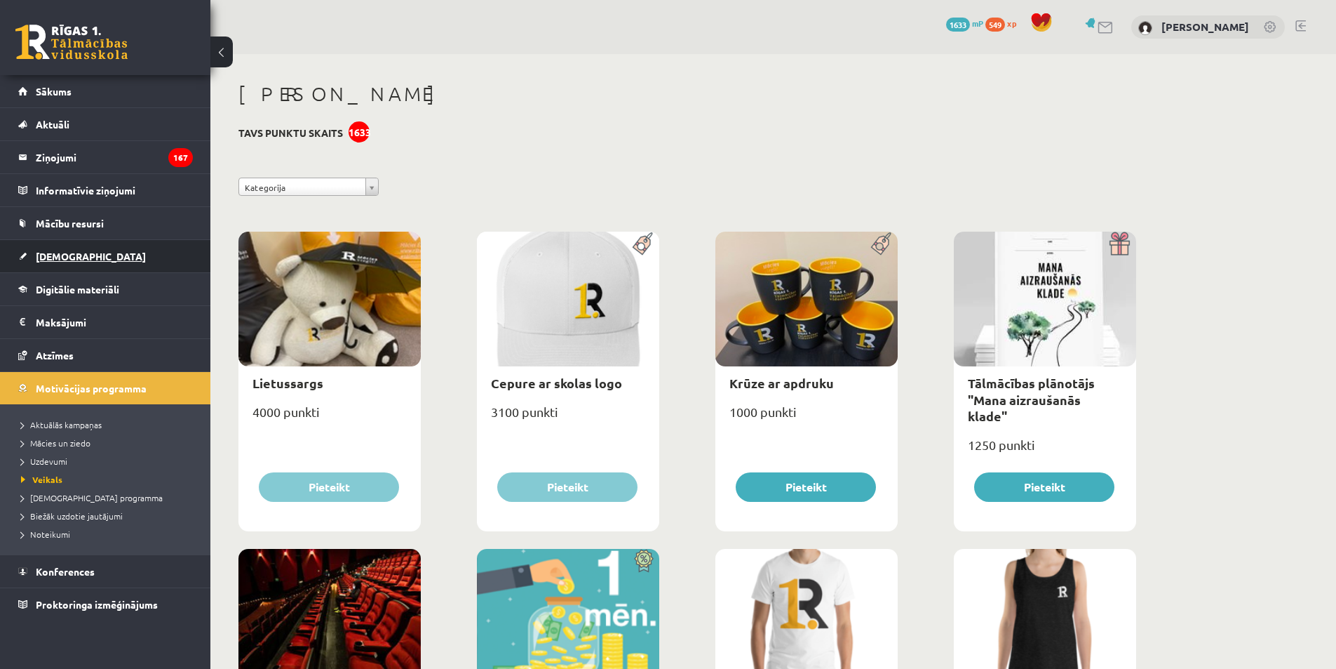
click at [74, 249] on link "[DEMOGRAPHIC_DATA]" at bounding box center [105, 256] width 175 height 32
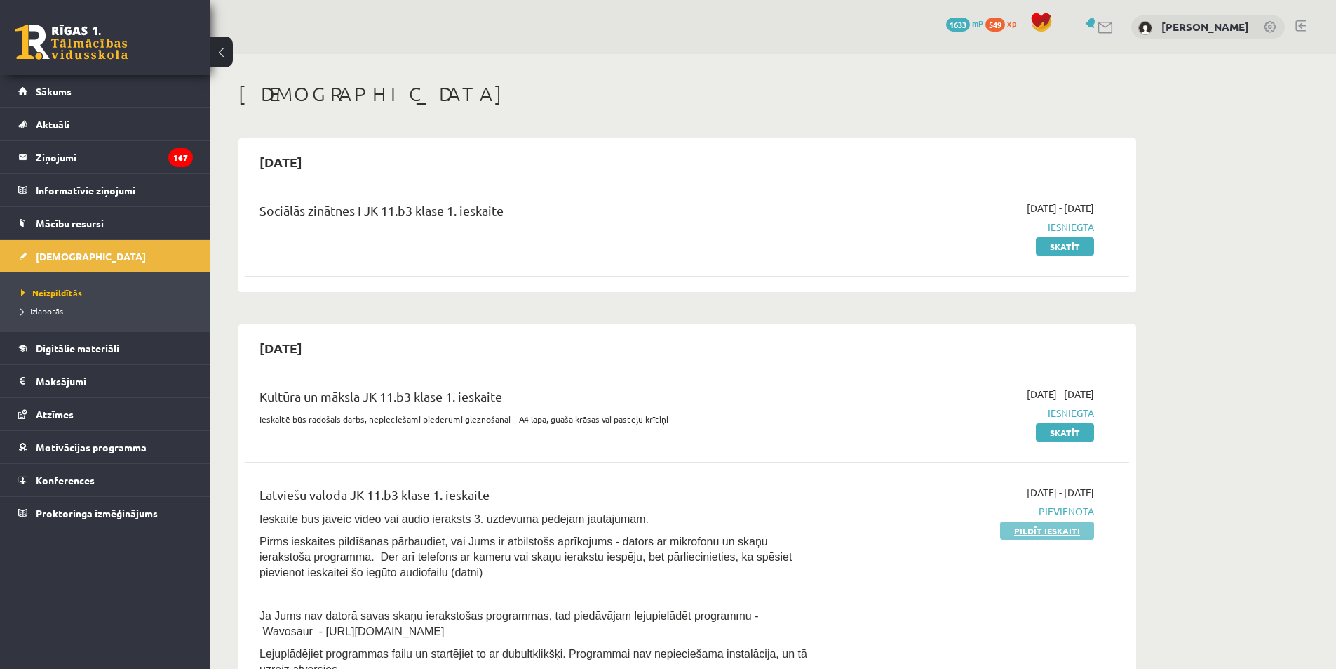
click at [1041, 531] on link "Pildīt ieskaiti" at bounding box center [1047, 530] width 94 height 18
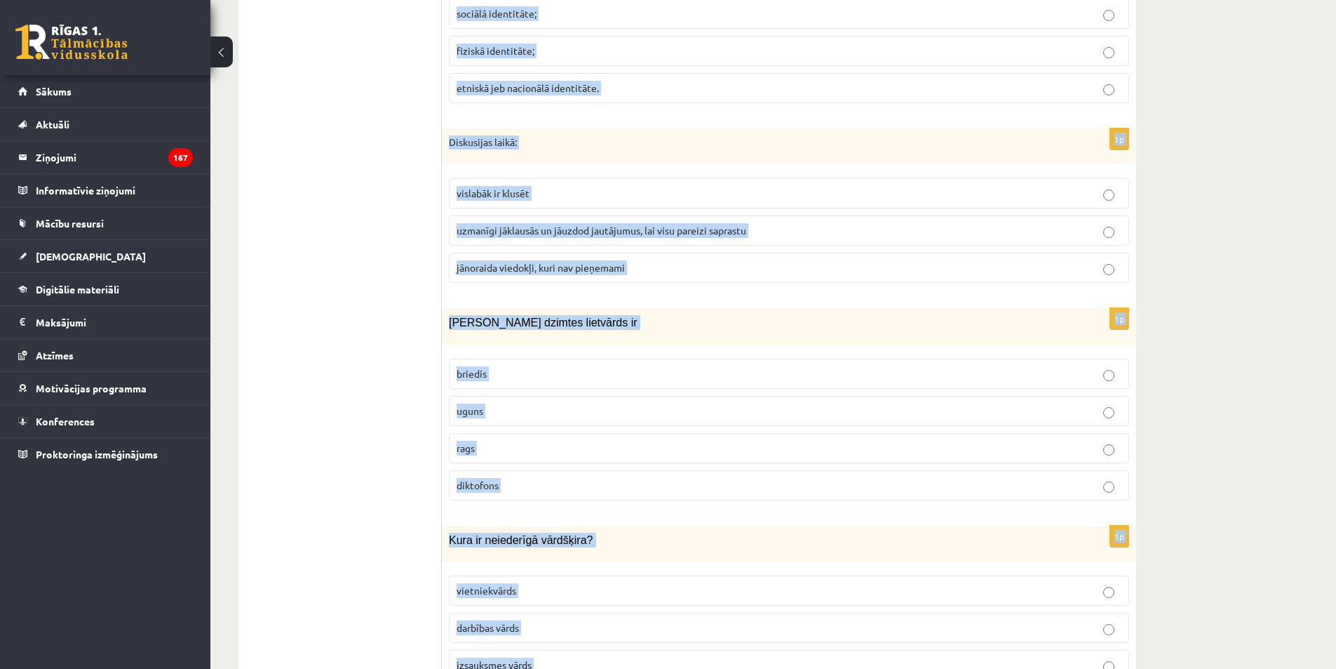
scroll to position [6598, 0]
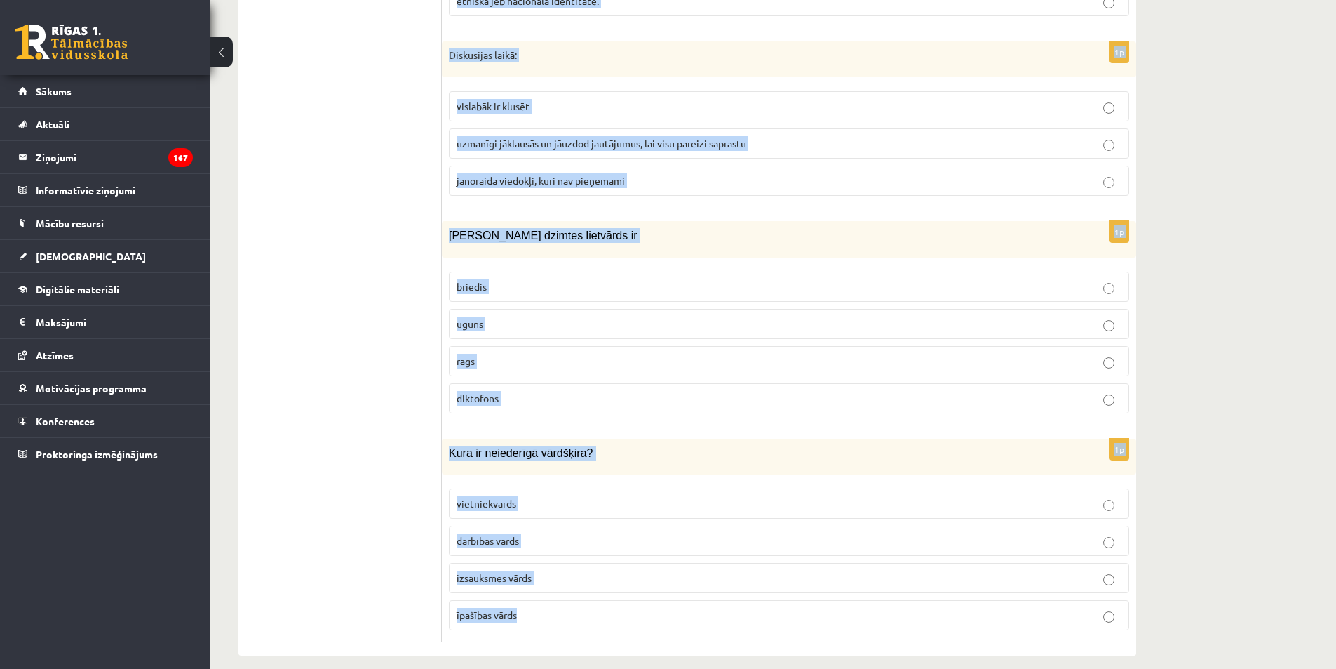
drag, startPoint x: 445, startPoint y: 133, endPoint x: 598, endPoint y: 597, distance: 488.9
copy form "Dialekts liecina par: sociālo identitāti; ģeogrāfisko identitāti; nacionālo ide…"
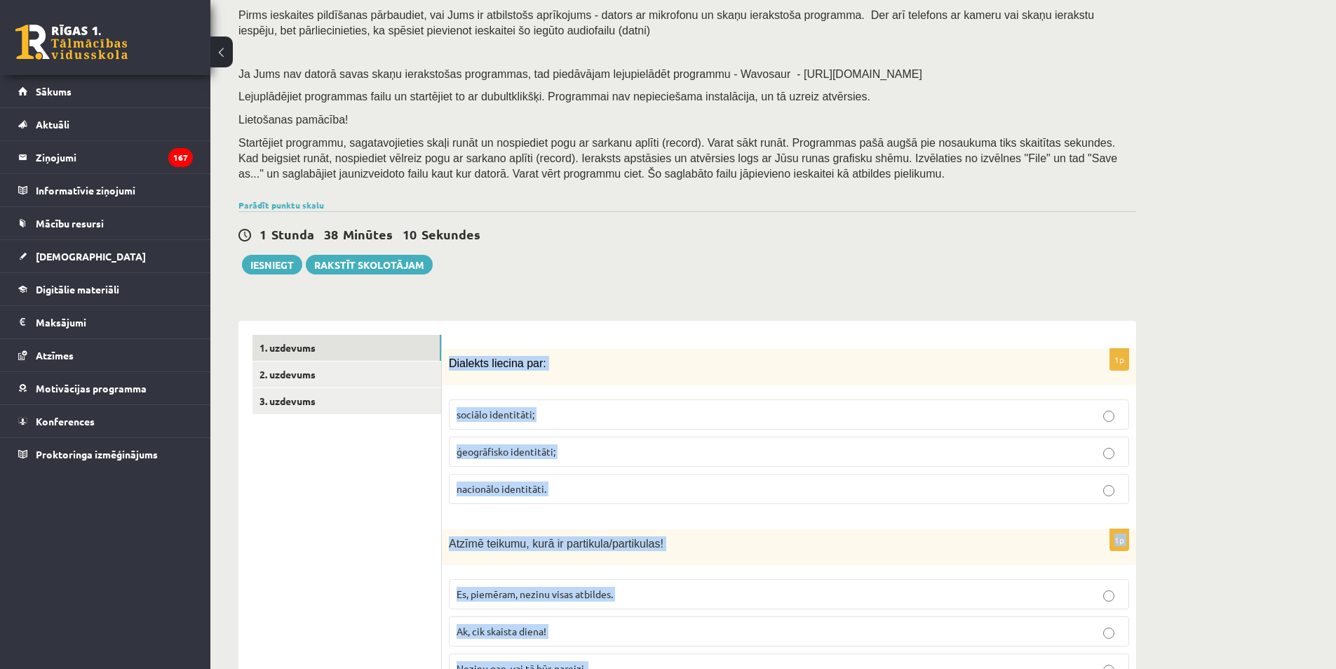
scroll to position [137, 0]
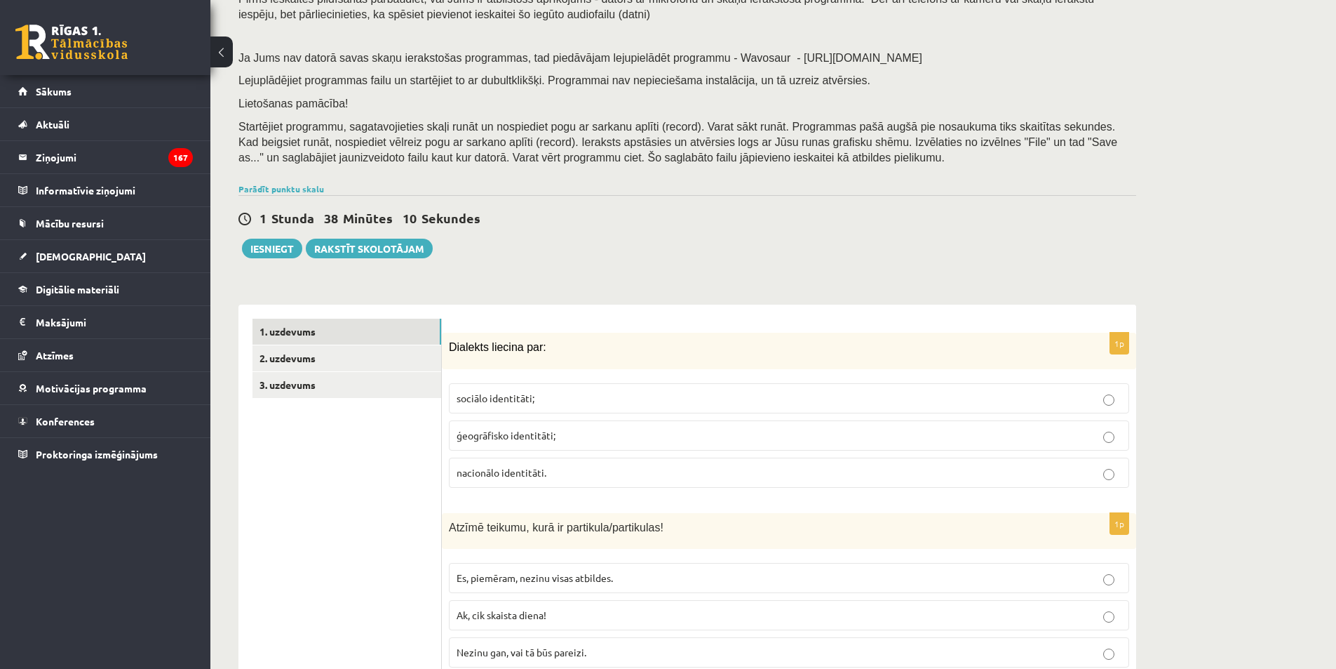
click at [538, 436] on span "ģeogrāfisko identitāti;" at bounding box center [506, 435] width 99 height 13
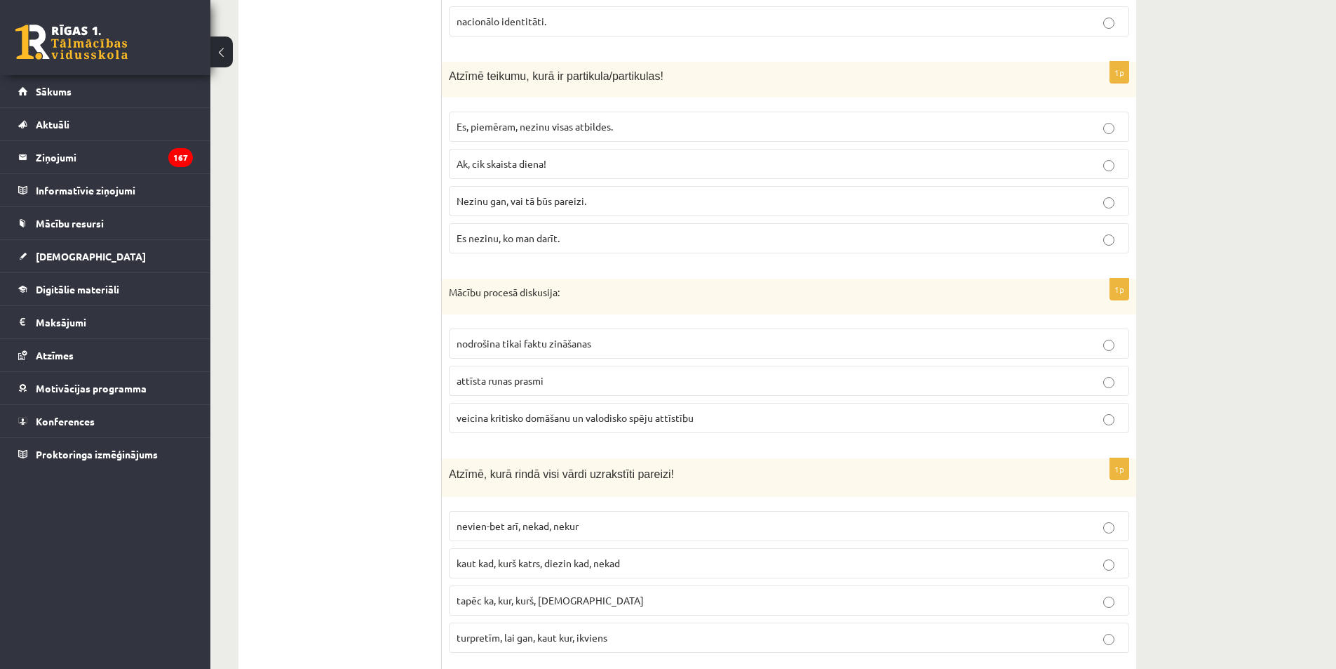
scroll to position [612, 0]
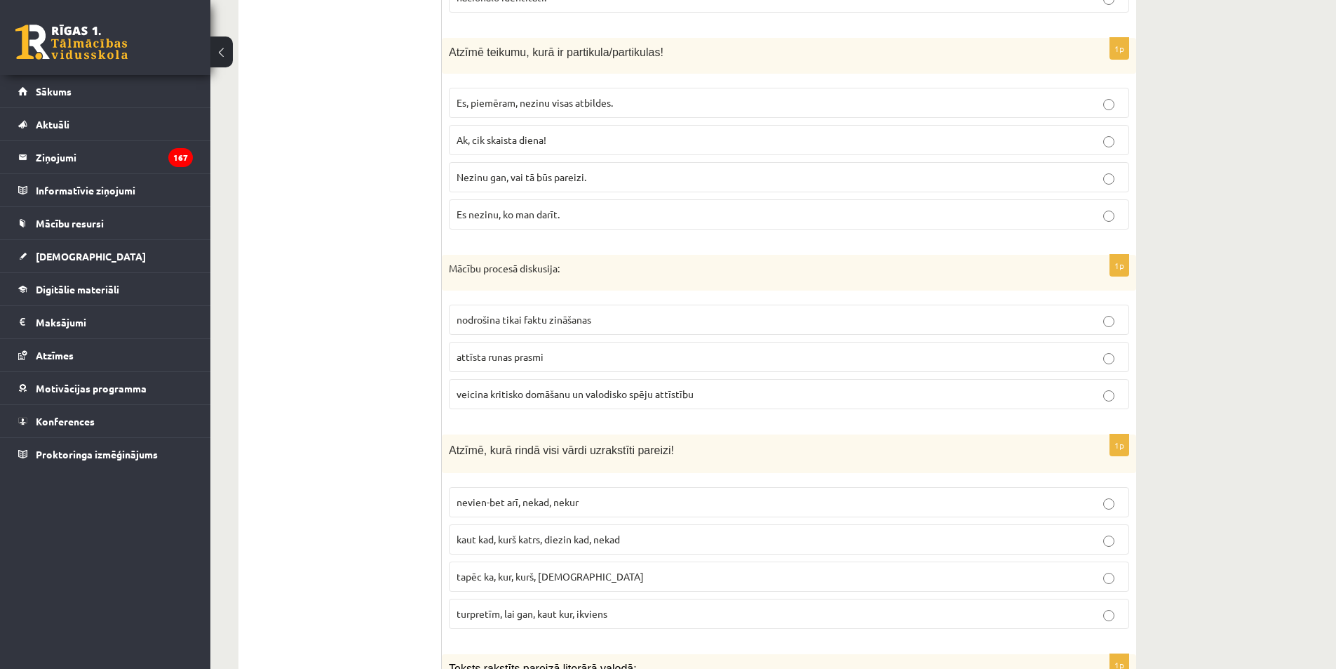
click at [504, 106] on span "Es, piemēram, nezinu visas atbildes." at bounding box center [535, 102] width 156 height 13
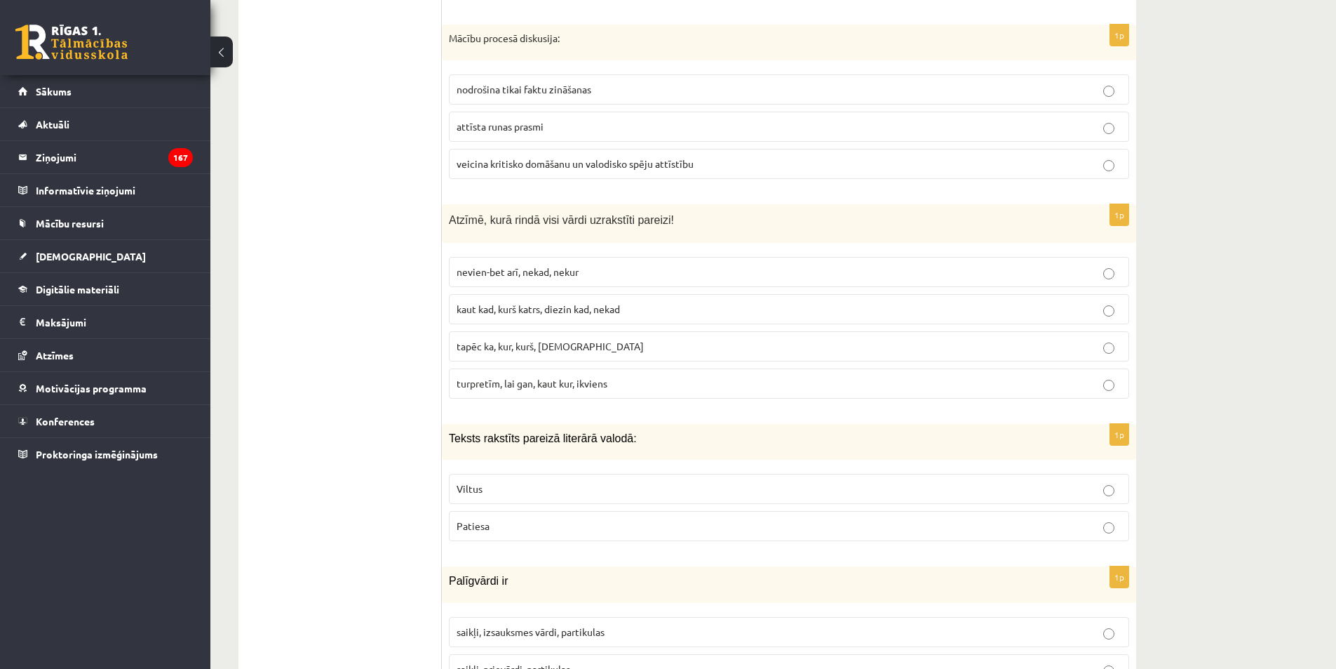
scroll to position [881, 0]
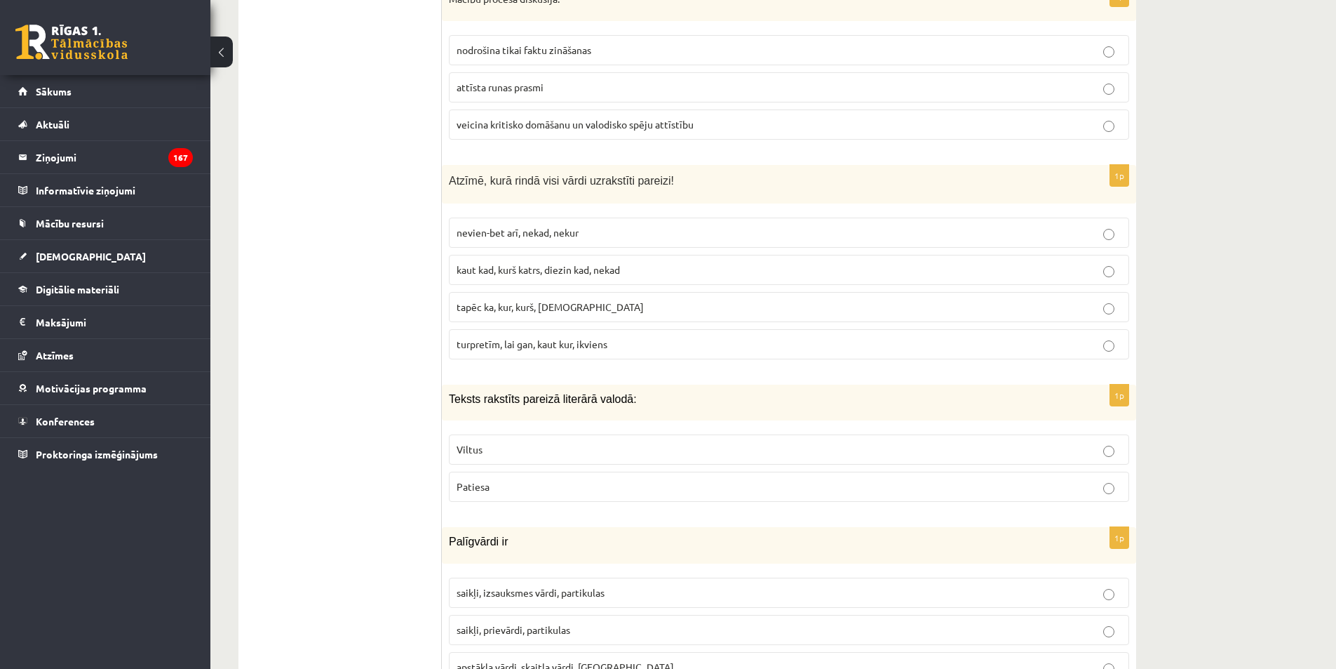
click at [521, 125] on span "veicina kritisko domāšanu un valodisko spēju attīstību" at bounding box center [575, 124] width 237 height 13
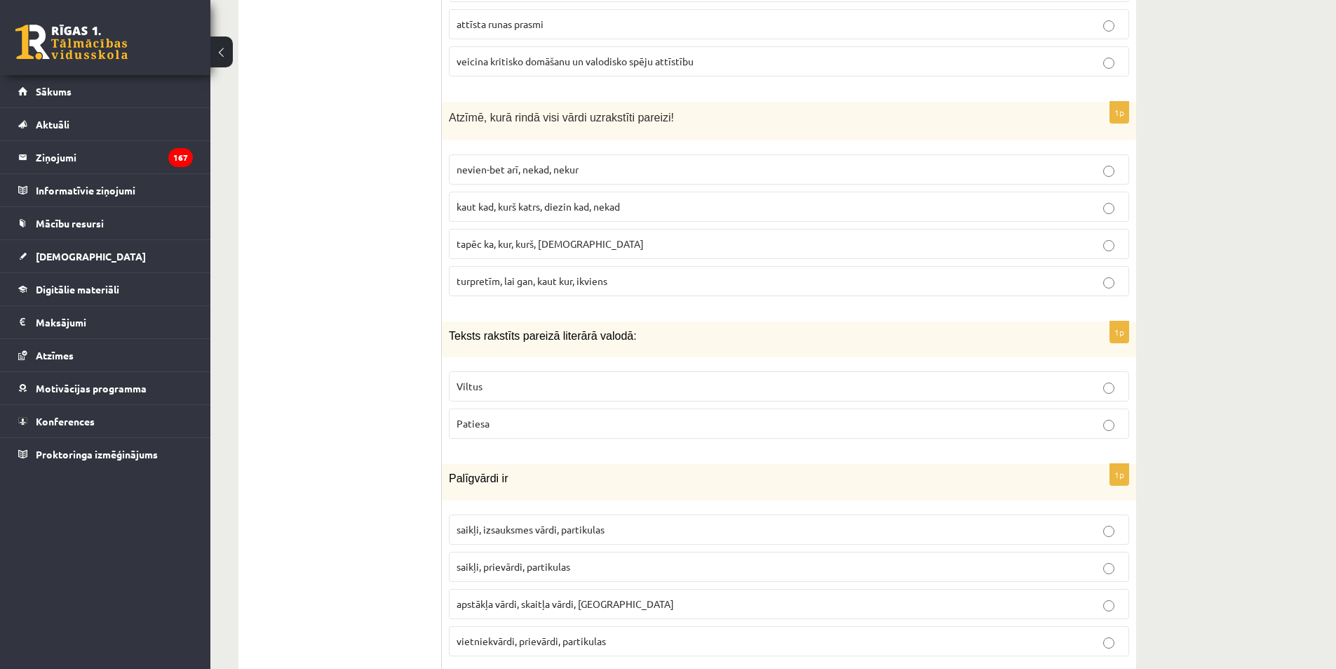
scroll to position [1008, 0]
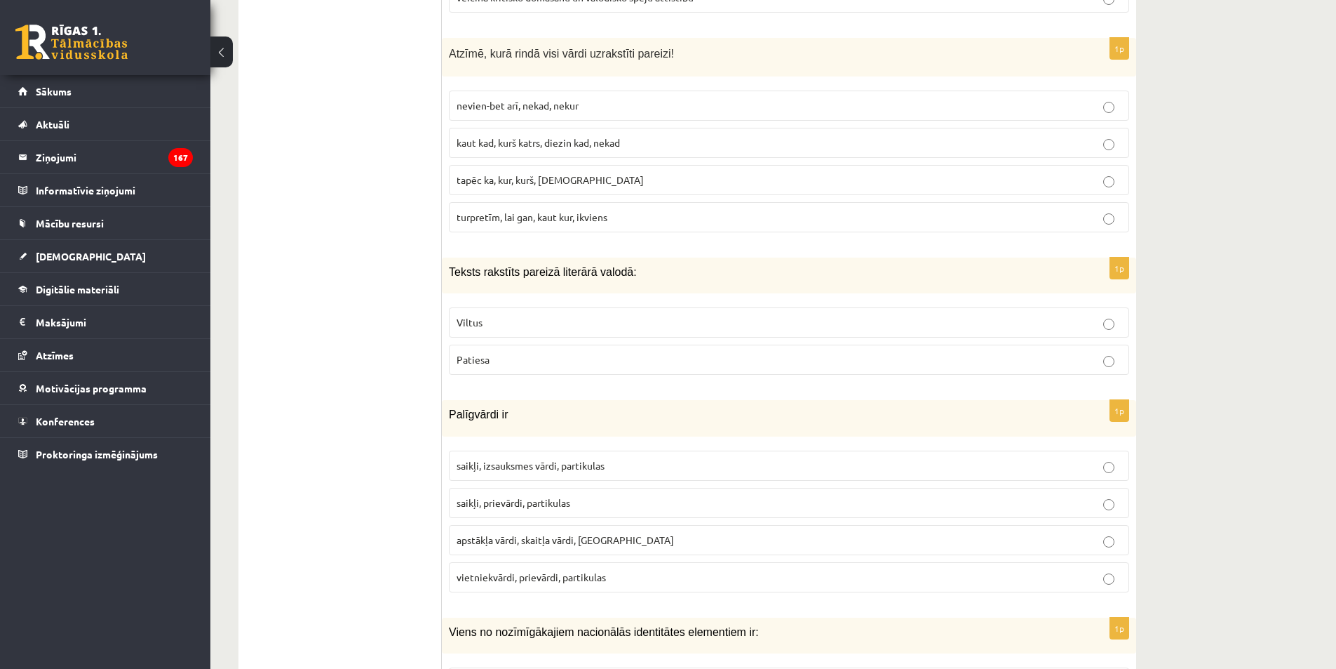
click at [502, 220] on span "turpretīm, lai gan, kaut kur, ikviens" at bounding box center [532, 216] width 151 height 13
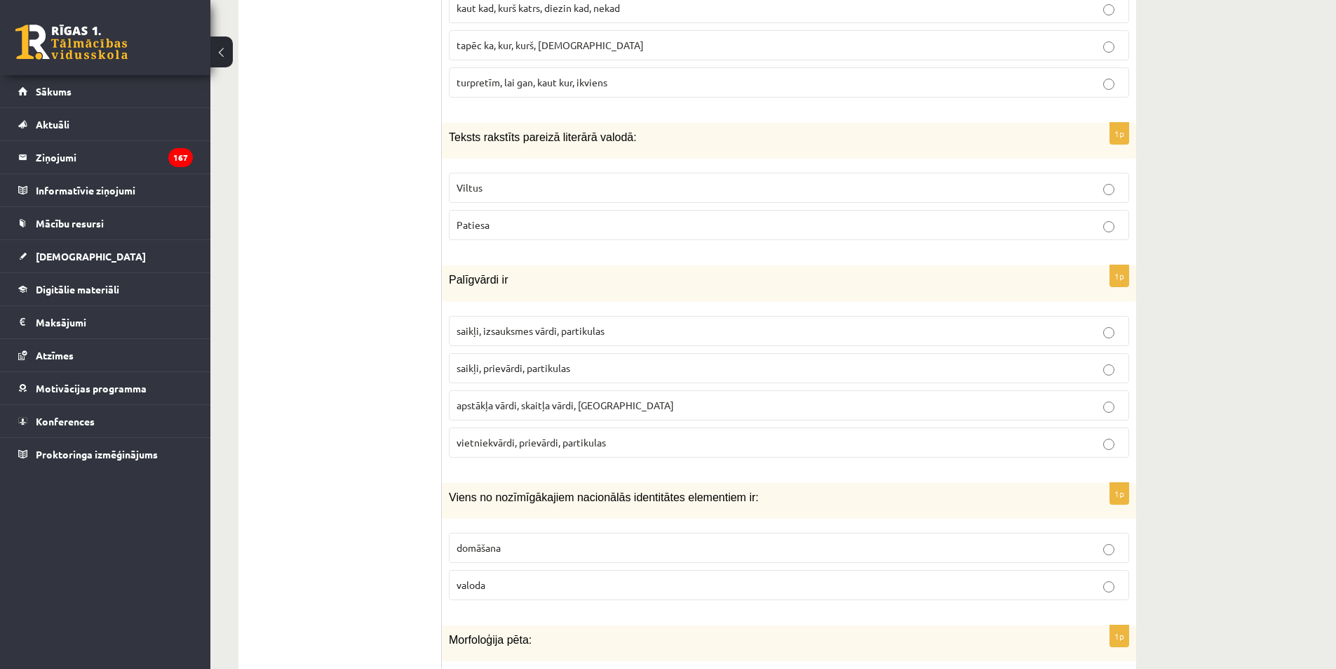
scroll to position [1198, 0]
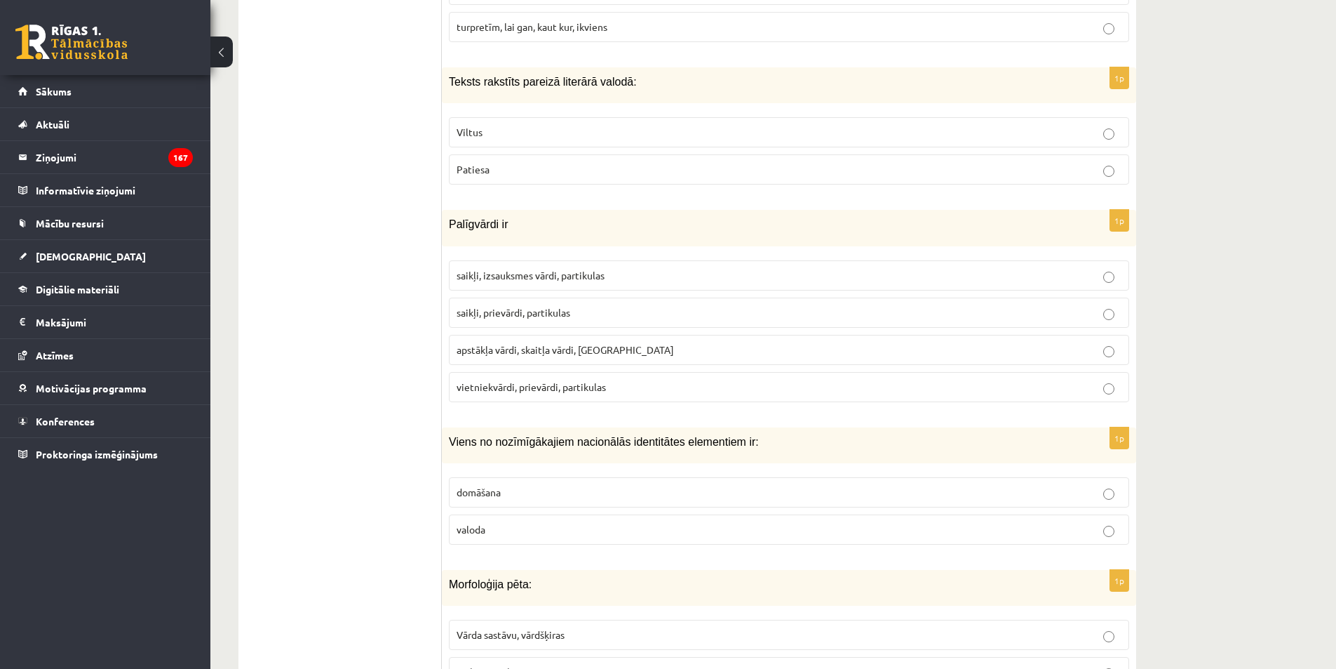
click at [600, 176] on p "Patiesa" at bounding box center [789, 169] width 665 height 15
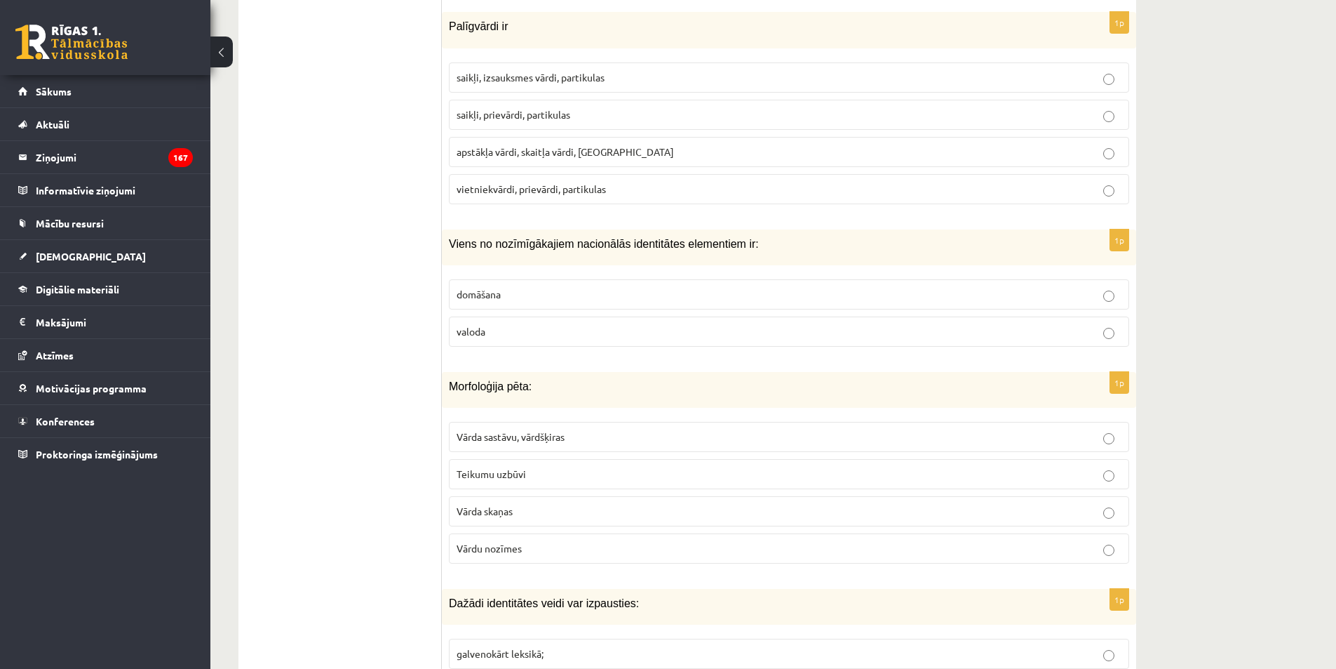
scroll to position [1404, 0]
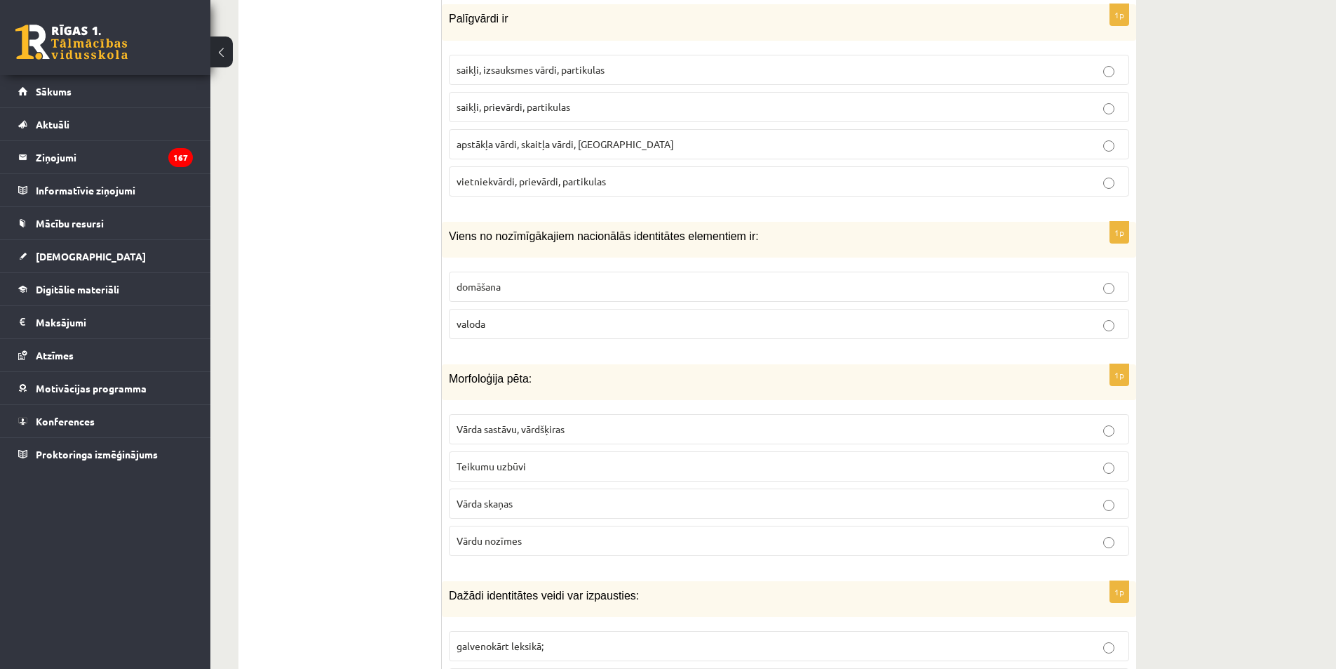
click at [566, 106] on span "saikļi, prievārdi, partikulas" at bounding box center [514, 106] width 114 height 13
click at [498, 327] on p "valoda" at bounding box center [789, 323] width 665 height 15
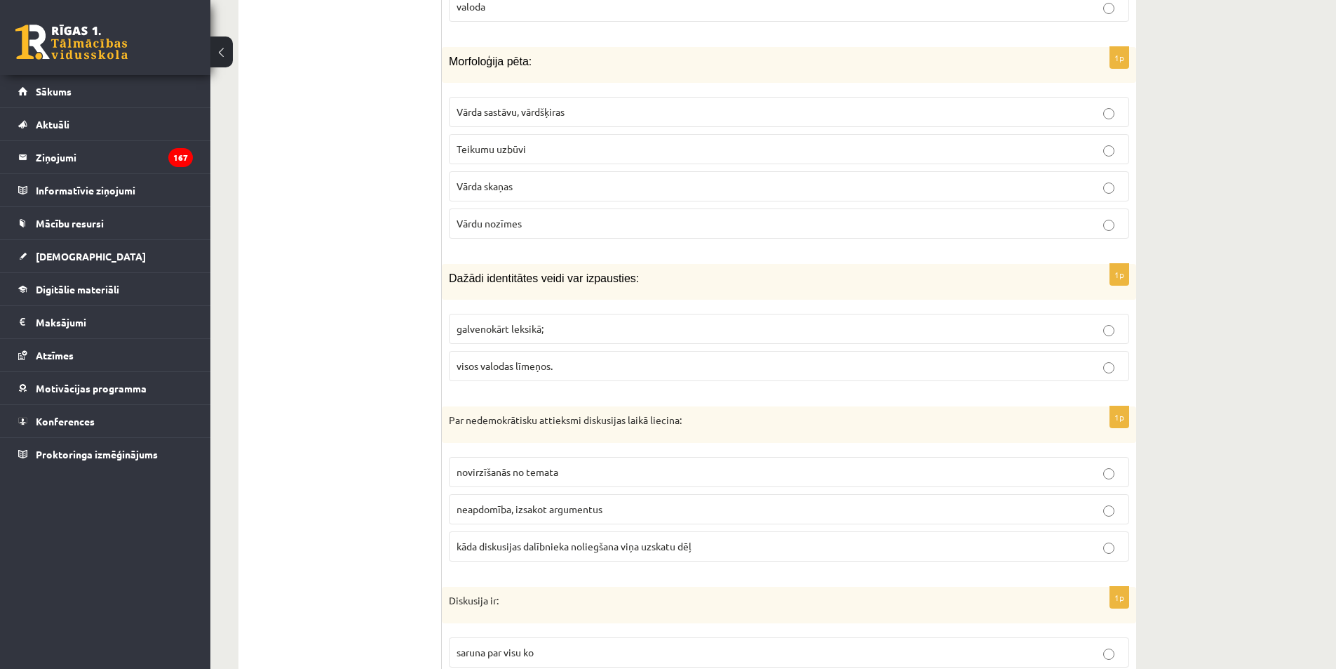
scroll to position [1736, 0]
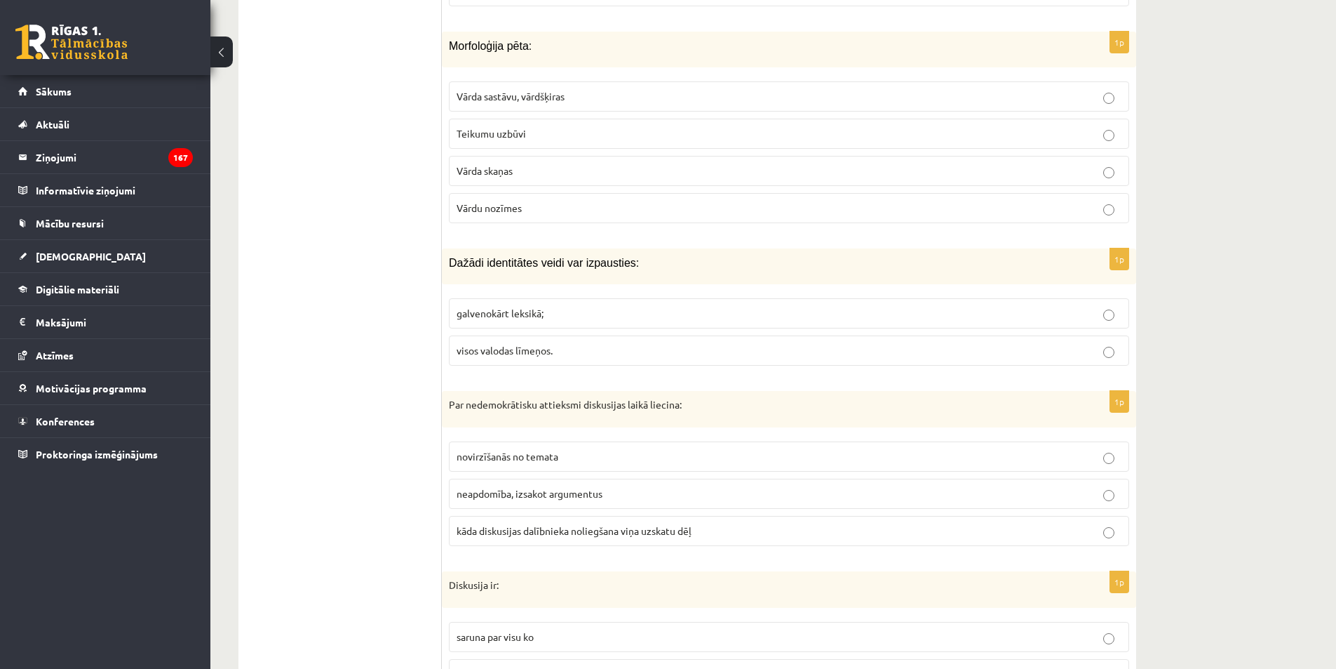
click at [538, 210] on p "Vārdu nozīmes" at bounding box center [789, 208] width 665 height 15
click at [532, 90] on p "Vārda sastāvu, vārdšķiras" at bounding box center [789, 96] width 665 height 15
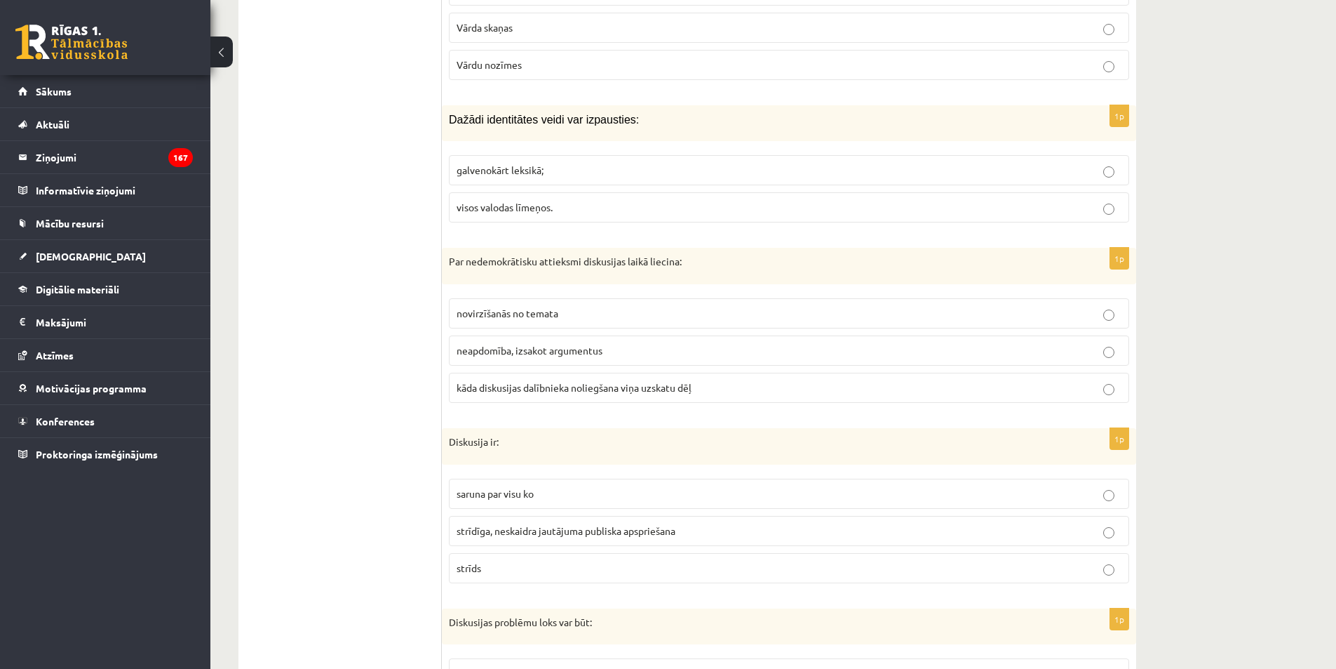
scroll to position [1959, 0]
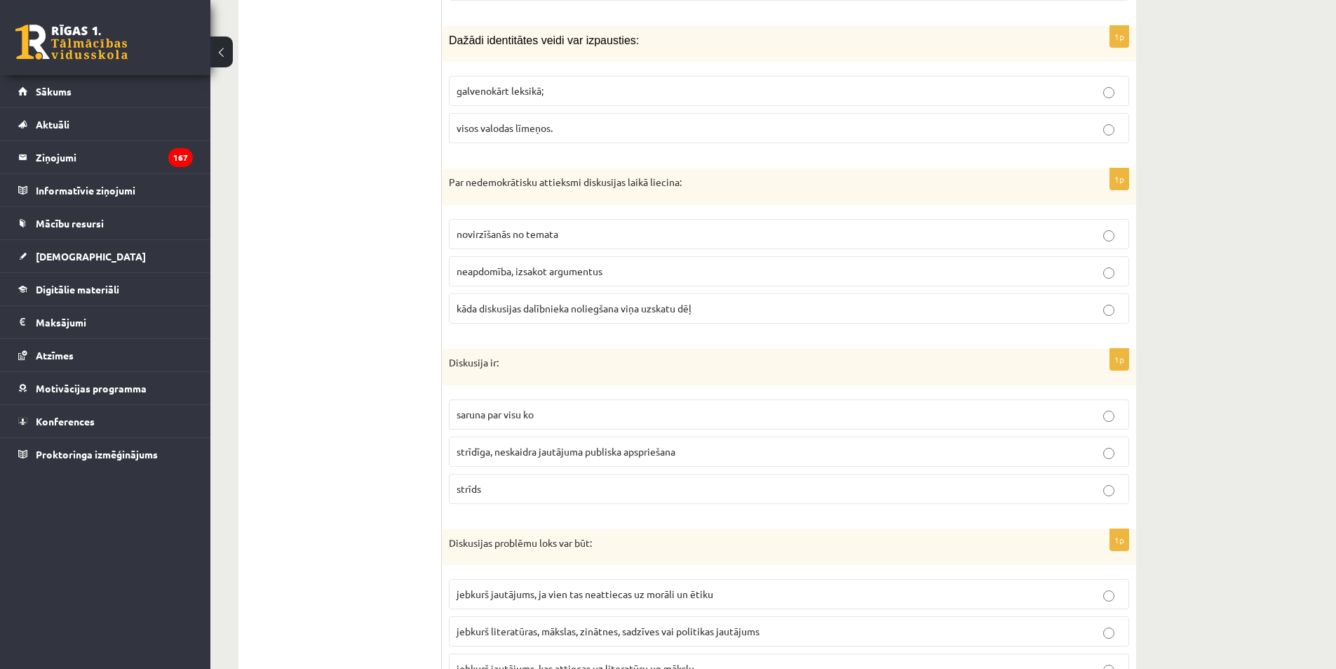
click at [599, 126] on p "visos valodas līmeņos." at bounding box center [789, 128] width 665 height 15
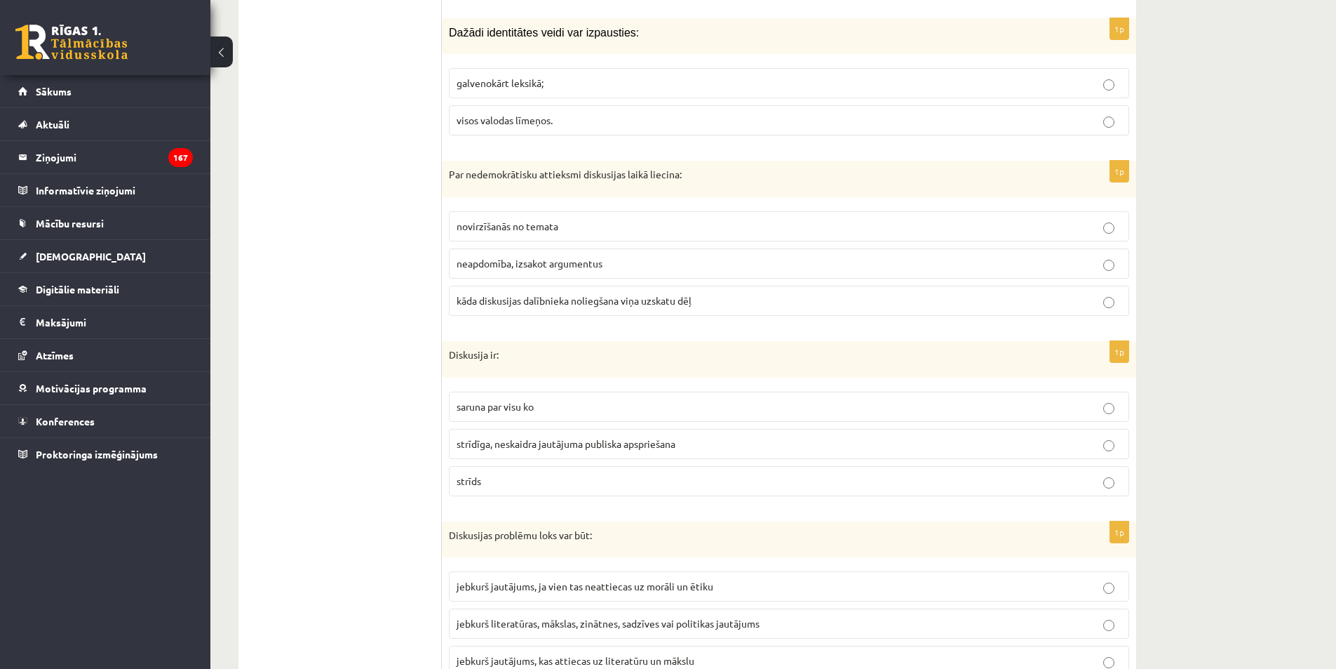
scroll to position [2133, 0]
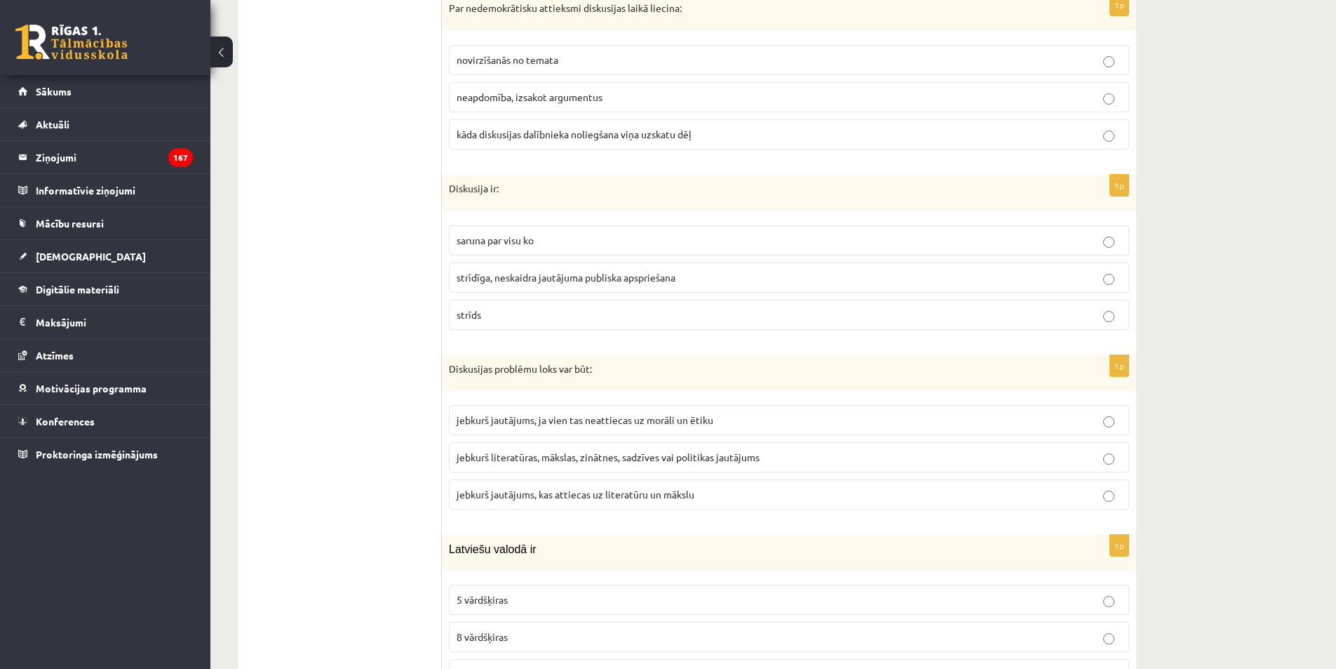
click at [509, 127] on label "kāda diskusijas dalībnieka noliegšana viņa uzskatu dēļ" at bounding box center [789, 134] width 680 height 30
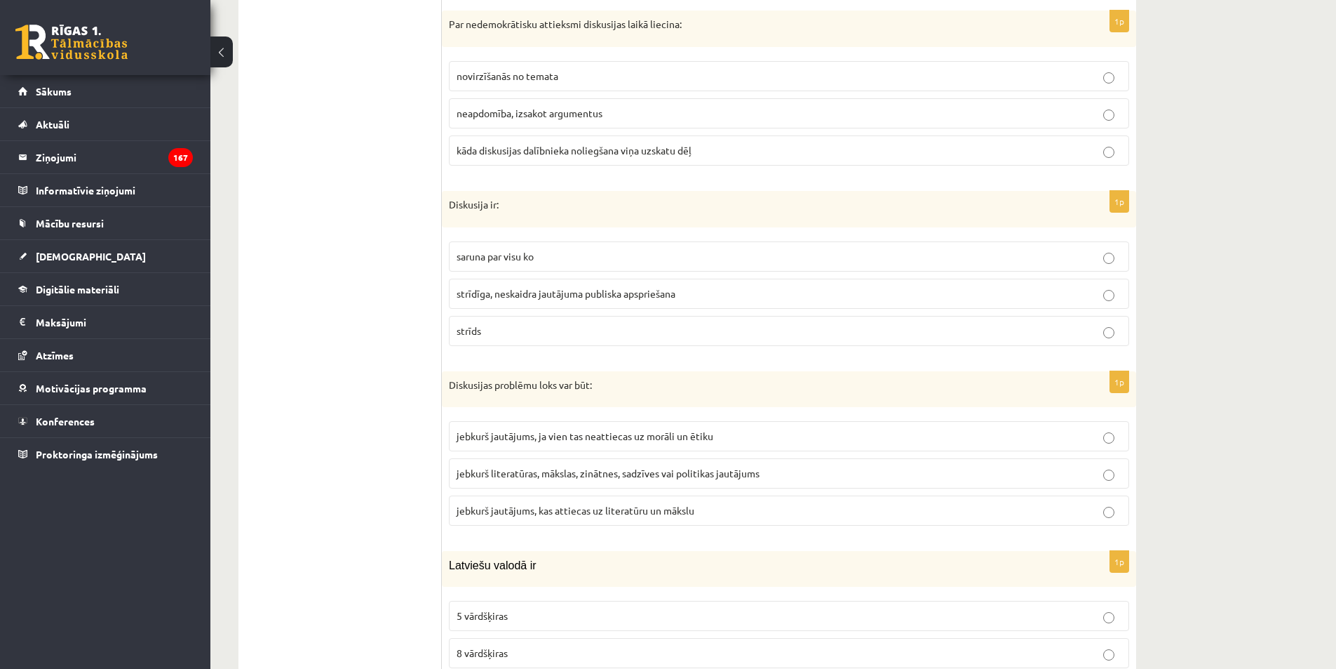
scroll to position [2046, 0]
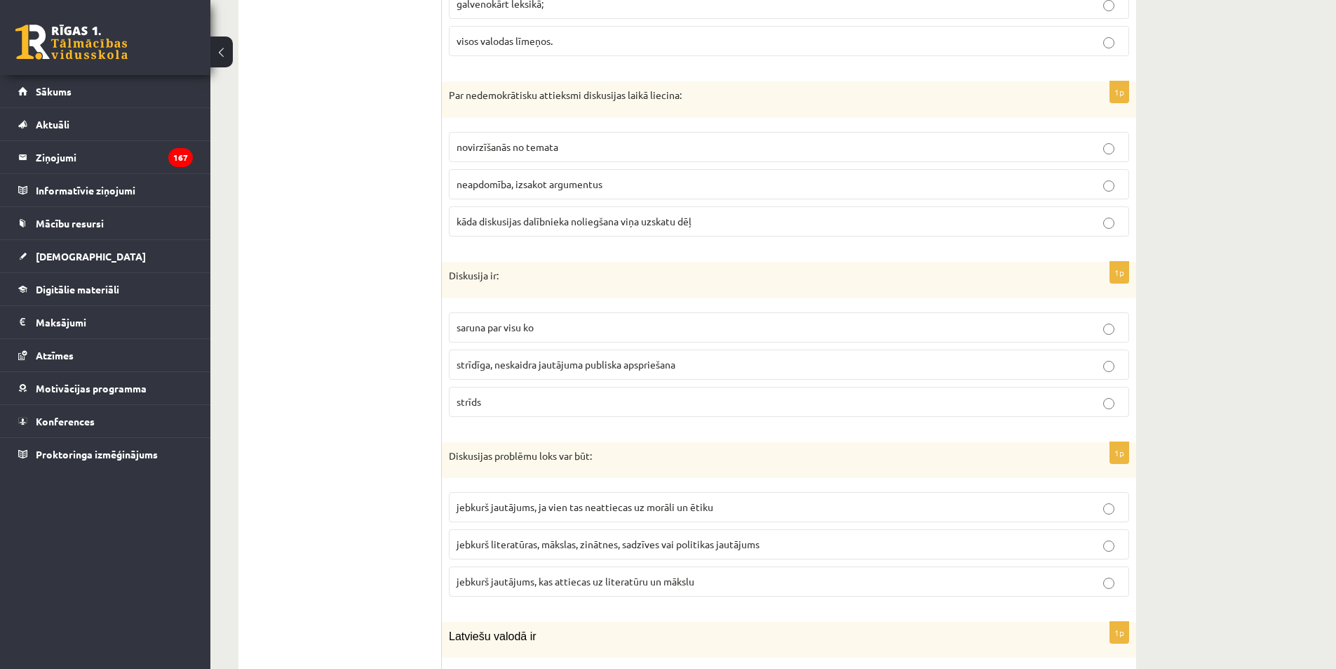
click at [568, 373] on label "strīdīga, neskaidra jautājuma publiska apspriešana" at bounding box center [789, 364] width 680 height 30
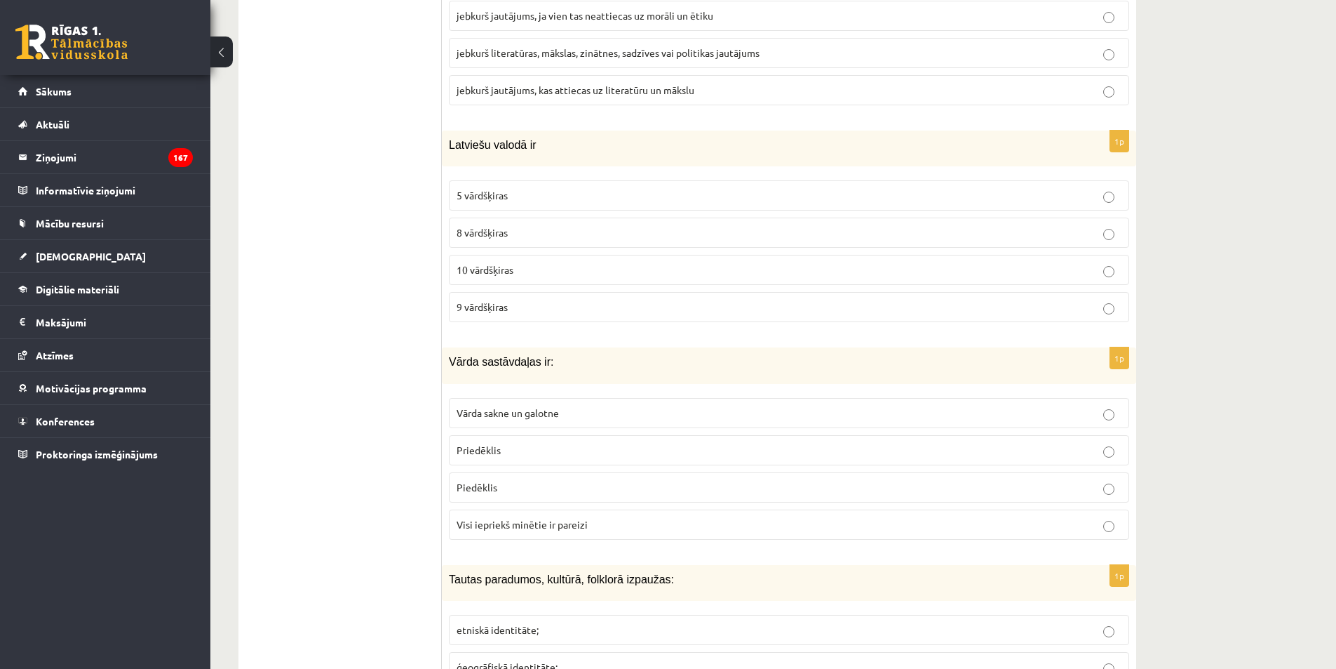
scroll to position [2426, 0]
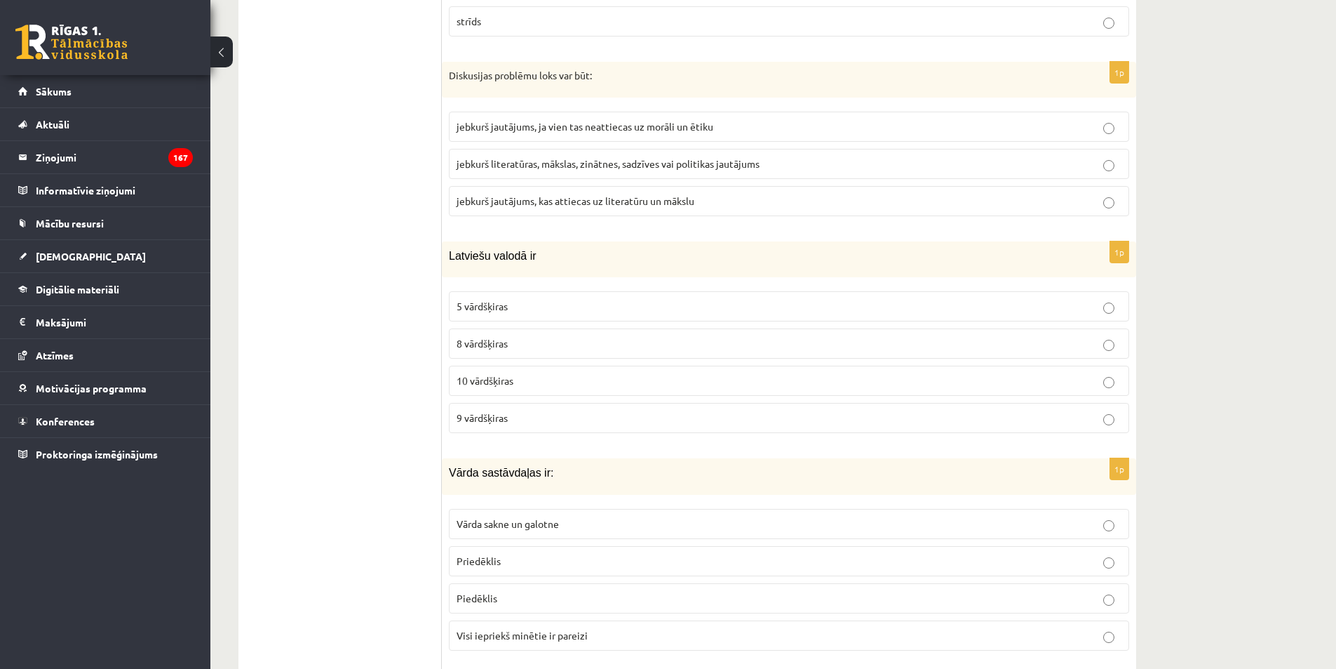
click at [600, 166] on span "jebkurš literatūras, mākslas, zinātnes, sadzīves vai politikas jautājums" at bounding box center [608, 163] width 303 height 13
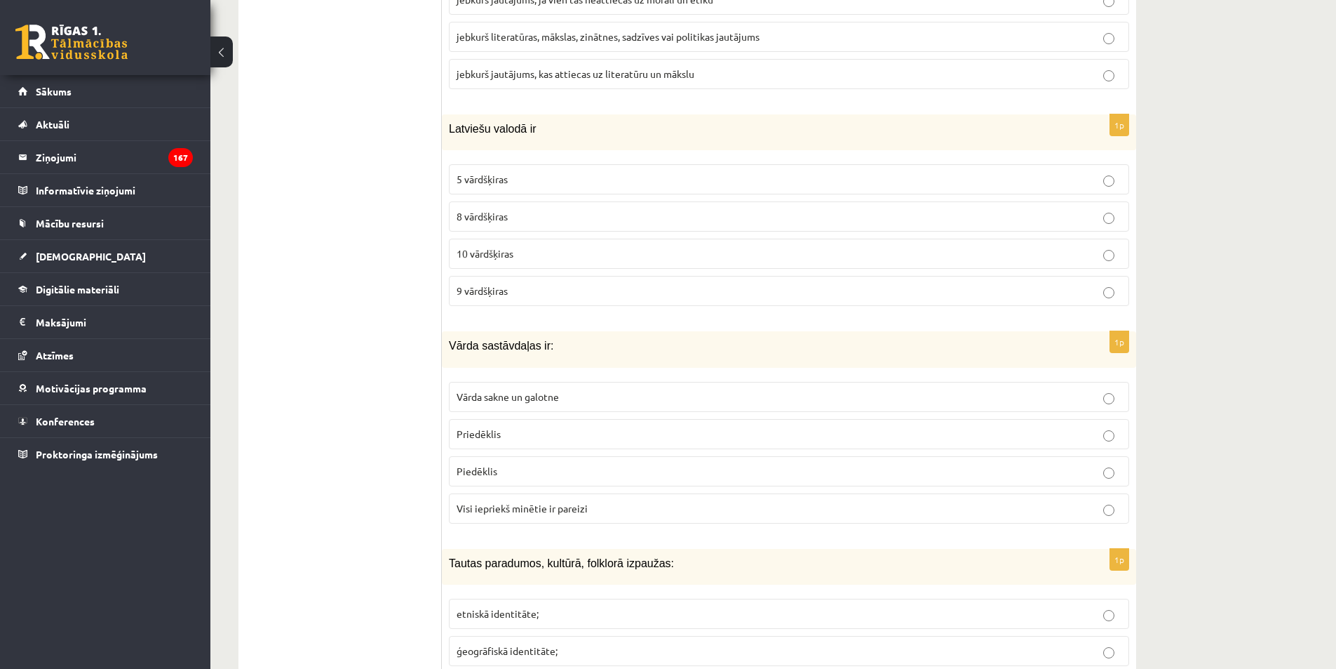
scroll to position [2616, 0]
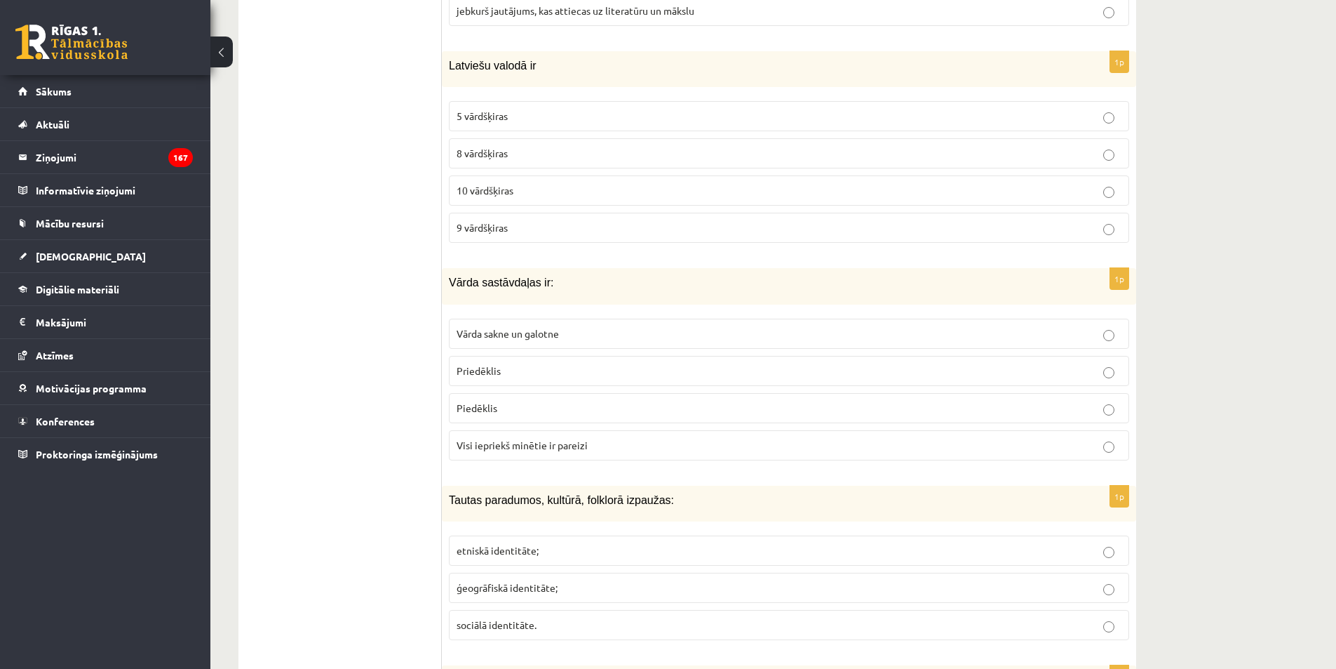
click at [499, 196] on span "10 vārdšķiras" at bounding box center [485, 190] width 57 height 13
click at [544, 337] on span "Vārda sakne un galotne" at bounding box center [508, 333] width 102 height 13
click at [531, 439] on p "Visi iepriekš minētie ir pareizi" at bounding box center [789, 445] width 665 height 15
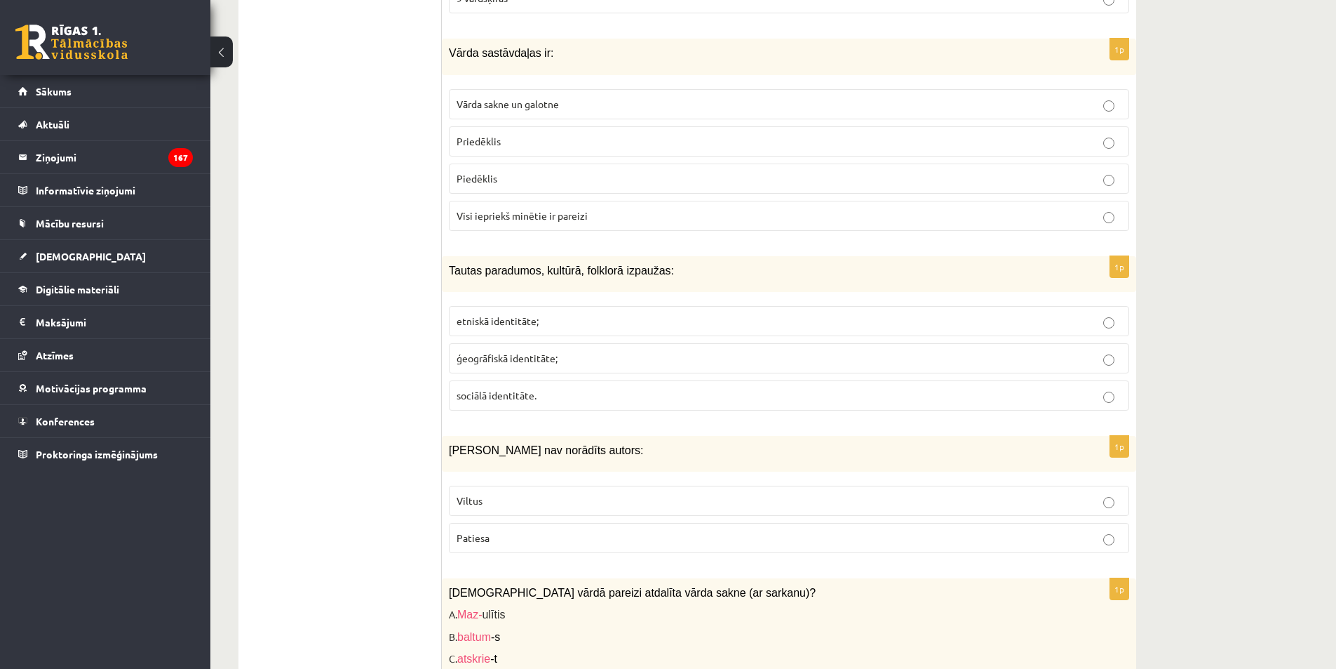
scroll to position [2996, 0]
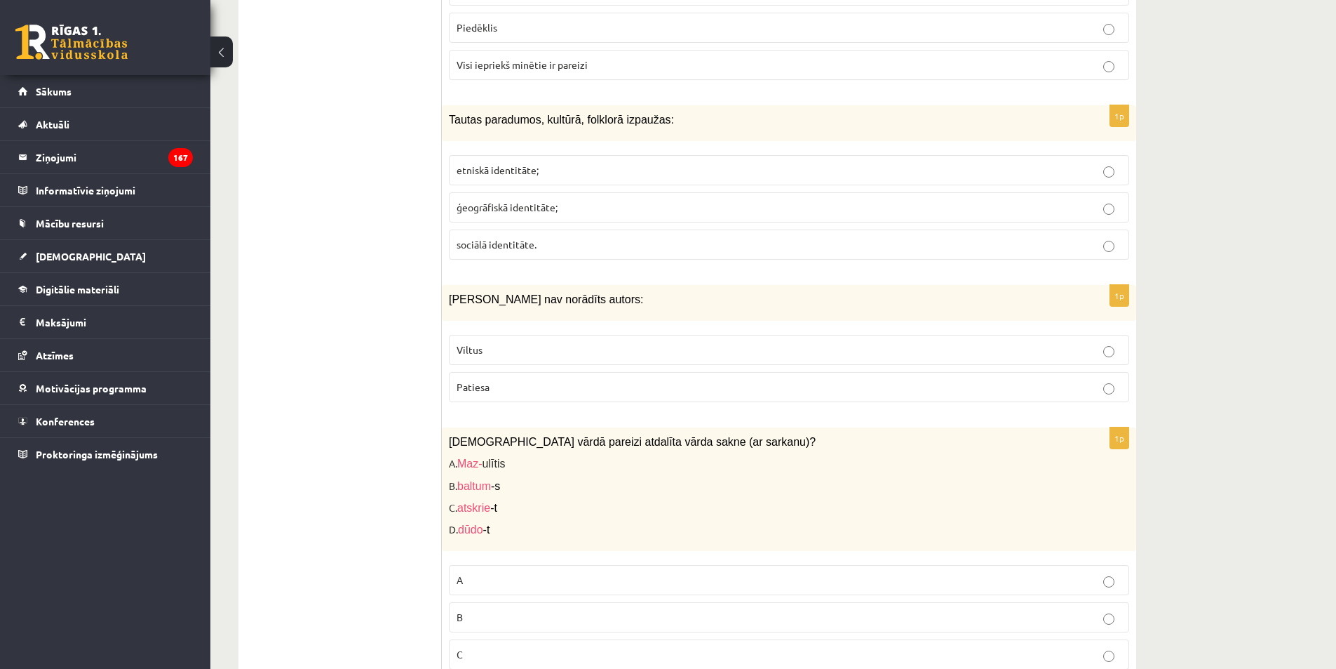
click at [521, 168] on span "etniskā identitāte;" at bounding box center [498, 169] width 82 height 13
click at [474, 389] on span "Patiesa" at bounding box center [473, 386] width 33 height 13
click at [497, 349] on p "Viltus" at bounding box center [789, 349] width 665 height 15
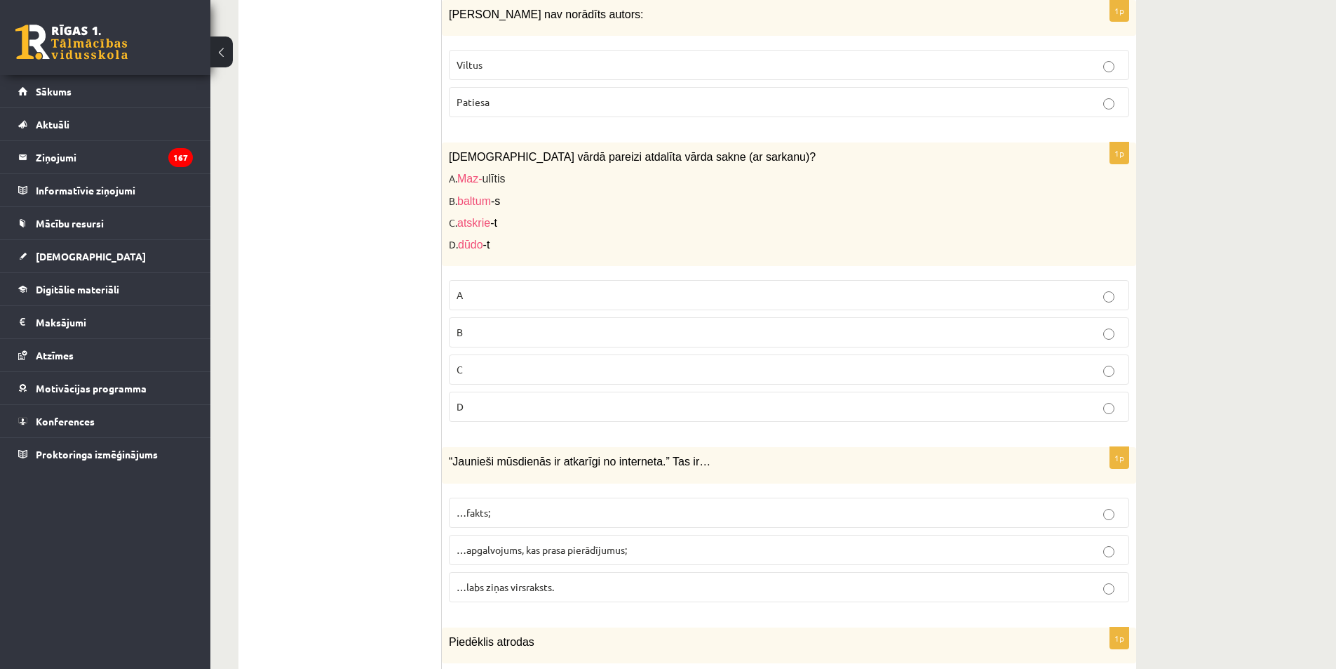
scroll to position [3321, 0]
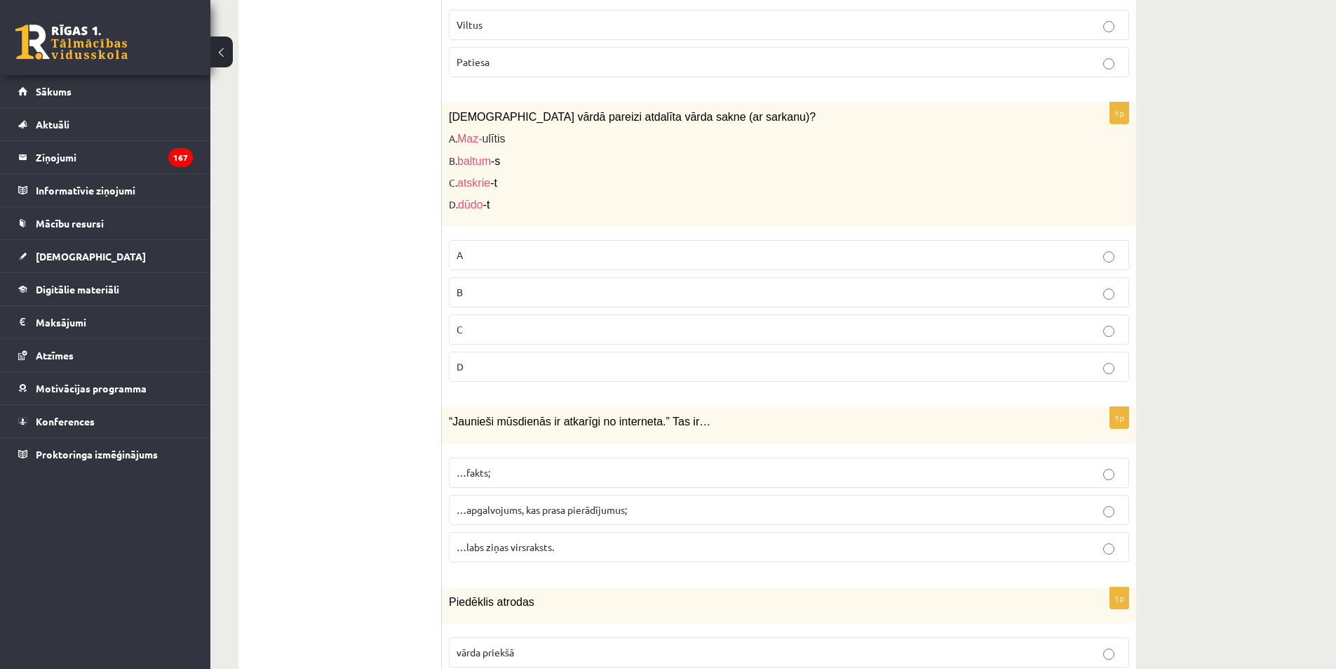
click at [517, 300] on p "B" at bounding box center [789, 292] width 665 height 15
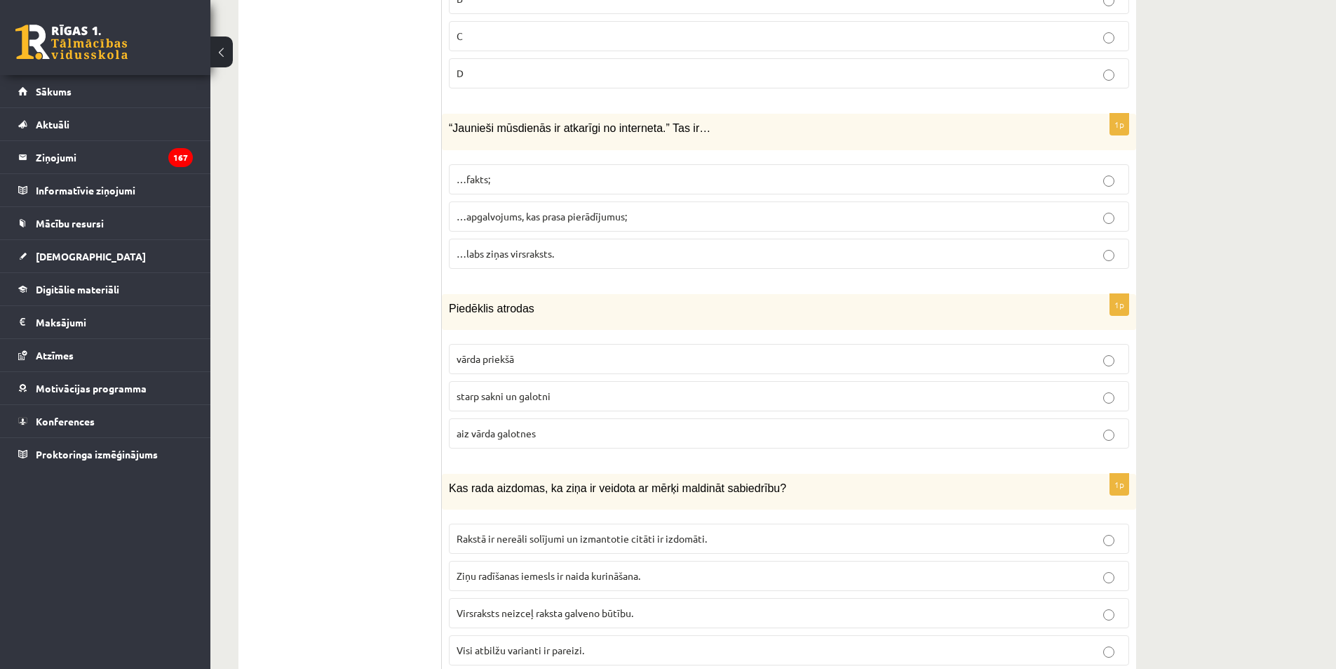
scroll to position [3693, 0]
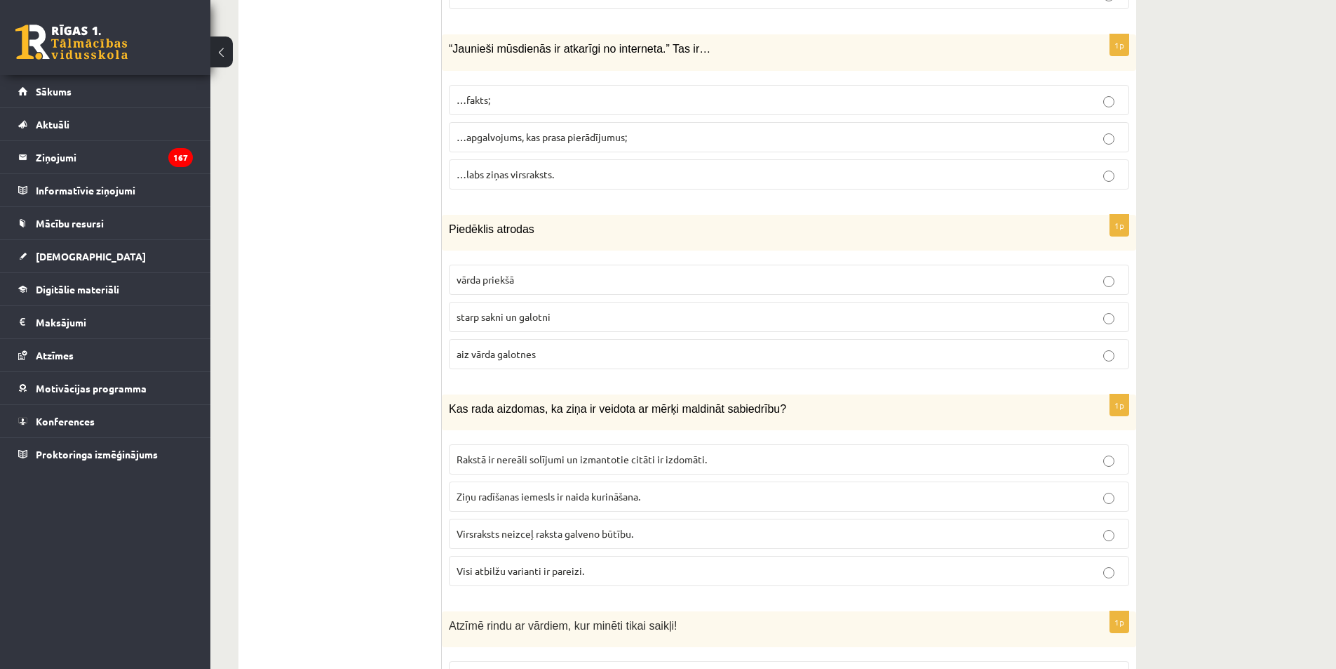
click at [515, 137] on span "…apgalvojums, kas prasa pierādījumus;" at bounding box center [542, 136] width 170 height 13
click at [506, 358] on span "aiz vārda galotnes" at bounding box center [496, 353] width 79 height 13
click at [535, 579] on label "Visi atbilžu varianti ir pareizi." at bounding box center [789, 571] width 680 height 30
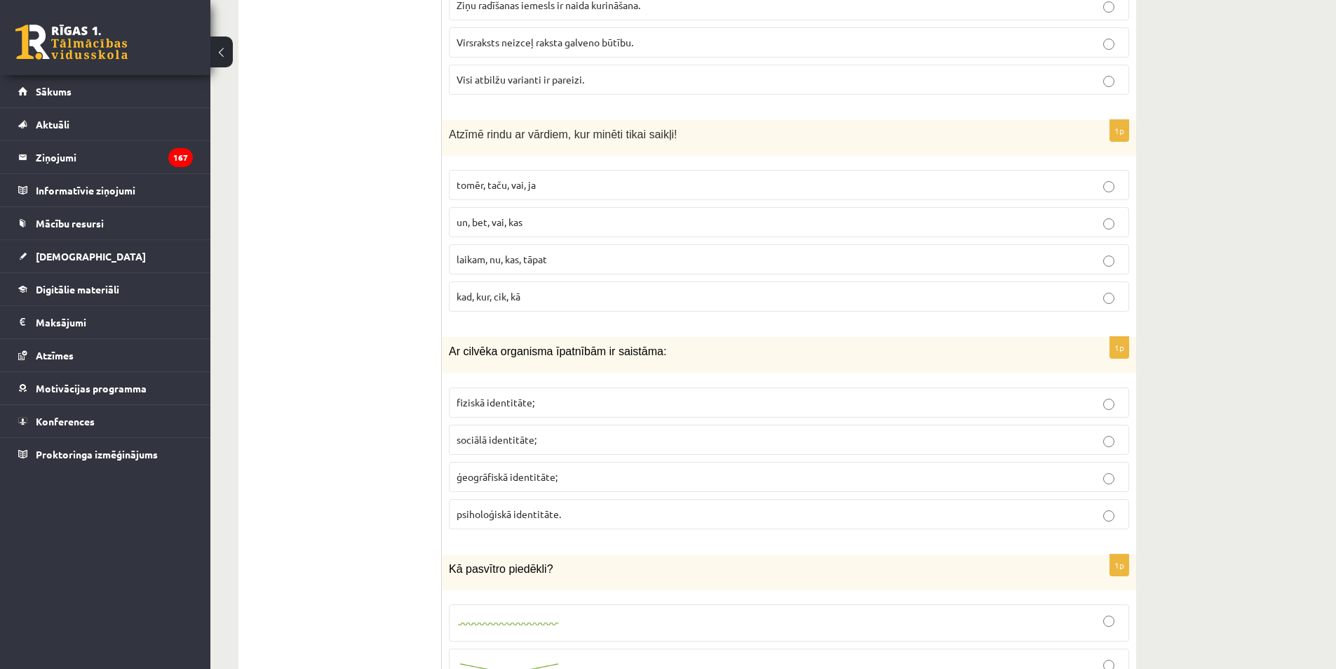
scroll to position [4208, 0]
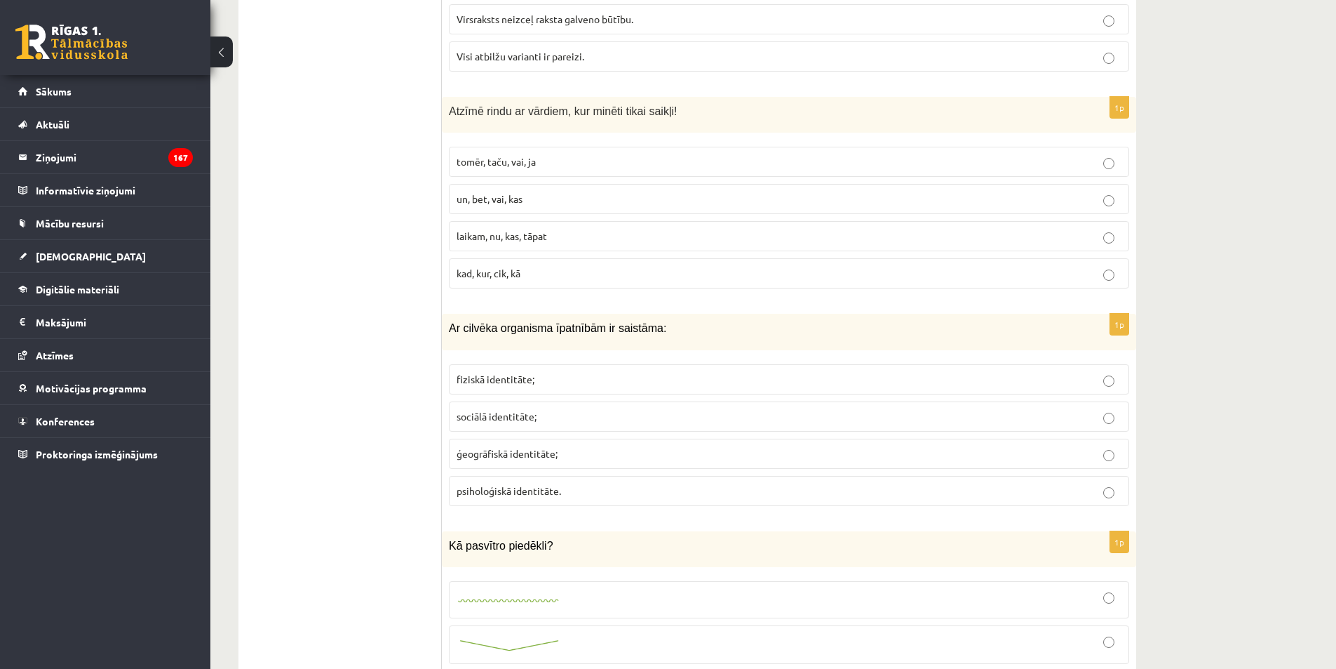
click at [502, 176] on label "tomēr, taču, vai, ja" at bounding box center [789, 162] width 680 height 30
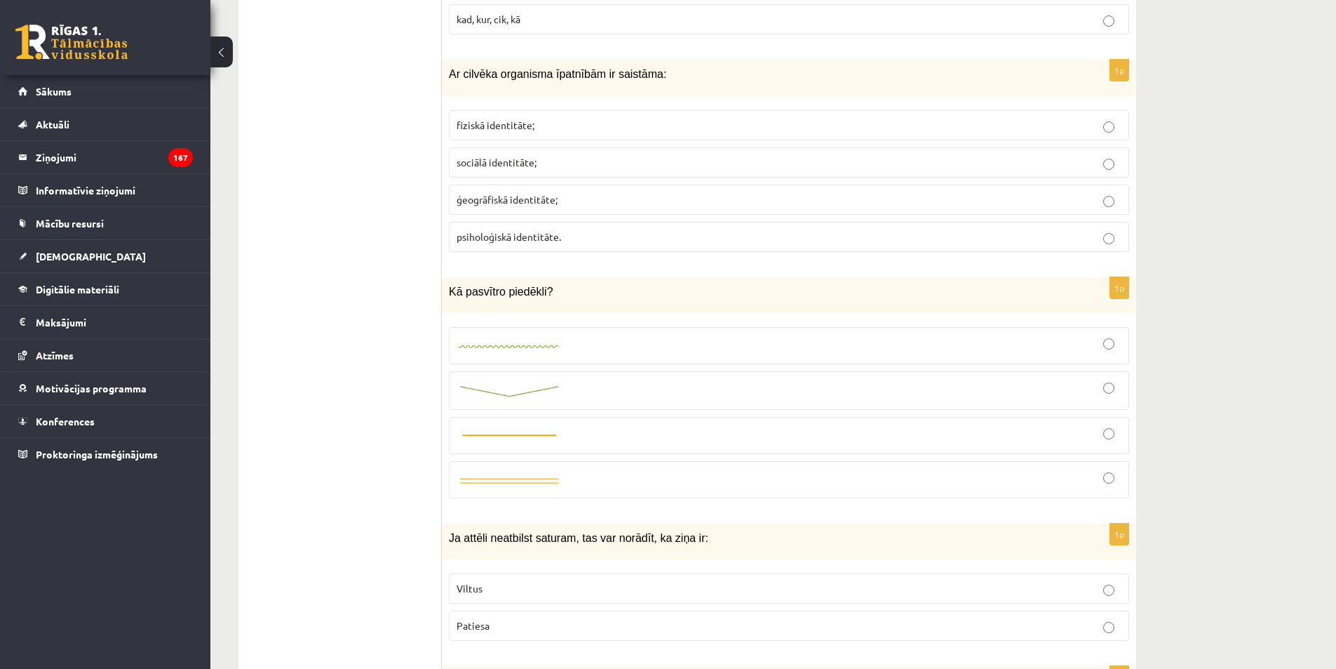
click at [511, 132] on p "fiziskā identitāte;" at bounding box center [789, 125] width 665 height 15
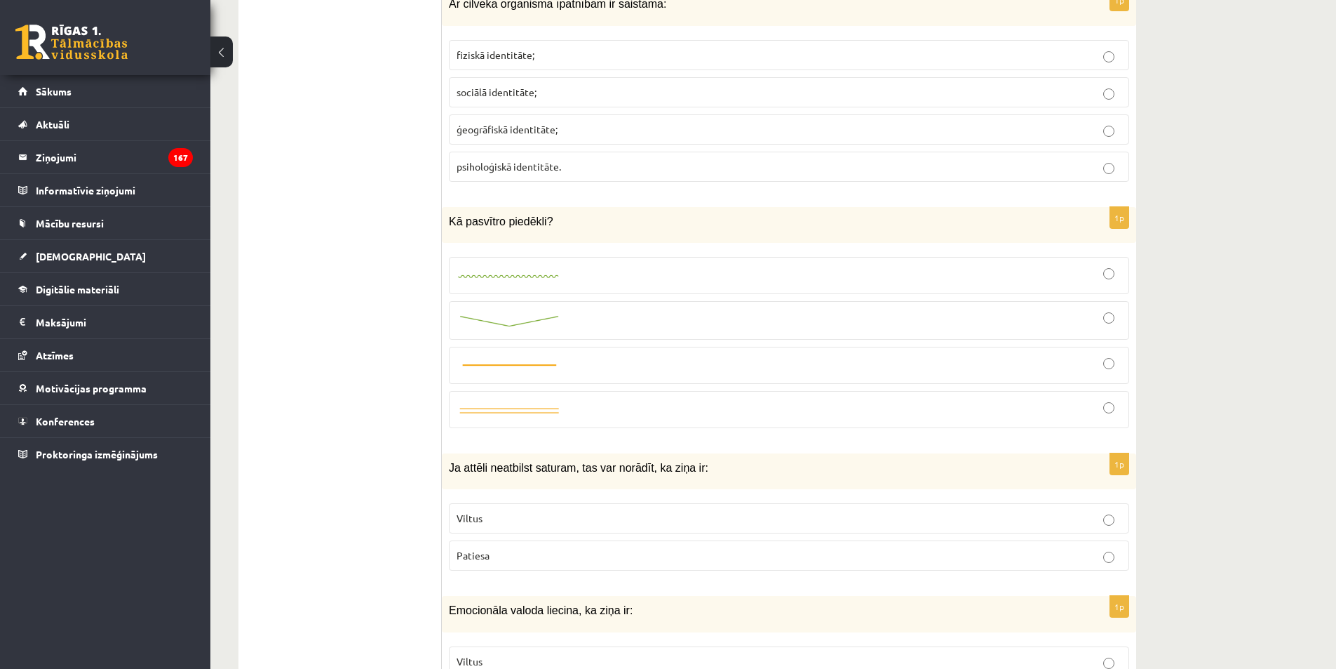
click at [511, 518] on p "Viltus" at bounding box center [789, 518] width 665 height 15
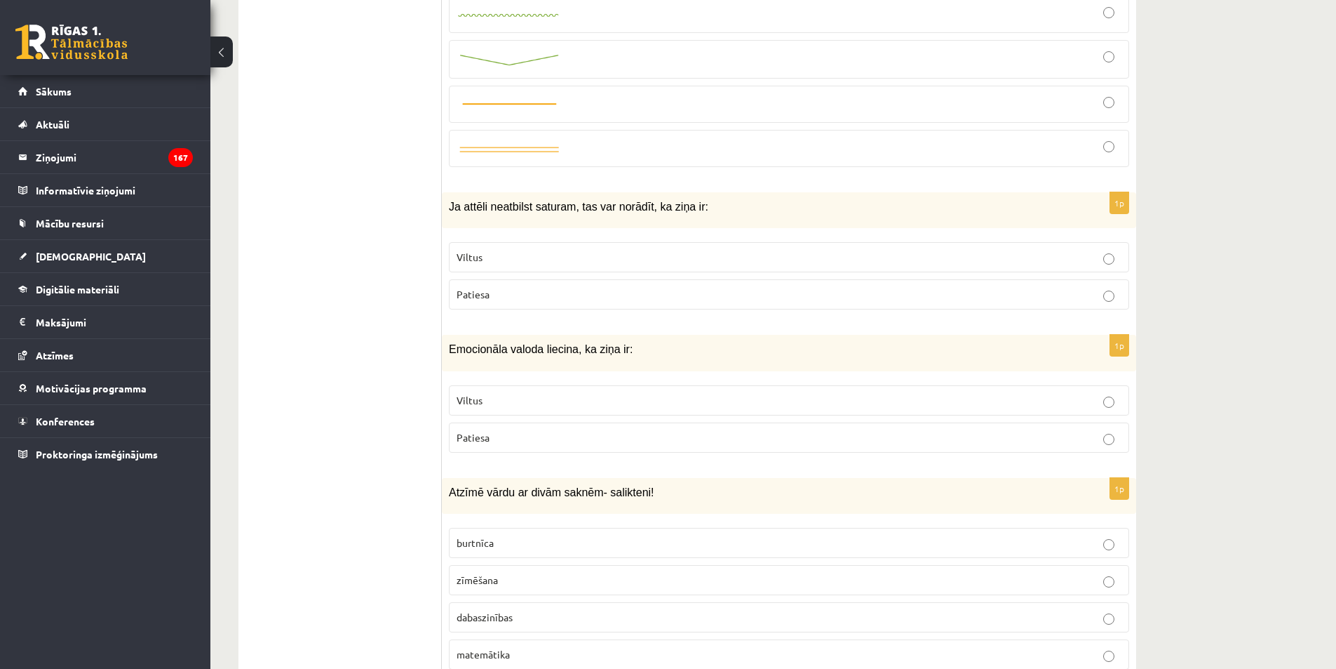
scroll to position [4975, 0]
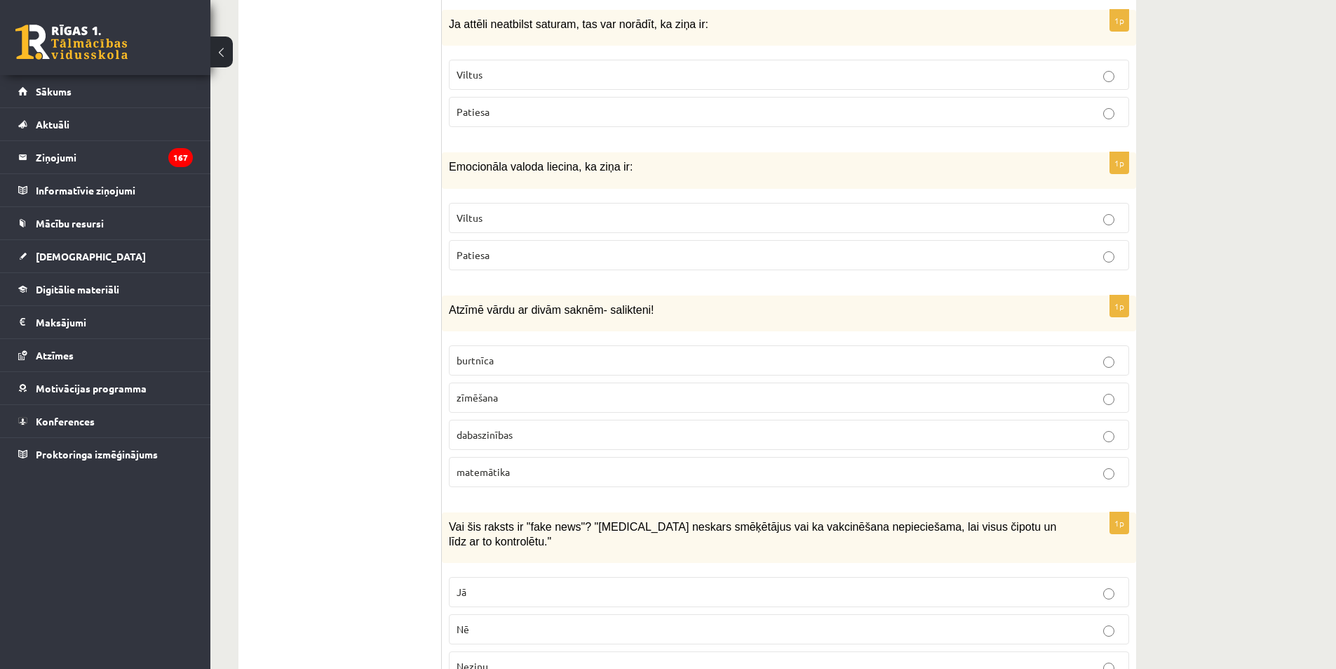
click at [490, 224] on p "Viltus" at bounding box center [789, 217] width 665 height 15
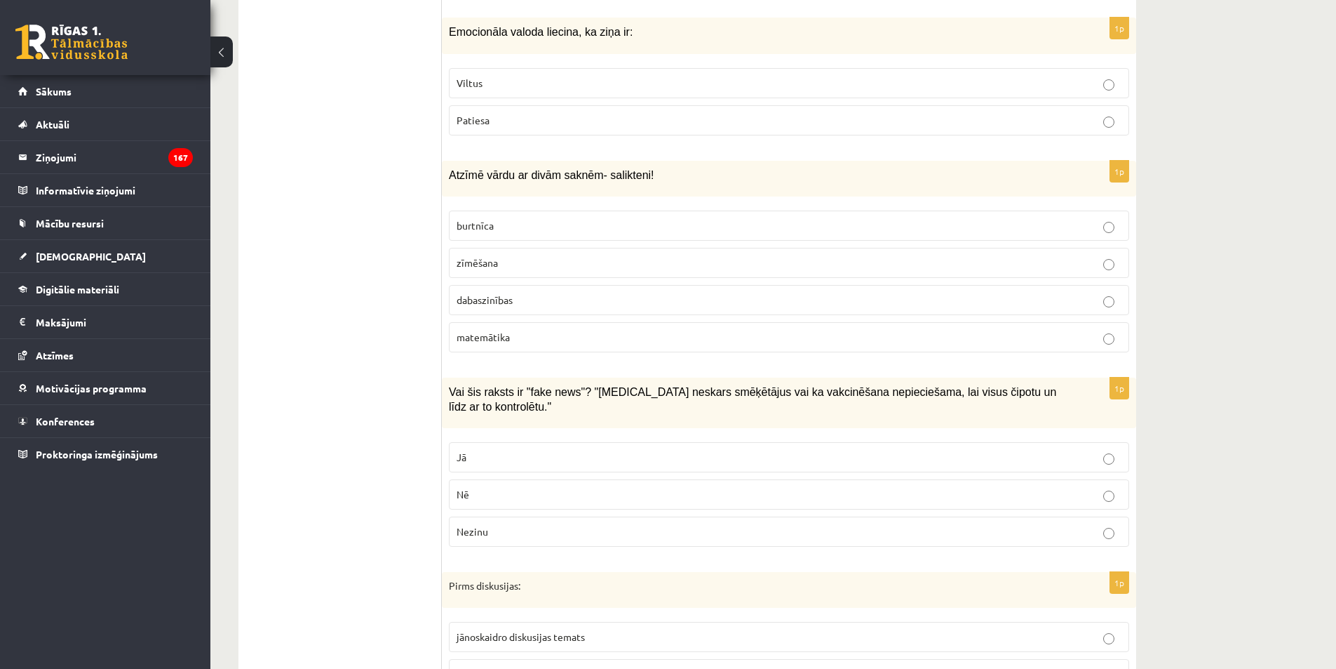
scroll to position [5158, 0]
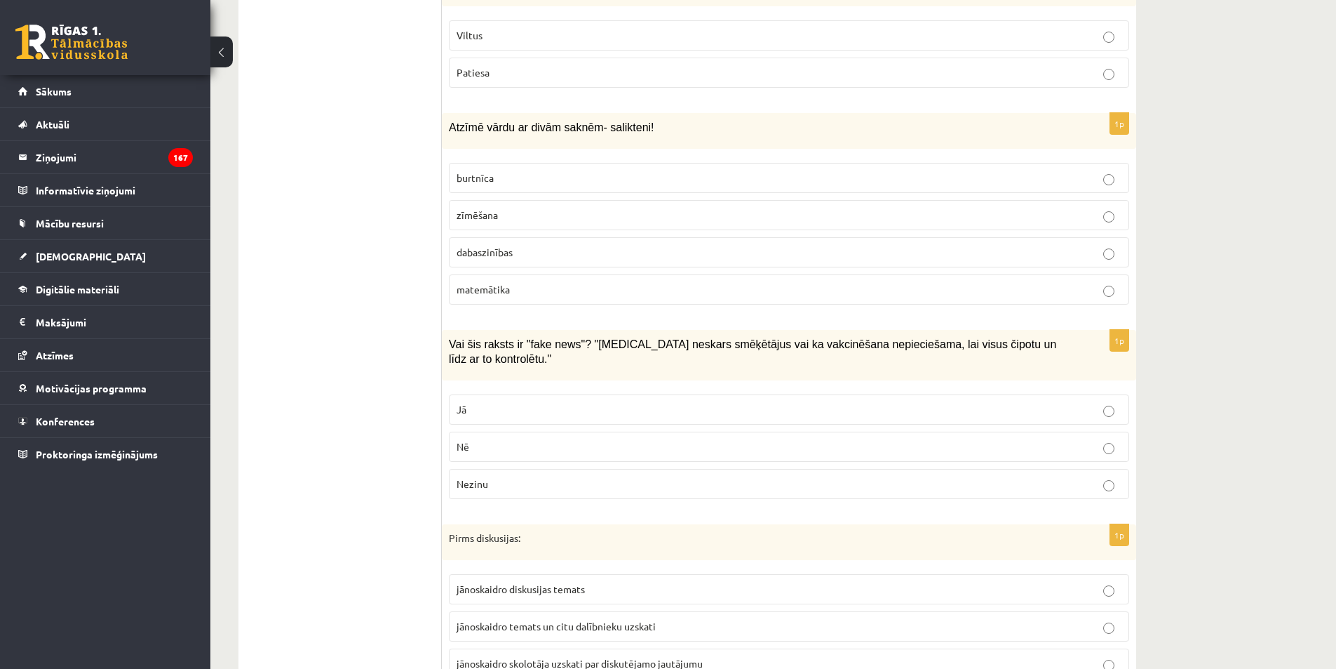
click at [480, 256] on span "dabaszinības" at bounding box center [485, 252] width 56 height 13
click at [488, 402] on p "Jā" at bounding box center [789, 409] width 665 height 15
click at [525, 582] on span "jānoskaidro diskusijas temats" at bounding box center [521, 588] width 128 height 13
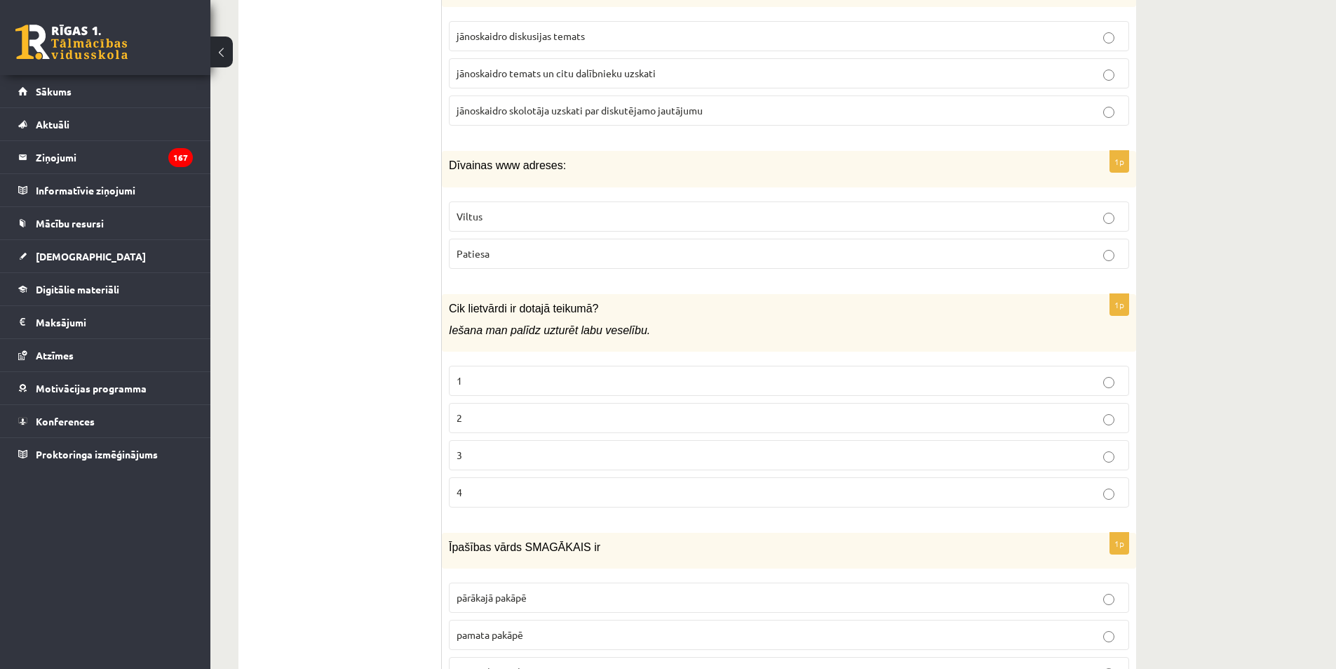
scroll to position [5663, 0]
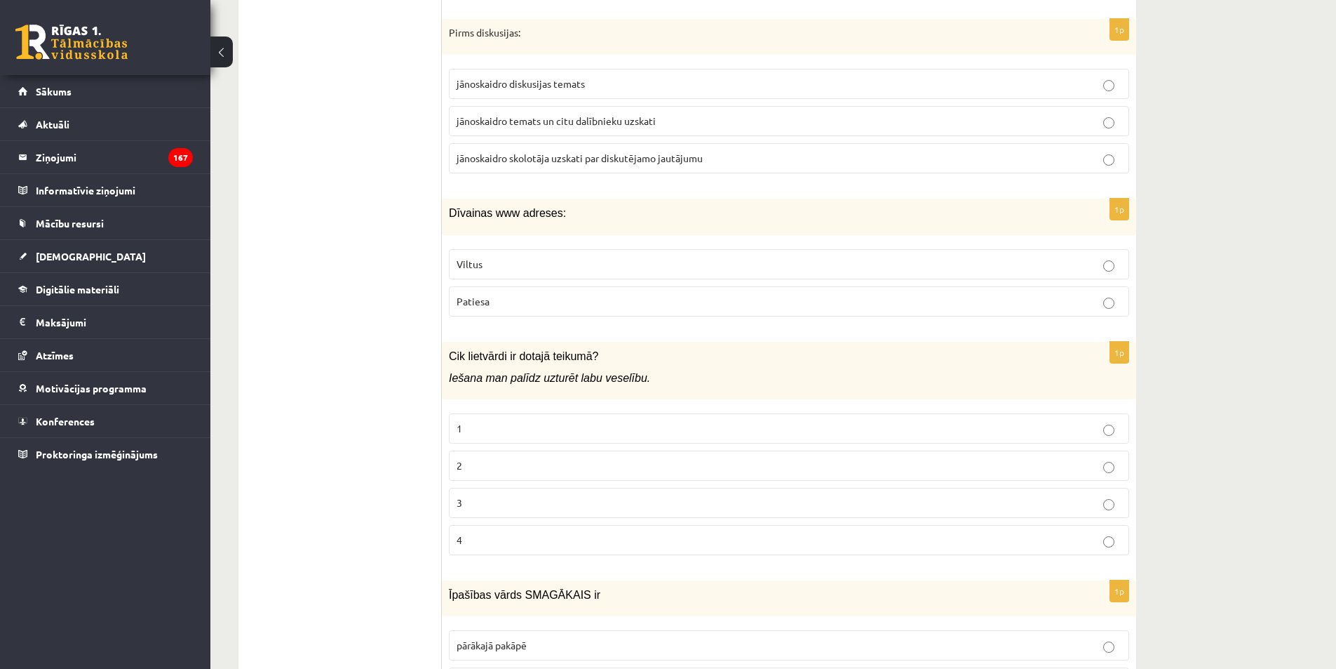
click at [514, 257] on p "Viltus" at bounding box center [789, 264] width 665 height 15
click at [495, 413] on label "1" at bounding box center [789, 428] width 680 height 30
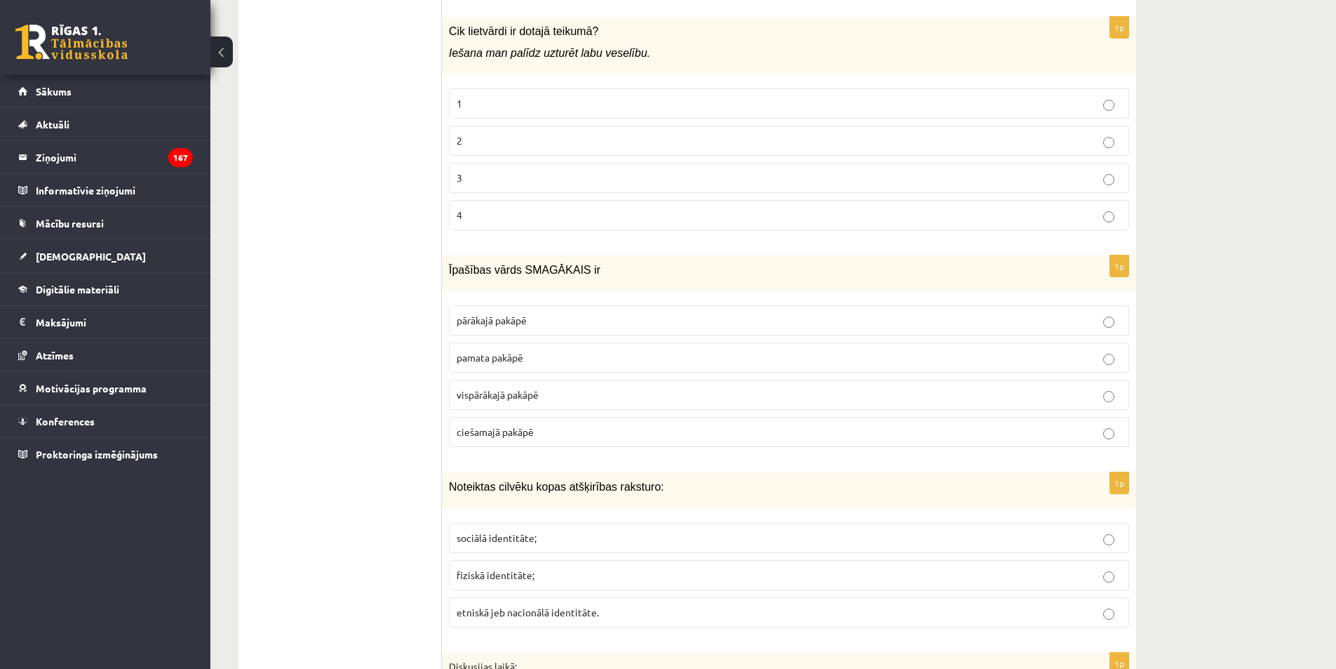
scroll to position [6011, 0]
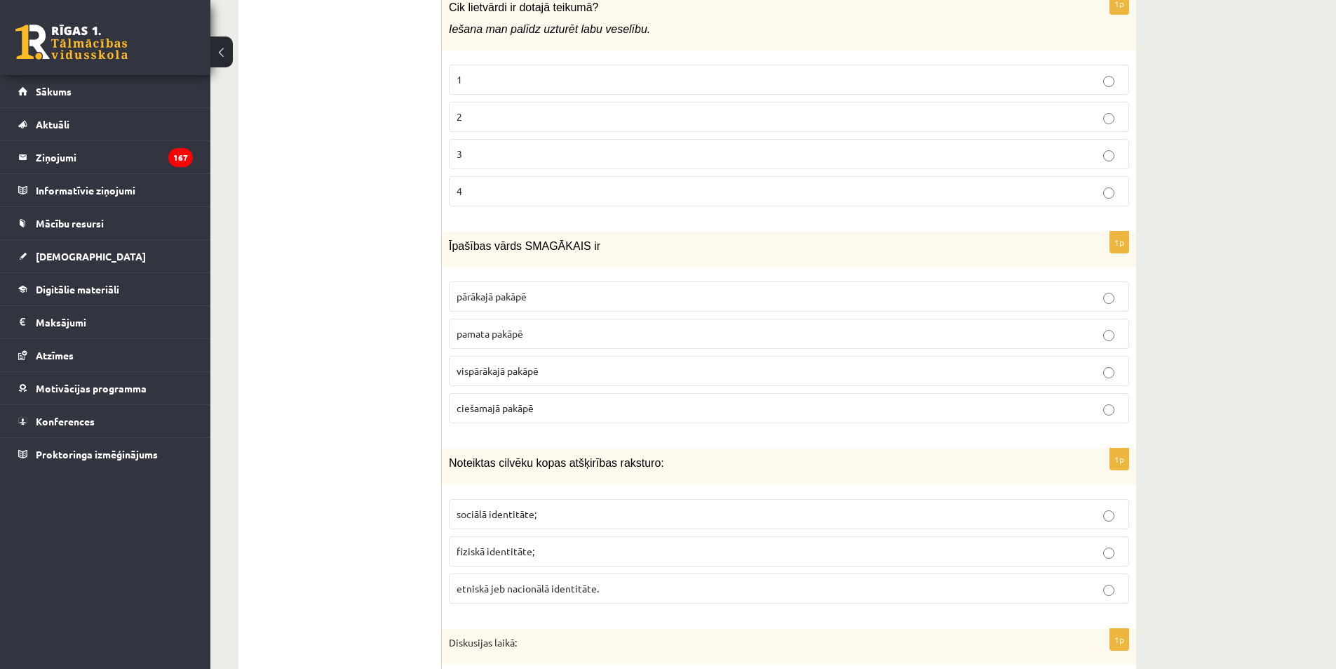
click at [499, 290] on span "pārākajā pakāpē" at bounding box center [492, 296] width 70 height 13
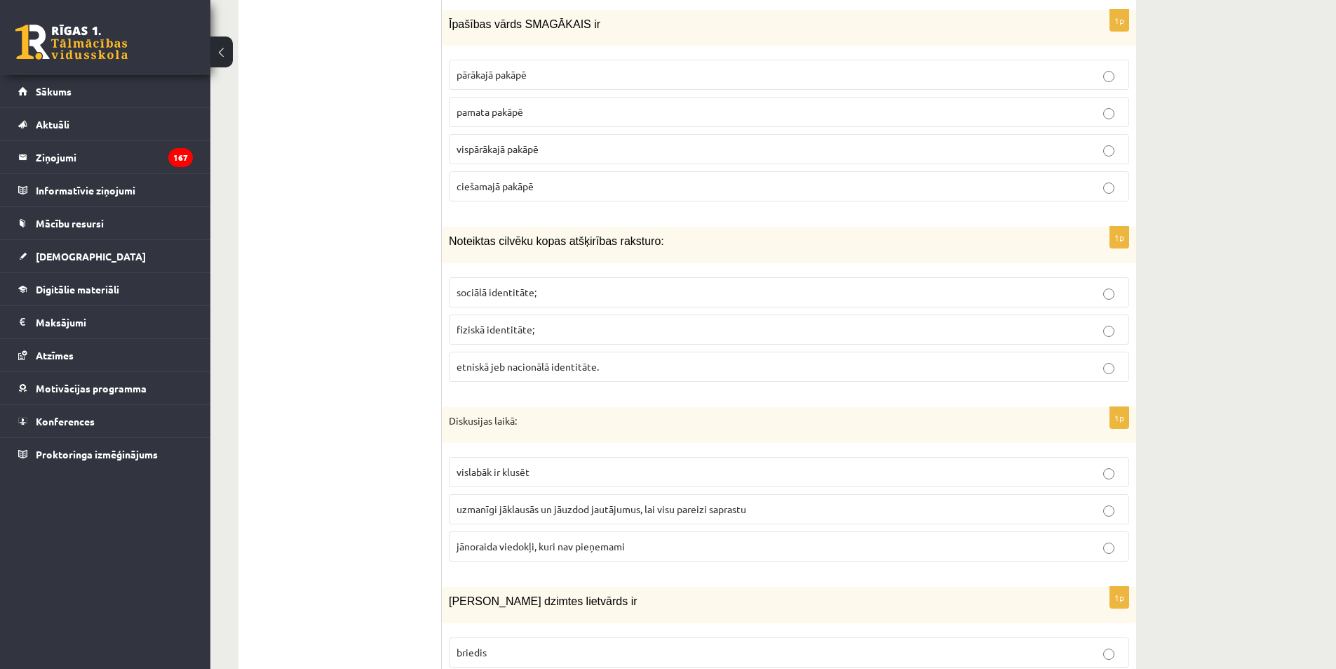
scroll to position [6257, 0]
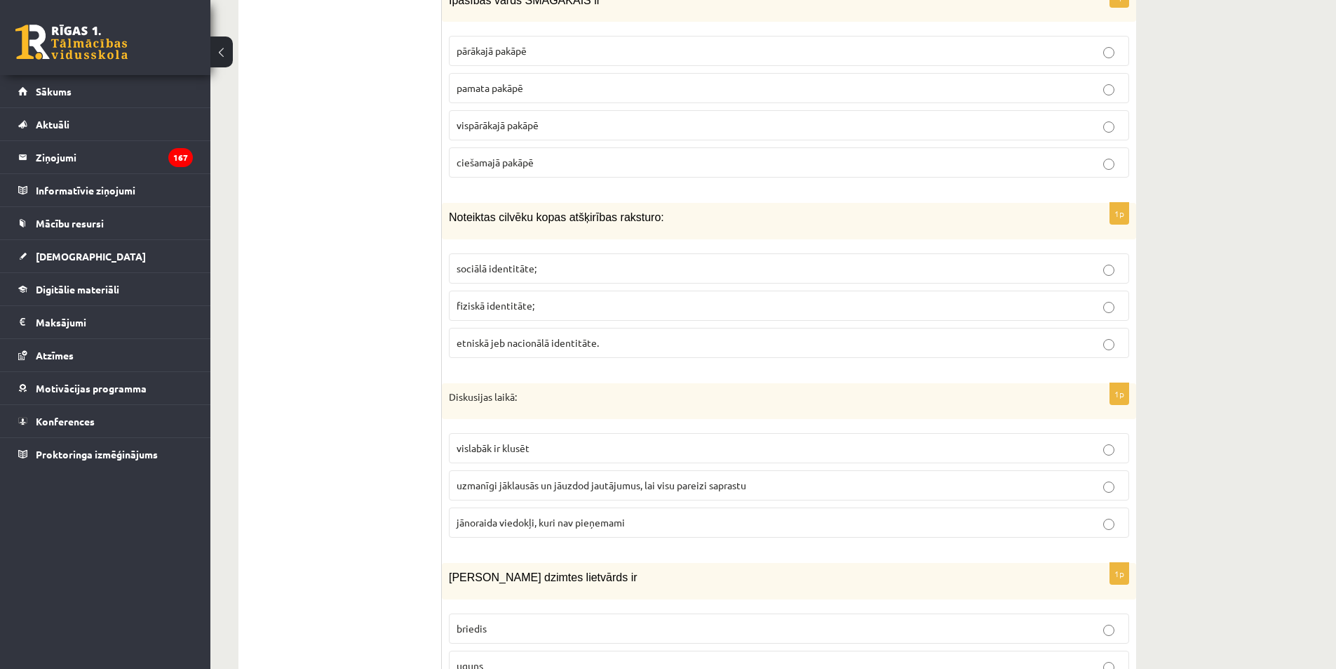
click at [484, 261] on p "sociālā identitāte;" at bounding box center [789, 268] width 665 height 15
click at [522, 478] on span "uzmanīgi jāklausās un jāuzdod jautājumus, lai visu pareizi saprastu" at bounding box center [602, 484] width 290 height 13
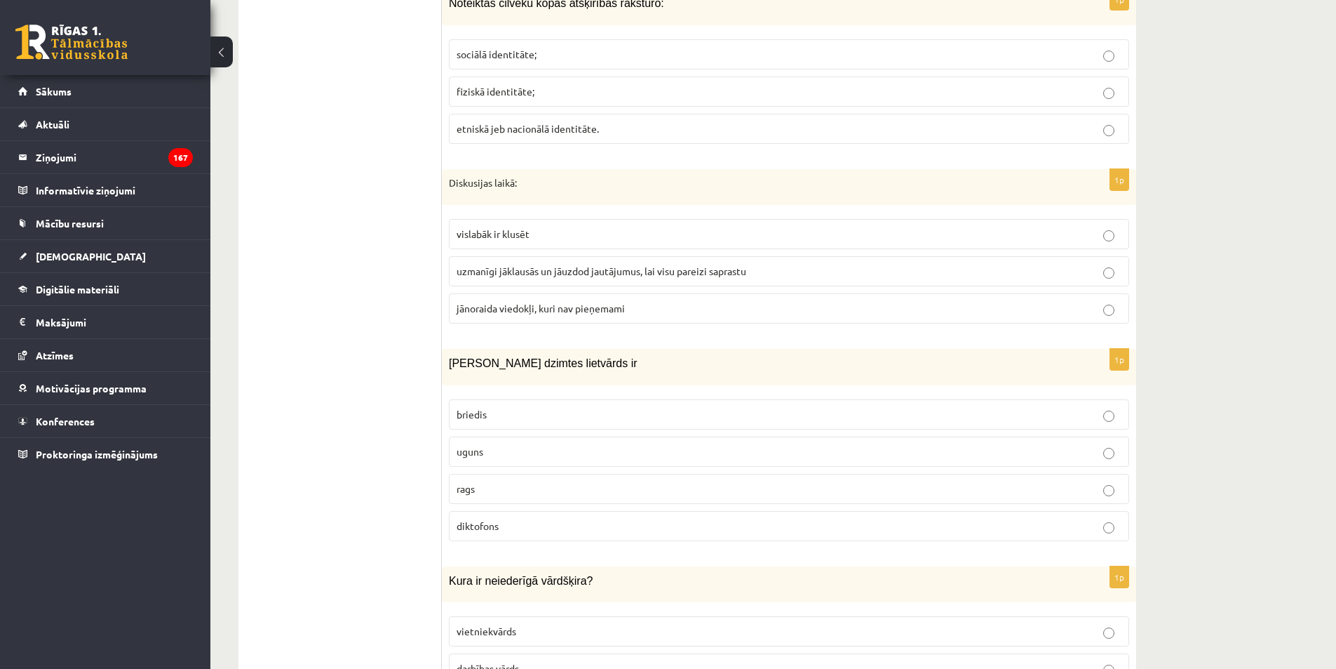
scroll to position [6550, 0]
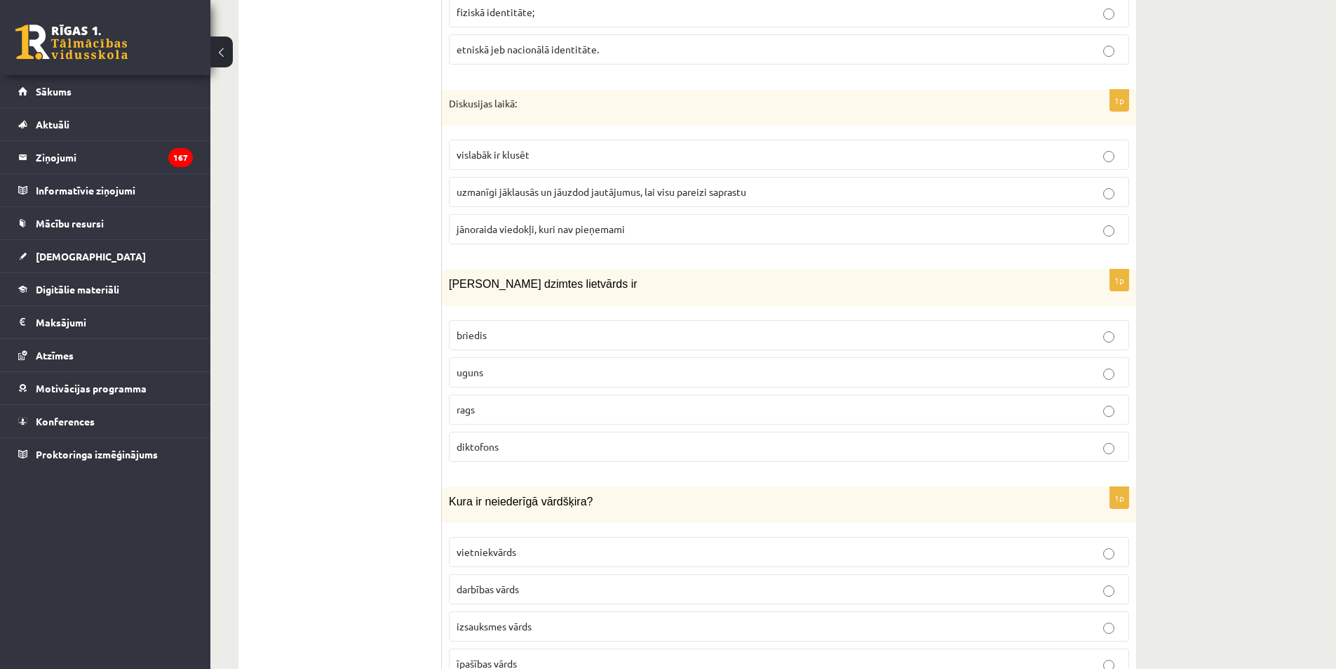
click at [491, 365] on p "uguns" at bounding box center [789, 372] width 665 height 15
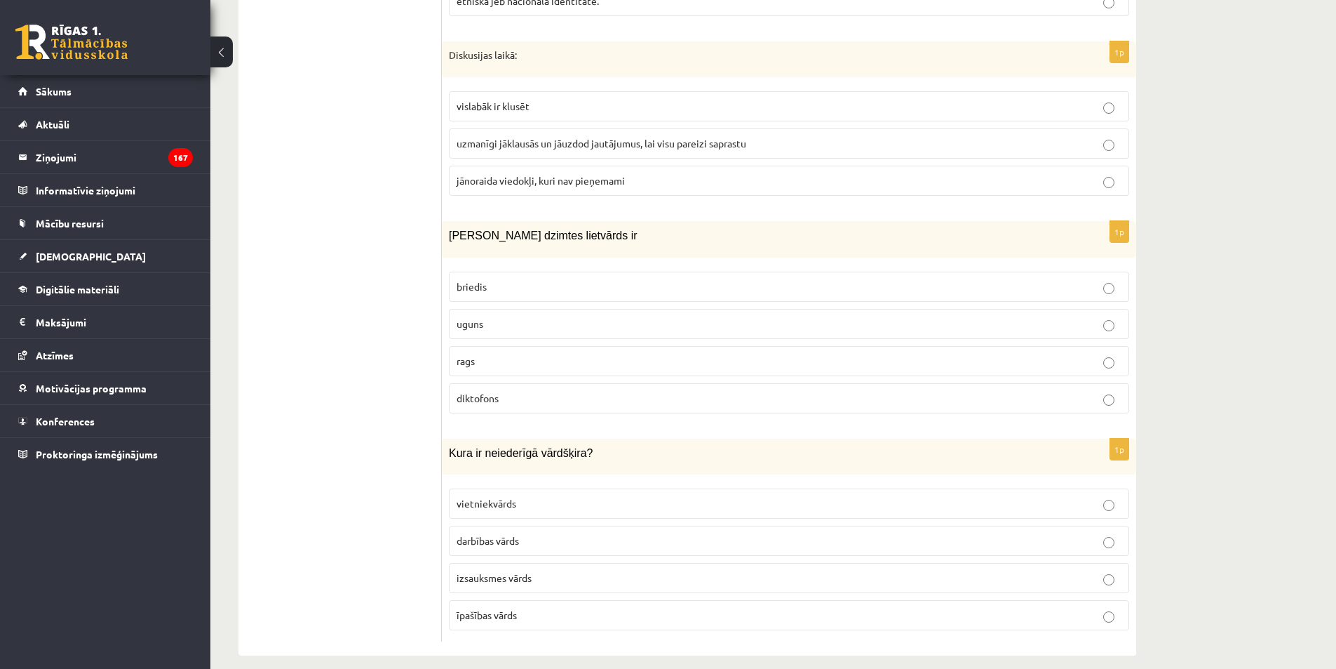
click at [523, 571] on span "izsauksmes vārds" at bounding box center [494, 577] width 75 height 13
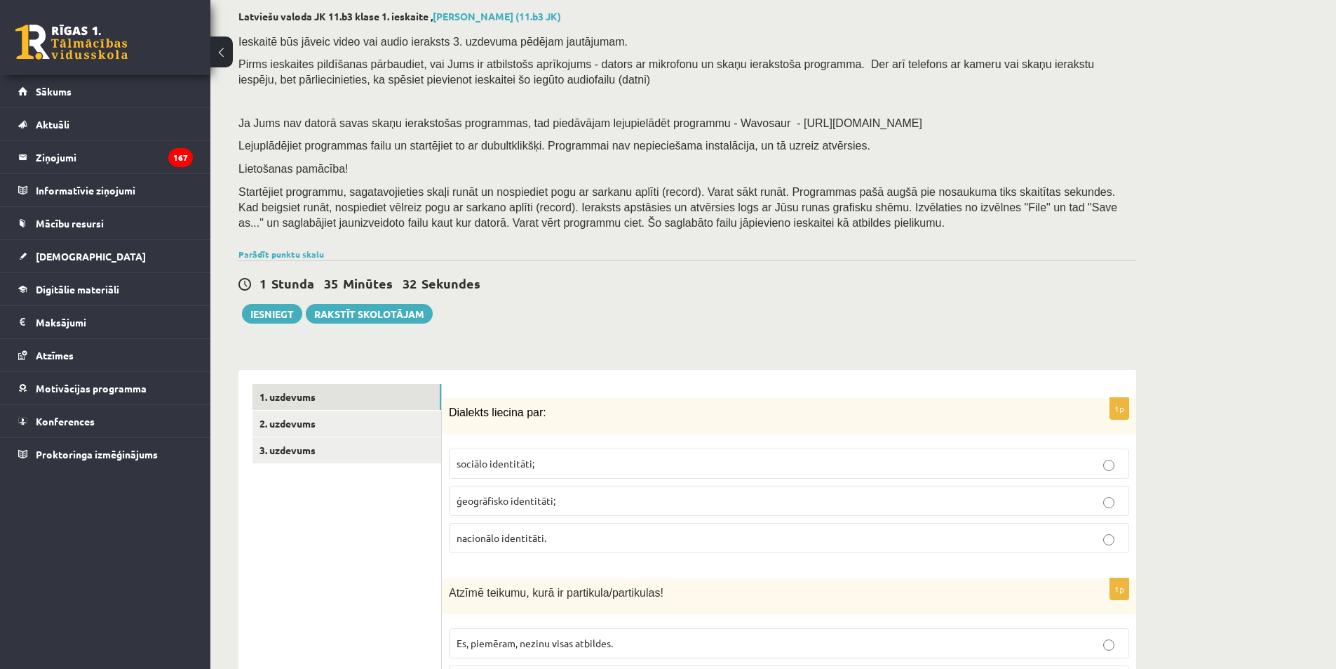
scroll to position [39, 0]
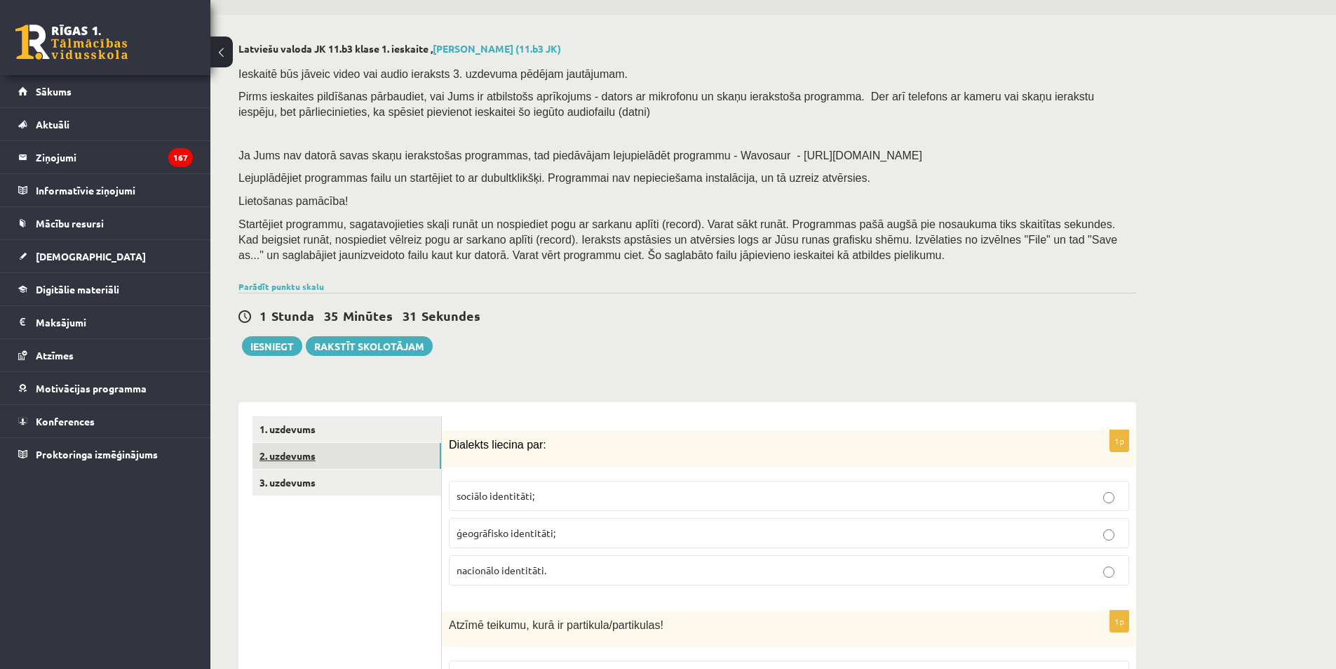
click at [303, 449] on link "2. uzdevums" at bounding box center [347, 456] width 189 height 26
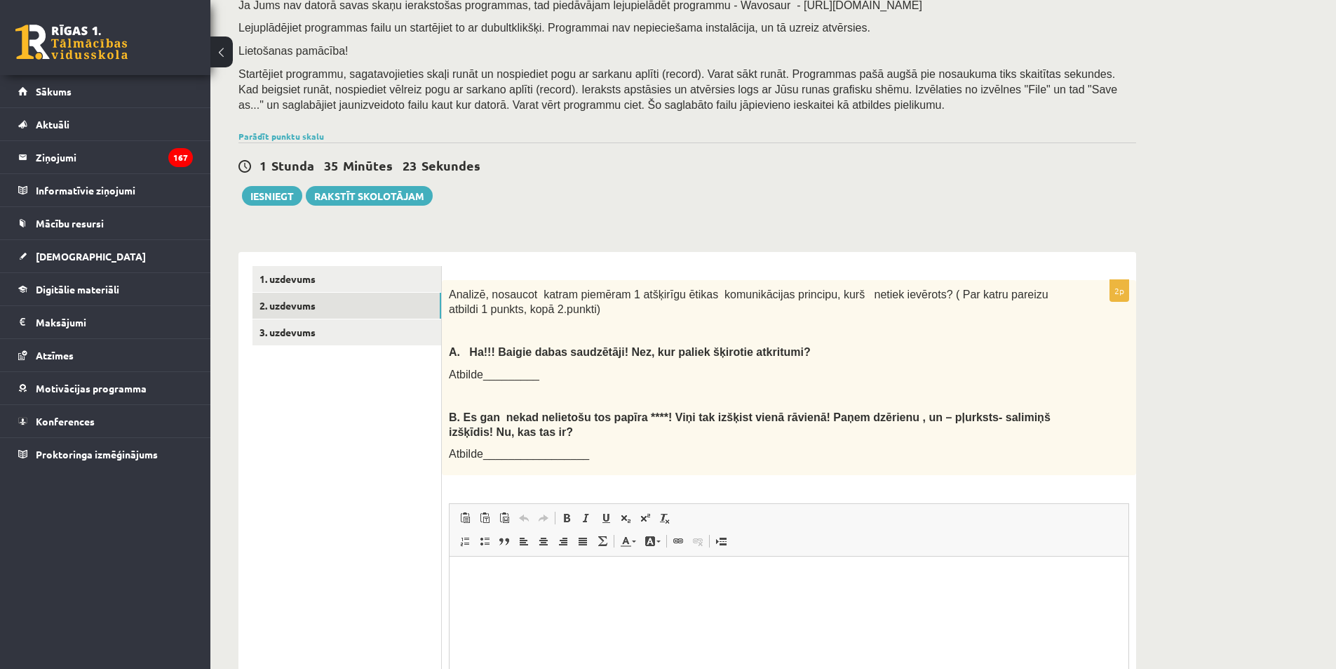
scroll to position [219, 0]
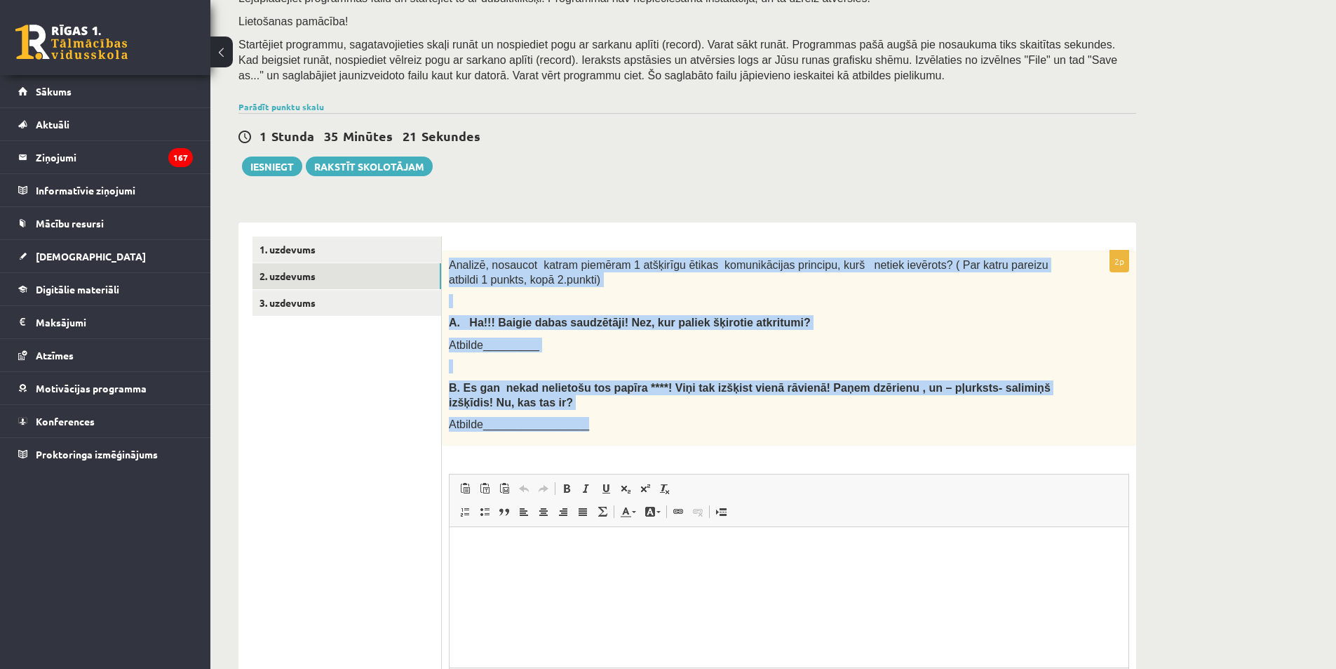
drag, startPoint x: 598, startPoint y: 431, endPoint x: 445, endPoint y: 260, distance: 230.0
click at [445, 260] on div "Analizē, nosaucot katram piemēram 1 atšķirīgu ētikas komunikācijas principu, ku…" at bounding box center [789, 347] width 694 height 195
copy div "Analizē, nosaucot katram piemēram 1 atšķirīgu ētikas komunikācijas principu, ku…"
click at [445, 301] on div "Analizē, nosaucot katram piemēram 1 atšķirīgu ētikas komunikācijas principu, ku…" at bounding box center [789, 347] width 694 height 195
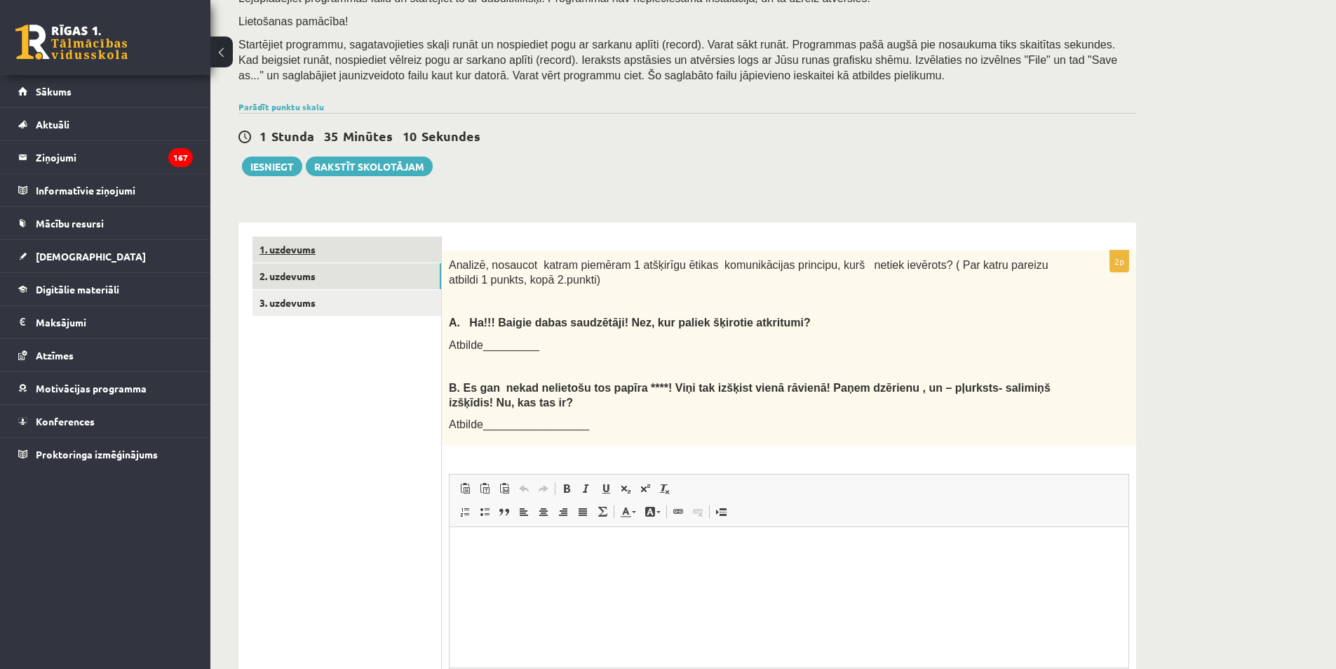
click at [306, 253] on link "1. uzdevums" at bounding box center [347, 249] width 189 height 26
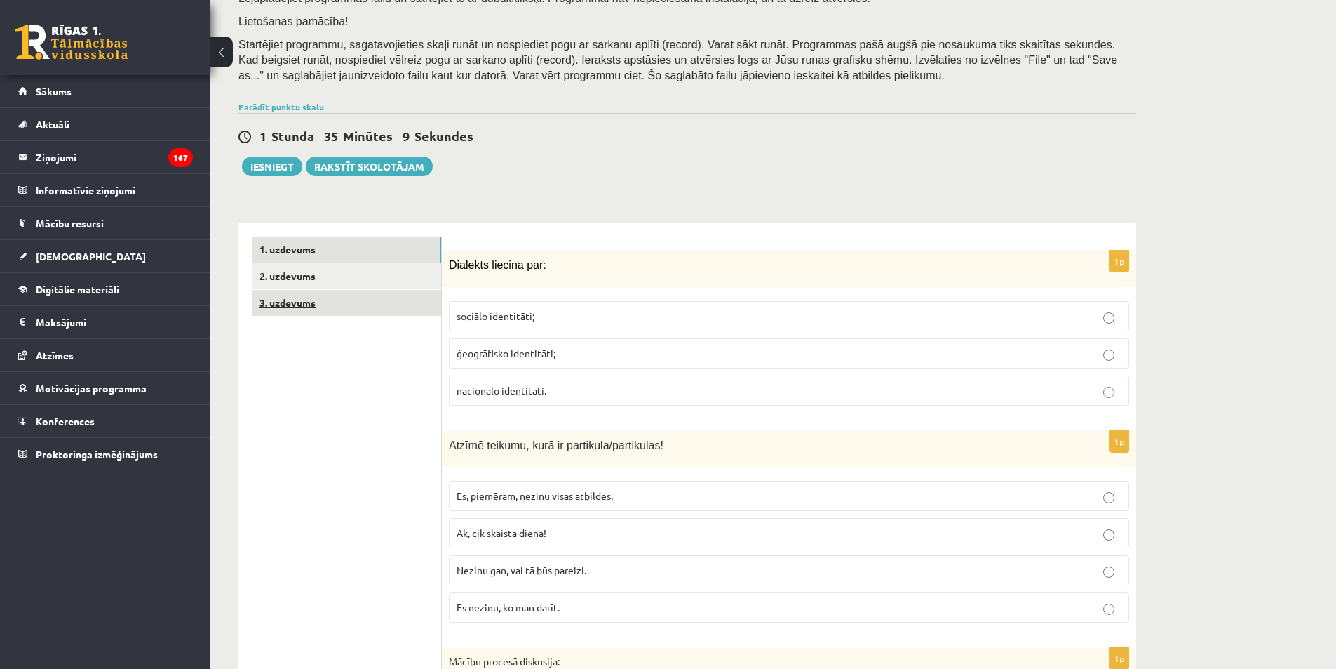
click at [291, 307] on link "3. uzdevums" at bounding box center [347, 303] width 189 height 26
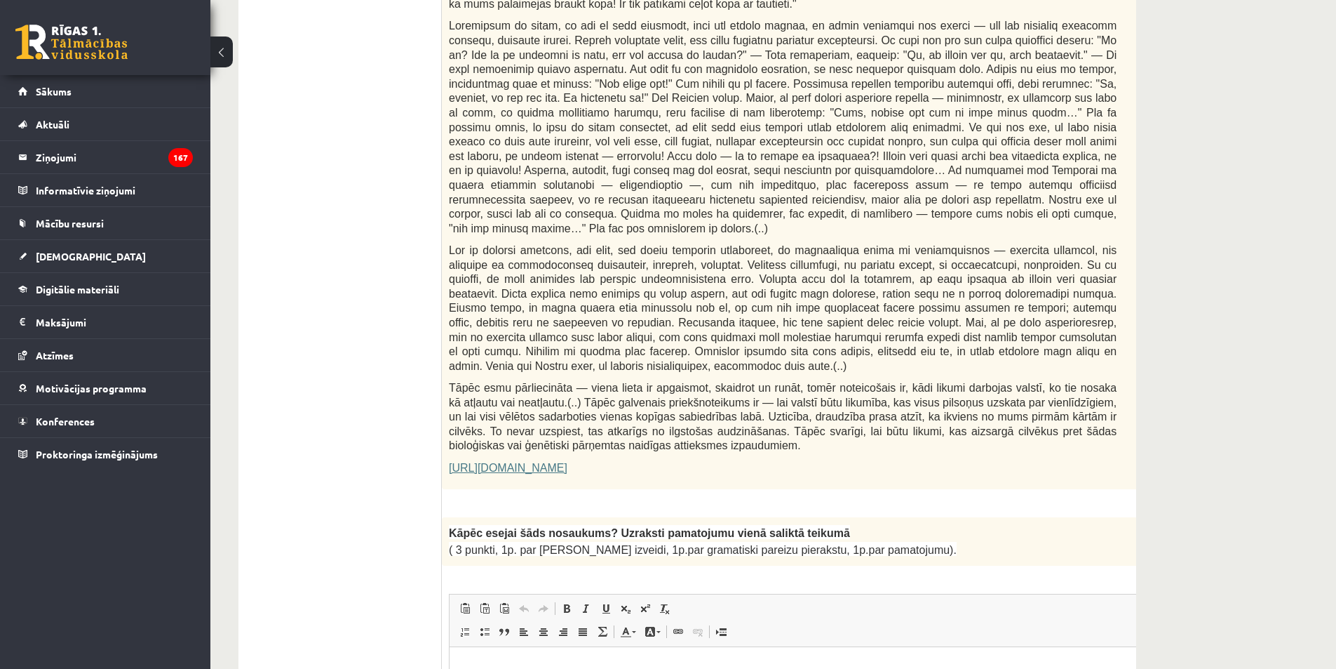
scroll to position [678, 0]
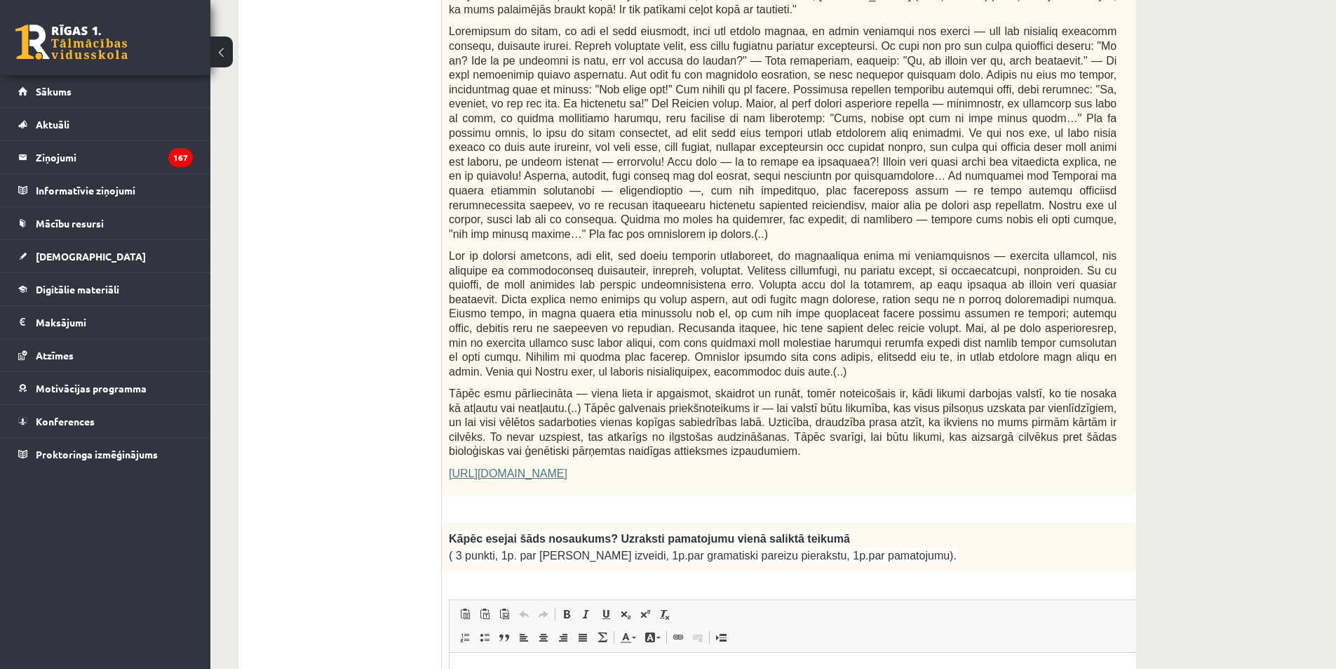
drag, startPoint x: 1134, startPoint y: 493, endPoint x: 1149, endPoint y: 493, distance: 14.7
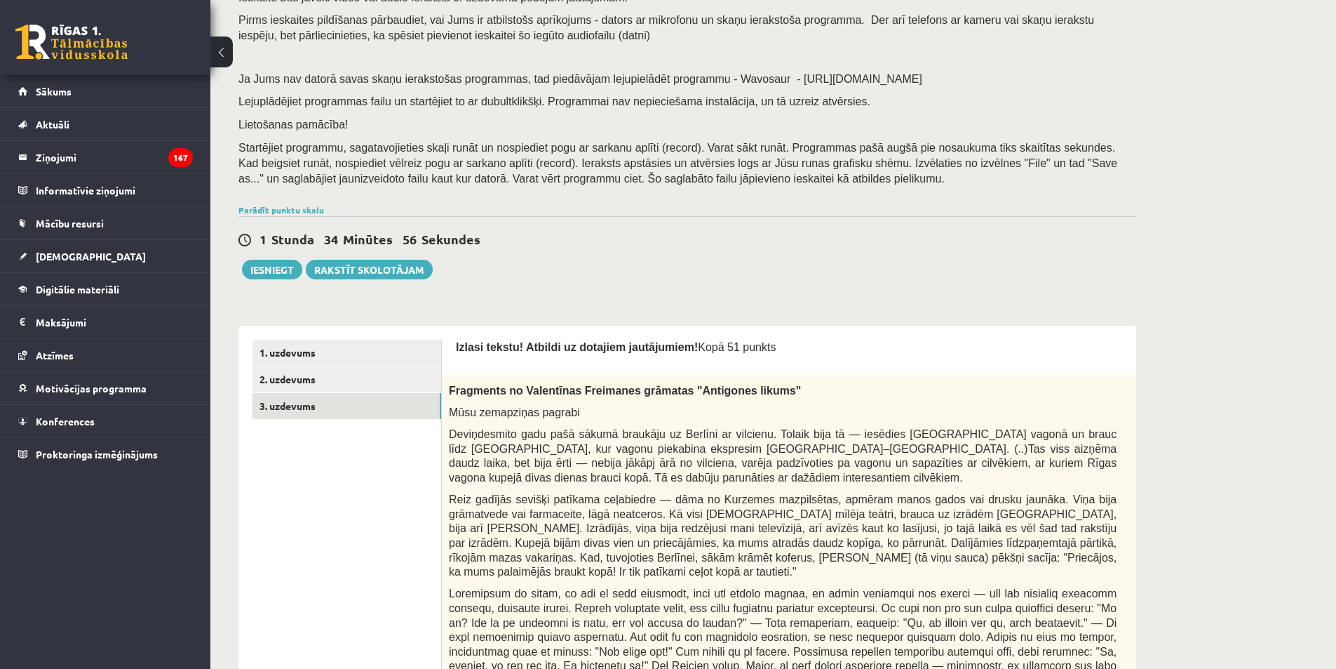
scroll to position [0, 0]
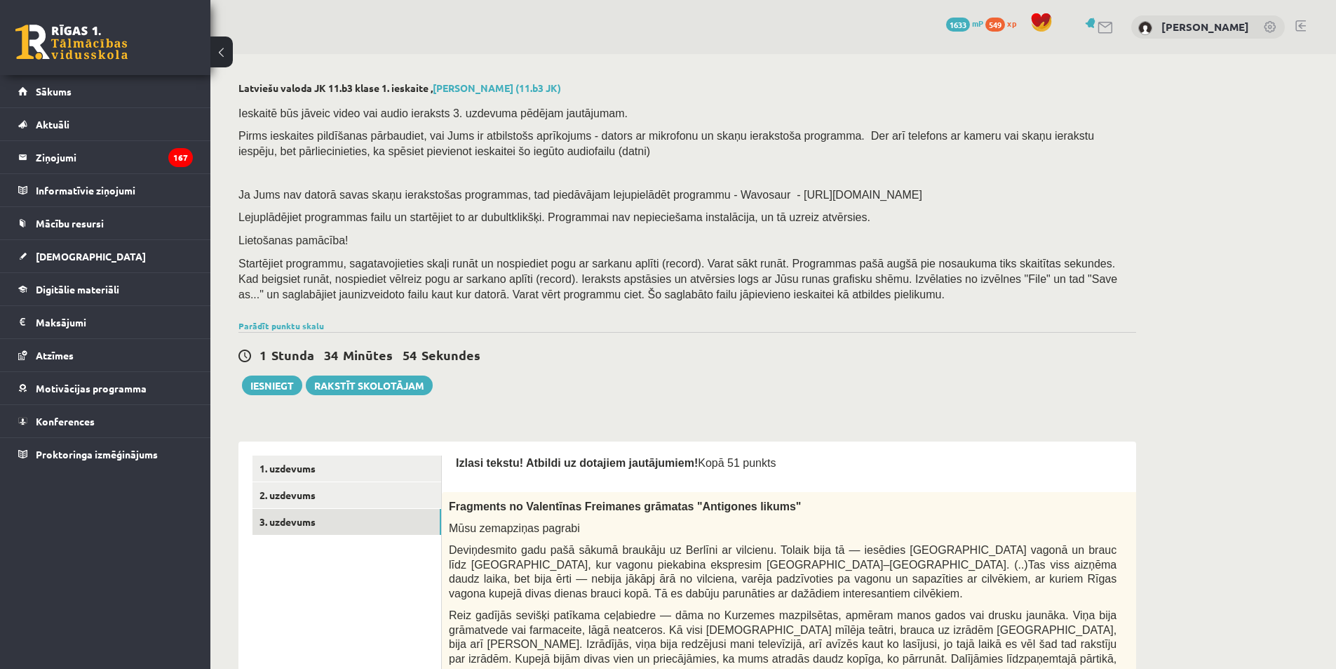
drag, startPoint x: 1130, startPoint y: 506, endPoint x: 1144, endPoint y: 506, distance: 14.0
copy div "0p Fragments no Valentīnas Freimanes grāmatas "Antigones likums""
click at [287, 500] on link "2. uzdevums" at bounding box center [347, 495] width 189 height 26
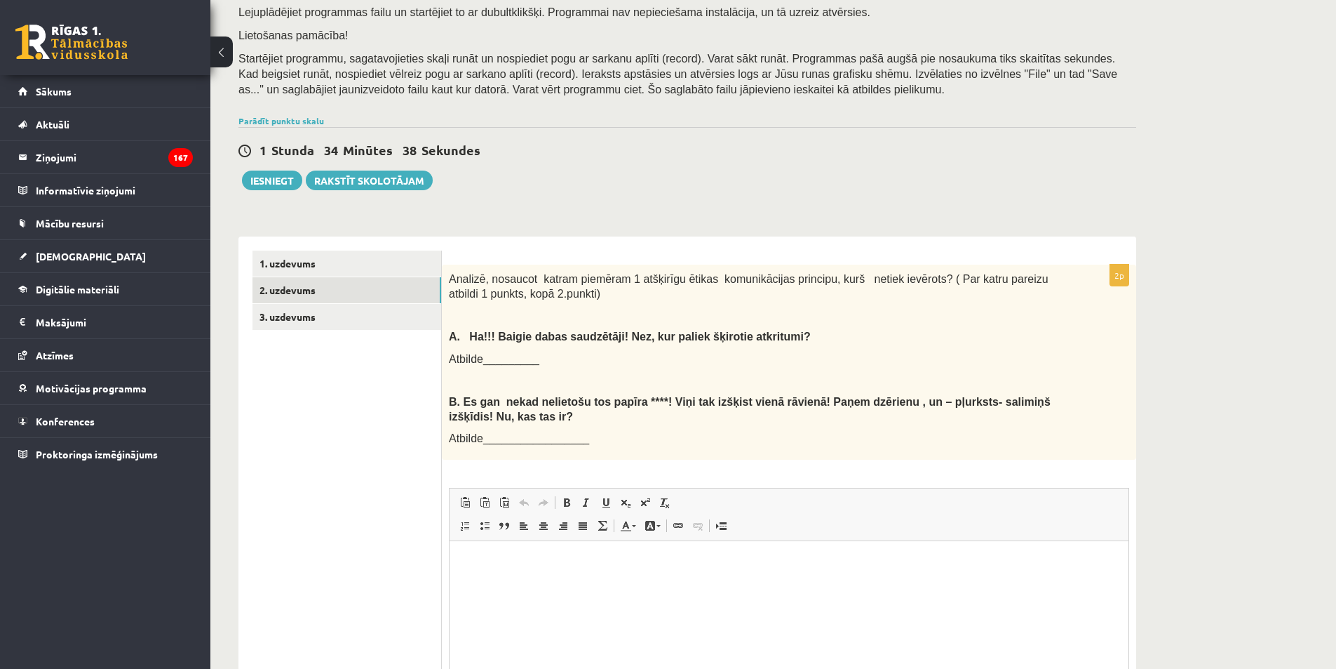
scroll to position [242, 0]
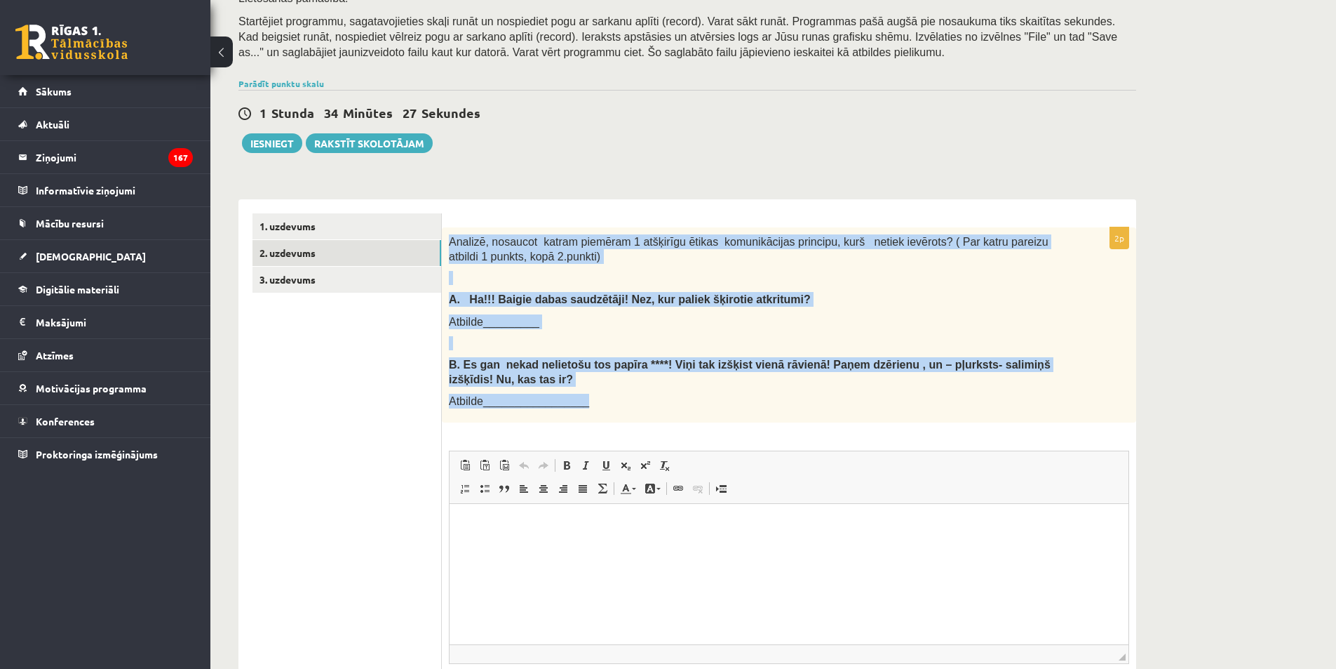
drag, startPoint x: 450, startPoint y: 237, endPoint x: 595, endPoint y: 409, distance: 225.0
click at [595, 409] on div "Analizē, nosaucot katram piemēram 1 atšķirīgu ētikas komunikācijas principu, ku…" at bounding box center [789, 324] width 694 height 195
copy div "Analizē, nosaucot katram piemēram 1 atšķirīgu ētikas komunikācijas principu, ku…"
click at [593, 394] on p "Atbilde_________________" at bounding box center [754, 401] width 610 height 15
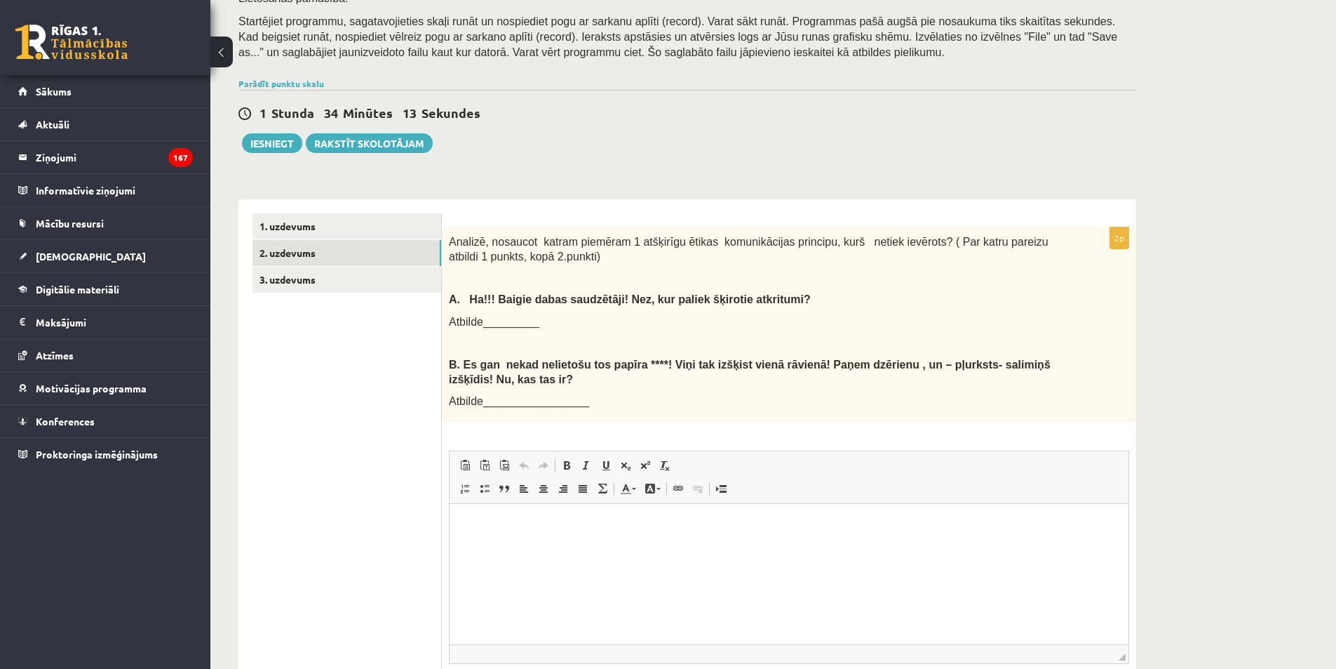
click at [537, 528] on p "Визуальный текстовый редактор, wiswyg-editor-user-answer-47433857416080" at bounding box center [789, 525] width 651 height 15
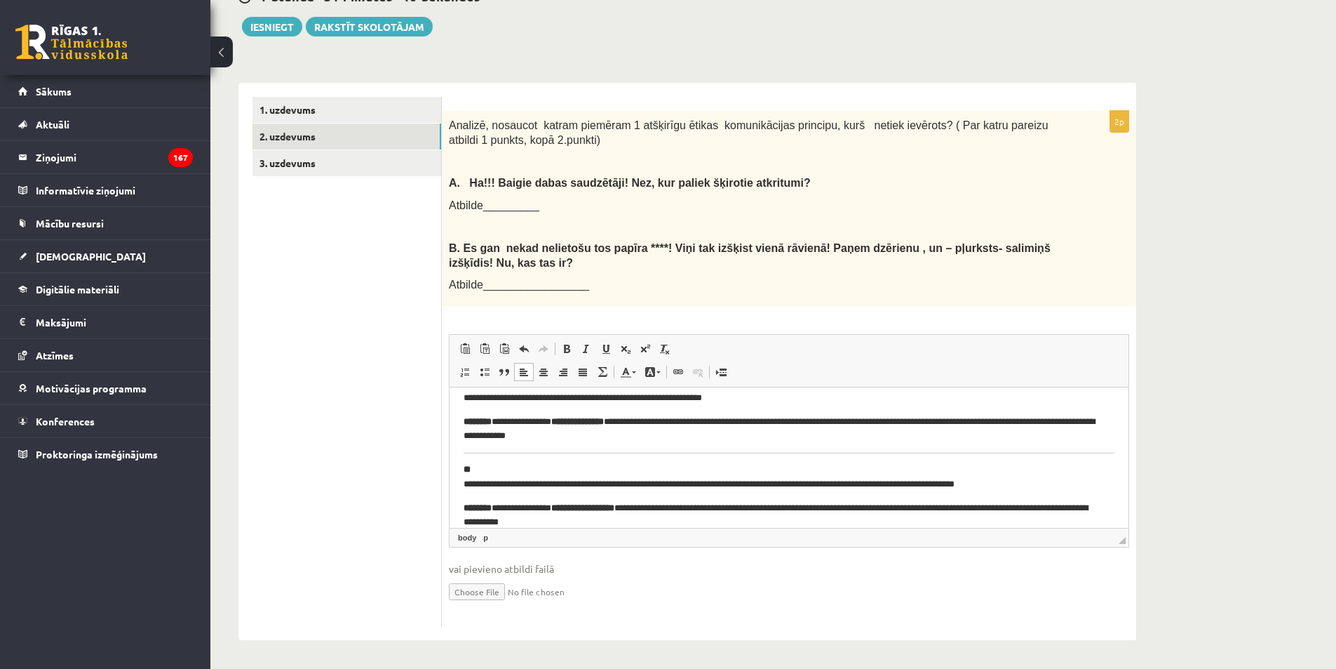
scroll to position [41, 0]
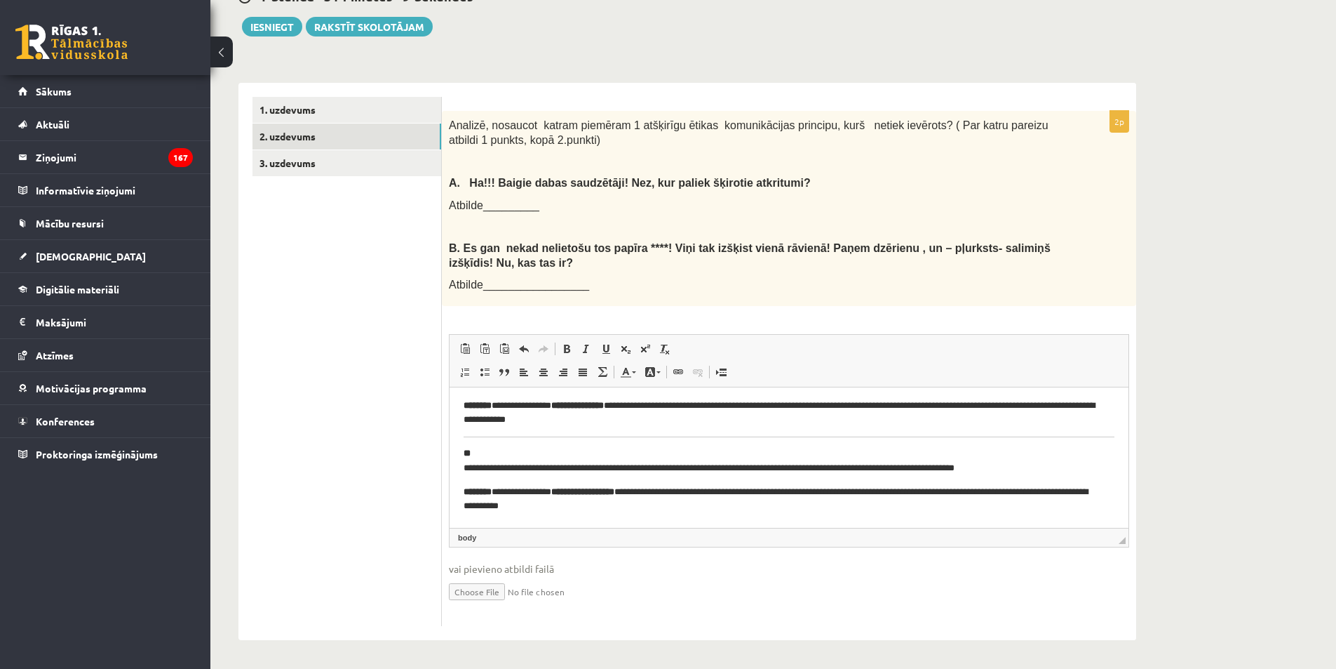
click at [1108, 431] on html "**********" at bounding box center [789, 437] width 679 height 182
drag, startPoint x: 1108, startPoint y: 432, endPoint x: 624, endPoint y: 419, distance: 484.9
click at [575, 424] on html "**********" at bounding box center [789, 437] width 679 height 182
click at [635, 417] on p "**********" at bounding box center [784, 412] width 640 height 29
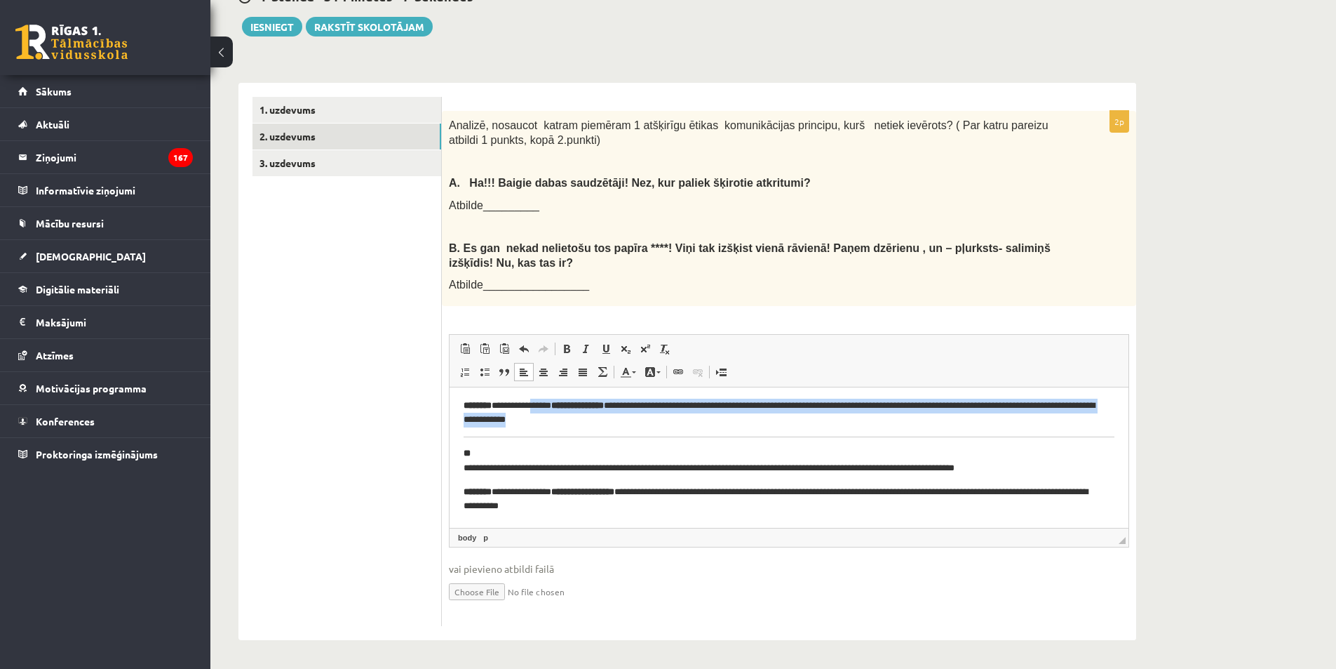
scroll to position [0, 0]
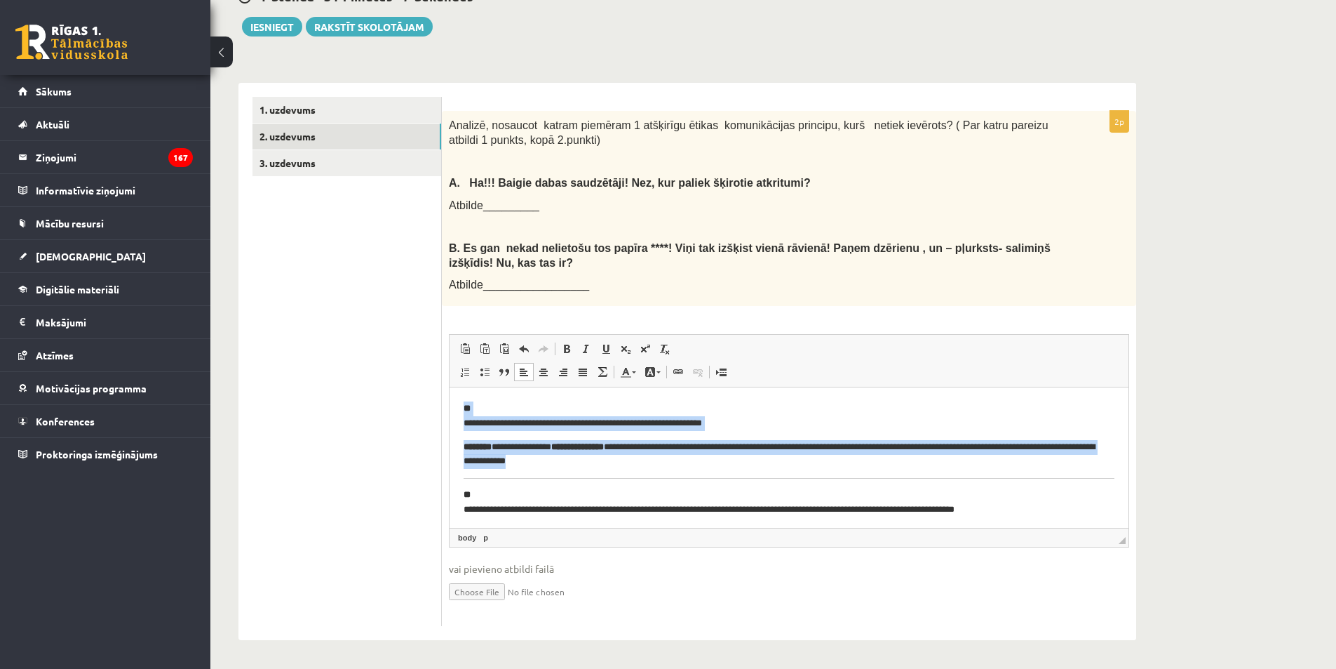
drag, startPoint x: 635, startPoint y: 417, endPoint x: 917, endPoint y: 769, distance: 450.6
click at [450, 387] on html "**********" at bounding box center [789, 478] width 679 height 182
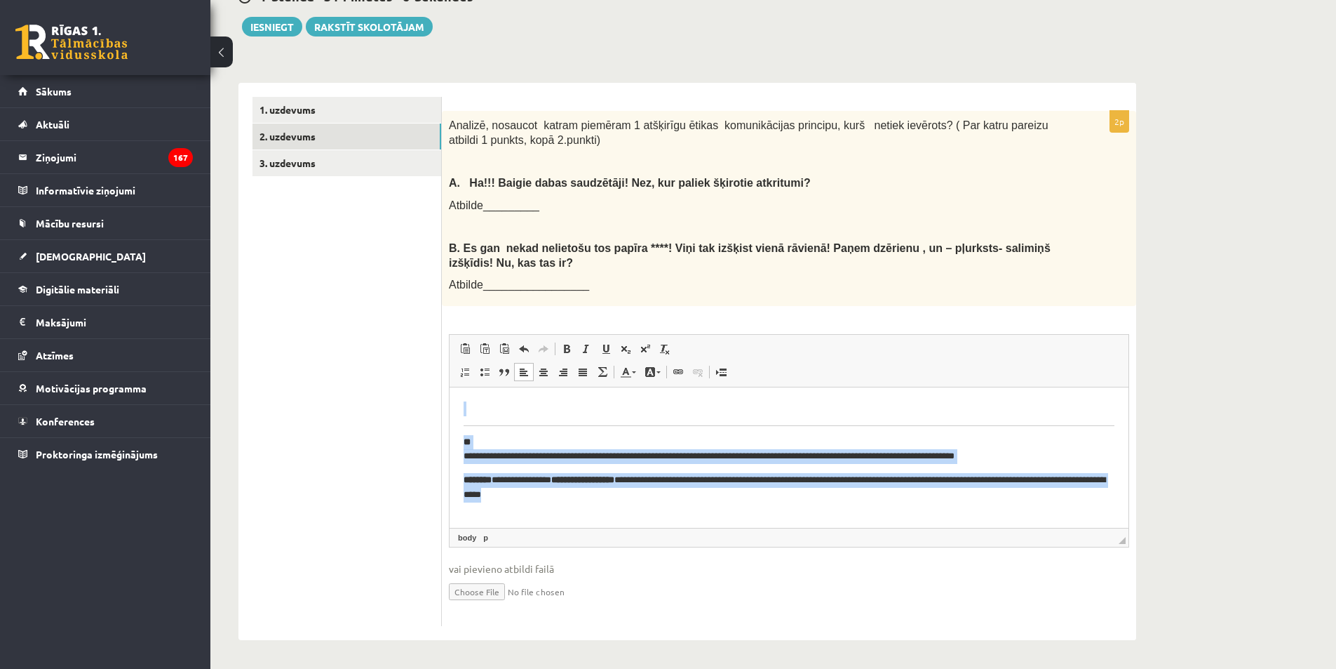
drag, startPoint x: 587, startPoint y: 495, endPoint x: 438, endPoint y: 417, distance: 168.5
click at [450, 417] on html "**********" at bounding box center [789, 451] width 679 height 129
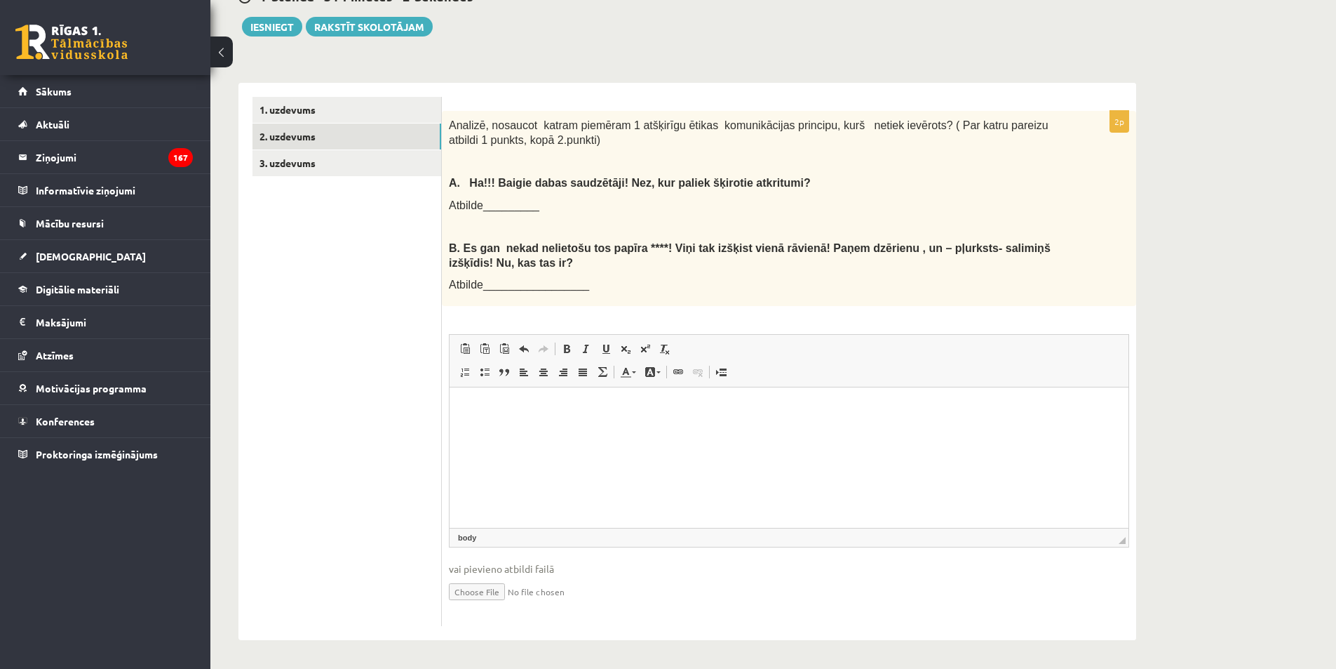
click at [506, 419] on body "Визуальный текстовый редактор, wiswyg-editor-user-answer-47433857416080" at bounding box center [789, 420] width 651 height 38
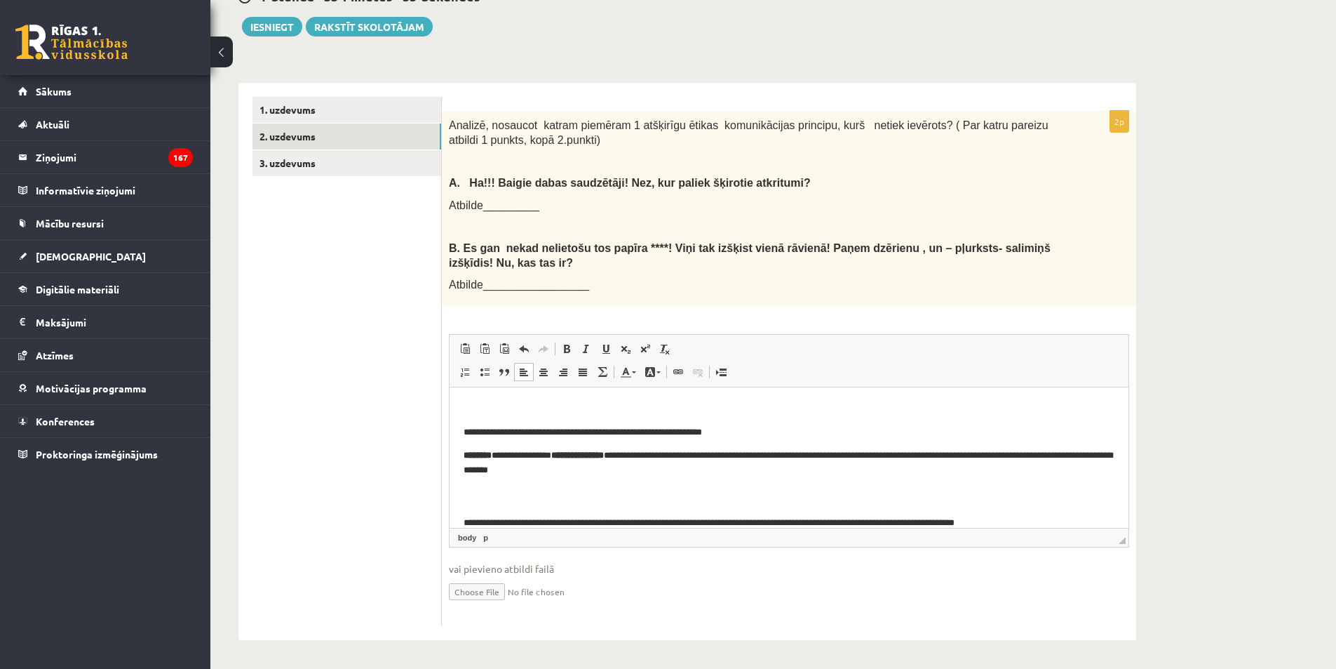
scroll to position [39, 0]
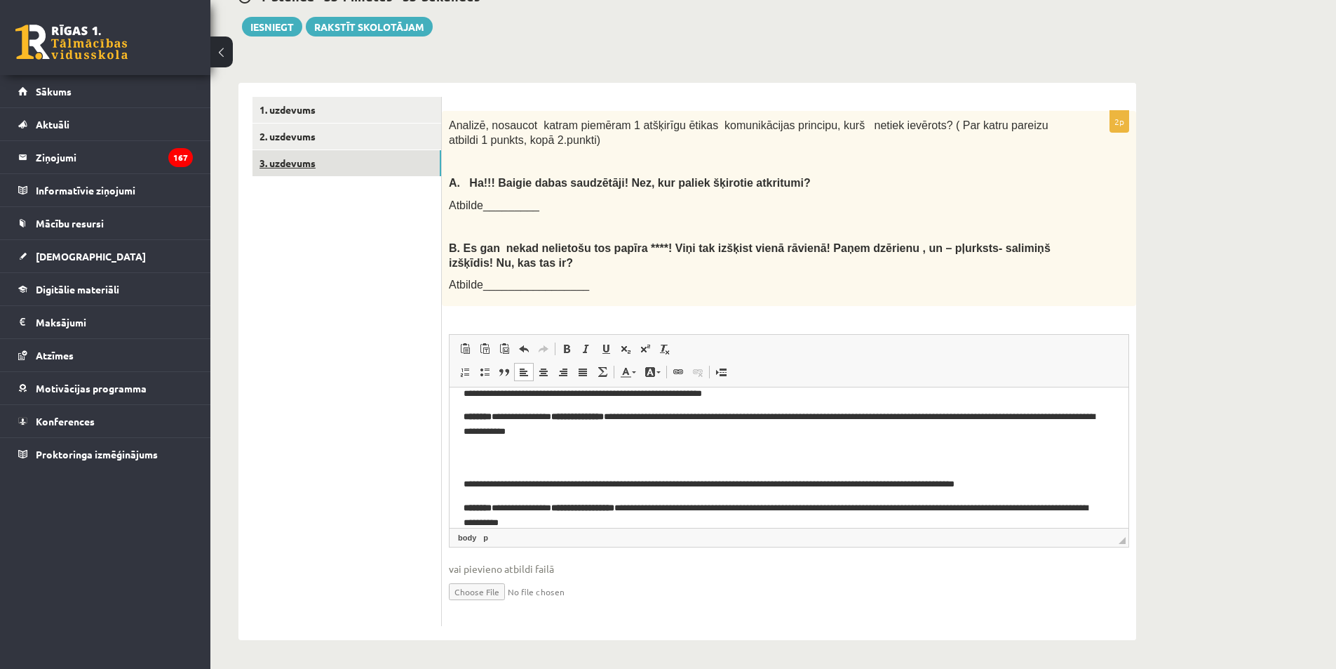
click at [315, 164] on link "3. uzdevums" at bounding box center [347, 163] width 189 height 26
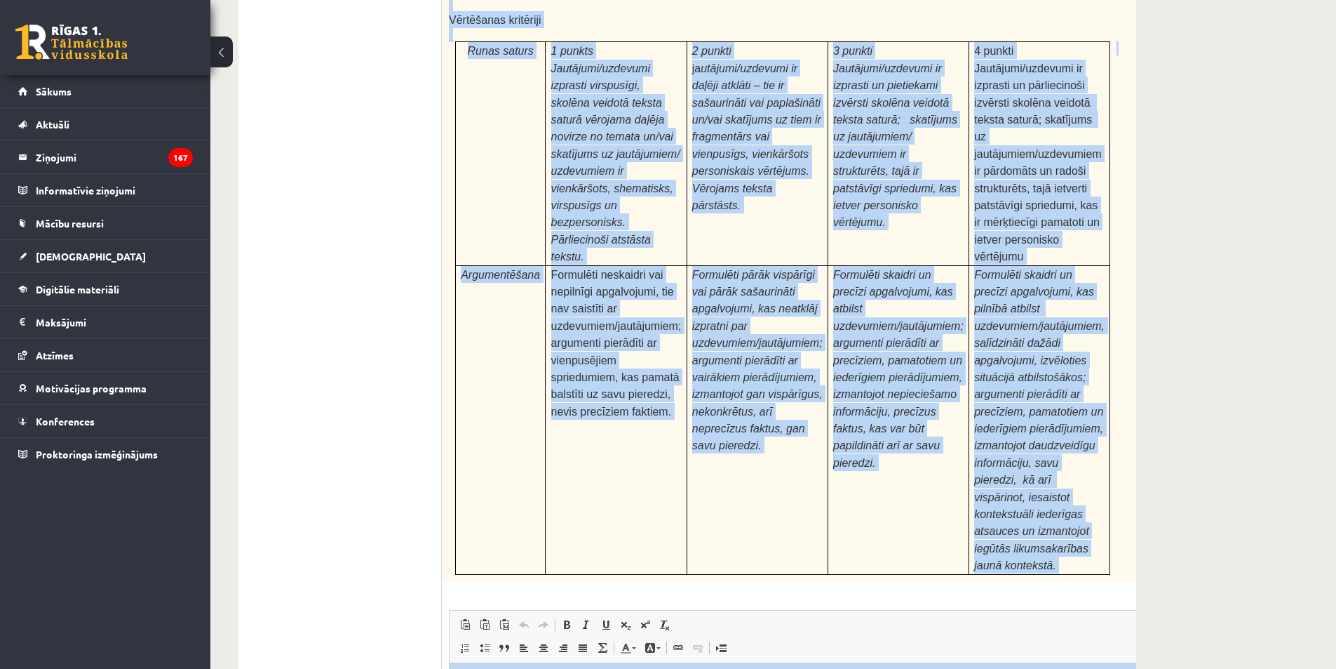
scroll to position [4286, 0]
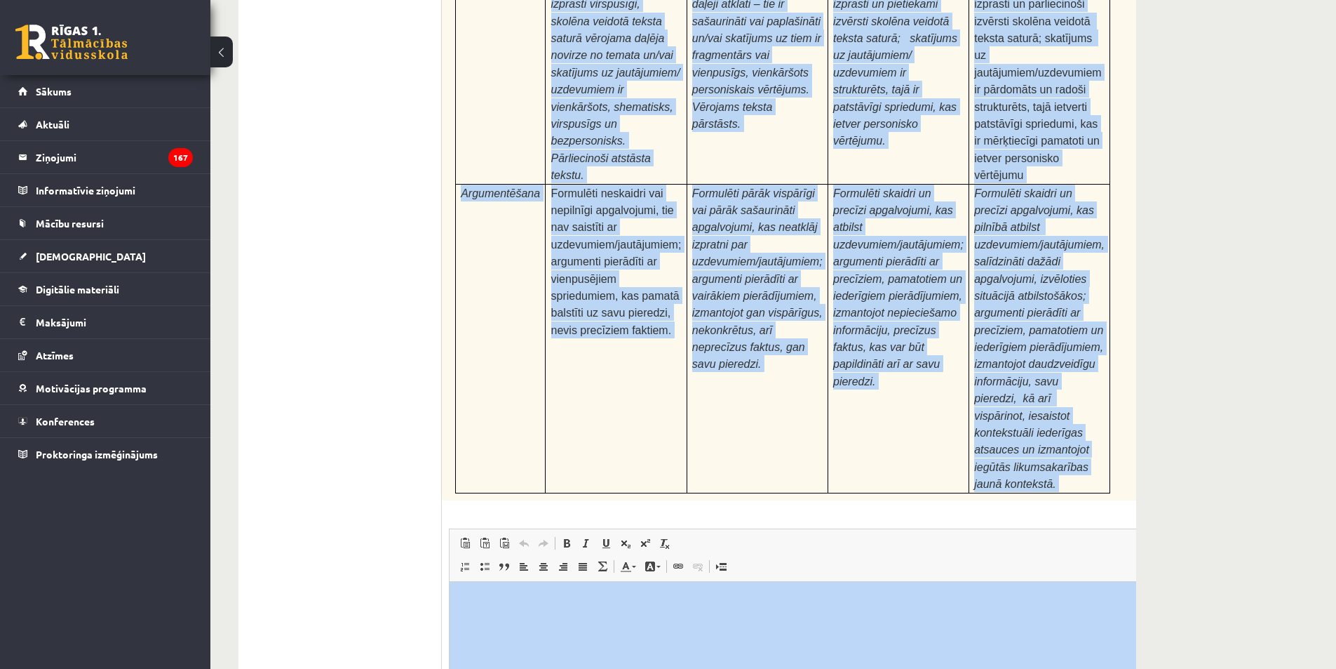
drag, startPoint x: 447, startPoint y: 148, endPoint x: 932, endPoint y: 608, distance: 668.9
copy form "Fragments no Valentīnas Freimanes grāmatas "Antigones likums" Mūsu zemapziņas p…"
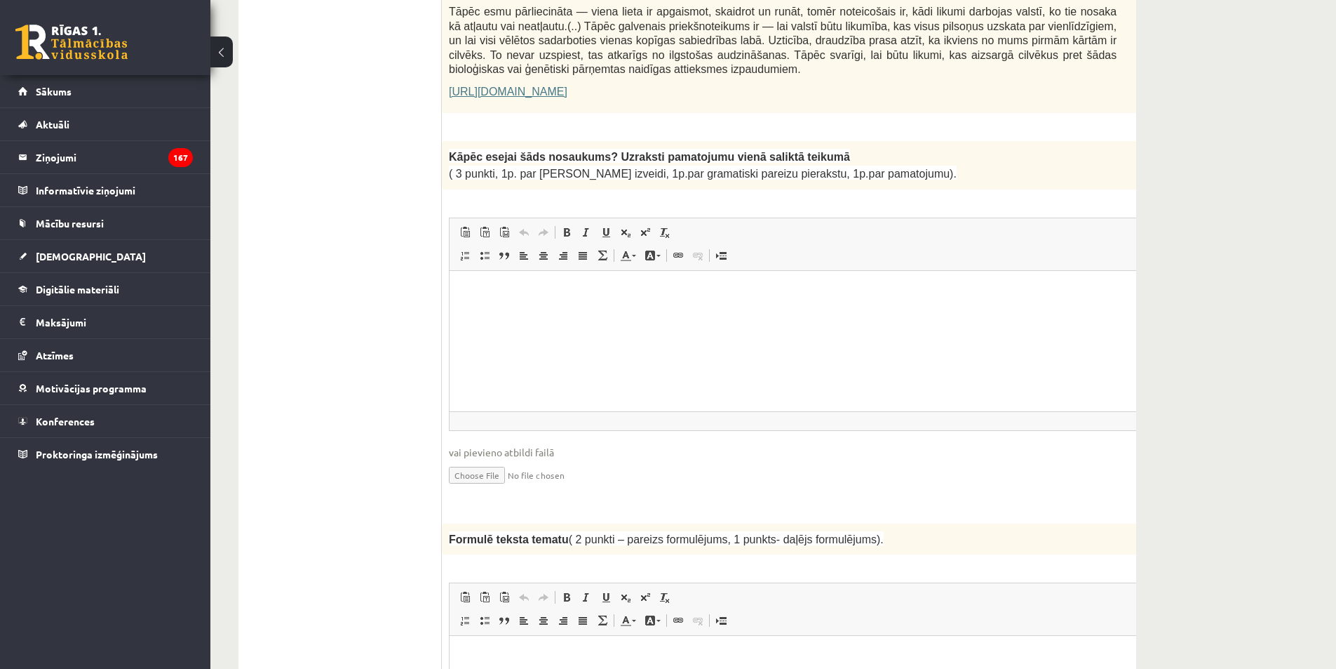
scroll to position [1086, 0]
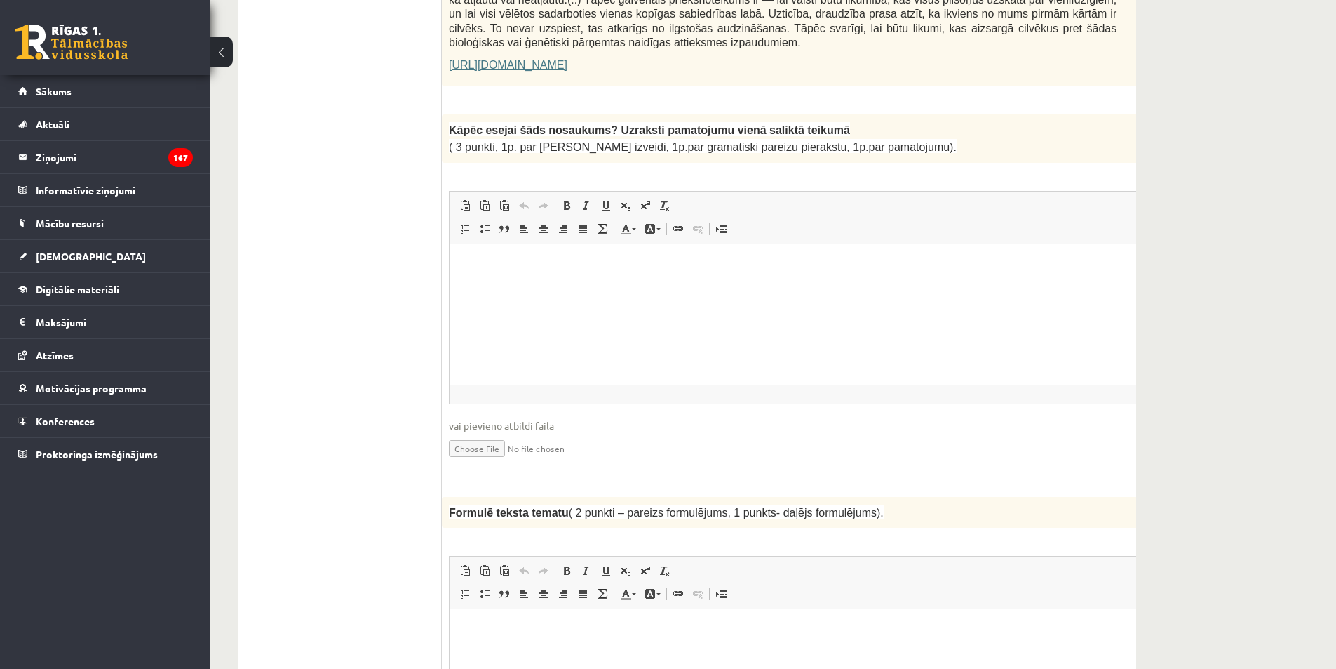
click at [560, 286] on html at bounding box center [818, 264] width 737 height 43
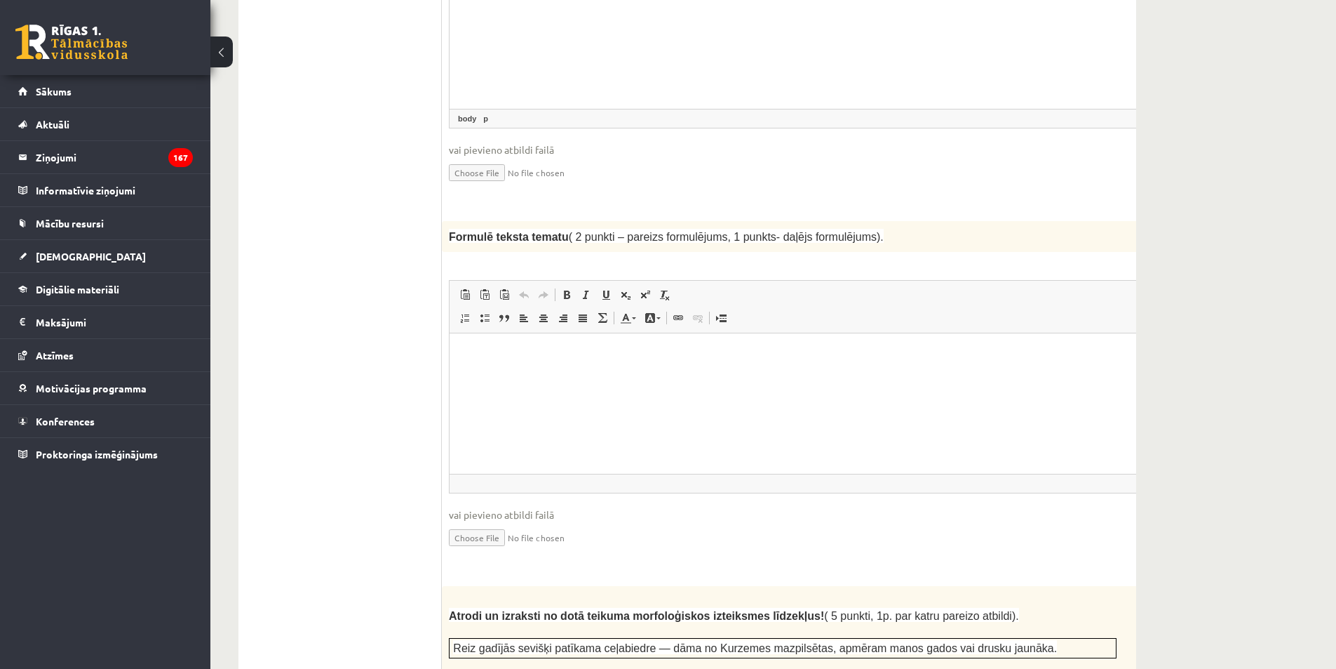
scroll to position [1465, 0]
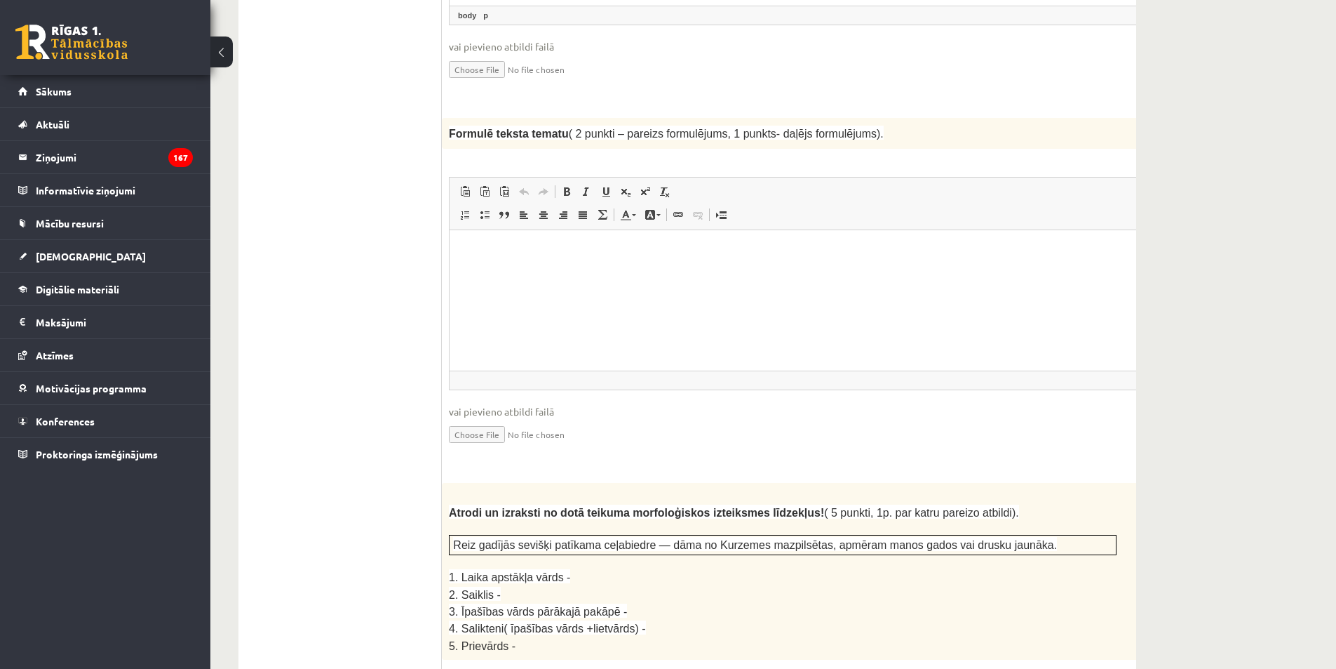
click at [515, 271] on html at bounding box center [818, 251] width 737 height 43
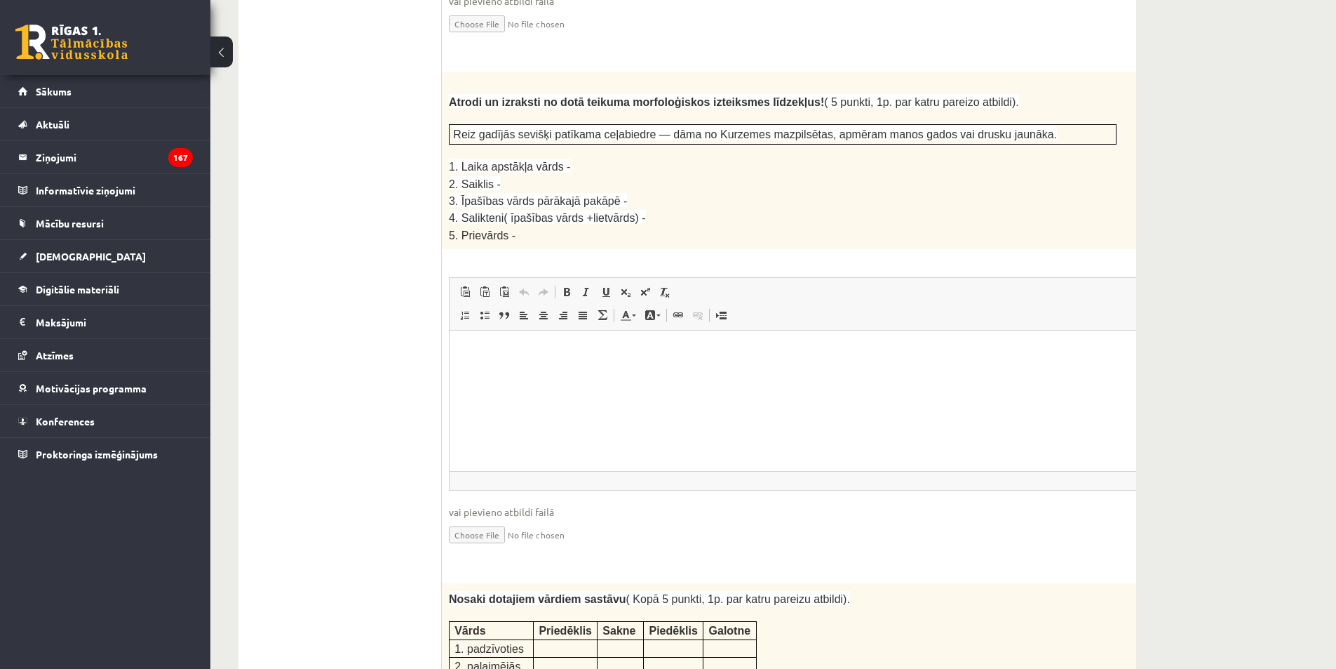
scroll to position [1891, 0]
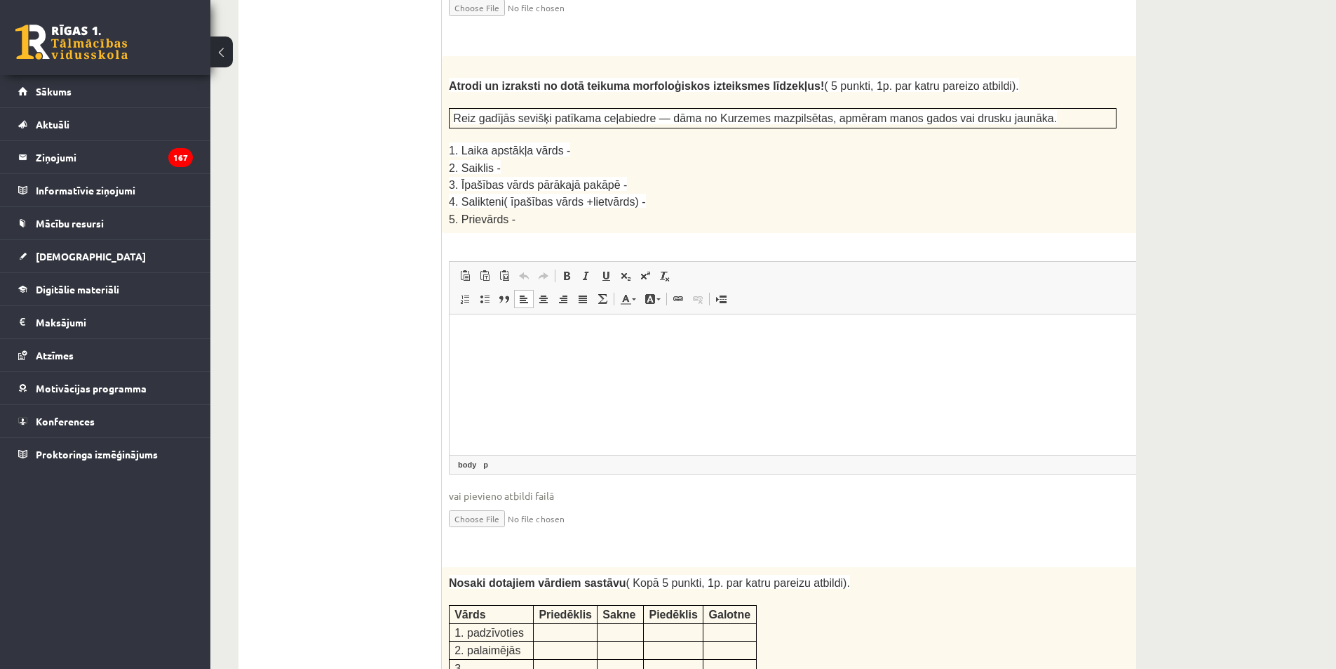
click at [504, 357] on html at bounding box center [818, 335] width 737 height 43
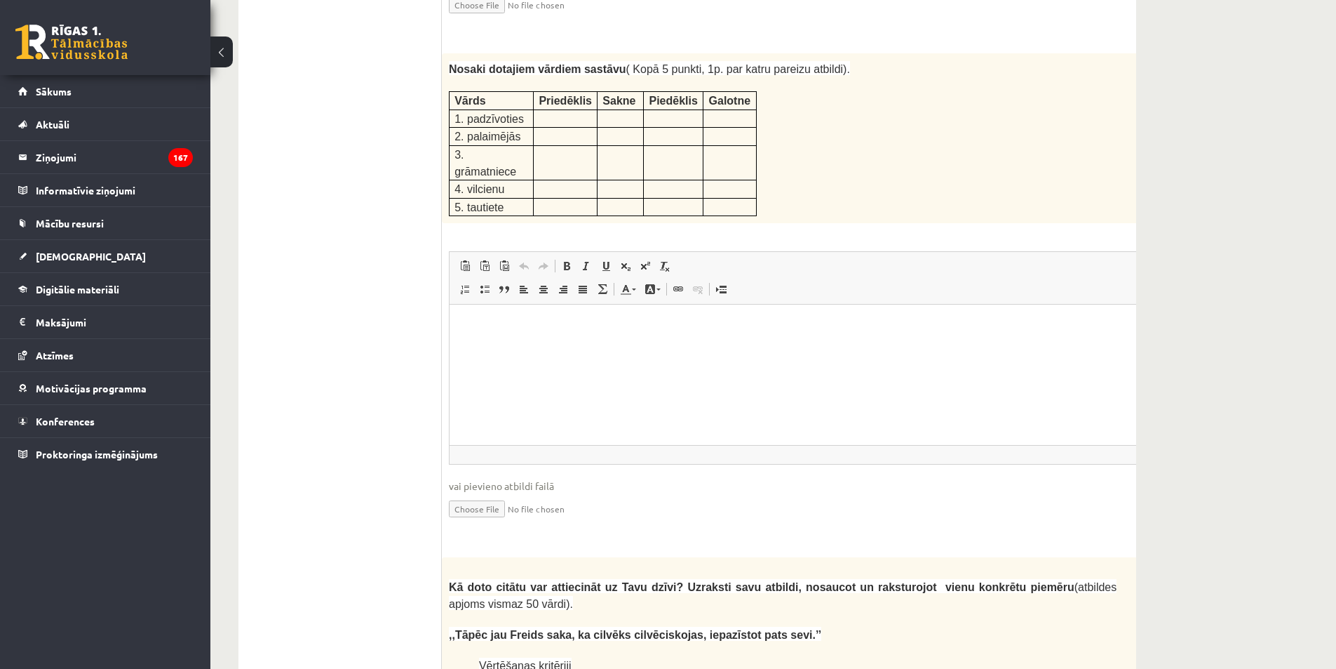
scroll to position [2416, 0]
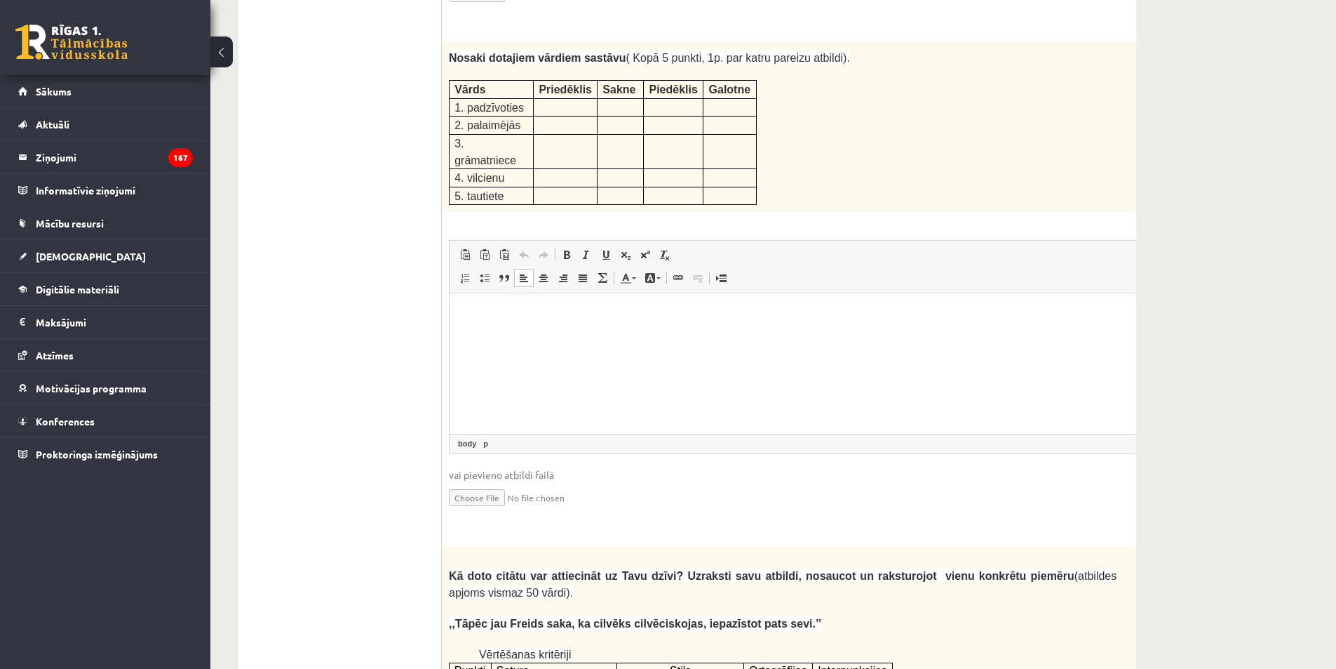
click at [571, 336] on html at bounding box center [818, 314] width 737 height 43
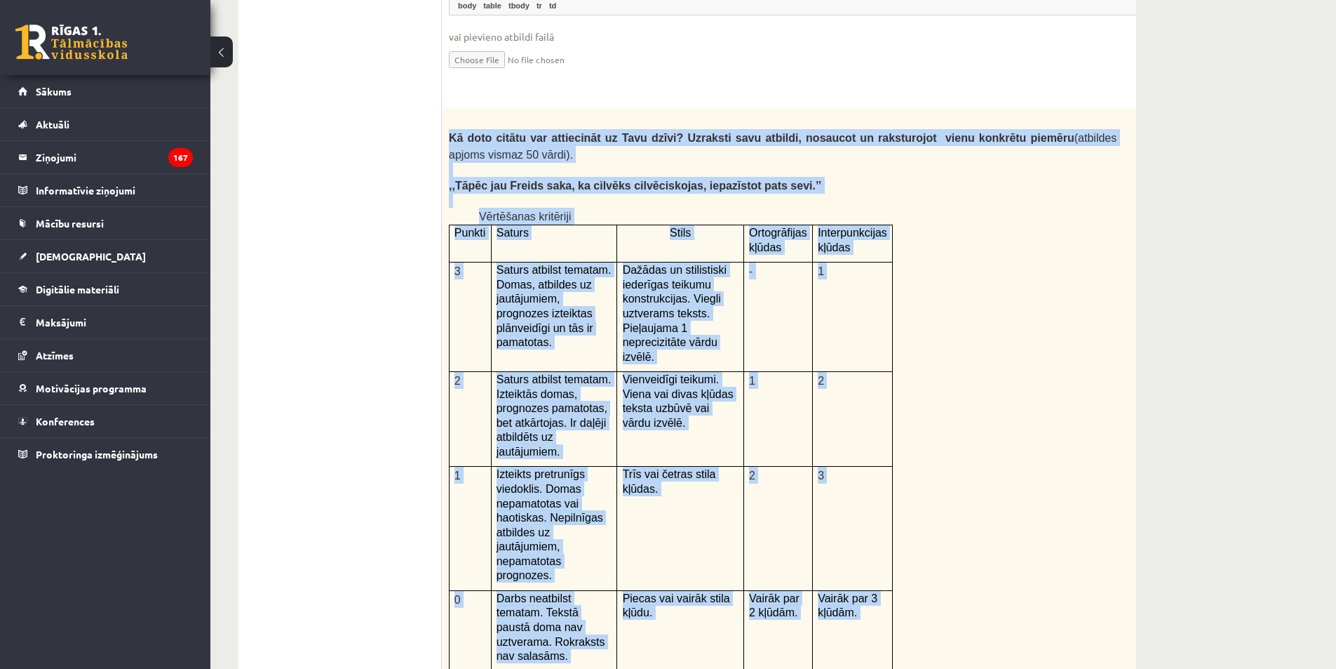
scroll to position [2892, 0]
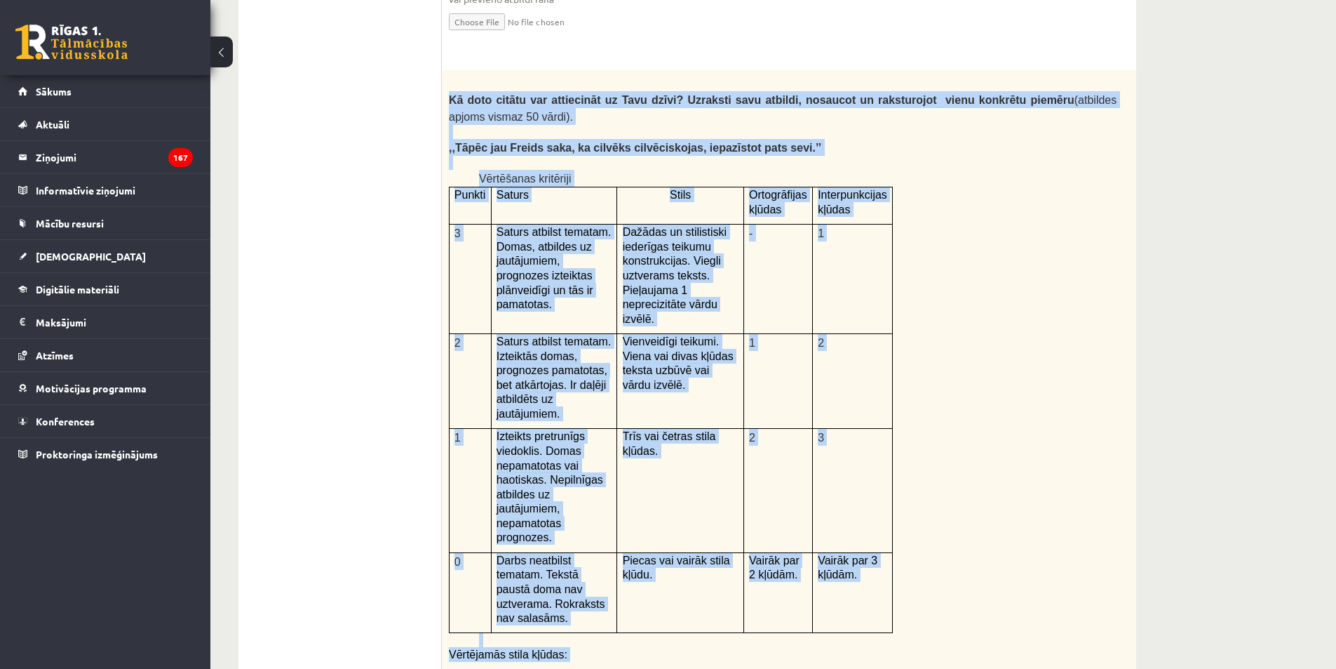
drag, startPoint x: 445, startPoint y: 62, endPoint x: 804, endPoint y: 649, distance: 687.3
click at [804, 649] on div "Kā doto citātu var attiecināt uz Tavu dzīvi? Uzraksti savu atbildi, nosaucot un…" at bounding box center [818, 434] width 752 height 729
copy div "Kā doto citātu var attiecināt uz Tavu dzīvi? Uzraksti savu atbildi, nosaucot un…"
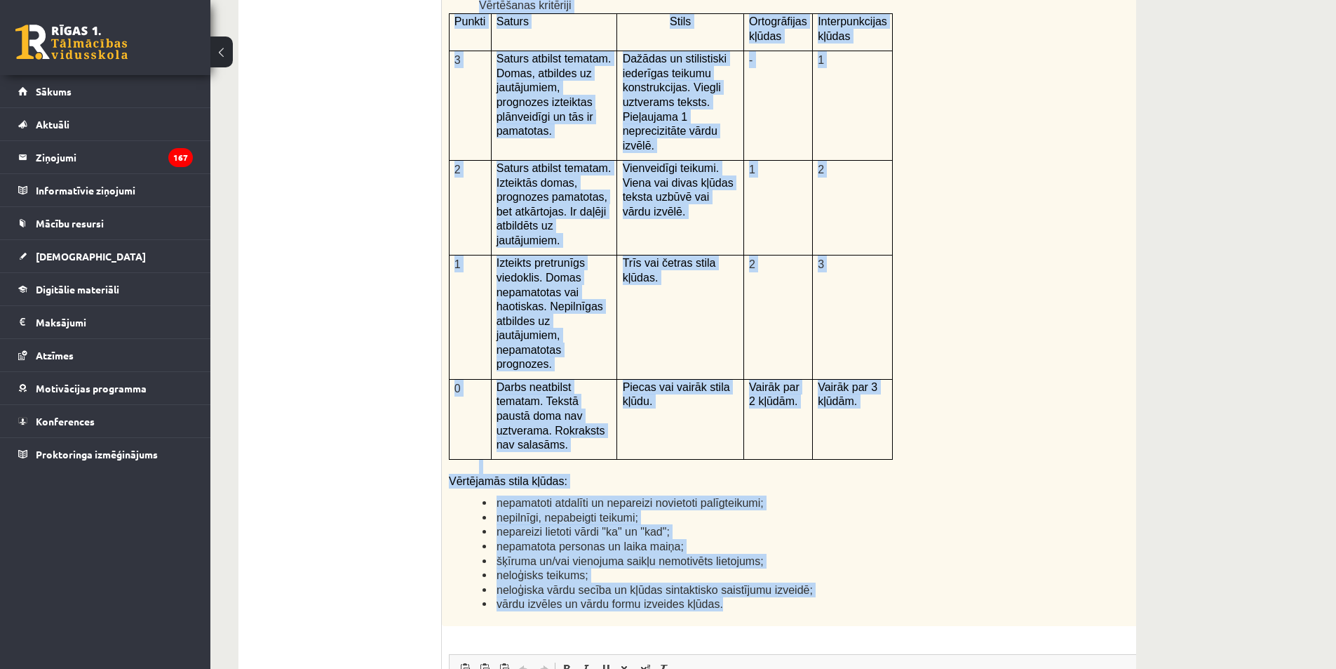
scroll to position [3119, 0]
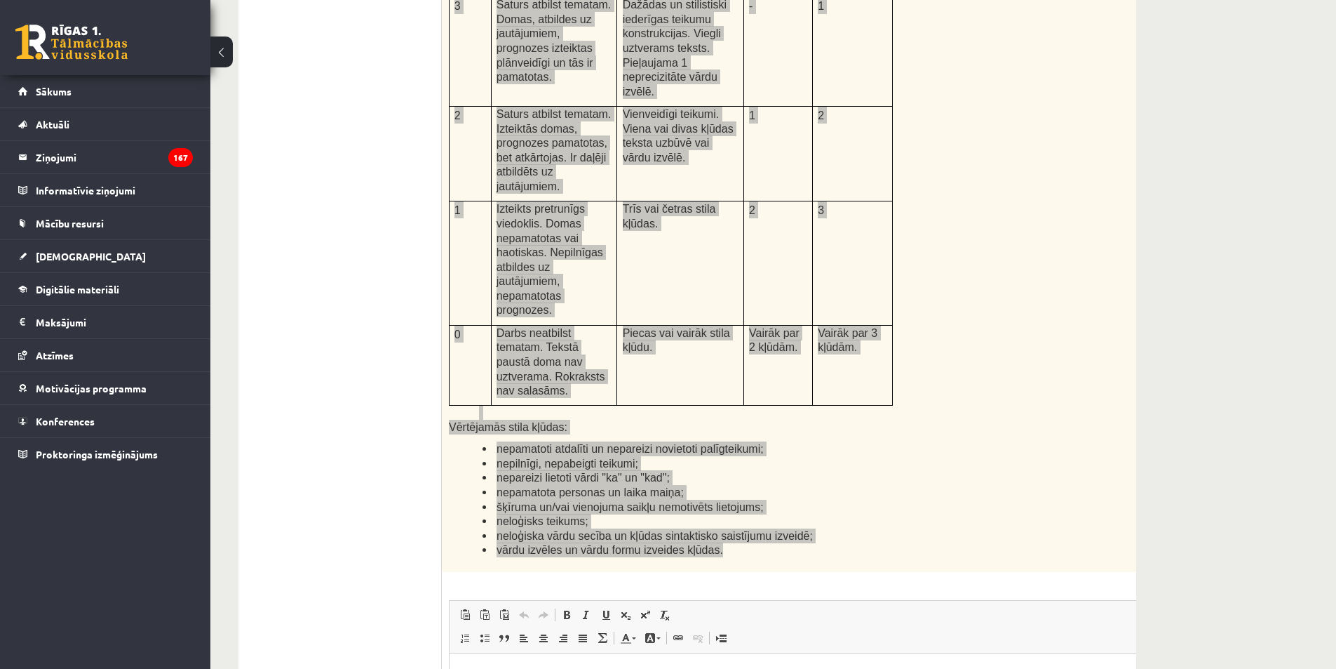
drag, startPoint x: 647, startPoint y: 673, endPoint x: 659, endPoint y: 672, distance: 11.3
click at [647, 668] on p "Визуальный текстовый редактор, wiswyg-editor-user-answer-47433986440640" at bounding box center [818, 673] width 709 height 15
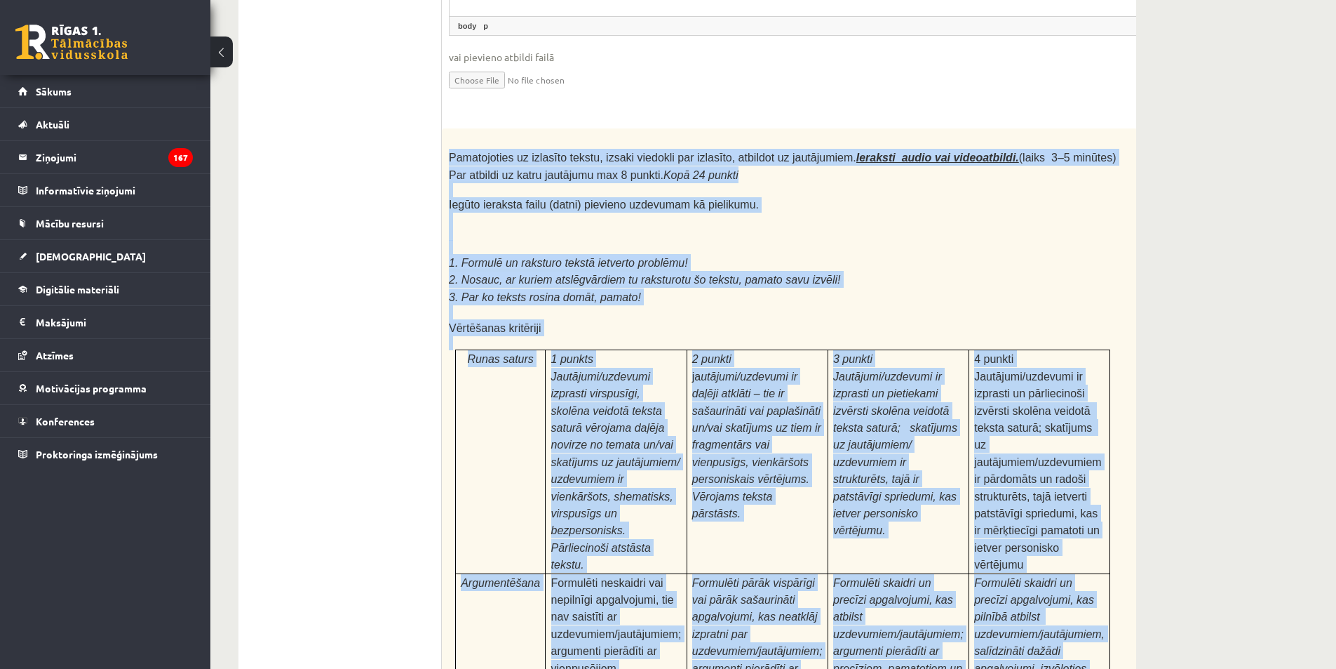
scroll to position [4012, 0]
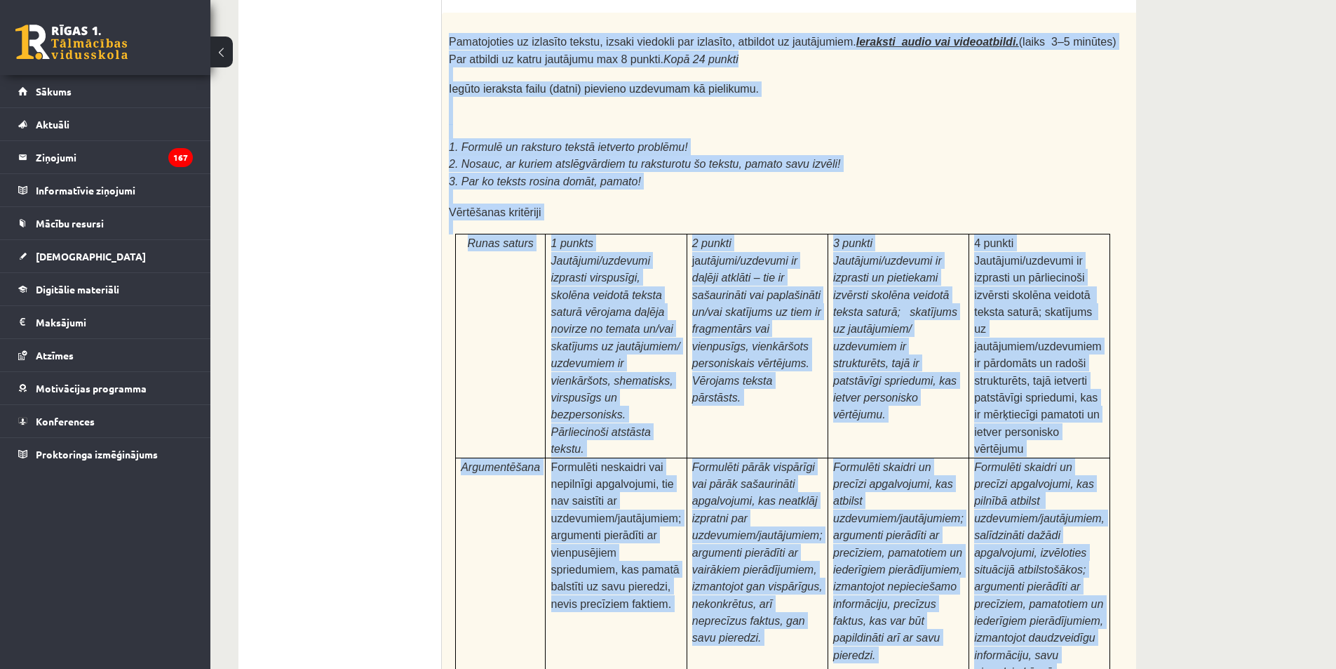
drag, startPoint x: 446, startPoint y: 176, endPoint x: 1033, endPoint y: 559, distance: 700.5
click at [1033, 559] on div "Pamatojoties uz izlasīto tekstu, izsaki viedokli par izlasīto, atbildot uz jaut…" at bounding box center [818, 393] width 752 height 761
copy div "Pamatojoties uz izlasīto tekstu, izsaki viedokli par izlasīto, atbildot uz jaut…"
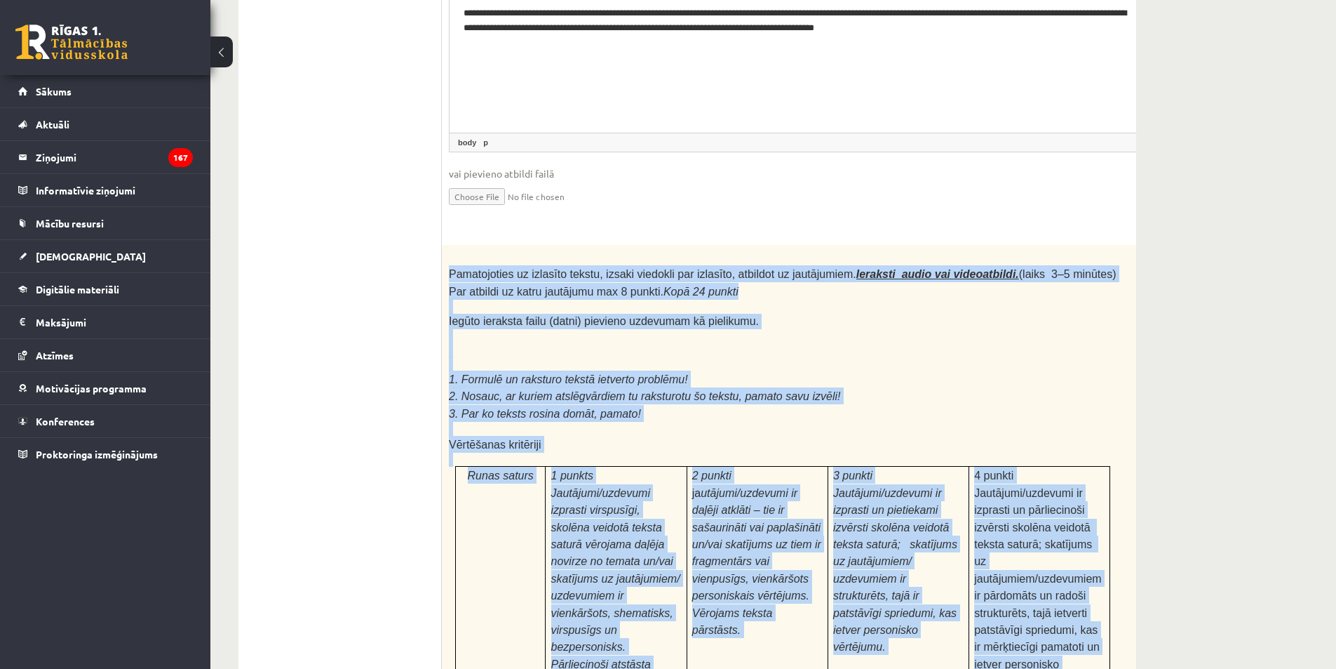
scroll to position [3650, 0]
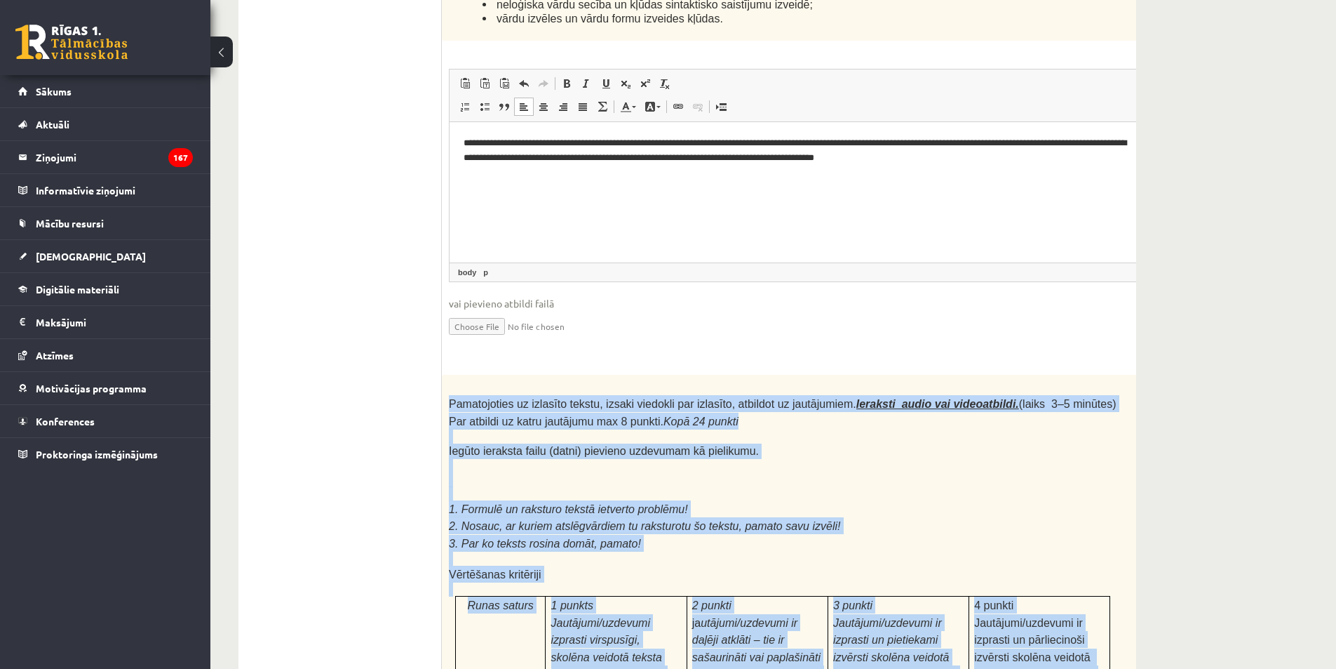
click at [950, 517] on p "2. Nosauc, ar kuriem atslēgvārdiem tu raksturotu šo tekstu, pamato savu izvēli!" at bounding box center [783, 525] width 668 height 17
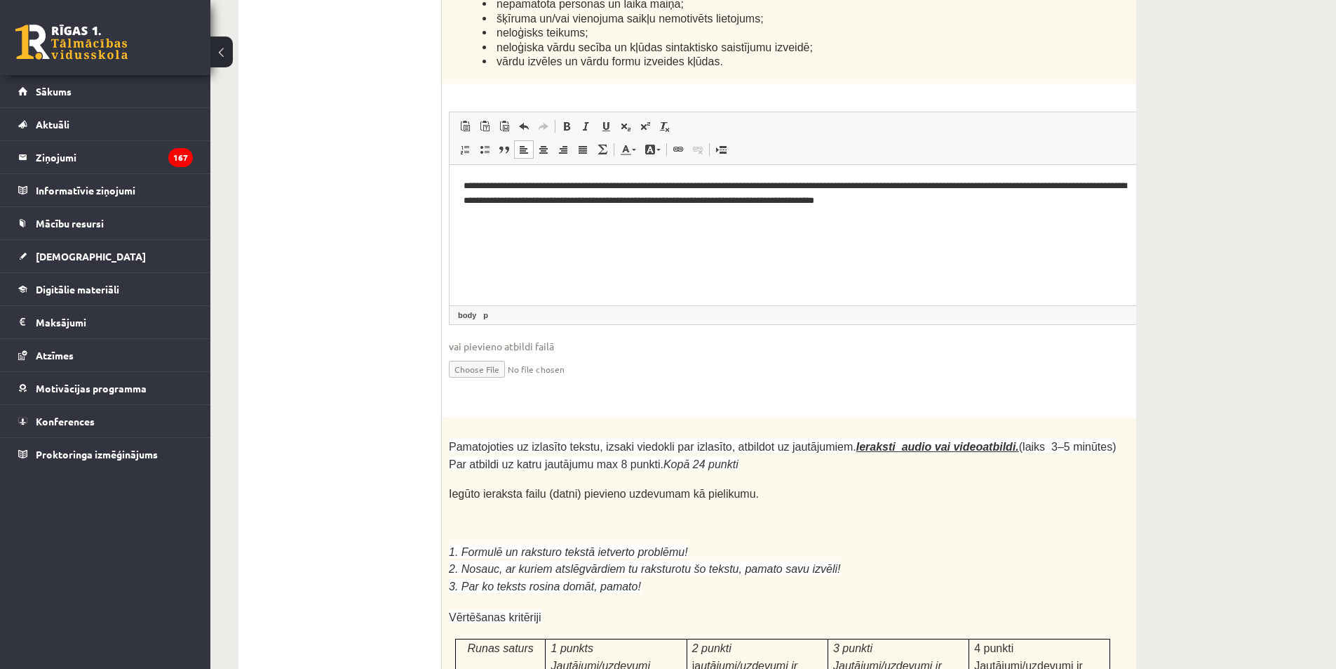
scroll to position [0, 20]
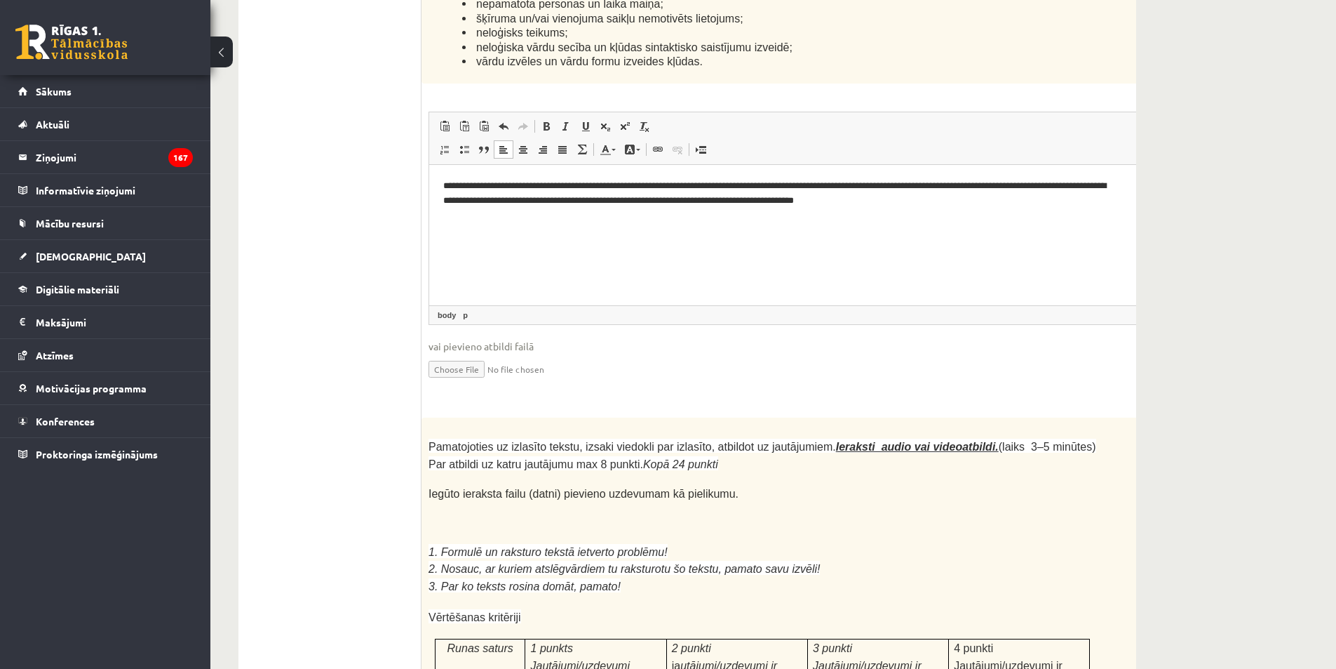
drag, startPoint x: 1132, startPoint y: 281, endPoint x: 1144, endPoint y: 281, distance: 12.6
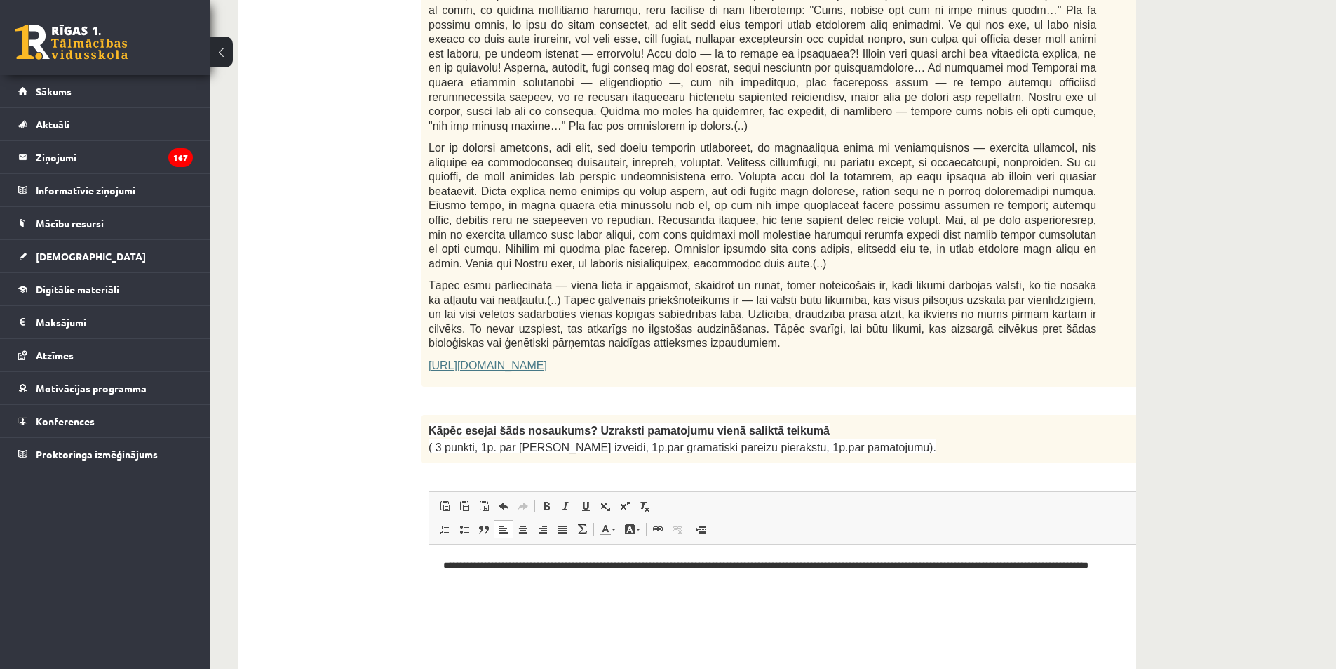
scroll to position [0, 0]
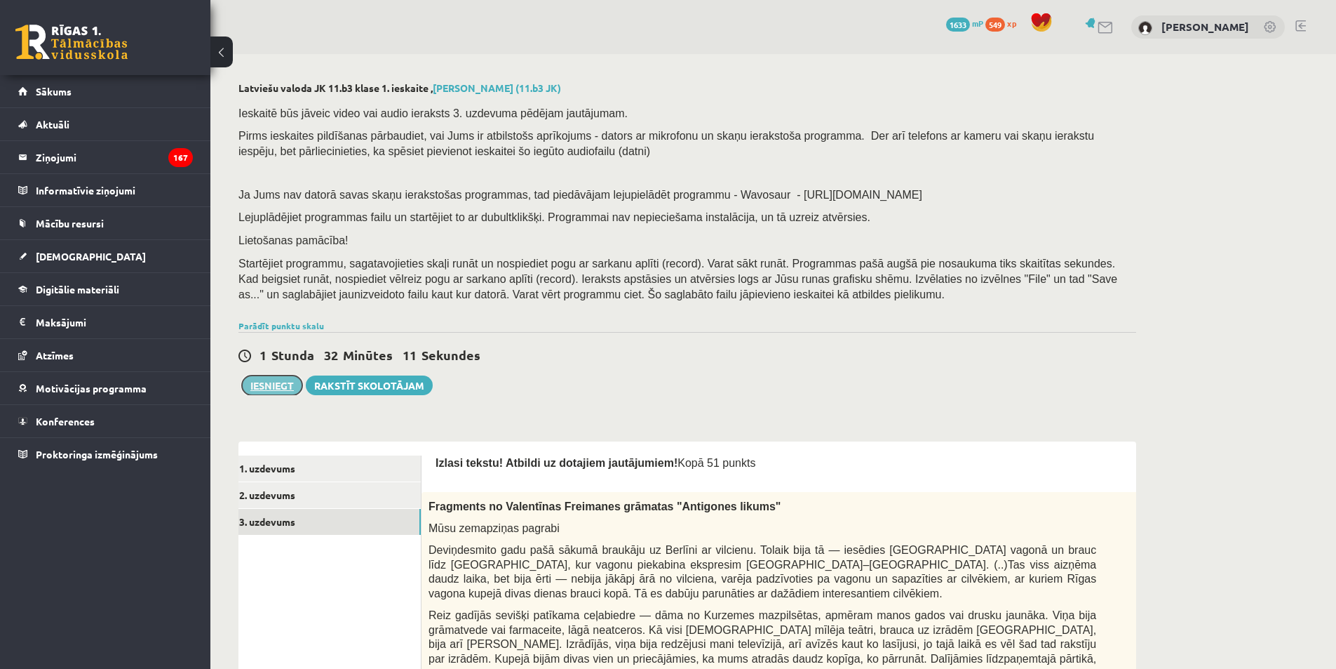
click at [269, 387] on button "Iesniegt" at bounding box center [272, 385] width 60 height 20
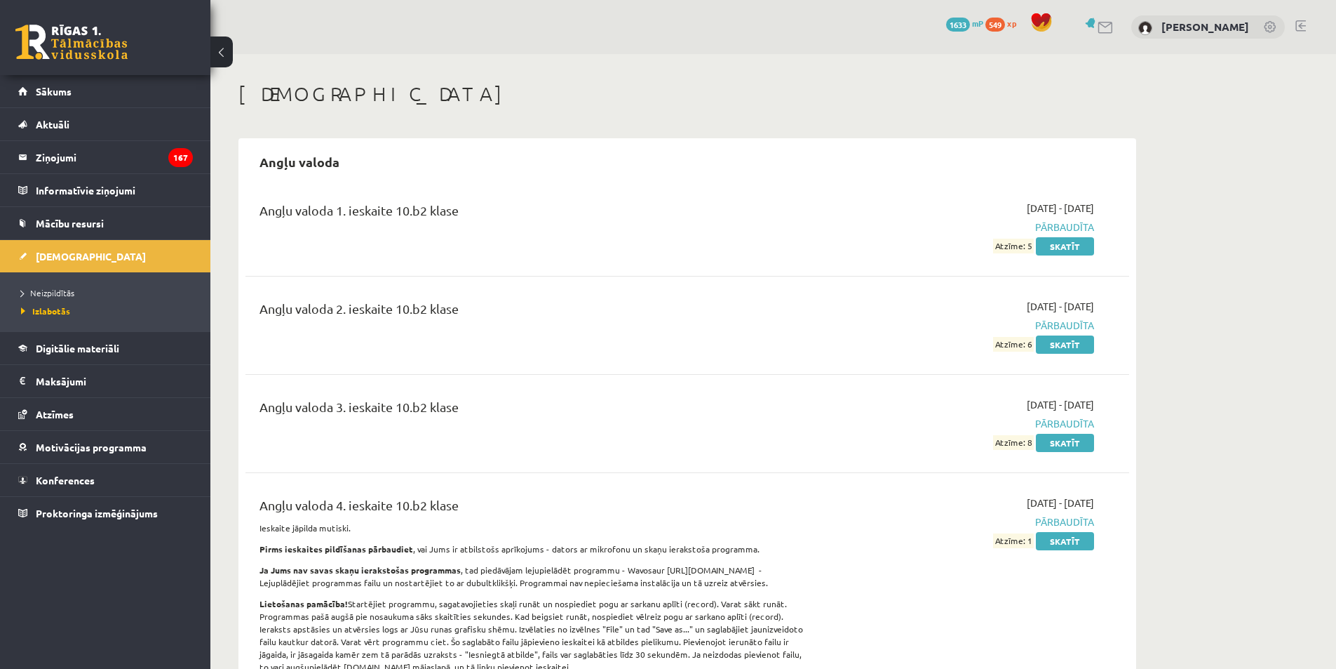
click at [50, 281] on ul "Neizpildītās [GEOGRAPHIC_DATA]" at bounding box center [105, 301] width 210 height 59
click at [48, 294] on span "Neizpildītās" at bounding box center [47, 292] width 53 height 11
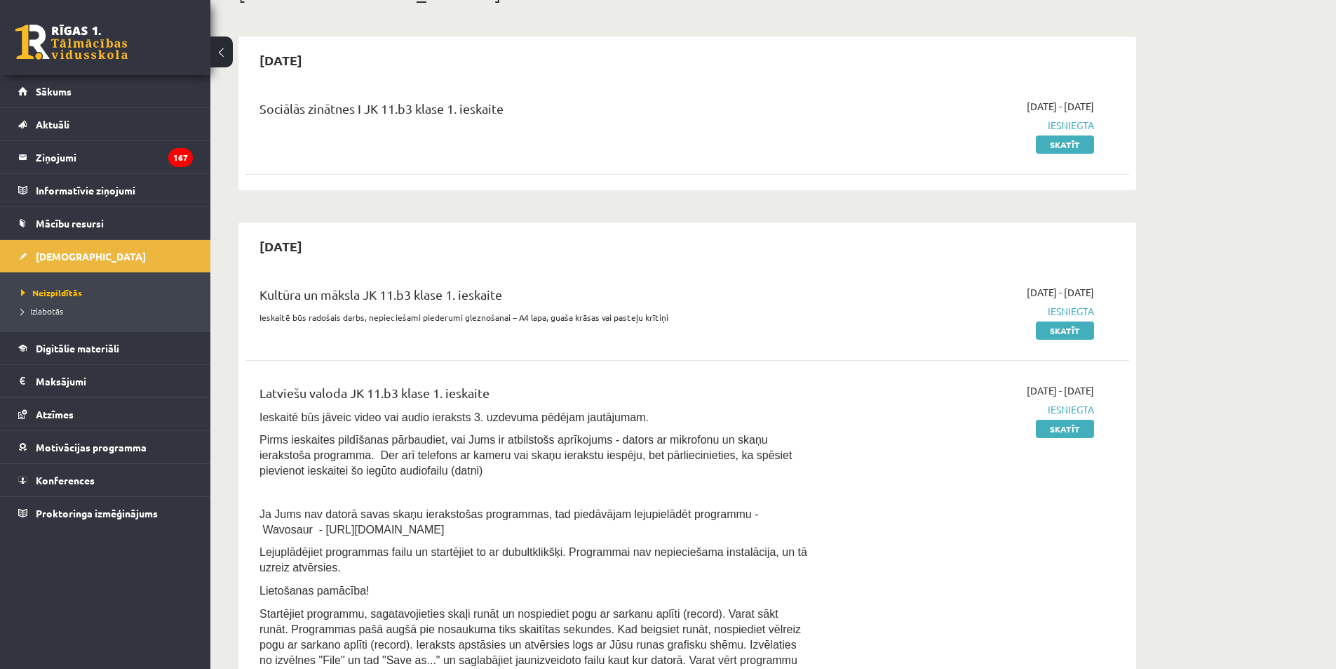
scroll to position [140, 0]
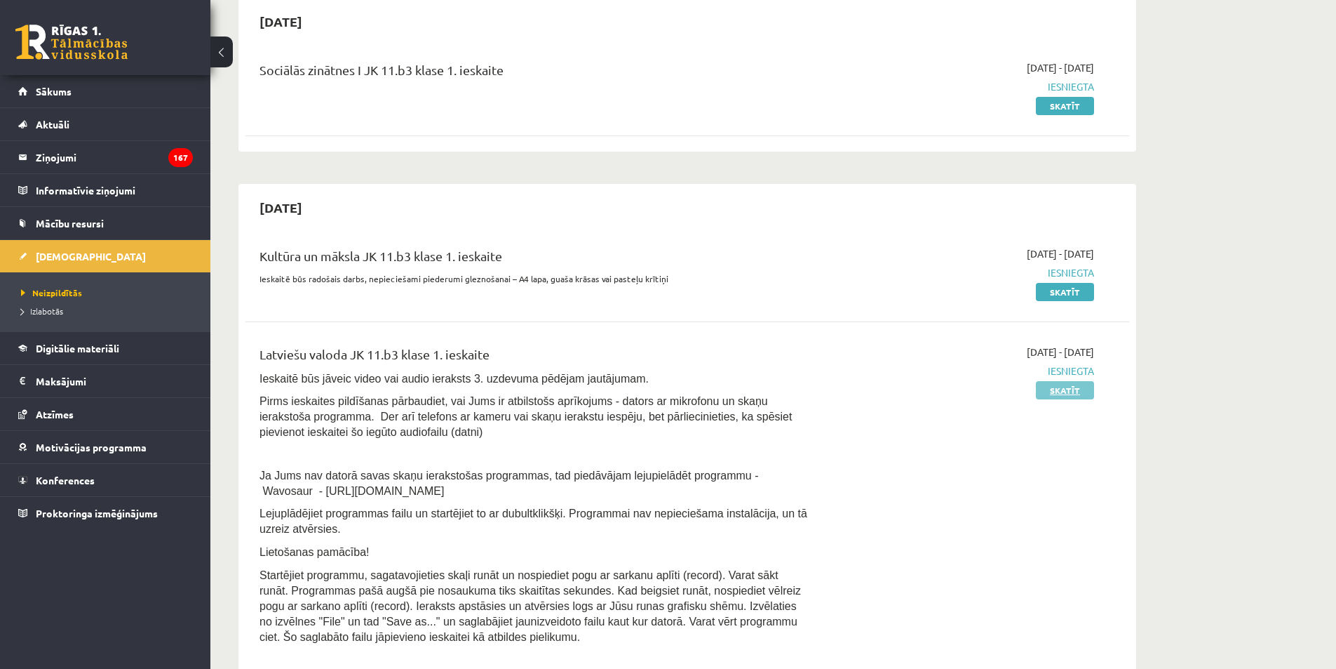
click at [1069, 389] on link "Skatīt" at bounding box center [1065, 390] width 58 height 18
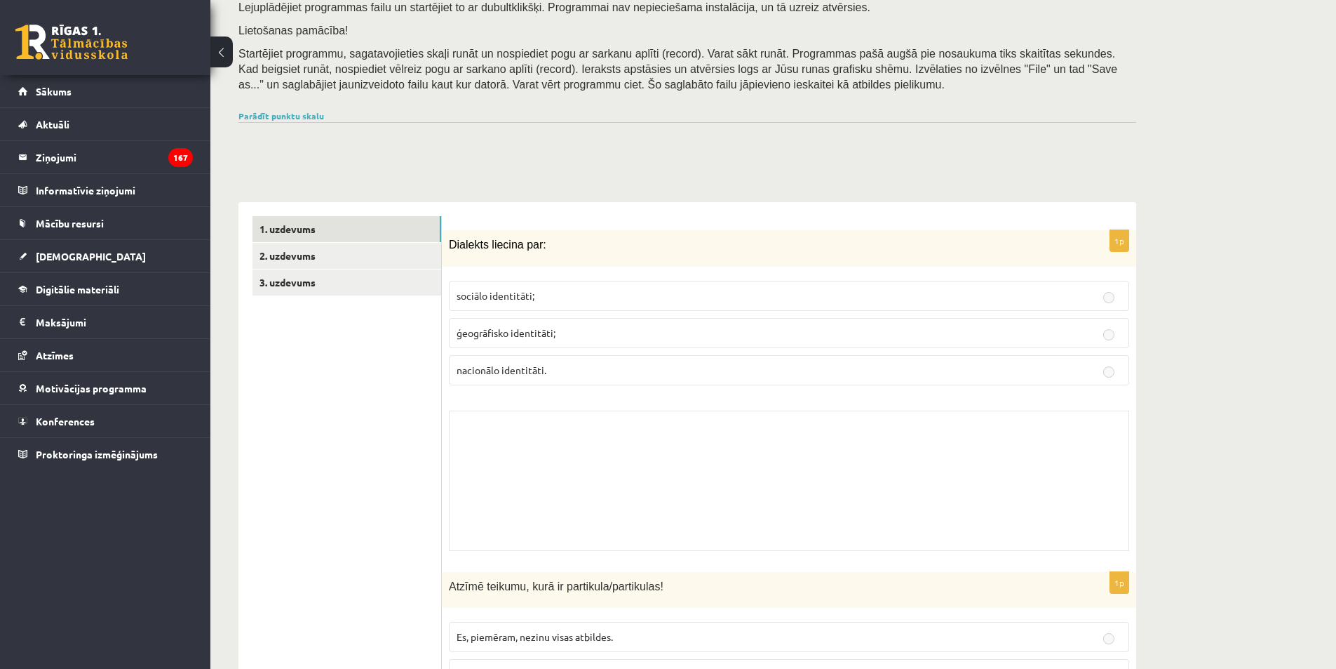
scroll to position [267, 0]
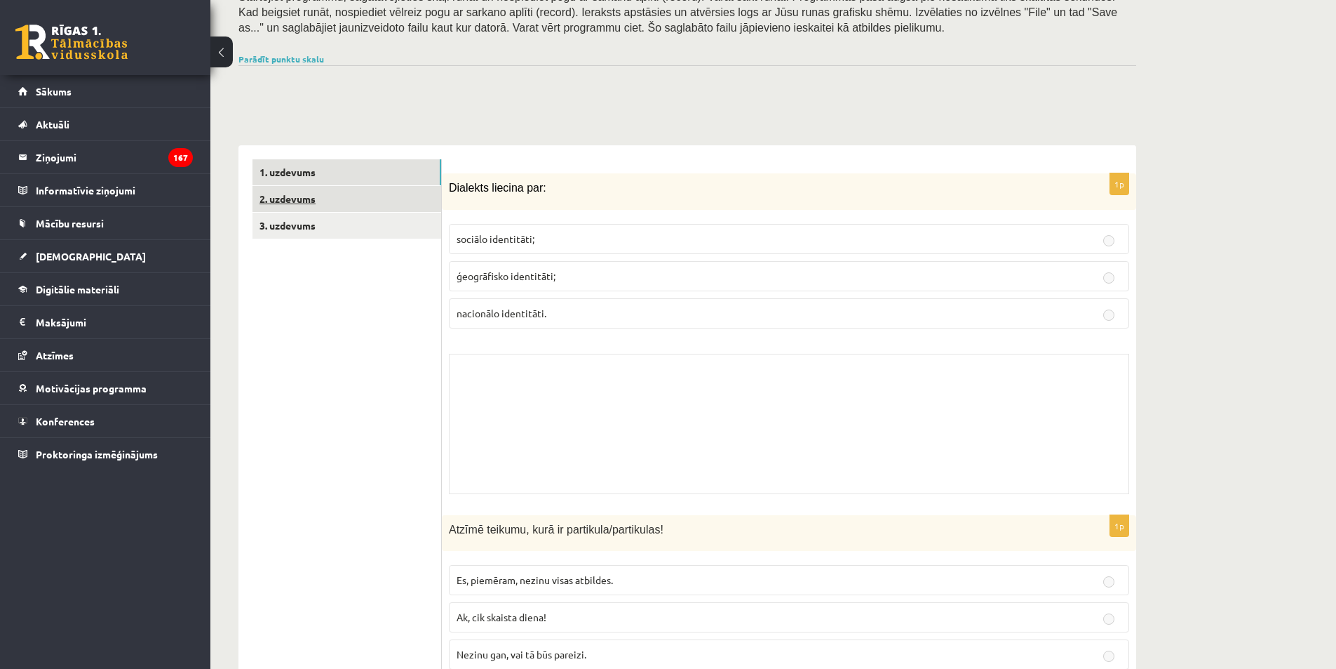
click at [316, 196] on link "2. uzdevums" at bounding box center [347, 199] width 189 height 26
